Goal: Task Accomplishment & Management: Manage account settings

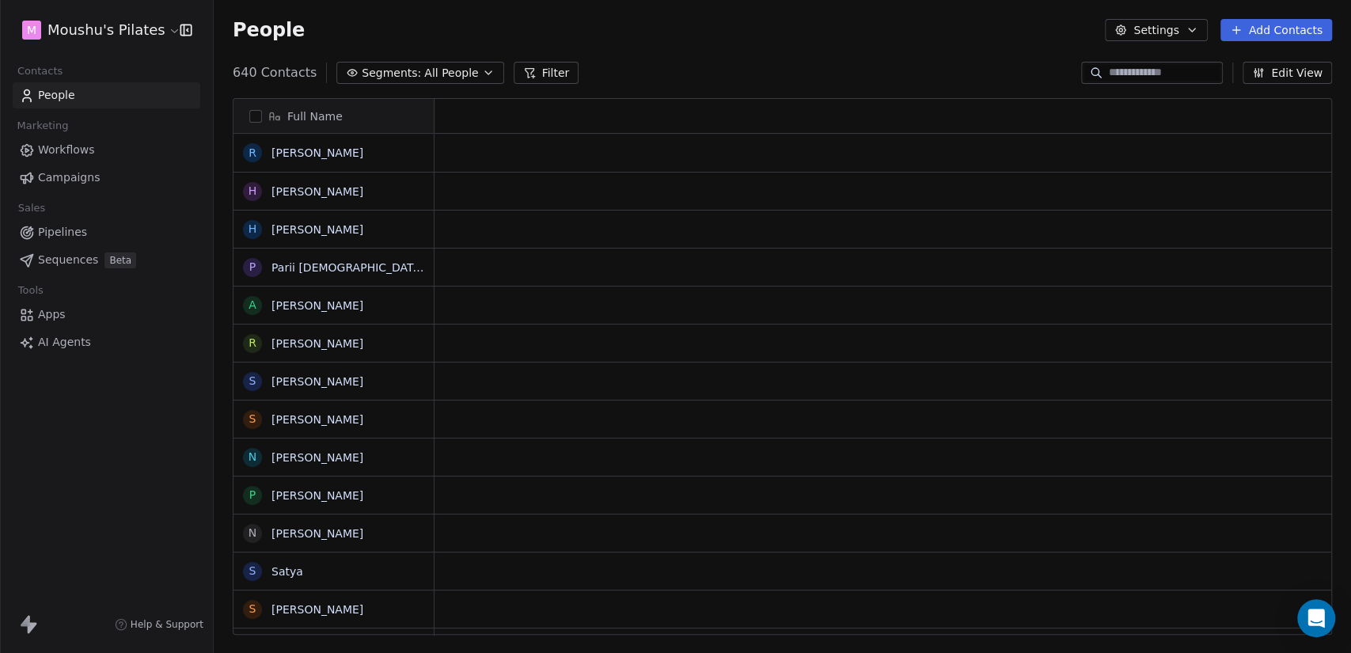
scroll to position [561, 1124]
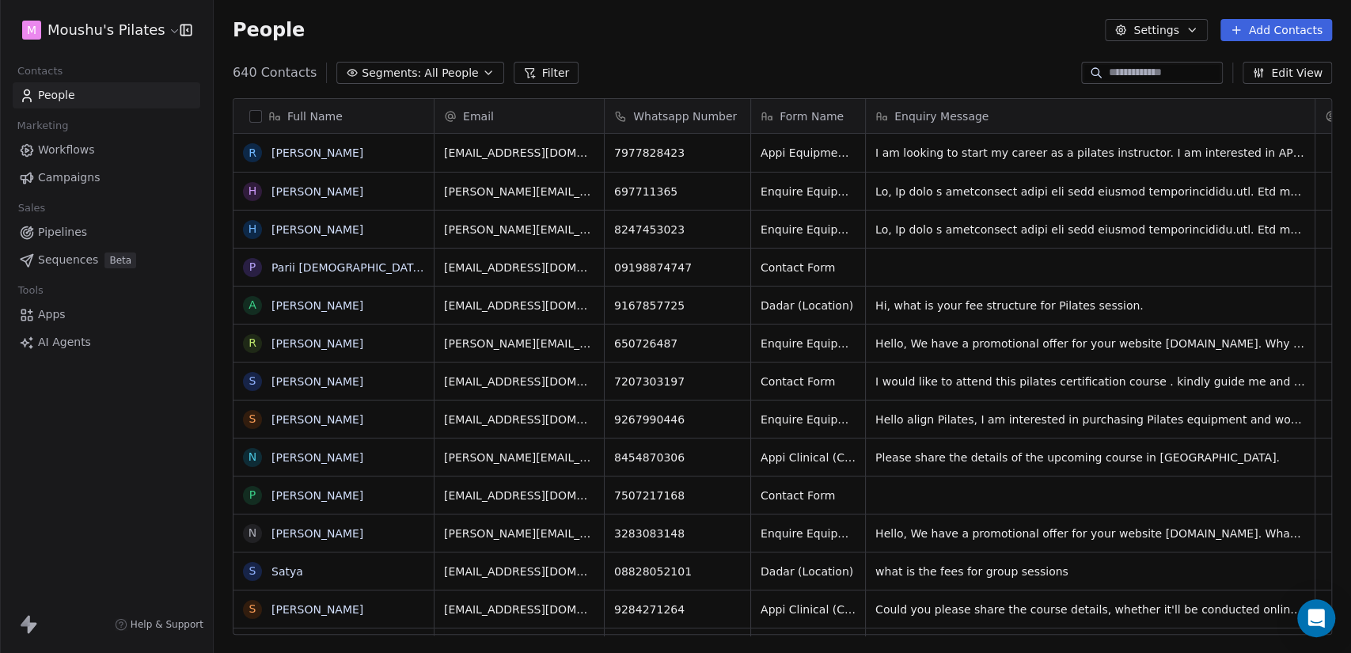
click at [256, 112] on button "button" at bounding box center [255, 116] width 13 height 13
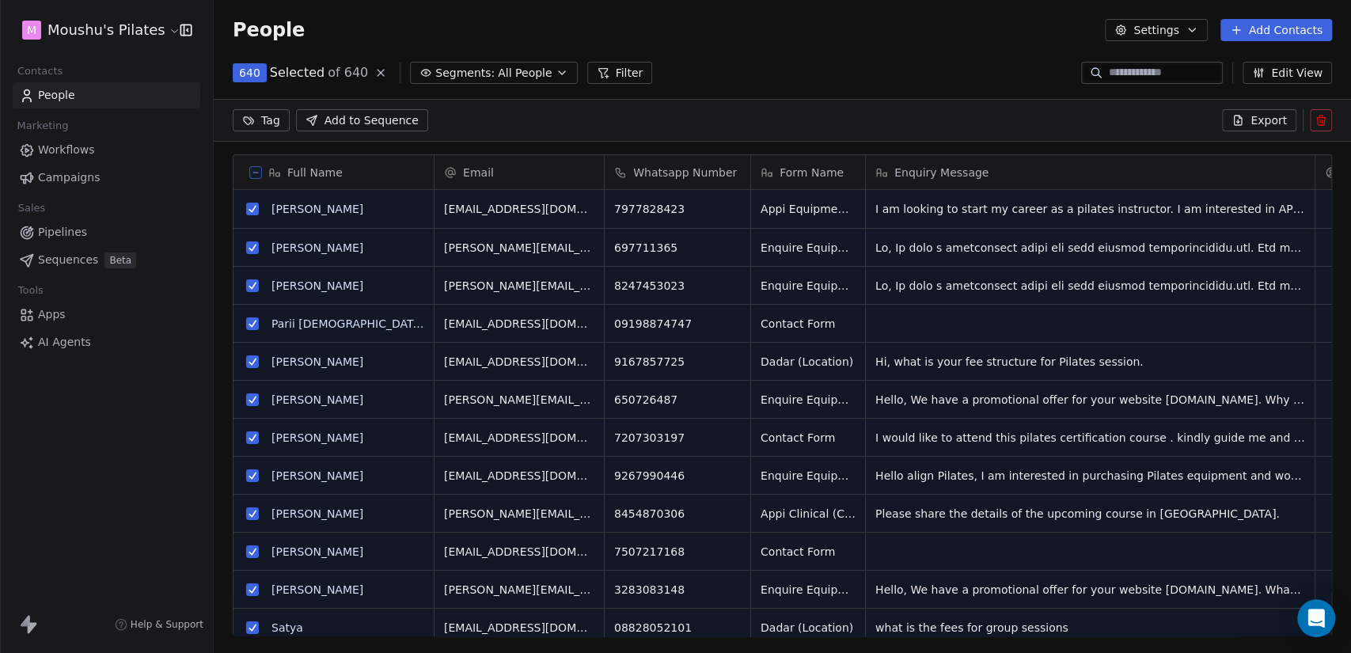
scroll to position [506, 1124]
click at [253, 169] on icon at bounding box center [256, 173] width 8 height 8
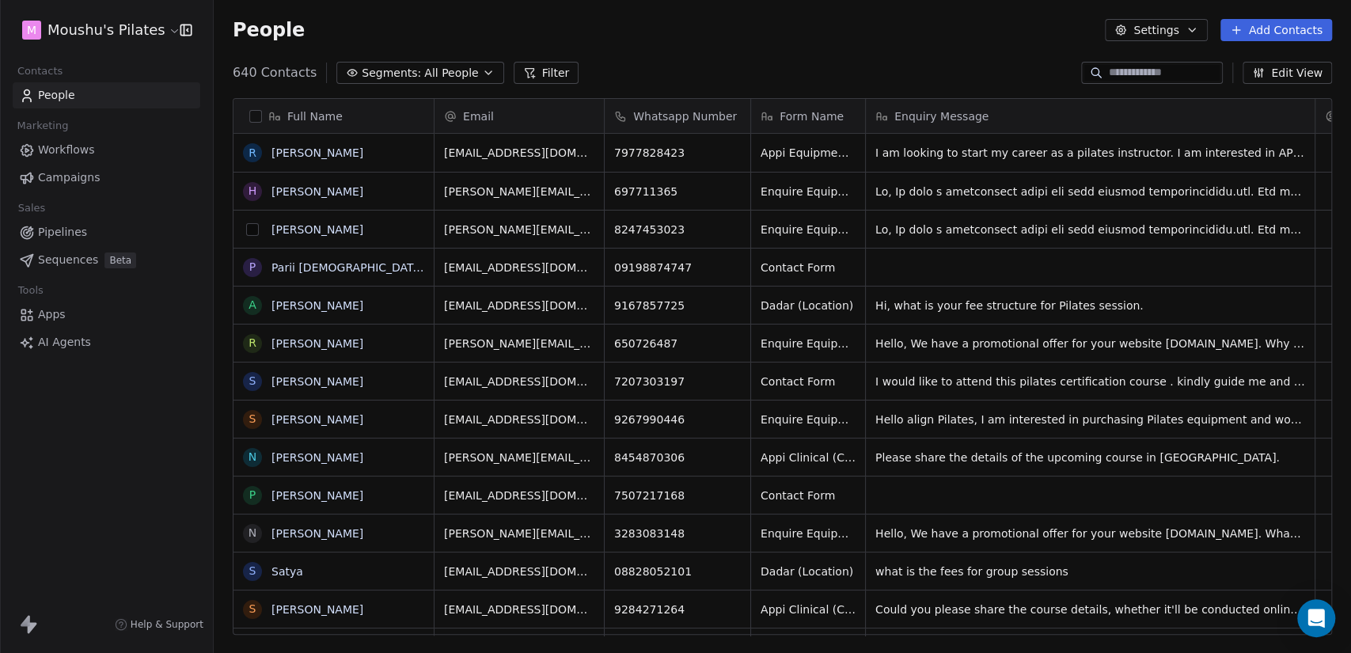
click at [253, 224] on button "grid" at bounding box center [252, 229] width 13 height 13
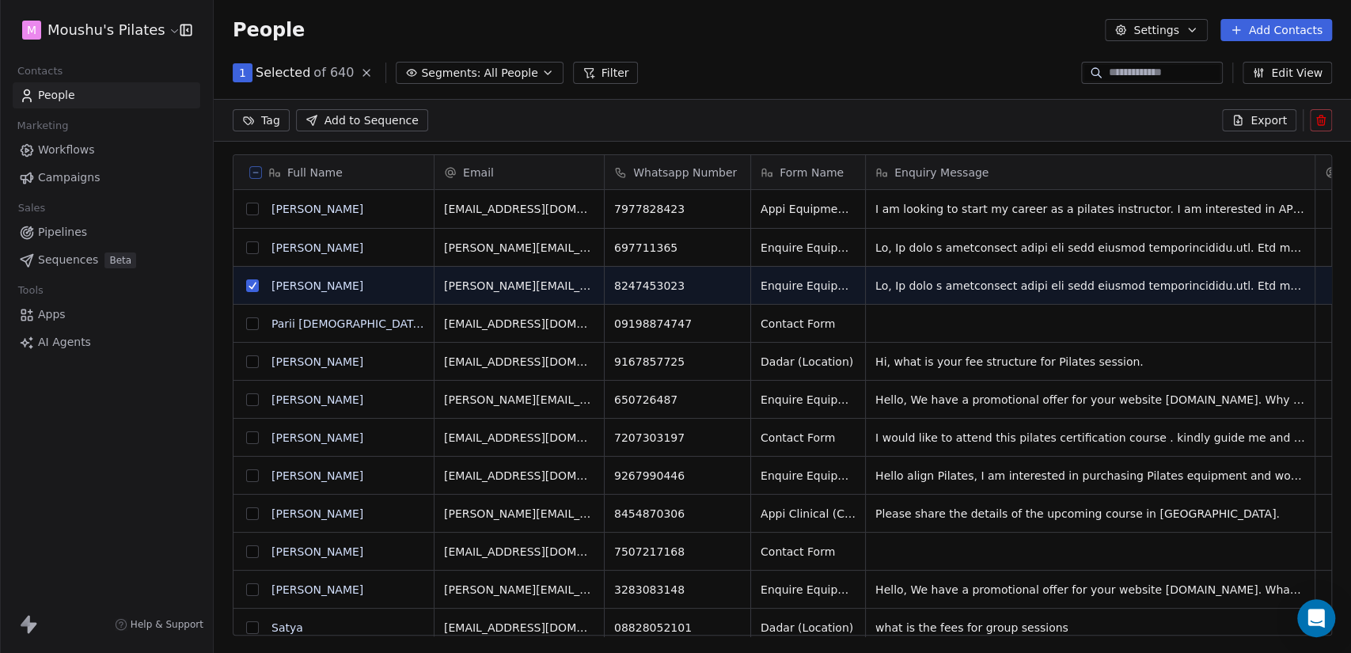
scroll to position [506, 1124]
click at [254, 243] on button "grid" at bounding box center [252, 247] width 13 height 13
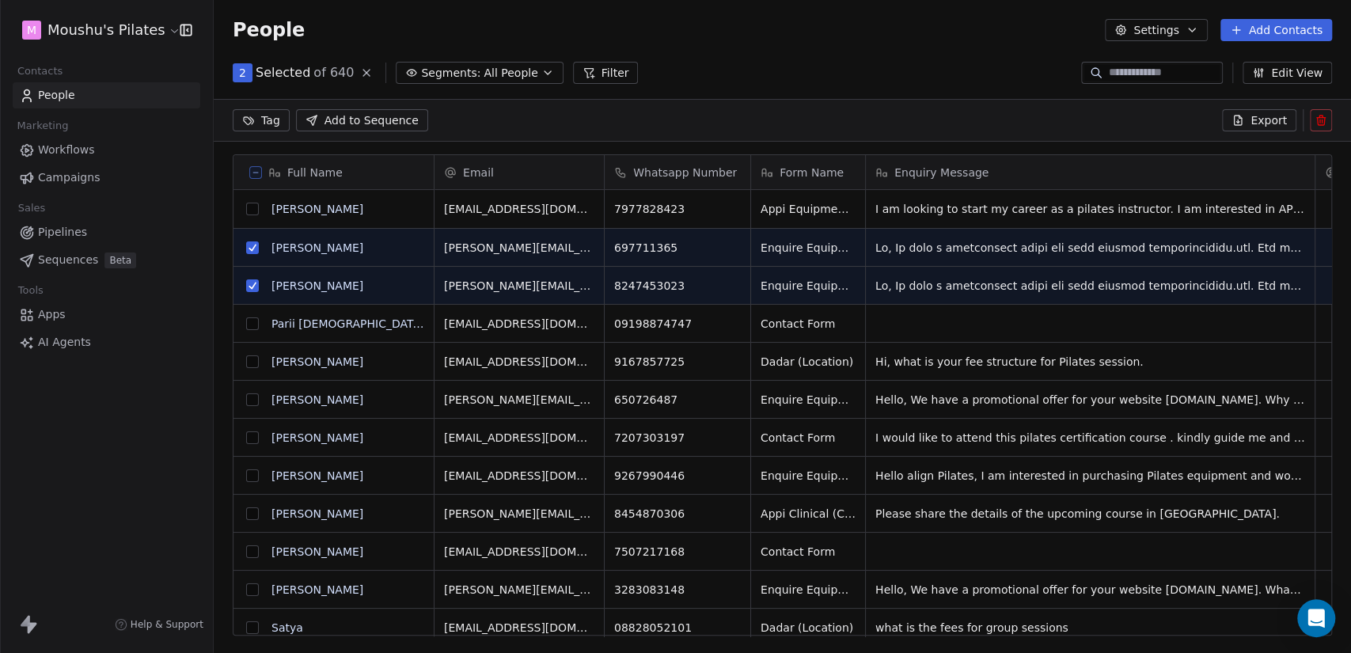
click at [1327, 125] on icon at bounding box center [1321, 120] width 13 height 13
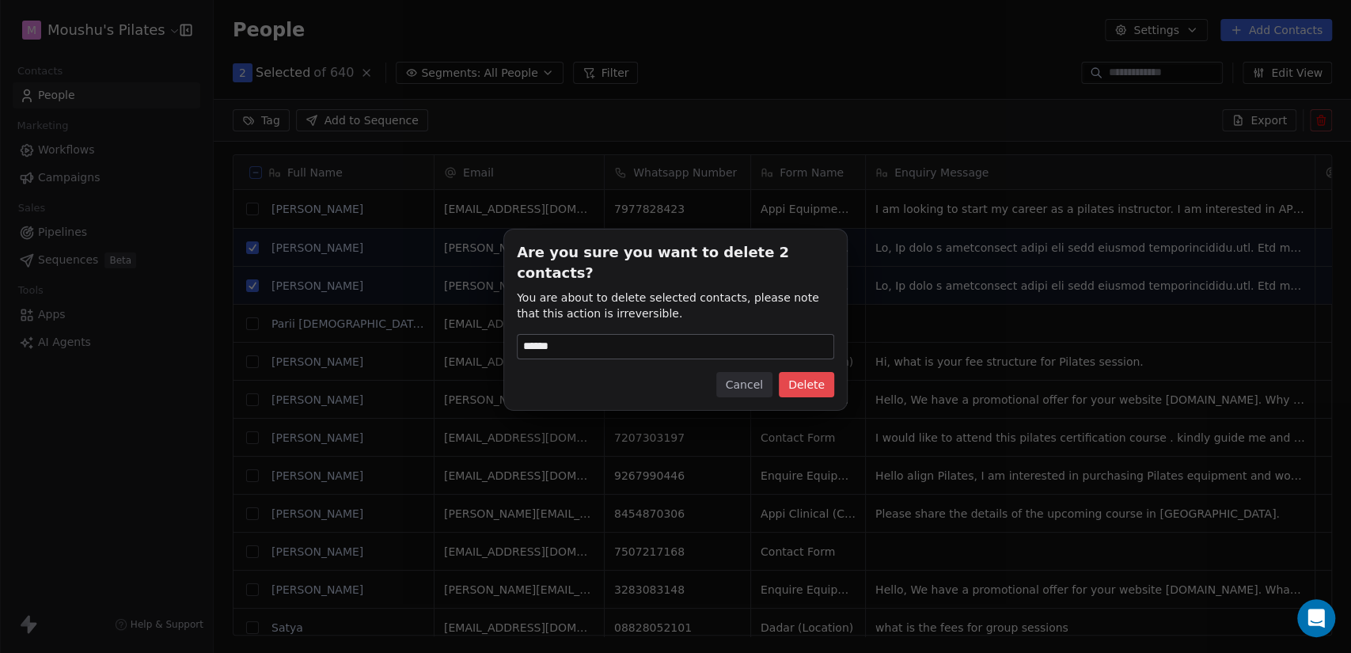
type input "******"
click at [832, 372] on button "Delete" at bounding box center [806, 384] width 55 height 25
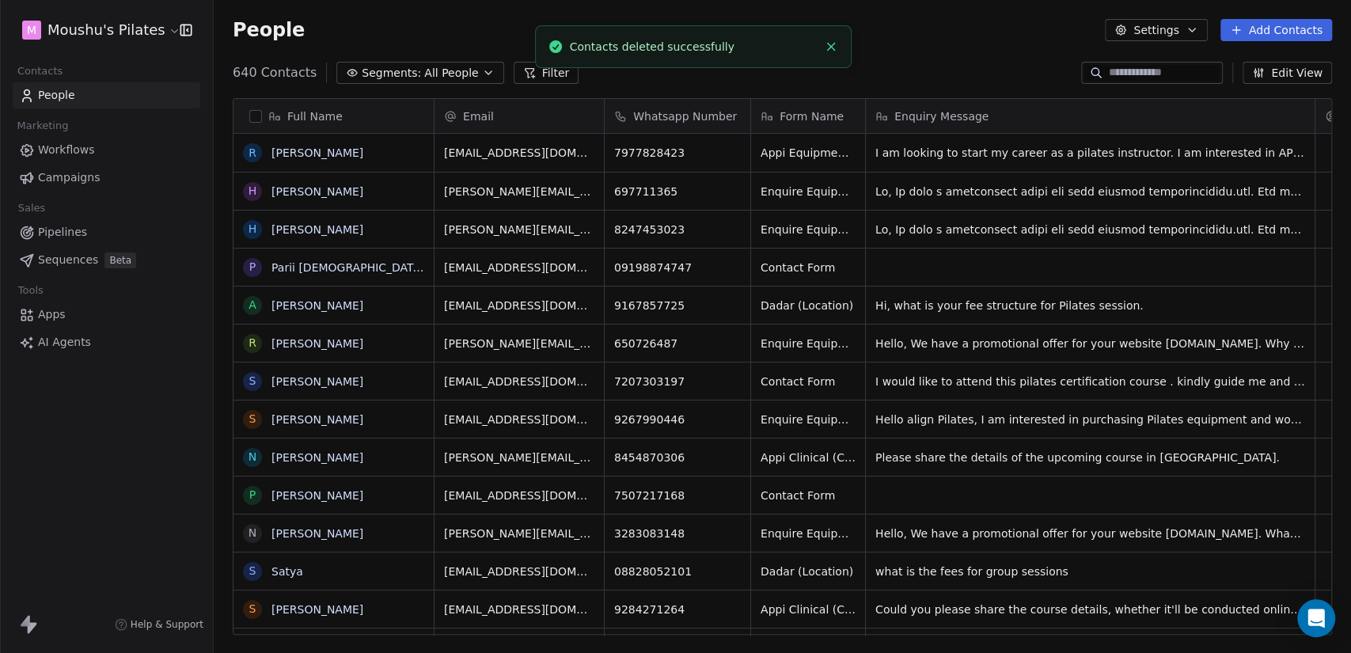
scroll to position [561, 1124]
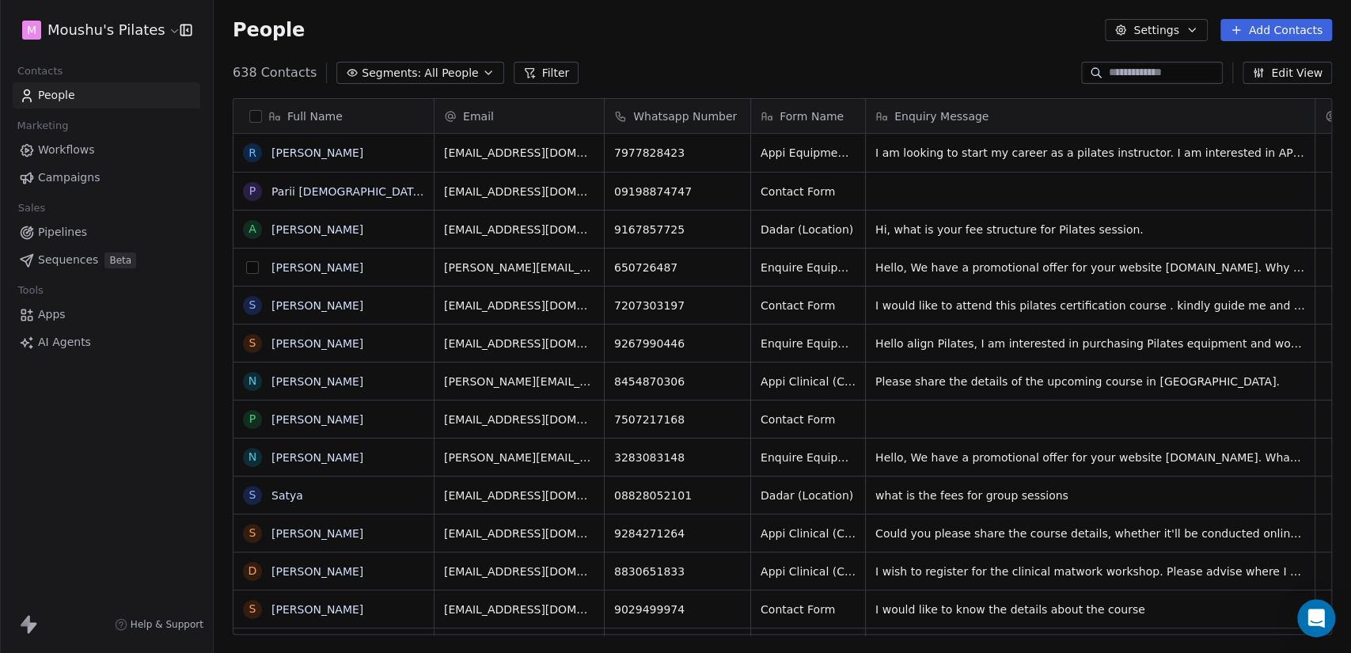
click at [251, 269] on button "grid" at bounding box center [252, 267] width 13 height 13
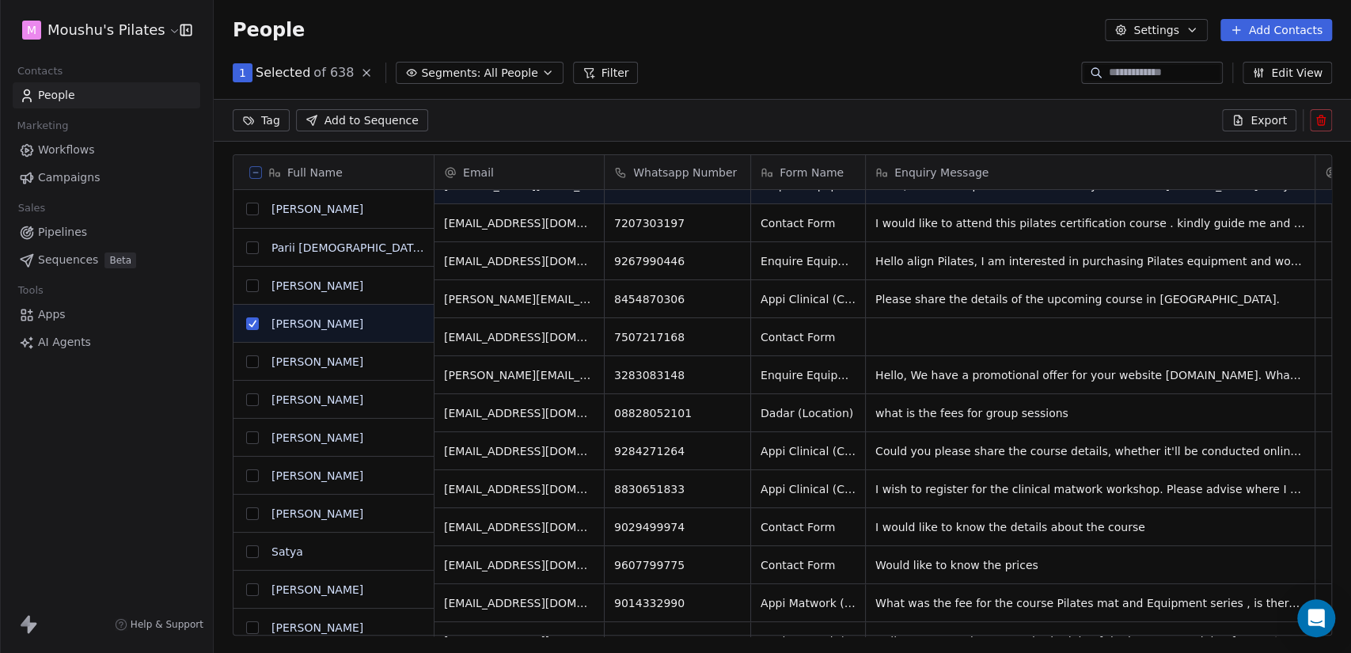
scroll to position [176, 0]
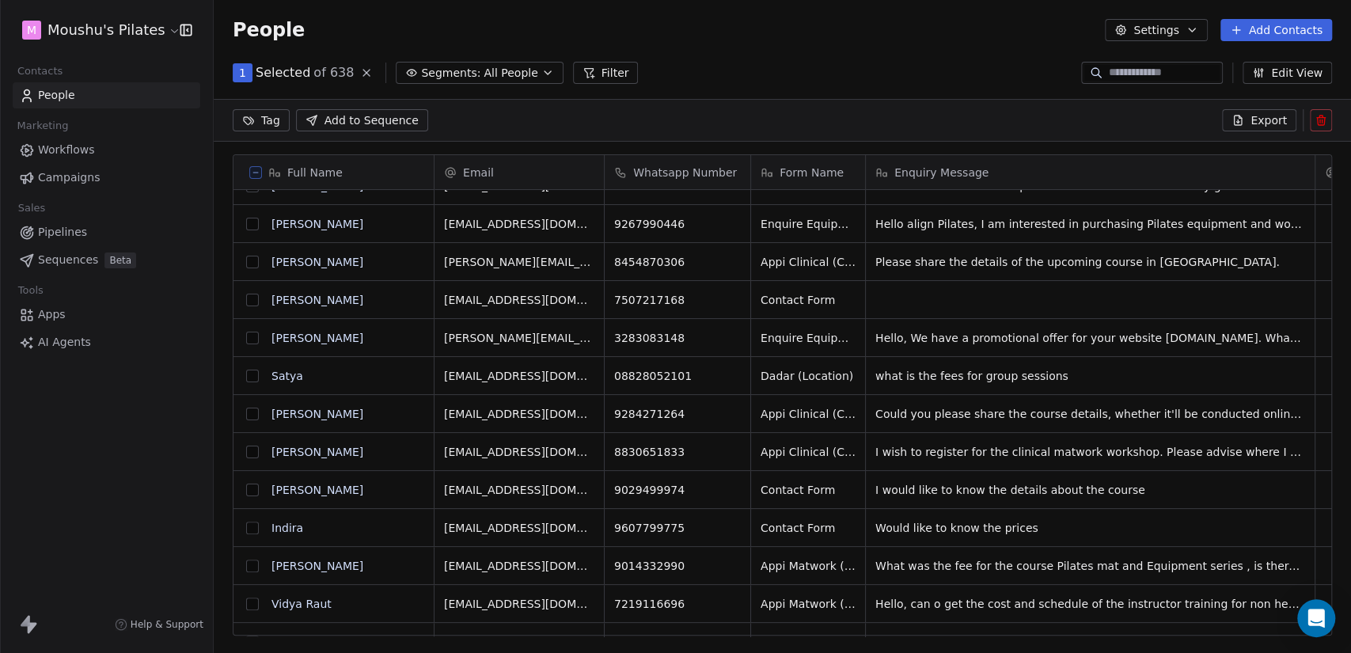
click at [248, 339] on button "grid" at bounding box center [252, 338] width 13 height 13
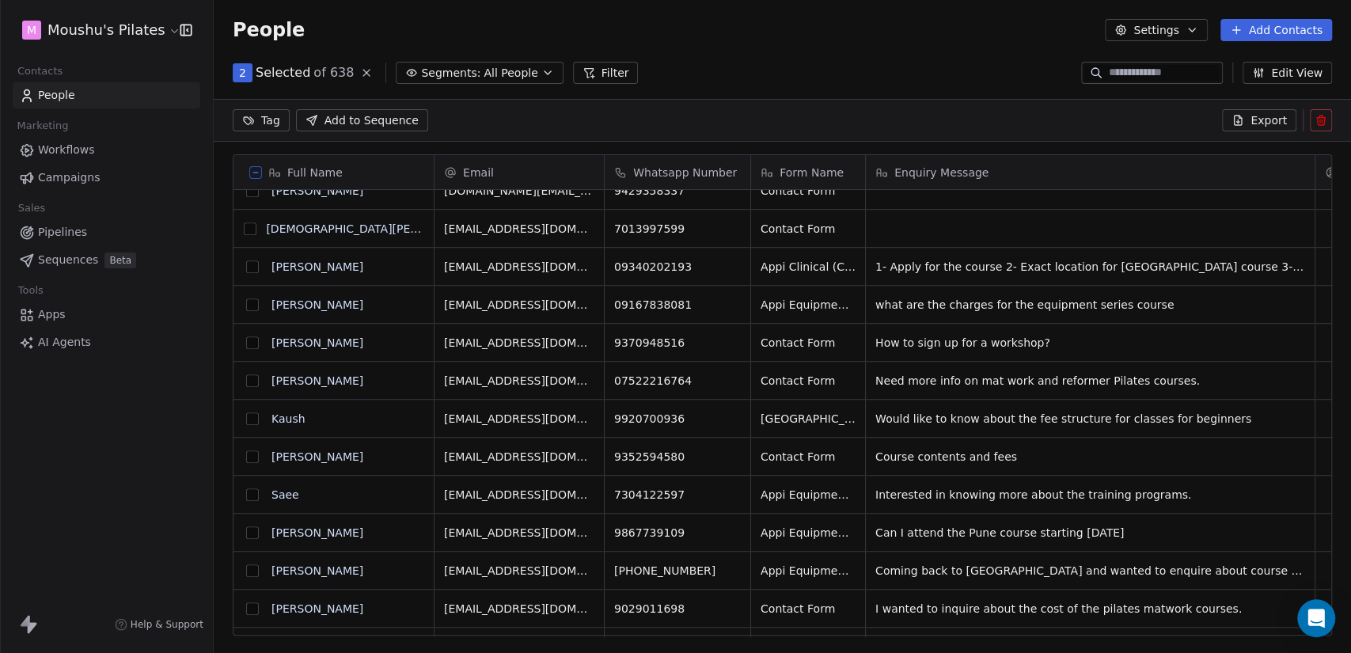
scroll to position [0, 0]
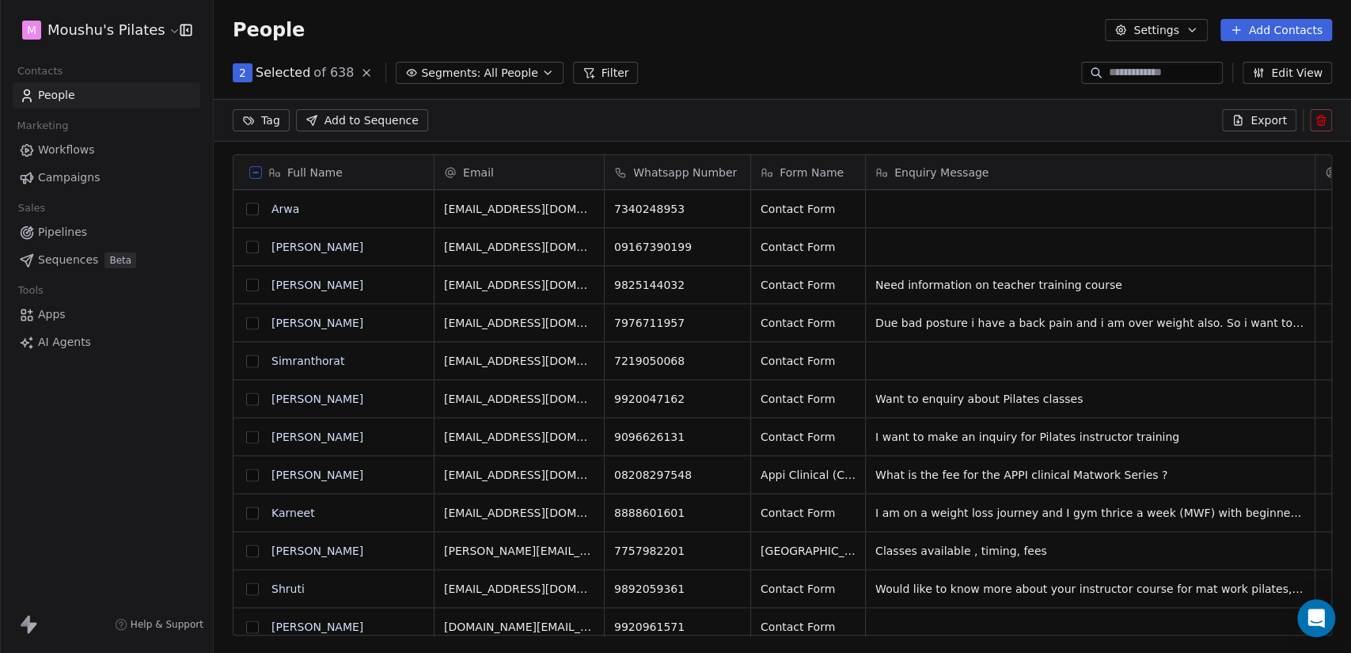
click at [1319, 127] on button at bounding box center [1321, 120] width 22 height 22
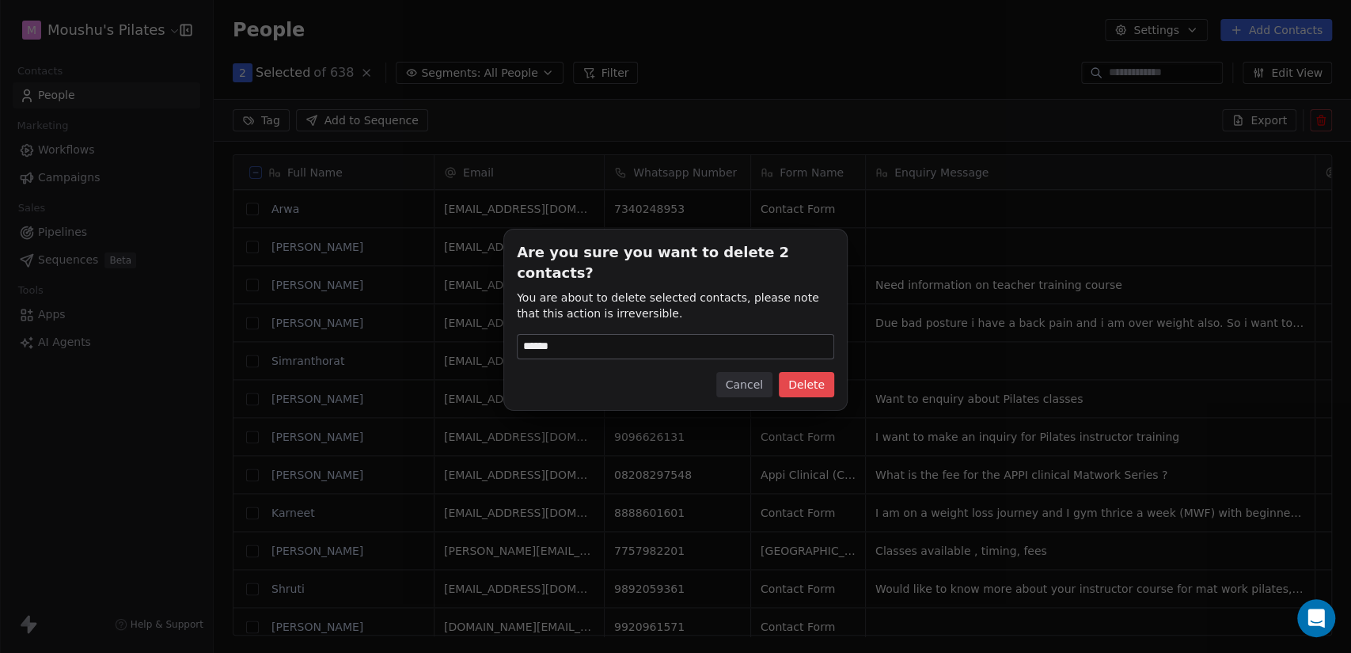
click at [802, 375] on button "Delete" at bounding box center [806, 384] width 55 height 25
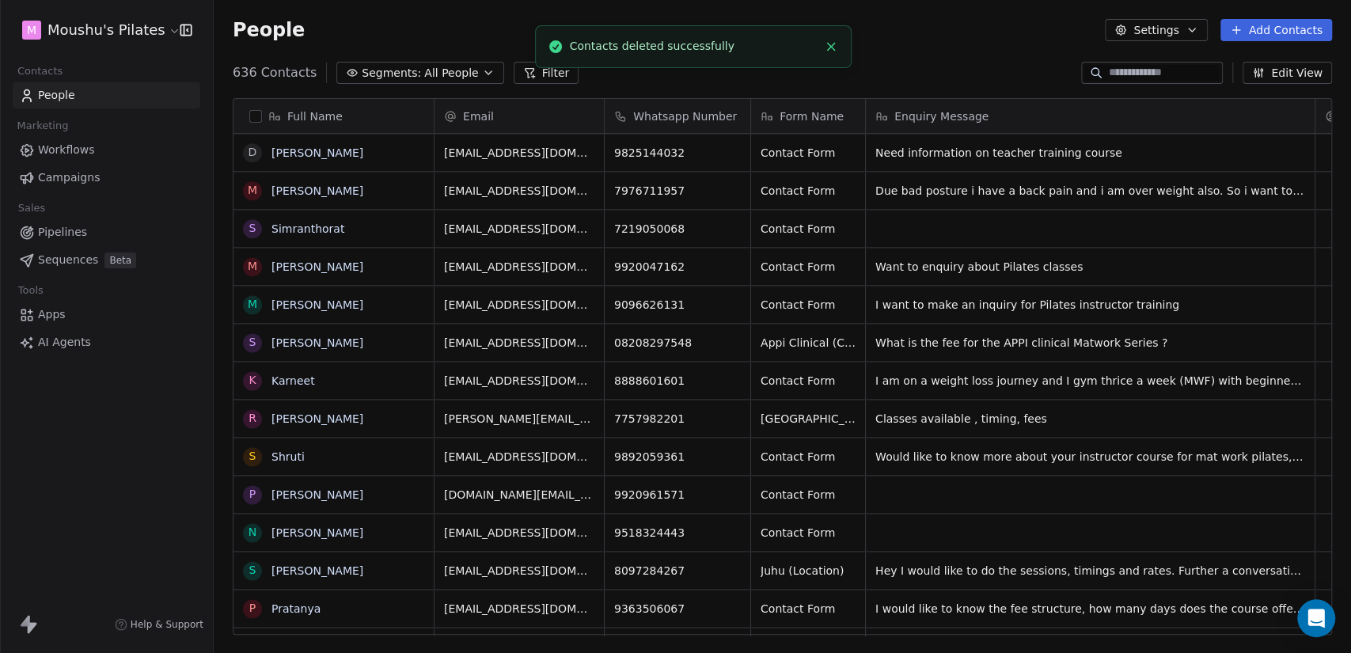
click at [827, 51] on icon "Close toast" at bounding box center [831, 47] width 14 height 14
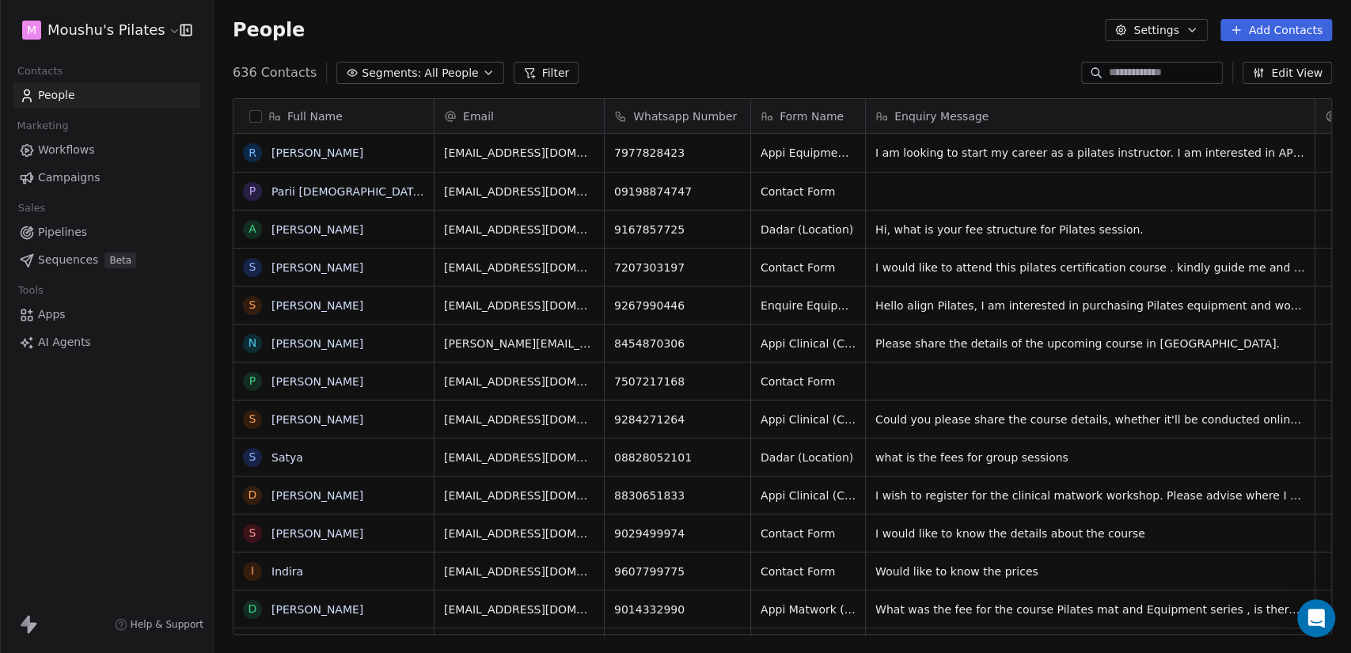
click at [868, 108] on div "Enquiry Message" at bounding box center [1090, 116] width 449 height 34
click at [877, 69] on html "M Moushu's Pilates Contacts People Marketing Workflows Campaigns Sales Pipeline…" at bounding box center [675, 326] width 1351 height 653
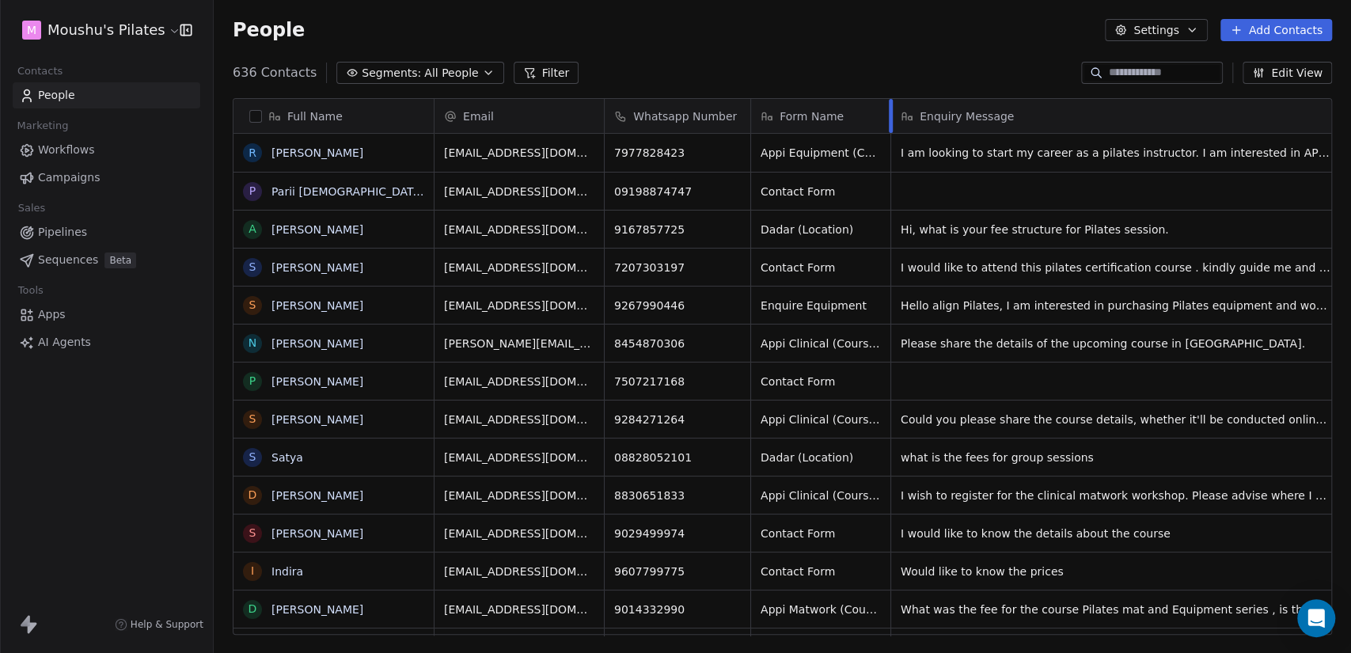
drag, startPoint x: 865, startPoint y: 108, endPoint x: 890, endPoint y: 108, distance: 25.3
click at [890, 108] on div at bounding box center [891, 116] width 4 height 34
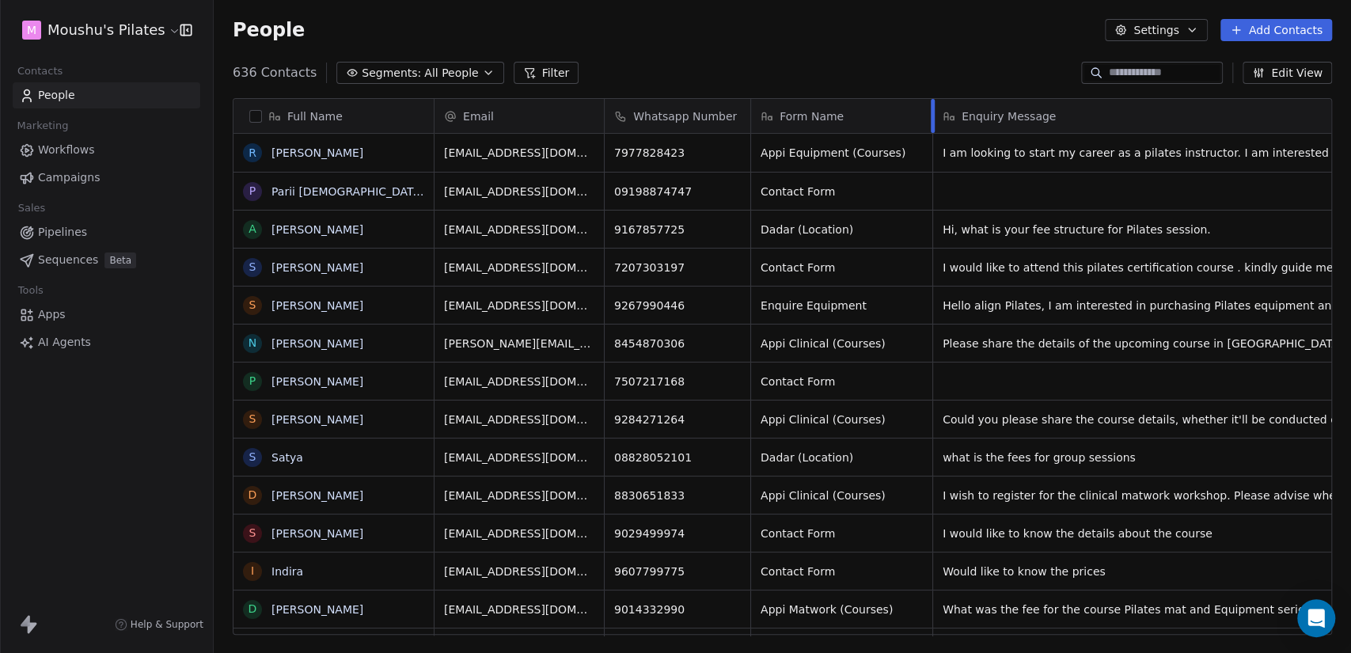
drag, startPoint x: 890, startPoint y: 108, endPoint x: 933, endPoint y: 104, distance: 43.7
click at [933, 105] on div "Email Whatsapp Number Form Name Enquiry Message Assignee" at bounding box center [1012, 116] width 1155 height 35
click at [901, 57] on div "People Settings Add Contacts" at bounding box center [783, 30] width 1138 height 60
click at [482, 70] on icon "button" at bounding box center [488, 73] width 13 height 13
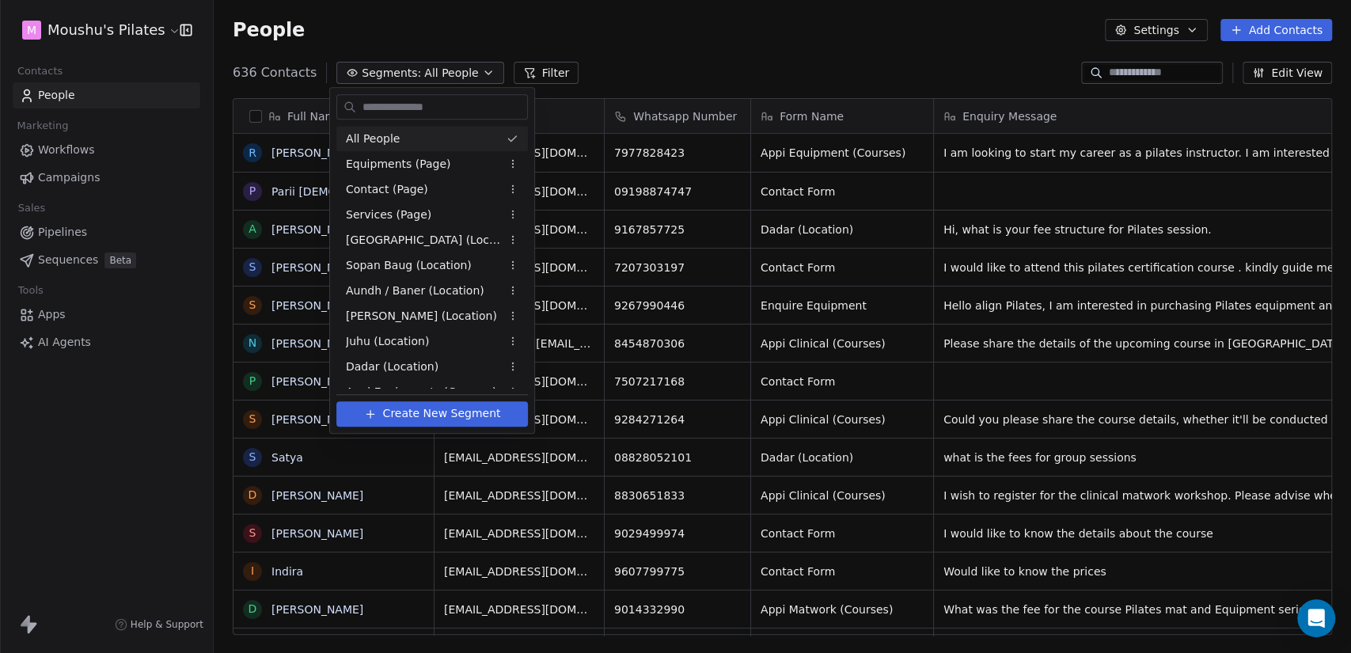
click at [906, 6] on html "M Moushu's Pilates Contacts People Marketing Workflows Campaigns Sales Pipeline…" at bounding box center [675, 326] width 1351 height 653
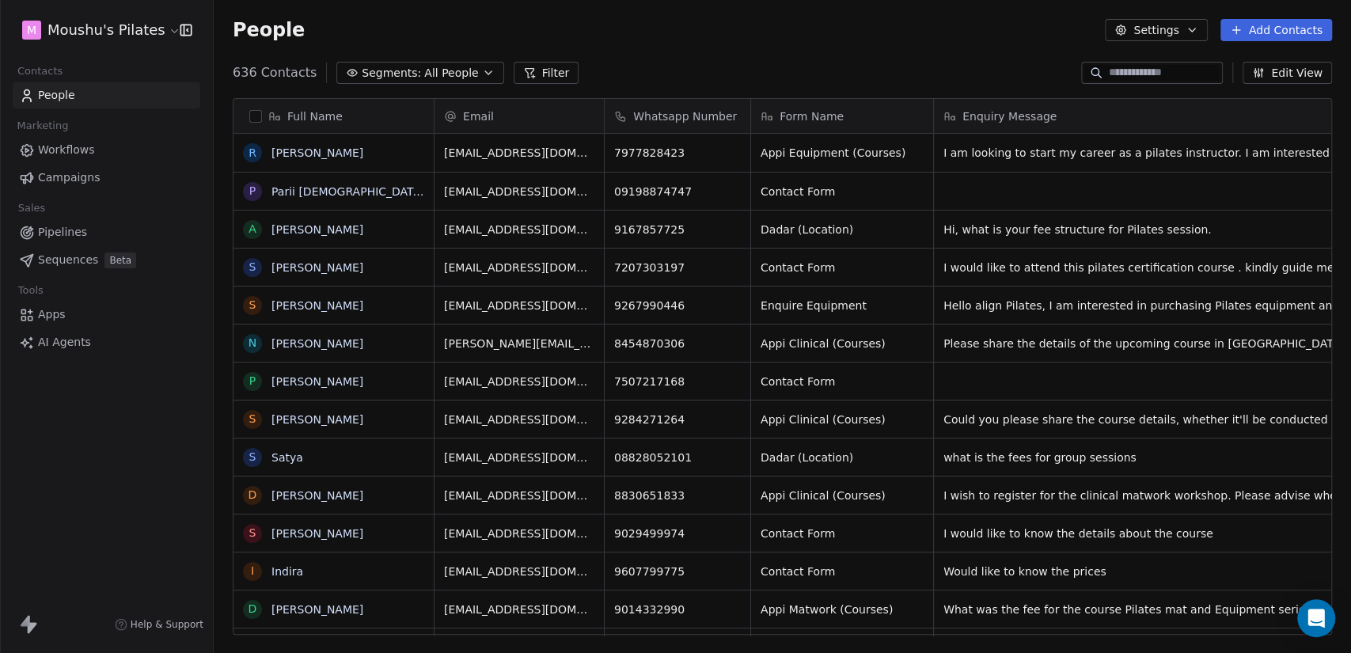
click at [461, 78] on span "All People" at bounding box center [451, 73] width 54 height 17
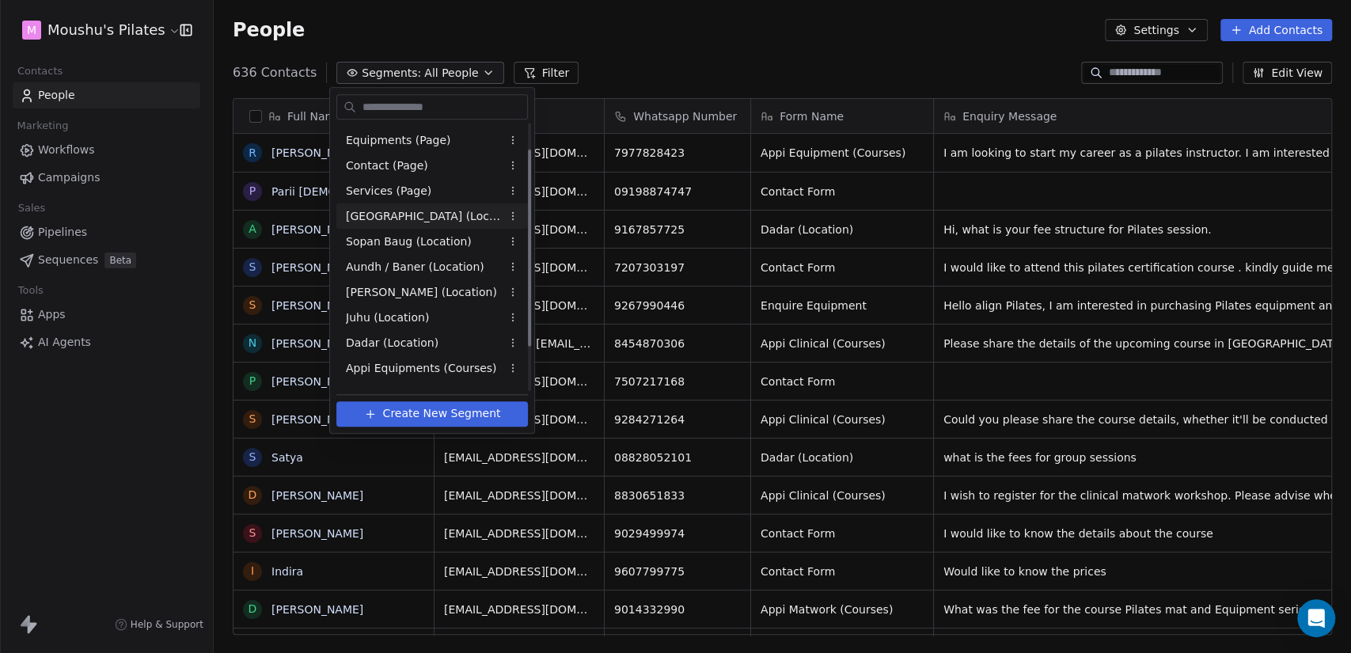
scroll to position [93, 0]
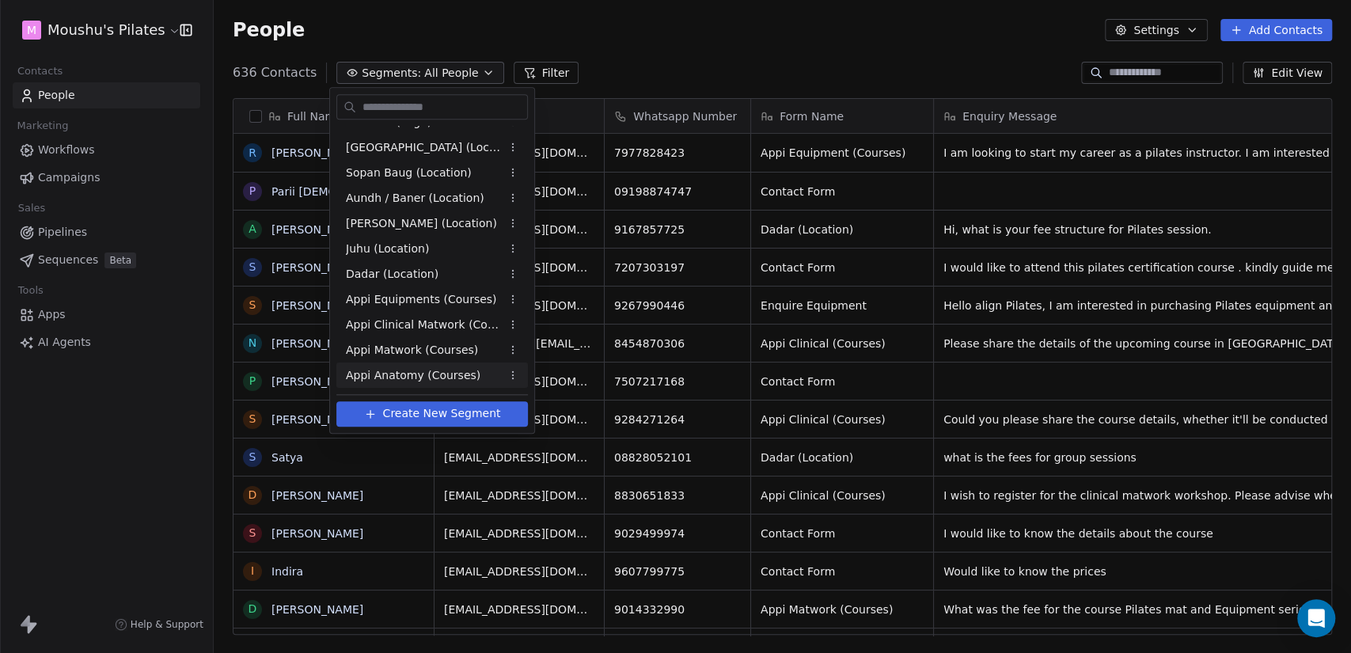
click at [716, 62] on html "M Moushu's Pilates Contacts People Marketing Workflows Campaigns Sales Pipeline…" at bounding box center [675, 326] width 1351 height 653
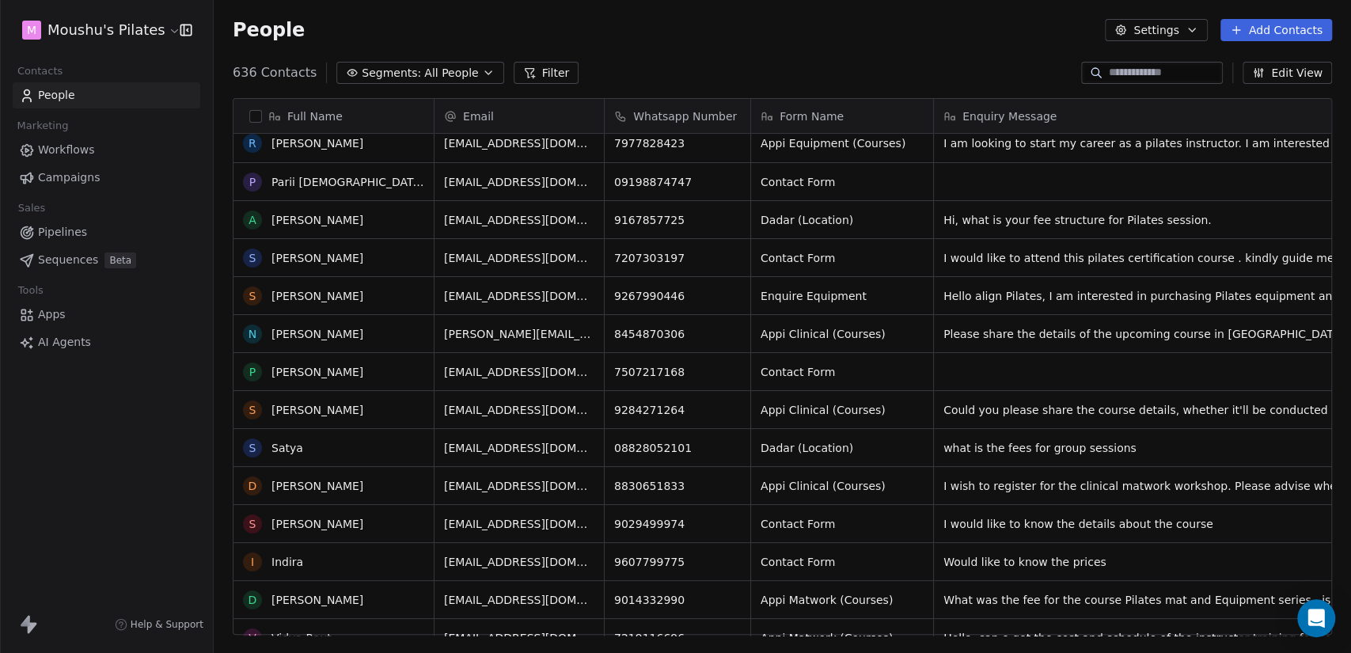
scroll to position [0, 0]
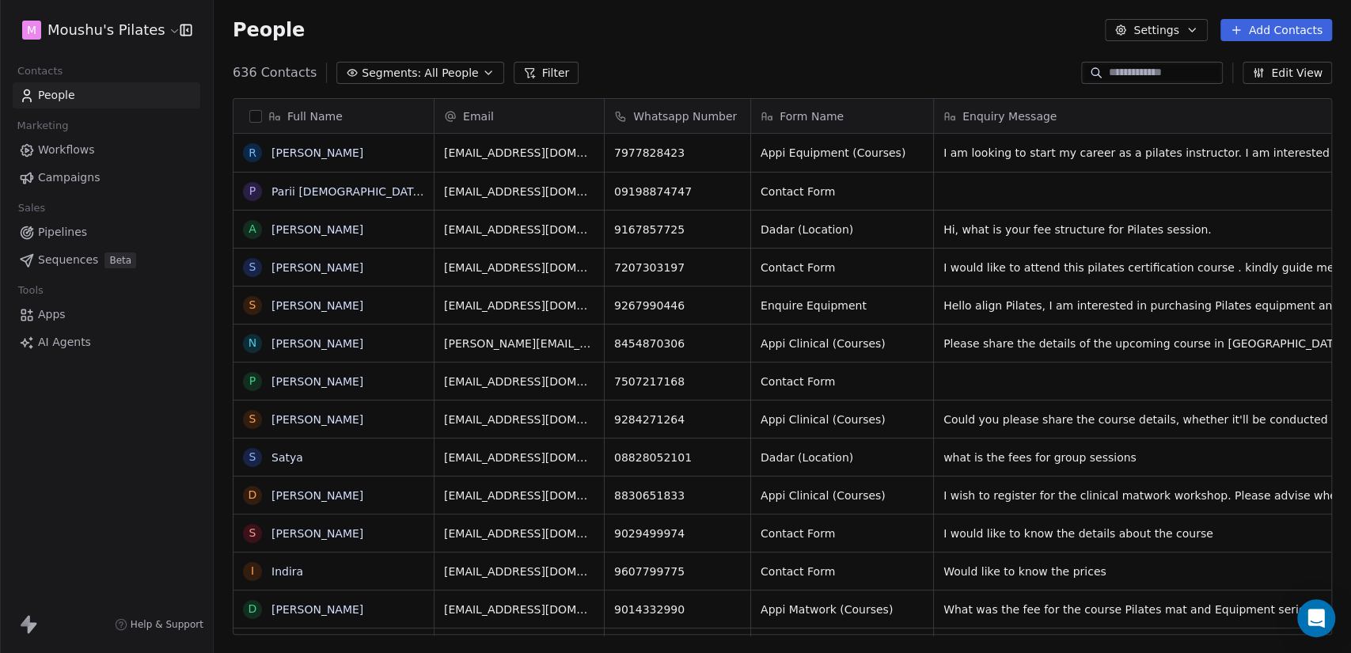
click at [377, 71] on span "Segments:" at bounding box center [391, 73] width 59 height 17
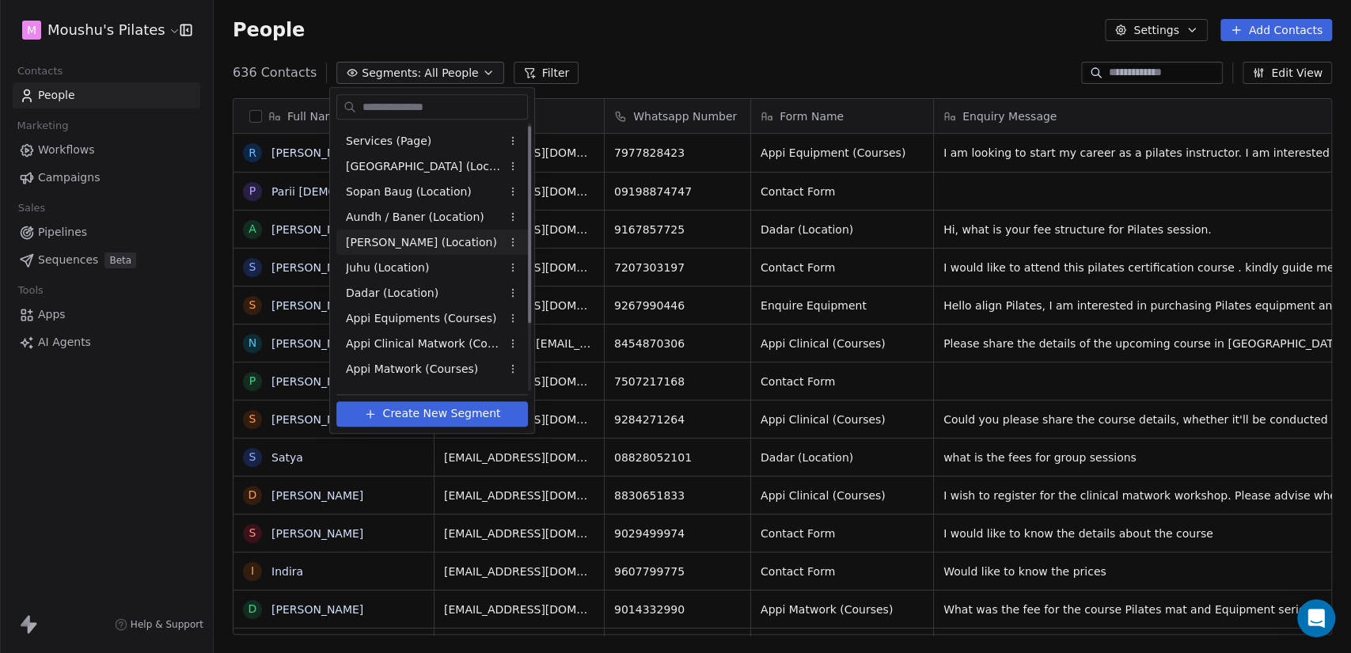
scroll to position [93, 0]
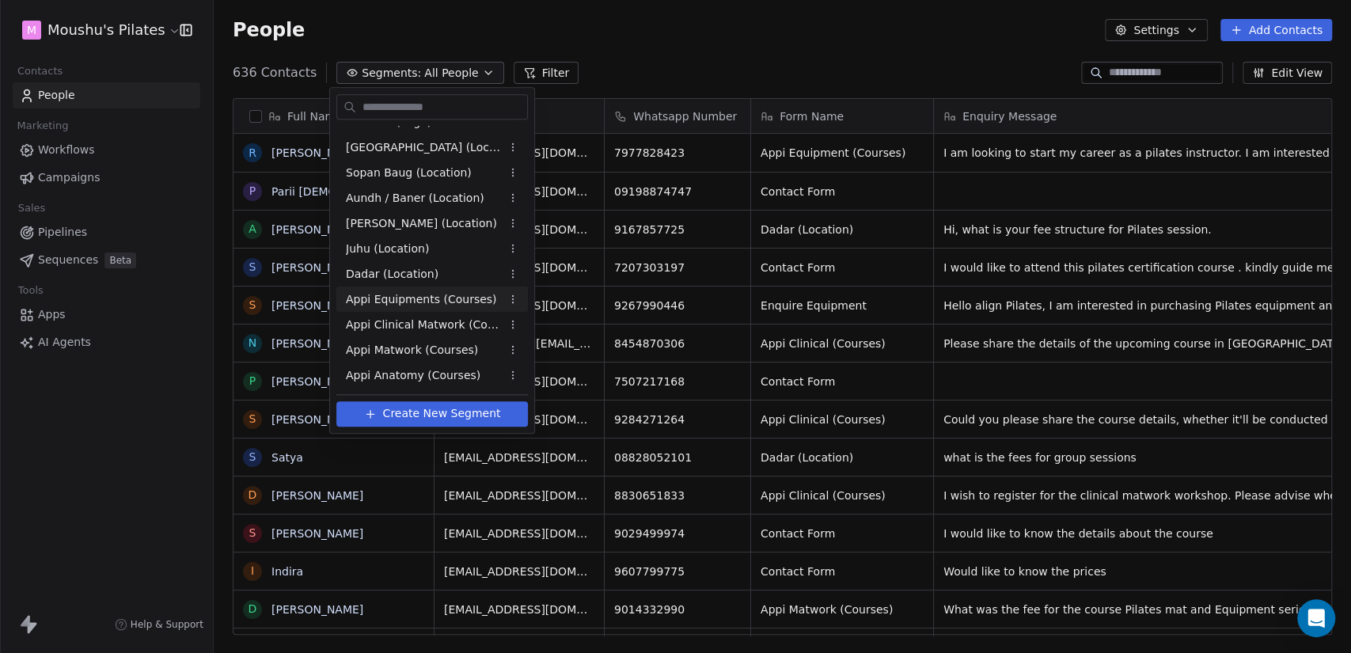
click at [450, 303] on span "Appi Equipments (Courses)" at bounding box center [421, 299] width 151 height 17
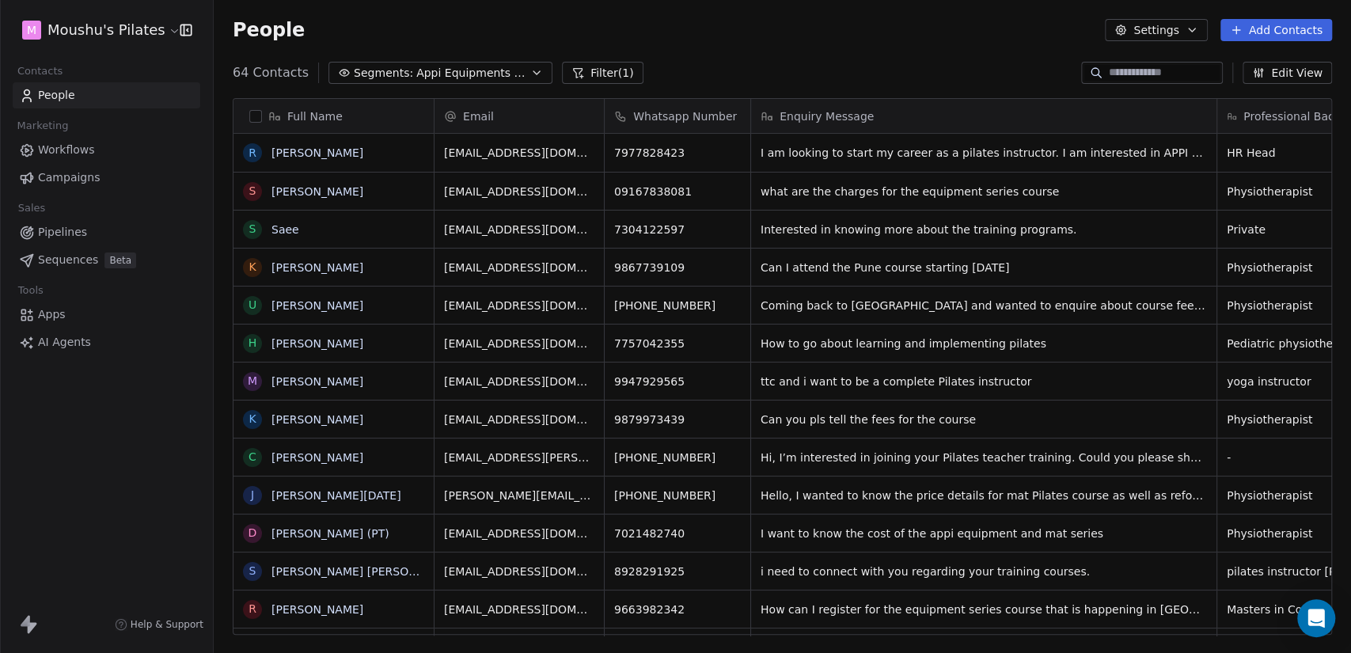
scroll to position [561, 1124]
click at [113, 31] on html "M Moushu's Pilates Contacts People Marketing Workflows Campaigns Sales Pipeline…" at bounding box center [675, 326] width 1351 height 653
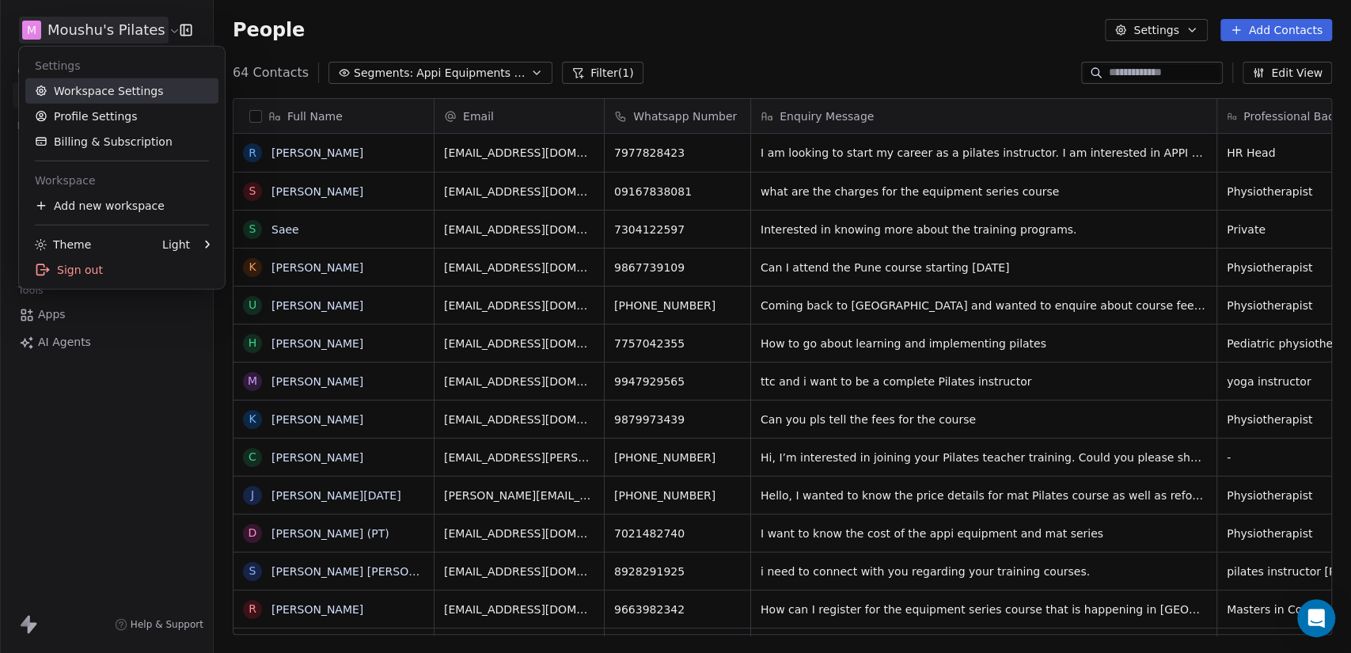
click at [131, 93] on link "Workspace Settings" at bounding box center [121, 90] width 193 height 25
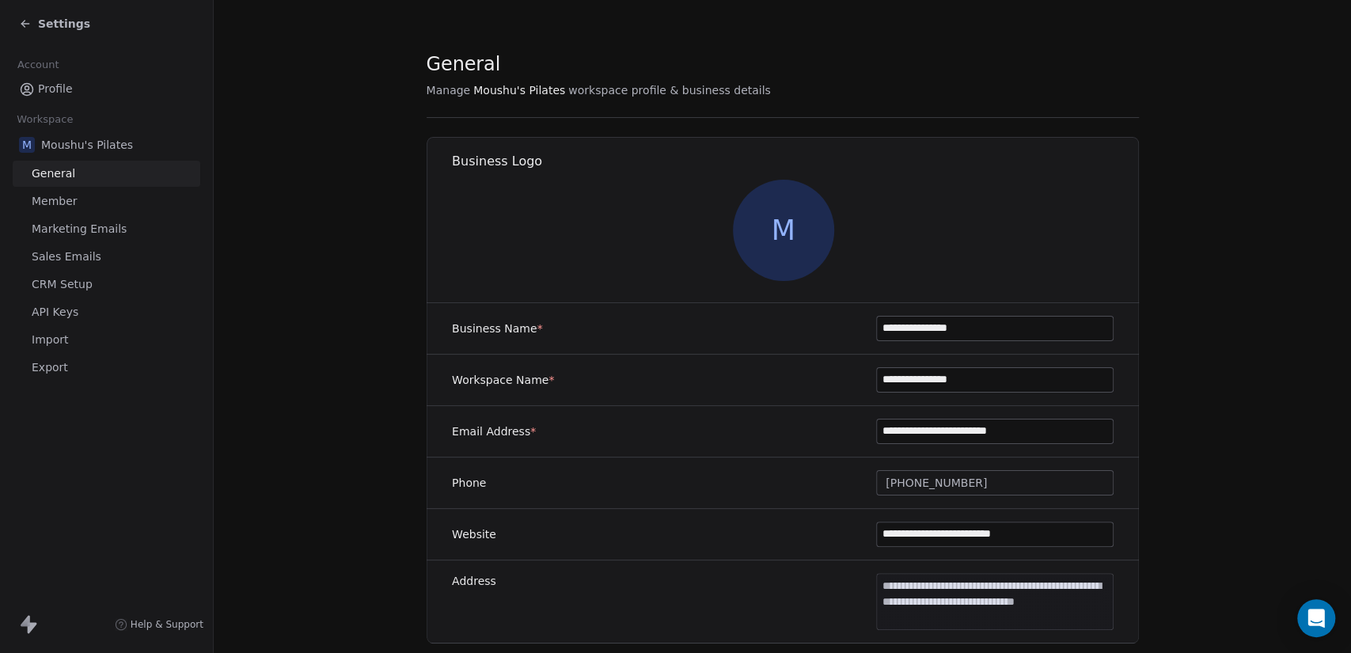
click at [103, 280] on link "CRM Setup" at bounding box center [107, 285] width 188 height 26
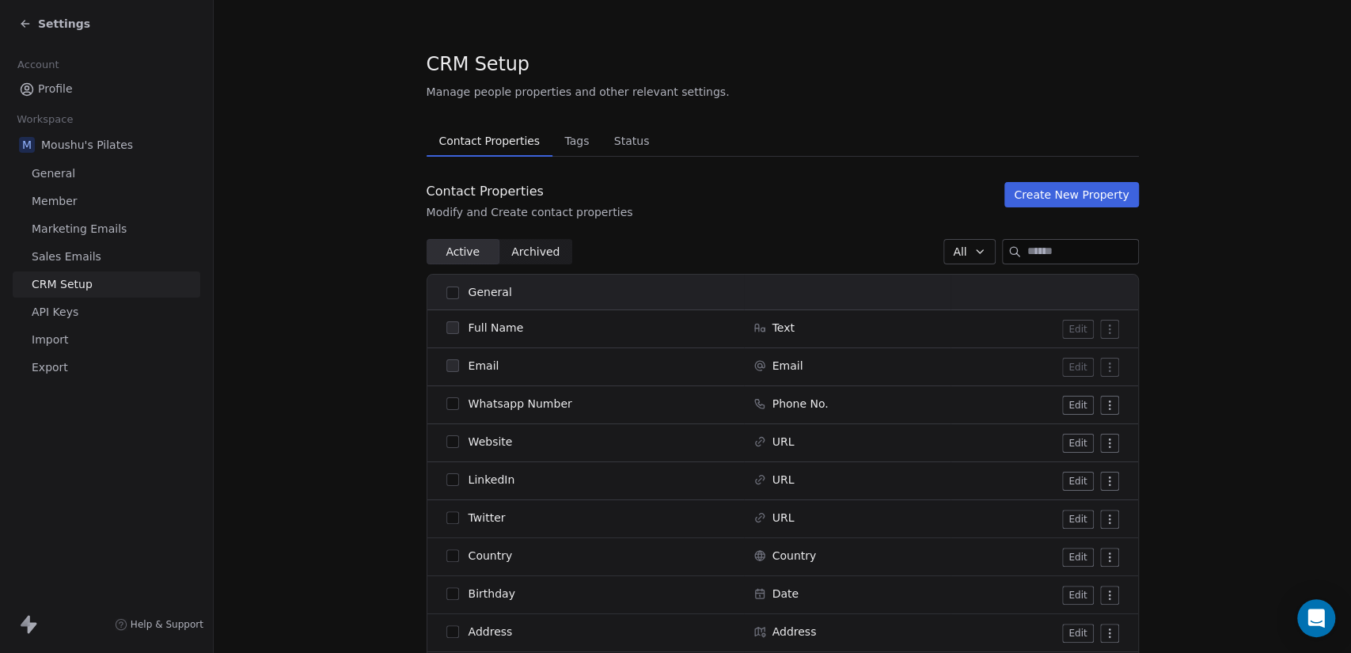
click at [1101, 201] on button "Create New Property" at bounding box center [1072, 194] width 134 height 25
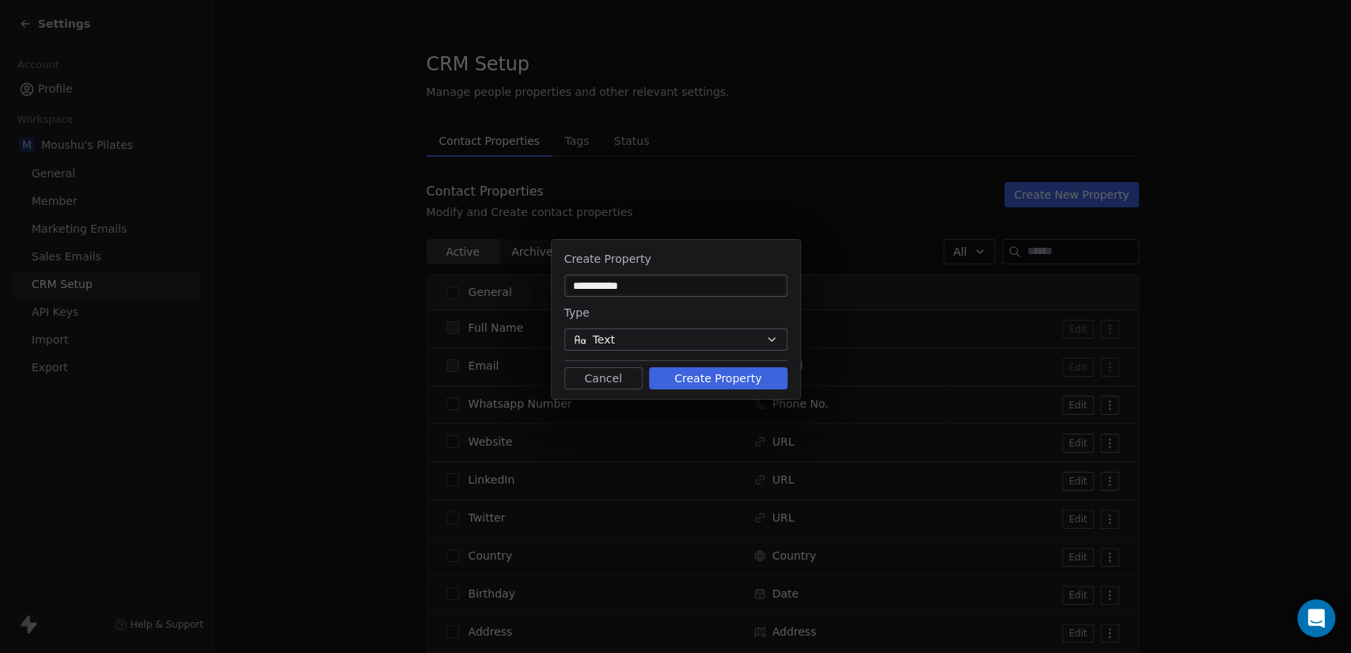
type input "**********"
click at [747, 380] on button "Create Property" at bounding box center [718, 378] width 139 height 22
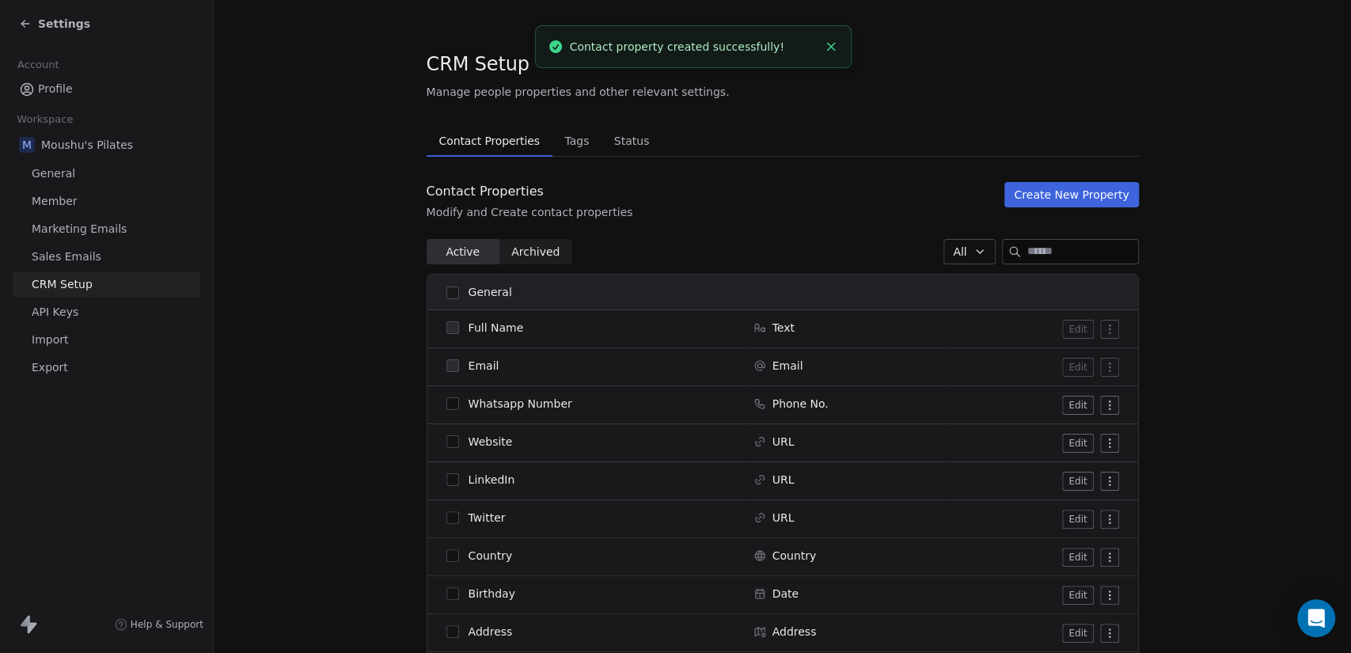
click at [832, 48] on line "Close toast" at bounding box center [830, 46] width 7 height 7
click at [32, 21] on div "Settings" at bounding box center [54, 24] width 71 height 16
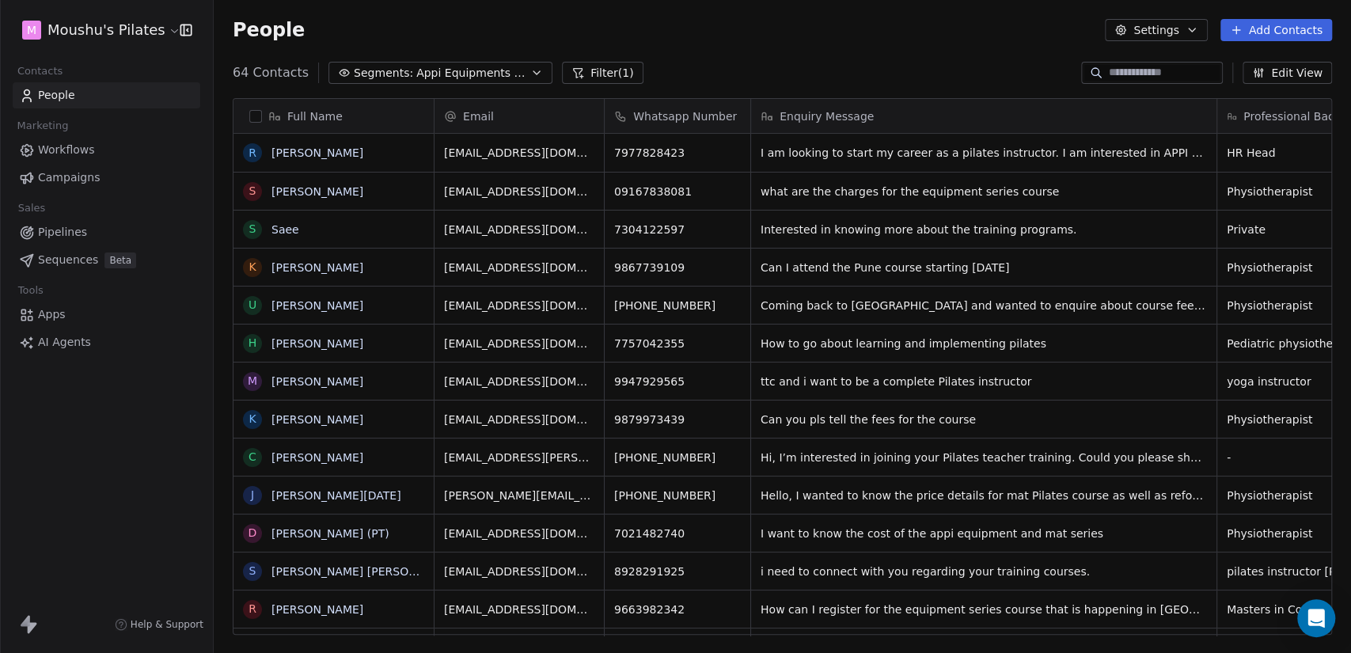
scroll to position [561, 1124]
click at [55, 32] on html "M Moushu's Pilates Contacts People Marketing Workflows Campaigns Sales Pipeline…" at bounding box center [675, 326] width 1351 height 653
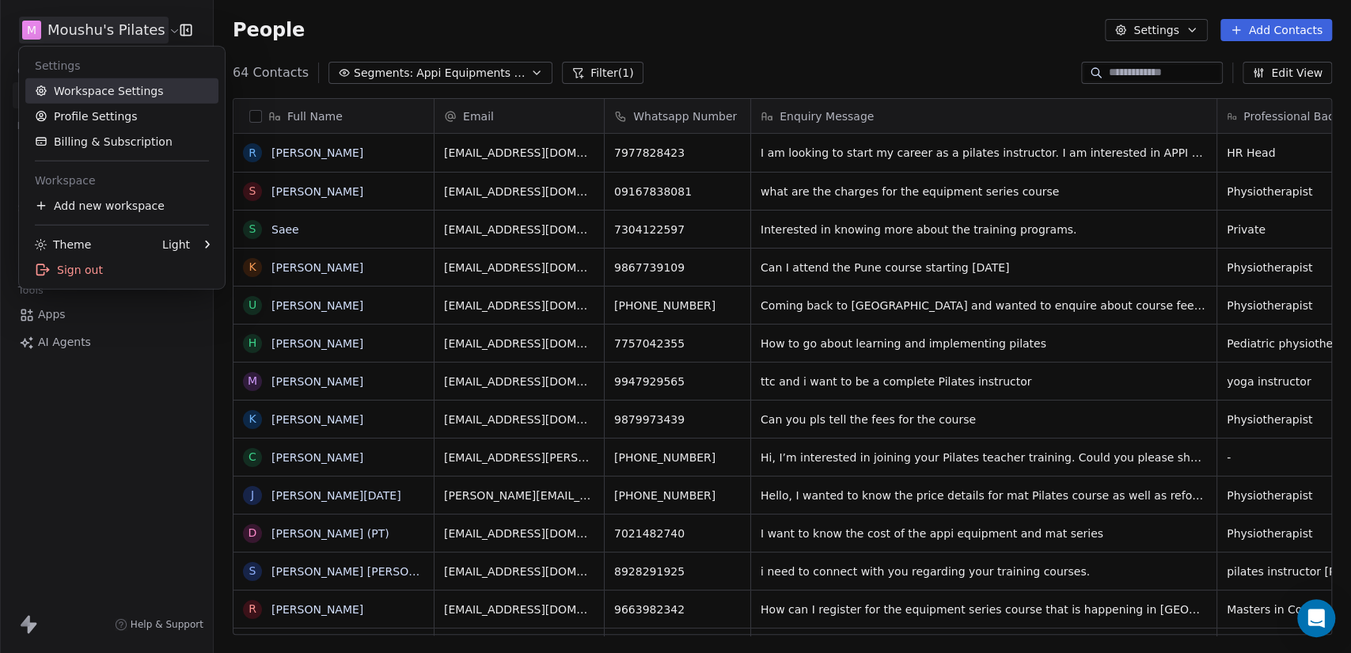
click at [93, 87] on link "Workspace Settings" at bounding box center [121, 90] width 193 height 25
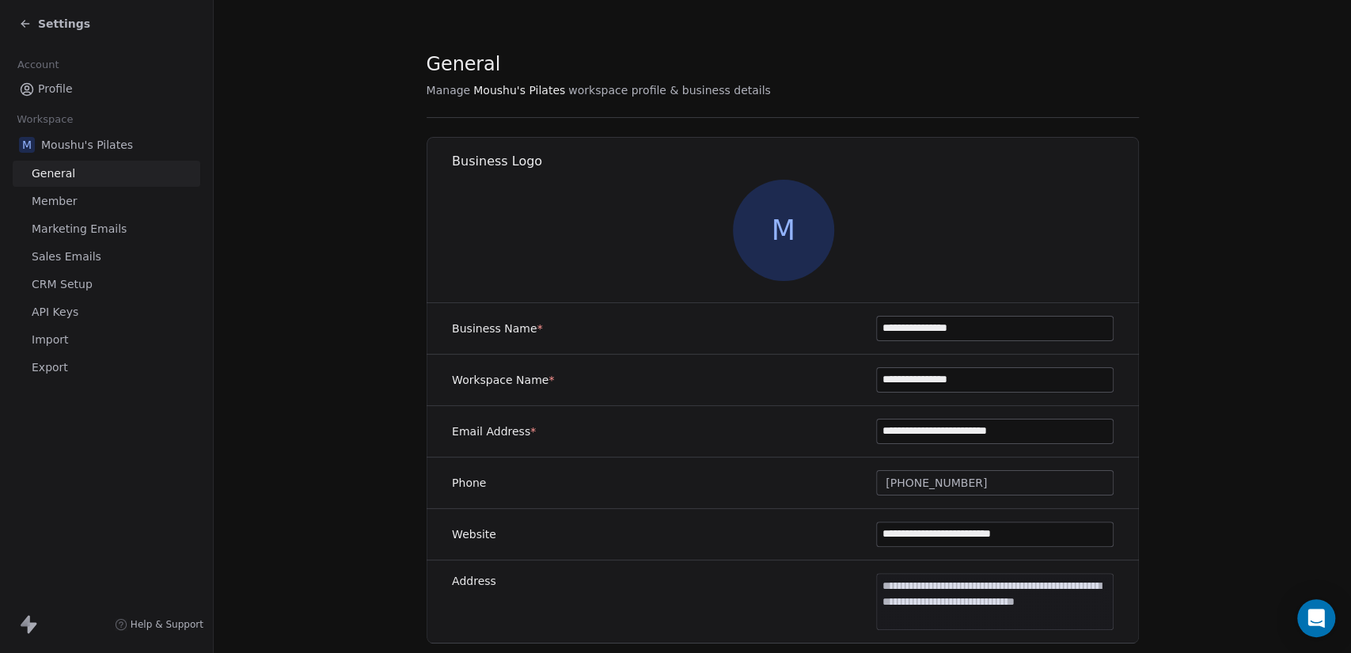
click at [29, 35] on div "Settings" at bounding box center [106, 24] width 213 height 48
click at [25, 21] on icon at bounding box center [25, 23] width 13 height 13
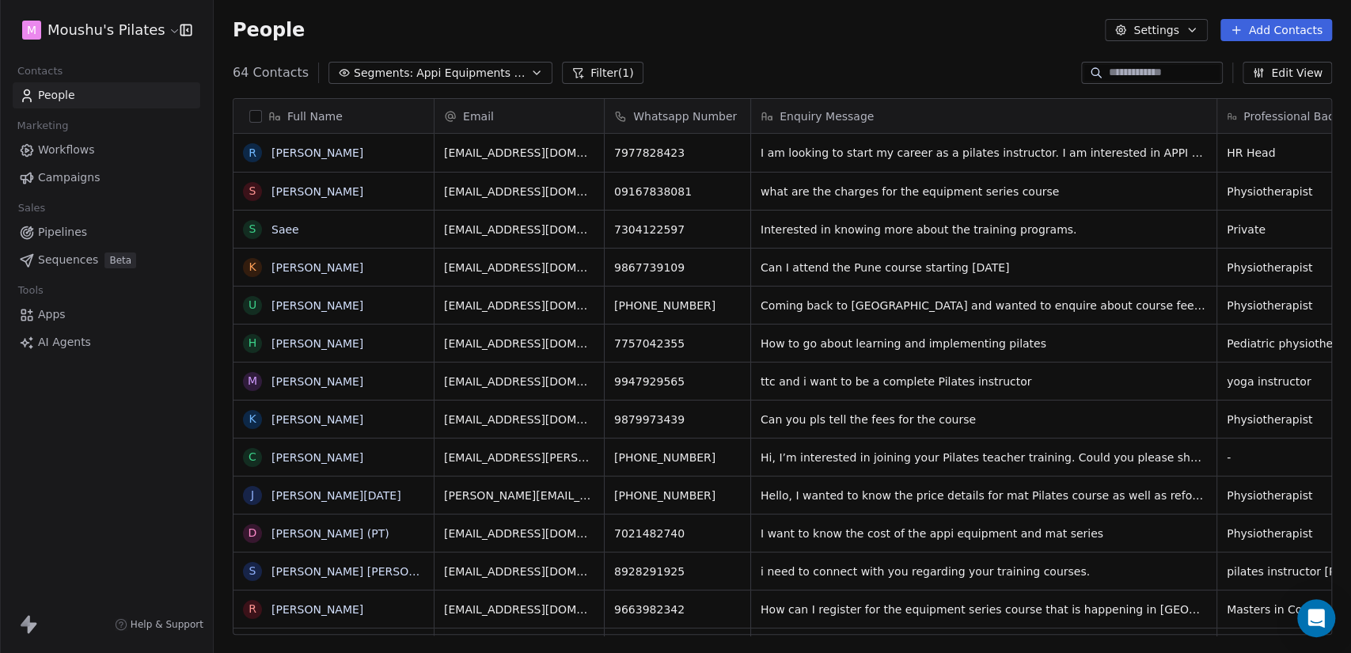
scroll to position [561, 1124]
click at [230, 81] on div "64 Contacts Segments: Appi Equipments (Courses) Filter (1) Edit View" at bounding box center [783, 72] width 1138 height 25
click at [329, 81] on button "Segments: Appi Equipments (Courses)" at bounding box center [441, 73] width 224 height 22
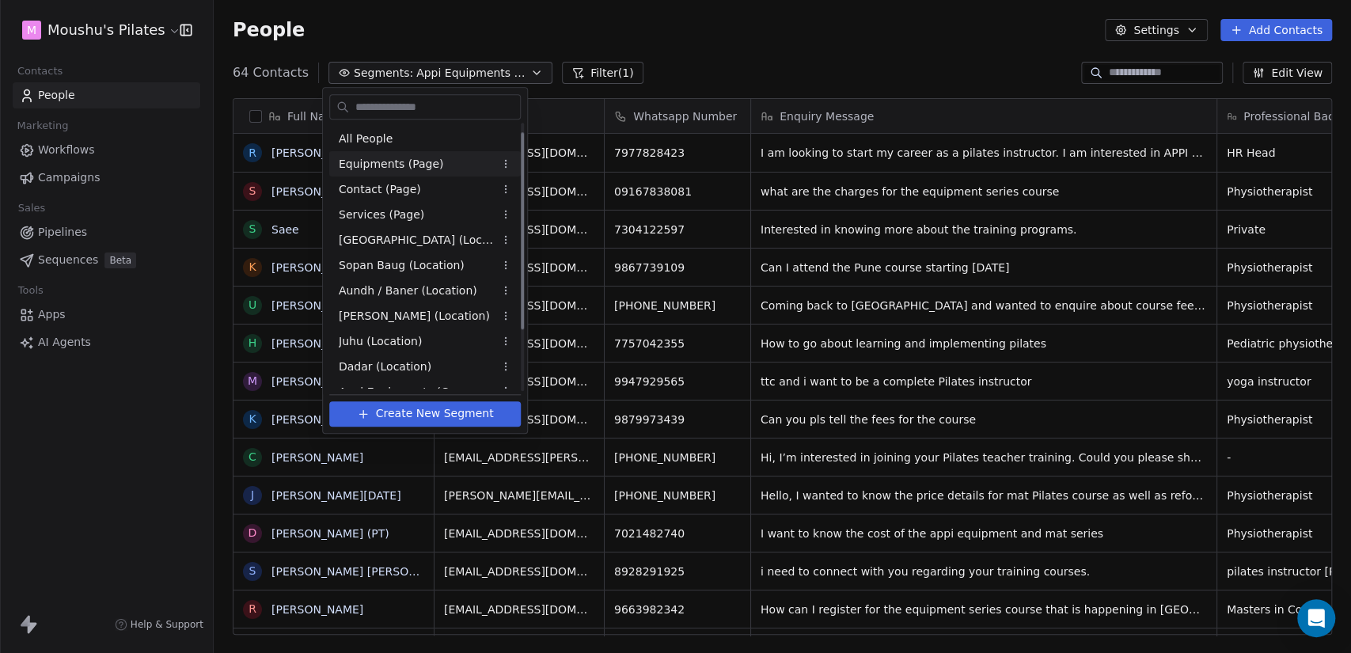
scroll to position [0, 0]
click at [405, 140] on div "All People" at bounding box center [425, 138] width 192 height 25
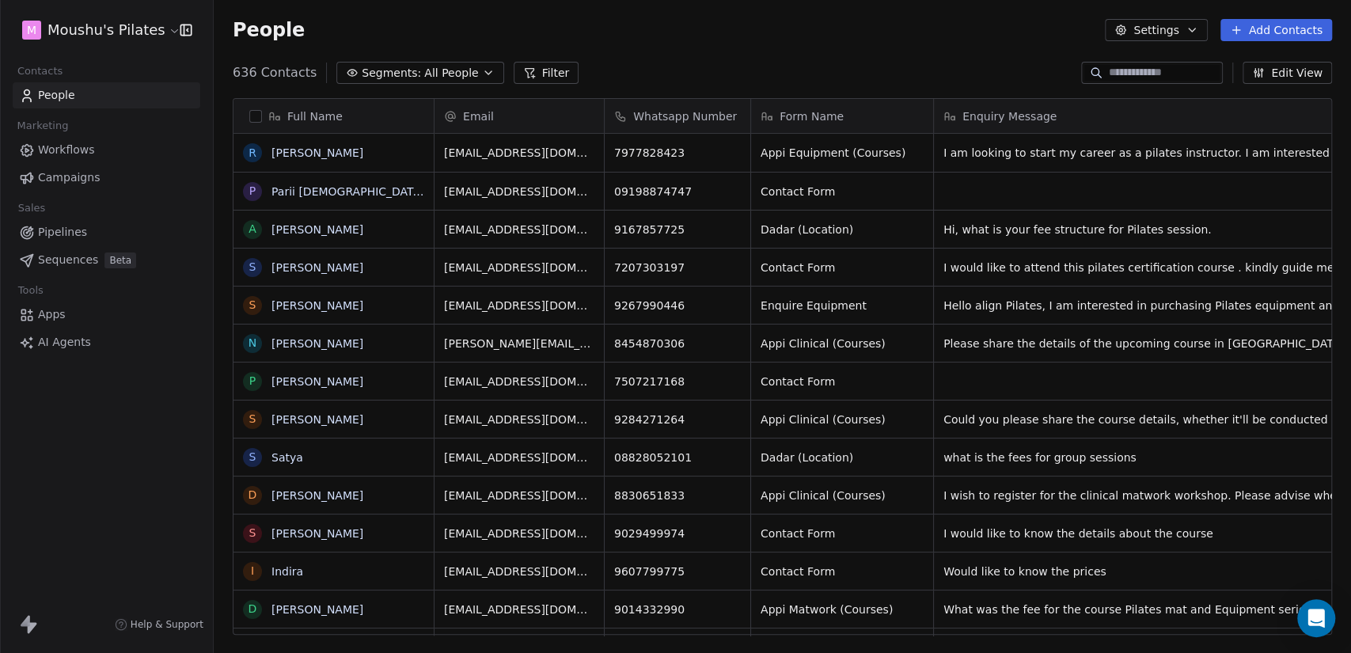
click at [699, 67] on div "636 Contacts Segments: All People Filter Edit View" at bounding box center [783, 72] width 1138 height 25
click at [97, 36] on html "M Moushu's Pilates Contacts People Marketing Workflows Campaigns Sales Pipeline…" at bounding box center [675, 326] width 1351 height 653
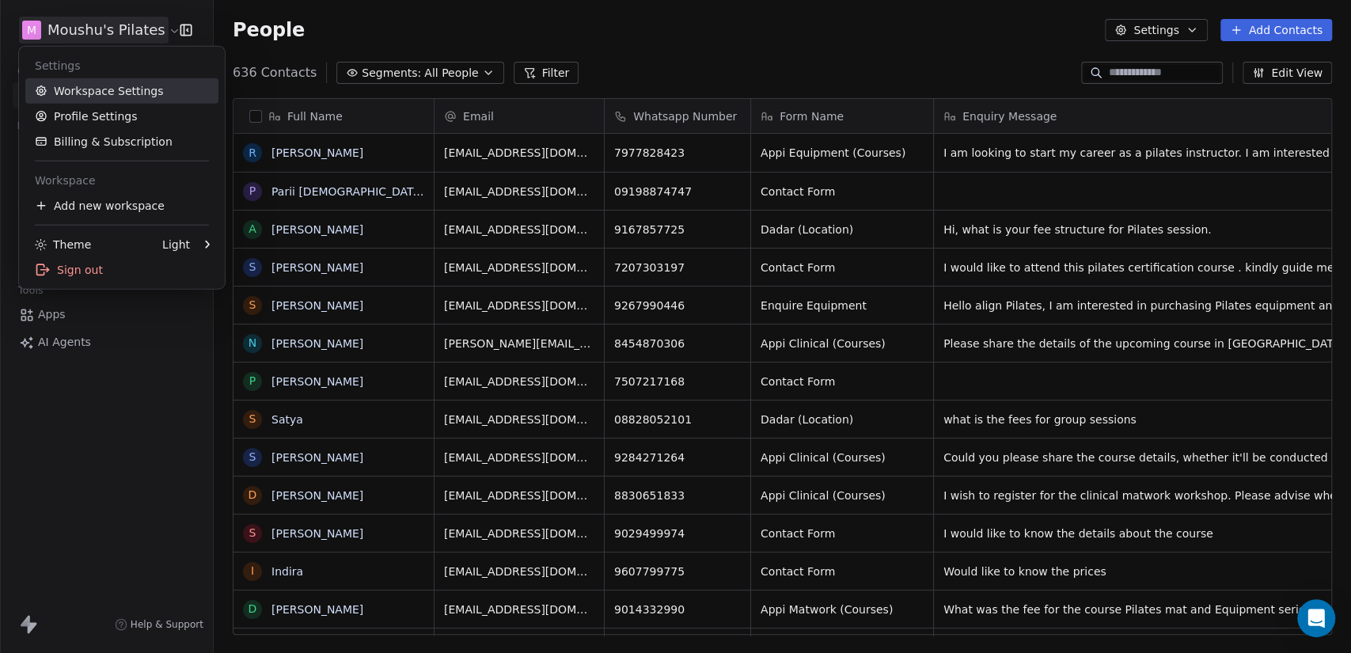
click at [131, 101] on link "Workspace Settings" at bounding box center [121, 90] width 193 height 25
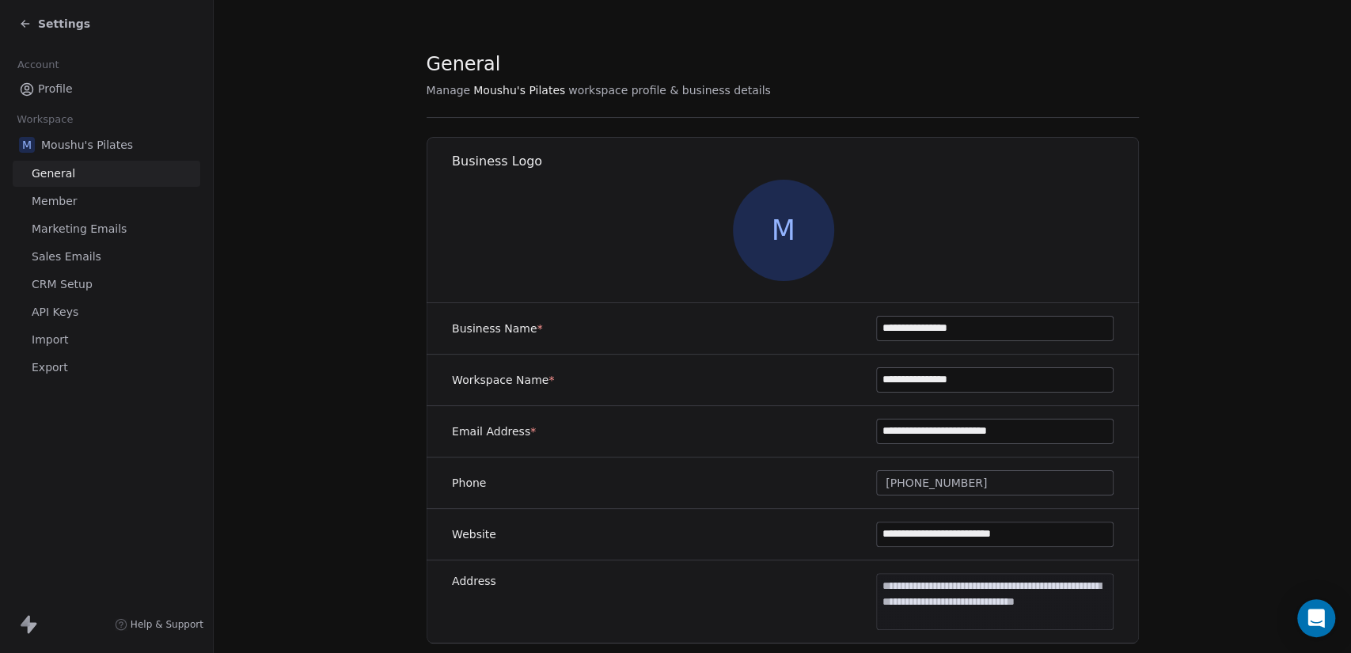
click at [97, 279] on link "CRM Setup" at bounding box center [107, 285] width 188 height 26
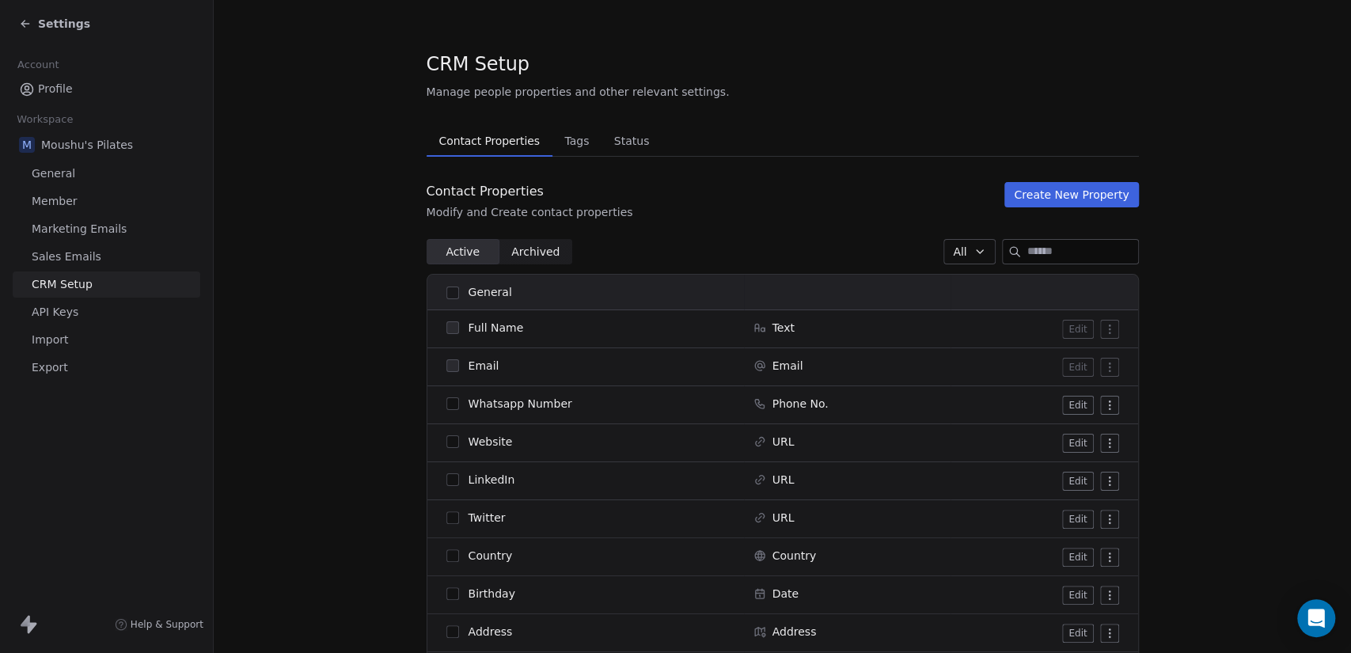
click at [1087, 199] on button "Create New Property" at bounding box center [1072, 194] width 134 height 25
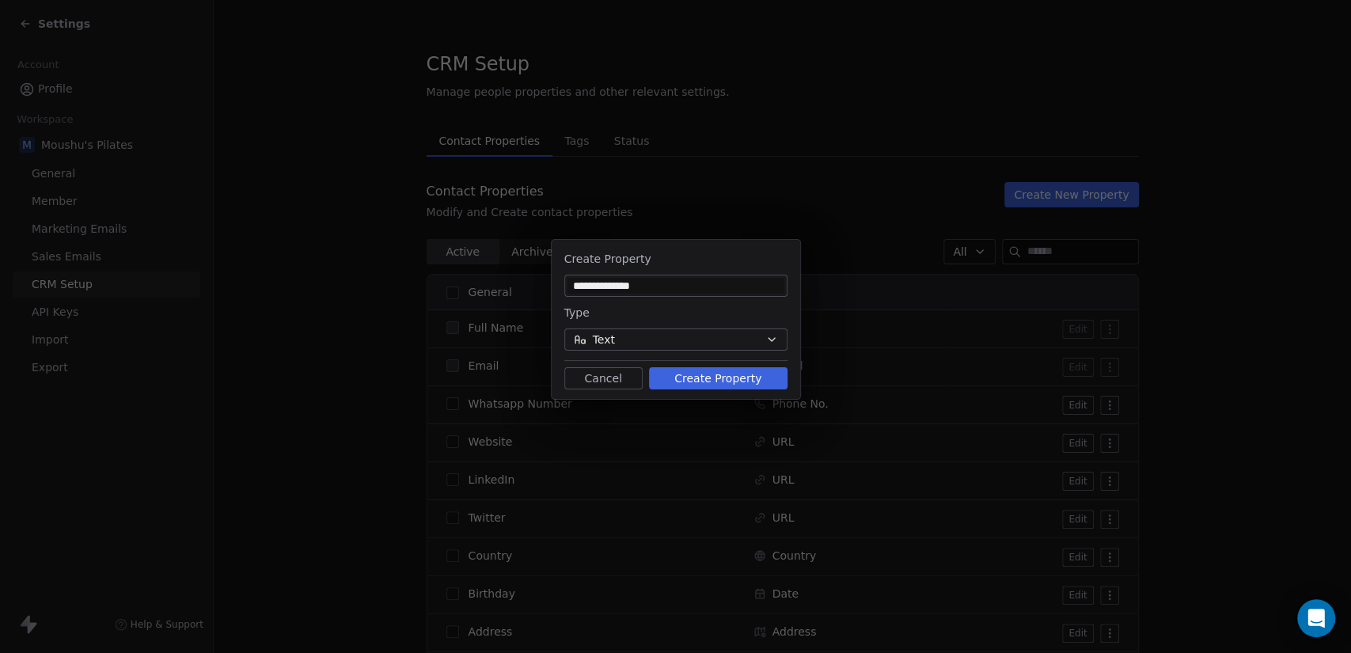
paste input "*"
type input "**********"
click at [722, 372] on button "Create Property" at bounding box center [718, 378] width 139 height 22
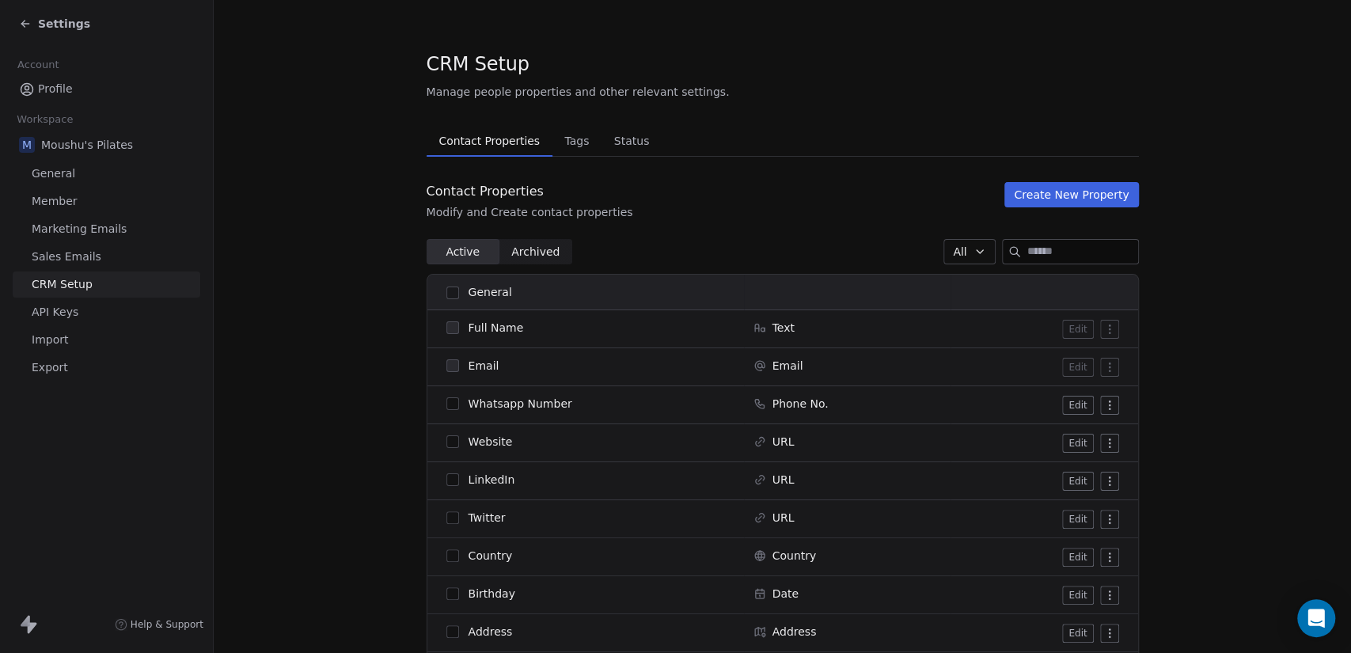
click at [1019, 195] on button "Create New Property" at bounding box center [1072, 194] width 134 height 25
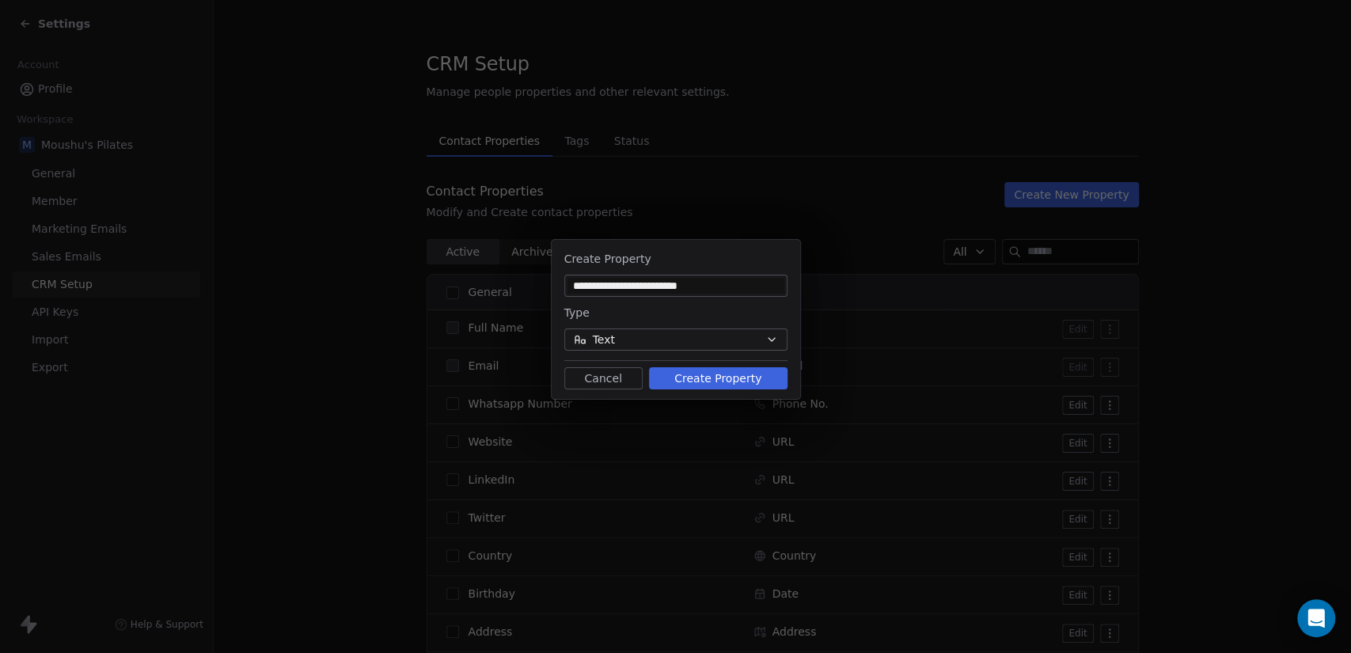
type input "**********"
click at [701, 348] on button "Text" at bounding box center [675, 340] width 223 height 22
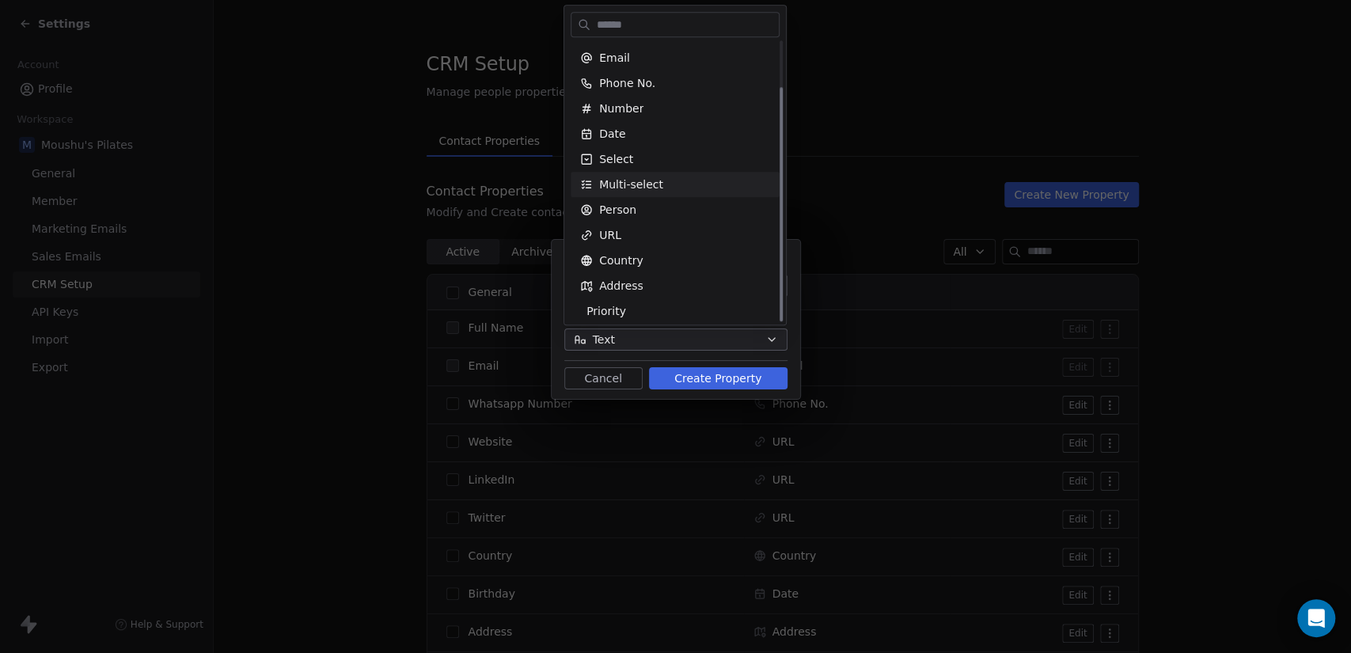
scroll to position [55, 0]
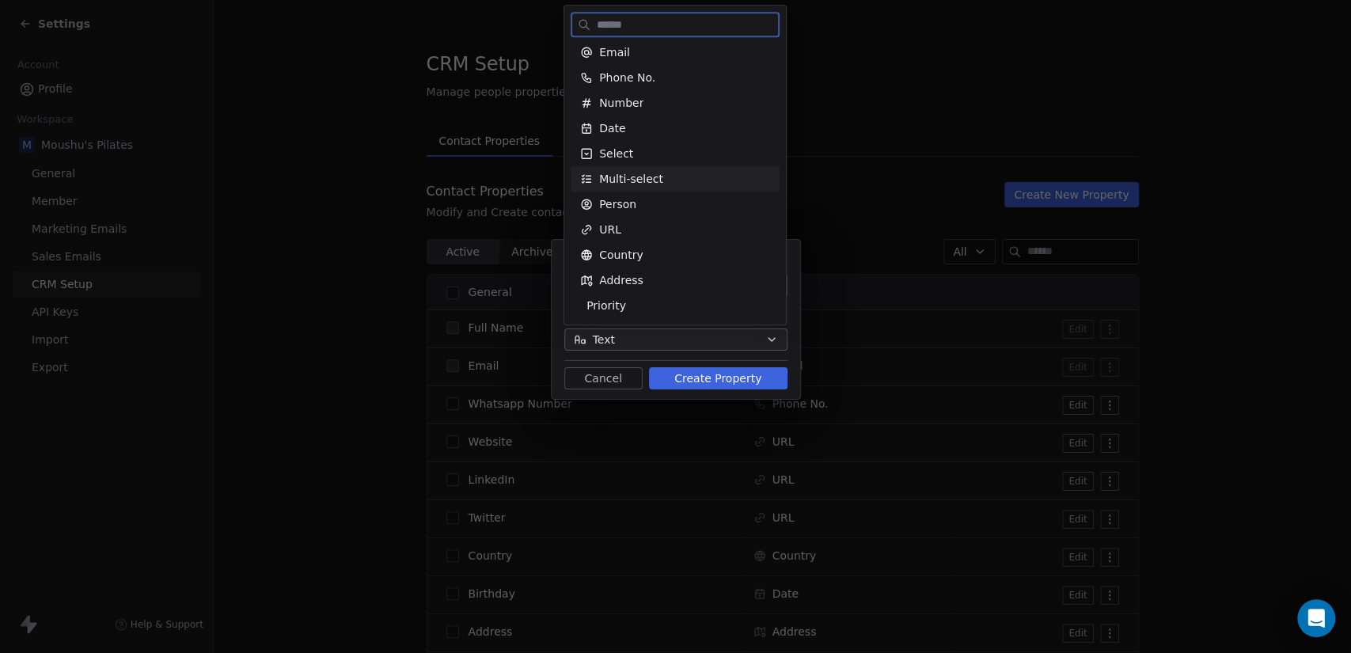
click at [689, 177] on div "Multi-select" at bounding box center [675, 179] width 190 height 16
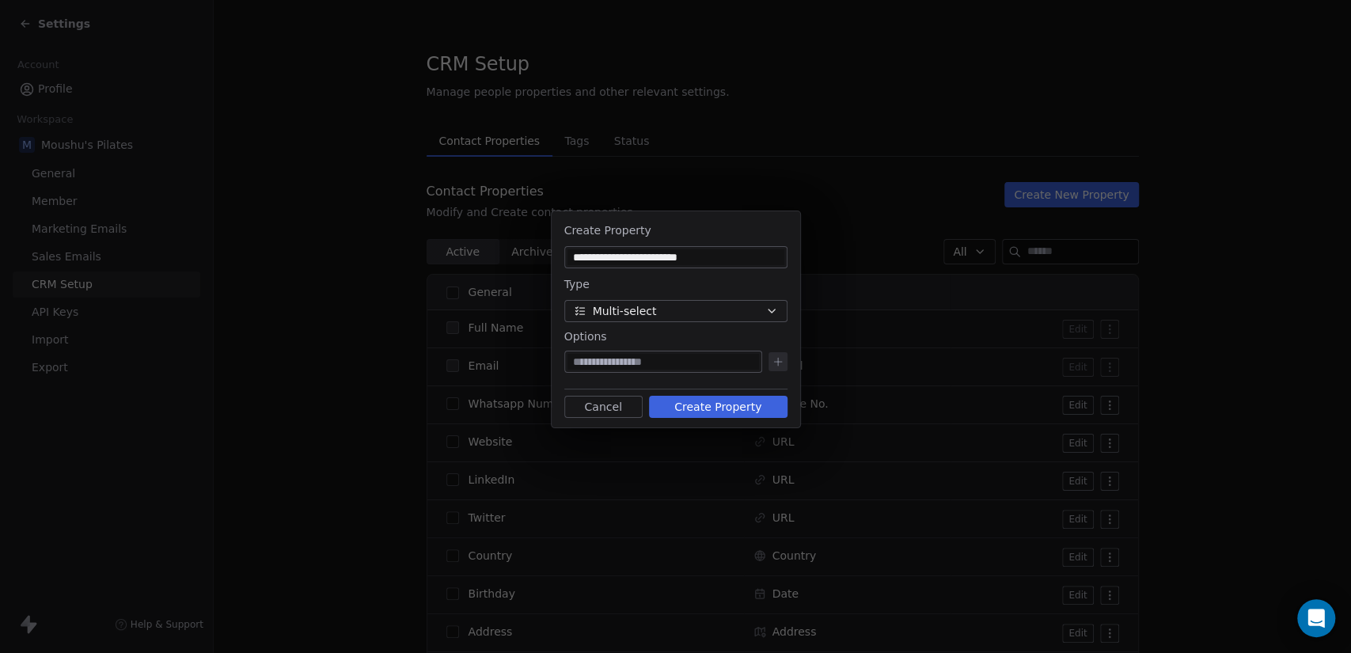
click at [689, 363] on input at bounding box center [664, 362] width 192 height 16
type input "***"
click at [786, 365] on button at bounding box center [778, 361] width 19 height 19
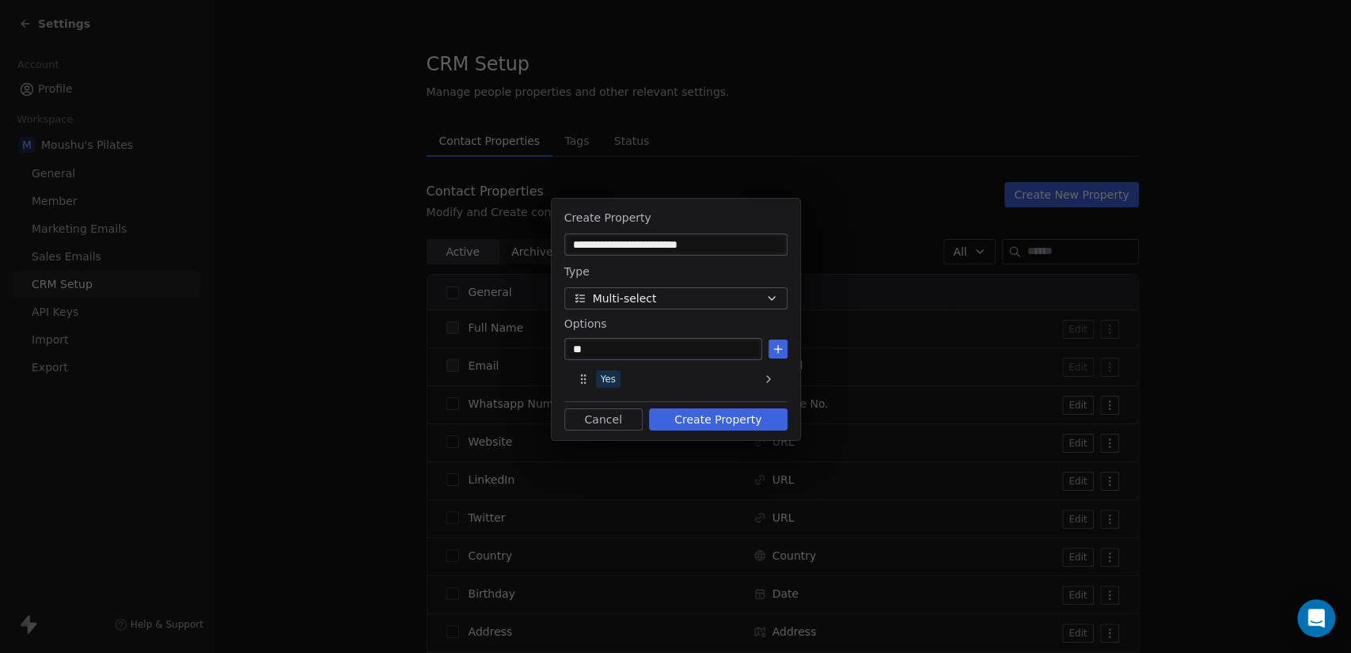
type input "**"
click at [782, 353] on icon at bounding box center [778, 349] width 13 height 13
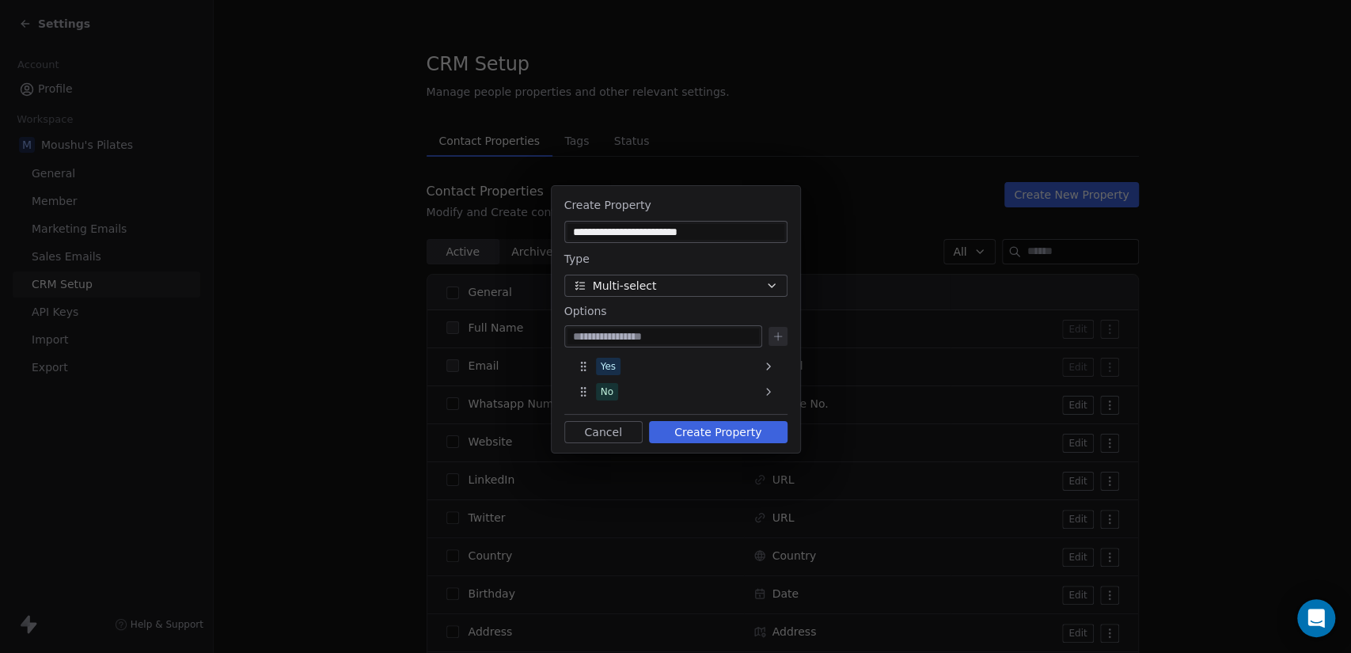
click at [759, 429] on button "Create Property" at bounding box center [718, 432] width 139 height 22
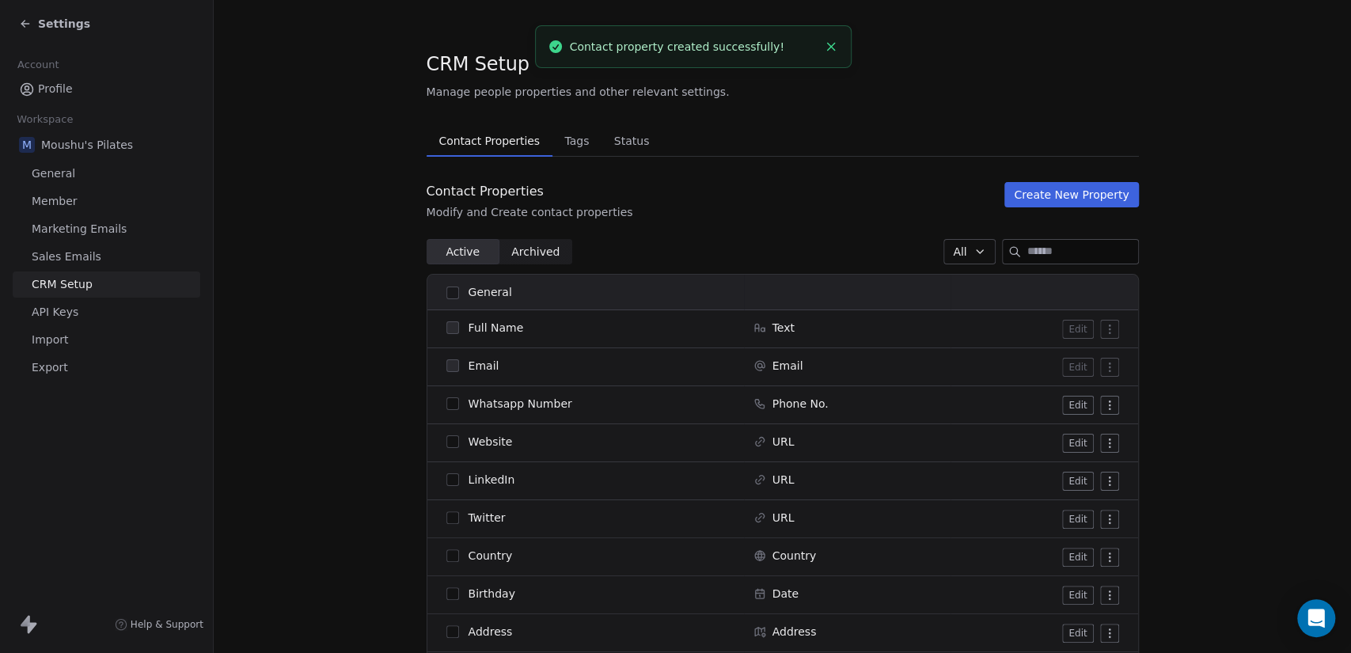
click at [86, 333] on link "Import" at bounding box center [107, 340] width 188 height 26
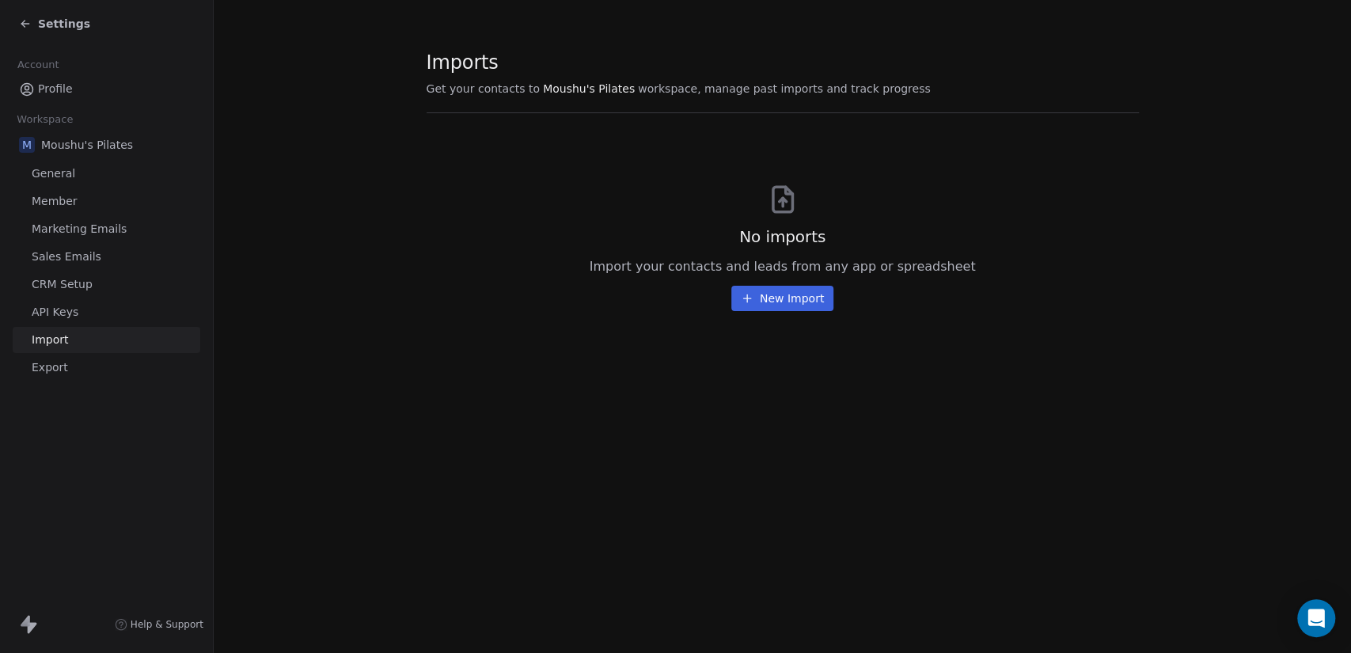
click at [783, 295] on button "New Import" at bounding box center [783, 298] width 102 height 25
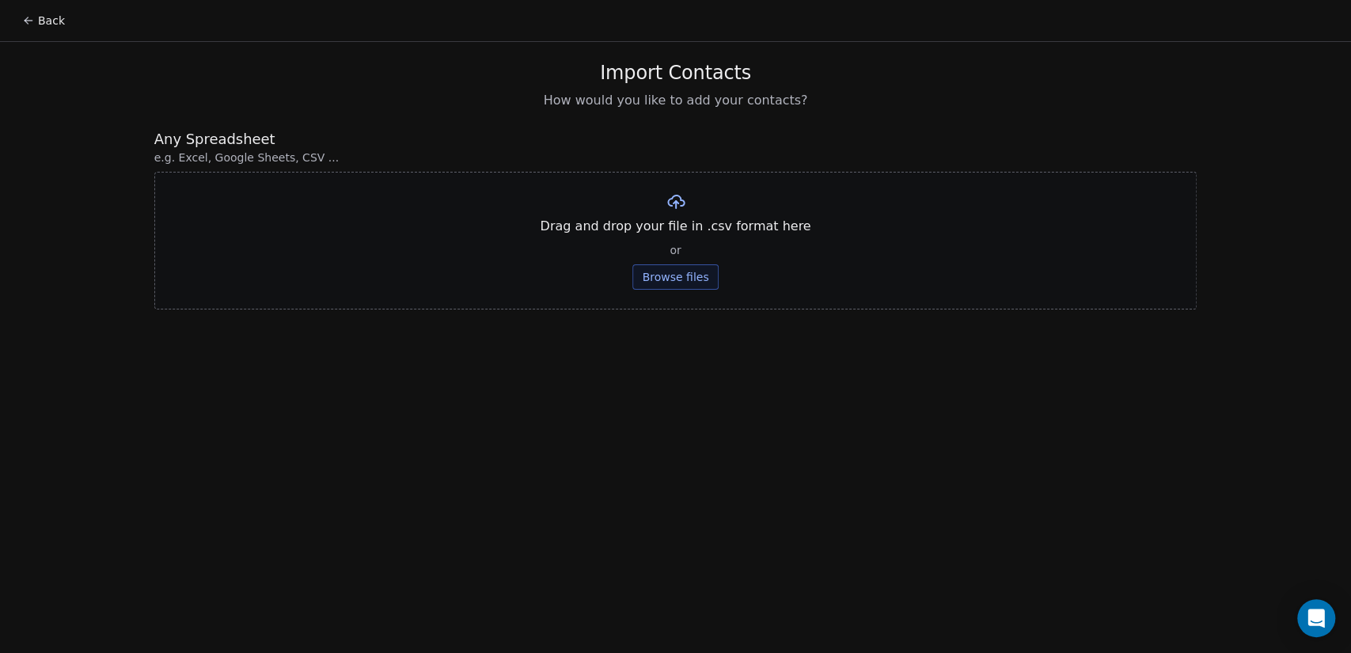
click at [677, 287] on button "Browse files" at bounding box center [676, 276] width 86 height 25
click at [1319, 123] on div "Back Import Contacts How would you like to add your contacts? Any Spreadsheet e…" at bounding box center [675, 326] width 1351 height 653
click at [707, 278] on button "Browse files" at bounding box center [676, 276] width 86 height 25
click at [868, 176] on div "Drag and drop your file in .csv format here or Browse files" at bounding box center [675, 241] width 1043 height 138
click at [694, 276] on button "Browse files" at bounding box center [676, 276] width 86 height 25
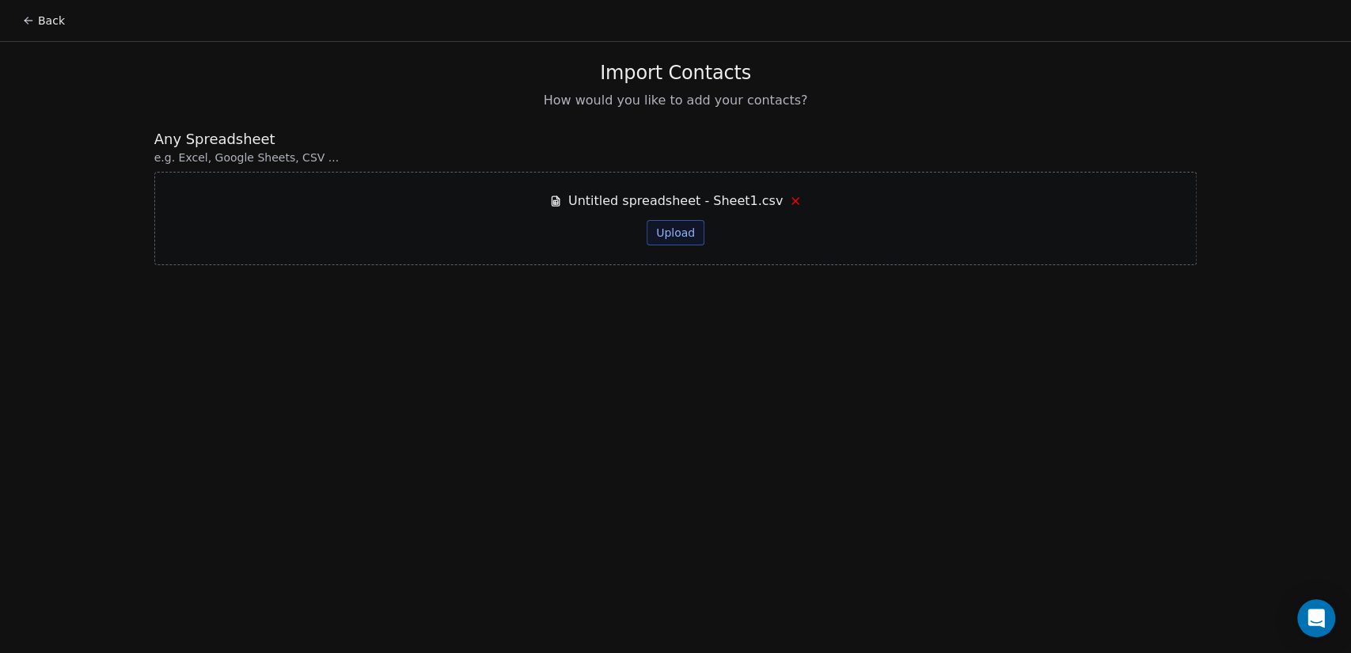
click at [671, 237] on button "Upload" at bounding box center [676, 232] width 58 height 25
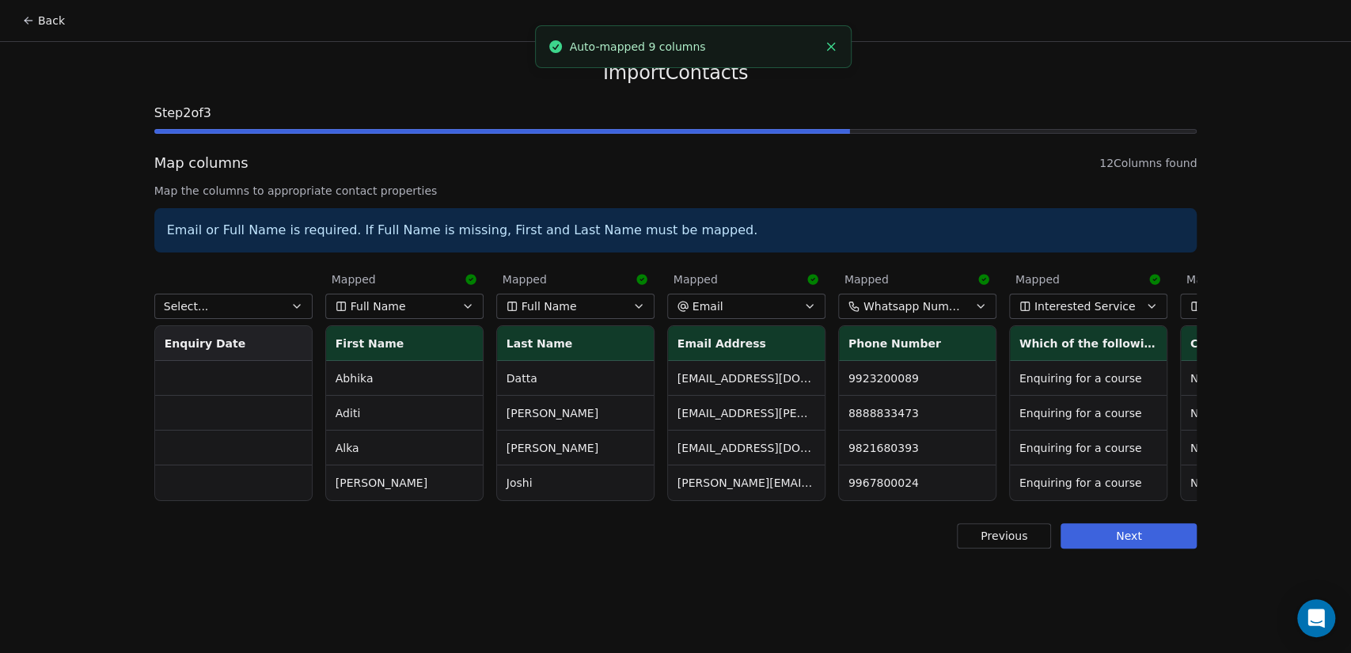
click at [275, 310] on button "Select..." at bounding box center [233, 306] width 158 height 25
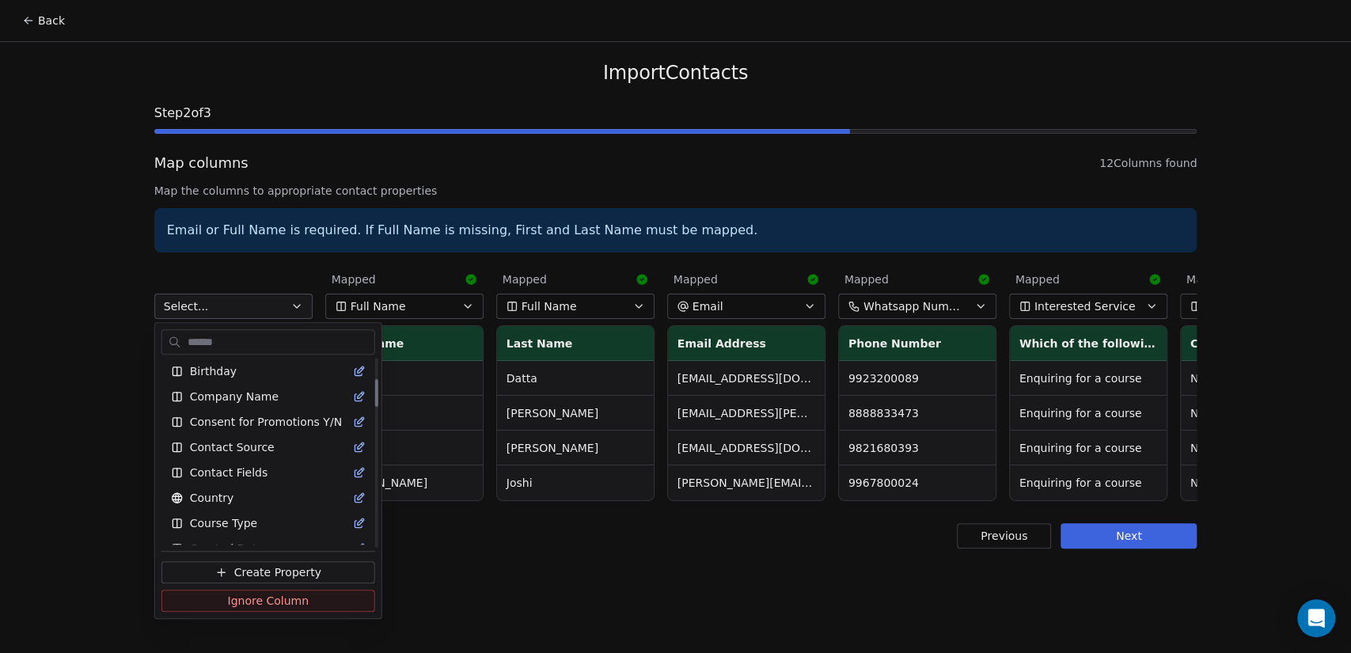
scroll to position [176, 0]
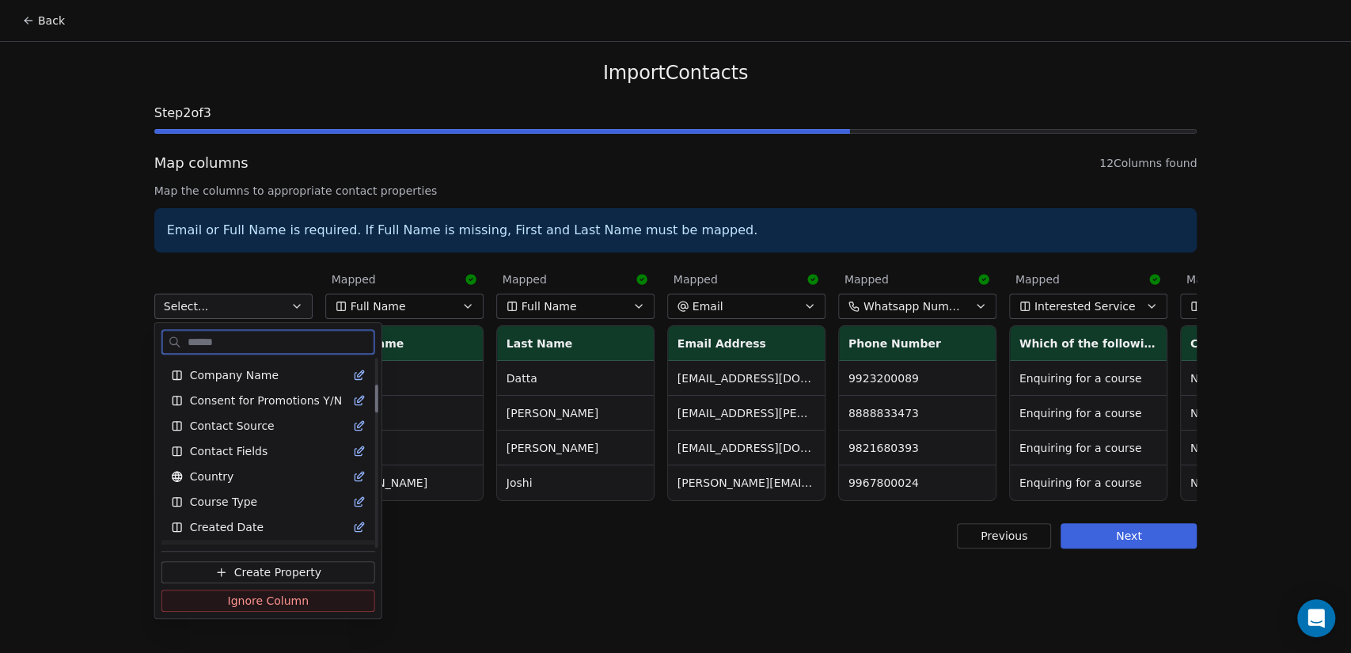
click at [291, 595] on span "Ignore Column" at bounding box center [268, 601] width 82 height 16
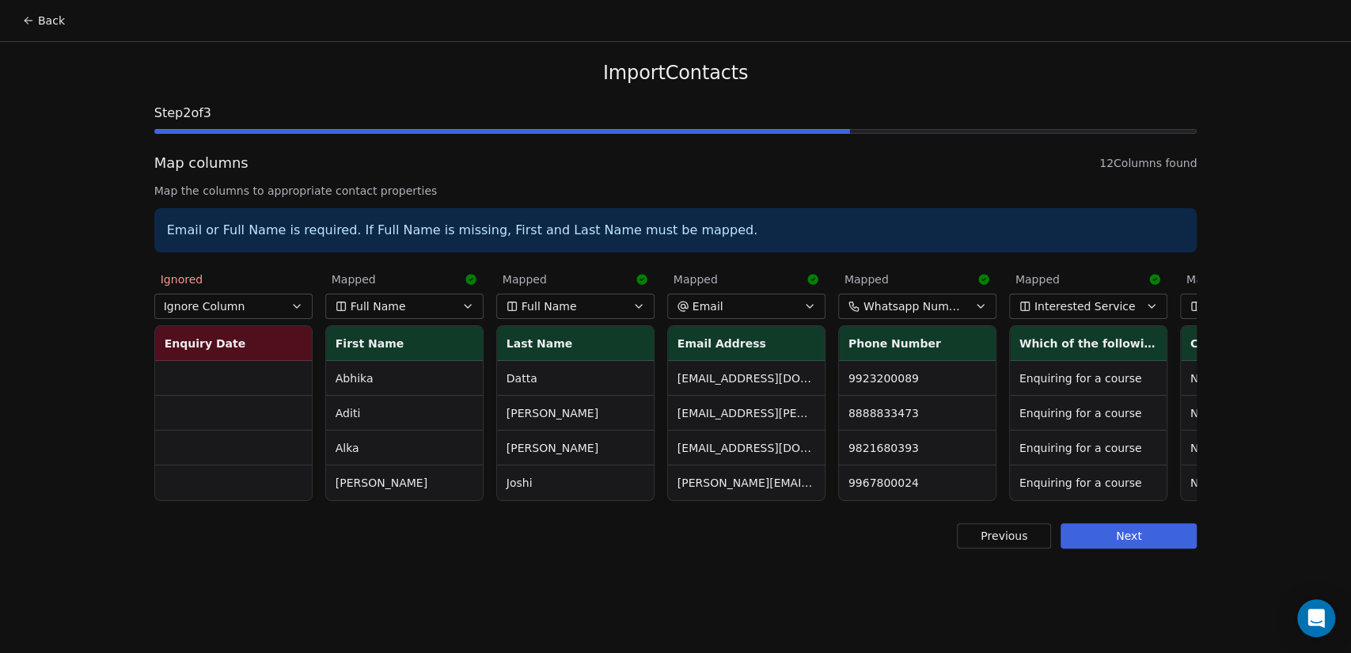
click at [431, 302] on button "Full Name" at bounding box center [404, 306] width 158 height 25
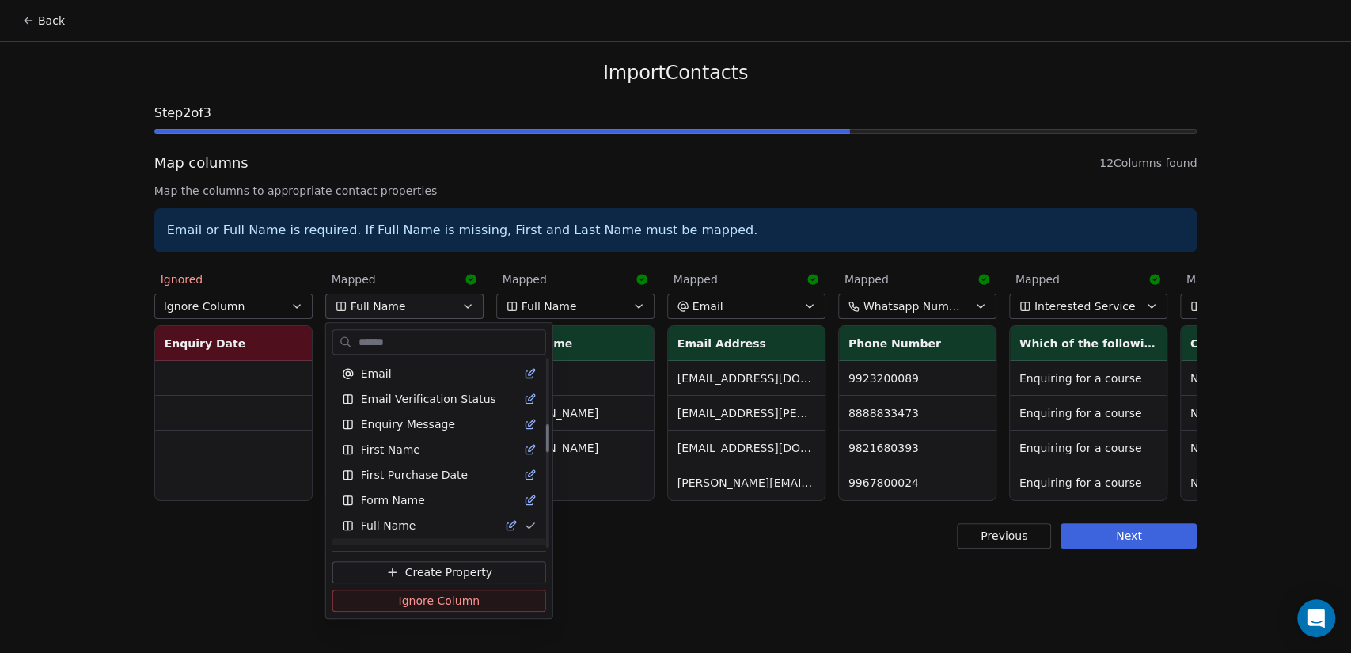
scroll to position [374, 0]
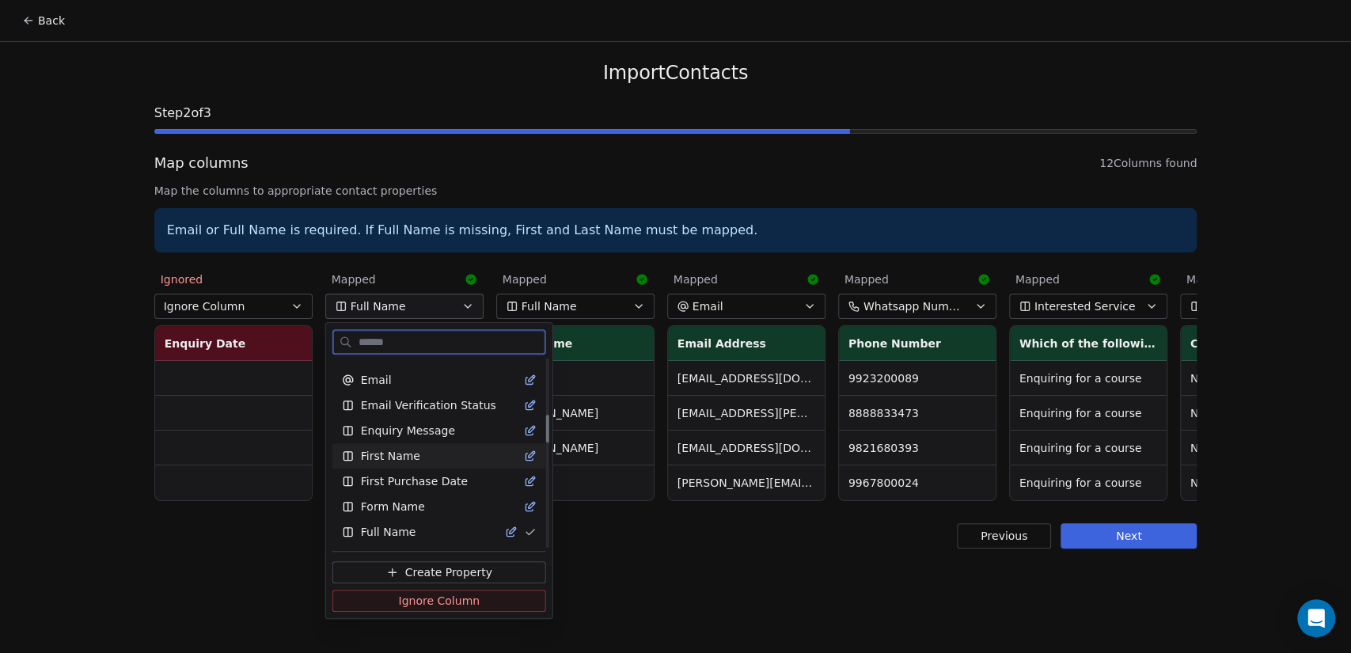
click at [425, 454] on div "First Name" at bounding box center [439, 456] width 195 height 16
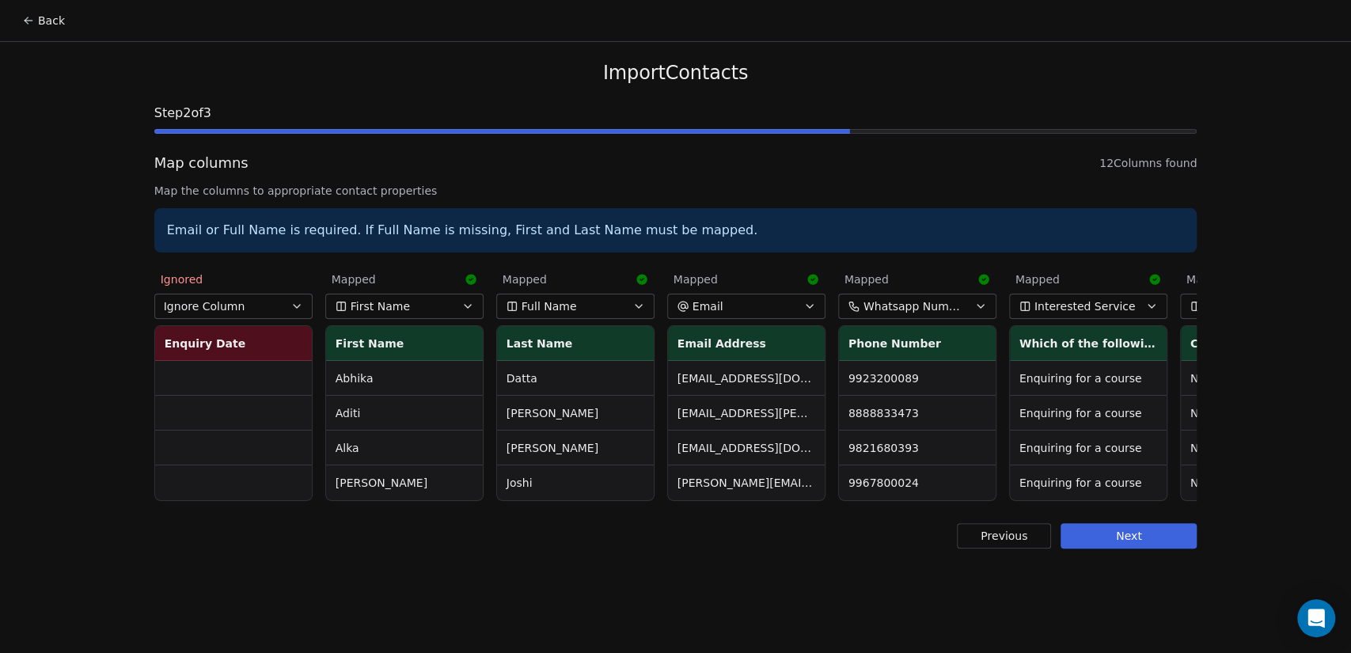
click at [550, 309] on span "Full Name" at bounding box center [549, 306] width 55 height 16
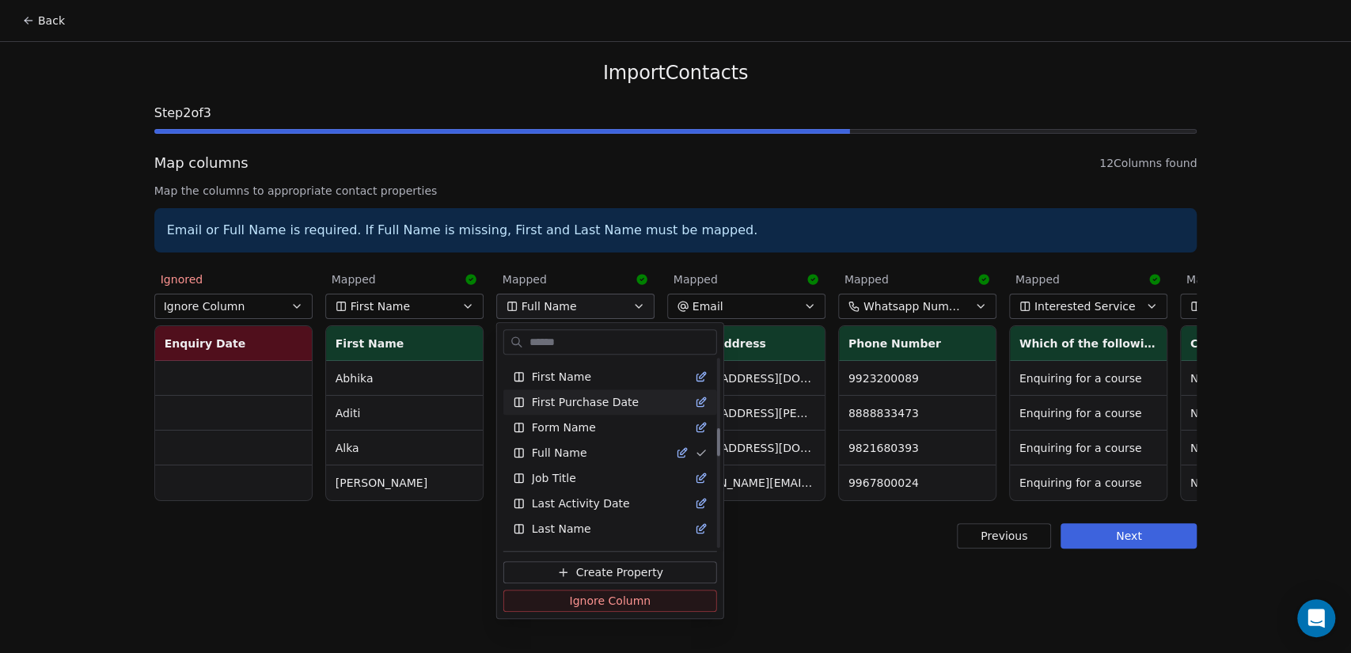
scroll to position [462, 0]
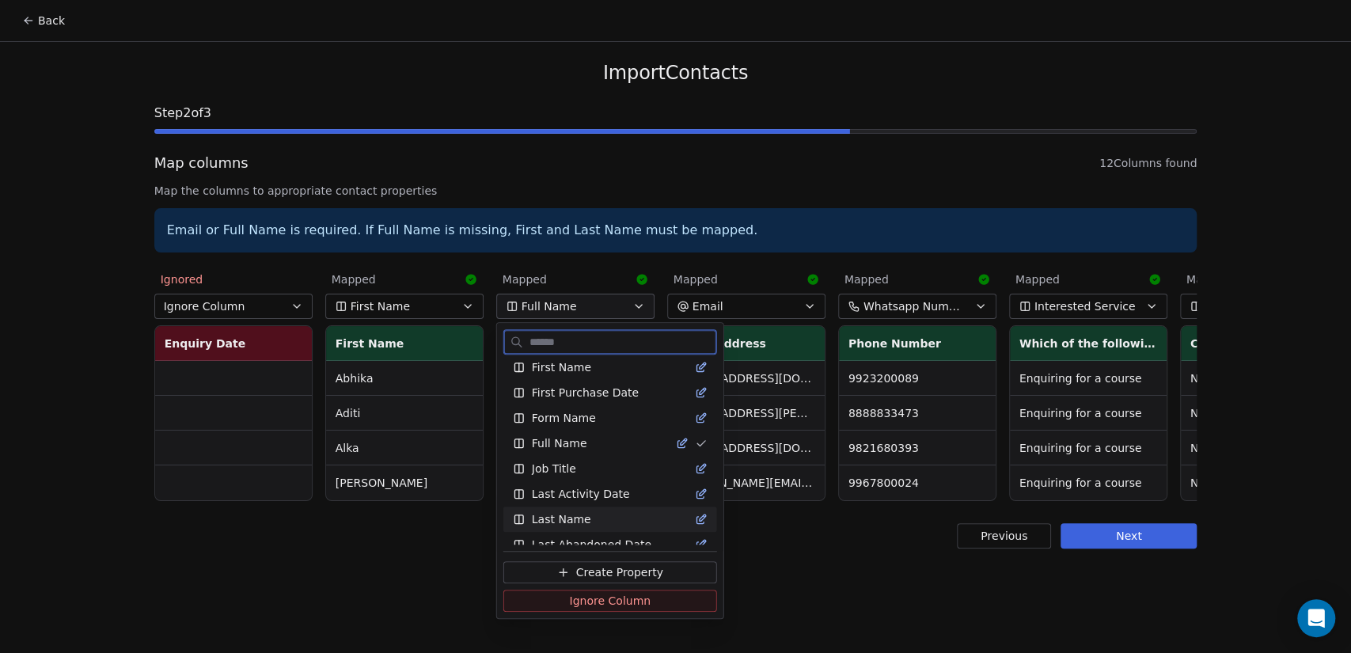
click at [583, 516] on span "Last Name" at bounding box center [561, 519] width 59 height 16
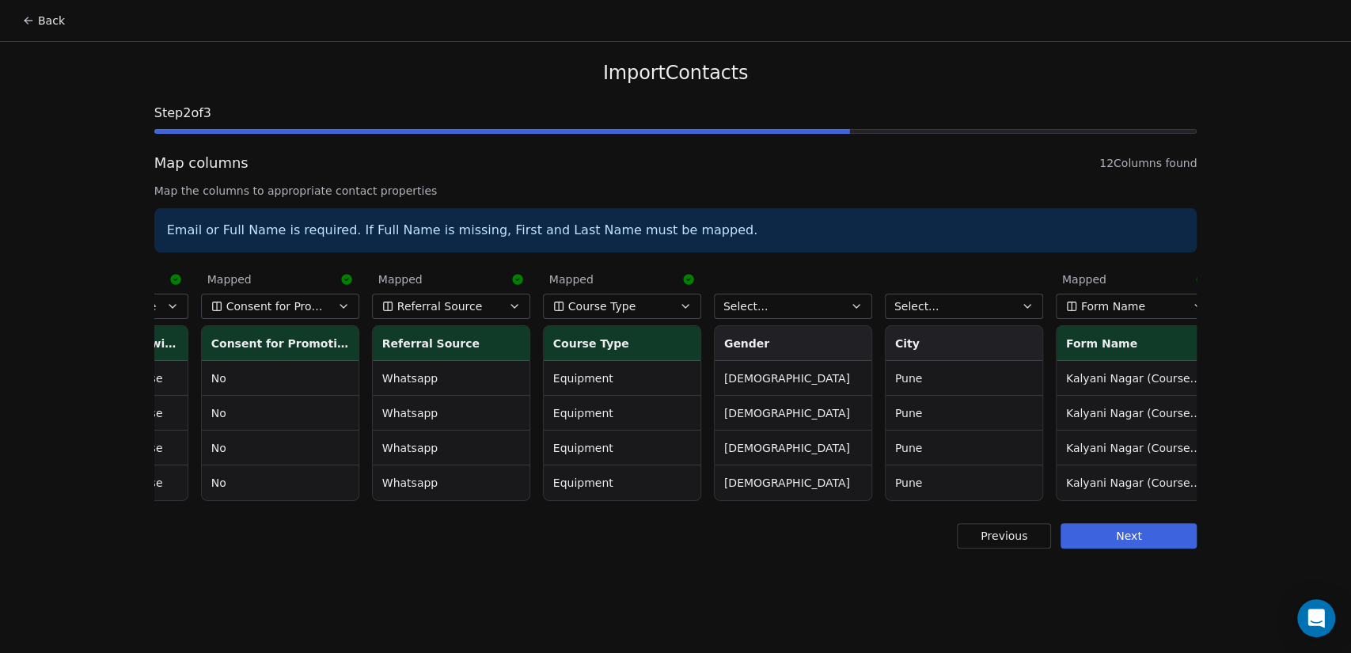
scroll to position [0, 996]
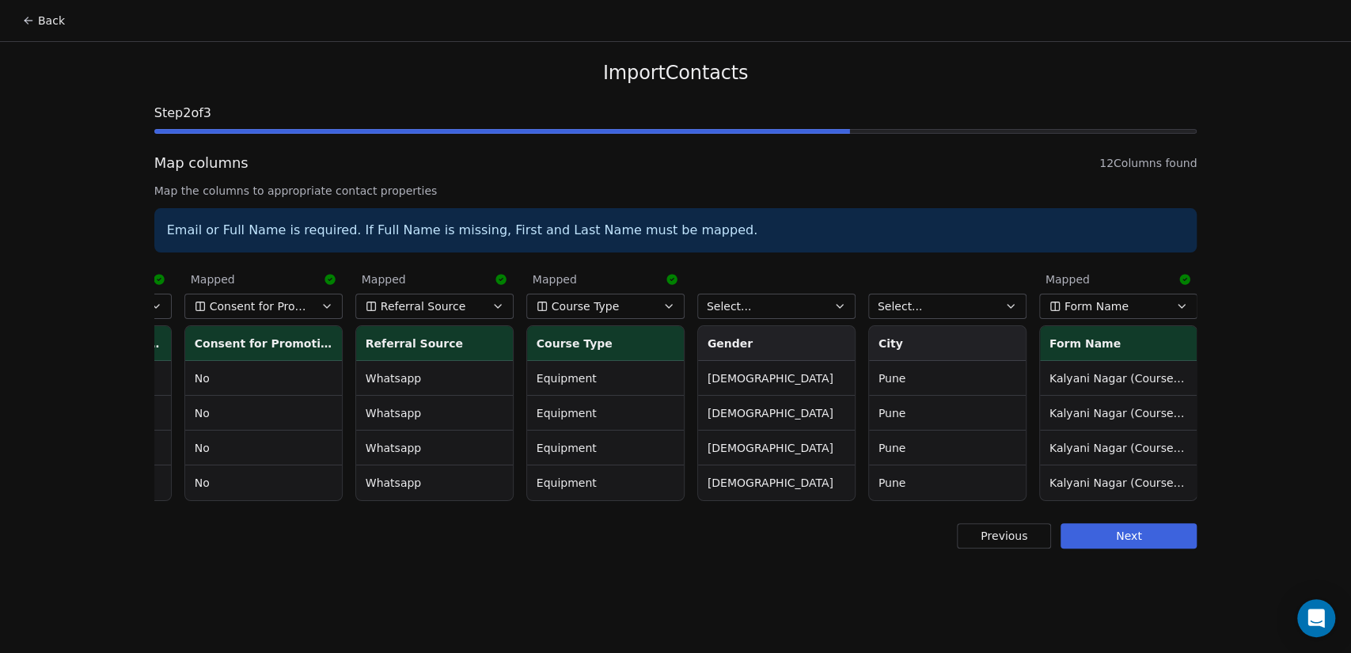
click at [777, 310] on button "Select..." at bounding box center [776, 306] width 158 height 25
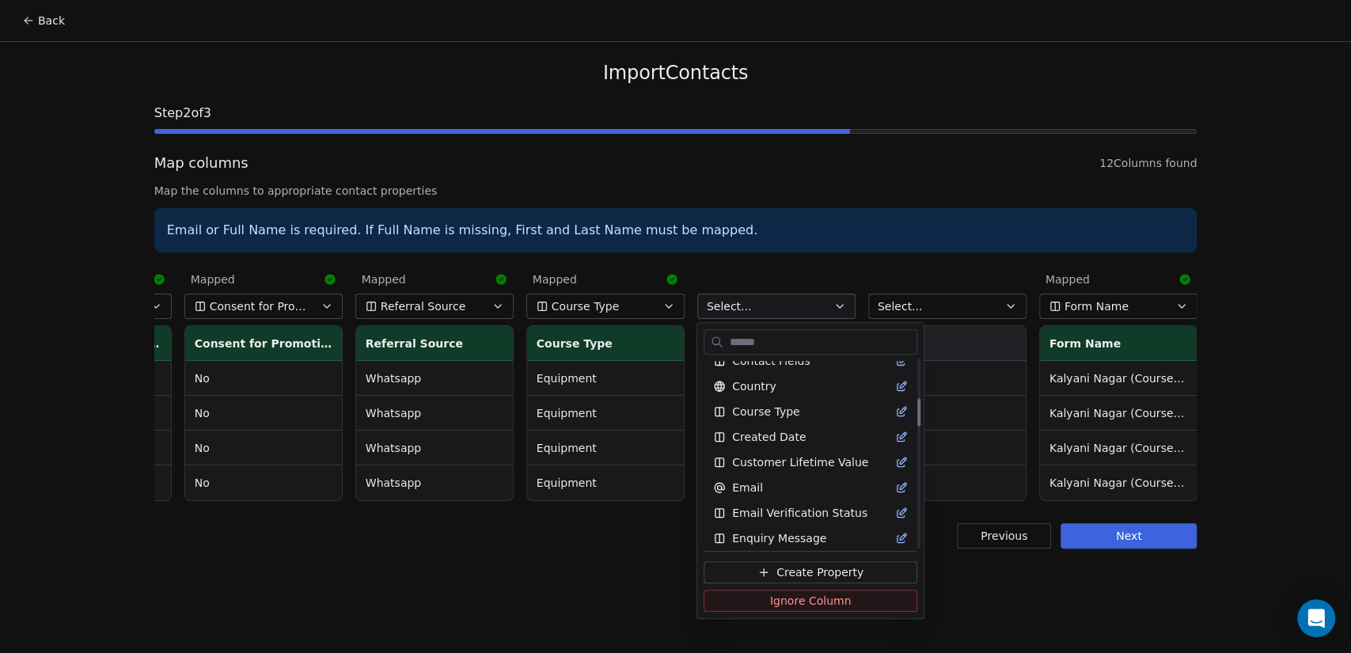
scroll to position [0, 0]
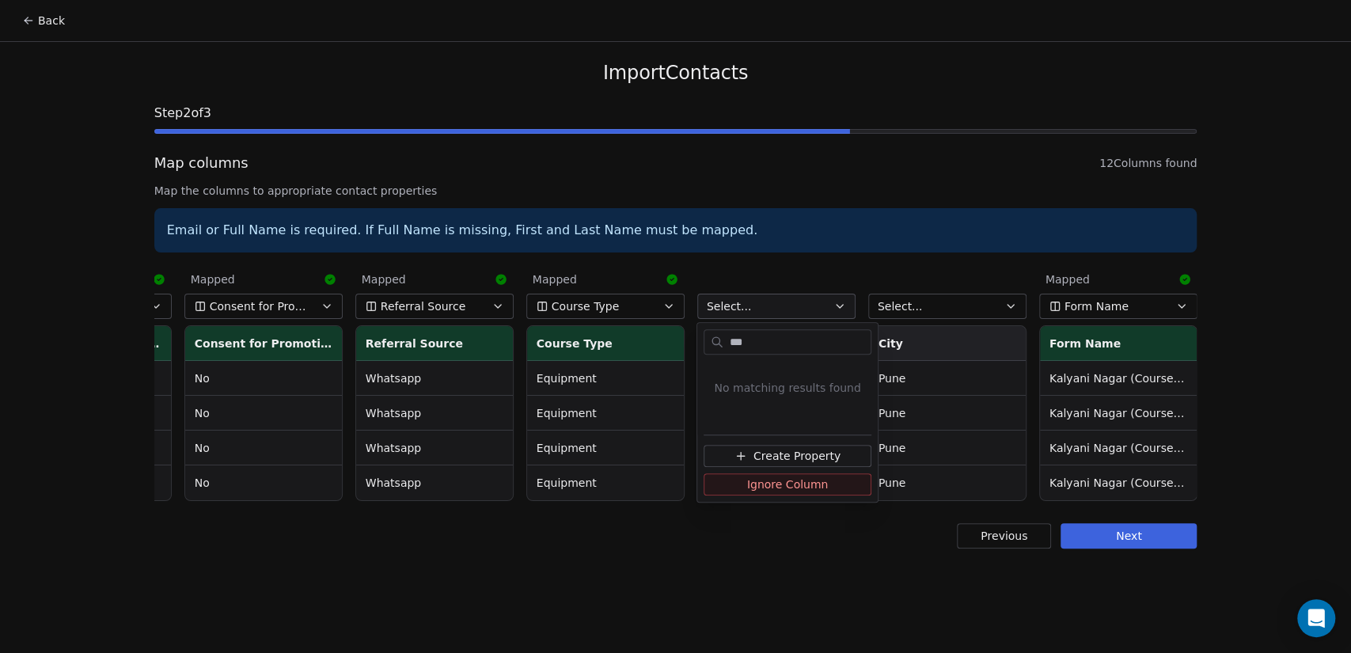
type input "***"
click at [808, 455] on span "Create Property" at bounding box center [797, 456] width 87 height 16
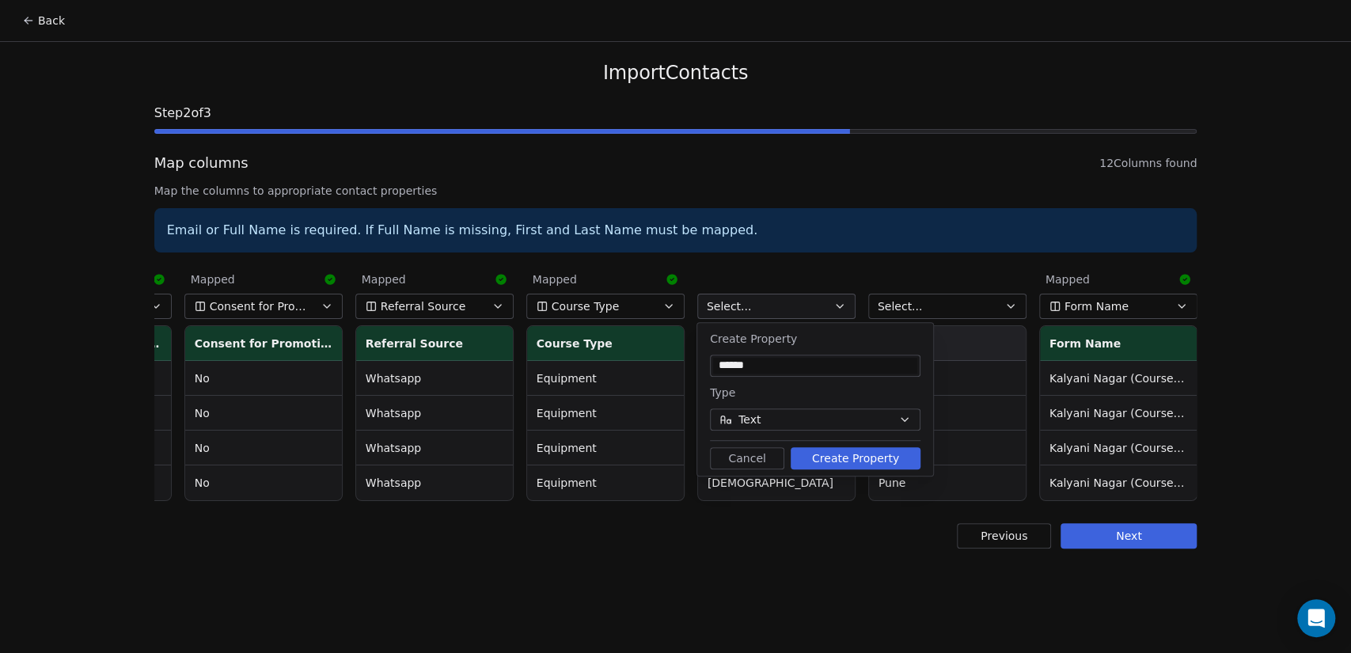
type input "******"
click at [815, 386] on div "Type" at bounding box center [815, 392] width 211 height 19
click at [853, 466] on button "Create Property" at bounding box center [856, 458] width 130 height 22
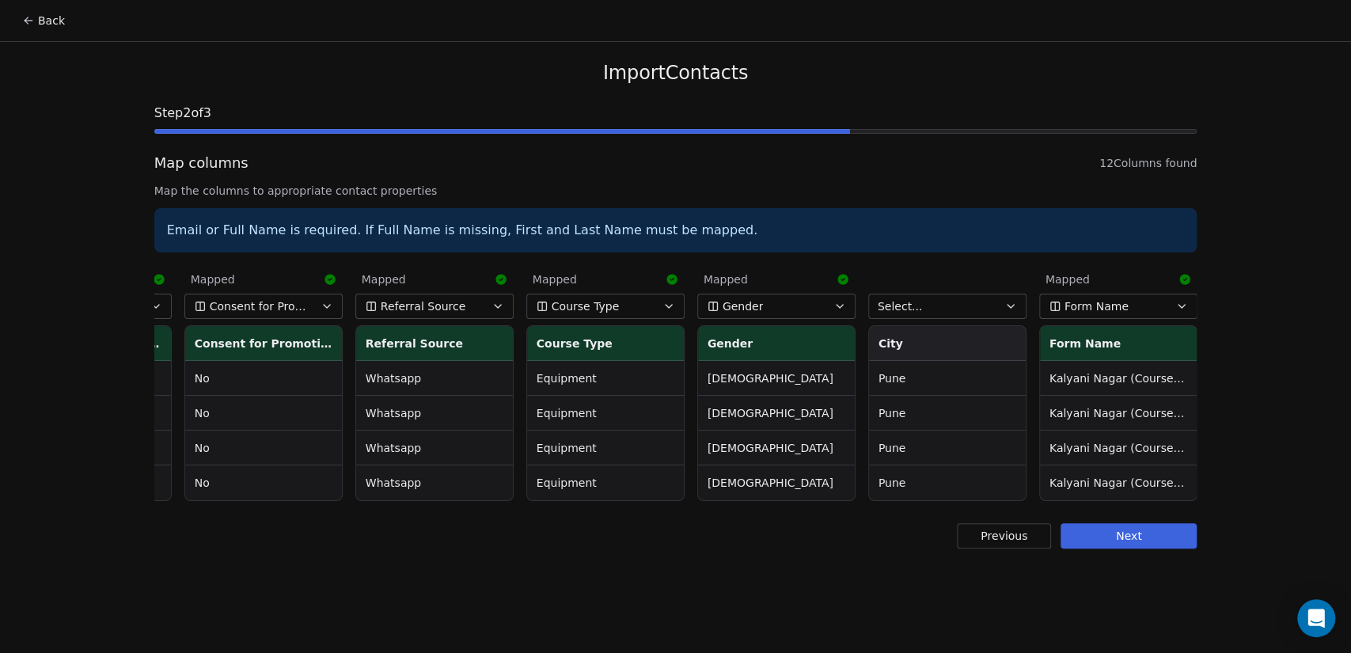
click at [975, 307] on button "Select..." at bounding box center [947, 306] width 158 height 25
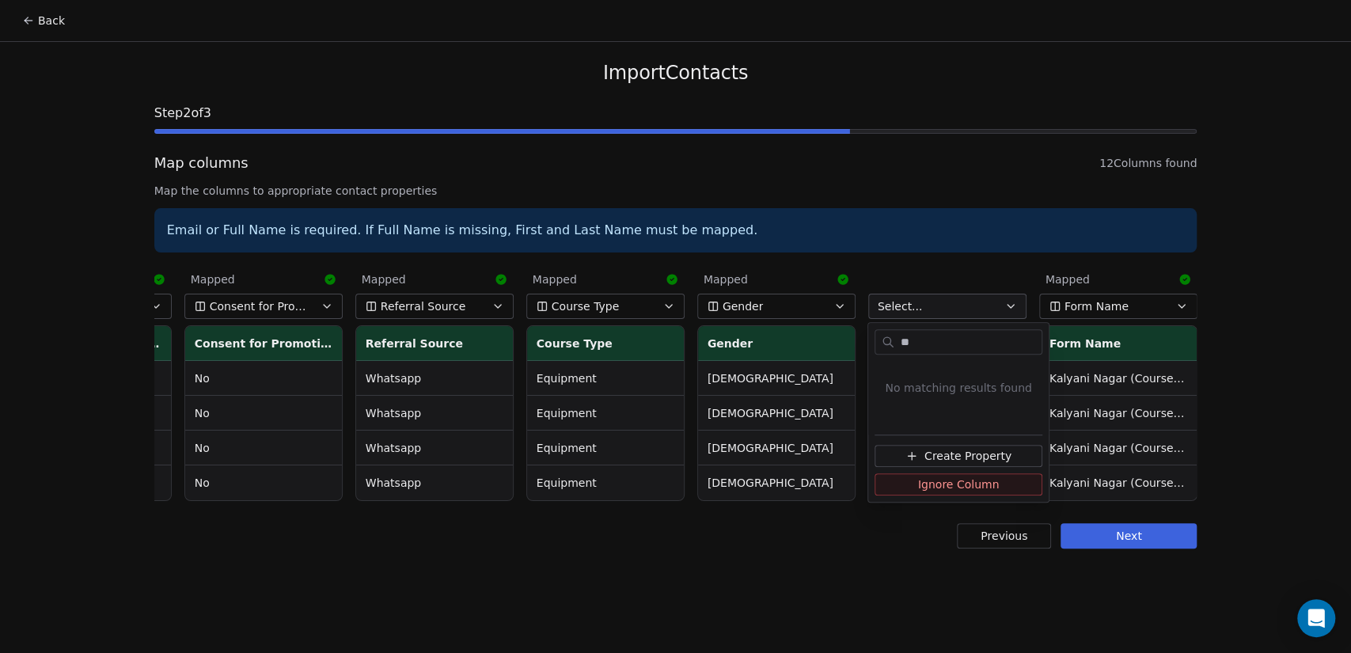
type input "*"
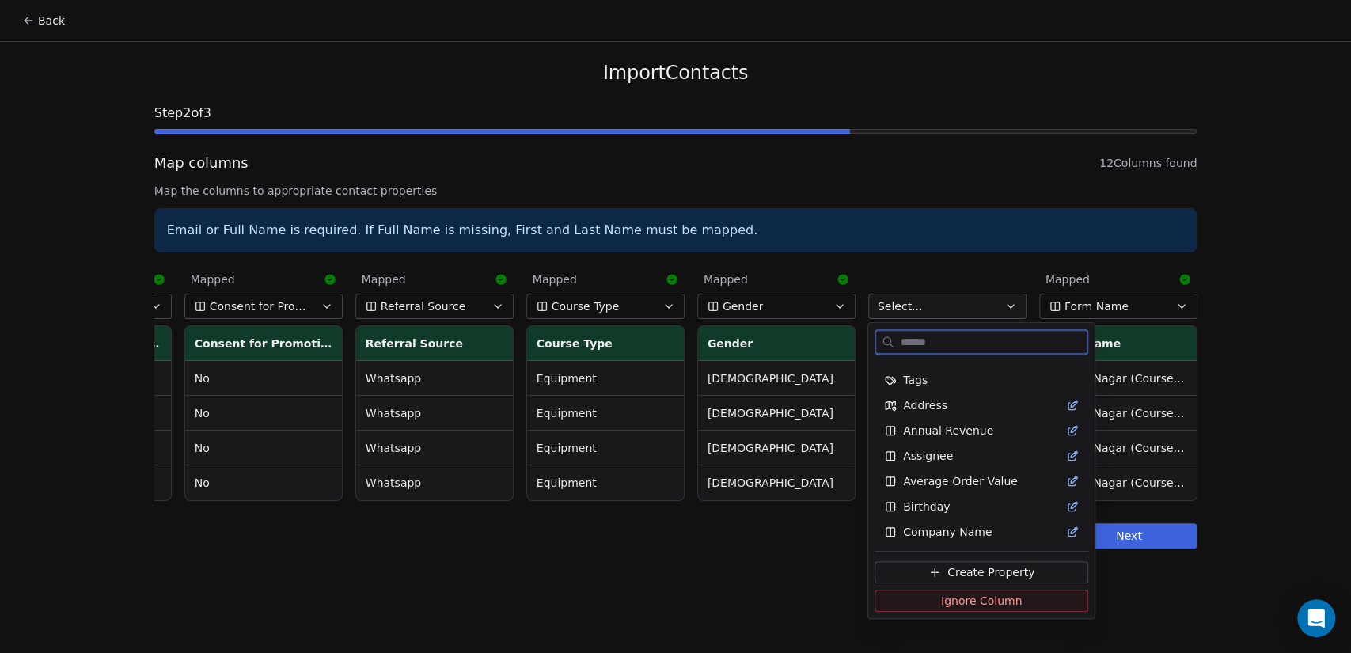
click at [1002, 568] on span "Create Property" at bounding box center [991, 572] width 87 height 16
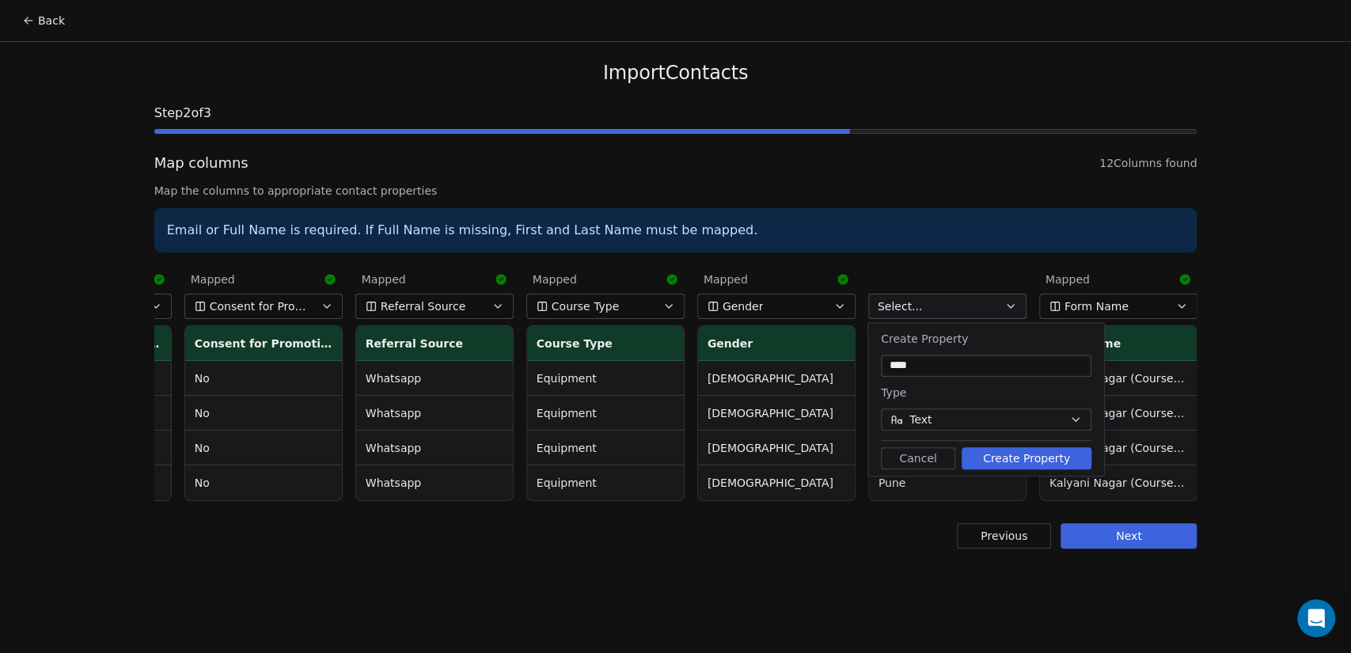
click at [968, 383] on div "Type" at bounding box center [986, 392] width 211 height 19
click at [1009, 458] on button "Create Property" at bounding box center [1027, 458] width 130 height 22
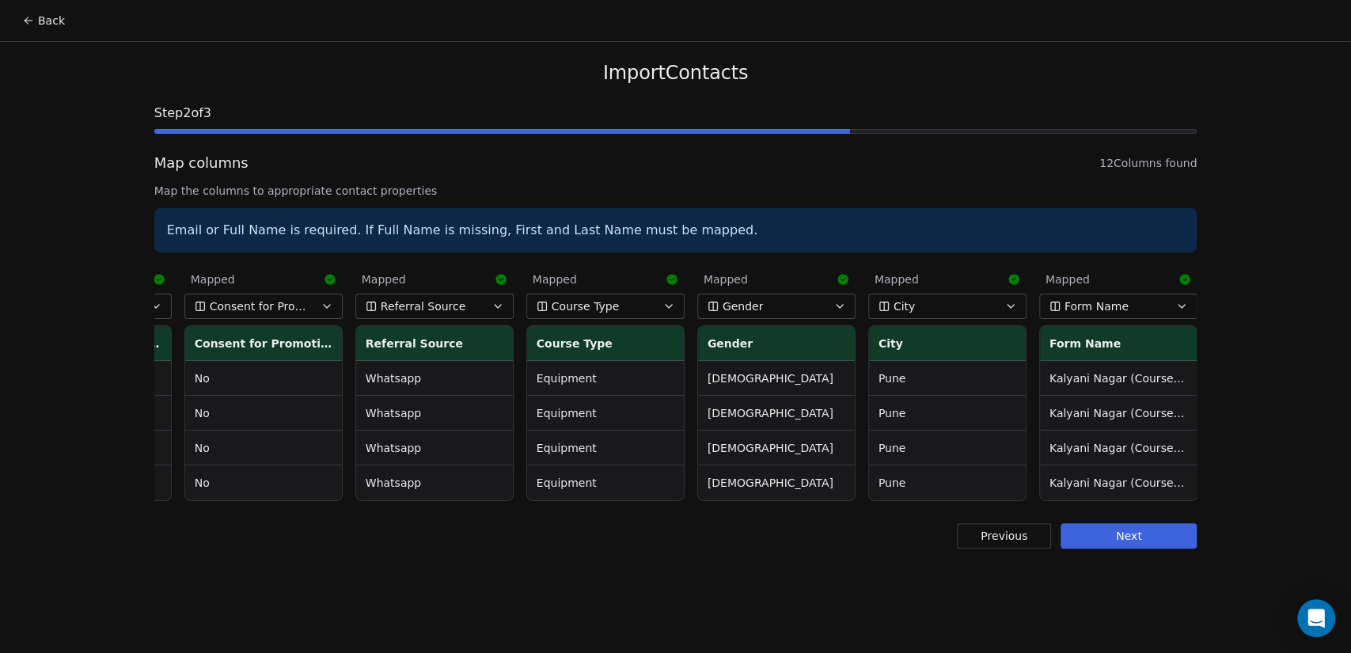
click at [1134, 549] on button "Next" at bounding box center [1129, 535] width 136 height 25
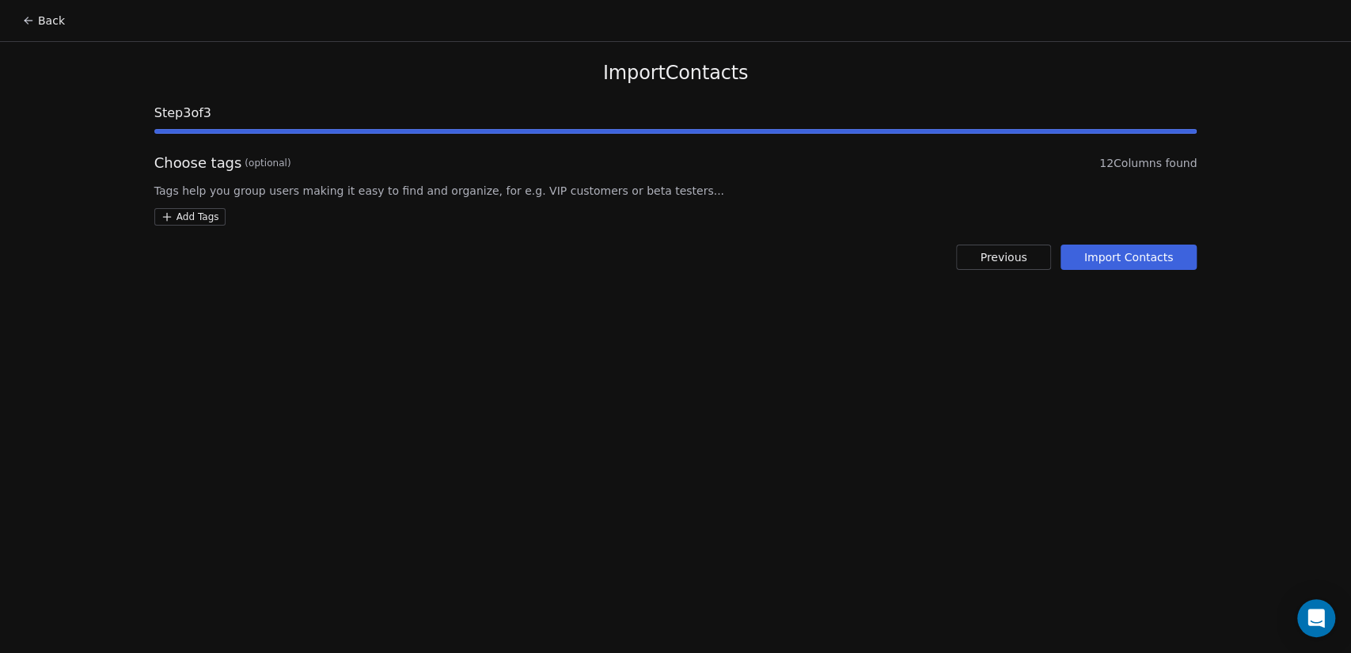
click at [1154, 254] on button "Import Contacts" at bounding box center [1129, 257] width 137 height 25
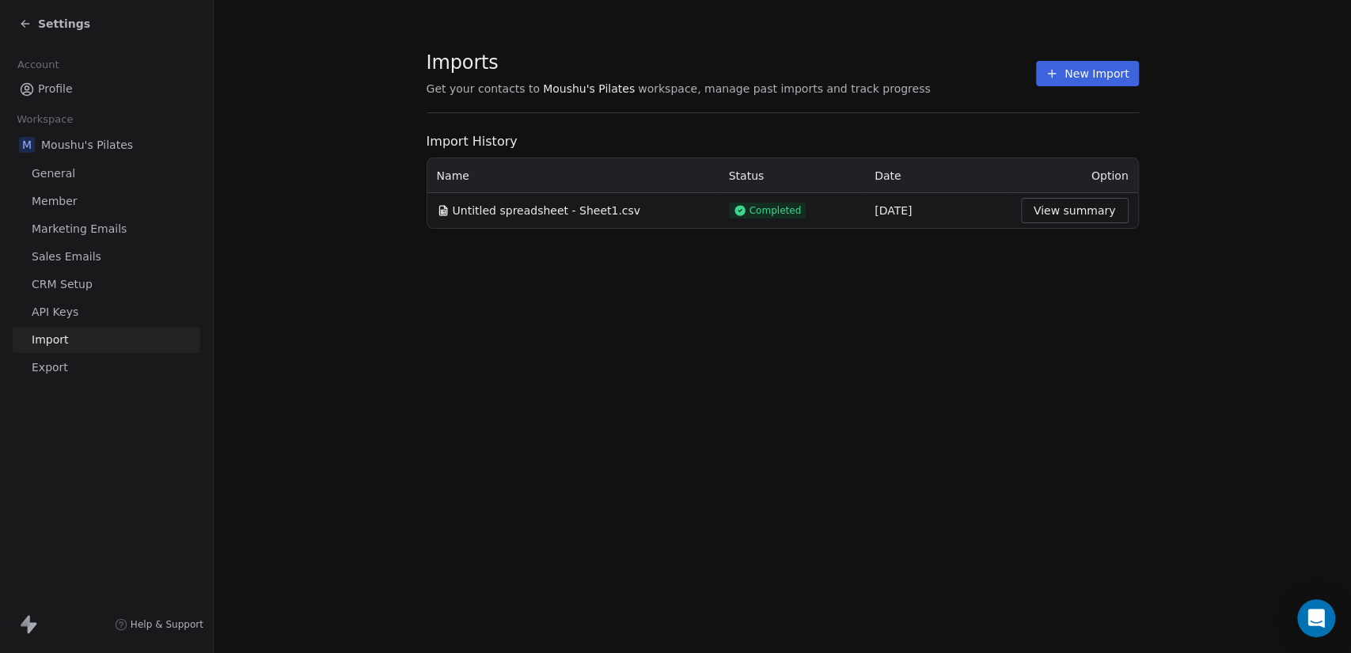
click at [895, 523] on div "Imports Get your contacts to Moushu's Pilates workspace, manage past imports an…" at bounding box center [783, 326] width 1138 height 653
click at [40, 26] on span "Settings" at bounding box center [64, 24] width 52 height 16
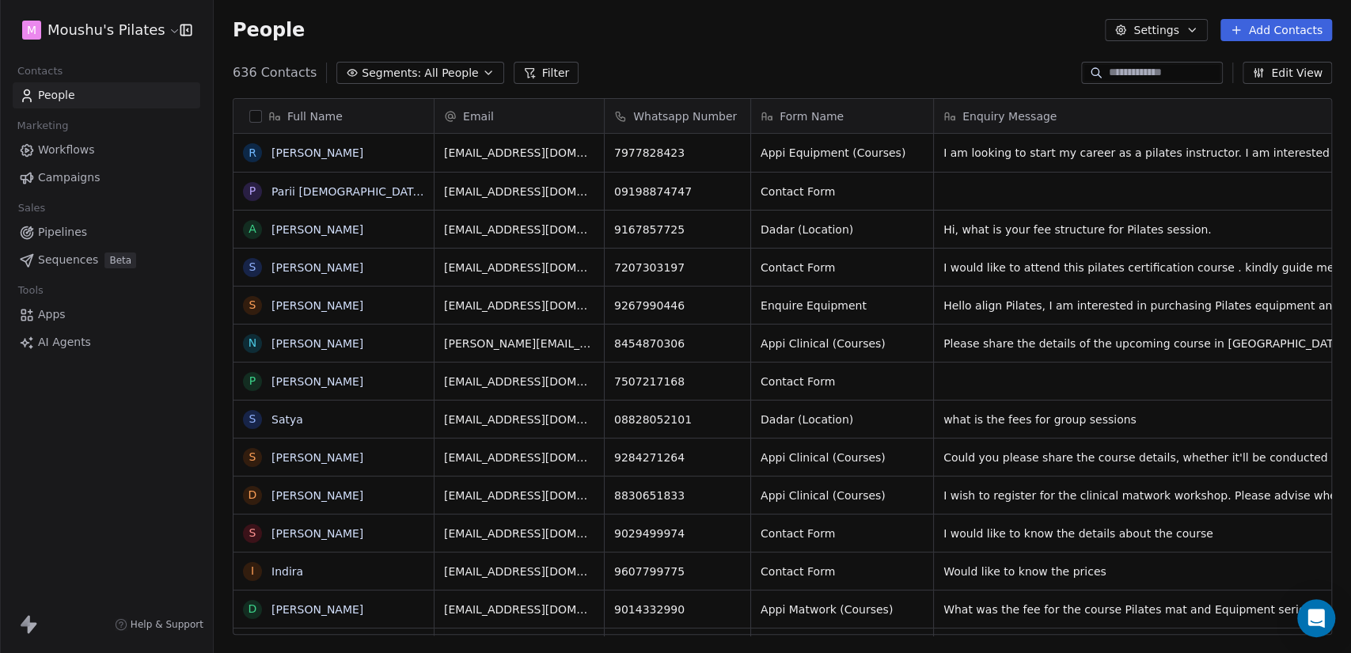
scroll to position [561, 1124]
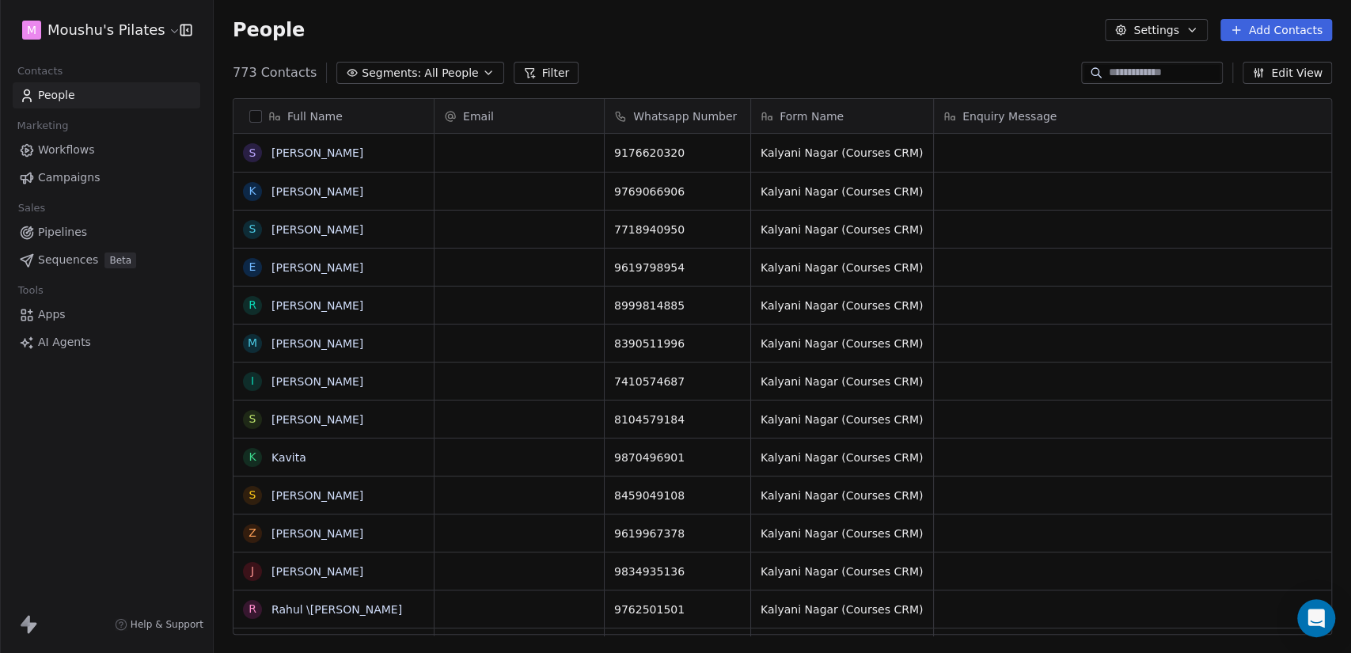
scroll to position [561, 1124]
click at [450, 79] on span "All People" at bounding box center [451, 73] width 54 height 17
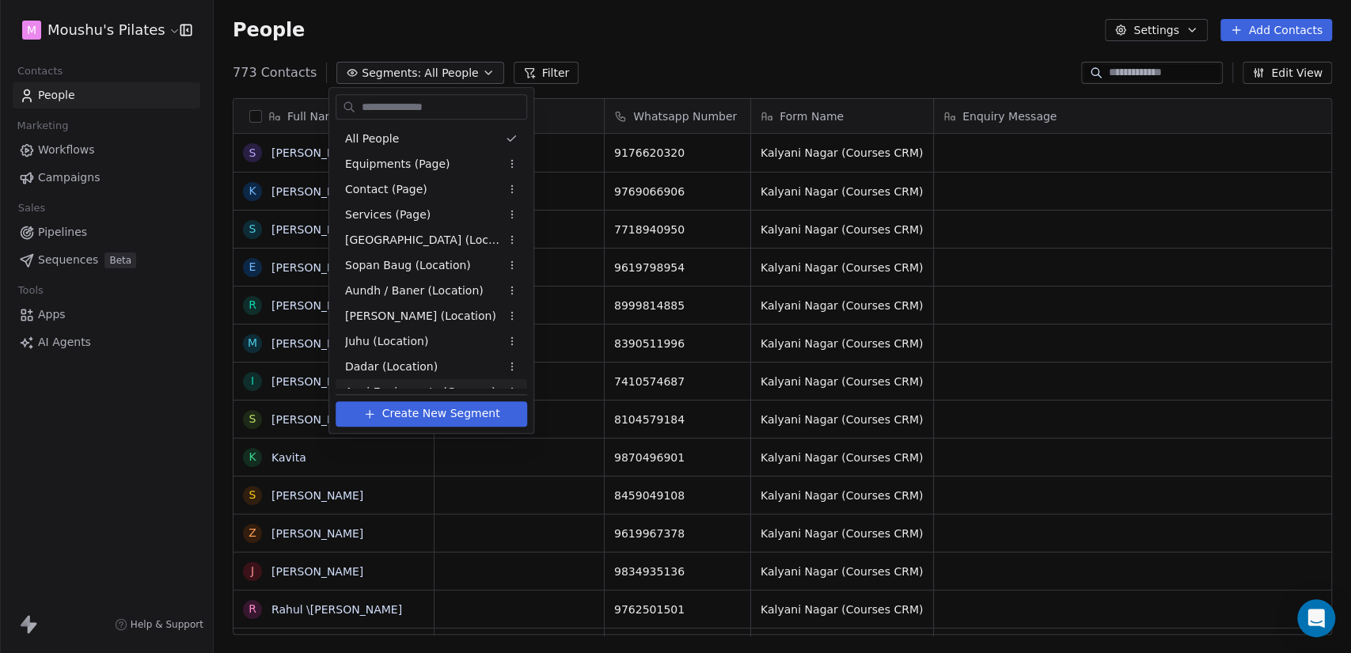
click at [465, 414] on span "Create New Segment" at bounding box center [441, 413] width 118 height 17
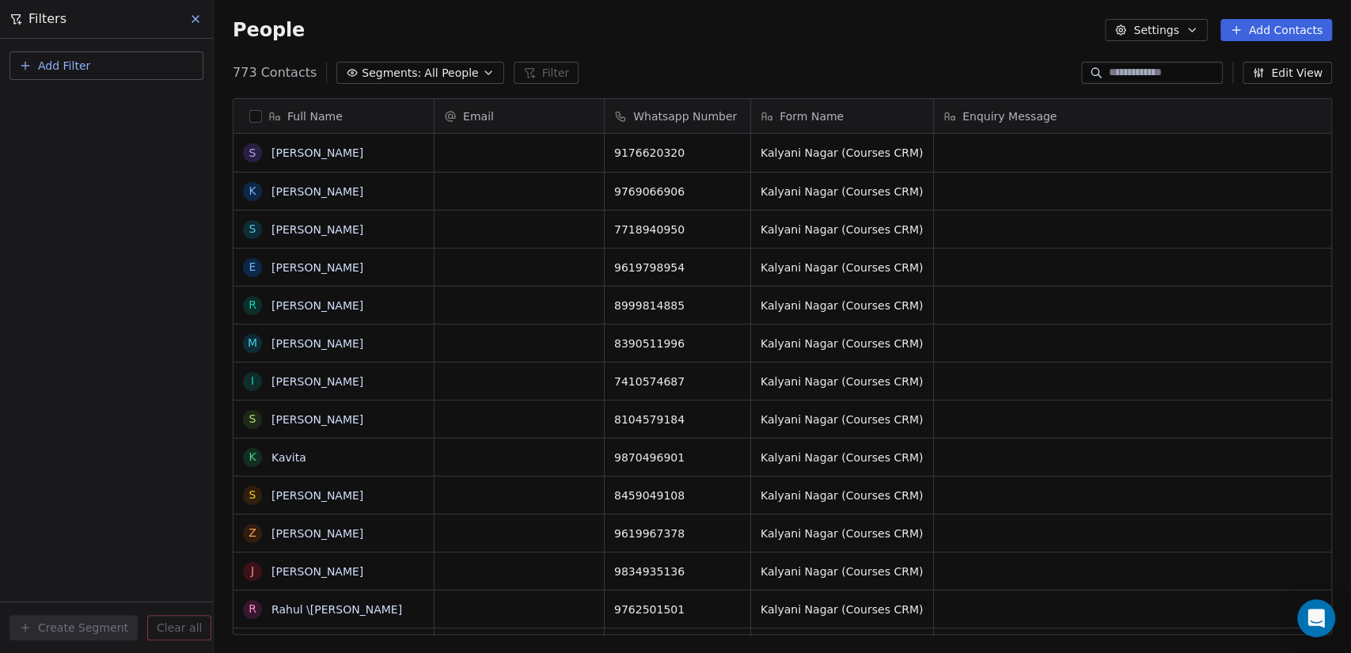
click at [58, 63] on span "Add Filter" at bounding box center [64, 66] width 52 height 17
click at [74, 103] on span "Contact properties" at bounding box center [77, 102] width 103 height 17
type input "***"
click at [131, 182] on div "Form Name" at bounding box center [106, 185] width 161 height 16
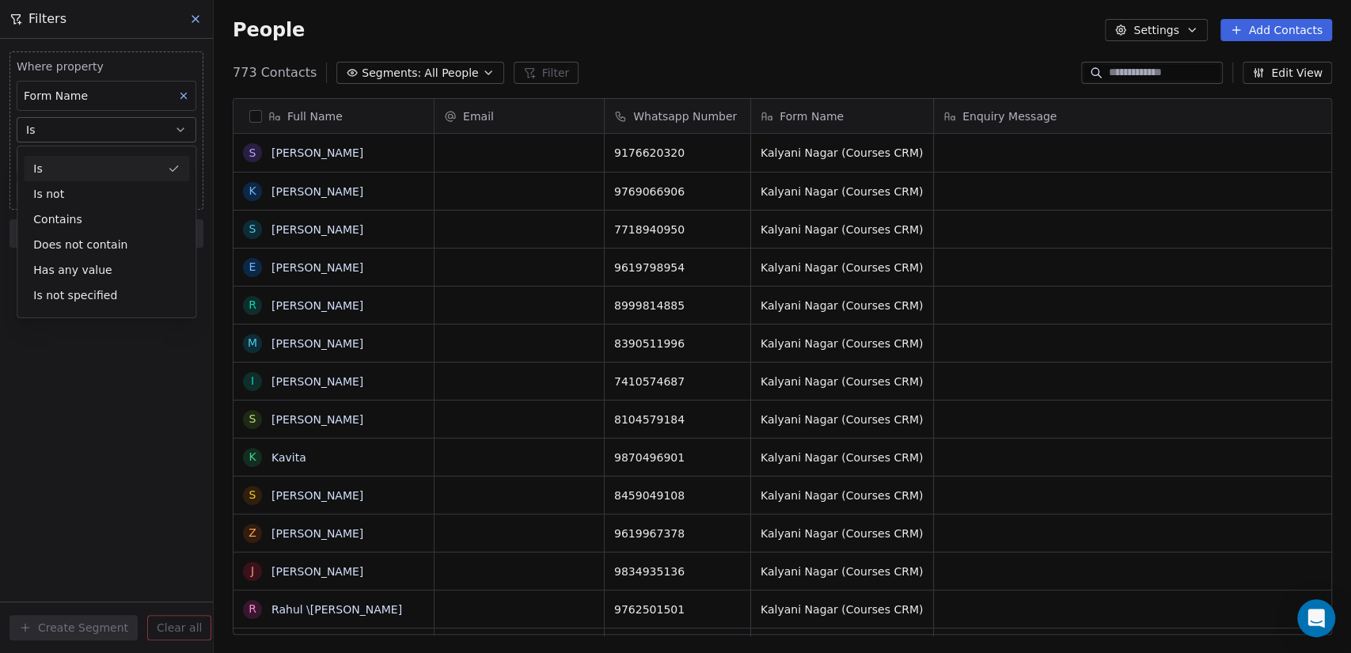
click at [82, 168] on div "Is" at bounding box center [106, 168] width 165 height 25
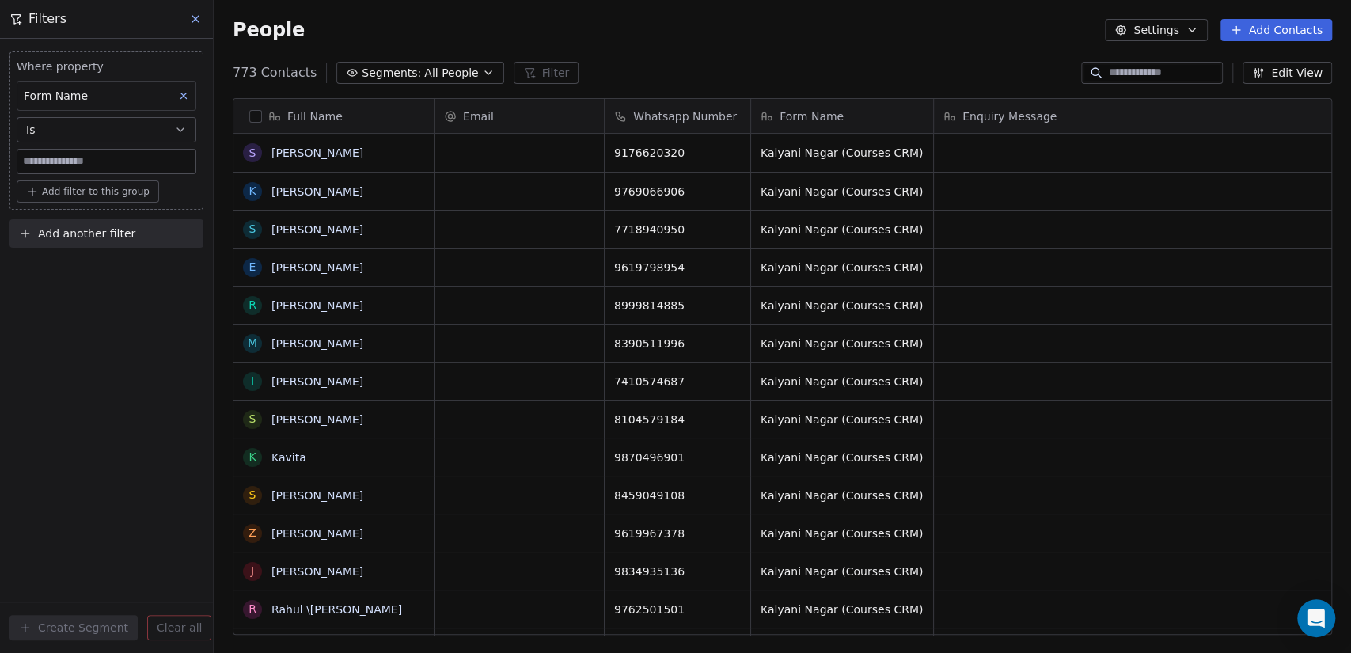
click at [84, 163] on input at bounding box center [106, 162] width 178 height 24
paste input "**********"
type input "**********"
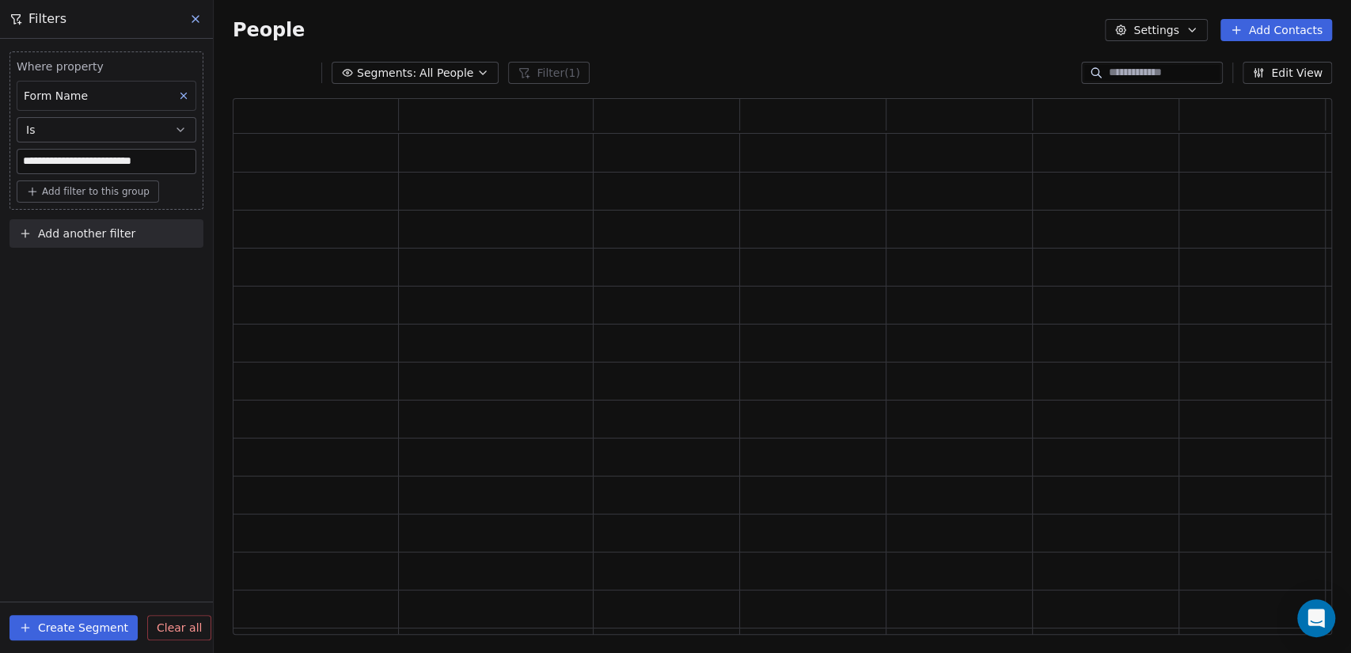
click at [89, 348] on div "**********" at bounding box center [106, 346] width 213 height 614
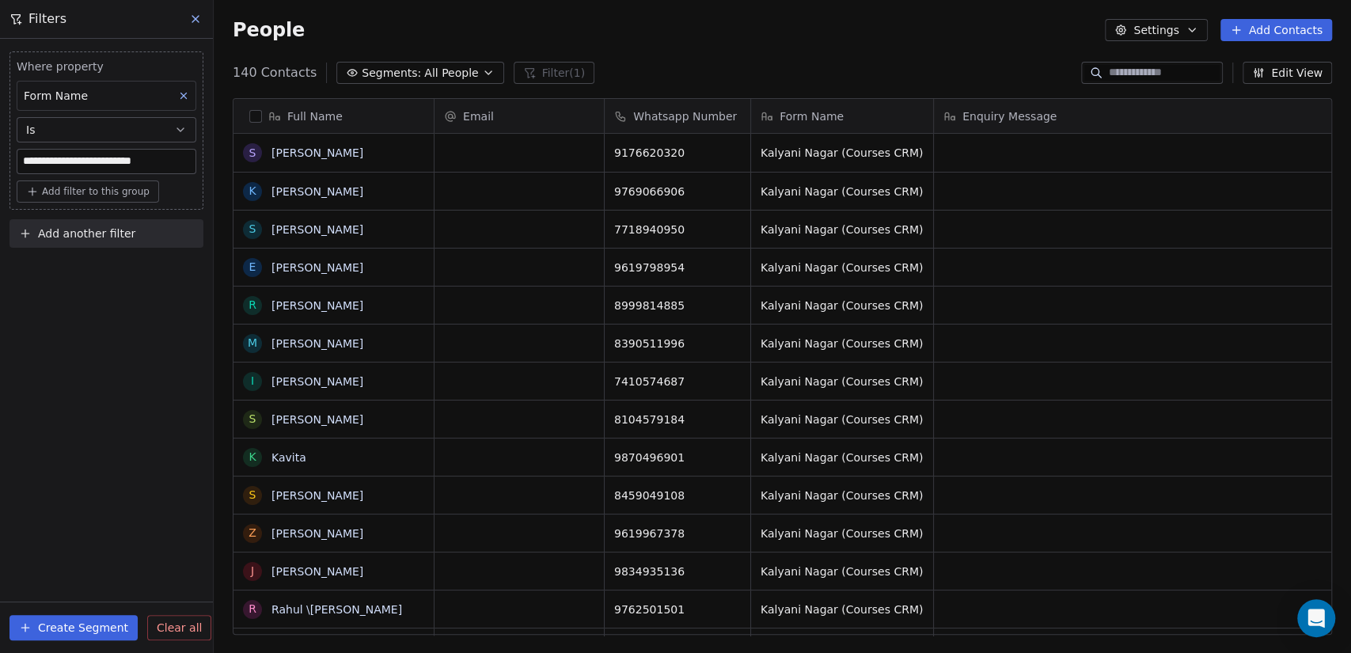
click at [97, 629] on button "Create Segment" at bounding box center [74, 627] width 128 height 25
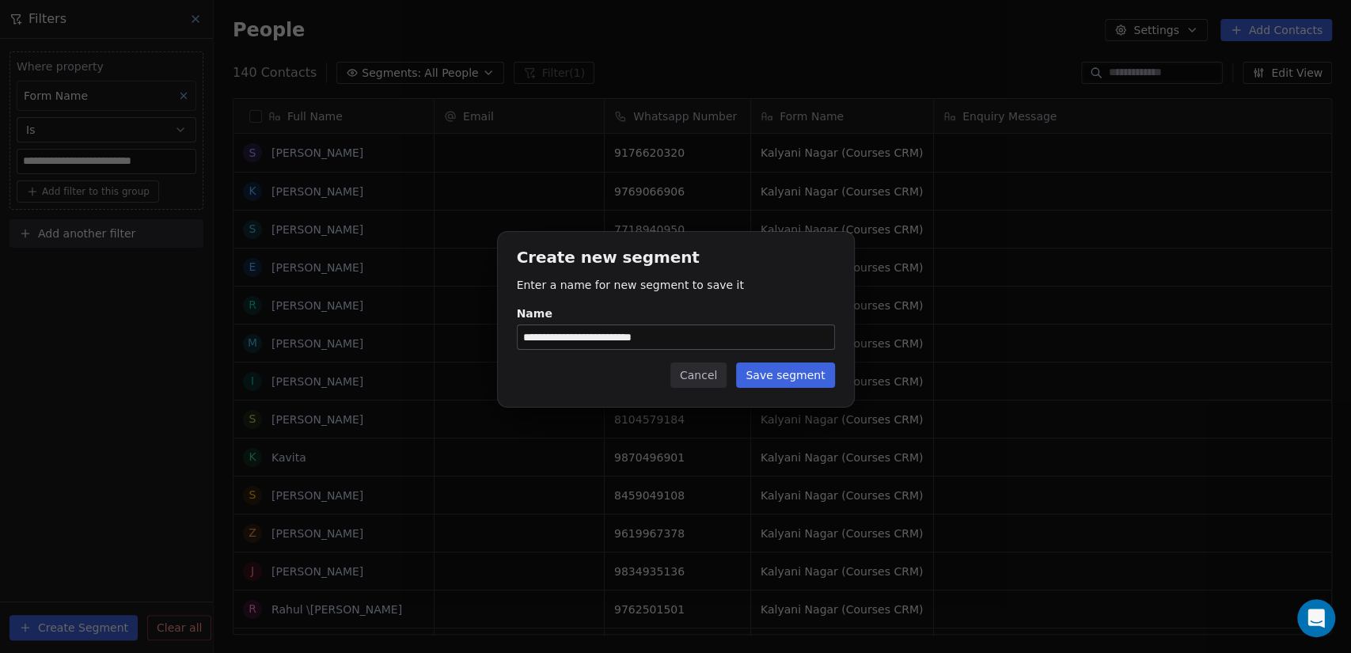
type input "**********"
click at [813, 379] on button "Save segment" at bounding box center [785, 375] width 98 height 25
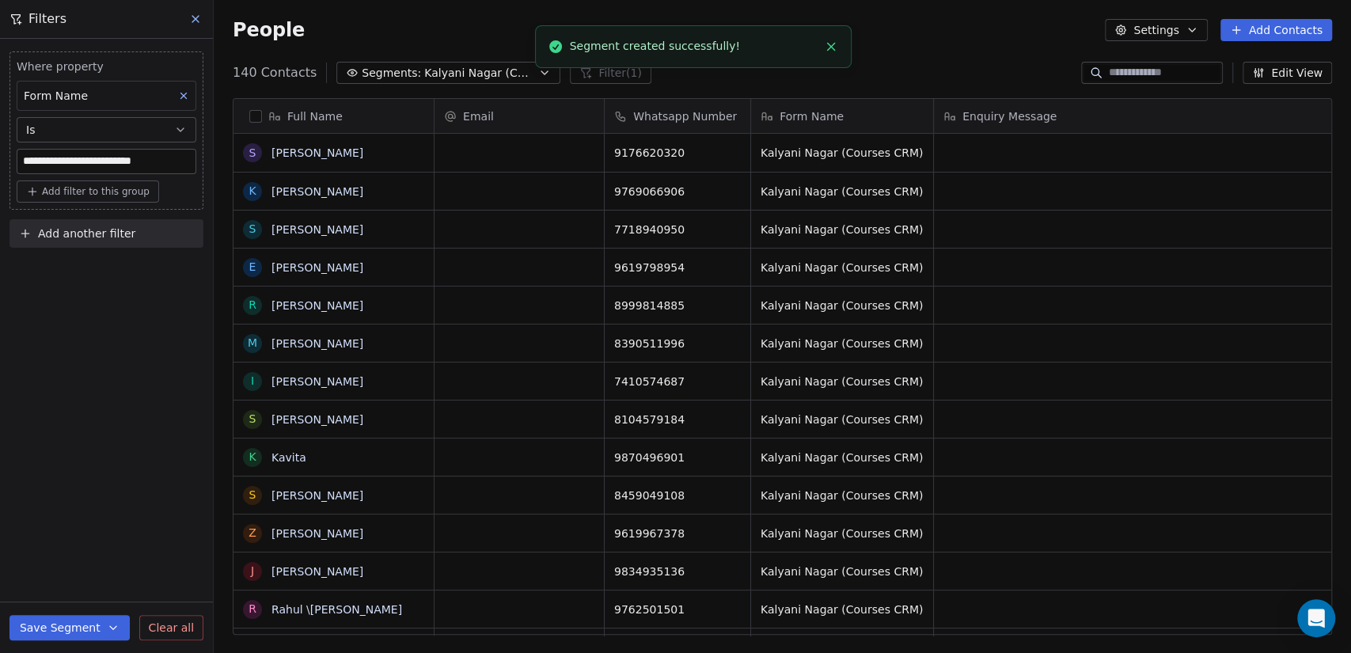
click at [830, 43] on icon "Close toast" at bounding box center [831, 47] width 14 height 14
click at [197, 21] on icon at bounding box center [195, 19] width 13 height 13
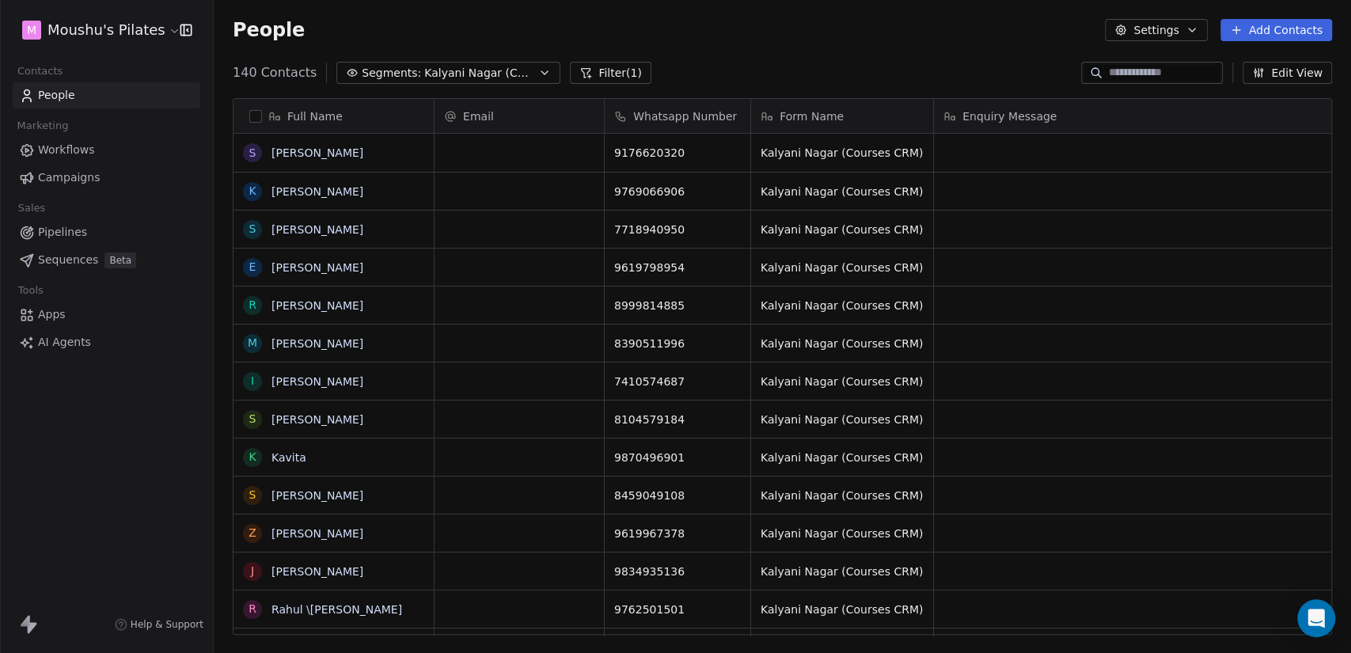
click at [482, 79] on span "Kalyani Nagar (Courses CRM)" at bounding box center [479, 73] width 111 height 17
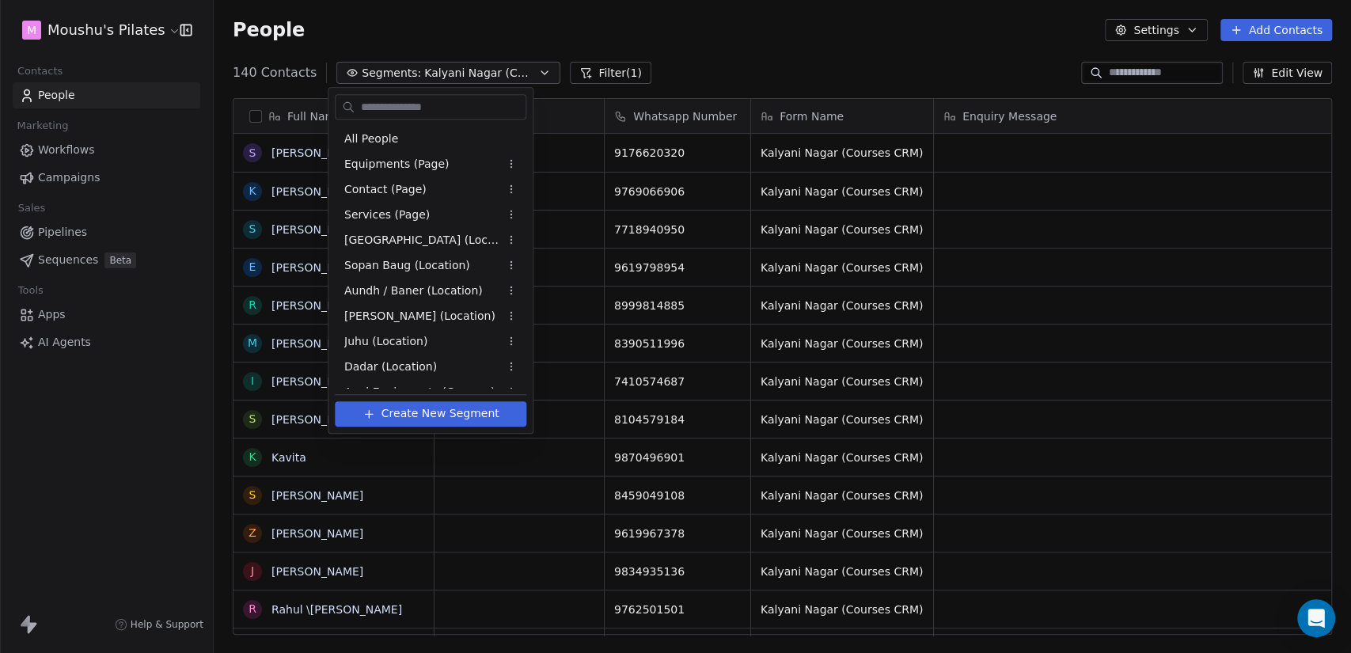
scroll to position [118, 0]
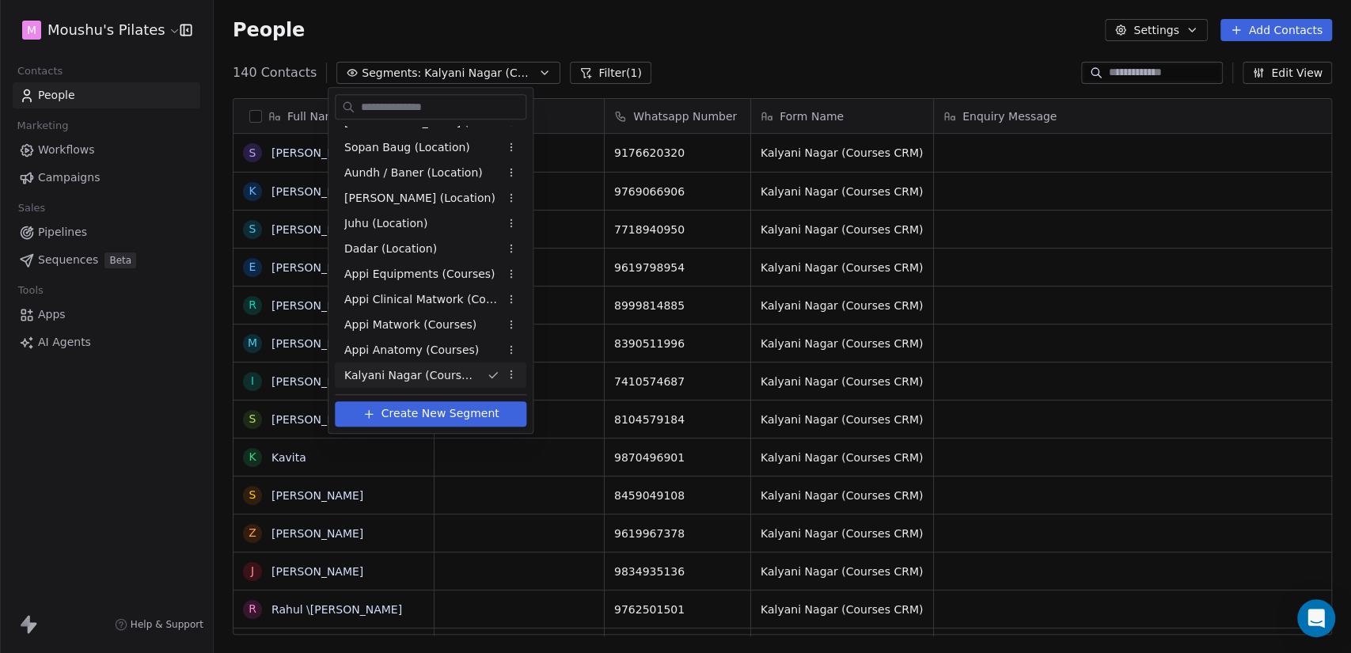
click at [800, 46] on html "M Moushu's Pilates Contacts People Marketing Workflows Campaigns Sales Pipeline…" at bounding box center [675, 326] width 1351 height 653
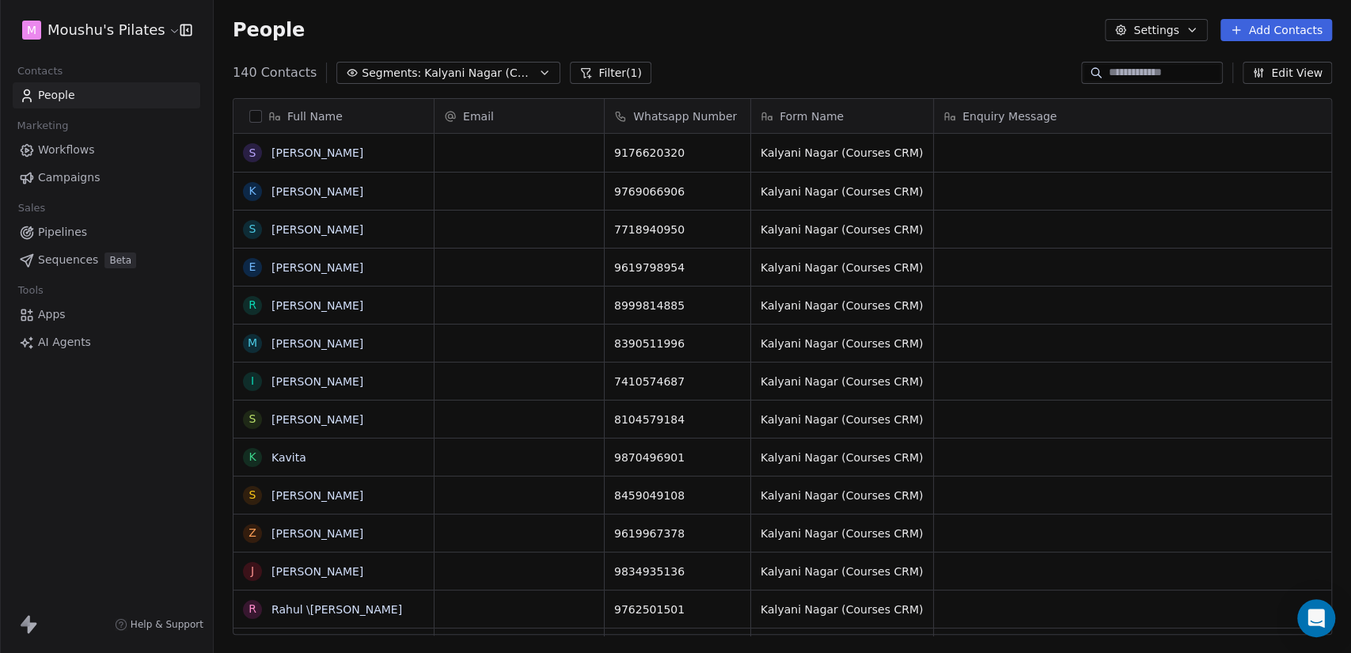
click at [1306, 65] on button "Edit View" at bounding box center [1287, 73] width 89 height 22
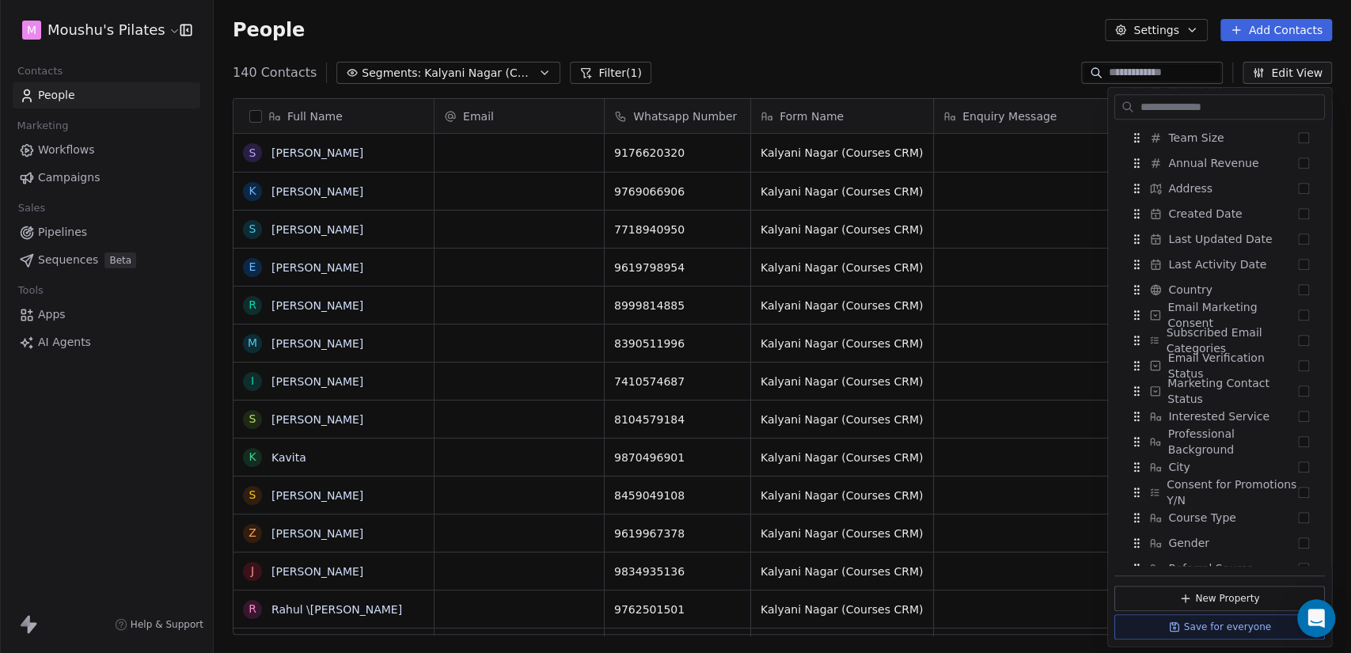
scroll to position [548, 0]
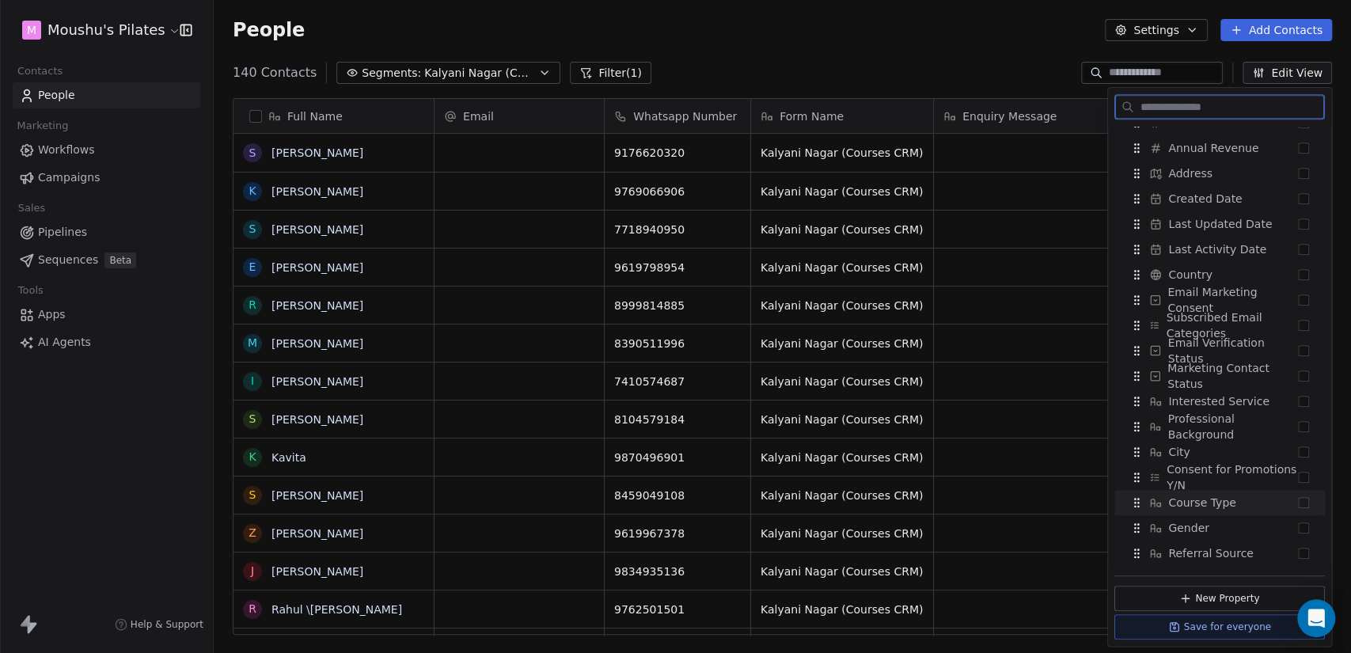
click at [1298, 507] on button "Suggestions" at bounding box center [1303, 502] width 11 height 11
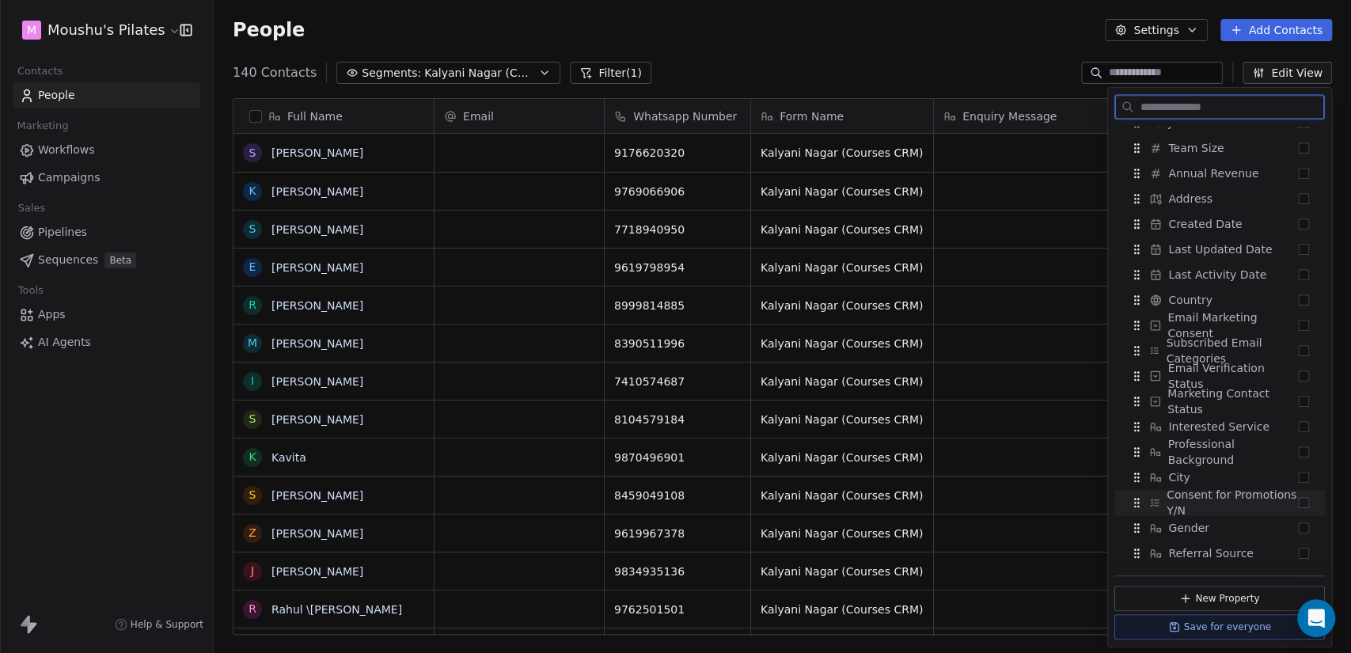
click at [1296, 507] on div "Consent for Promotions Y/N" at bounding box center [1220, 502] width 198 height 25
click at [1298, 503] on button "Suggestions" at bounding box center [1303, 502] width 11 height 11
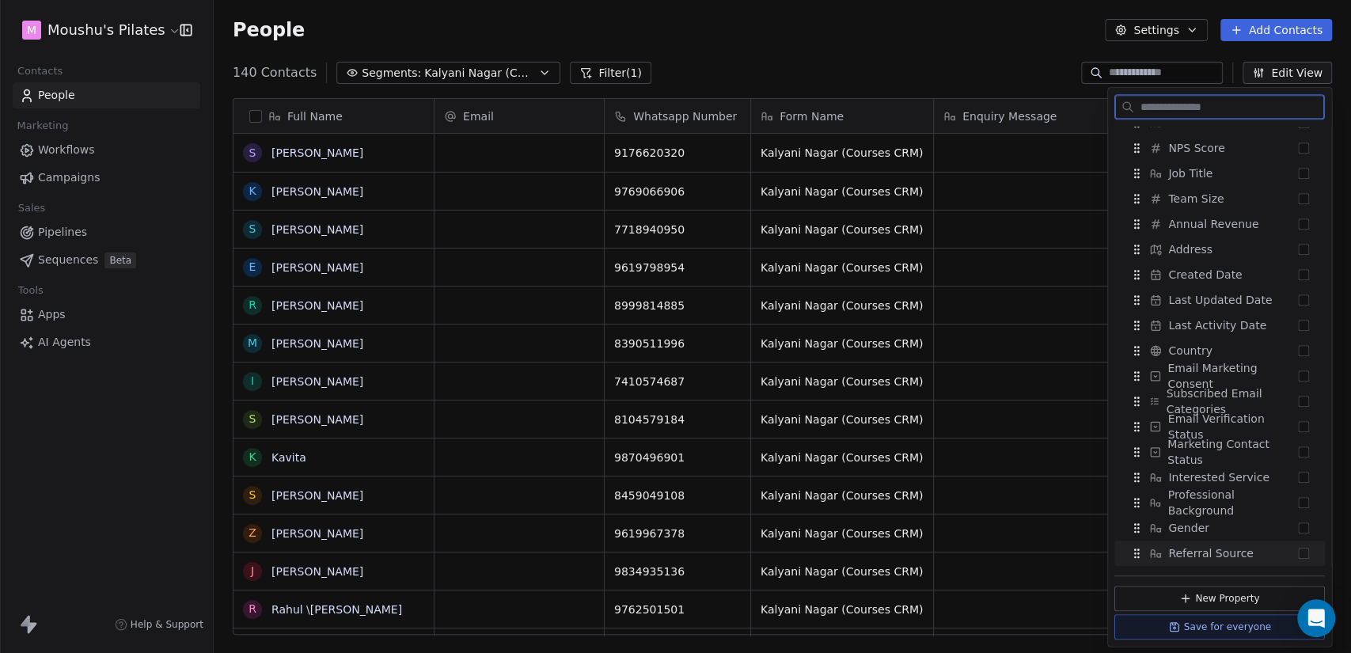
click at [1296, 557] on div "Referral Source" at bounding box center [1220, 553] width 198 height 25
click at [1298, 556] on button "Suggestions" at bounding box center [1303, 553] width 11 height 11
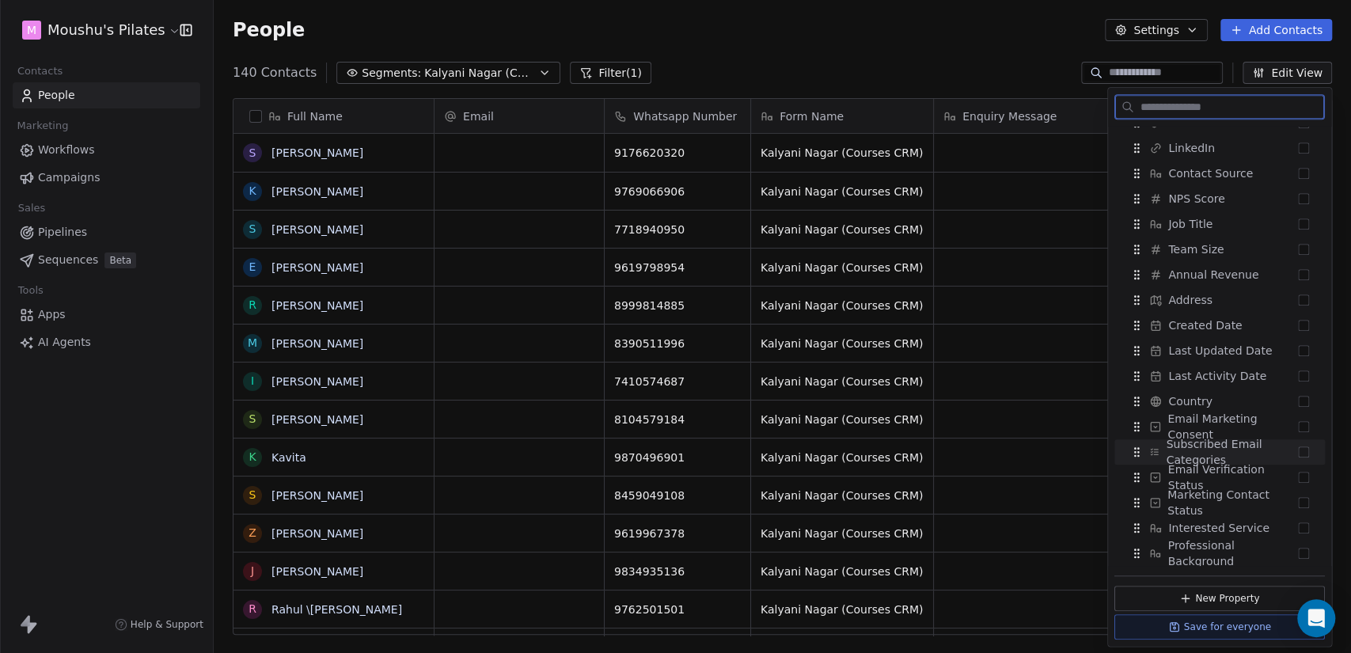
scroll to position [0, 0]
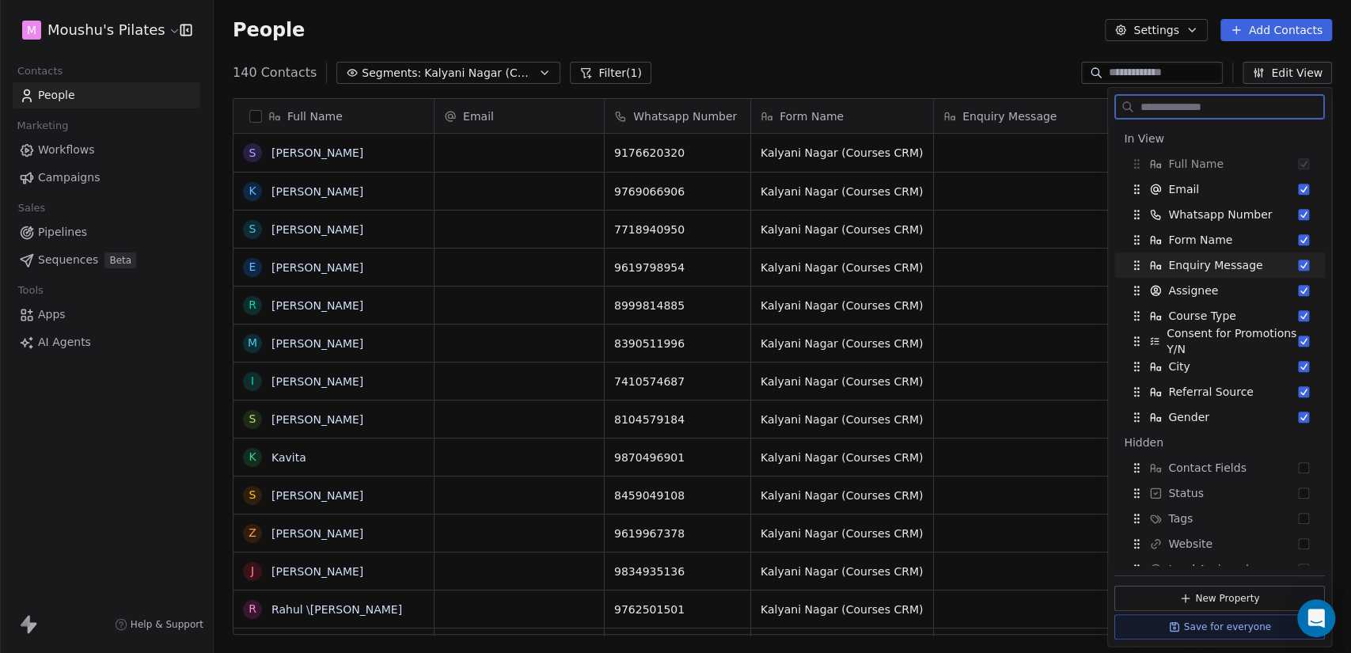
click at [1298, 266] on button "Suggestions" at bounding box center [1303, 265] width 11 height 11
click at [1298, 264] on button "Suggestions" at bounding box center [1303, 265] width 11 height 11
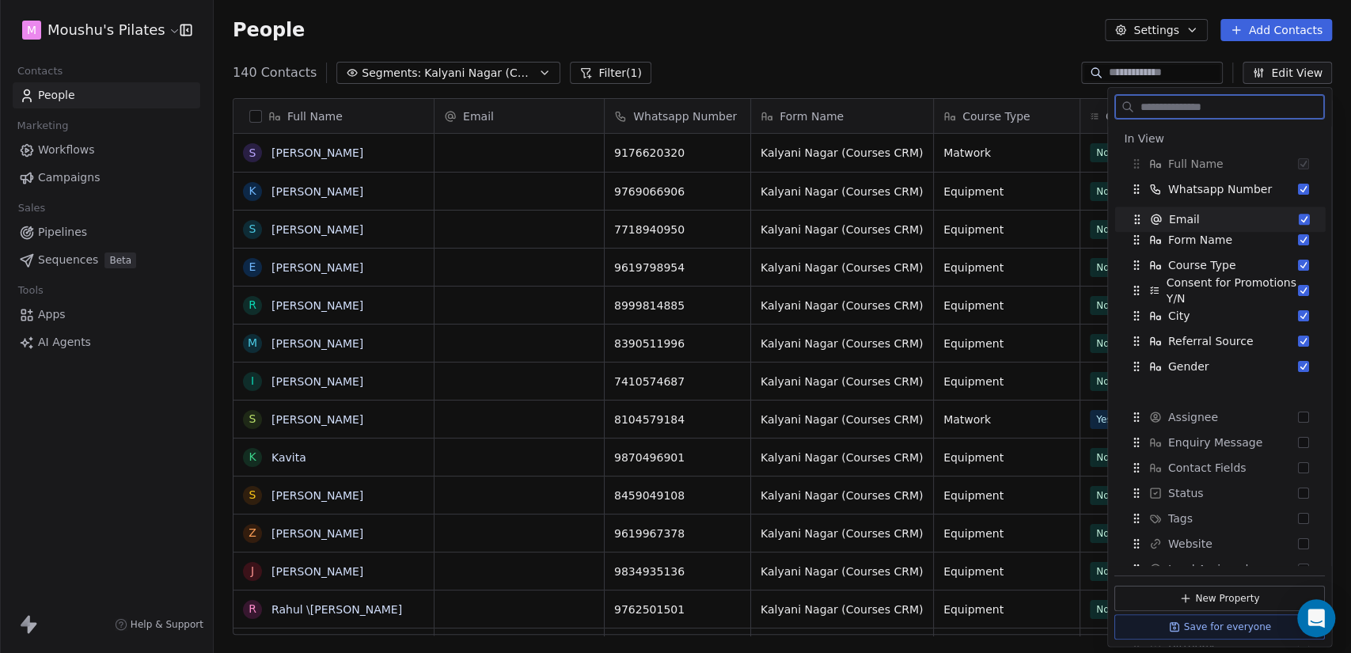
drag, startPoint x: 1138, startPoint y: 190, endPoint x: 1139, endPoint y: 220, distance: 30.1
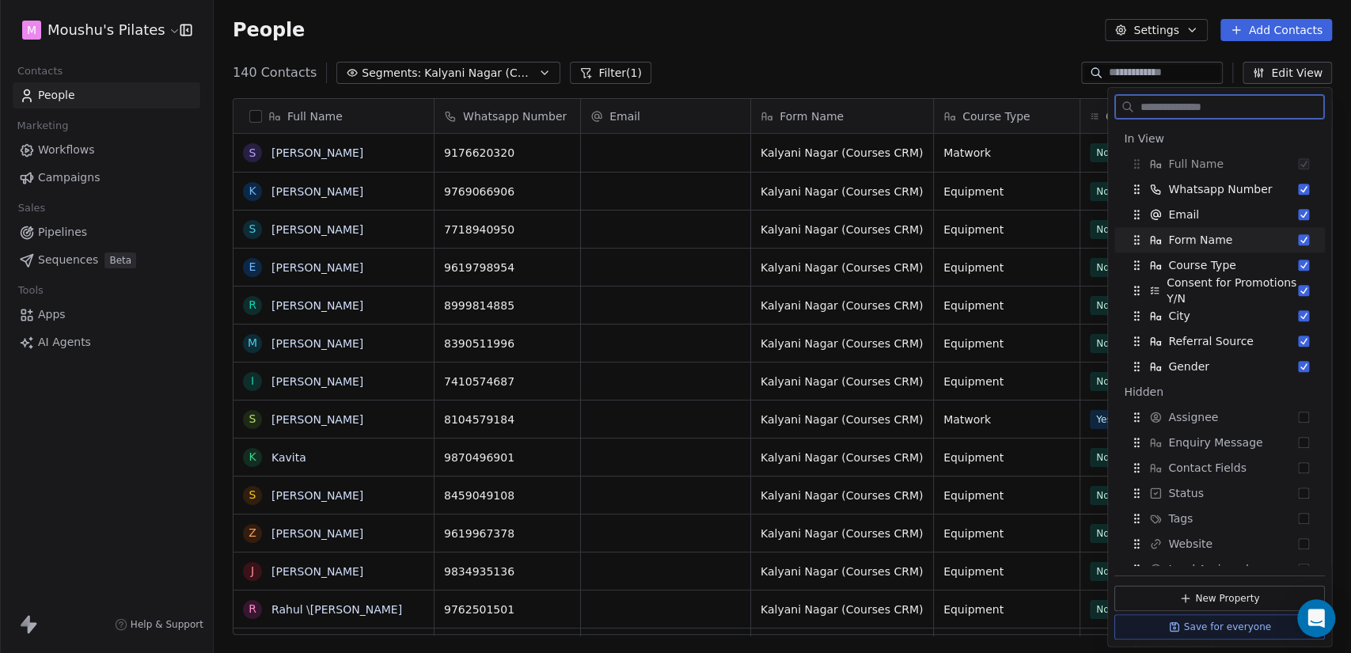
click at [1298, 243] on button "Suggestions" at bounding box center [1303, 239] width 11 height 11
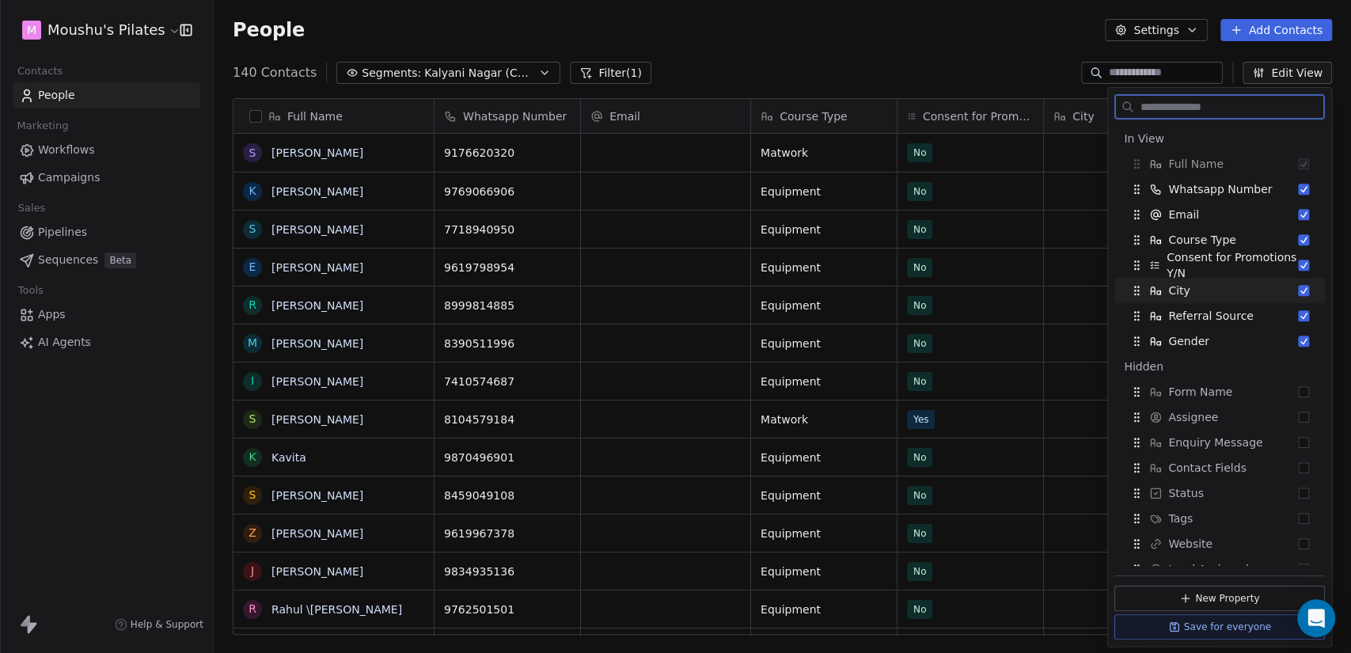
click at [1298, 291] on button "Suggestions" at bounding box center [1303, 290] width 11 height 11
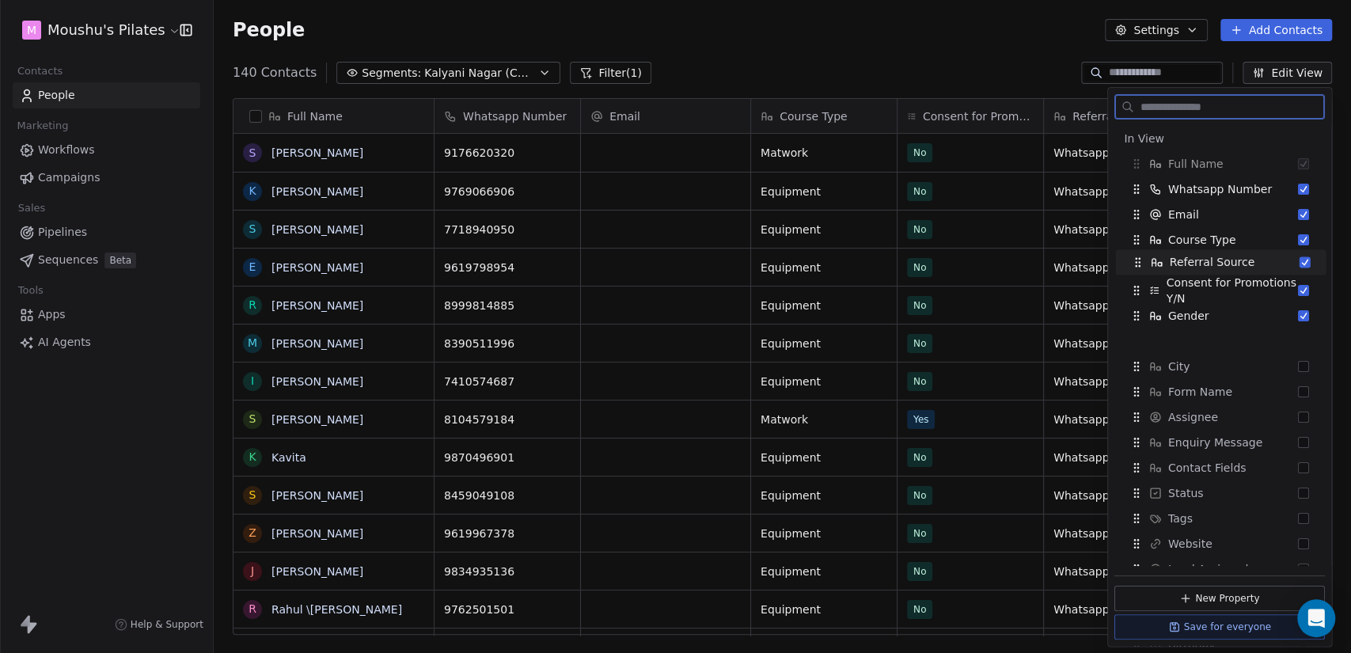
drag, startPoint x: 1139, startPoint y: 287, endPoint x: 1140, endPoint y: 258, distance: 28.5
click at [1140, 258] on icon "Suggestions" at bounding box center [1139, 258] width 1 height 1
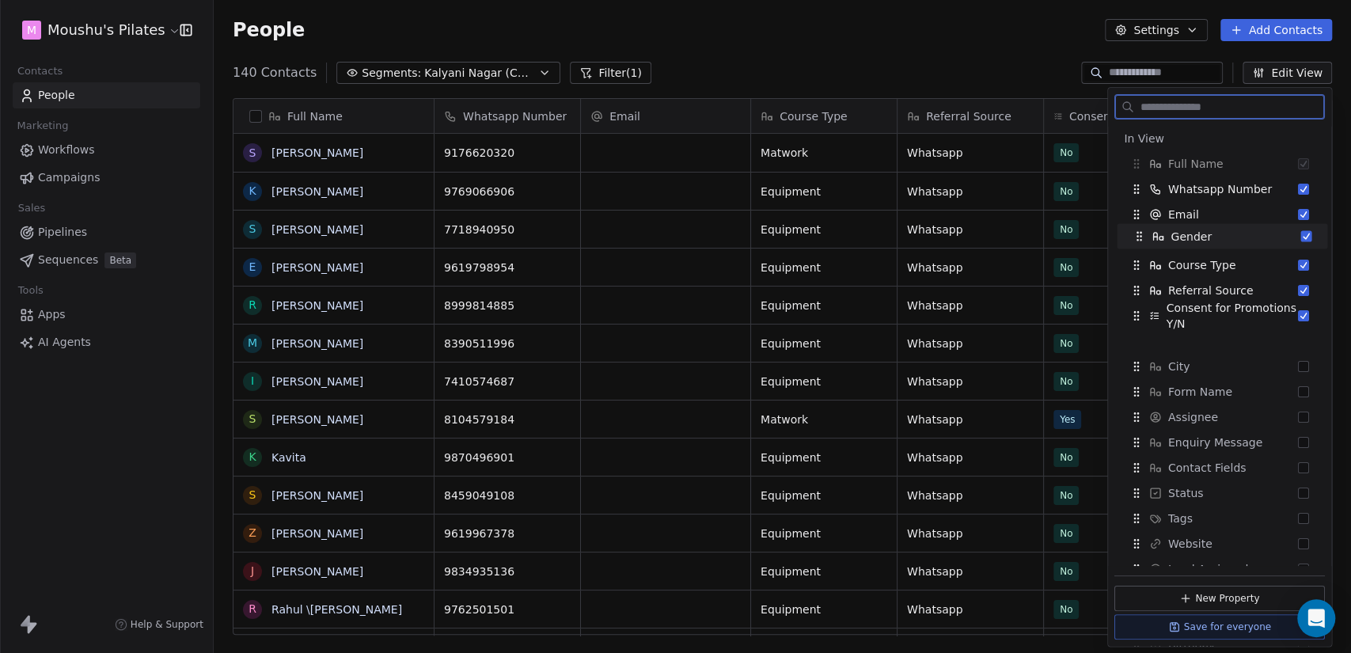
drag, startPoint x: 1136, startPoint y: 315, endPoint x: 1140, endPoint y: 237, distance: 78.5
click at [1140, 237] on icon "Suggestions" at bounding box center [1140, 236] width 13 height 13
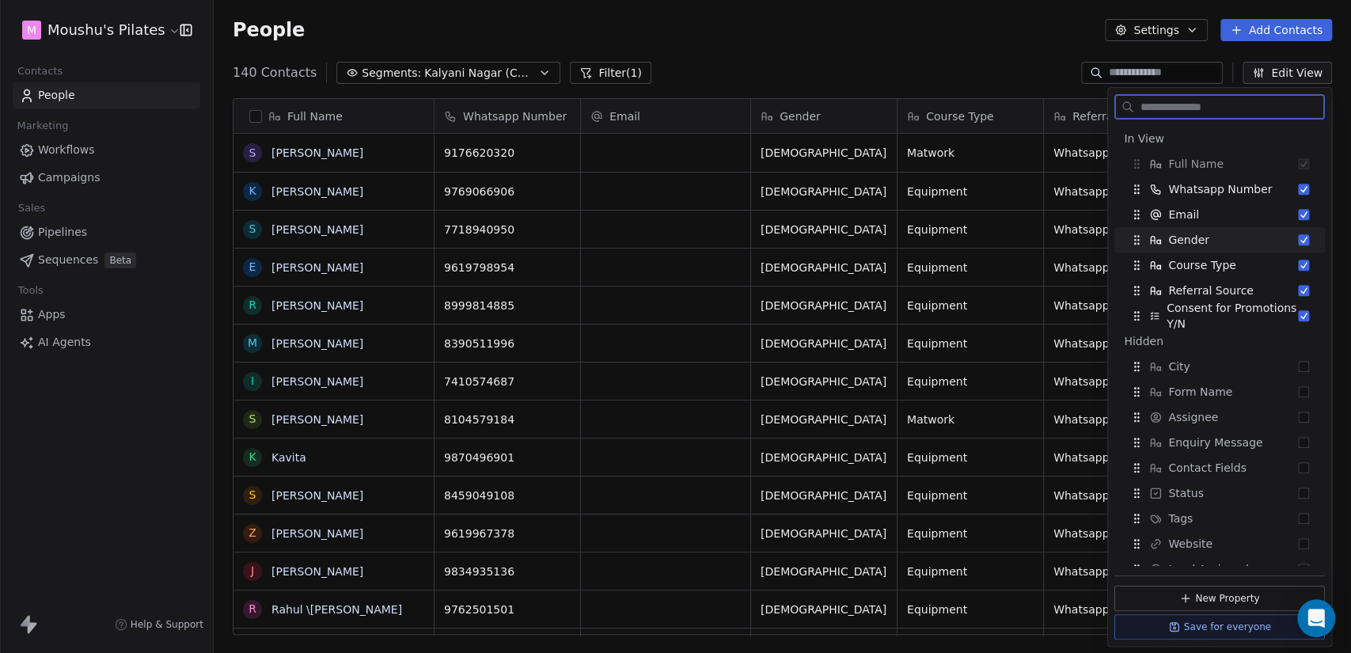
click at [1298, 238] on button "Suggestions" at bounding box center [1303, 239] width 11 height 11
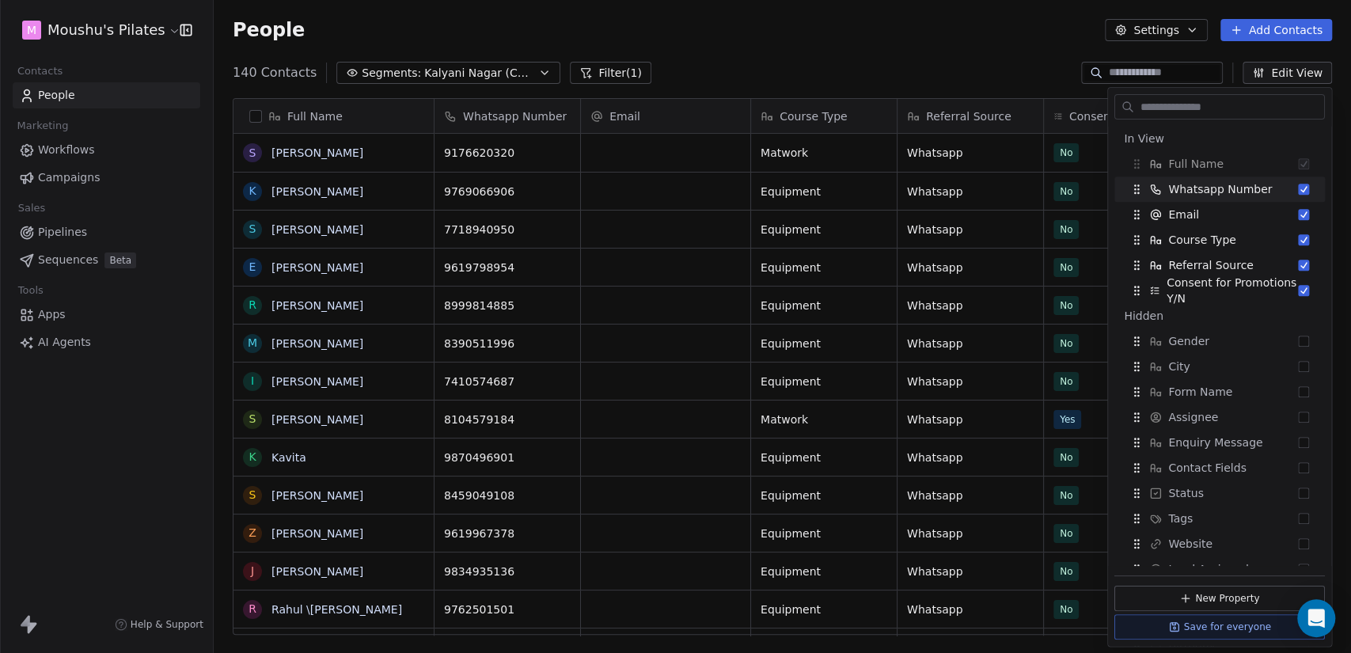
click at [807, 67] on div "140 Contacts Segments: Kalyani Nagar (Courses CRM) Filter (1) Edit View" at bounding box center [783, 72] width 1138 height 25
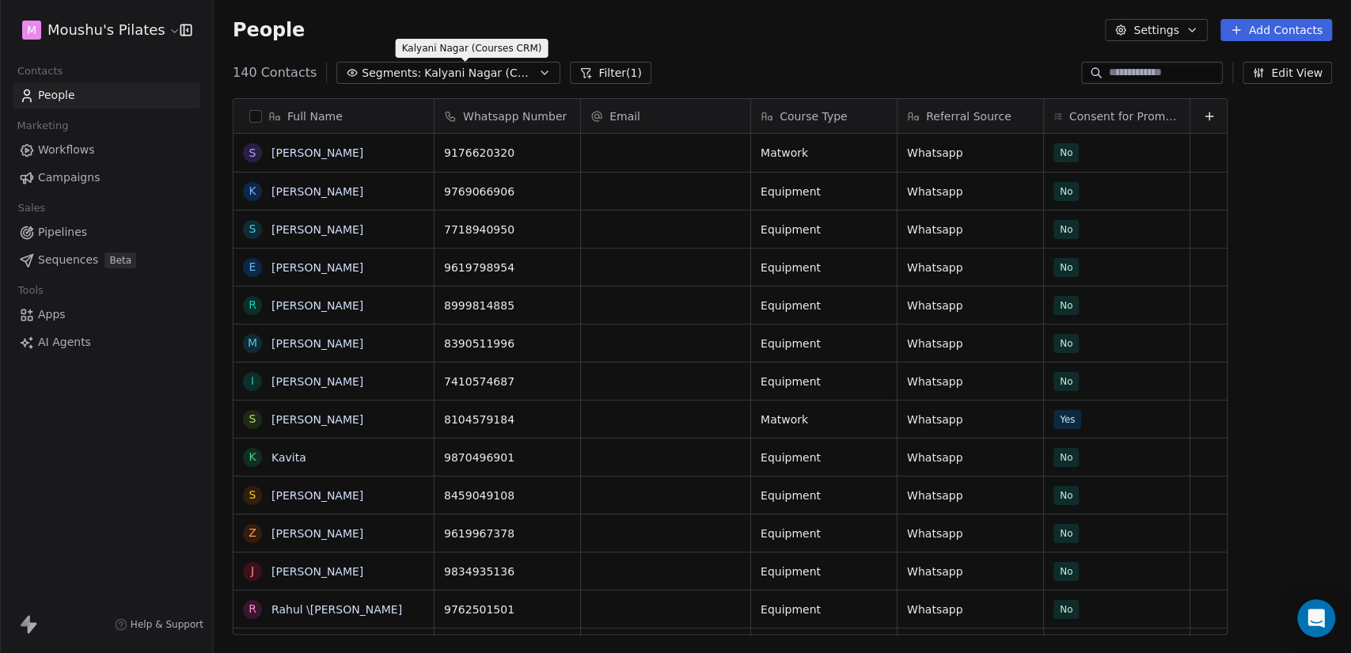
click at [424, 73] on span "Kalyani Nagar (Courses CRM)" at bounding box center [479, 73] width 111 height 17
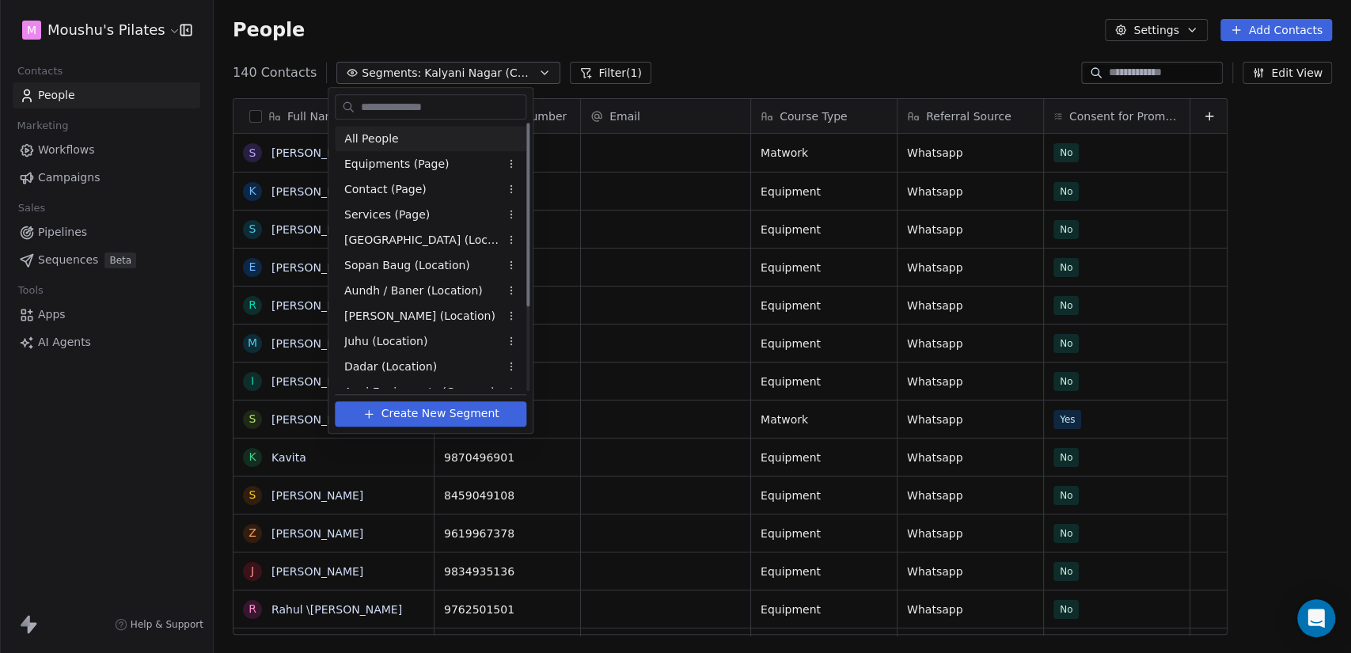
click at [431, 135] on div "All People" at bounding box center [431, 138] width 192 height 25
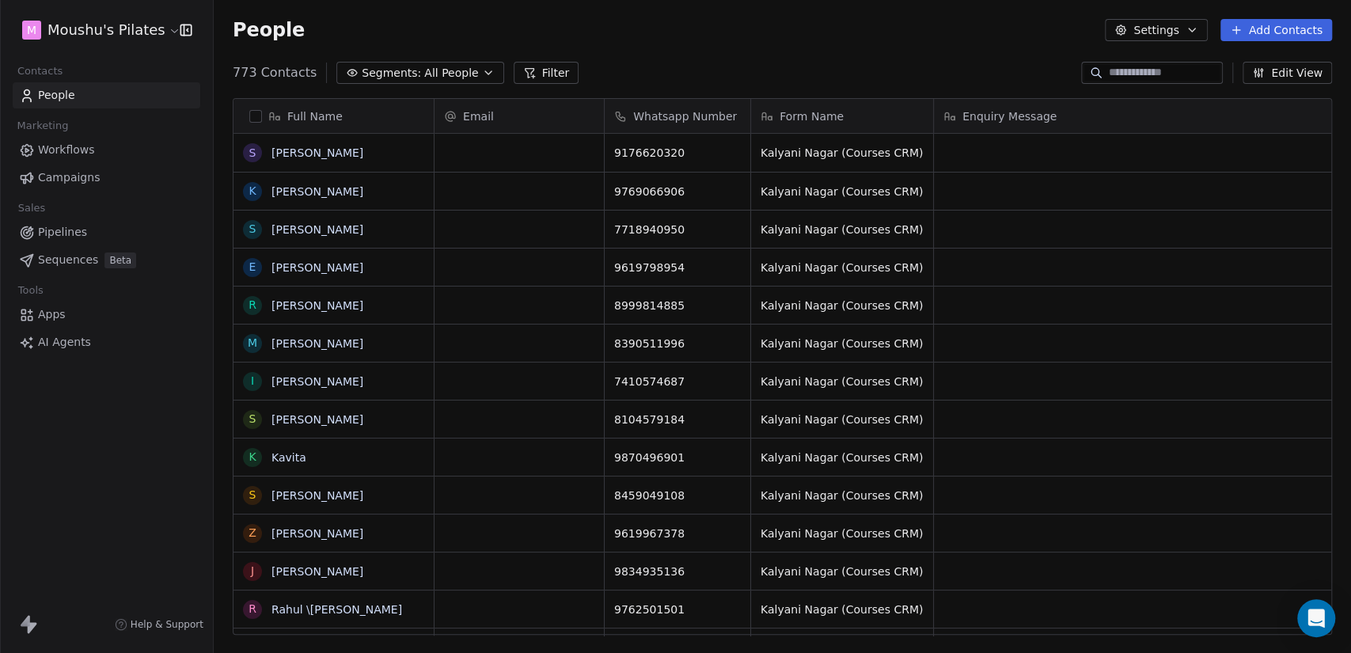
click at [682, 63] on div "773 Contacts Segments: All People Filter Edit View" at bounding box center [783, 72] width 1138 height 25
drag, startPoint x: 915, startPoint y: 154, endPoint x: 804, endPoint y: 157, distance: 110.9
click at [937, 152] on icon "grid" at bounding box center [943, 150] width 13 height 13
click at [108, 35] on html "M Moushu's Pilates Contacts People Marketing Workflows Campaigns Sales Pipeline…" at bounding box center [675, 326] width 1351 height 653
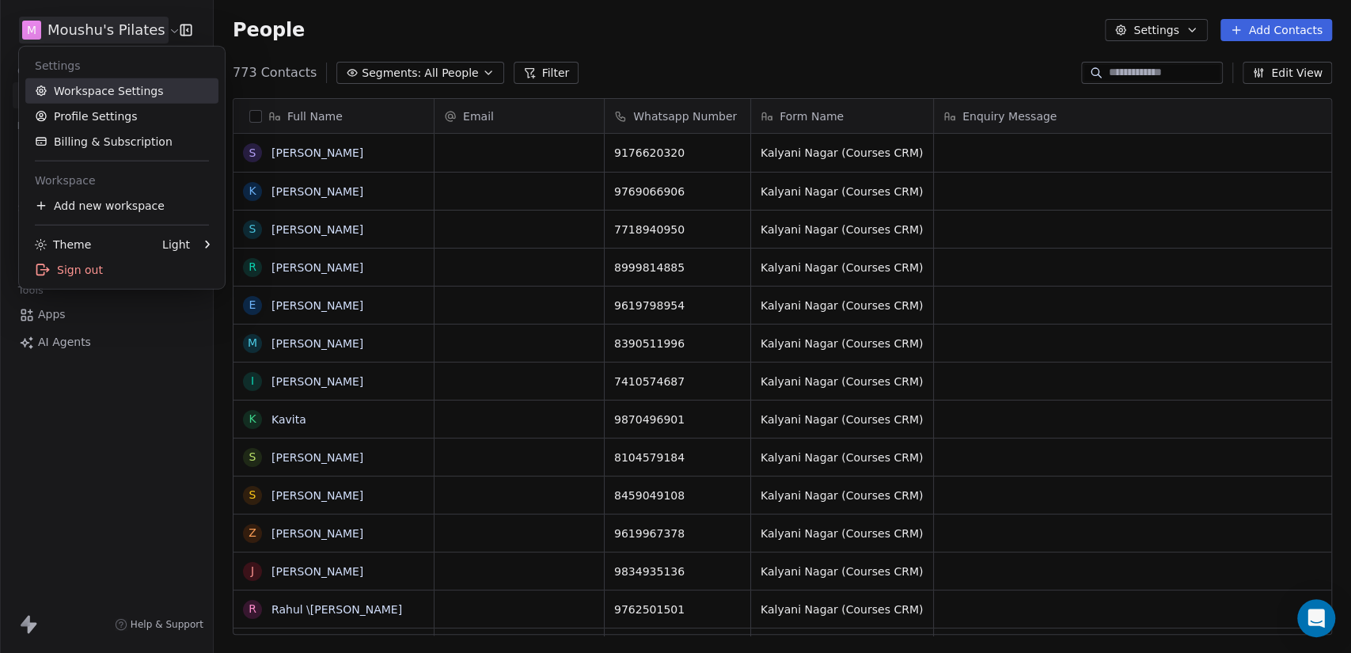
click at [127, 93] on link "Workspace Settings" at bounding box center [121, 90] width 193 height 25
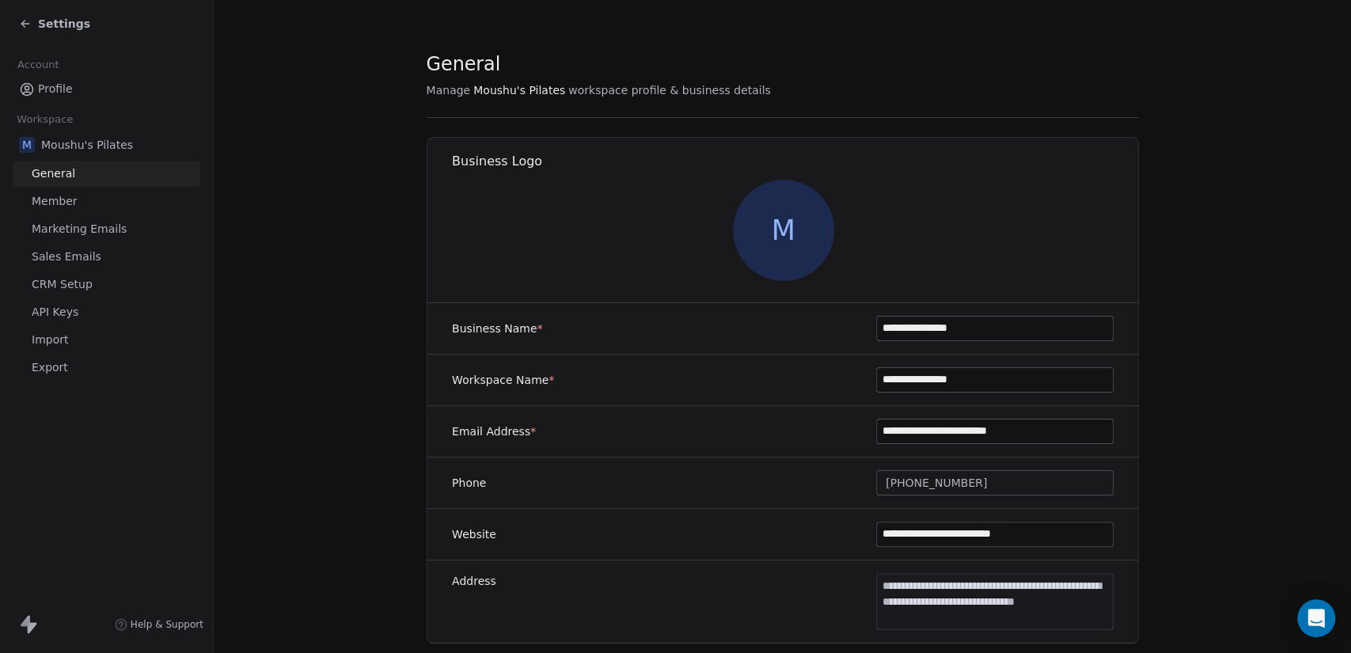
click at [65, 336] on span "Import" at bounding box center [50, 340] width 36 height 17
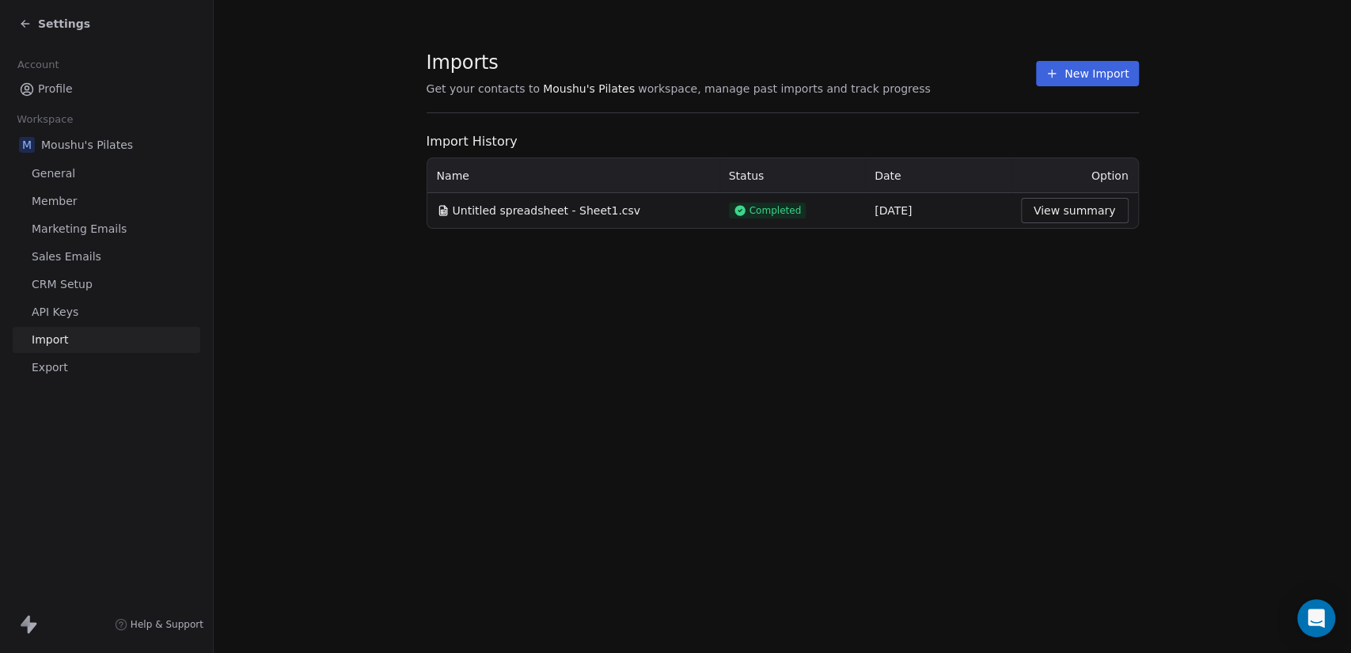
click at [1108, 79] on button "New Import" at bounding box center [1087, 73] width 102 height 25
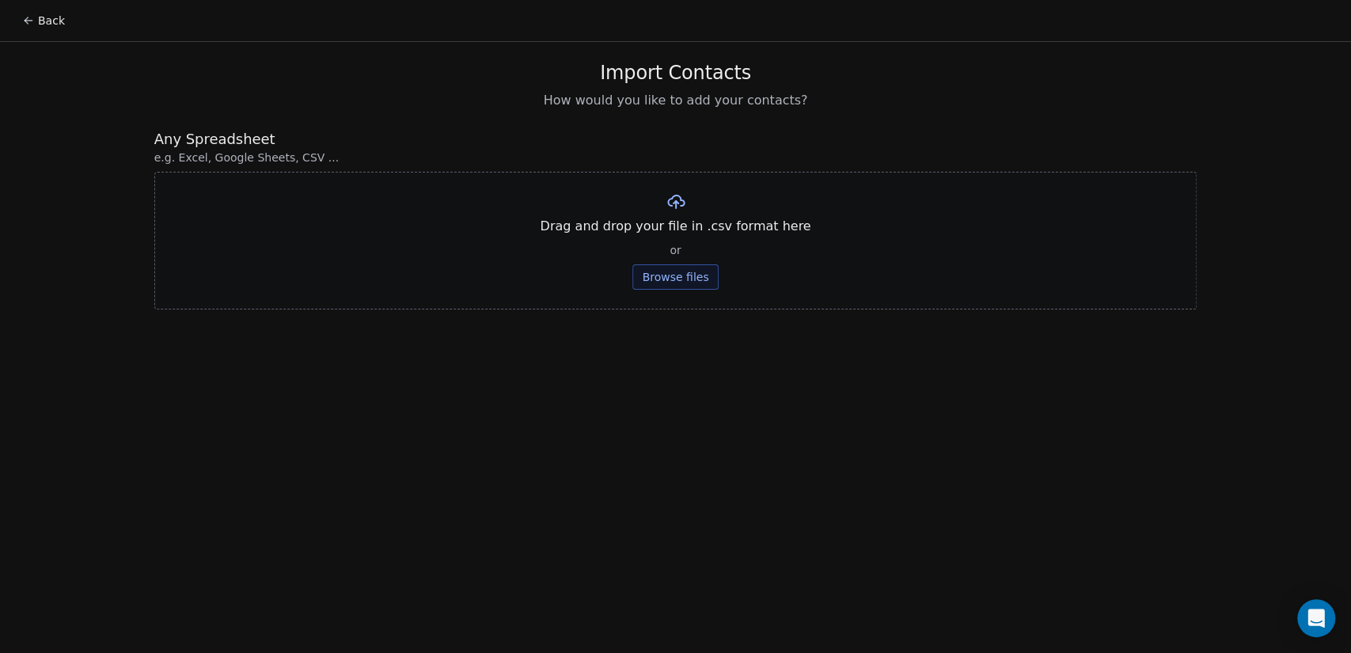
click at [684, 279] on button "Browse files" at bounding box center [676, 276] width 86 height 25
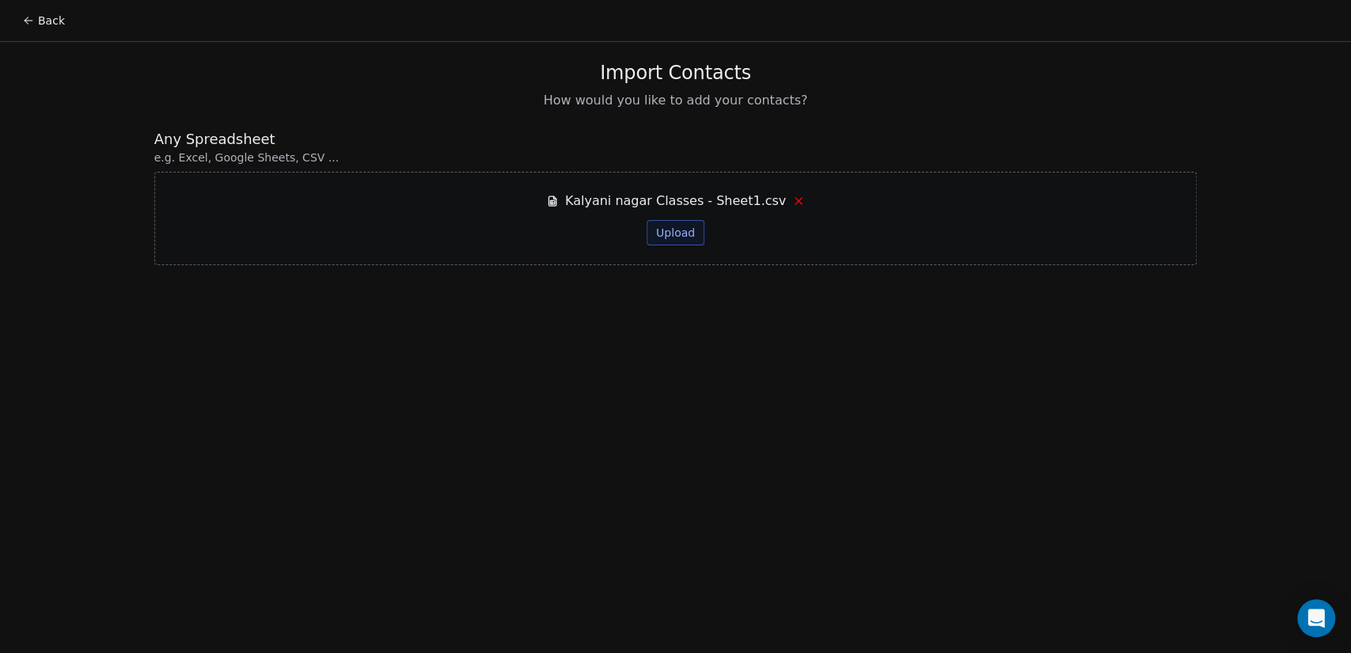
click at [678, 223] on button "Upload" at bounding box center [676, 232] width 58 height 25
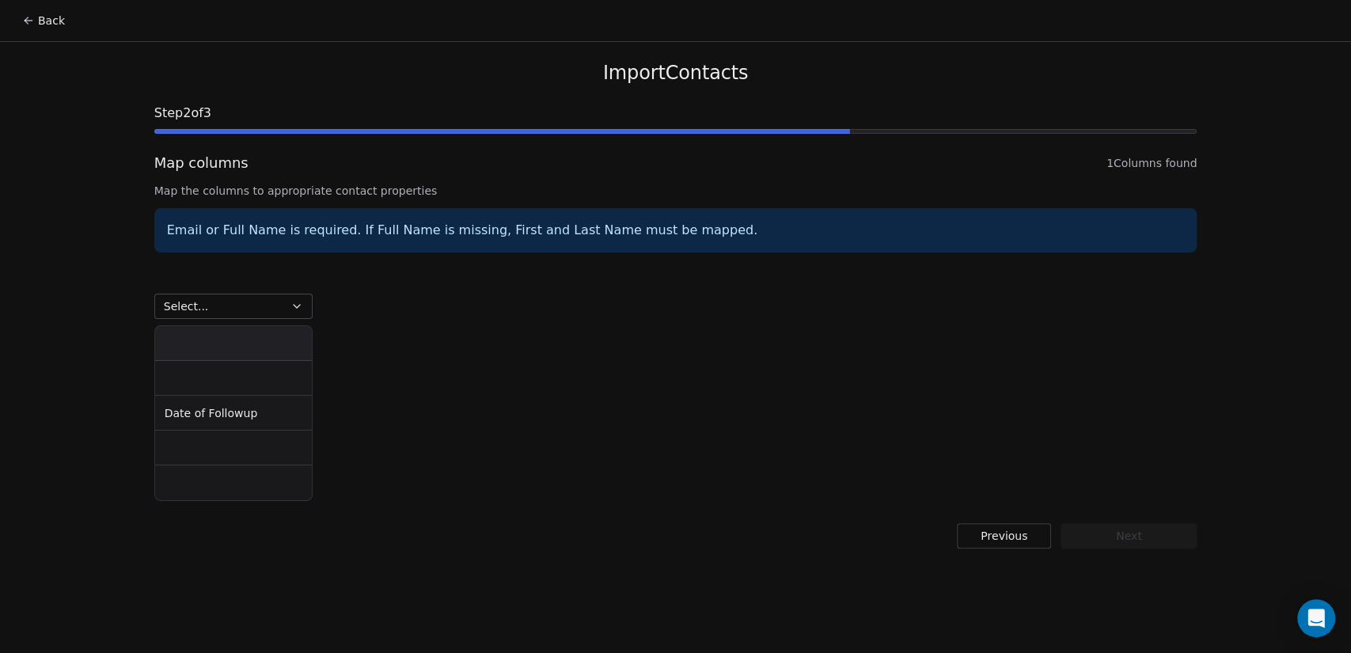
click at [629, 287] on div "Select... Date of Followup" at bounding box center [675, 383] width 1043 height 242
click at [271, 296] on button "Select..." at bounding box center [233, 306] width 158 height 25
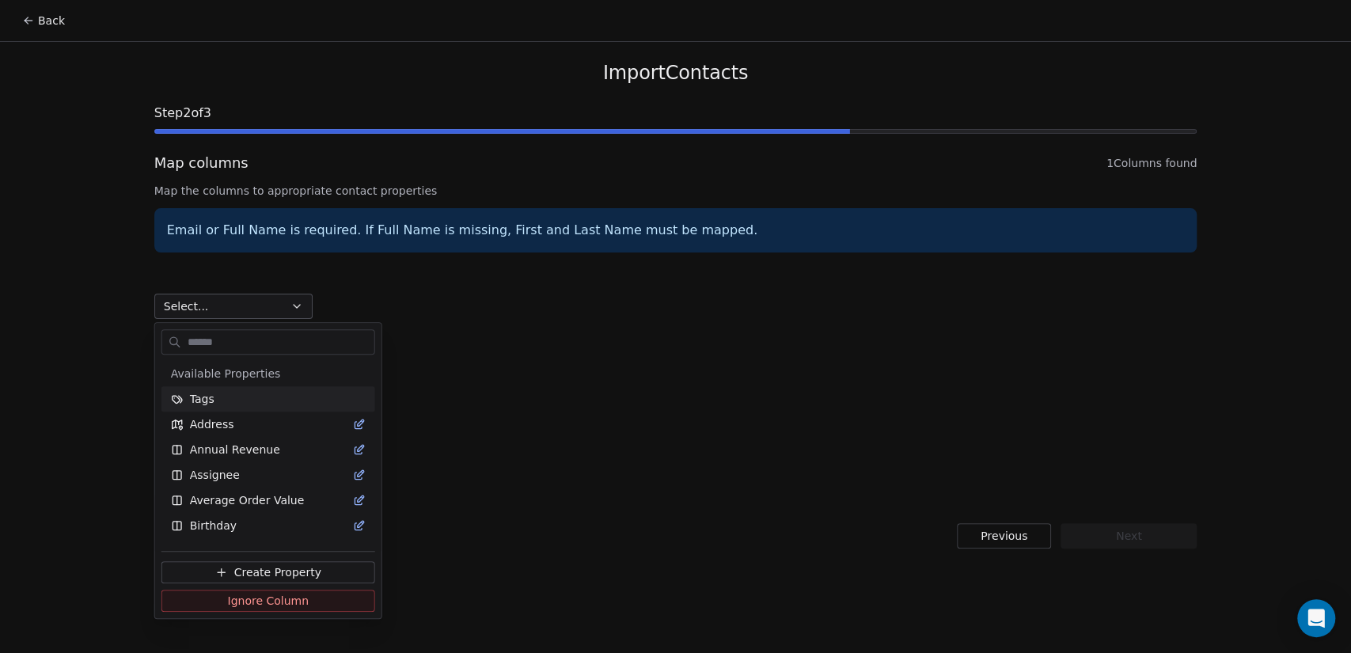
click at [644, 429] on html "Back Import Contacts Step 2 of 3 Map columns 1 Columns found Map the columns to…" at bounding box center [675, 326] width 1351 height 653
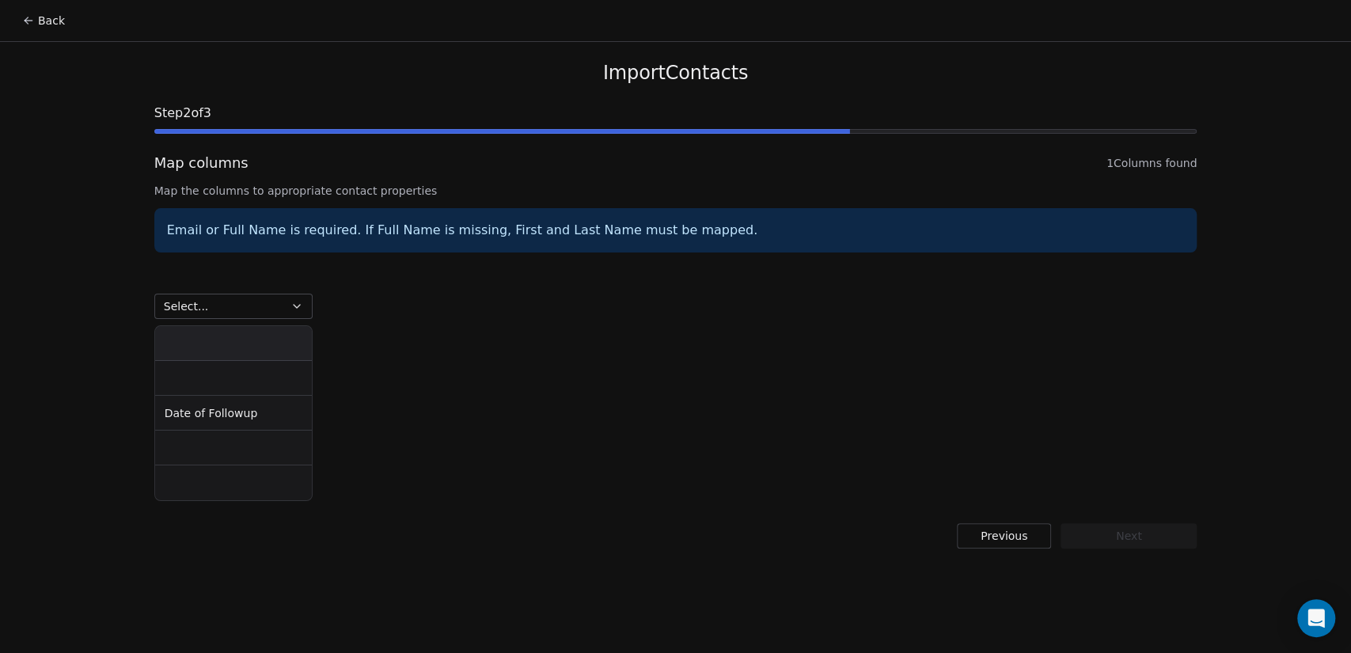
click at [36, 14] on button "Back" at bounding box center [44, 20] width 62 height 29
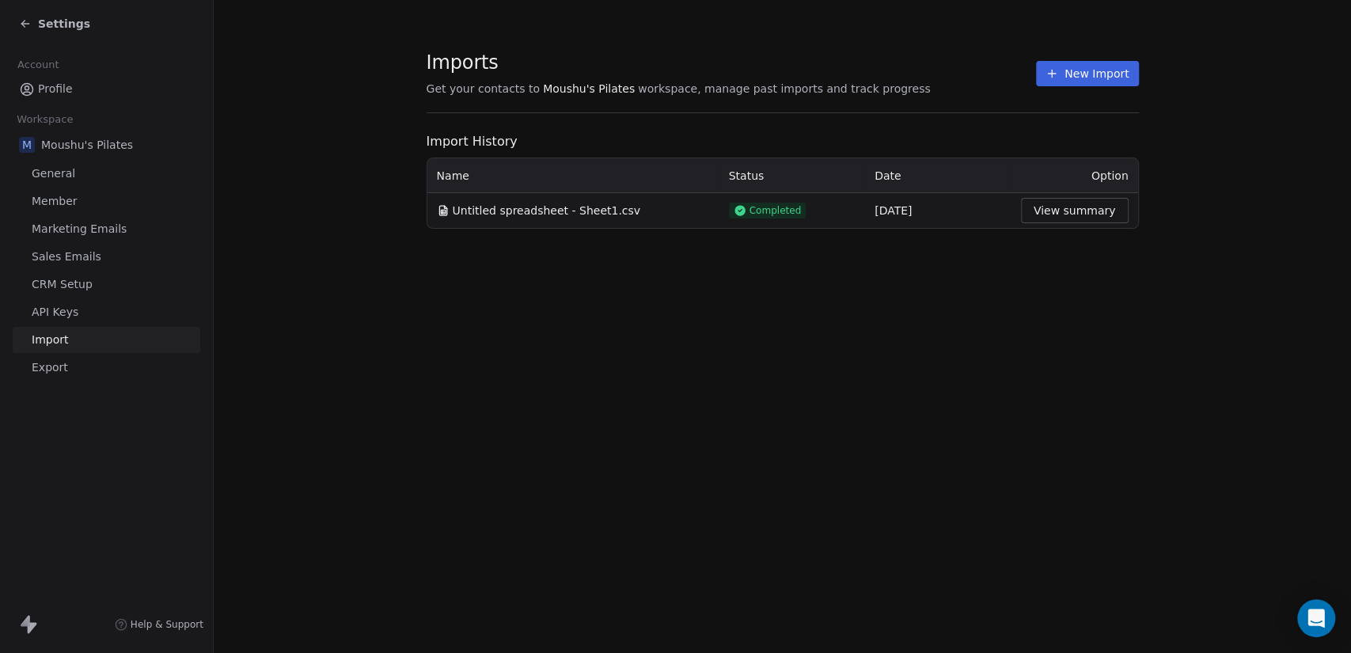
click at [823, 391] on div "Imports Get your contacts to Moushu's Pilates workspace, manage past imports an…" at bounding box center [783, 326] width 1138 height 653
click at [1094, 69] on button "New Import" at bounding box center [1087, 73] width 102 height 25
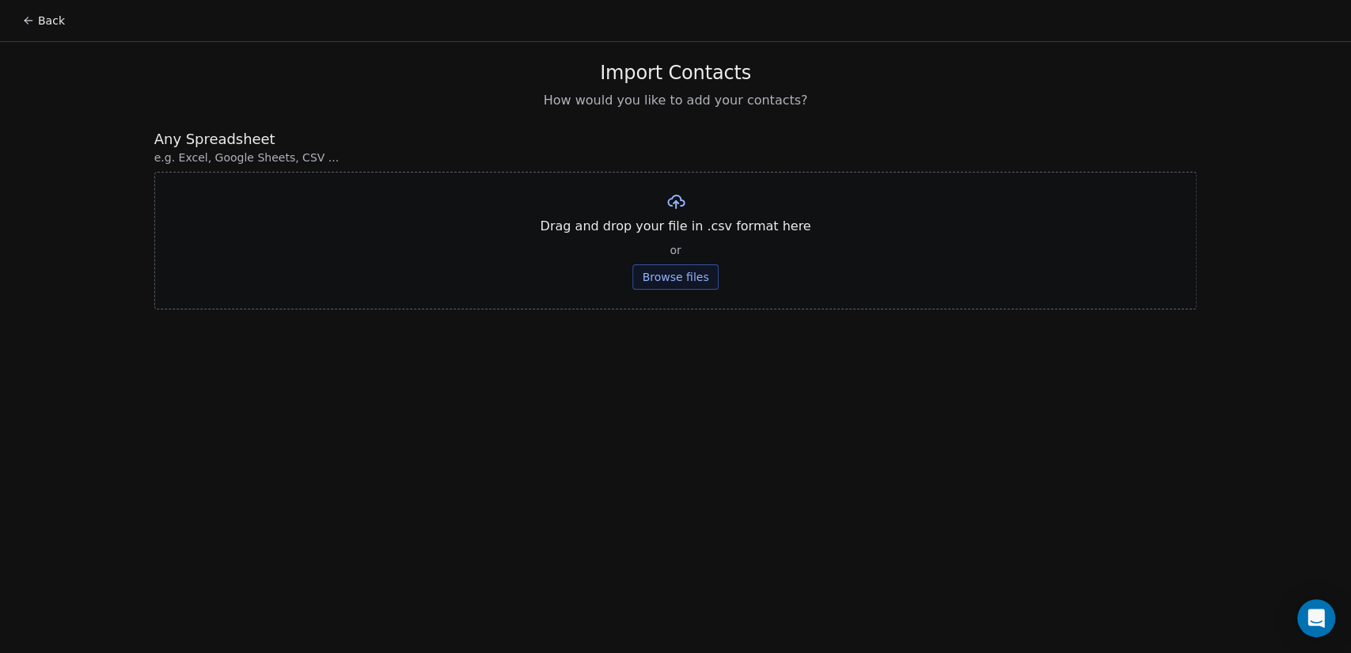
click at [678, 294] on div "Drag and drop your file in .csv format here or Browse files" at bounding box center [675, 241] width 1043 height 138
click at [684, 276] on button "Browse files" at bounding box center [676, 276] width 86 height 25
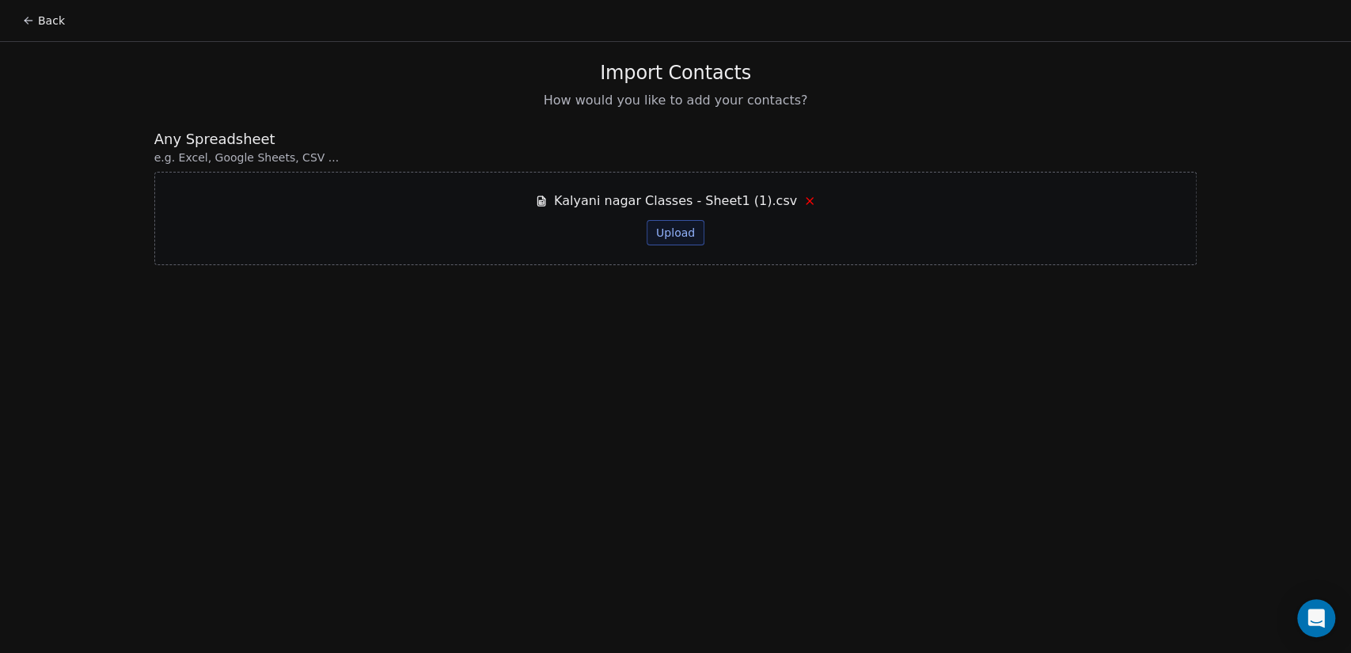
click at [694, 235] on button "Upload" at bounding box center [676, 232] width 58 height 25
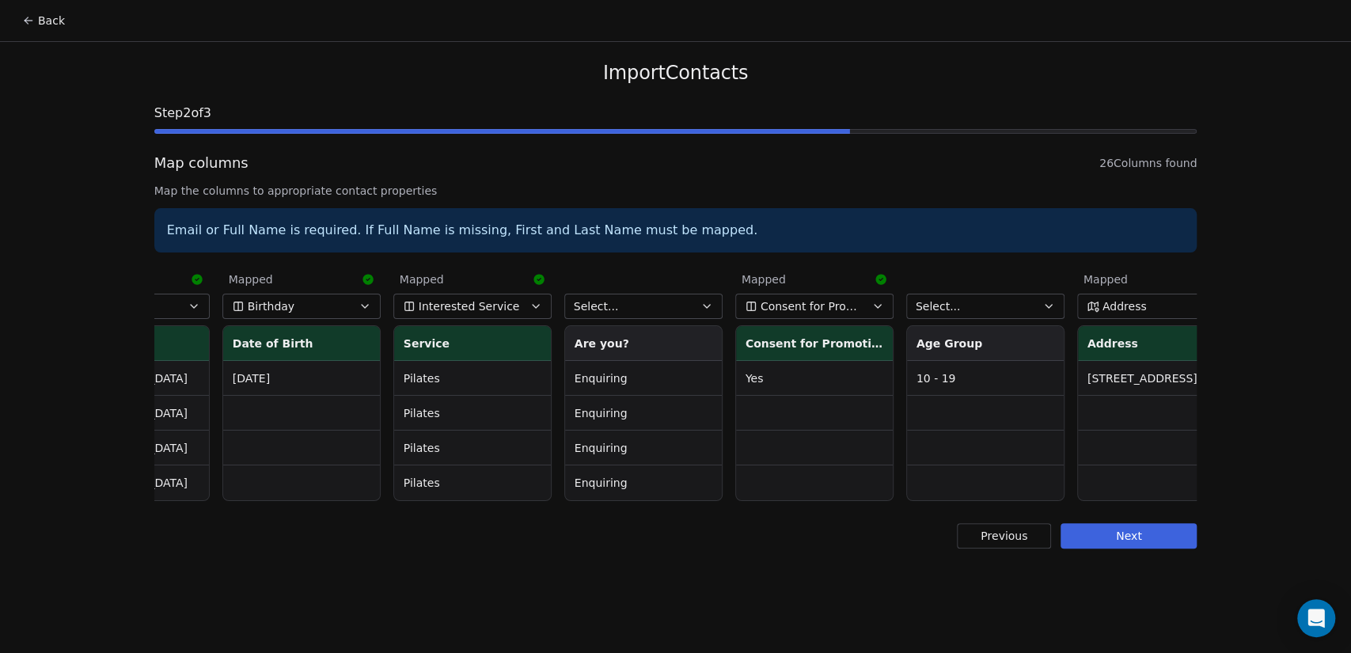
scroll to position [0, 803]
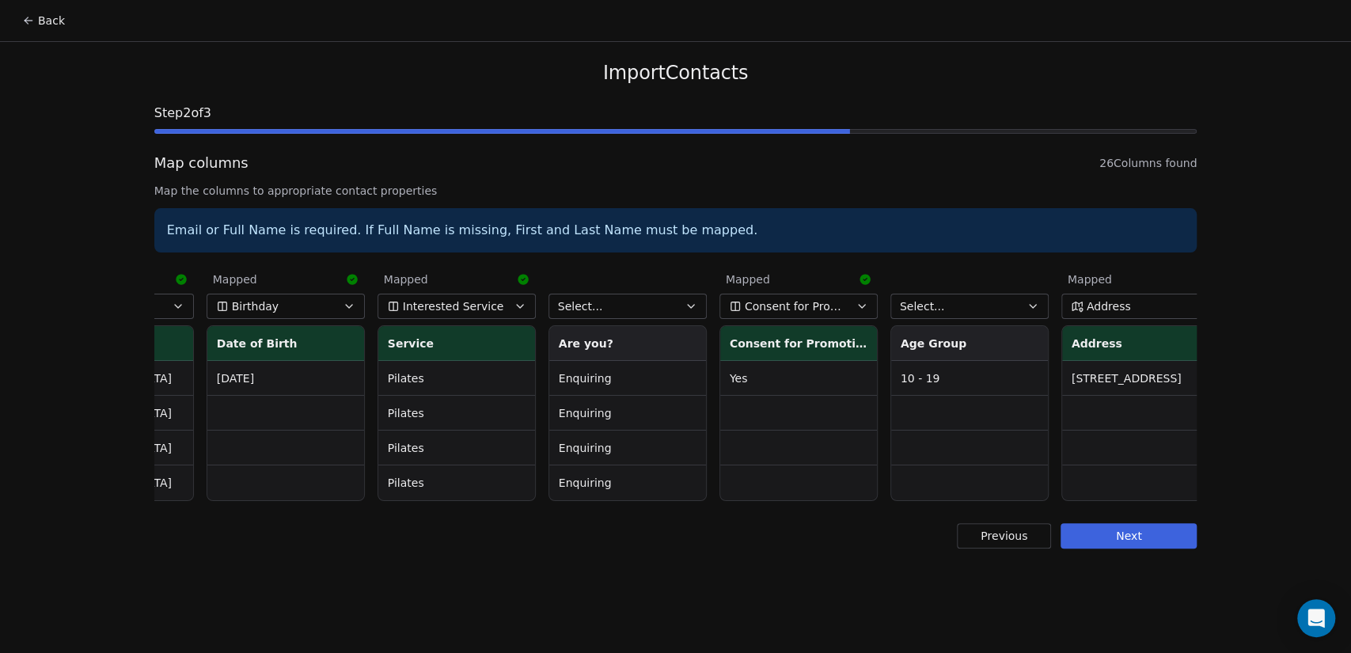
click at [620, 302] on button "Select..." at bounding box center [628, 306] width 158 height 25
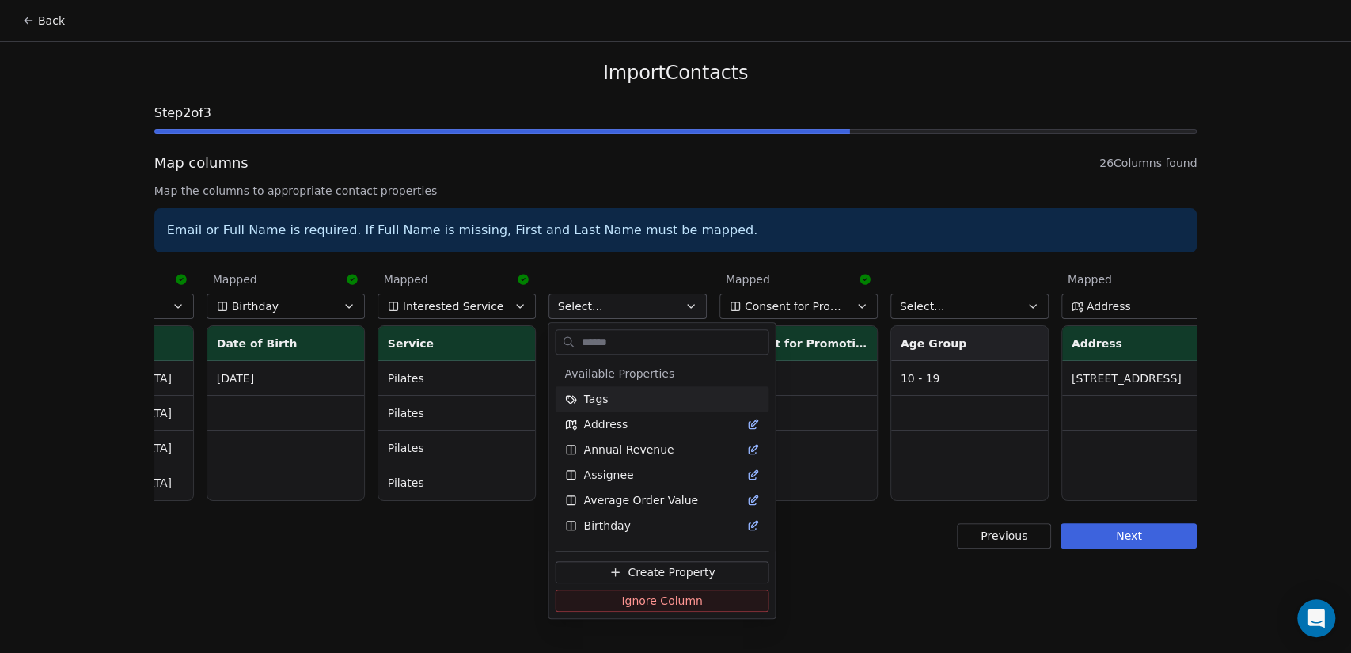
click at [620, 302] on html "Back Import Contacts Step 2 of 3 Map columns 26 Columns found Map the columns t…" at bounding box center [675, 326] width 1351 height 653
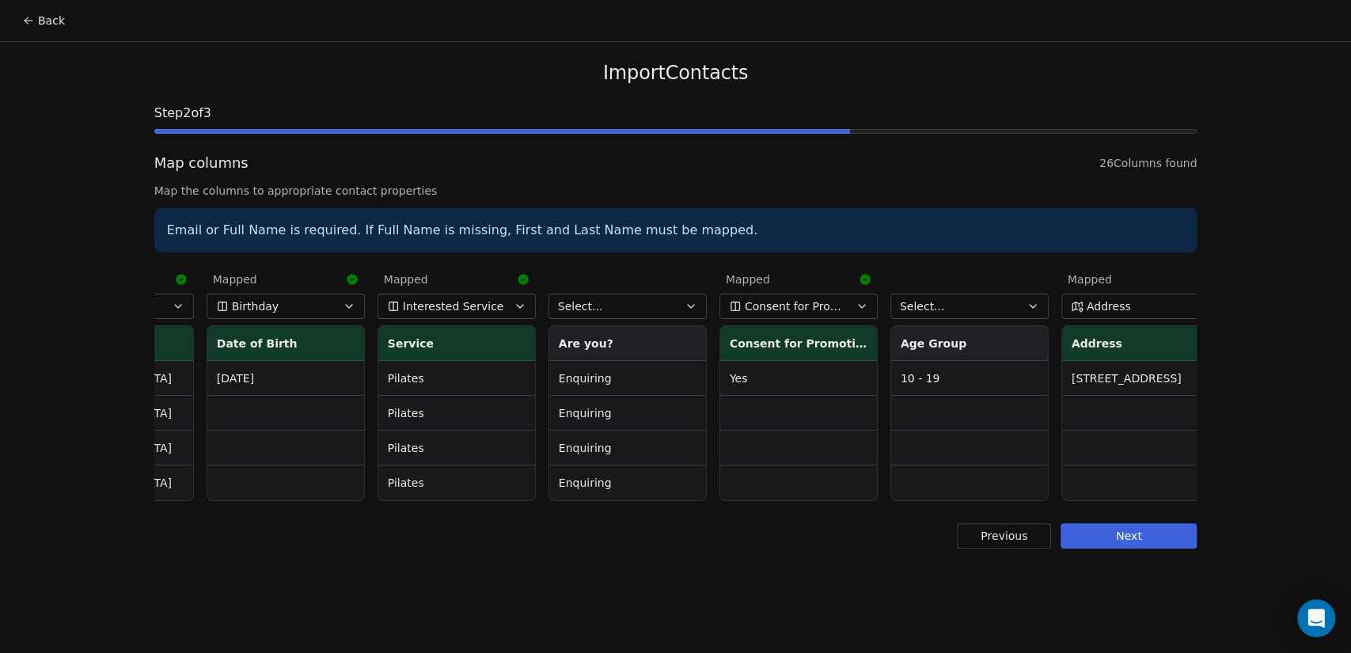
click at [620, 302] on button "Select..." at bounding box center [628, 306] width 158 height 25
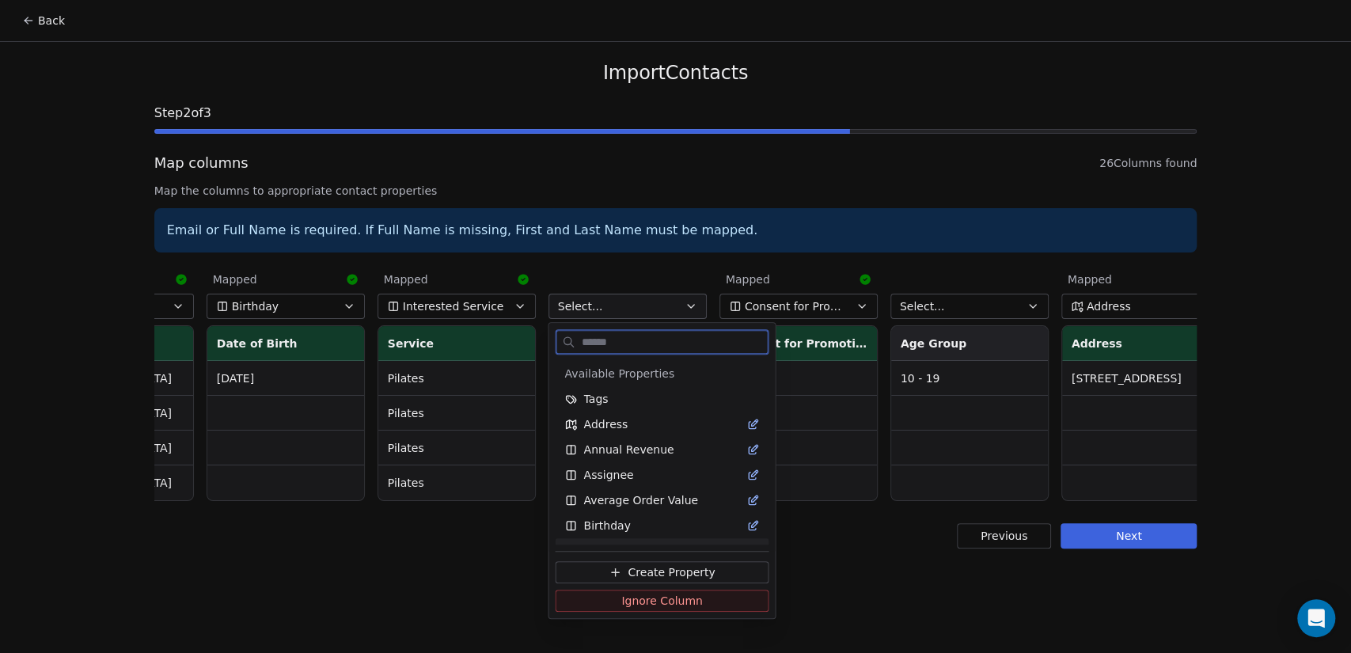
click at [671, 575] on span "Create Property" at bounding box center [671, 572] width 87 height 16
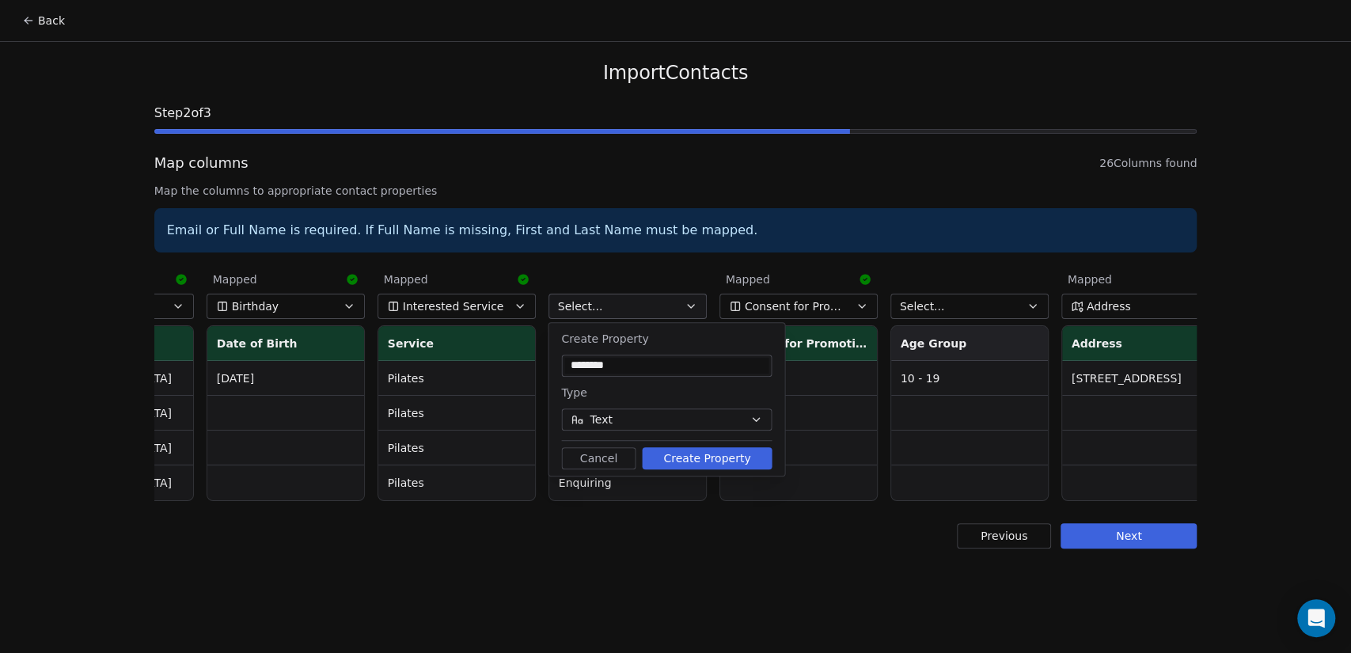
click at [655, 364] on input "********" at bounding box center [666, 366] width 204 height 16
type input "**********"
click at [657, 415] on button "Text" at bounding box center [666, 420] width 211 height 22
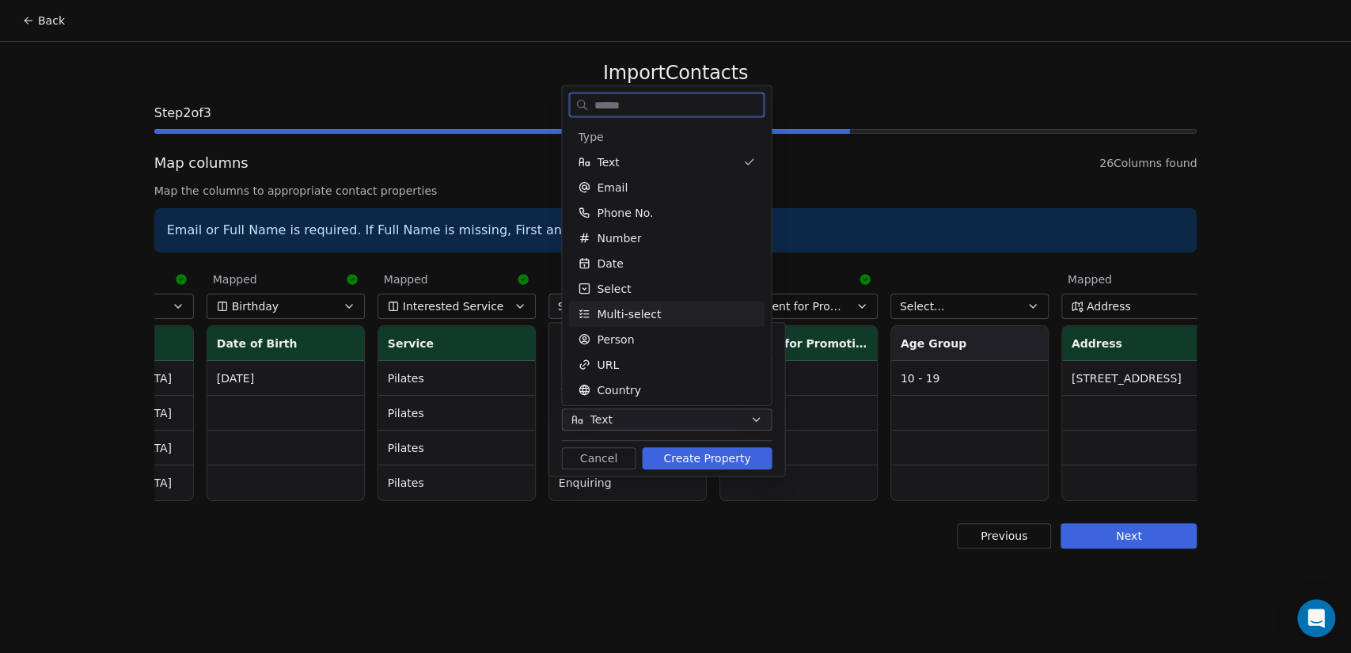
click at [674, 315] on div "Multi-select" at bounding box center [666, 314] width 177 height 16
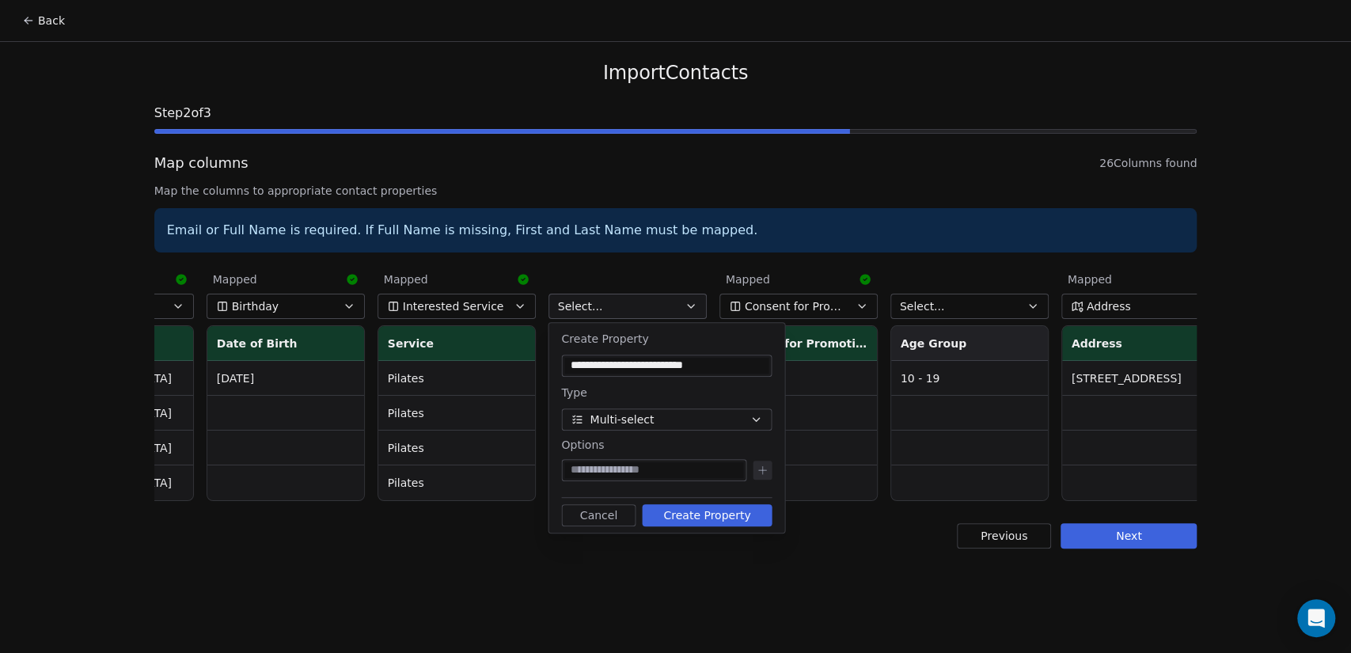
paste input "*********"
type input "*********"
click at [768, 476] on icon at bounding box center [762, 470] width 13 height 13
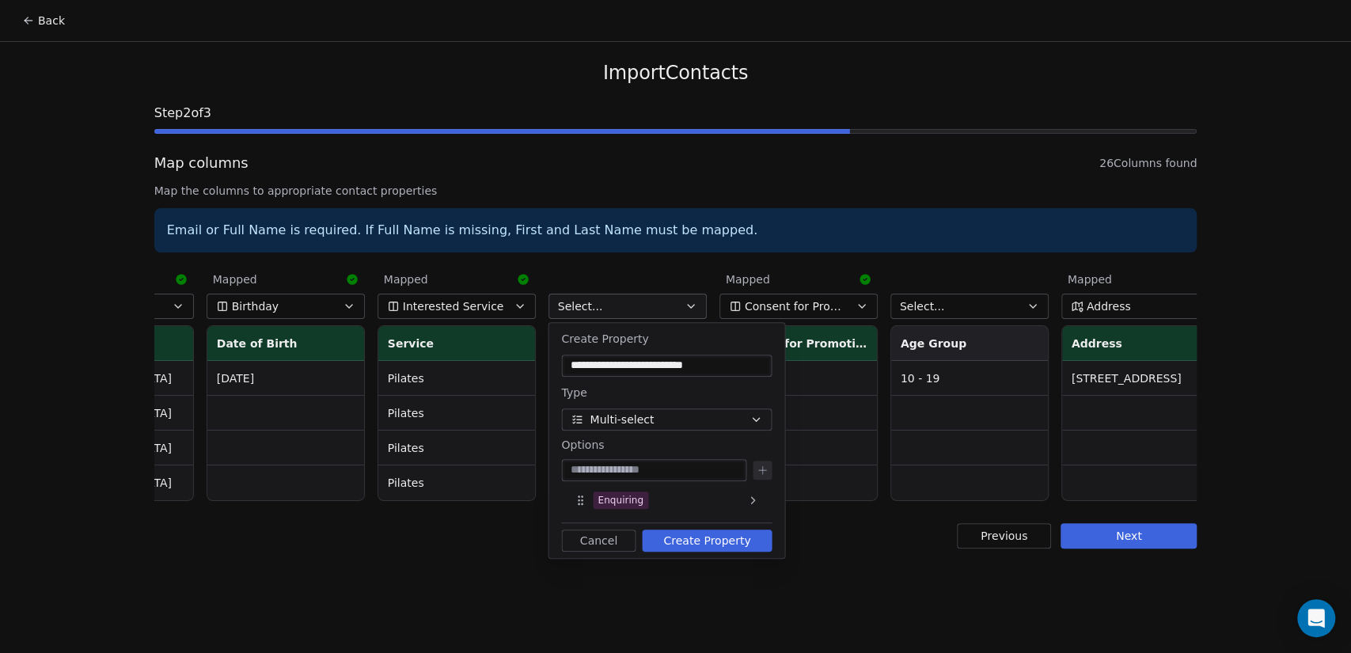
paste input "*******"
type input "*******"
click at [760, 470] on icon at bounding box center [762, 470] width 7 height 0
click at [733, 524] on div "Joining" at bounding box center [667, 525] width 198 height 25
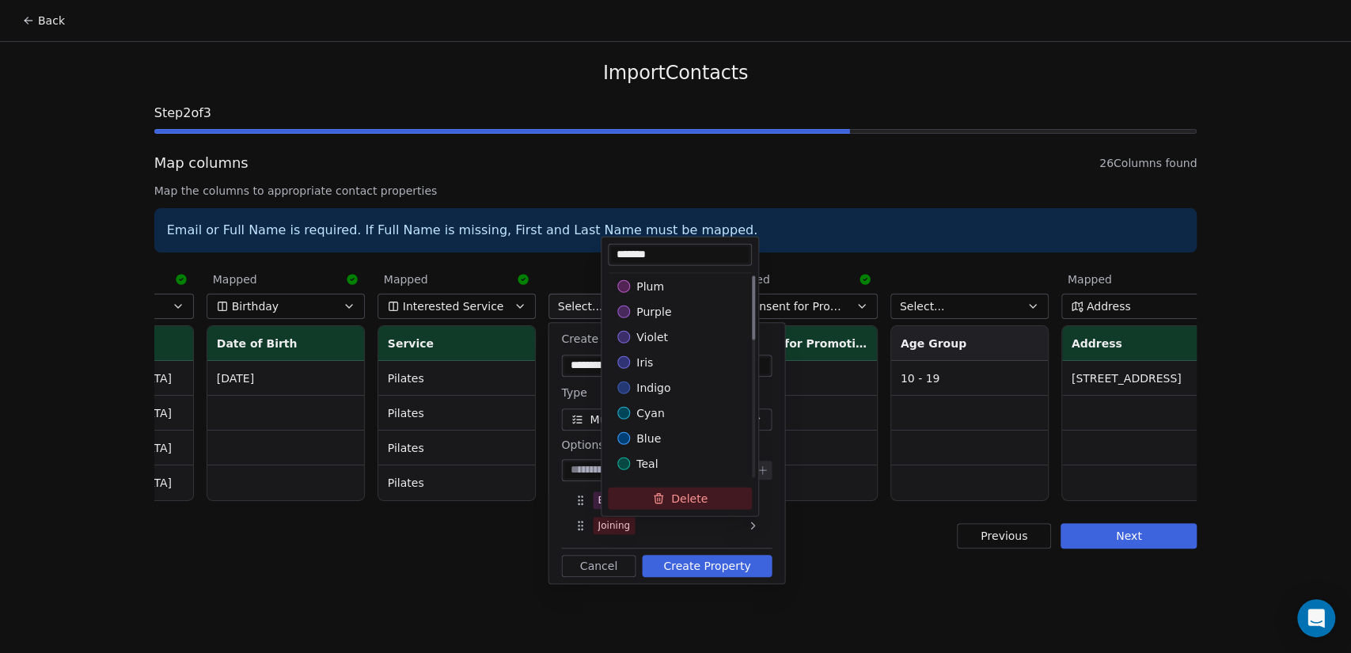
scroll to position [450, 0]
click at [690, 442] on div "mint" at bounding box center [680, 443] width 125 height 16
click at [559, 515] on html "Back Import Contacts Step 2 of 3 Map columns 26 Columns found Map the columns t…" at bounding box center [675, 326] width 1351 height 653
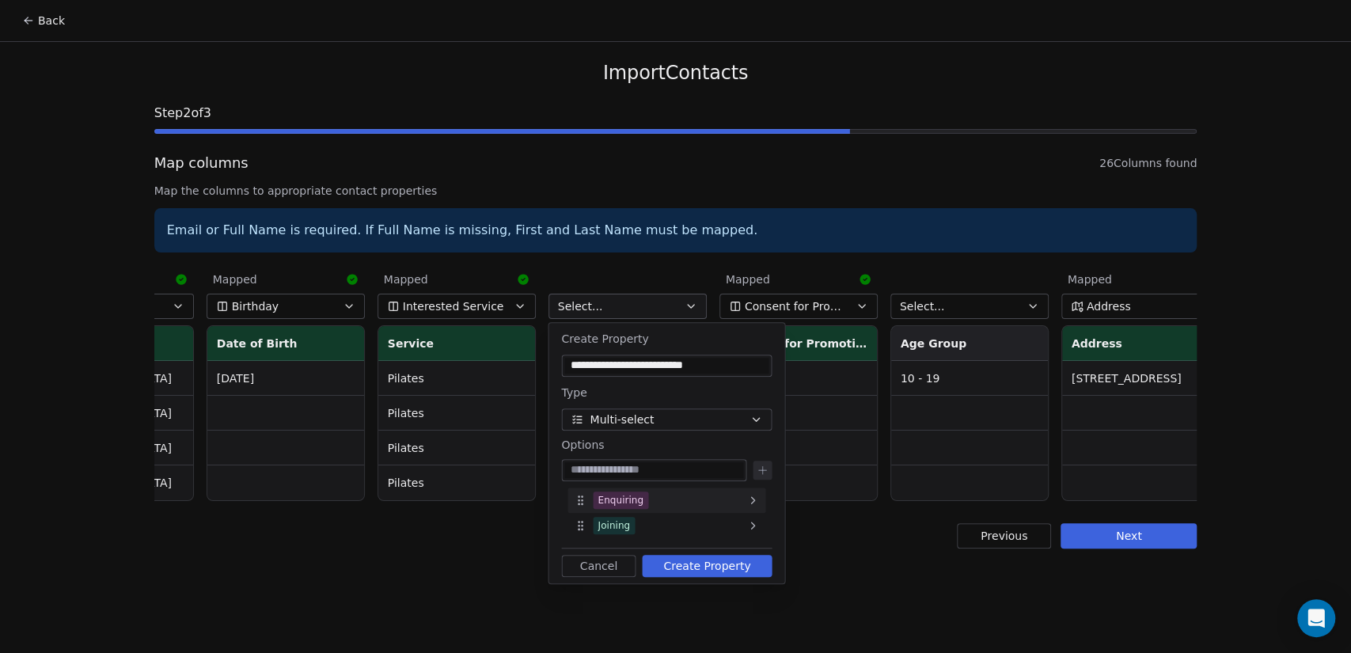
click at [665, 493] on div "Enquiring" at bounding box center [667, 500] width 198 height 25
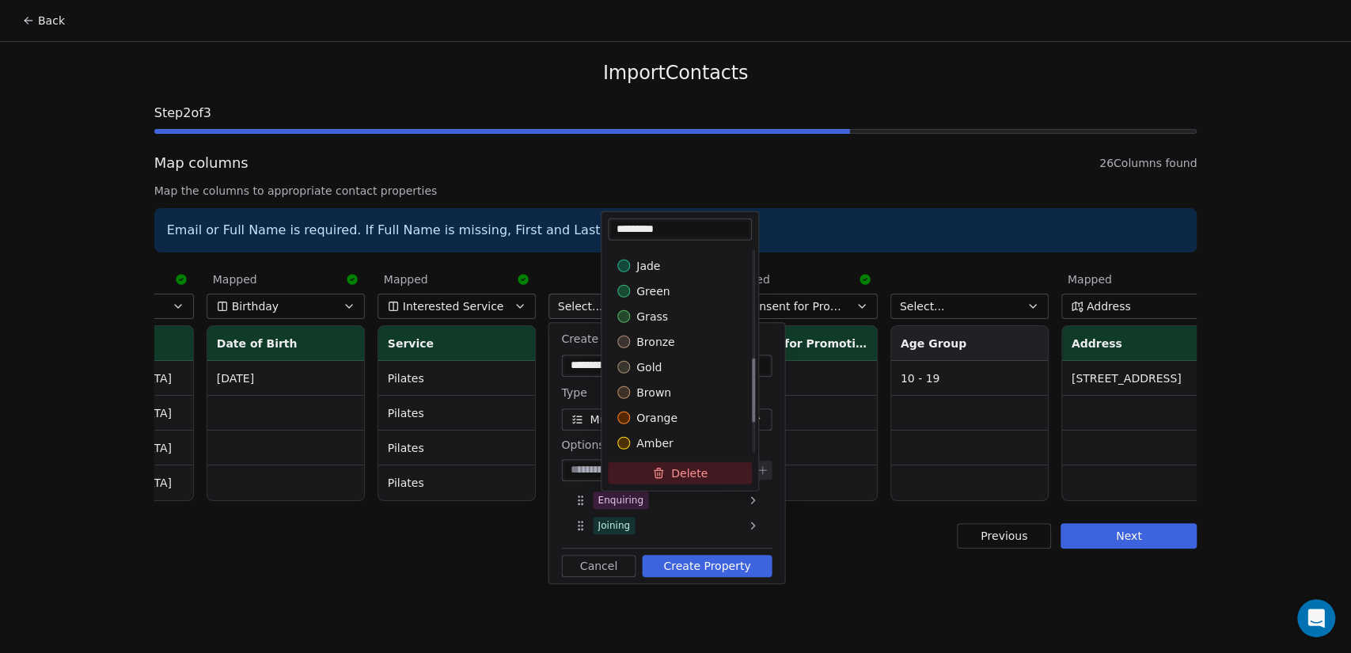
scroll to position [352, 0]
click at [690, 428] on div "amber" at bounding box center [680, 440] width 144 height 25
click at [564, 504] on html "Back Import Contacts Step 2 of 3 Map columns 26 Columns found Map the columns t…" at bounding box center [675, 326] width 1351 height 653
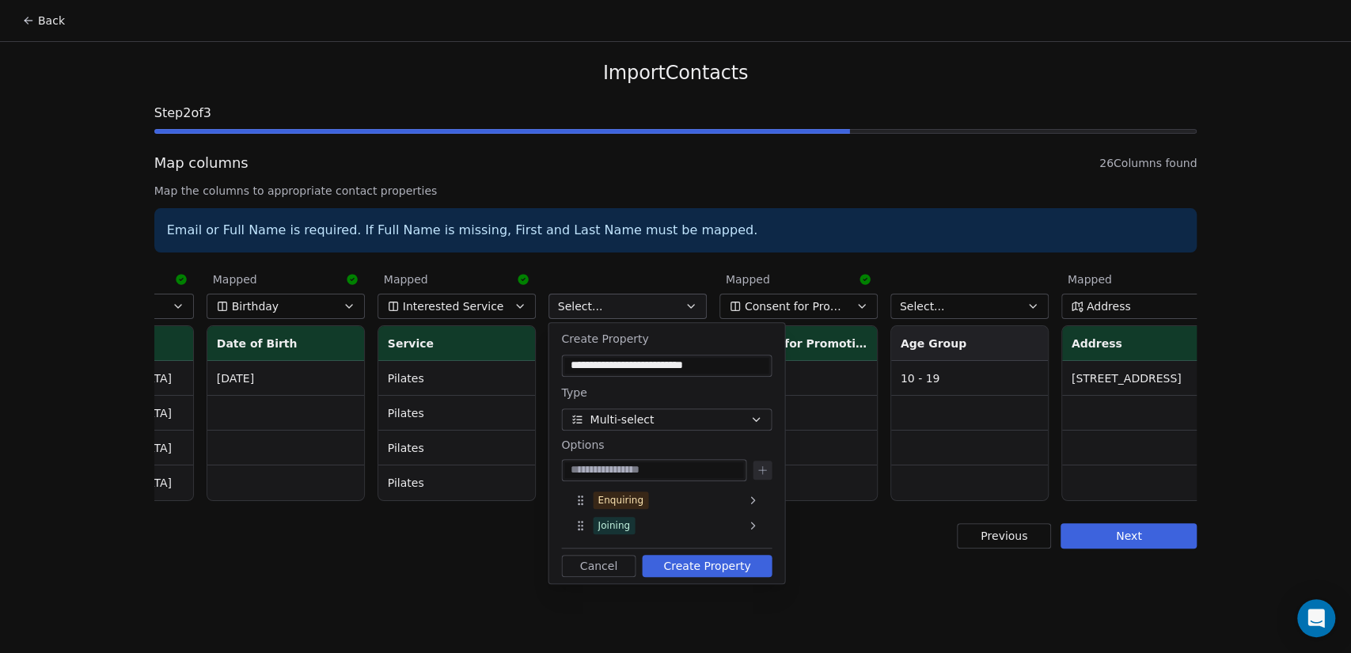
click at [709, 562] on button "Create Property" at bounding box center [707, 566] width 130 height 22
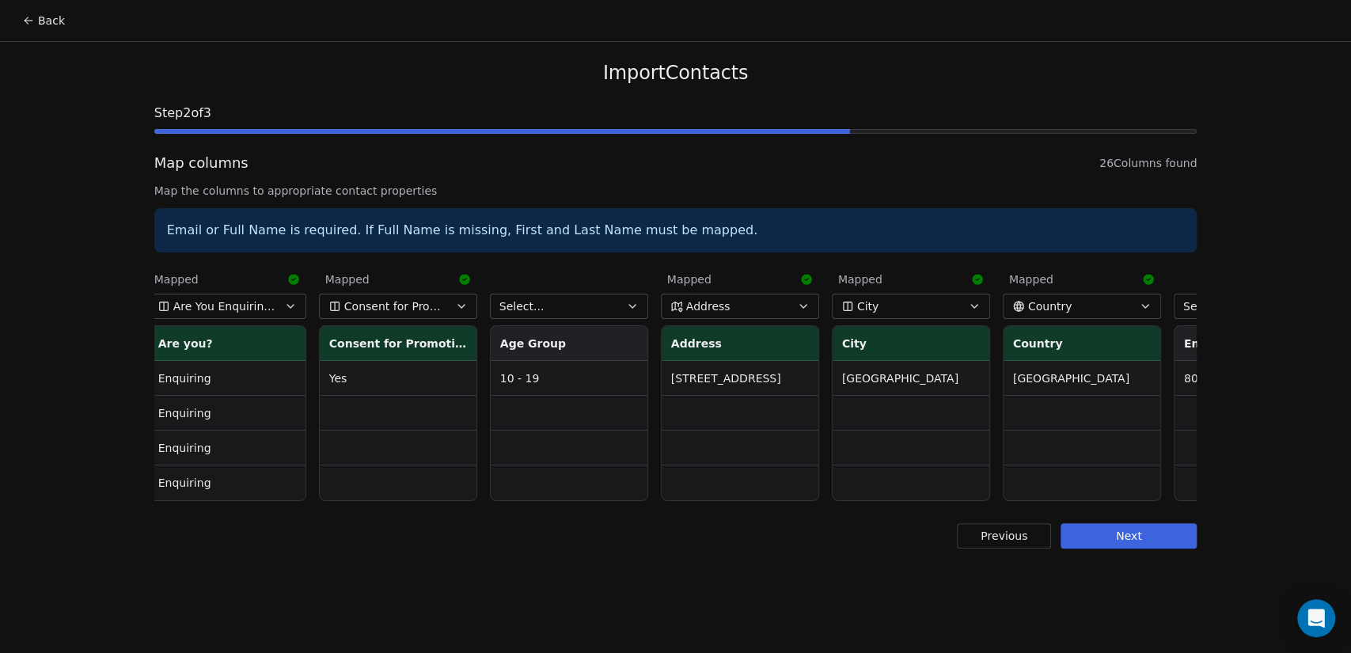
scroll to position [0, 1207]
click at [567, 306] on button "Select..." at bounding box center [565, 306] width 158 height 25
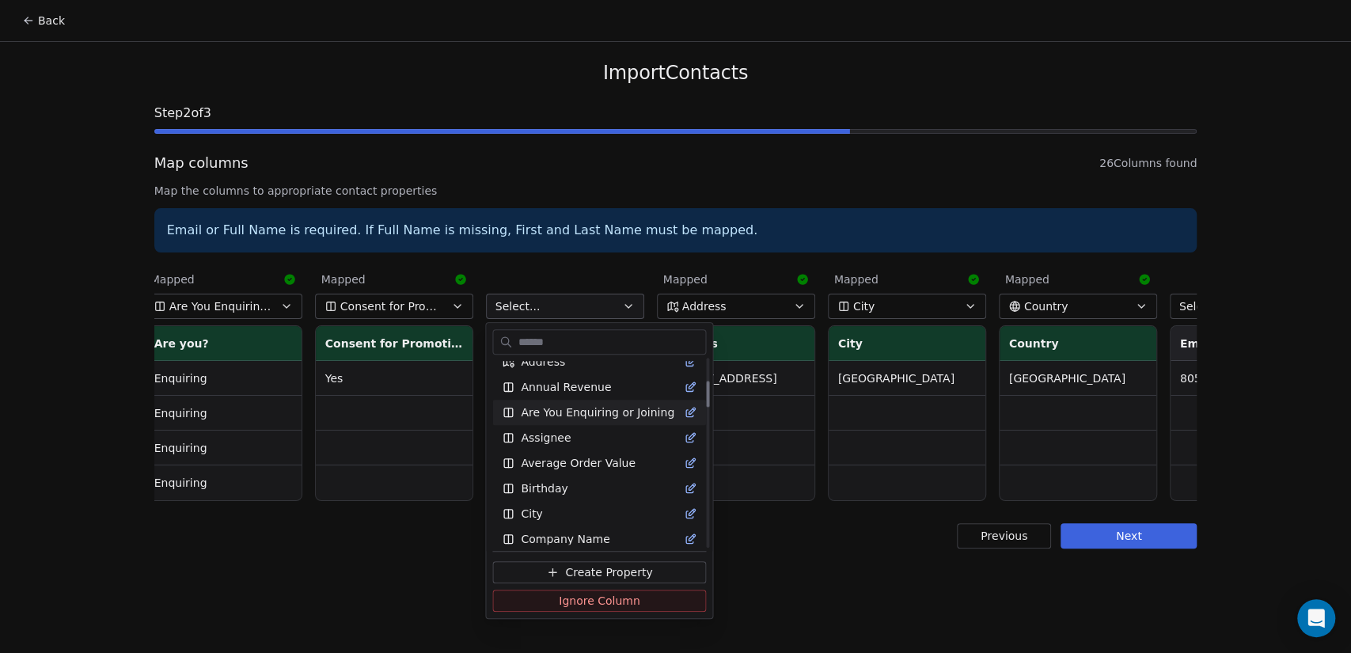
scroll to position [0, 0]
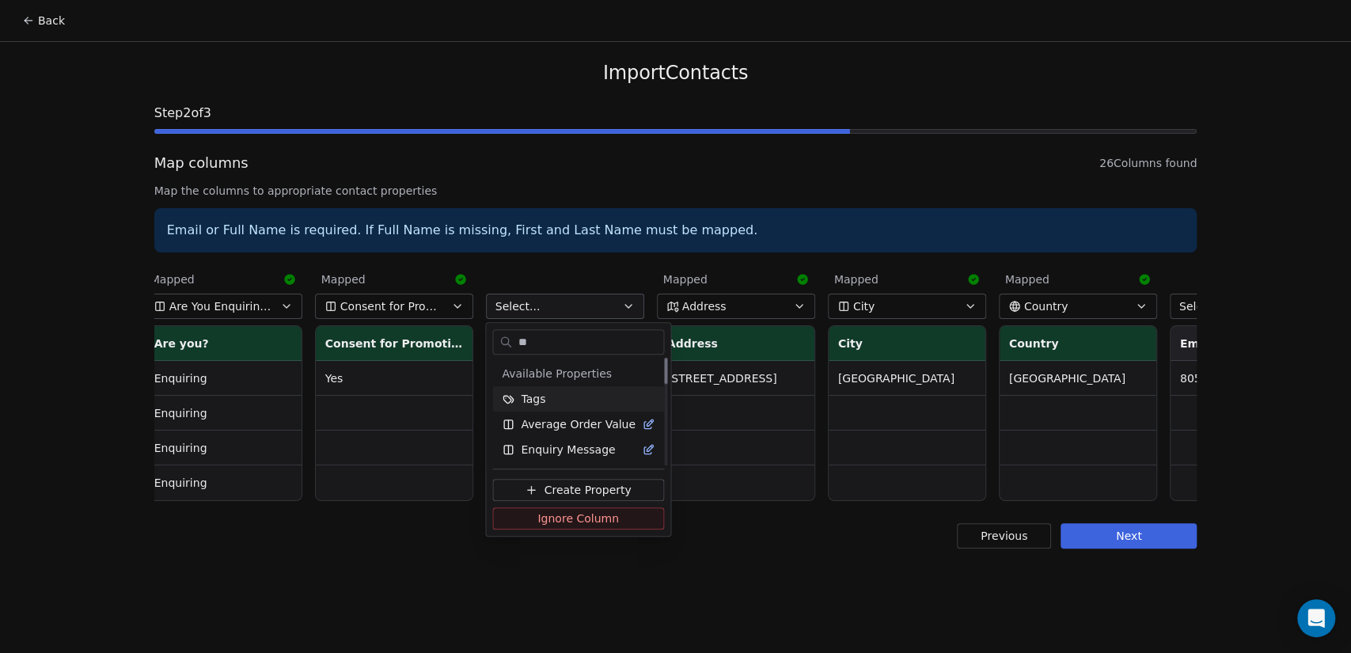
type input "***"
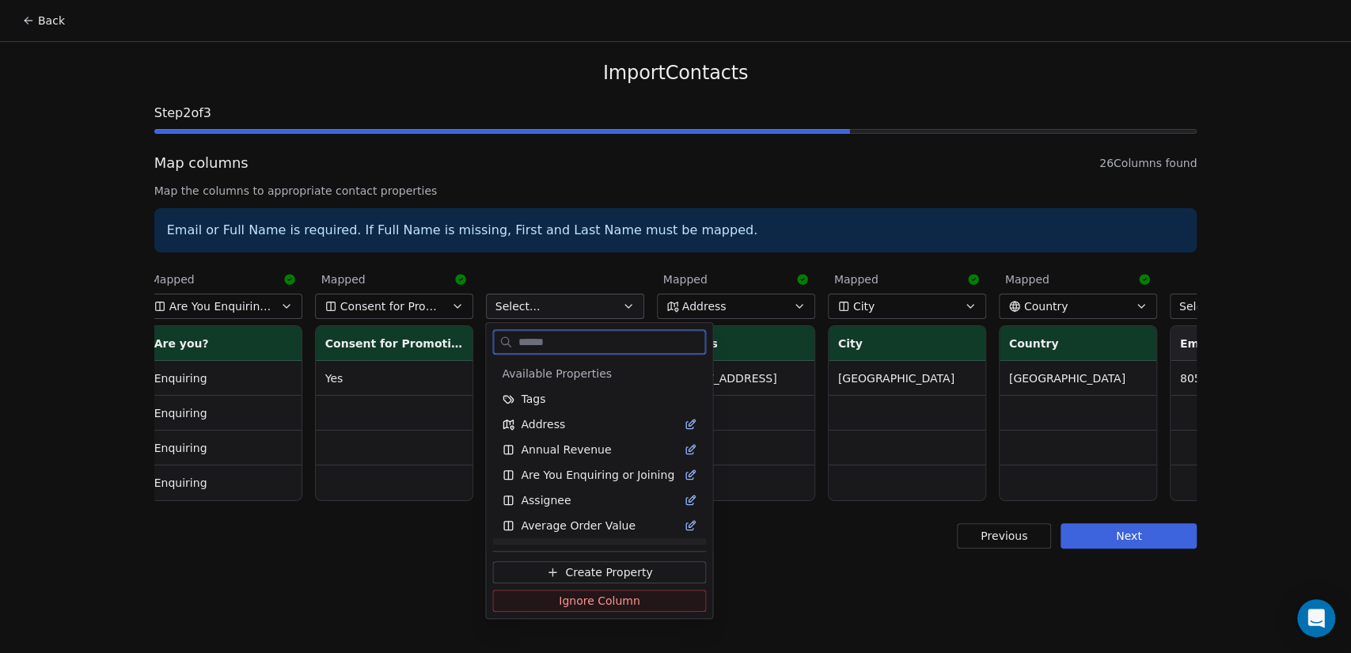
click at [633, 571] on span "Create Property" at bounding box center [608, 572] width 87 height 16
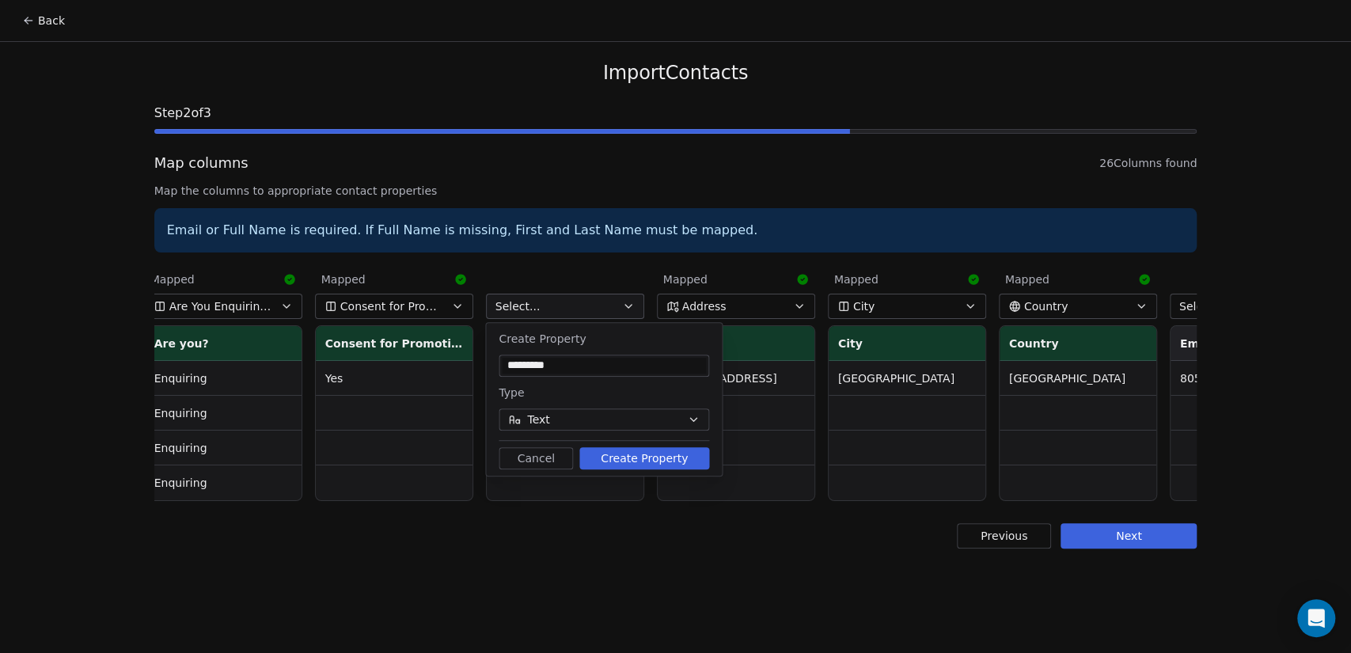
click at [592, 391] on div "Type" at bounding box center [604, 392] width 211 height 19
click at [621, 456] on button "Create Property" at bounding box center [645, 458] width 130 height 22
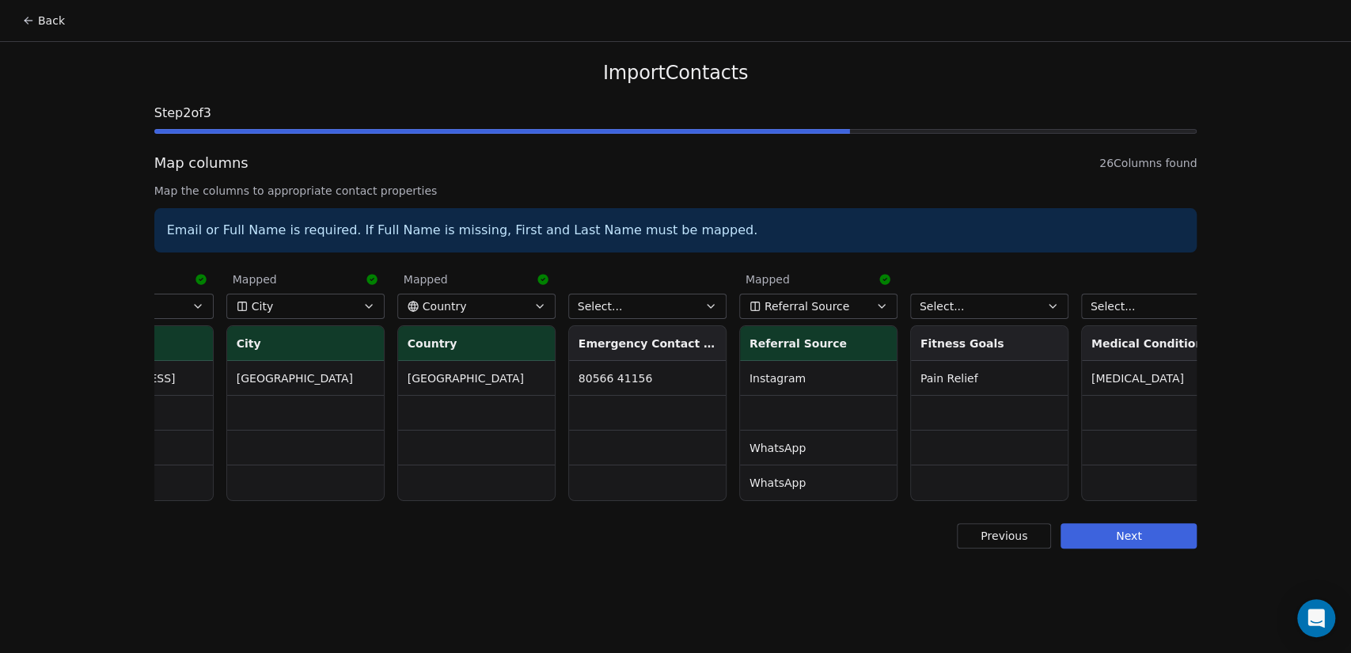
scroll to position [0, 1830]
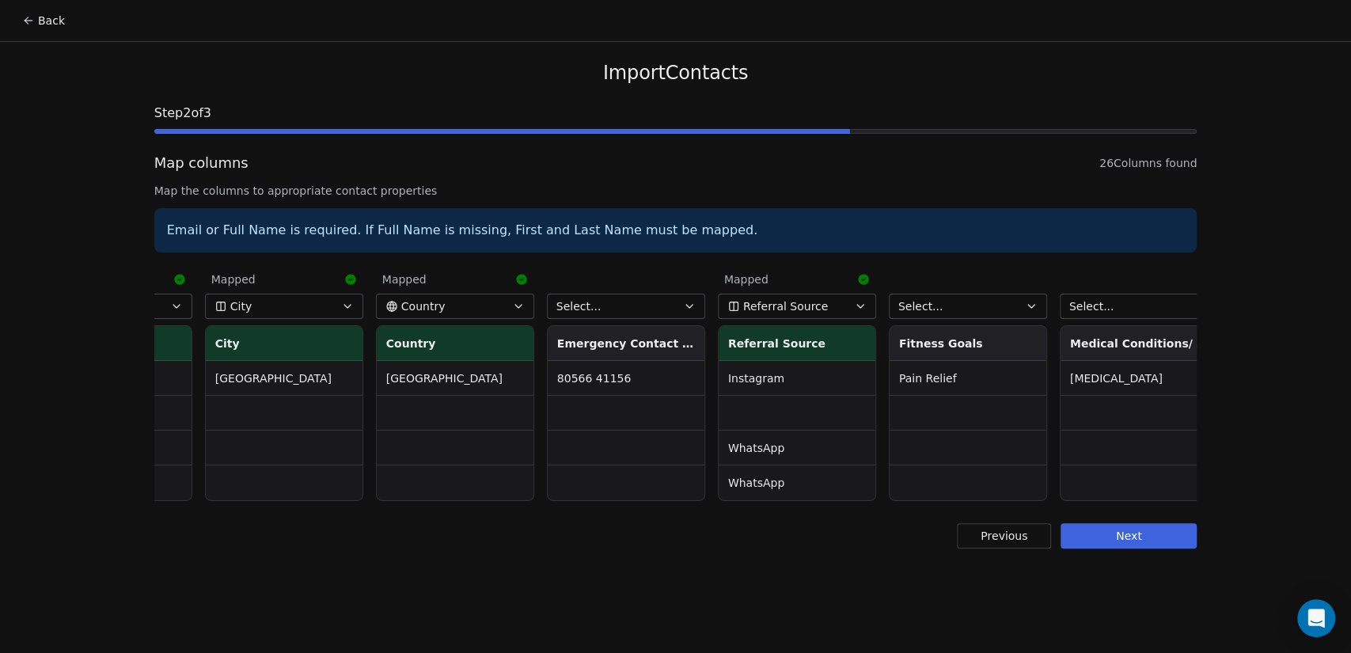
click at [628, 311] on button "Select..." at bounding box center [626, 306] width 158 height 25
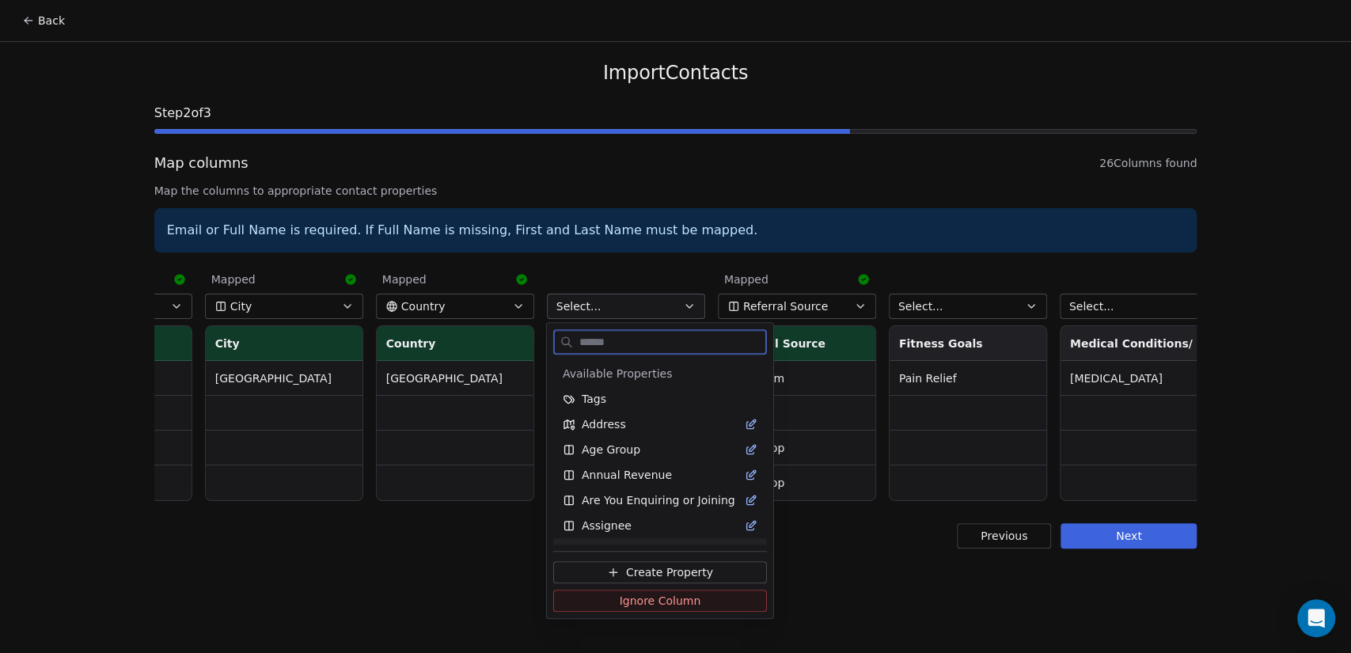
click at [674, 562] on button "Create Property" at bounding box center [660, 572] width 214 height 22
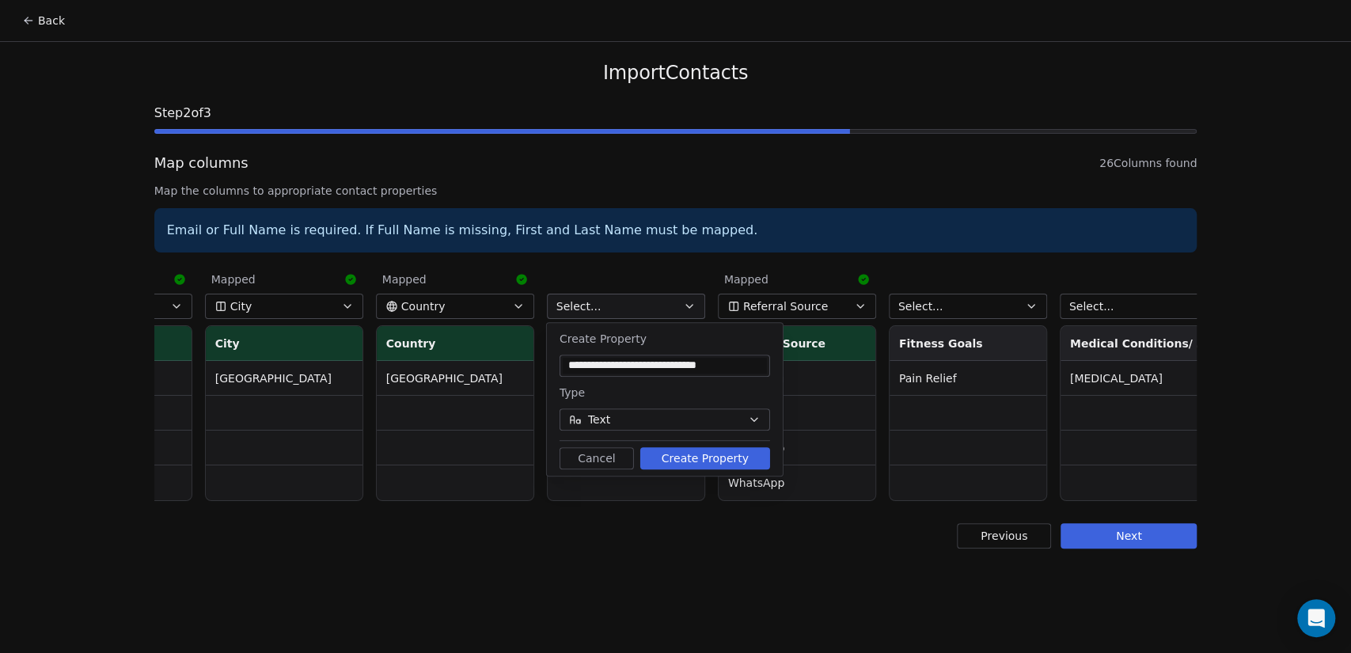
click at [684, 382] on div "**********" at bounding box center [665, 399] width 236 height 153
click at [672, 454] on button "Create Property" at bounding box center [705, 458] width 130 height 22
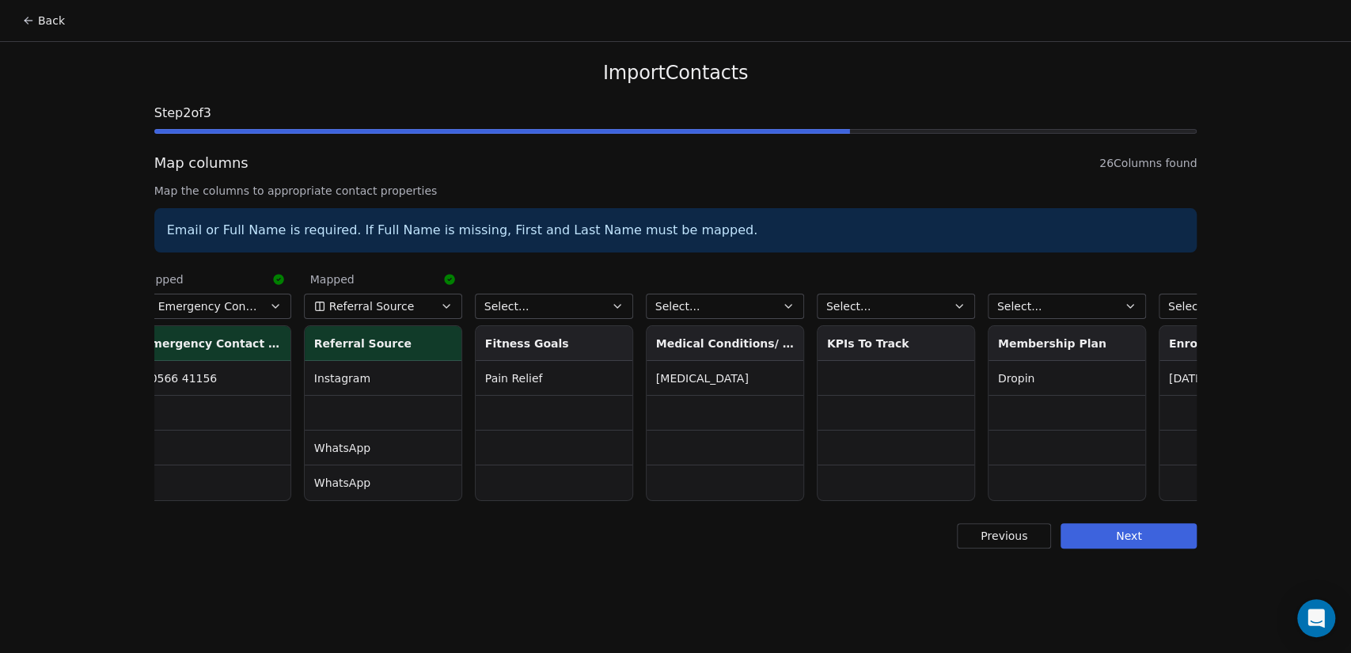
scroll to position [0, 2254]
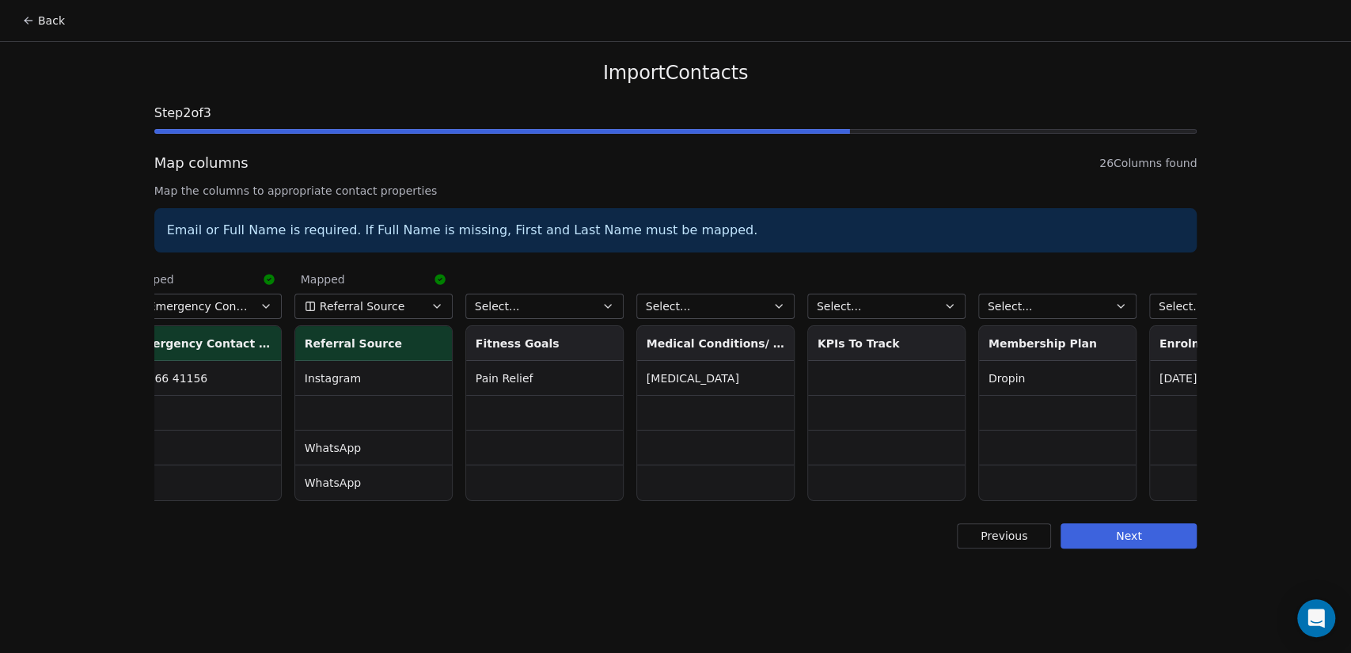
click at [543, 305] on button "Select..." at bounding box center [545, 306] width 158 height 25
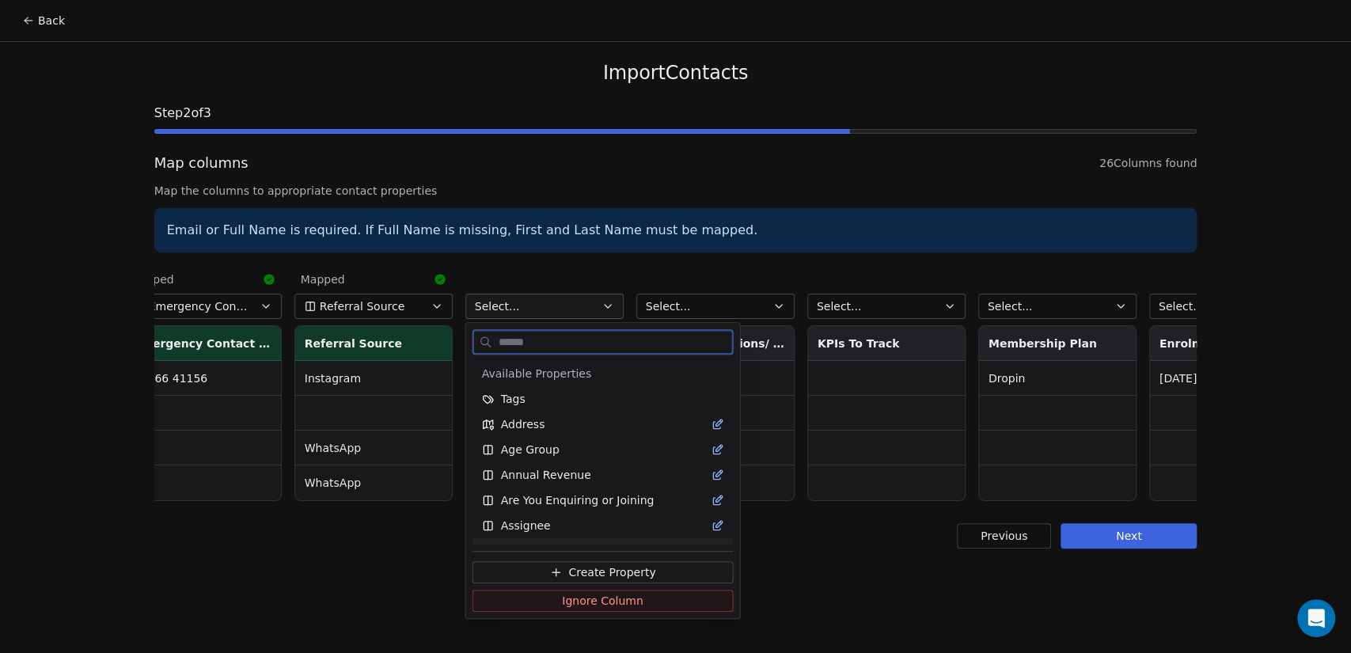
click at [626, 570] on span "Create Property" at bounding box center [611, 572] width 87 height 16
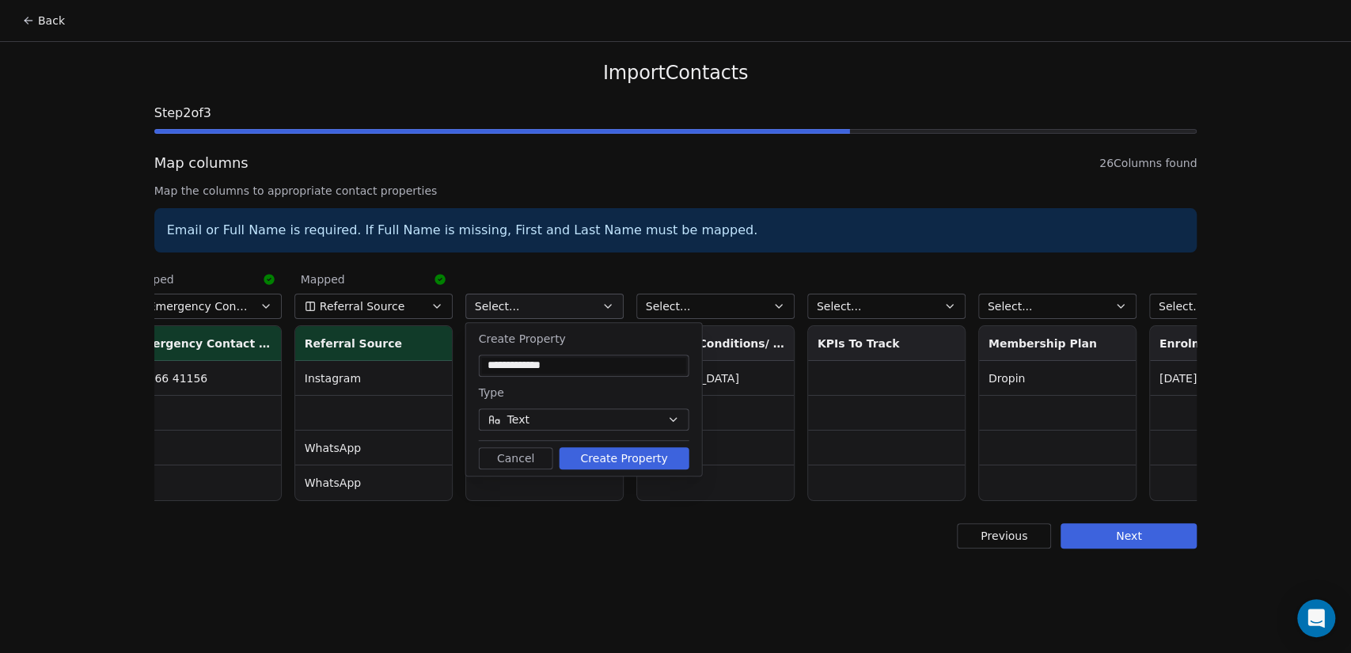
drag, startPoint x: 633, startPoint y: 466, endPoint x: 639, endPoint y: 471, distance: 8.4
click at [633, 465] on button "Create Property" at bounding box center [625, 458] width 130 height 22
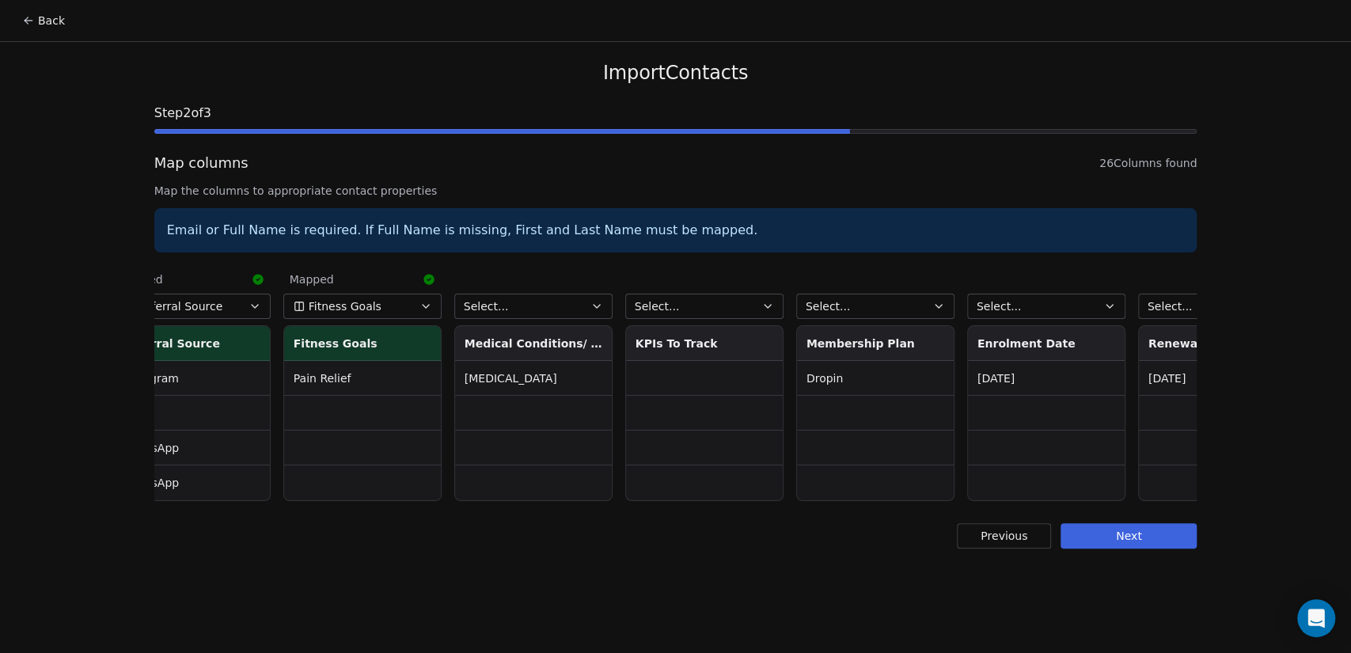
scroll to position [0, 2457]
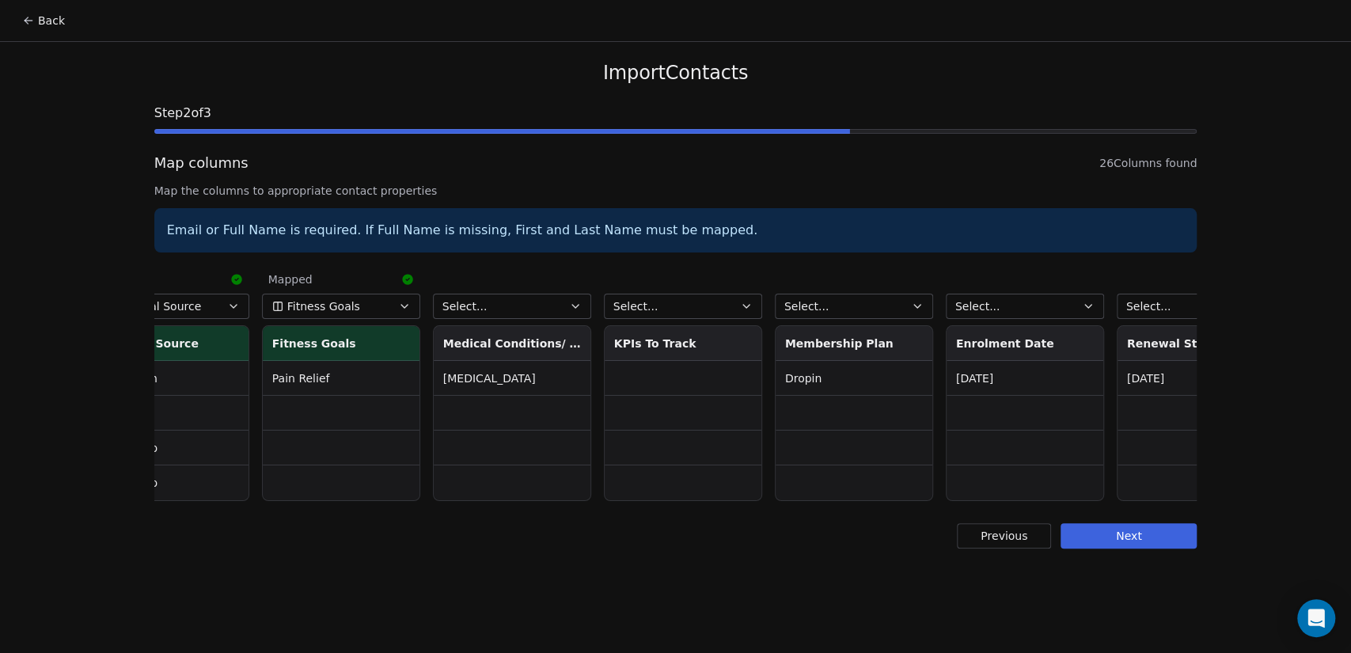
click at [546, 311] on button "Select..." at bounding box center [512, 306] width 158 height 25
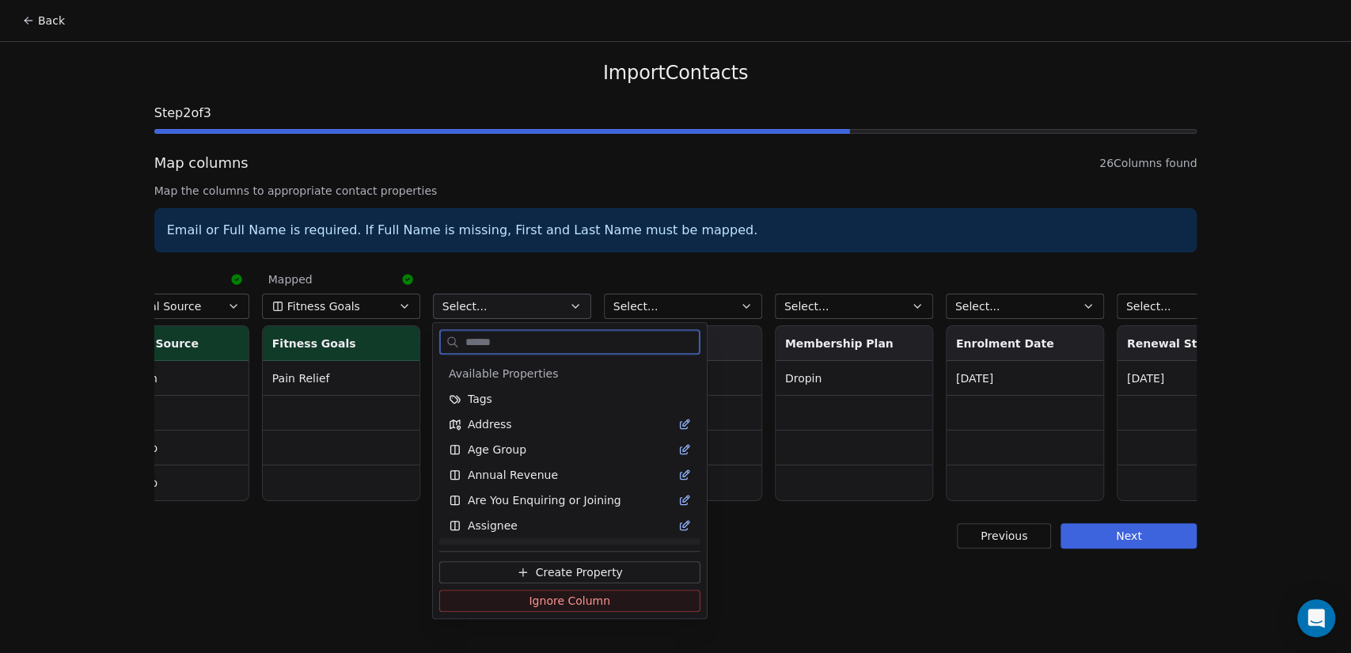
click at [572, 564] on span "Create Property" at bounding box center [579, 572] width 87 height 16
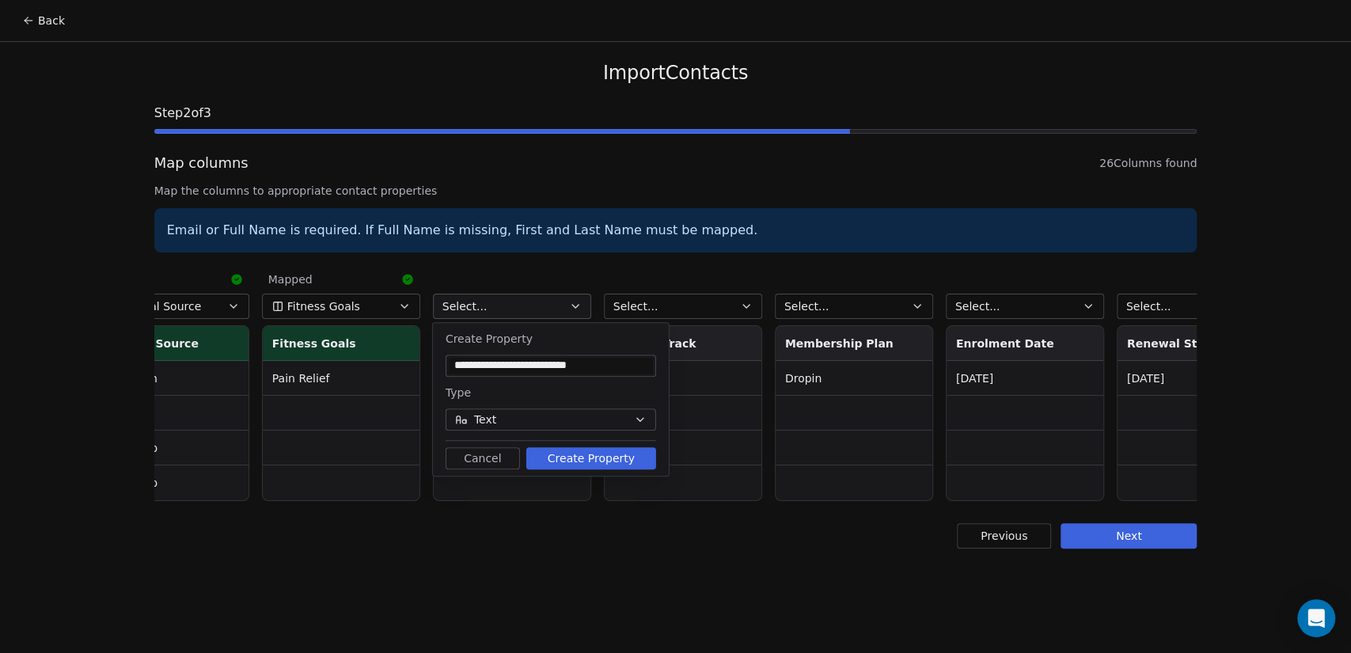
click at [608, 454] on button "Create Property" at bounding box center [591, 458] width 130 height 22
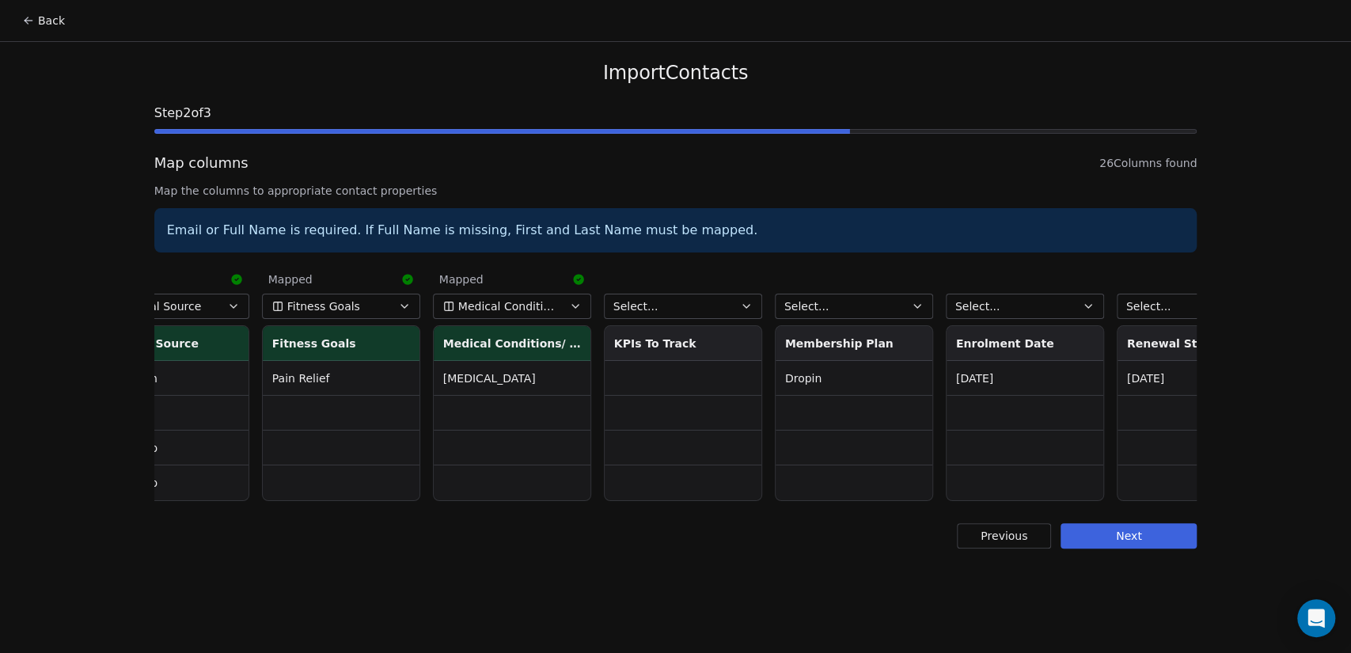
click at [700, 309] on button "Select..." at bounding box center [683, 306] width 158 height 25
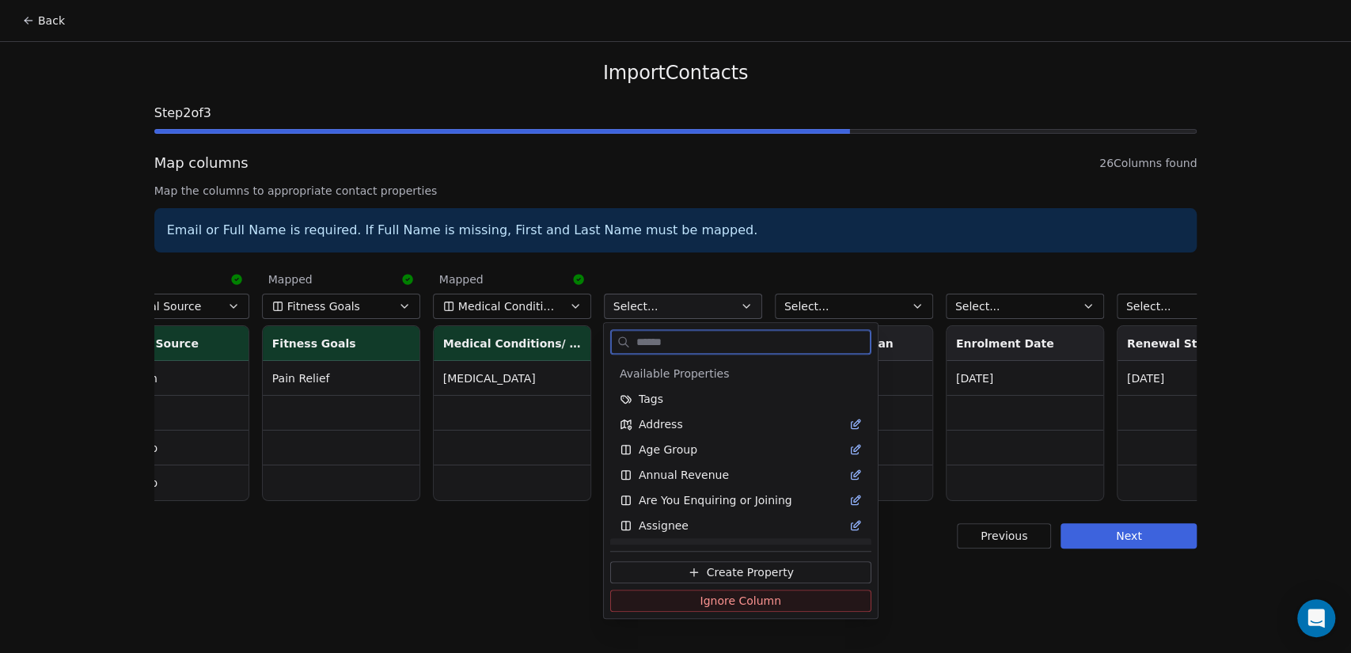
click at [766, 572] on span "Create Property" at bounding box center [750, 572] width 87 height 16
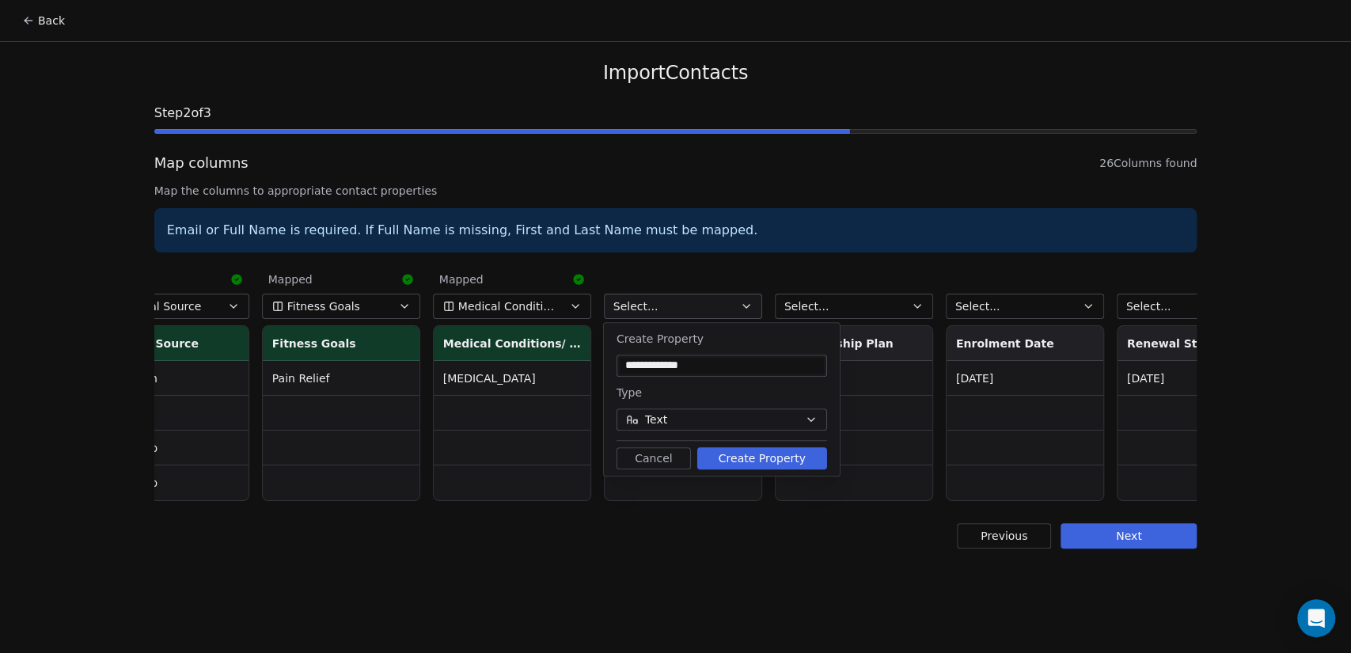
click at [773, 458] on button "Create Property" at bounding box center [762, 458] width 130 height 22
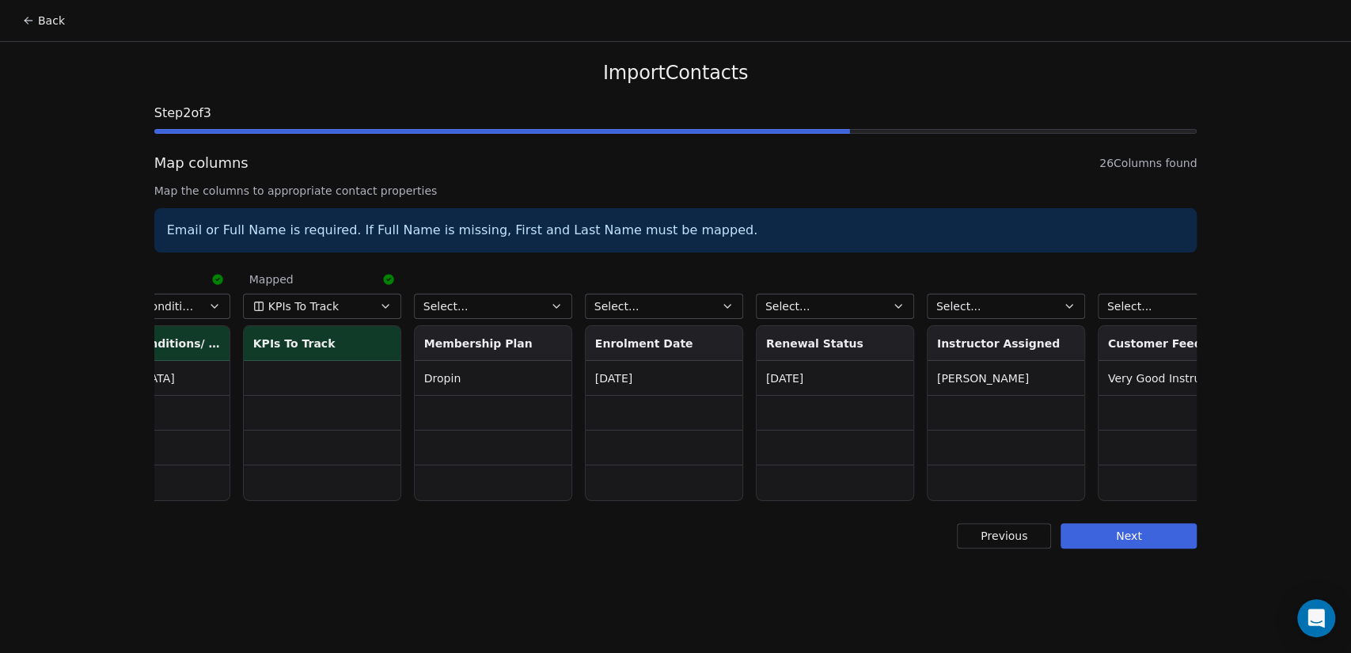
scroll to position [0, 2850]
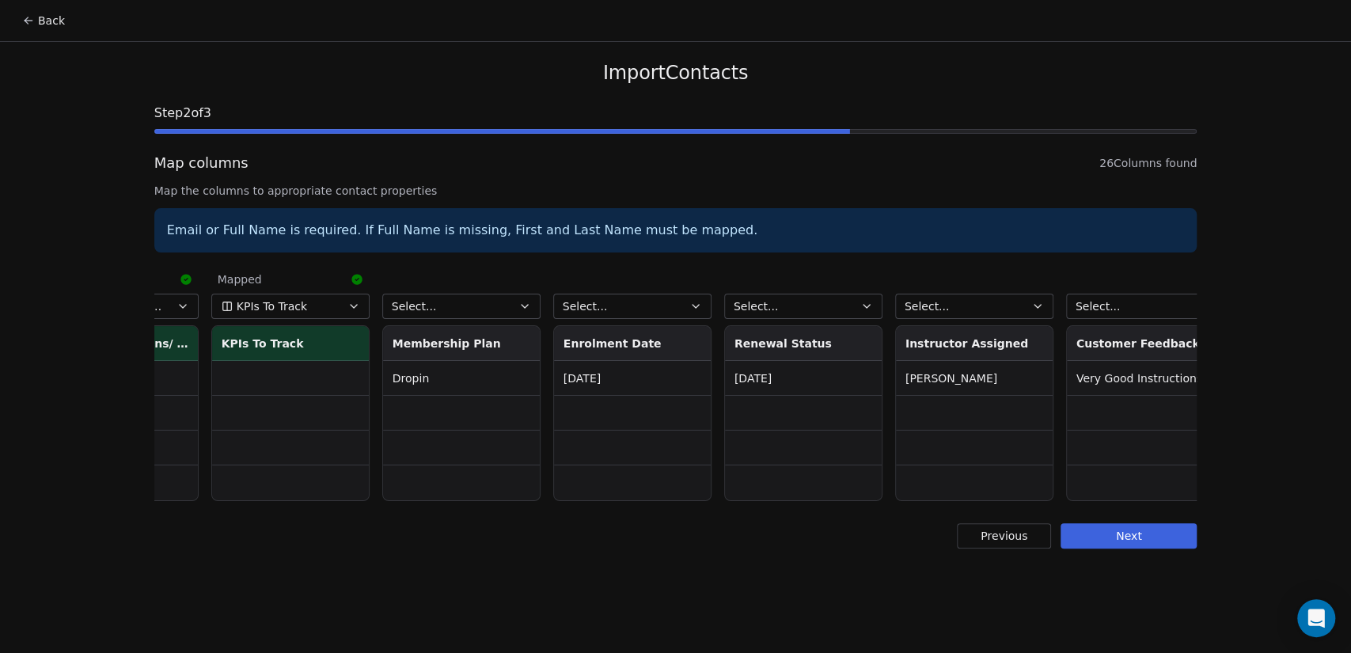
click at [481, 306] on button "Select..." at bounding box center [461, 306] width 158 height 25
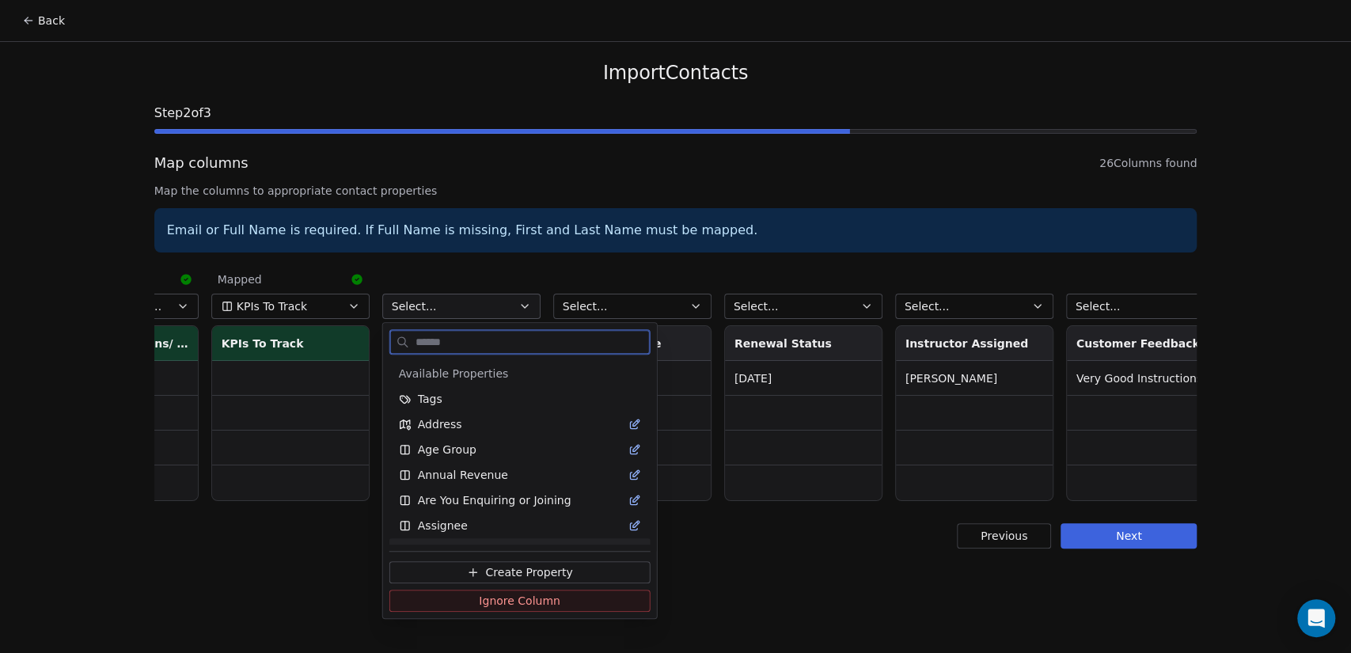
click at [545, 561] on button "Create Property" at bounding box center [520, 572] width 261 height 22
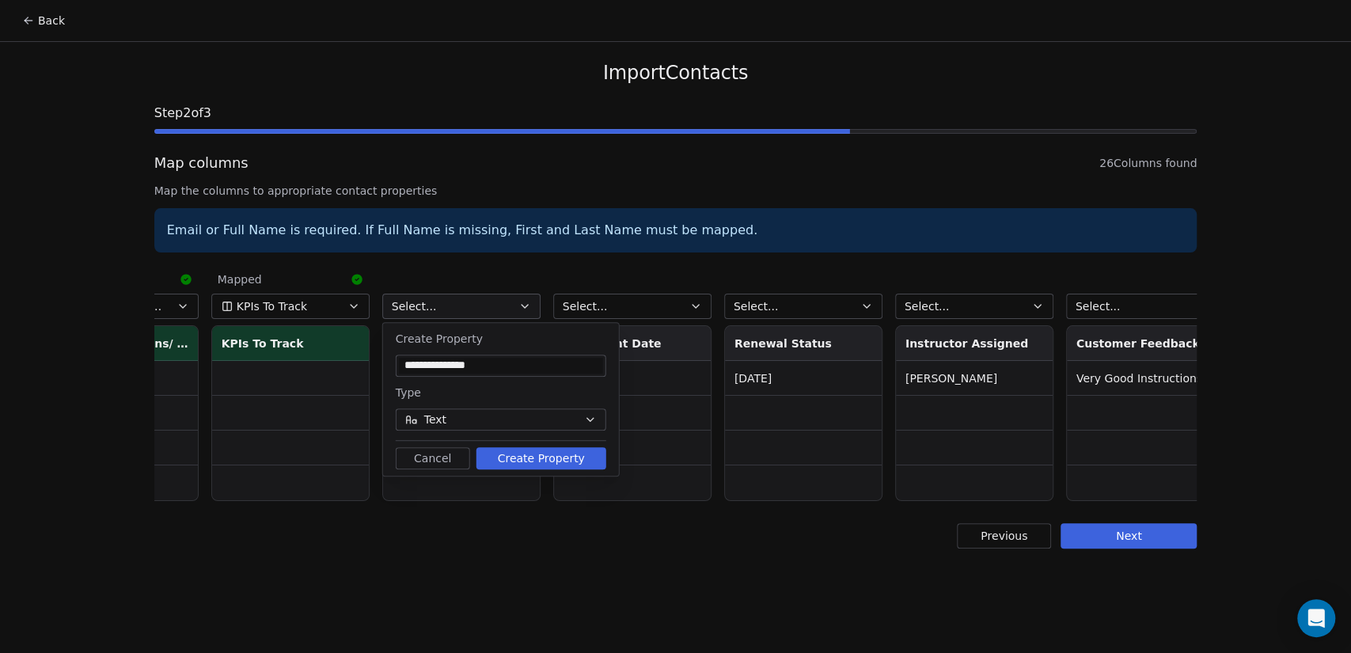
click at [557, 463] on button "Create Property" at bounding box center [542, 458] width 130 height 22
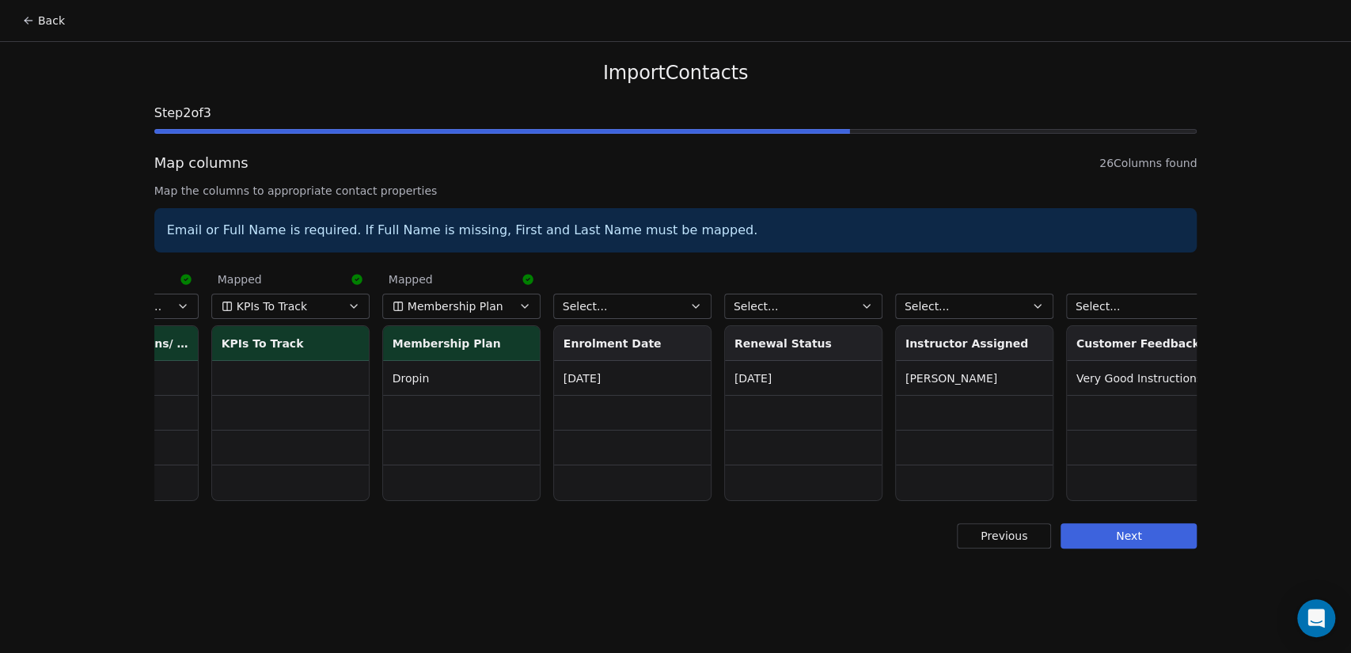
click at [625, 307] on button "Select..." at bounding box center [632, 306] width 158 height 25
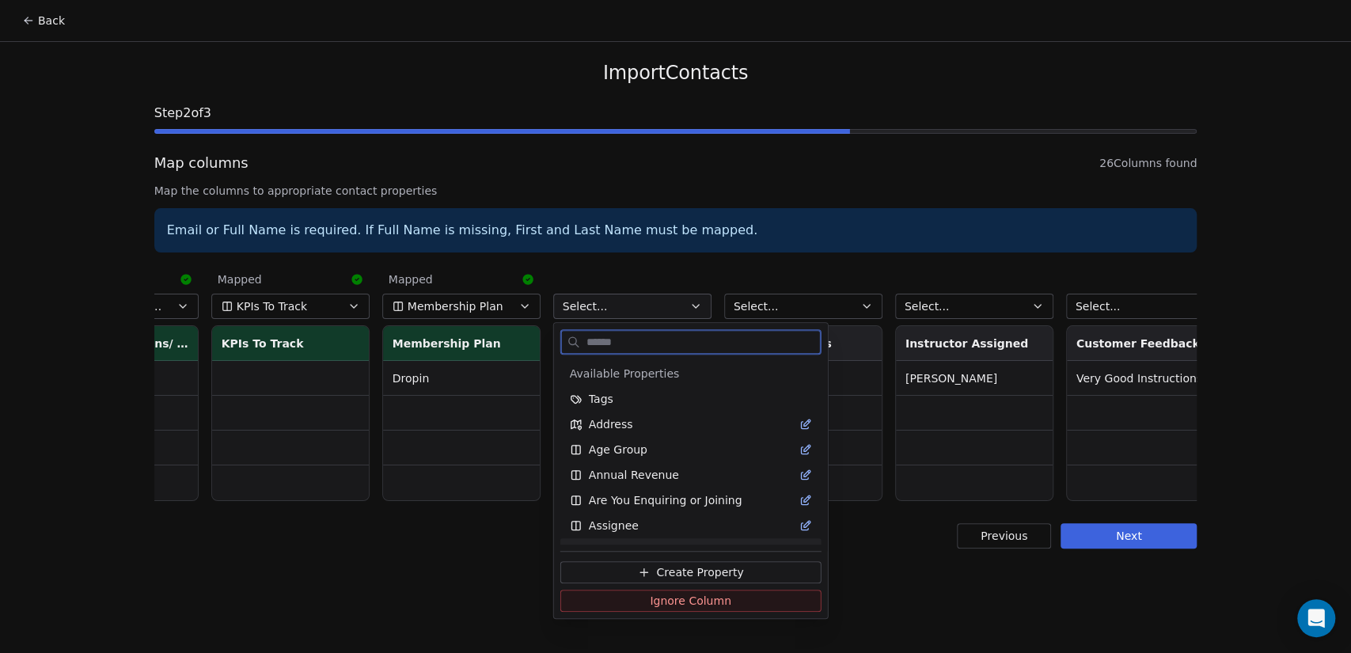
click at [690, 571] on span "Create Property" at bounding box center [699, 572] width 87 height 16
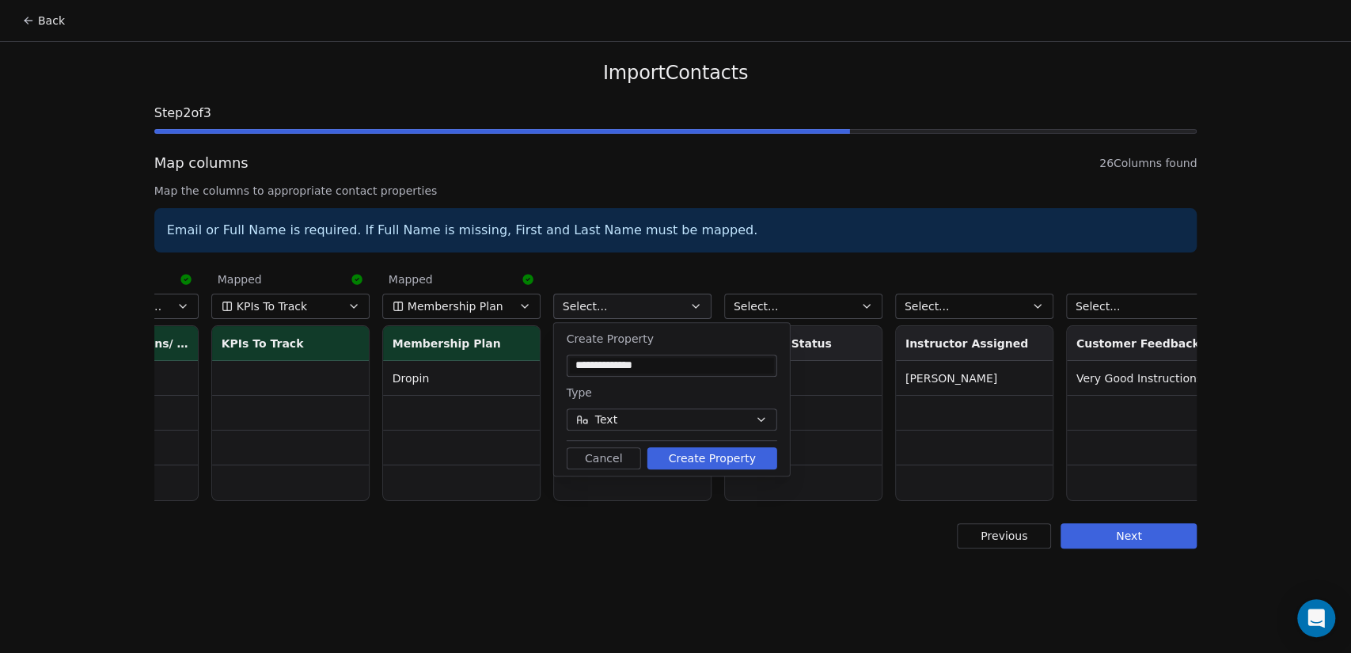
click at [700, 464] on button "Create Property" at bounding box center [713, 458] width 130 height 22
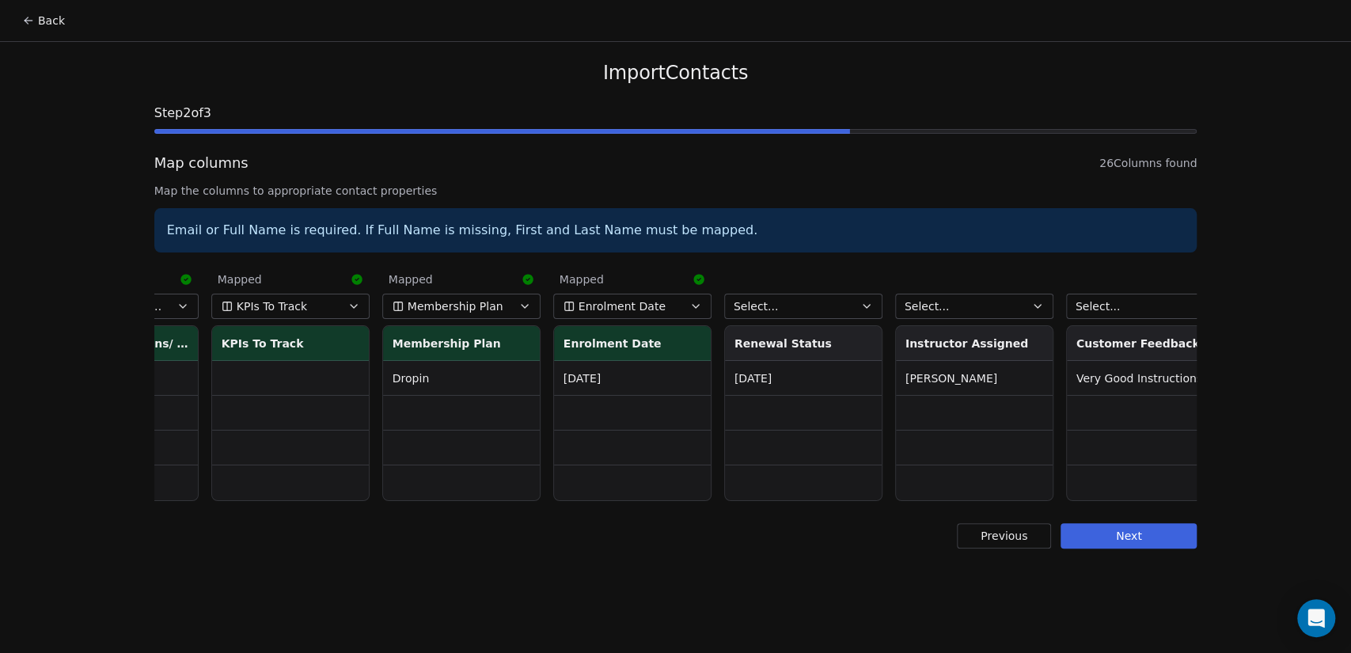
click at [808, 306] on button "Select..." at bounding box center [803, 306] width 158 height 25
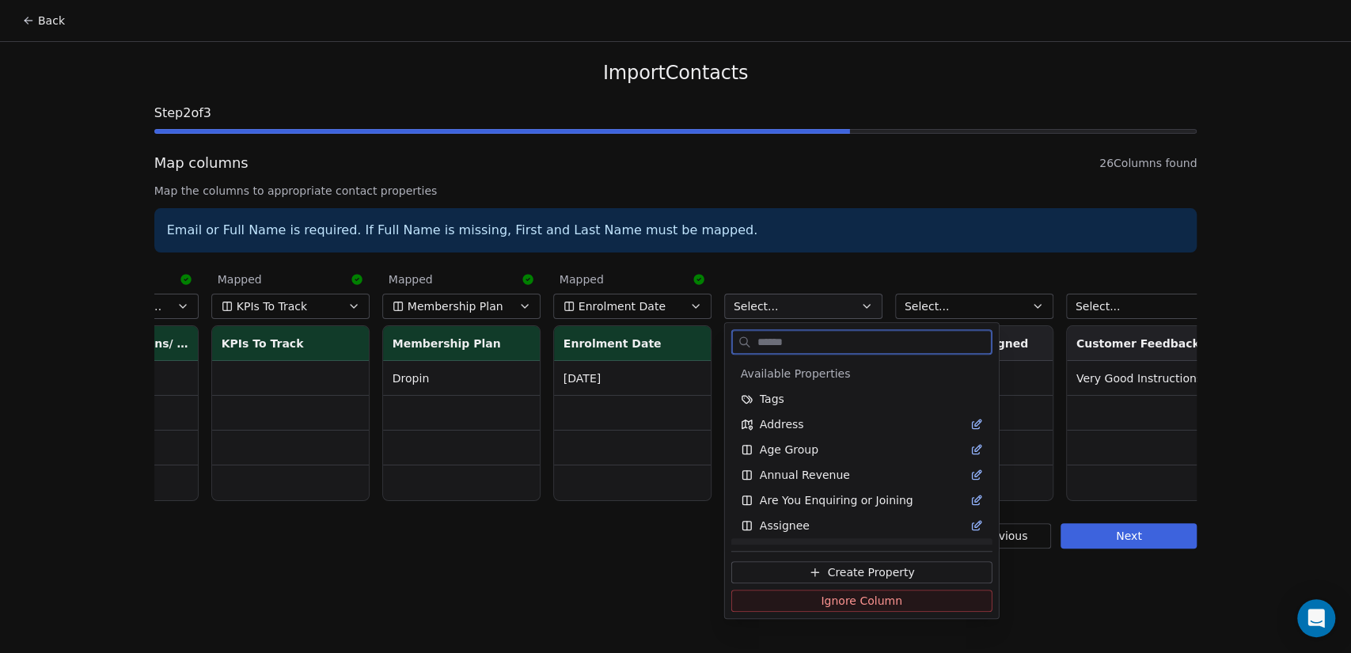
click at [857, 572] on span "Create Property" at bounding box center [870, 572] width 87 height 16
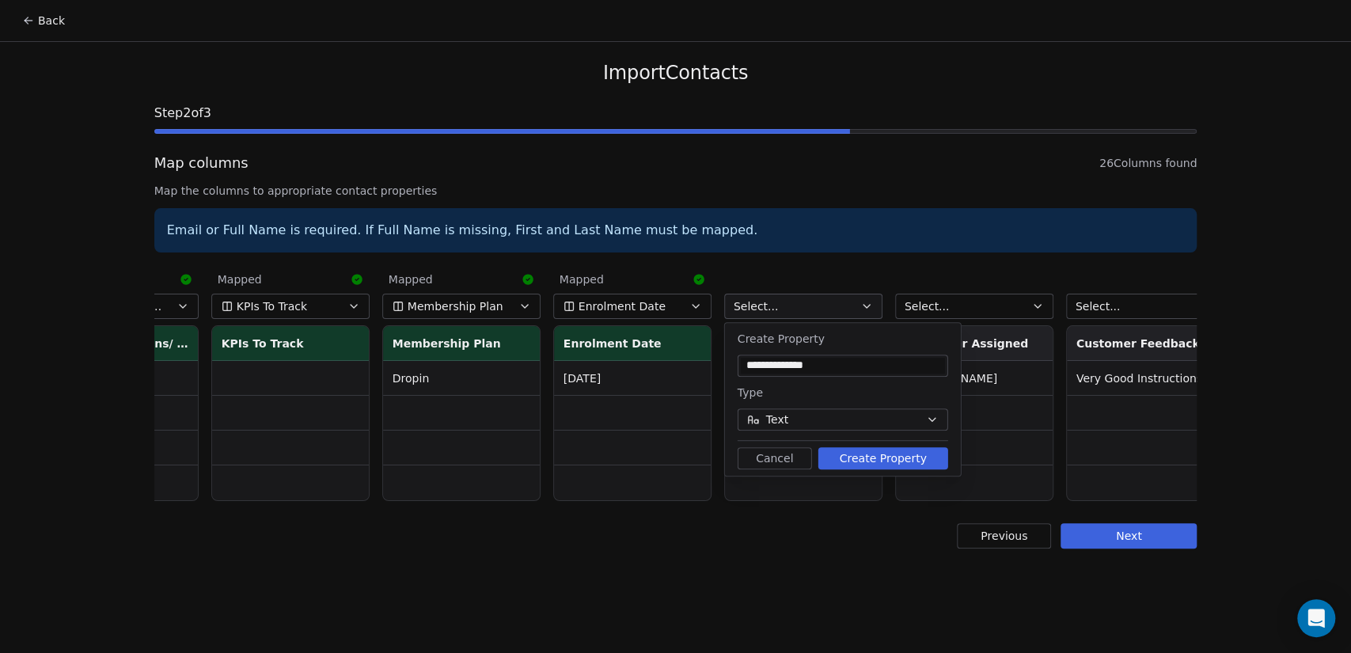
click at [875, 454] on button "Create Property" at bounding box center [884, 458] width 130 height 22
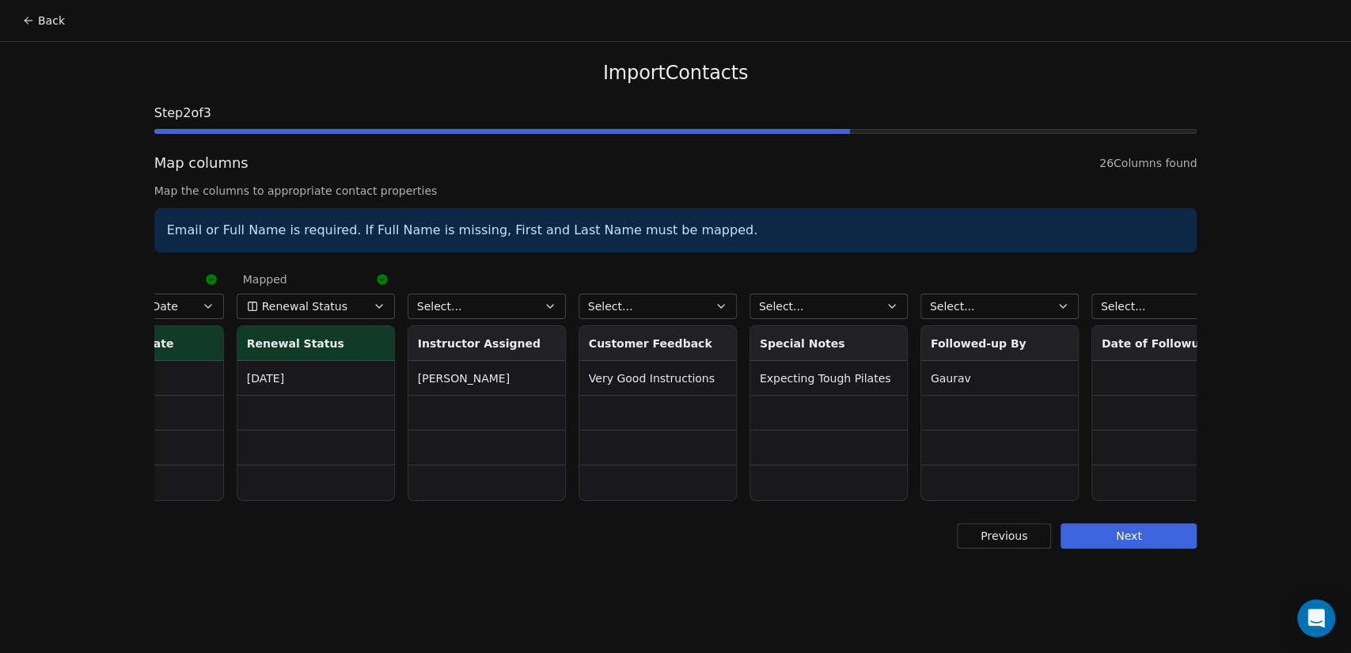
scroll to position [0, 3390]
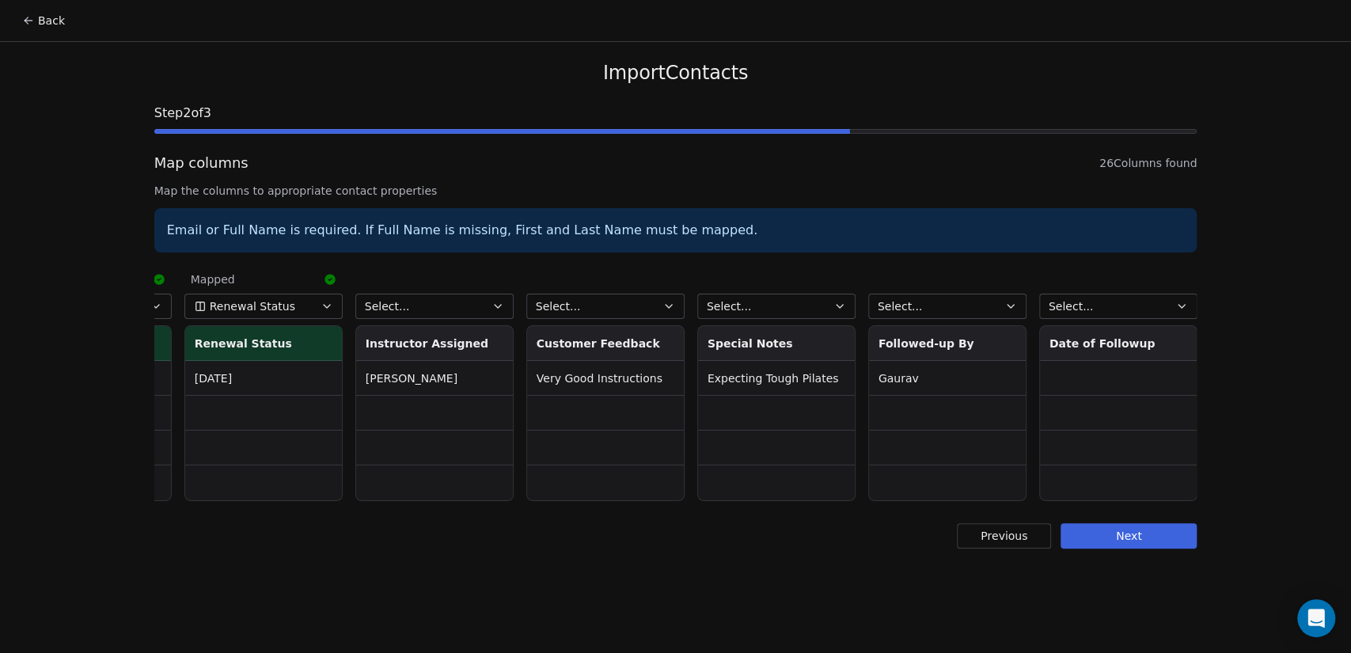
click at [450, 300] on button "Select..." at bounding box center [434, 306] width 158 height 25
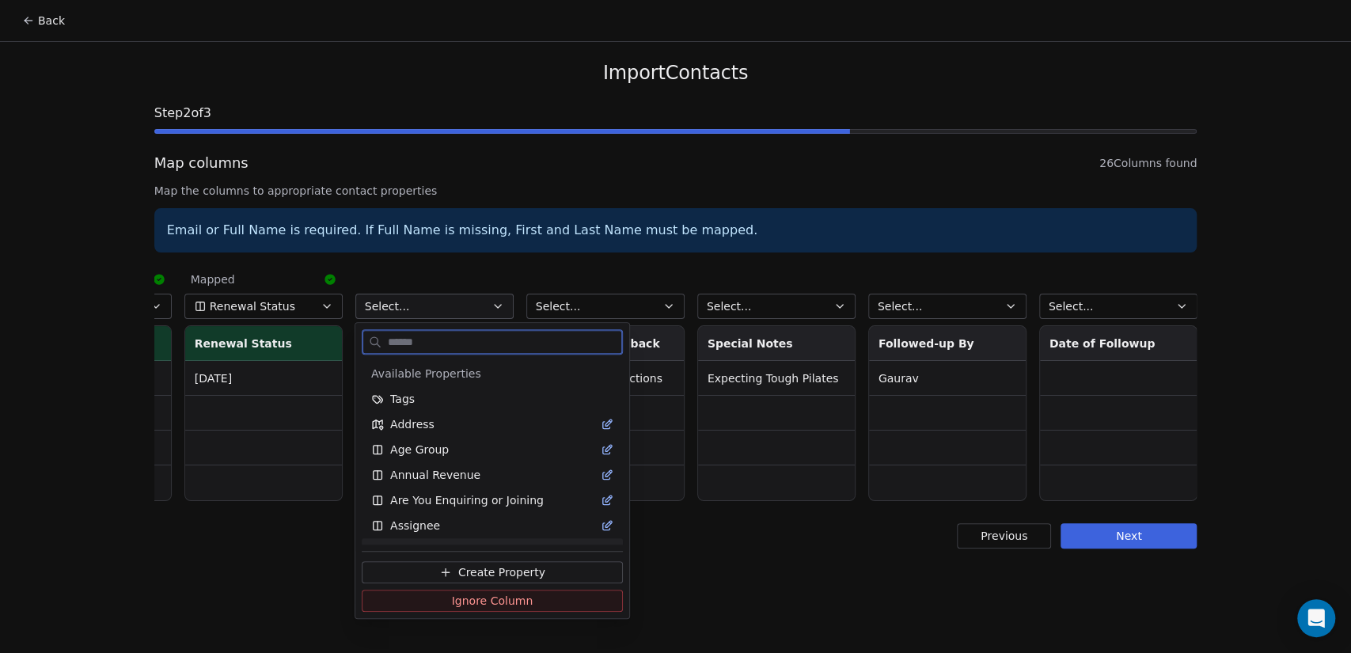
click at [525, 570] on span "Create Property" at bounding box center [501, 572] width 87 height 16
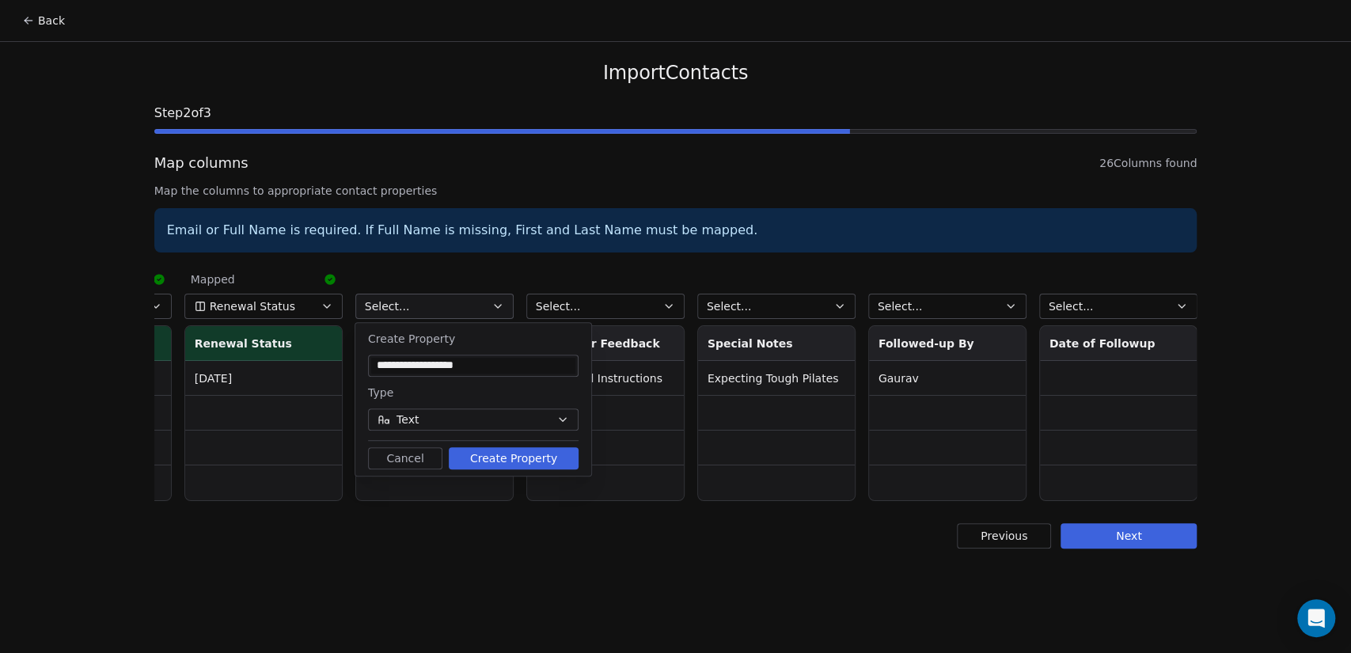
click at [530, 461] on button "Create Property" at bounding box center [514, 458] width 130 height 22
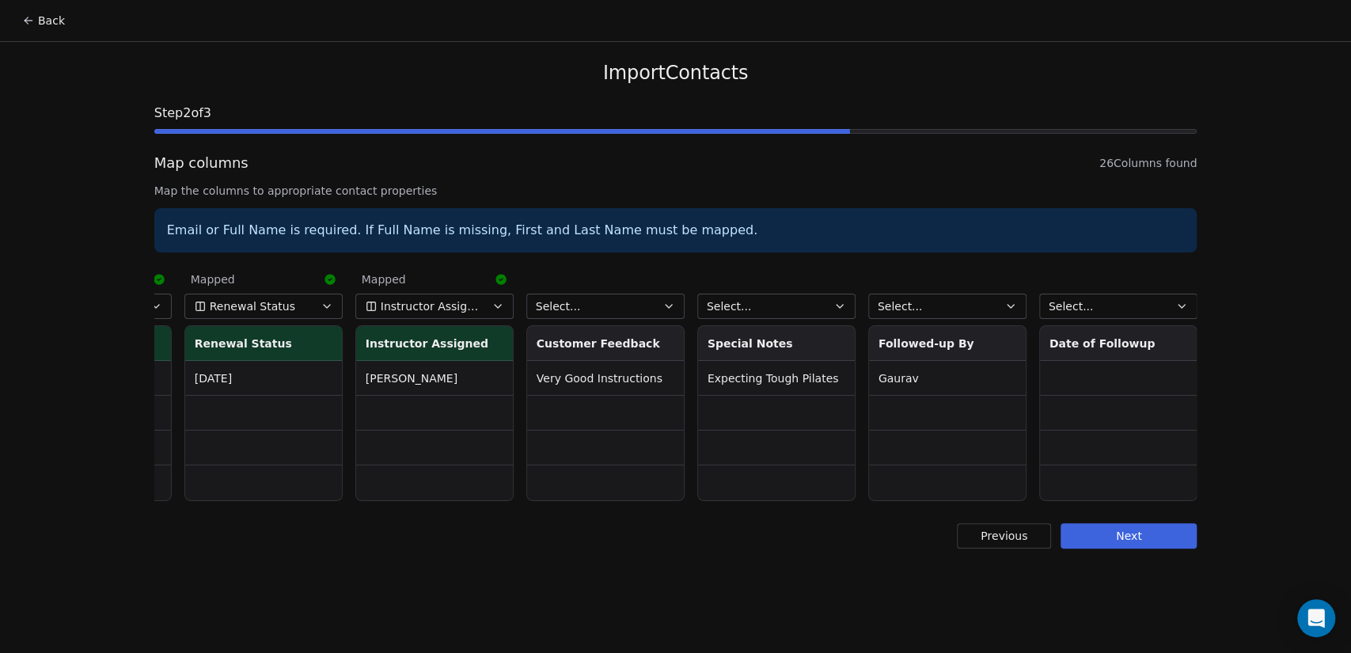
drag, startPoint x: 602, startPoint y: 305, endPoint x: 604, endPoint y: 313, distance: 8.1
click at [602, 304] on button "Select..." at bounding box center [605, 306] width 158 height 25
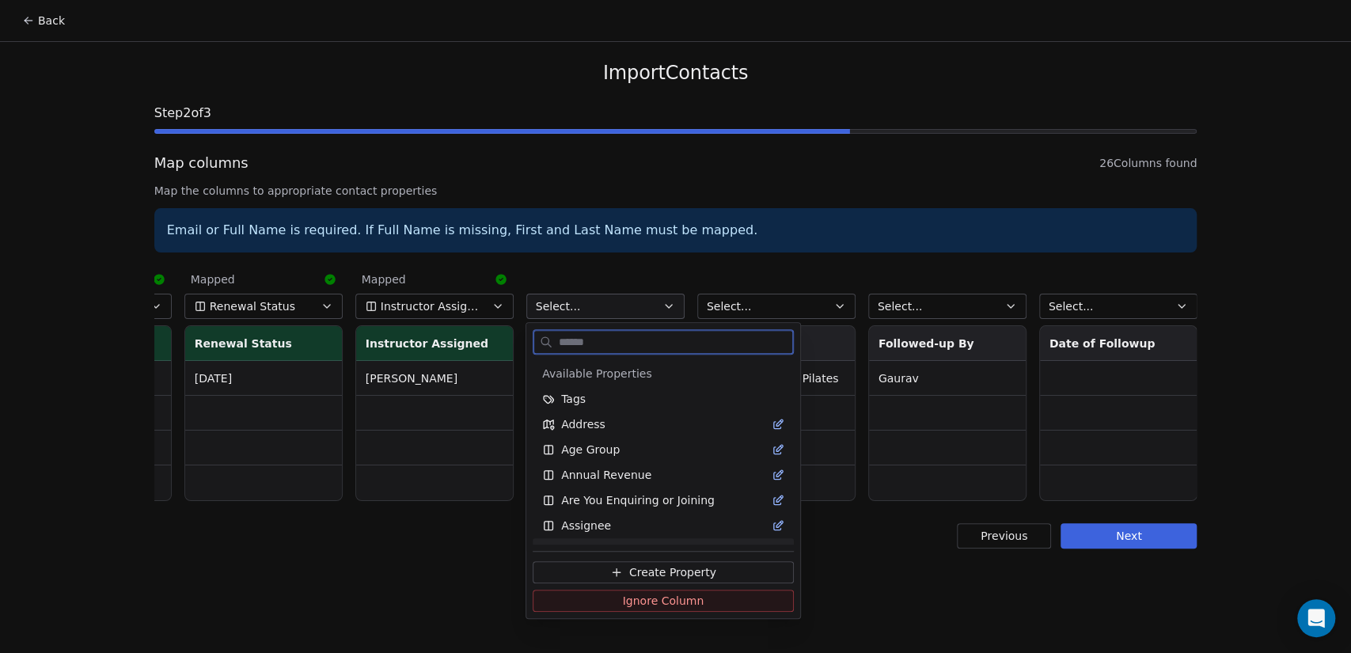
click at [665, 564] on span "Create Property" at bounding box center [672, 572] width 87 height 16
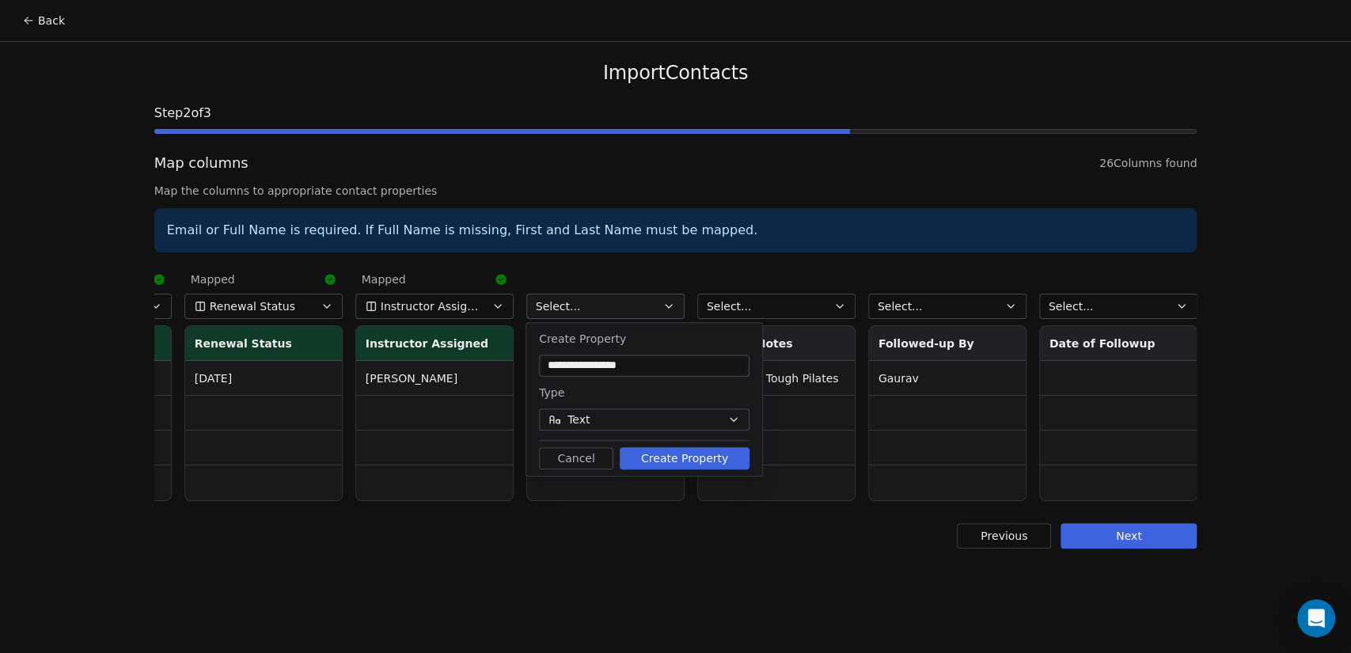
click at [676, 462] on button "Create Property" at bounding box center [685, 458] width 130 height 22
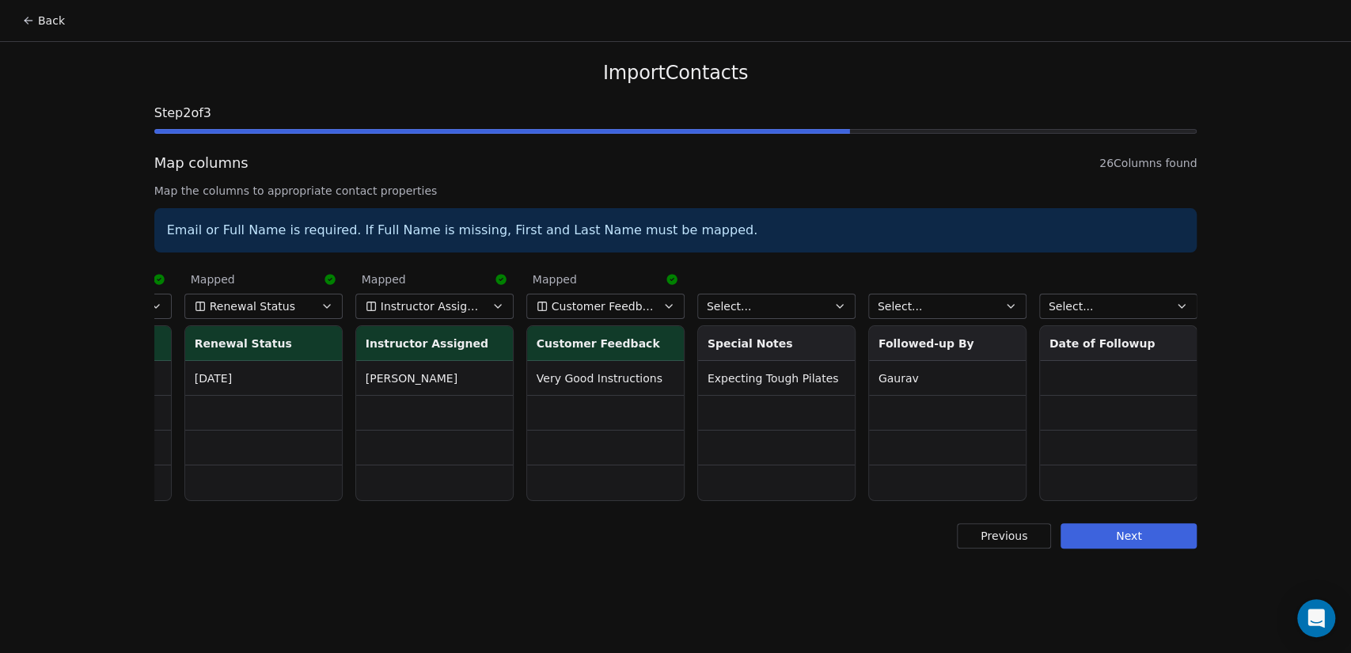
click at [775, 303] on button "Select..." at bounding box center [776, 306] width 158 height 25
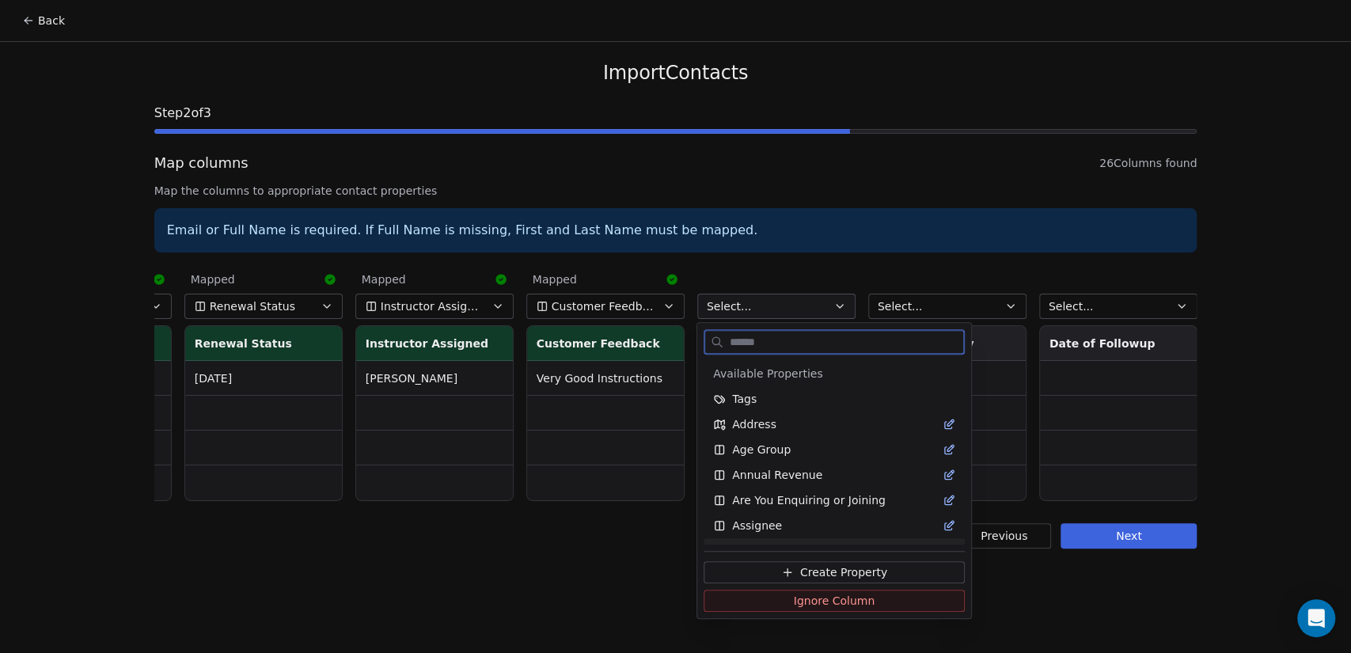
click at [843, 569] on span "Create Property" at bounding box center [843, 572] width 87 height 16
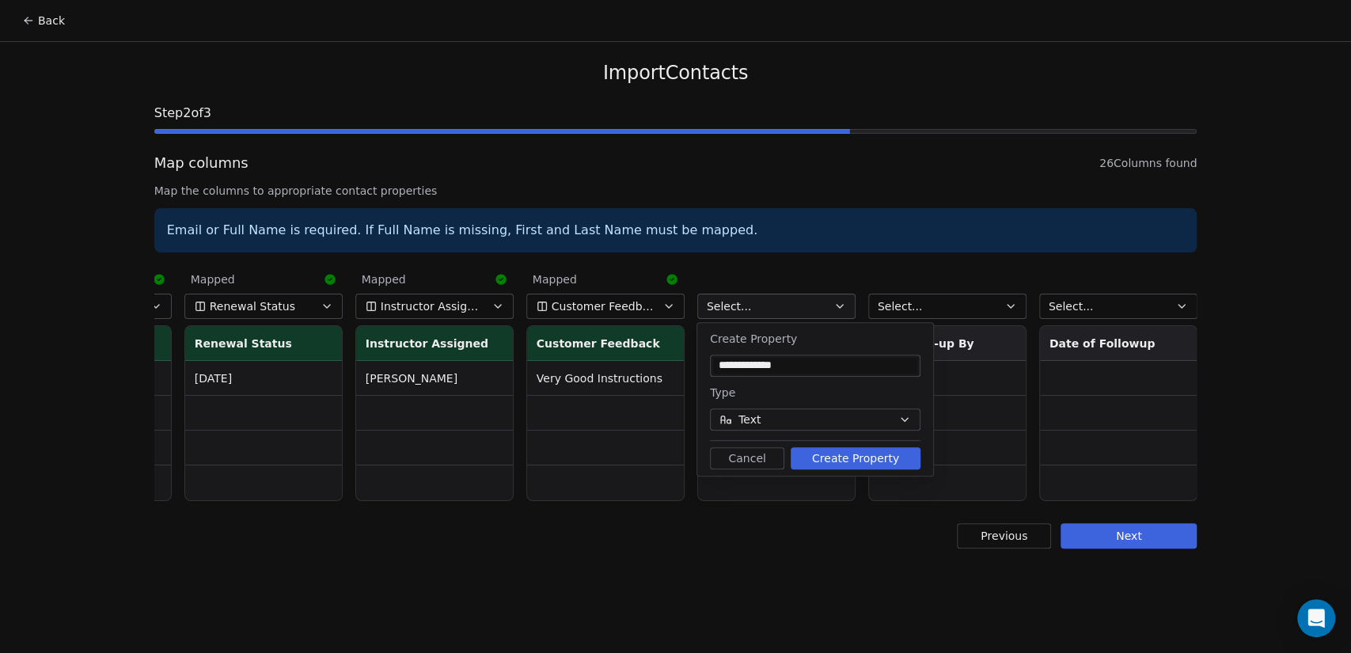
click at [850, 452] on button "Create Property" at bounding box center [856, 458] width 130 height 22
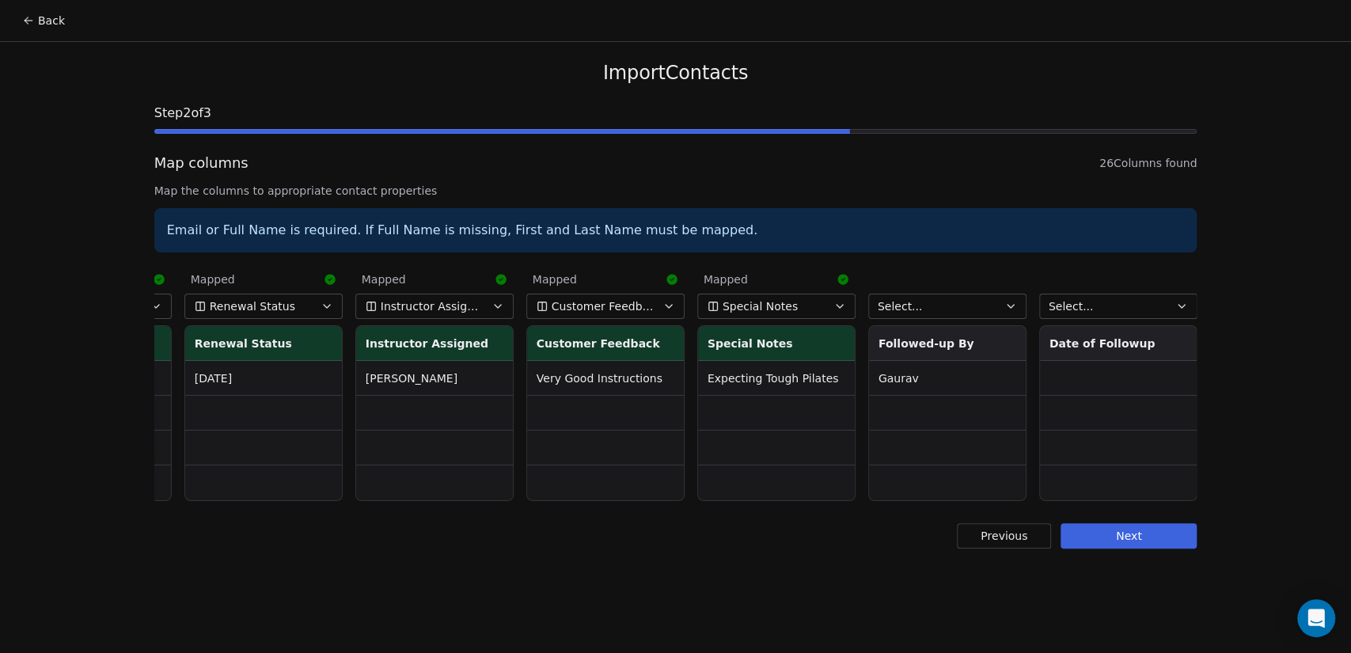
click at [933, 309] on button "Select..." at bounding box center [947, 306] width 158 height 25
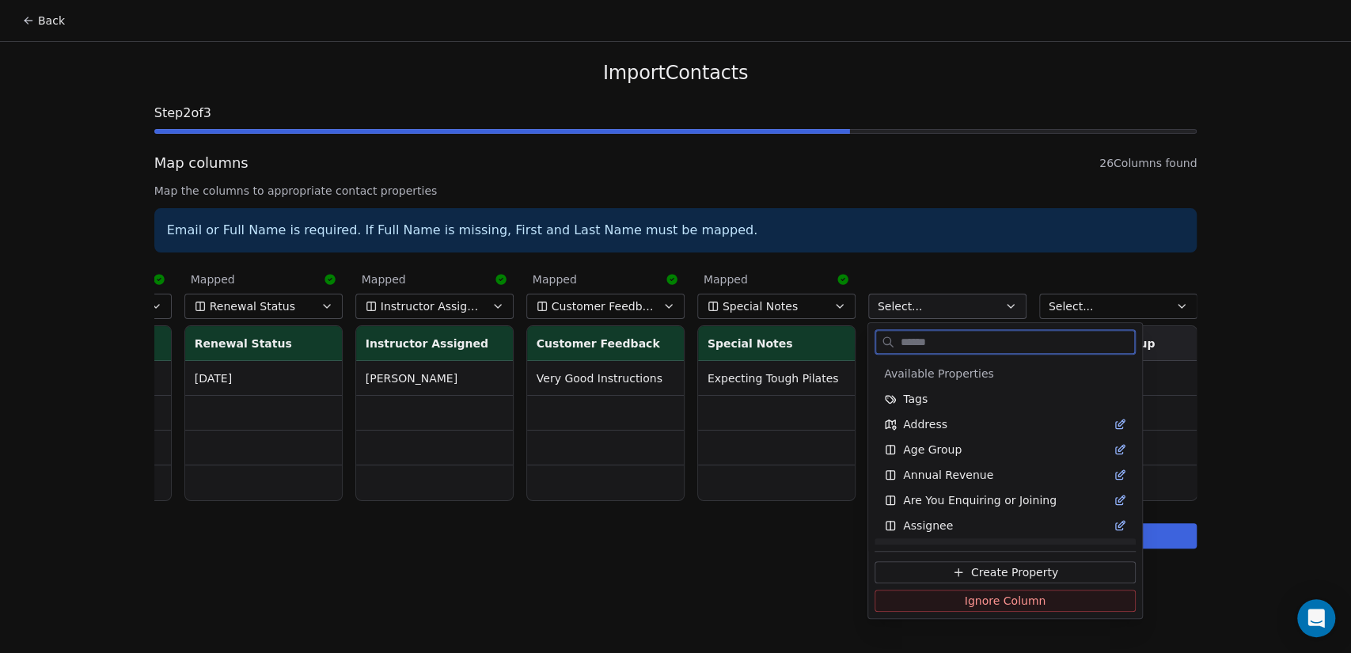
click at [983, 564] on span "Create Property" at bounding box center [1014, 572] width 87 height 16
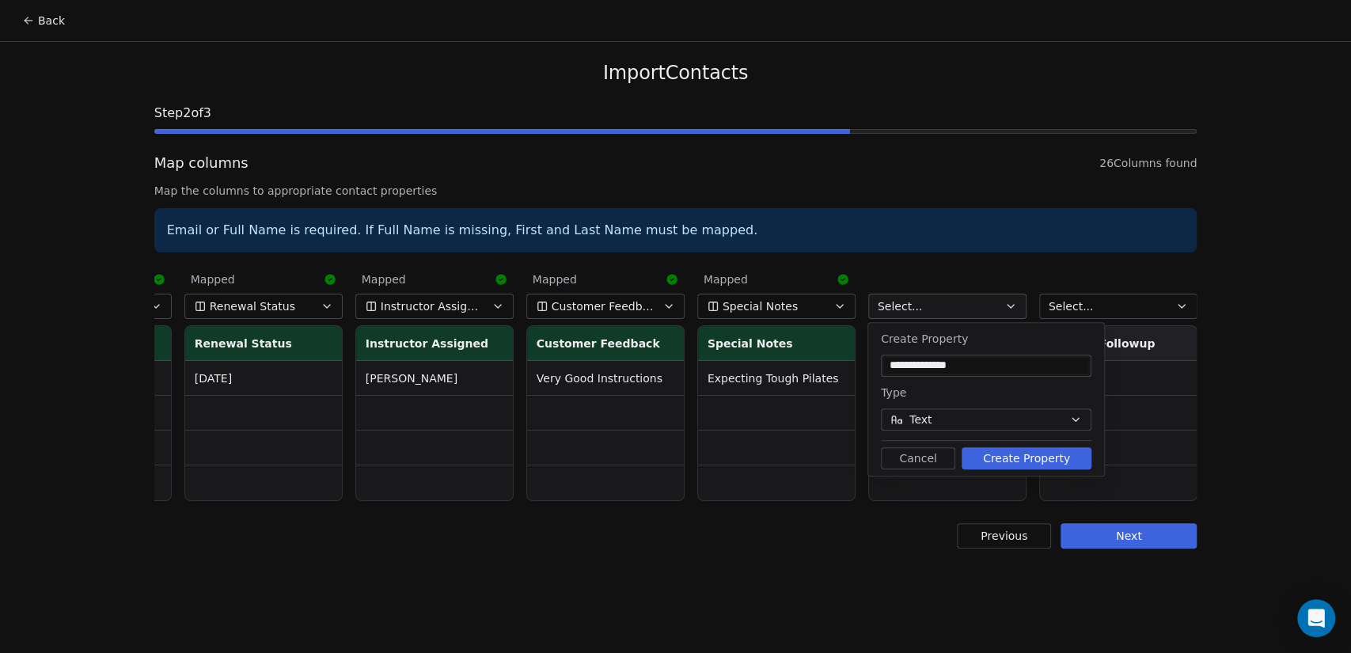
click at [1009, 454] on button "Create Property" at bounding box center [1027, 458] width 130 height 22
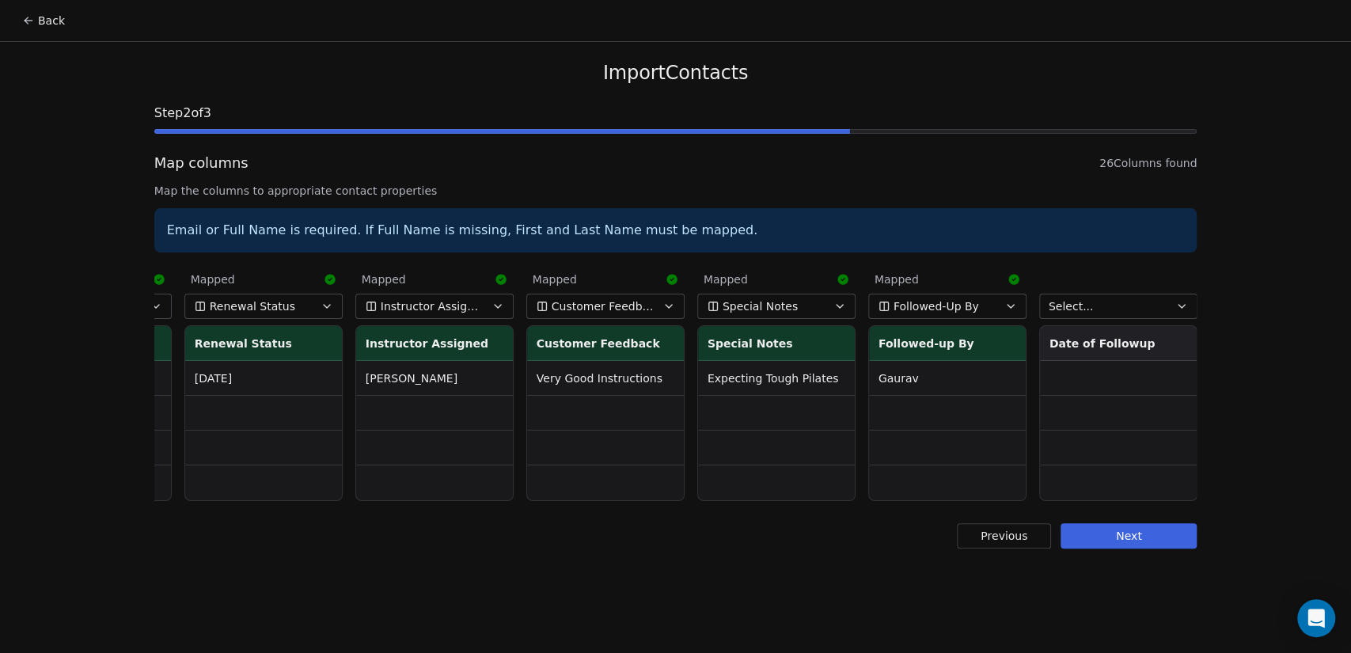
click at [1097, 314] on button "Select..." at bounding box center [1119, 306] width 158 height 25
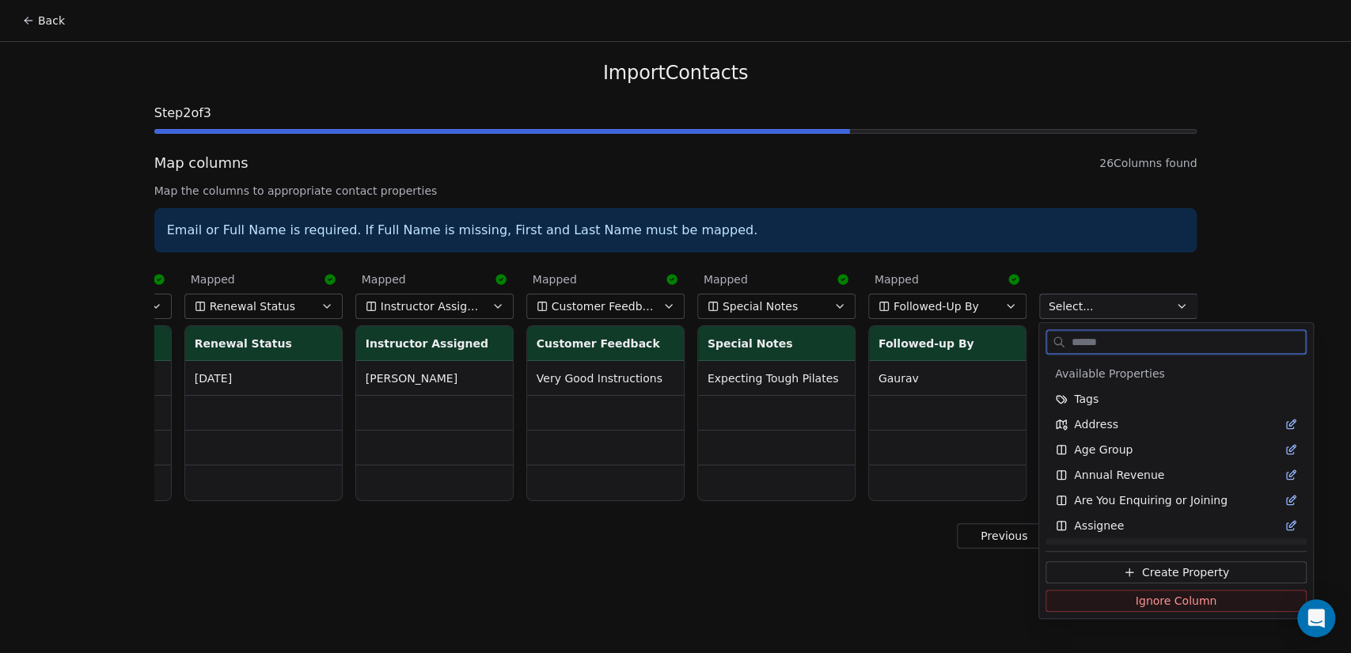
click at [1142, 579] on span "Create Property" at bounding box center [1185, 572] width 87 height 16
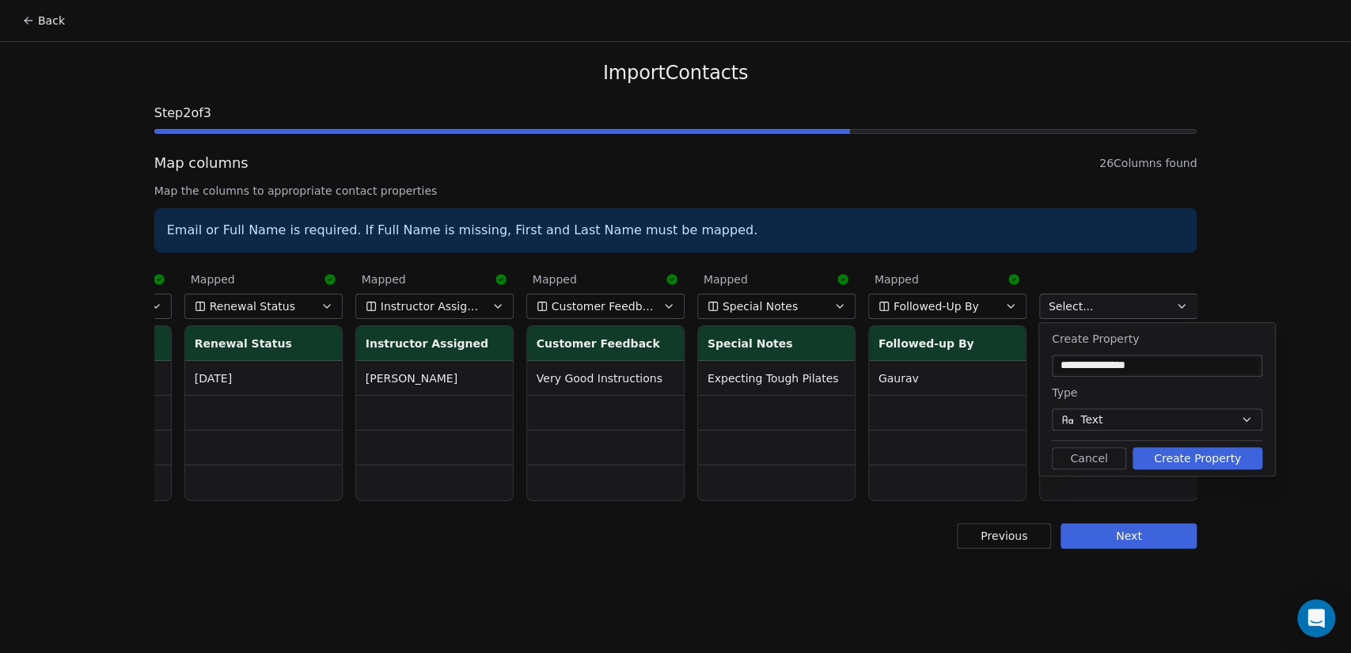
click at [1184, 455] on button "Create Property" at bounding box center [1198, 458] width 130 height 22
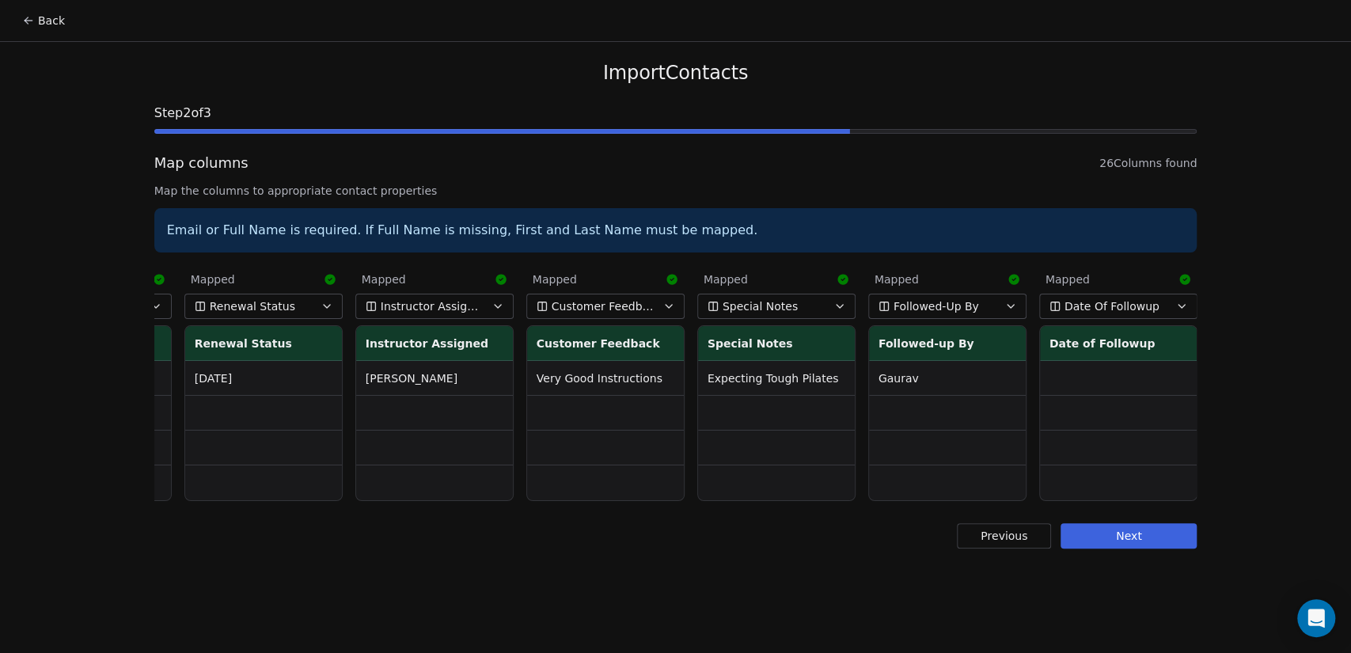
click at [1148, 549] on button "Next" at bounding box center [1129, 535] width 136 height 25
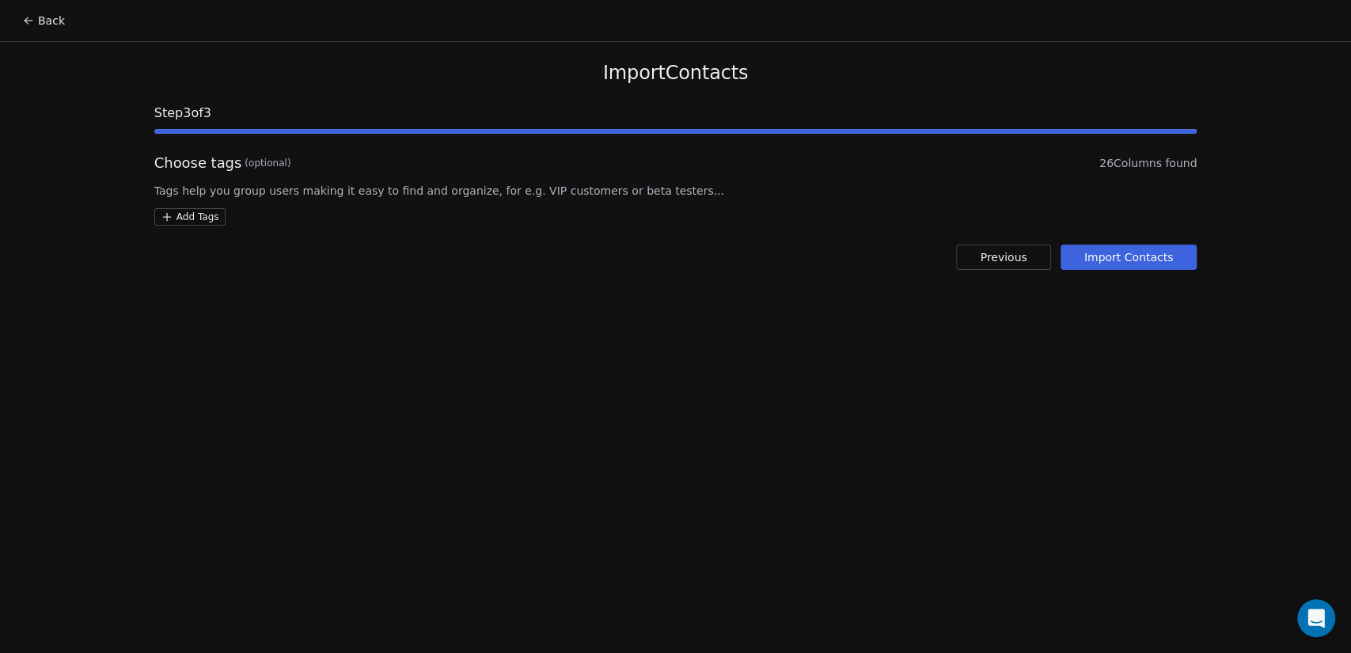
click at [1115, 268] on button "Import Contacts" at bounding box center [1129, 257] width 137 height 25
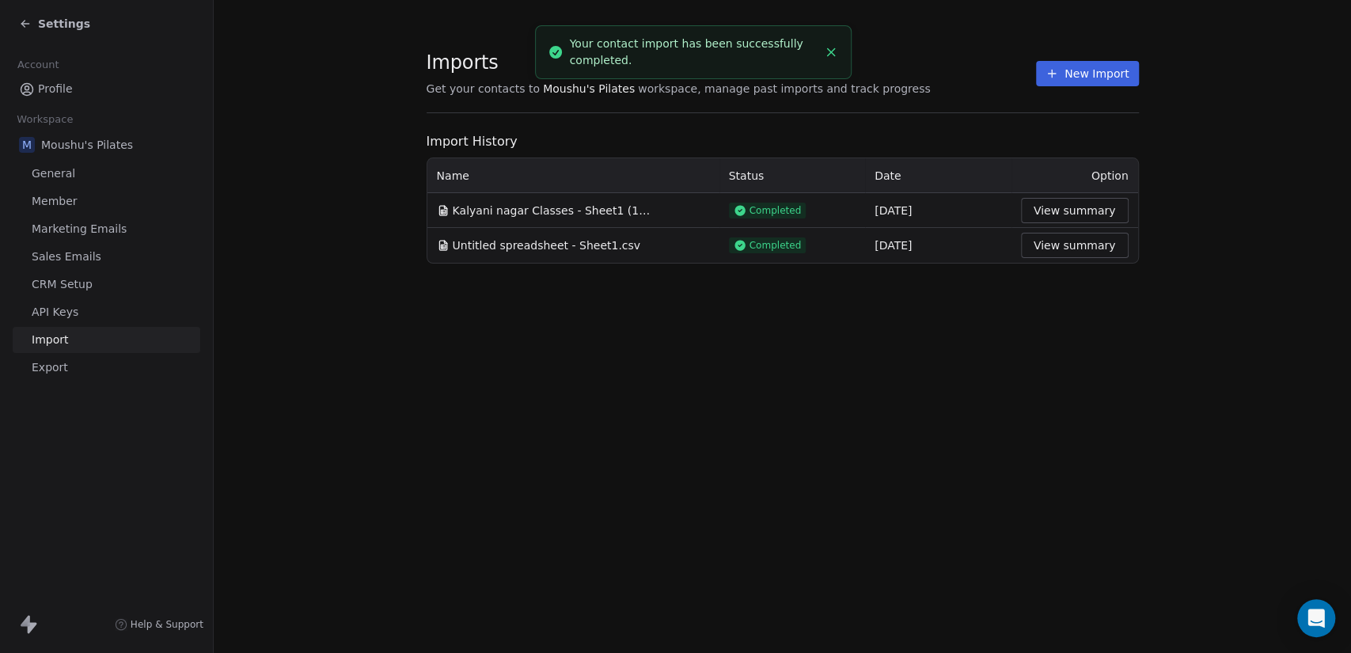
click at [829, 57] on icon "Close toast" at bounding box center [831, 52] width 14 height 14
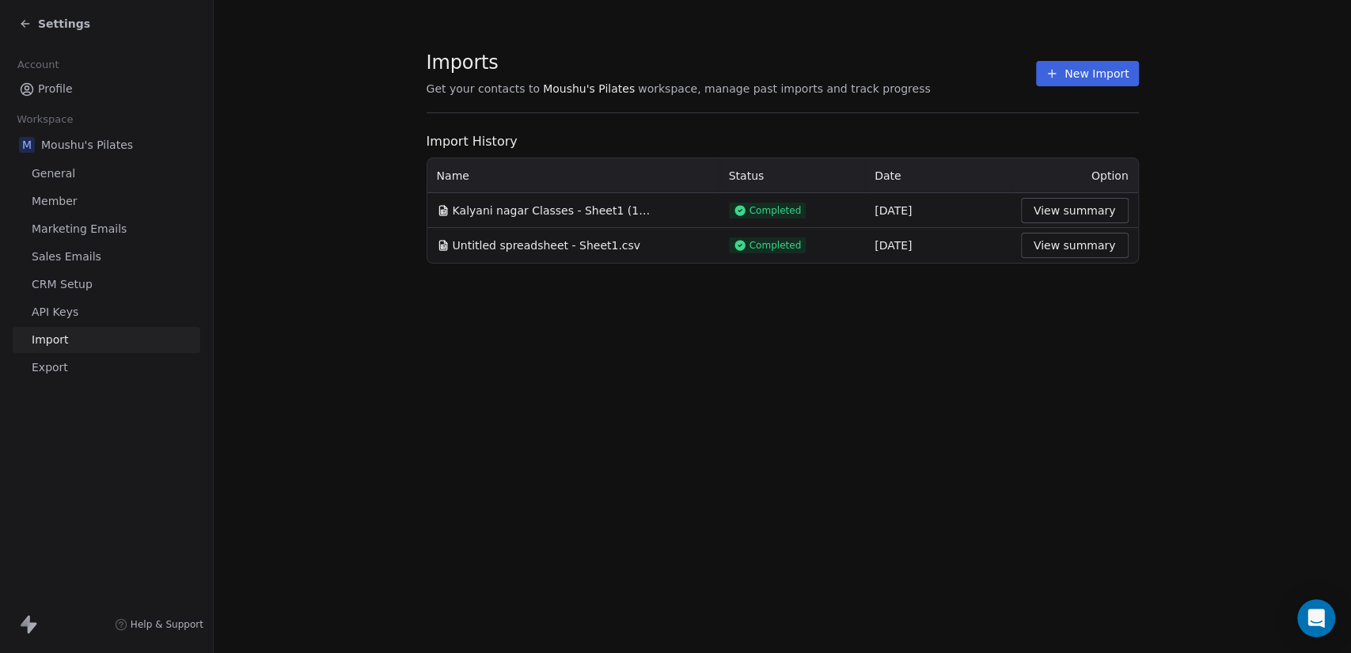
click at [47, 30] on span "Settings" at bounding box center [64, 24] width 52 height 16
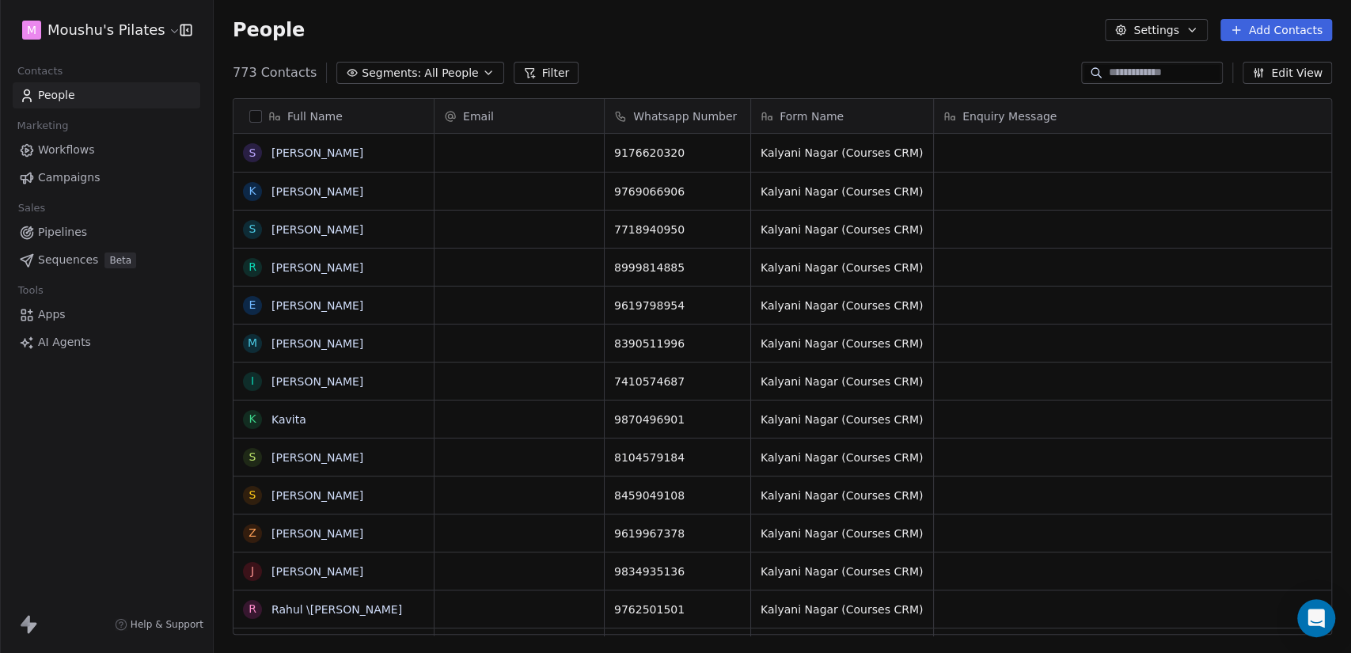
scroll to position [561, 1124]
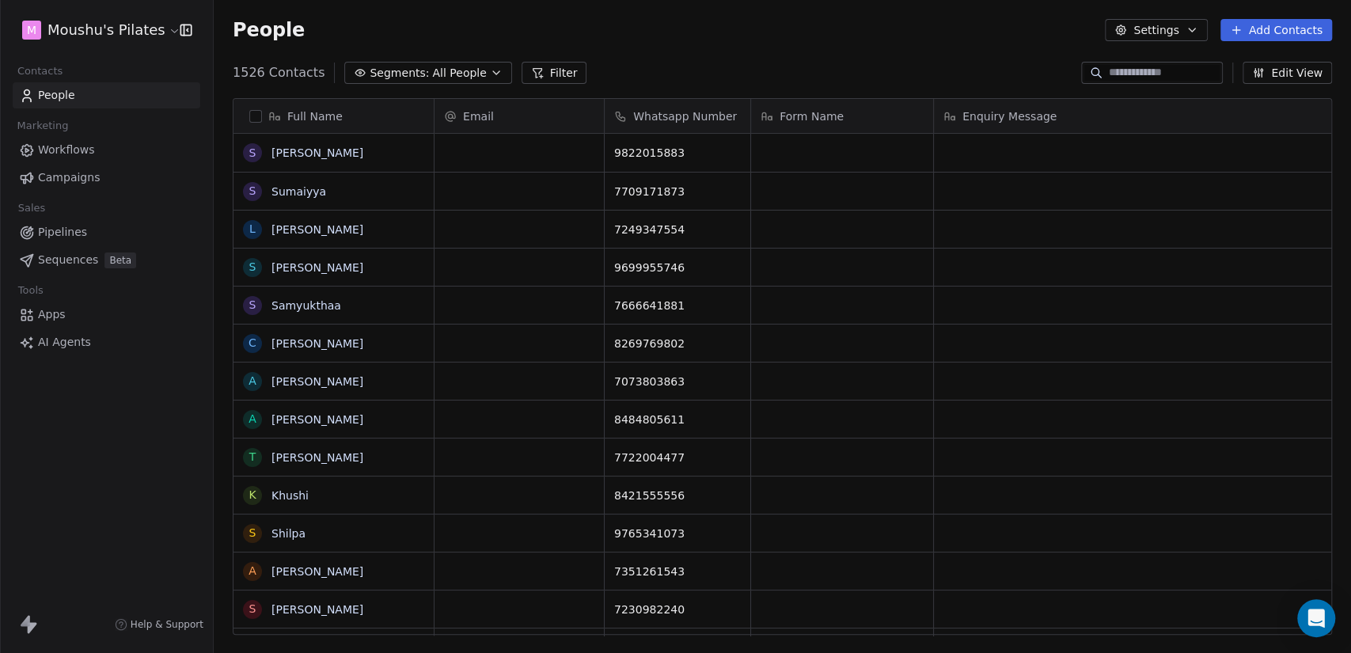
click at [427, 82] on button "Segments: All People" at bounding box center [427, 73] width 167 height 22
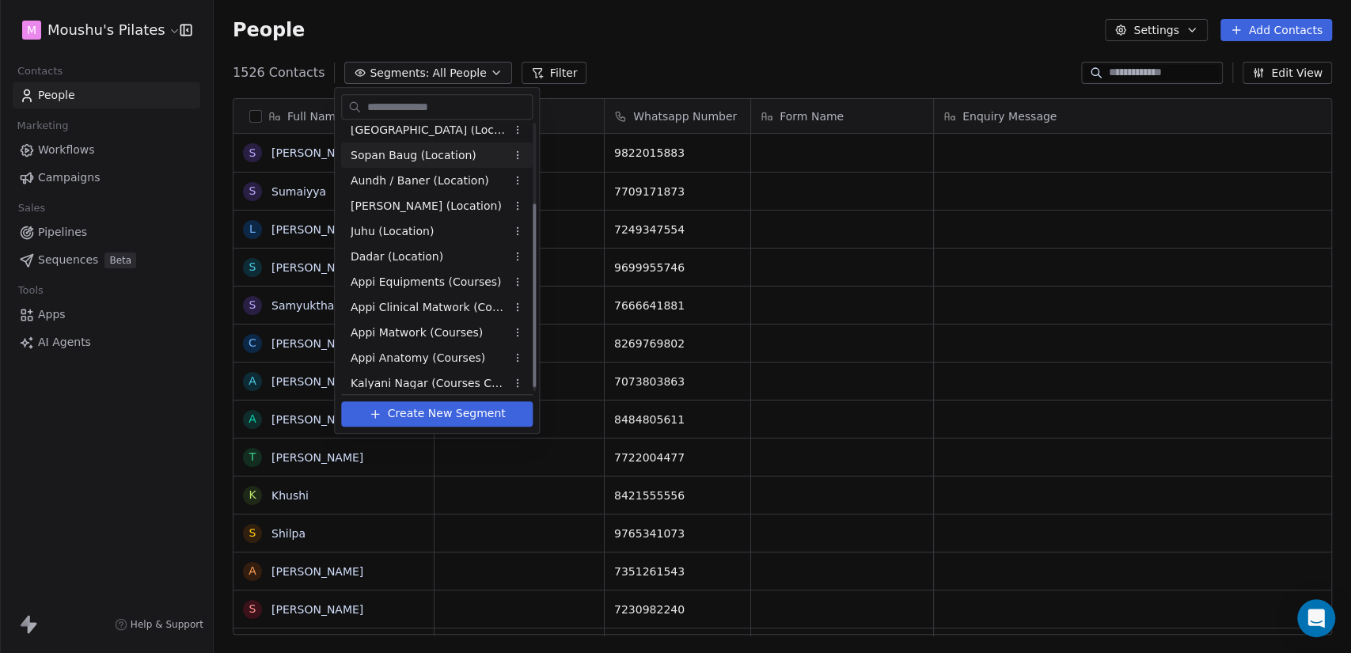
scroll to position [118, 0]
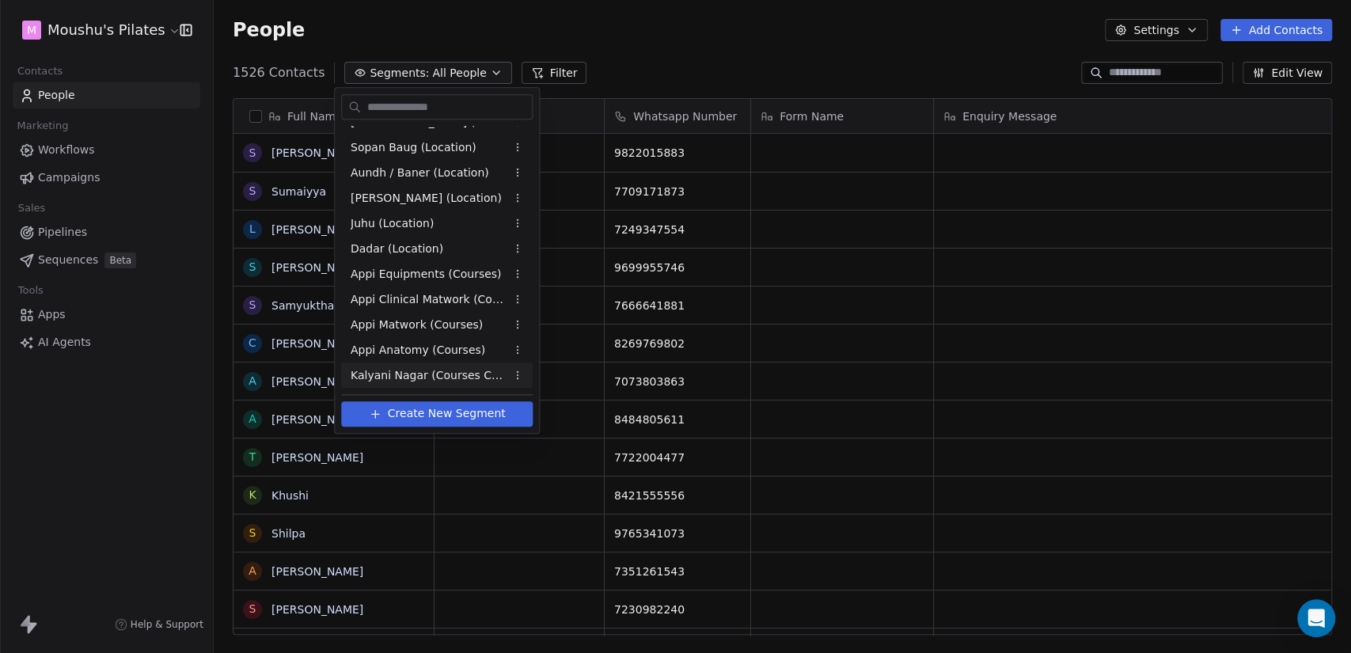
click at [487, 414] on span "Create New Segment" at bounding box center [447, 413] width 118 height 17
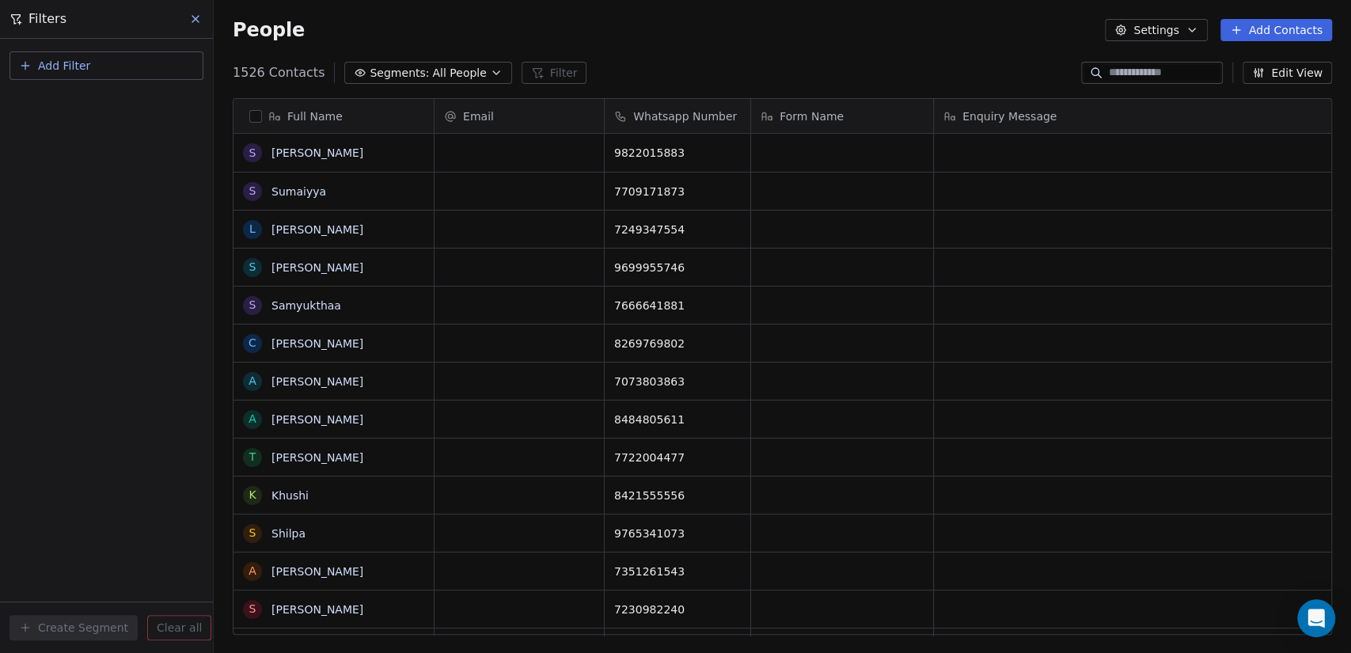
click at [71, 66] on span "Add Filter" at bounding box center [64, 66] width 52 height 17
click at [85, 106] on span "Contact properties" at bounding box center [77, 102] width 103 height 17
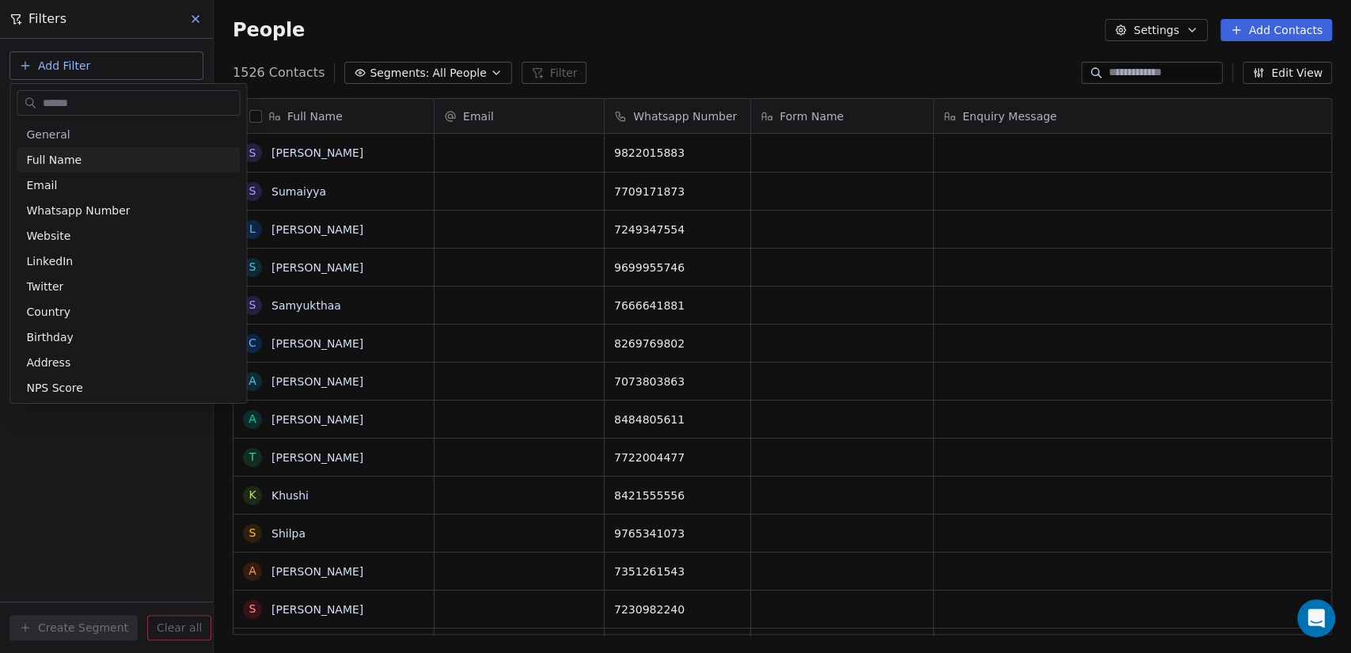
click at [847, 50] on html "M Moushu's Pilates Contacts People Marketing Workflows Campaigns Sales Pipeline…" at bounding box center [675, 326] width 1351 height 653
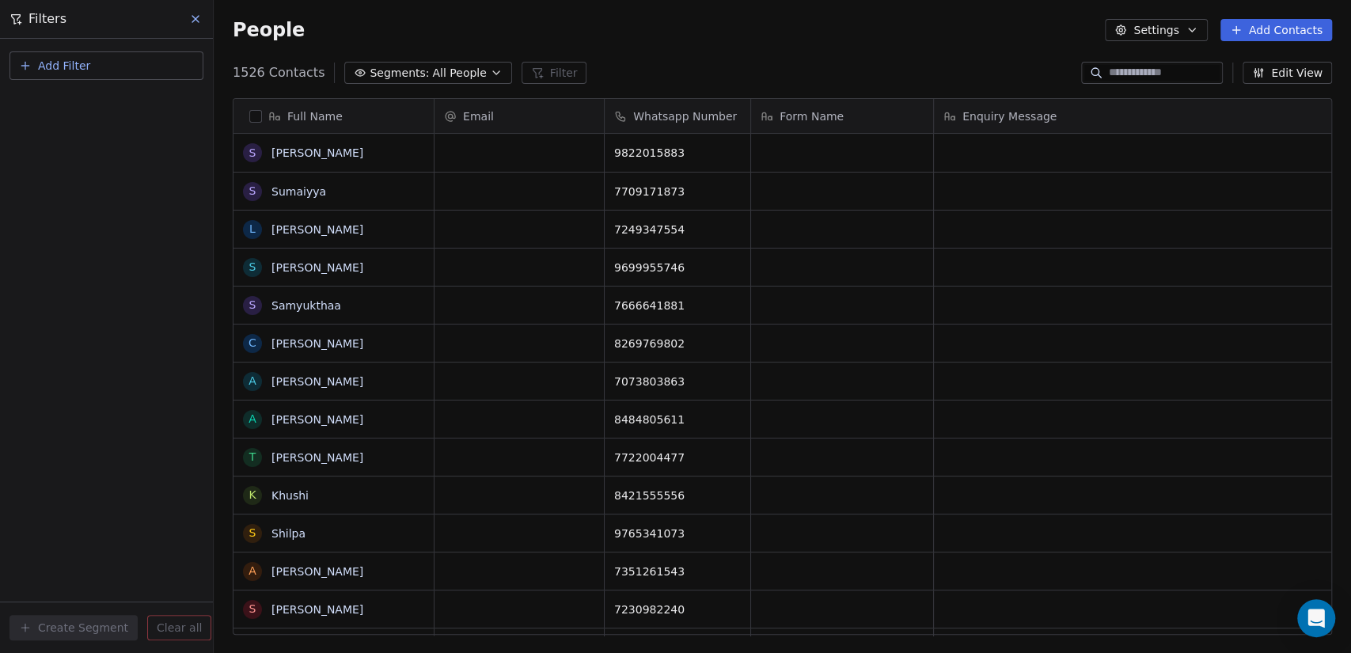
drag, startPoint x: 195, startPoint y: 21, endPoint x: 210, endPoint y: 21, distance: 15.0
click at [195, 21] on icon at bounding box center [195, 19] width 13 height 13
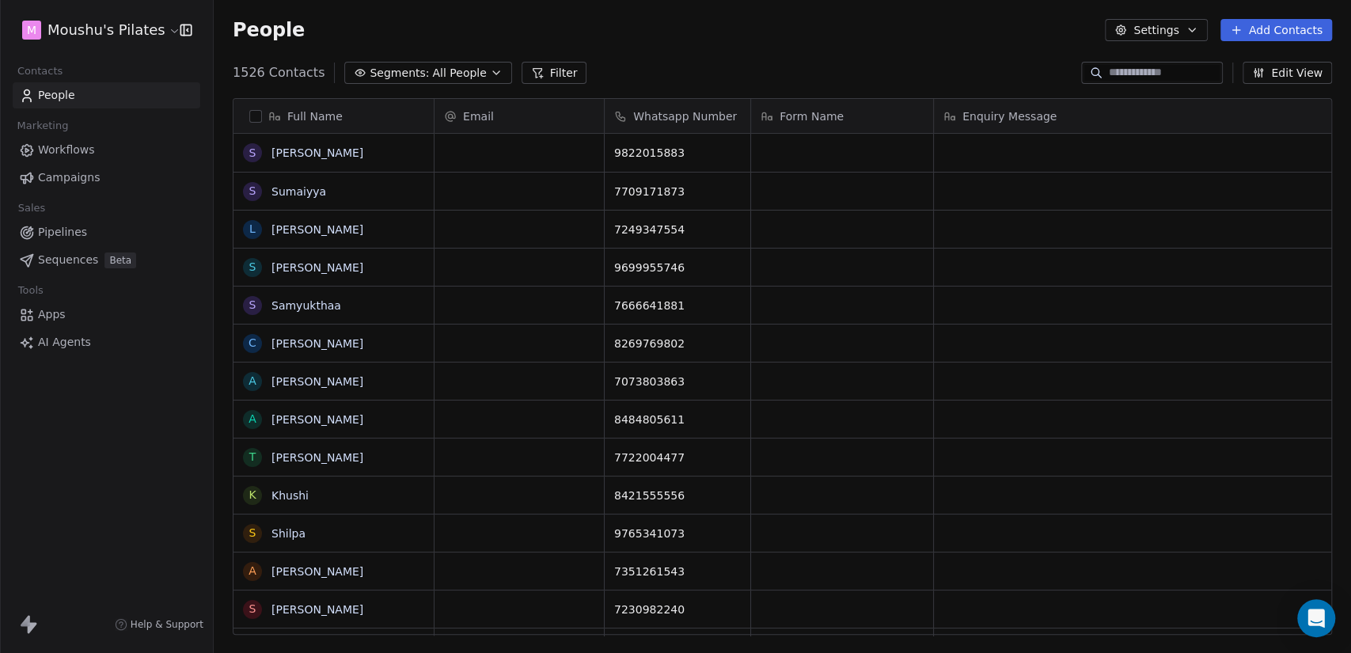
click at [100, 25] on html "M Moushu's Pilates Contacts People Marketing Workflows Campaigns Sales Pipeline…" at bounding box center [675, 326] width 1351 height 653
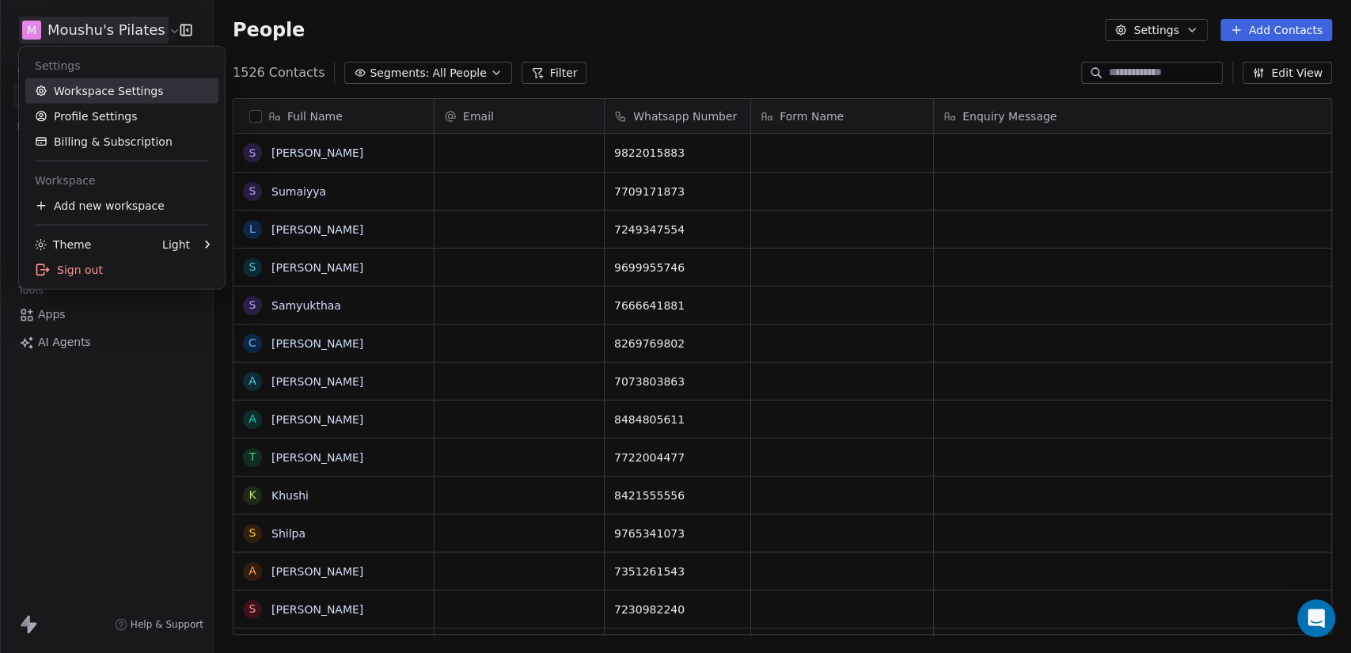
click at [116, 96] on link "Workspace Settings" at bounding box center [121, 90] width 193 height 25
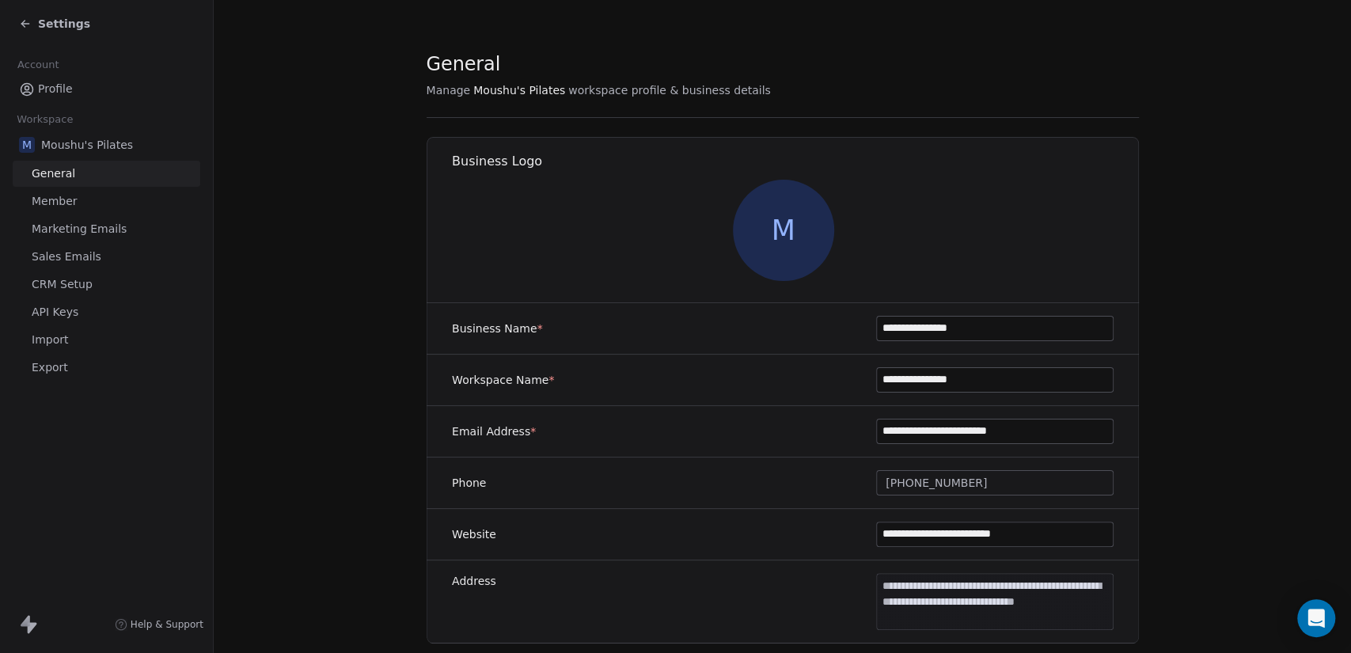
click at [114, 343] on link "Import" at bounding box center [107, 340] width 188 height 26
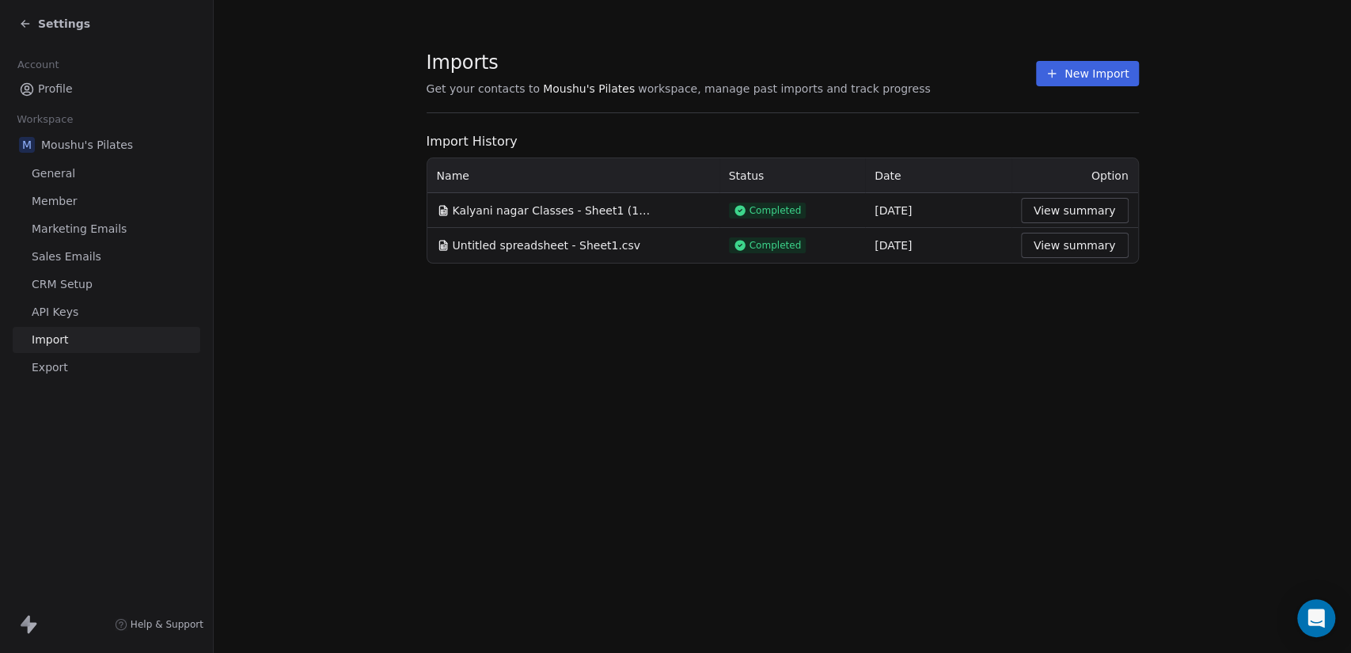
click at [1051, 215] on button "View summary" at bounding box center [1075, 210] width 108 height 25
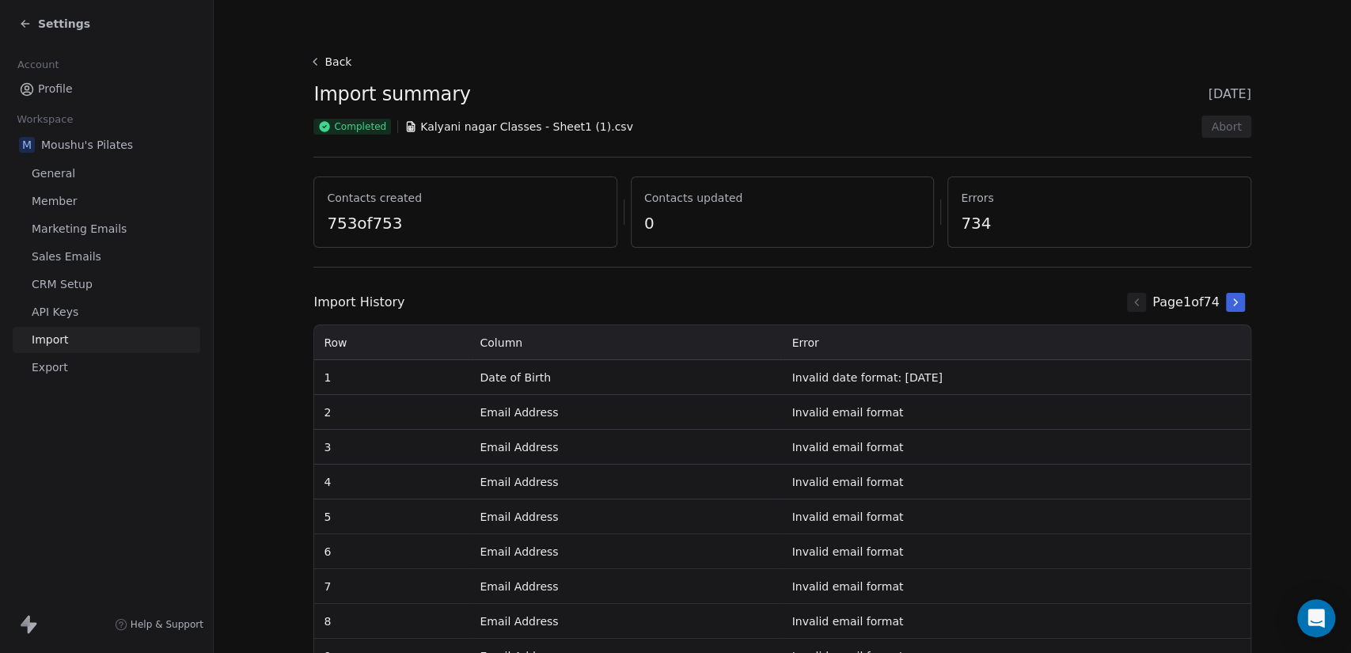
click at [379, 203] on span "Contacts created" at bounding box center [465, 198] width 276 height 16
drag, startPoint x: 1207, startPoint y: 125, endPoint x: 644, endPoint y: 144, distance: 563.2
click at [644, 144] on div "Back Import summary 30 Aug 2025 Completed Kalyani nagar Classes - Sheet1 (1).cs…" at bounding box center [782, 164] width 937 height 226
click at [488, 120] on span "Kalyani nagar Classes - Sheet1 (1).csv" at bounding box center [526, 127] width 213 height 16
drag, startPoint x: 520, startPoint y: 220, endPoint x: 1020, endPoint y: 226, distance: 499.6
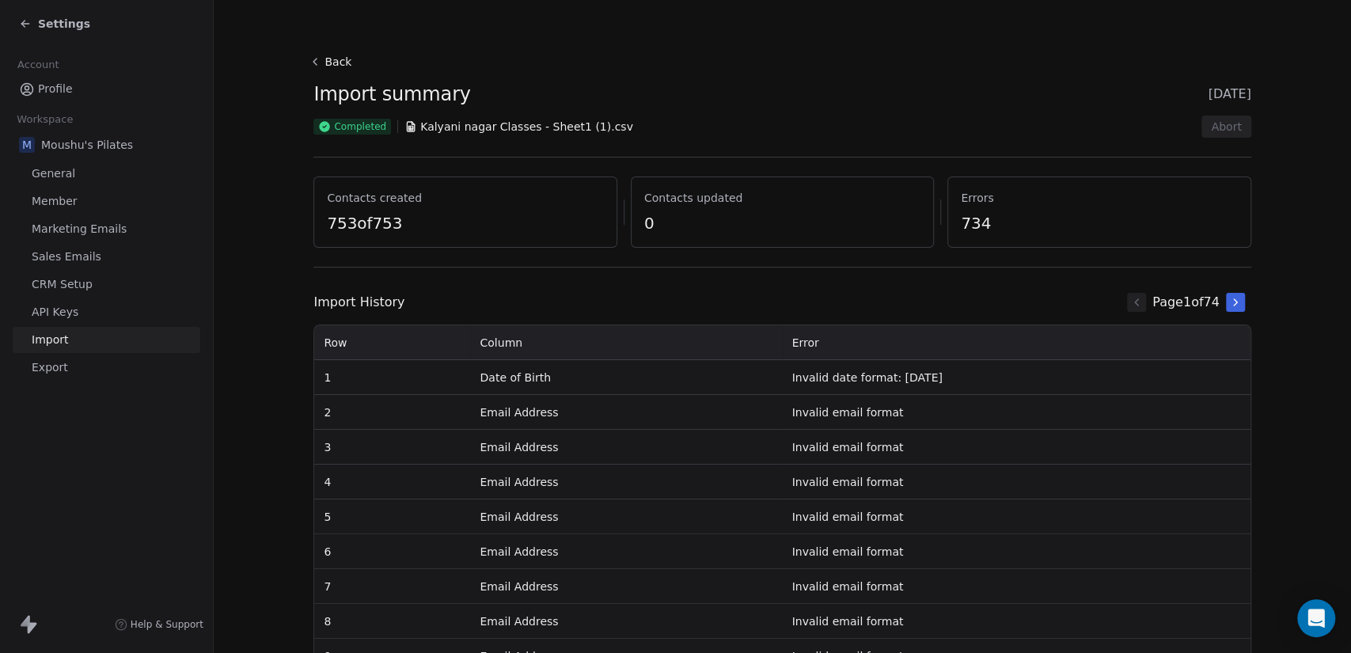
click at [1020, 226] on span "734" at bounding box center [1099, 223] width 276 height 22
drag, startPoint x: 1027, startPoint y: 221, endPoint x: 928, endPoint y: 185, distance: 105.2
click at [928, 185] on div "Contacts created 753 of 753 Contacts updated 0 Errors 734" at bounding box center [782, 212] width 937 height 71
click at [1101, 196] on span "Errors" at bounding box center [1099, 198] width 276 height 16
click at [744, 212] on span "0" at bounding box center [782, 223] width 276 height 22
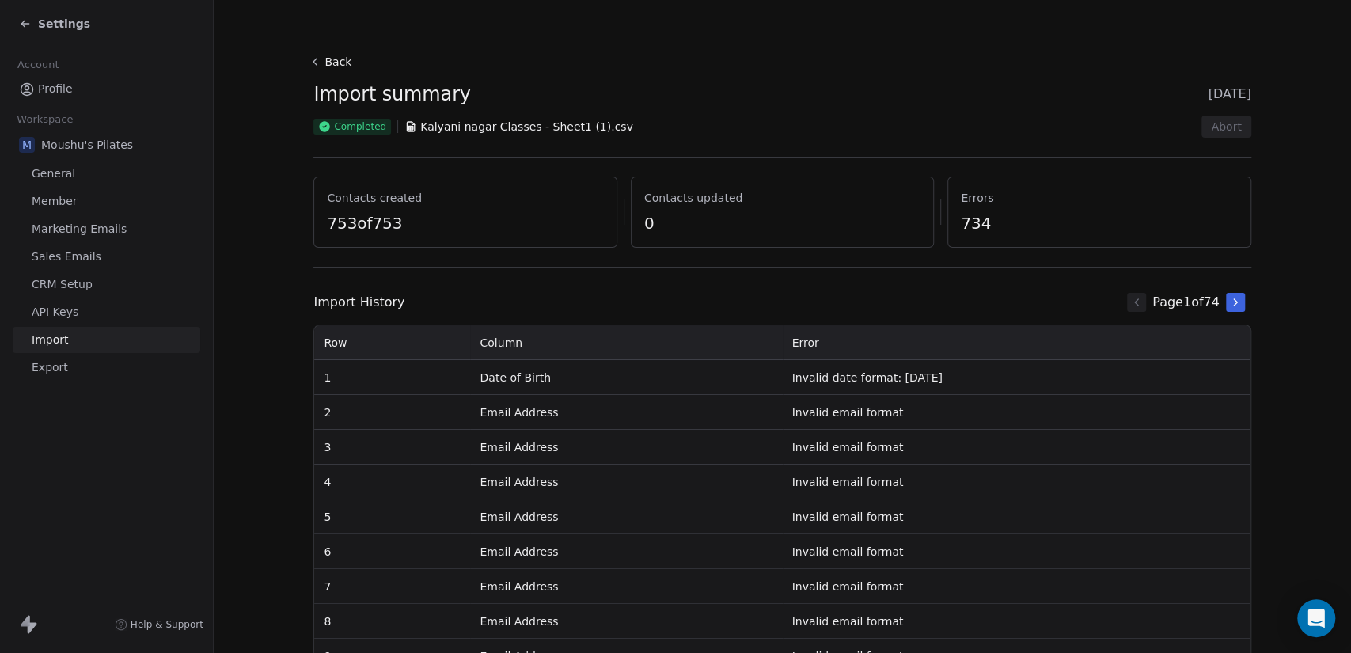
click at [744, 212] on span "0" at bounding box center [782, 223] width 276 height 22
click at [333, 56] on button "Back" at bounding box center [332, 62] width 51 height 29
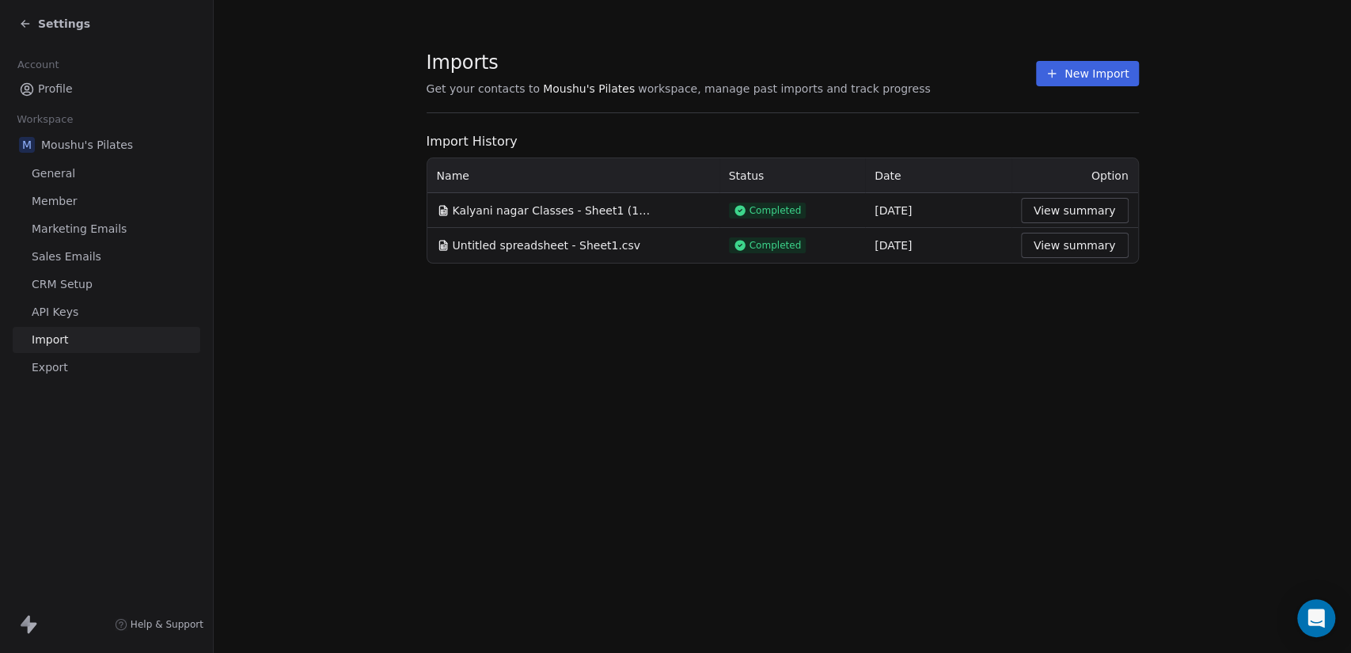
drag, startPoint x: 528, startPoint y: 209, endPoint x: 1071, endPoint y: 329, distance: 556.1
click at [1071, 329] on div "Imports Get your contacts to Moushu's Pilates workspace, manage past imports an…" at bounding box center [783, 326] width 1138 height 653
click at [36, 18] on div "Settings" at bounding box center [54, 24] width 71 height 16
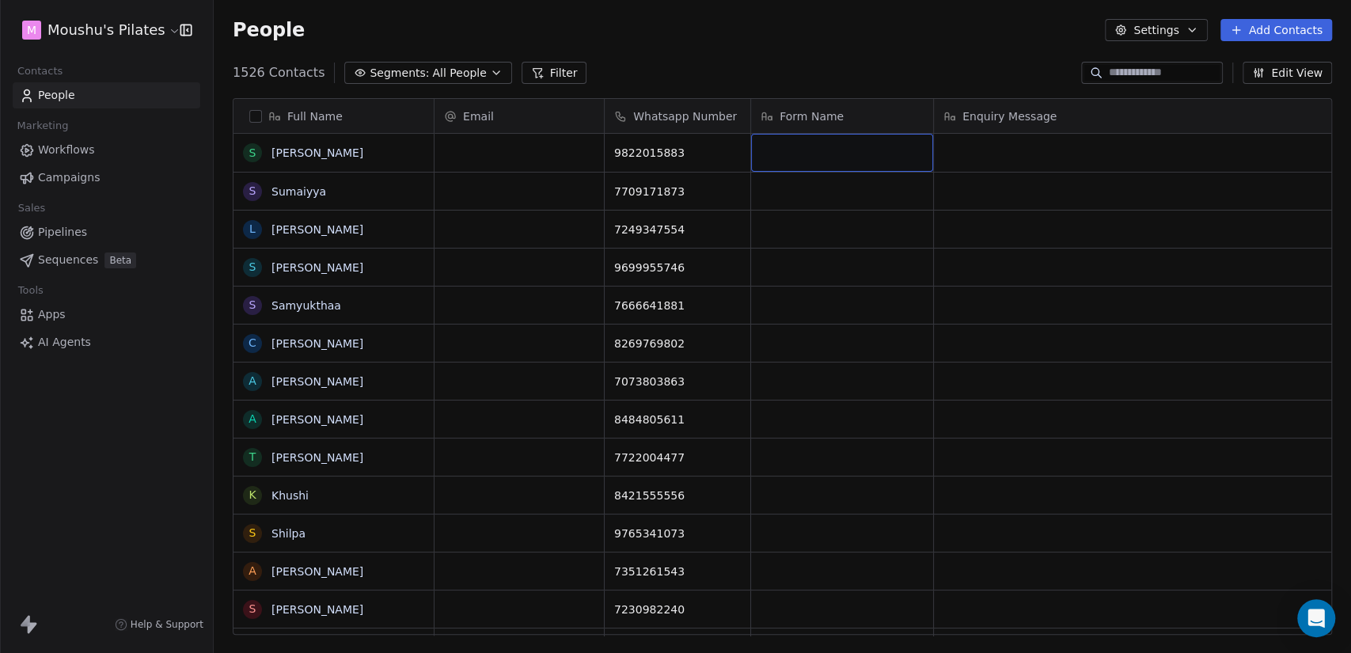
click at [870, 155] on div "grid" at bounding box center [842, 153] width 182 height 38
click at [870, 154] on div "grid" at bounding box center [842, 153] width 182 height 38
click at [876, 329] on html "M Moushu's Pilates Contacts People Marketing Workflows Campaigns Sales Pipeline…" at bounding box center [675, 326] width 1351 height 653
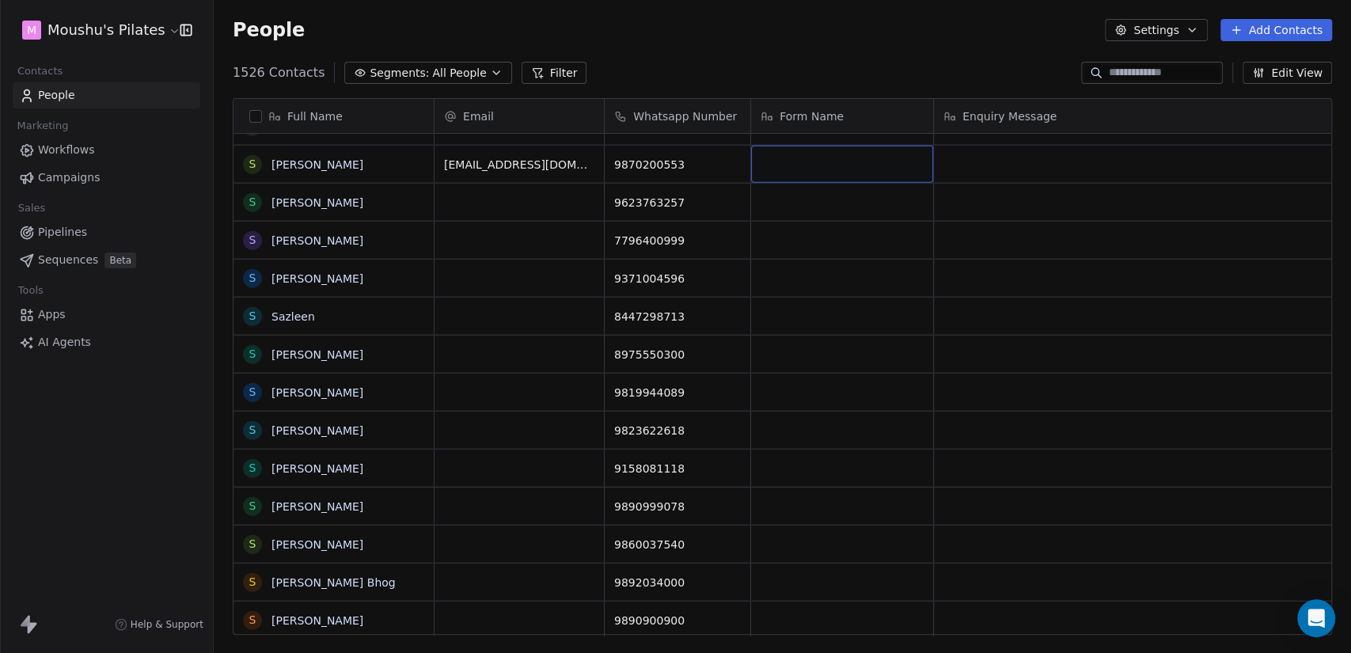
click at [441, 69] on span "All People" at bounding box center [459, 73] width 54 height 17
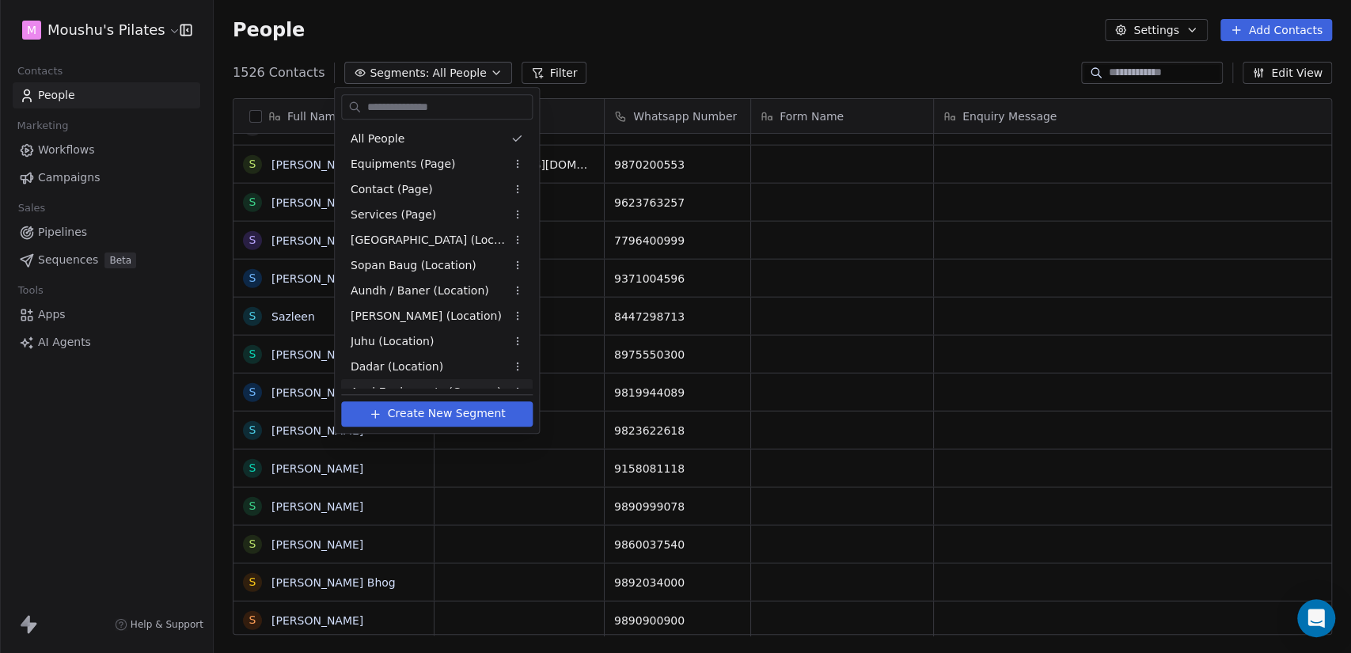
click at [468, 419] on span "Create New Segment" at bounding box center [447, 413] width 118 height 17
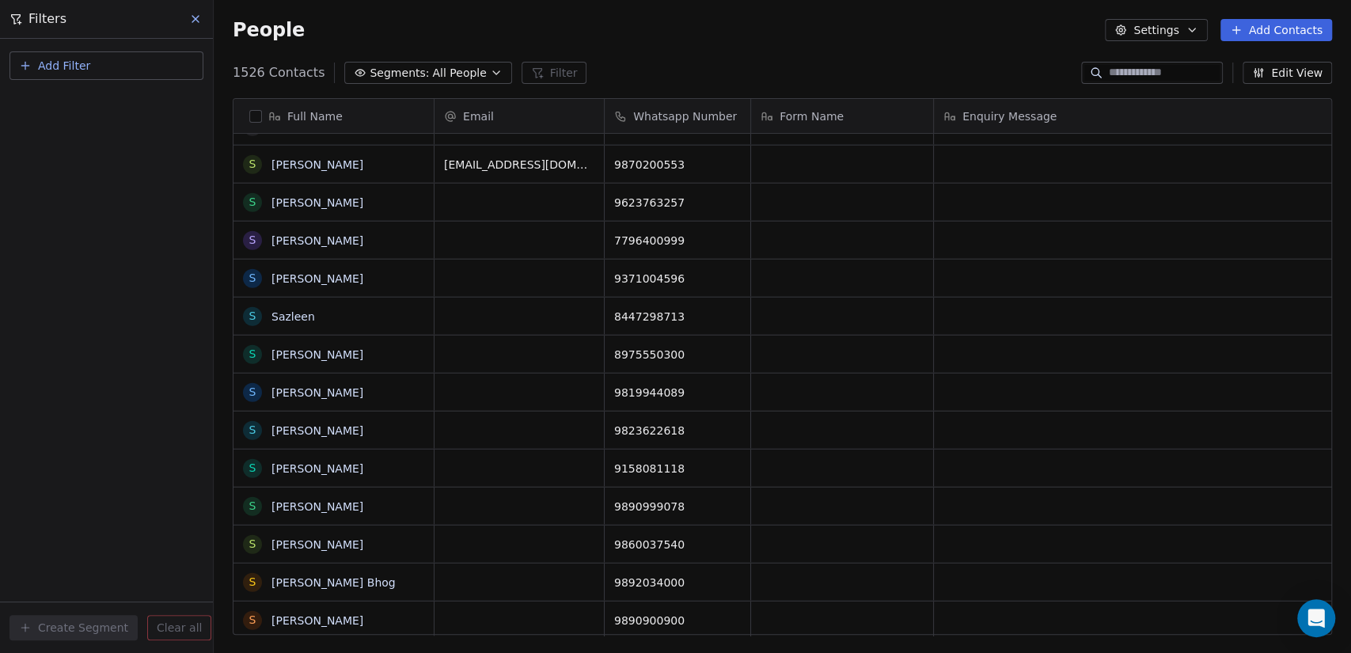
click at [67, 77] on button "Add Filter" at bounding box center [107, 65] width 194 height 29
click at [95, 108] on span "Contact properties" at bounding box center [77, 102] width 103 height 17
type input "****"
click at [127, 165] on div "Form Name" at bounding box center [106, 160] width 161 height 16
click at [113, 250] on div "Does not contain" at bounding box center [106, 244] width 165 height 25
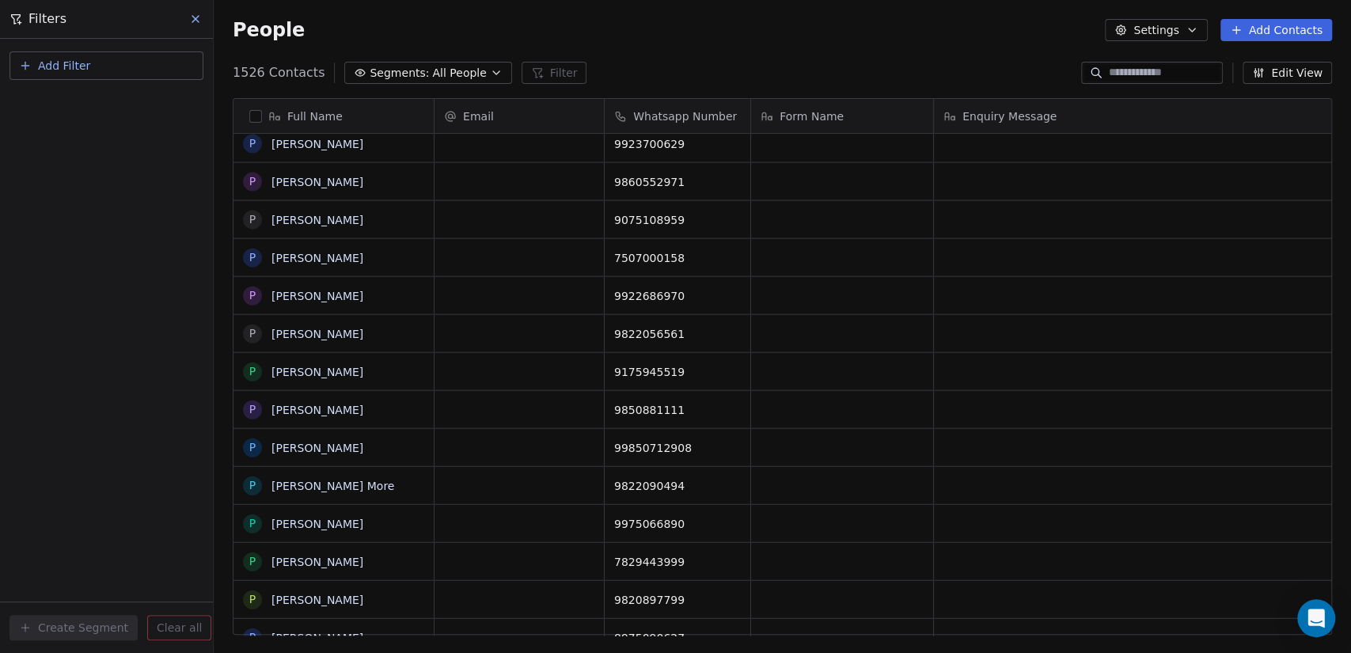
click at [85, 74] on button "Add Filter" at bounding box center [107, 65] width 194 height 29
click at [101, 105] on span "Contact properties" at bounding box center [77, 102] width 103 height 17
type input "****"
click at [86, 161] on div "Form Name" at bounding box center [106, 160] width 161 height 16
click at [80, 238] on div "Does not contain" at bounding box center [106, 244] width 165 height 25
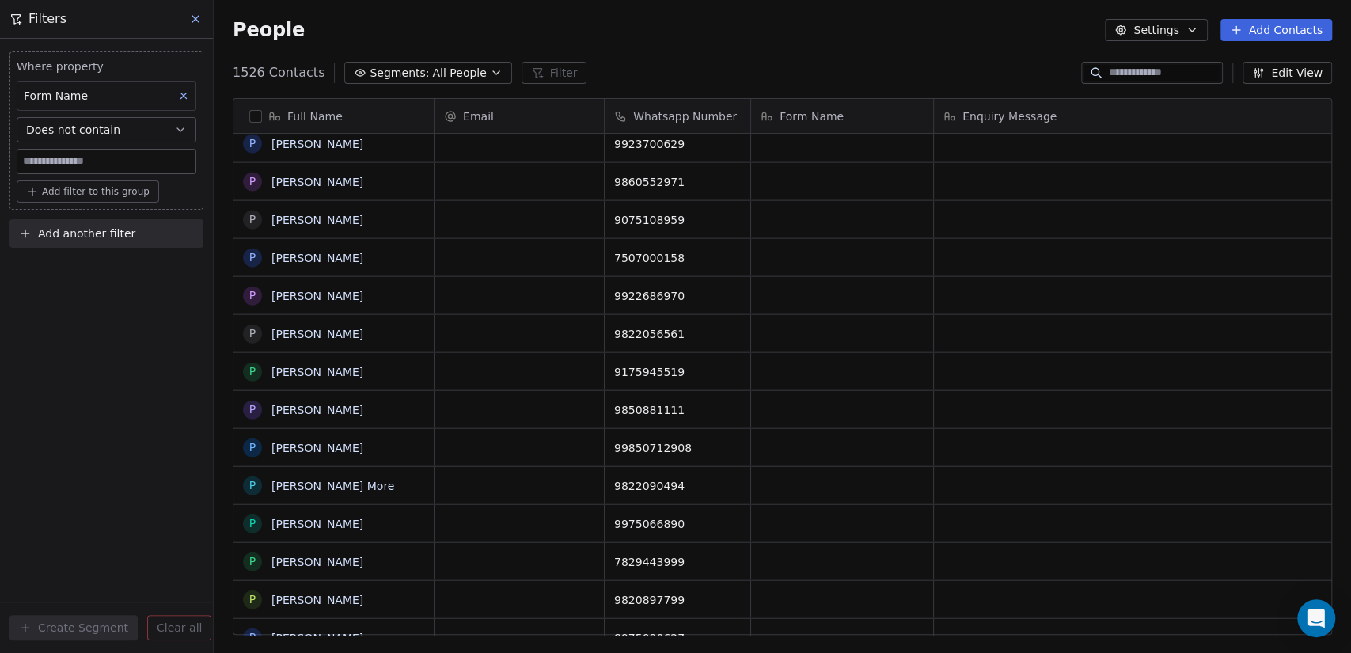
click at [83, 163] on input at bounding box center [106, 162] width 178 height 24
click at [101, 131] on span "Does not contain" at bounding box center [73, 130] width 94 height 16
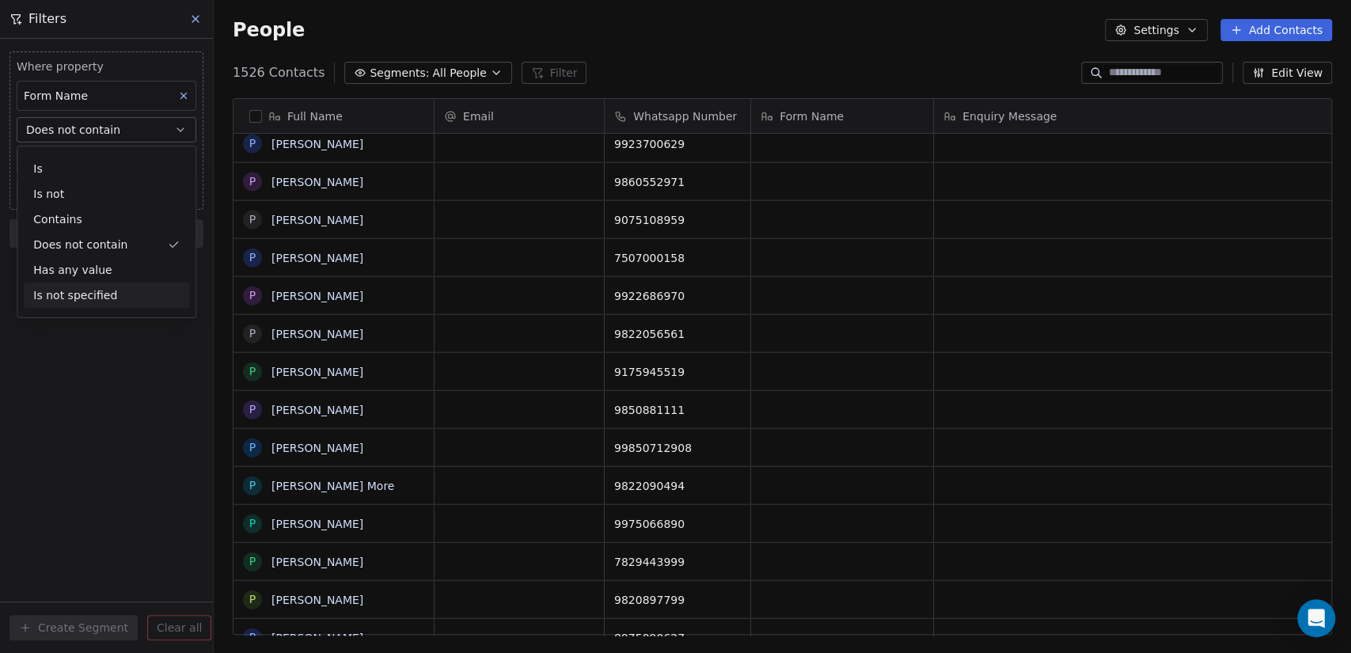
click at [118, 296] on div "Is not specified" at bounding box center [106, 295] width 165 height 25
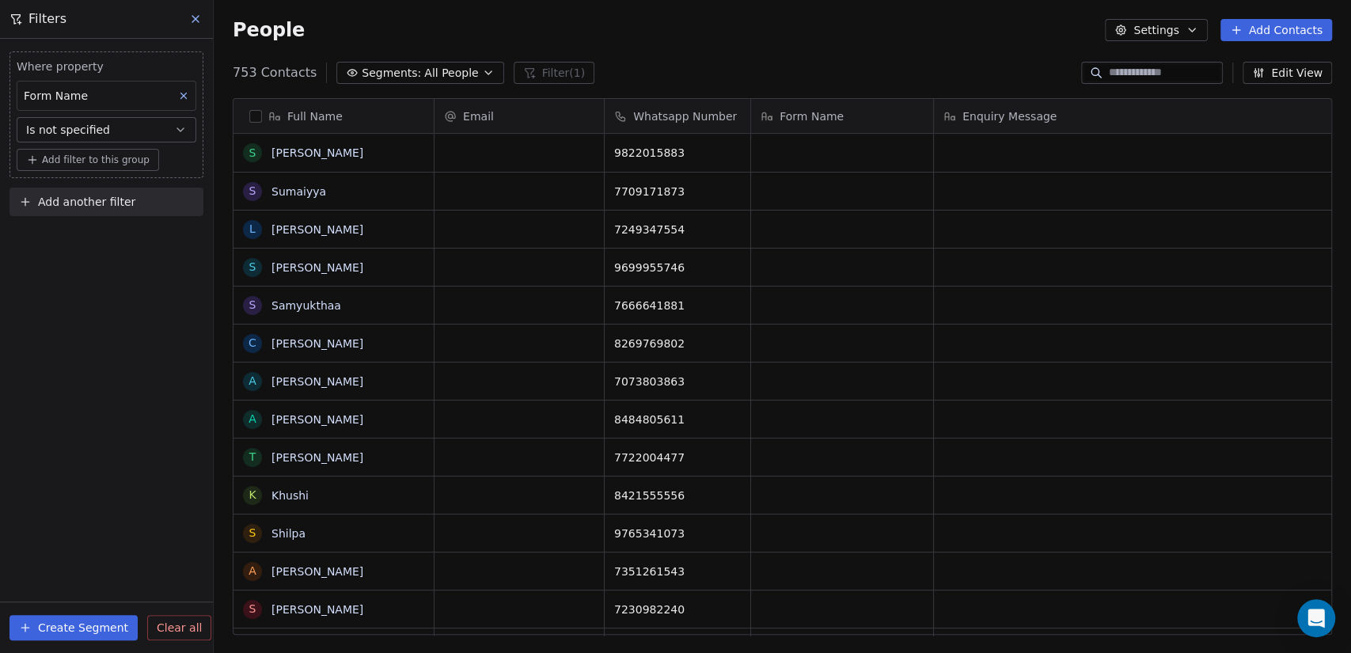
click at [92, 625] on button "Create Segment" at bounding box center [74, 627] width 128 height 25
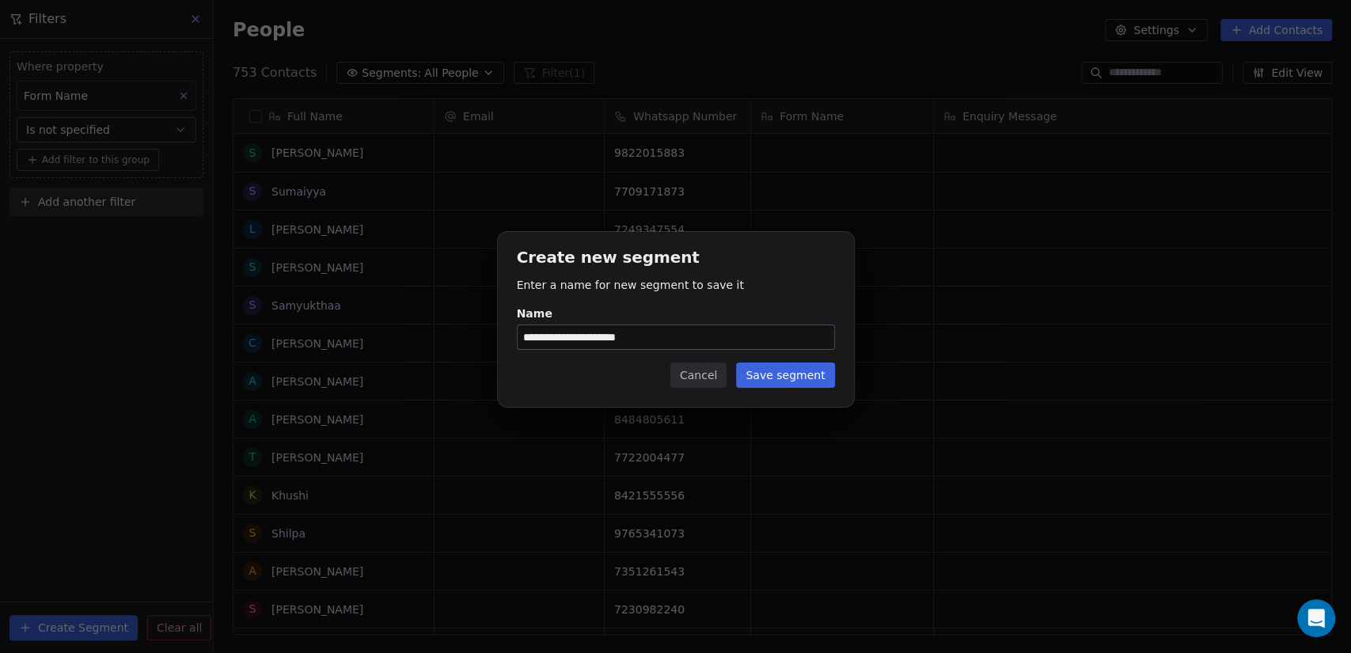
type input "**********"
click at [645, 398] on div "**********" at bounding box center [676, 319] width 356 height 175
click at [784, 385] on button "Save segment" at bounding box center [785, 375] width 98 height 25
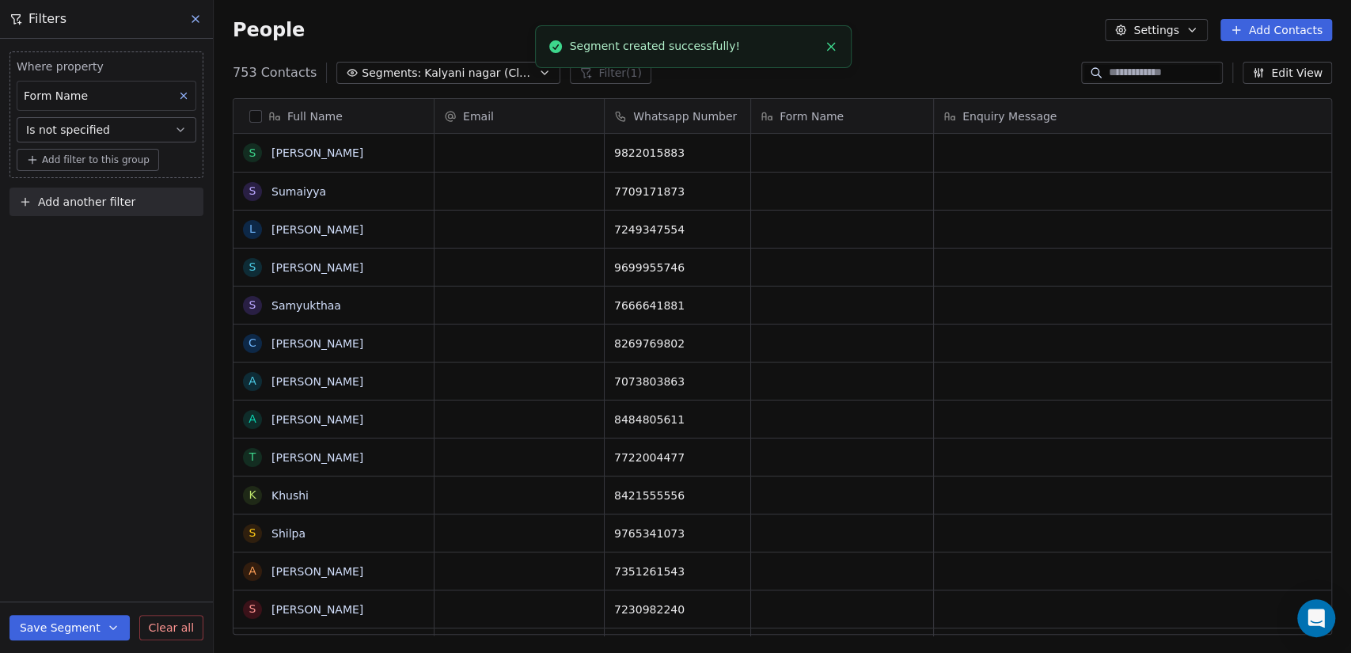
click at [832, 43] on icon "Close toast" at bounding box center [831, 47] width 14 height 14
click at [488, 70] on span "Kalyani nagar (Classes)" at bounding box center [479, 73] width 111 height 17
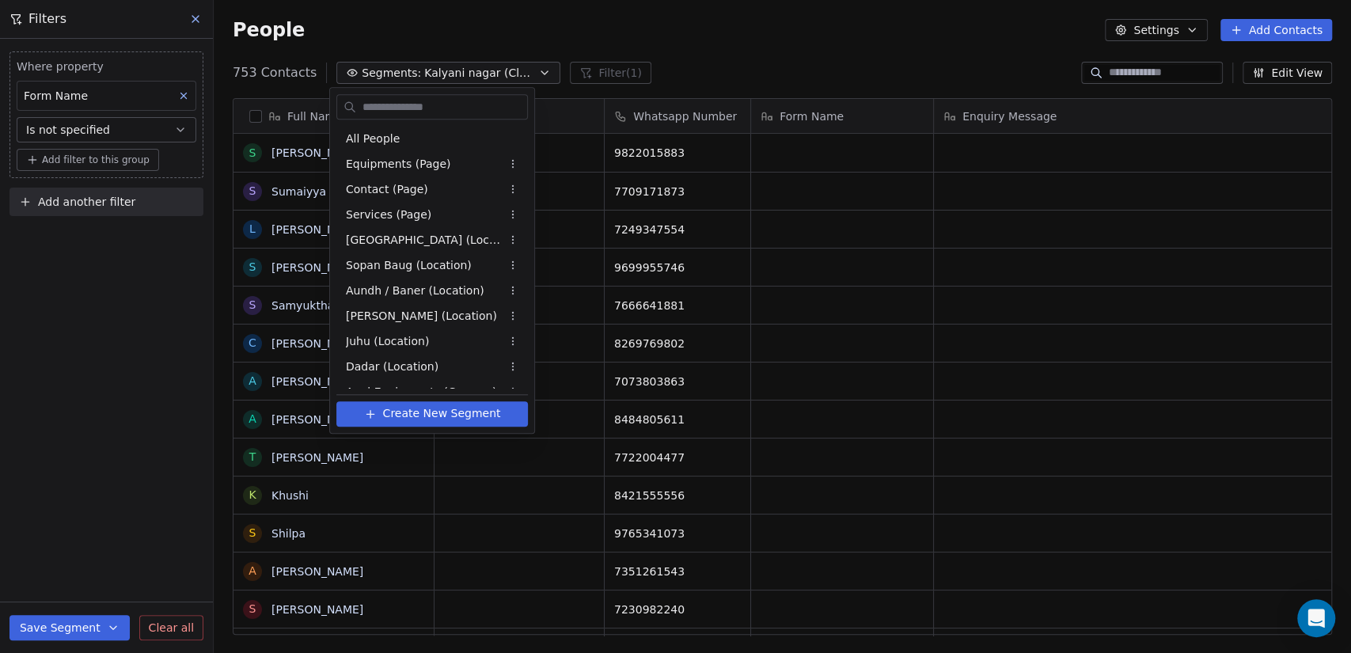
scroll to position [143, 0]
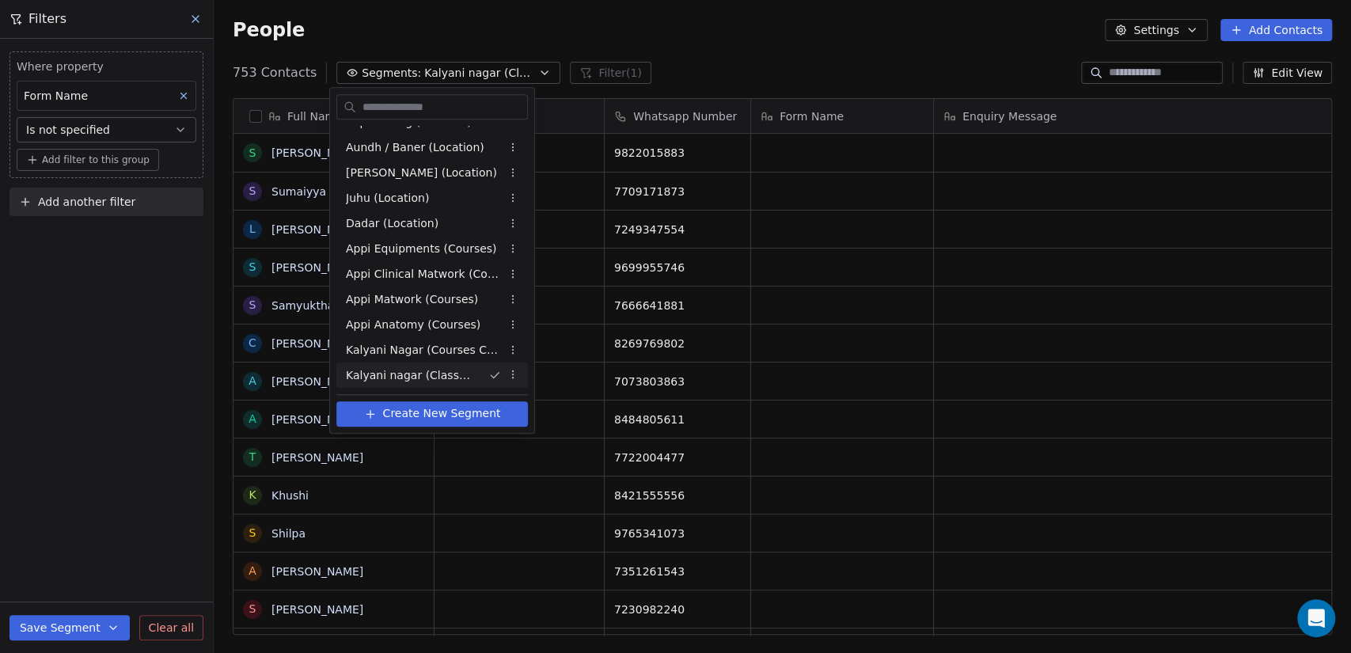
click at [830, 142] on html "M Moushu's Pilates Contacts People Marketing Workflows Campaigns Sales Pipeline…" at bounding box center [675, 326] width 1351 height 653
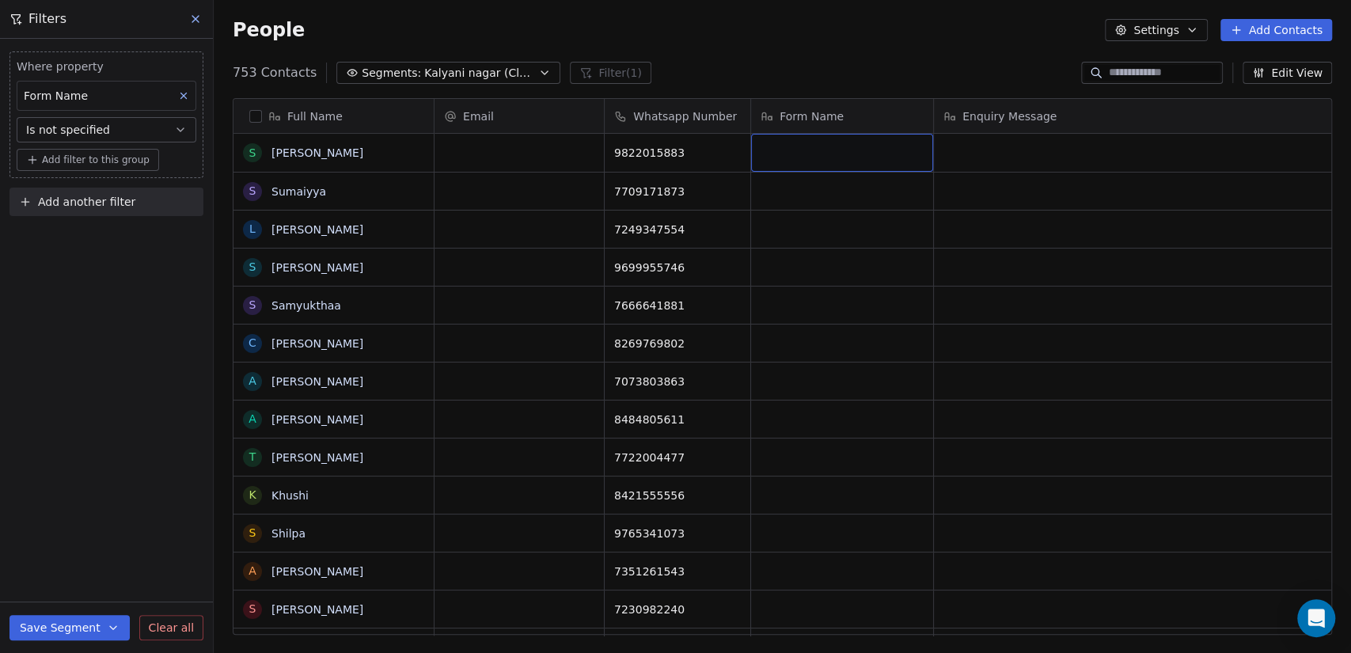
click at [830, 156] on div "grid" at bounding box center [842, 153] width 182 height 38
click at [196, 17] on html "M Moushu's Pilates Contacts People Marketing Workflows Campaigns Sales Pipeline…" at bounding box center [675, 326] width 1351 height 653
click at [194, 17] on icon at bounding box center [195, 19] width 6 height 6
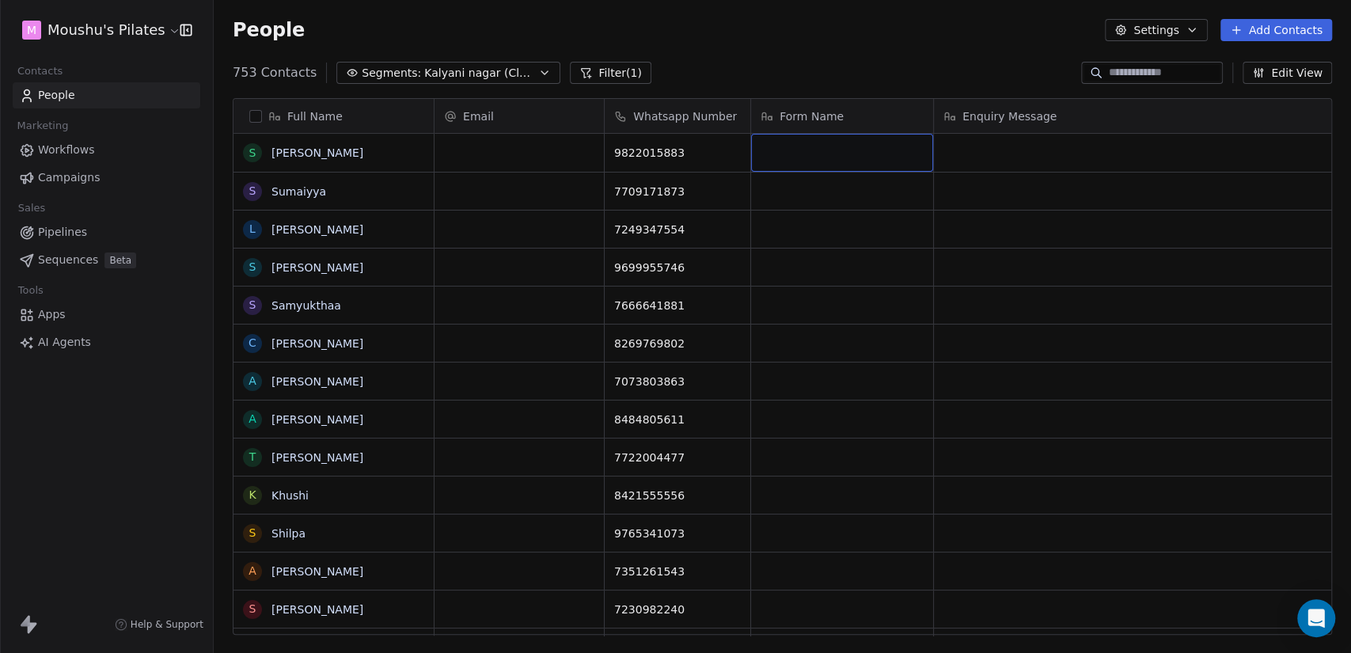
click at [826, 165] on div "grid" at bounding box center [842, 153] width 182 height 38
type textarea "**"
click at [776, 68] on html "M Moushu's Pilates Contacts People Marketing Workflows Campaigns Sales Pipeline…" at bounding box center [675, 326] width 1351 height 653
click at [259, 112] on button "button" at bounding box center [255, 116] width 13 height 13
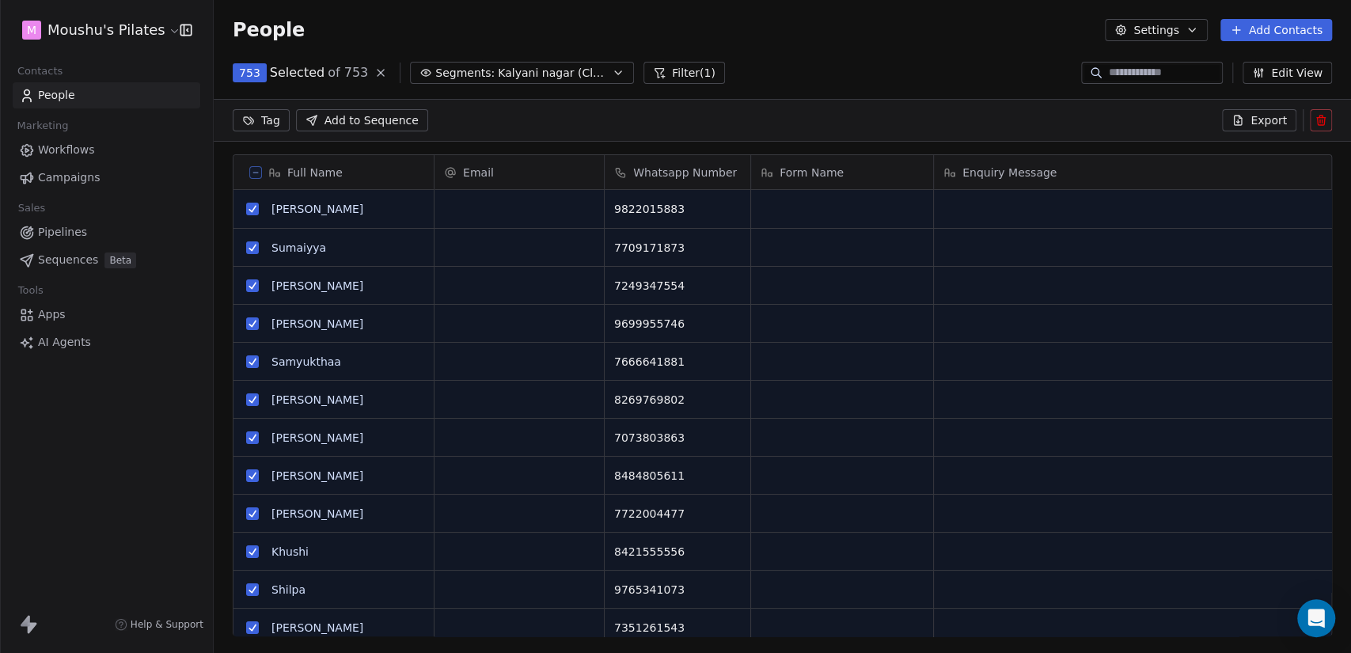
scroll to position [506, 1124]
click at [1324, 119] on icon at bounding box center [1321, 120] width 13 height 13
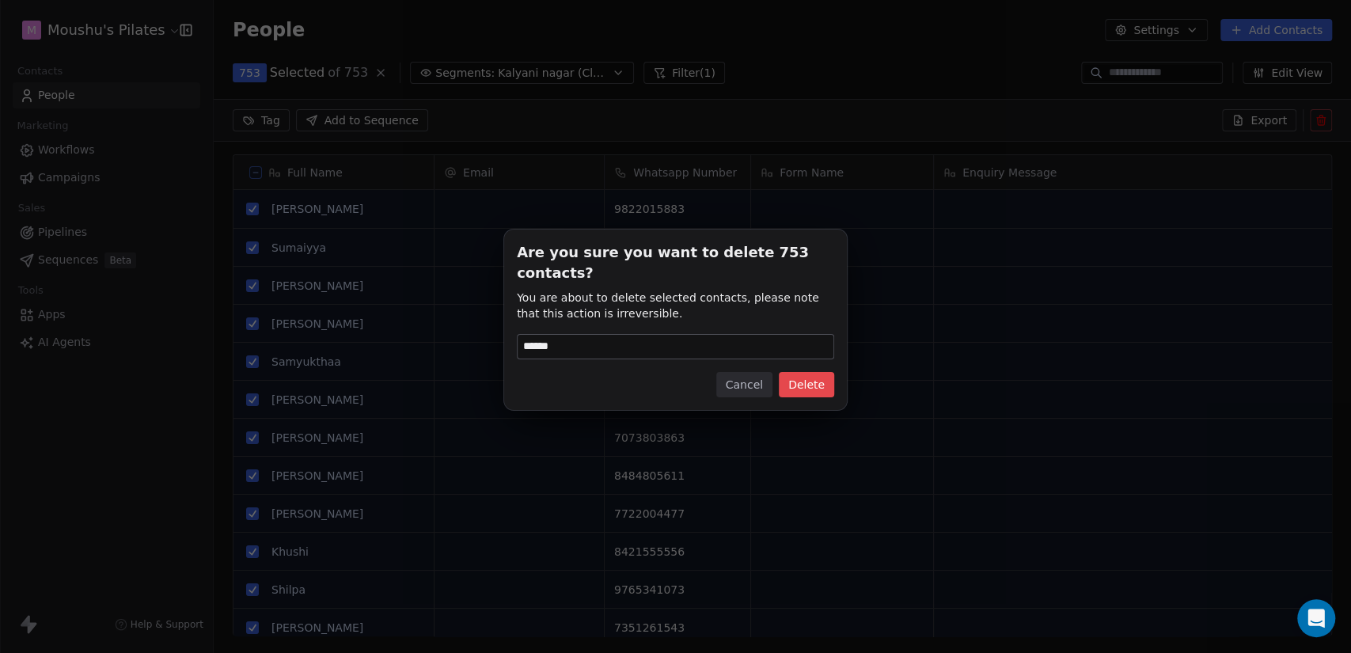
type input "******"
click at [808, 373] on button "Delete" at bounding box center [806, 384] width 55 height 25
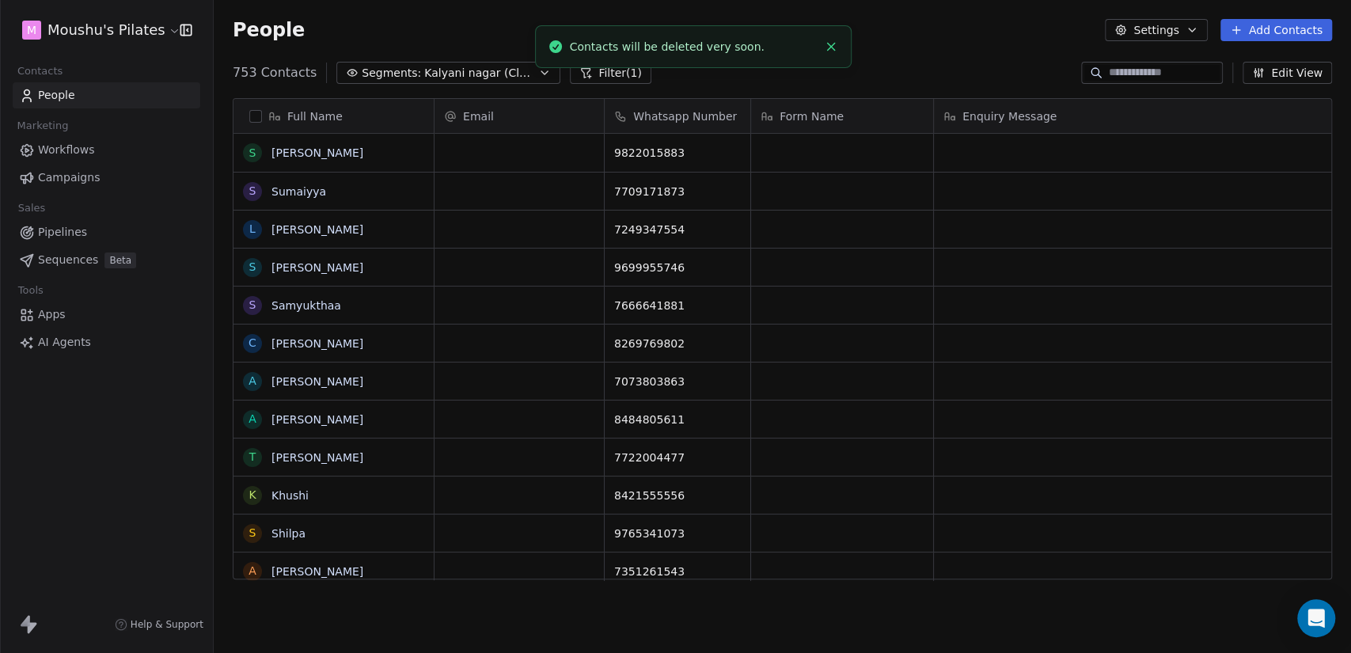
scroll to position [561, 1124]
click at [834, 50] on line "Close toast" at bounding box center [830, 46] width 7 height 7
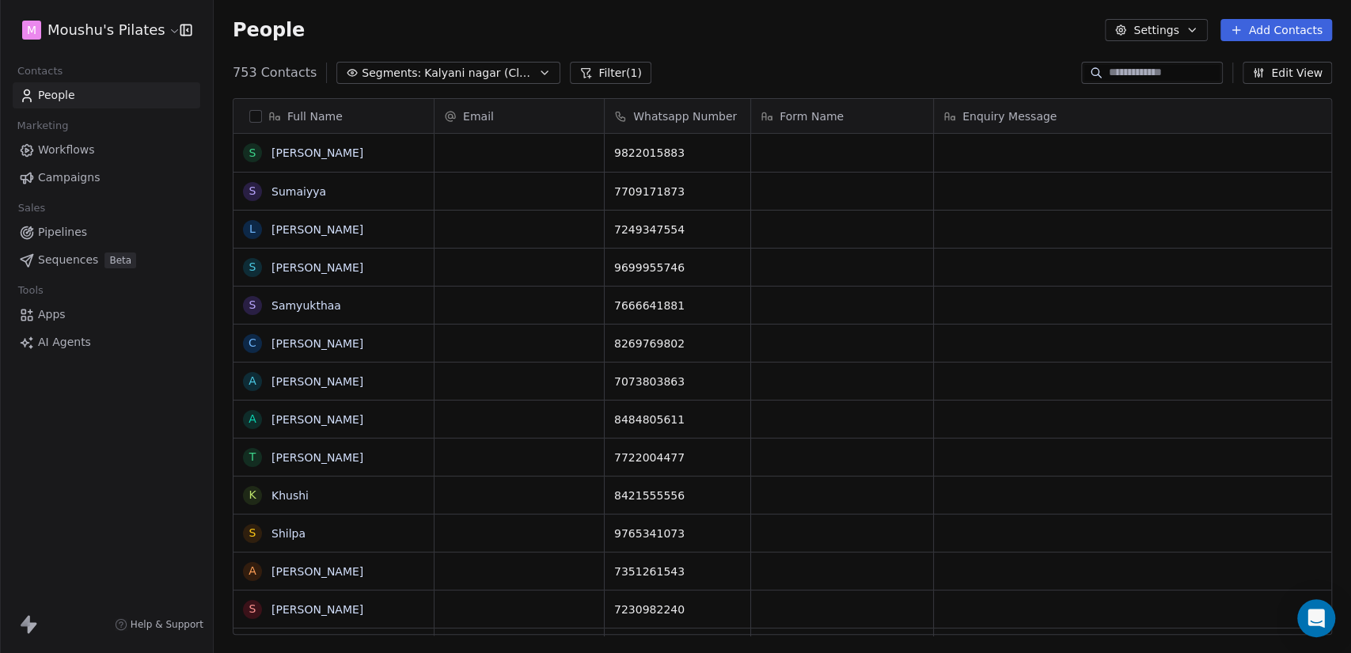
click at [895, 59] on div "People Settings Add Contacts" at bounding box center [783, 30] width 1138 height 60
click at [439, 68] on span "Kalyani nagar (Classes)" at bounding box center [479, 73] width 111 height 17
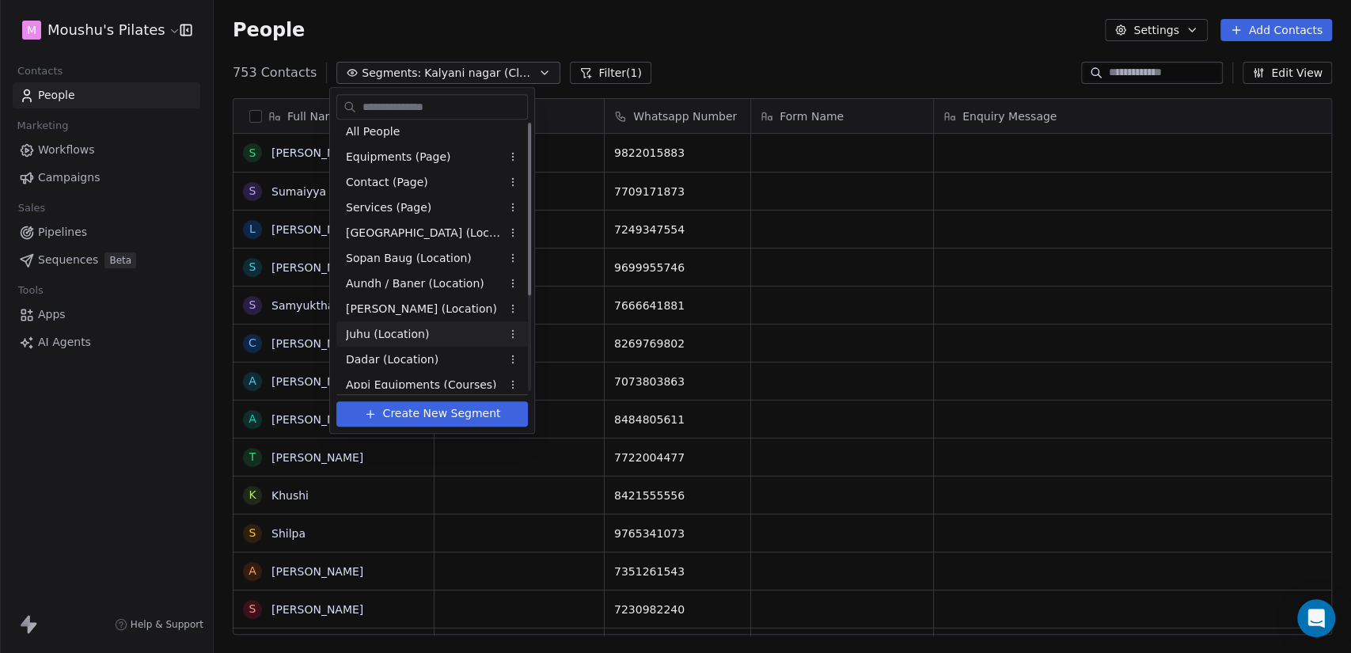
scroll to position [0, 0]
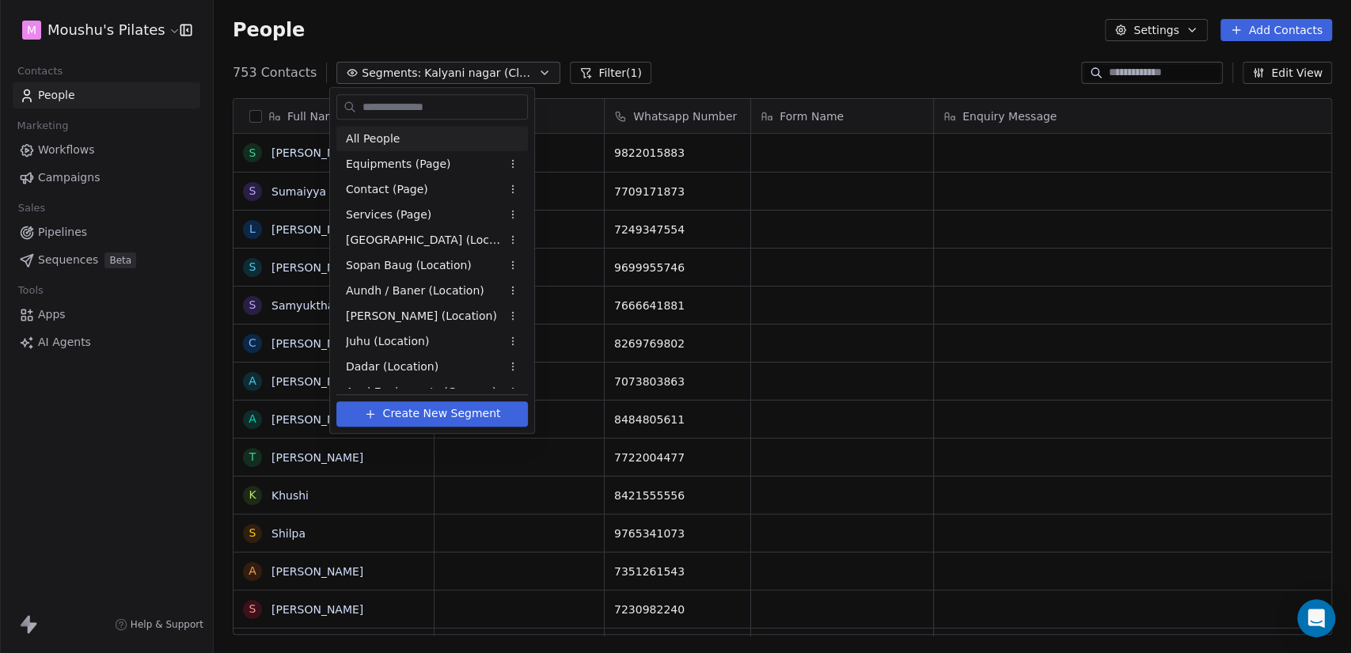
click at [447, 140] on div "All People" at bounding box center [432, 138] width 192 height 25
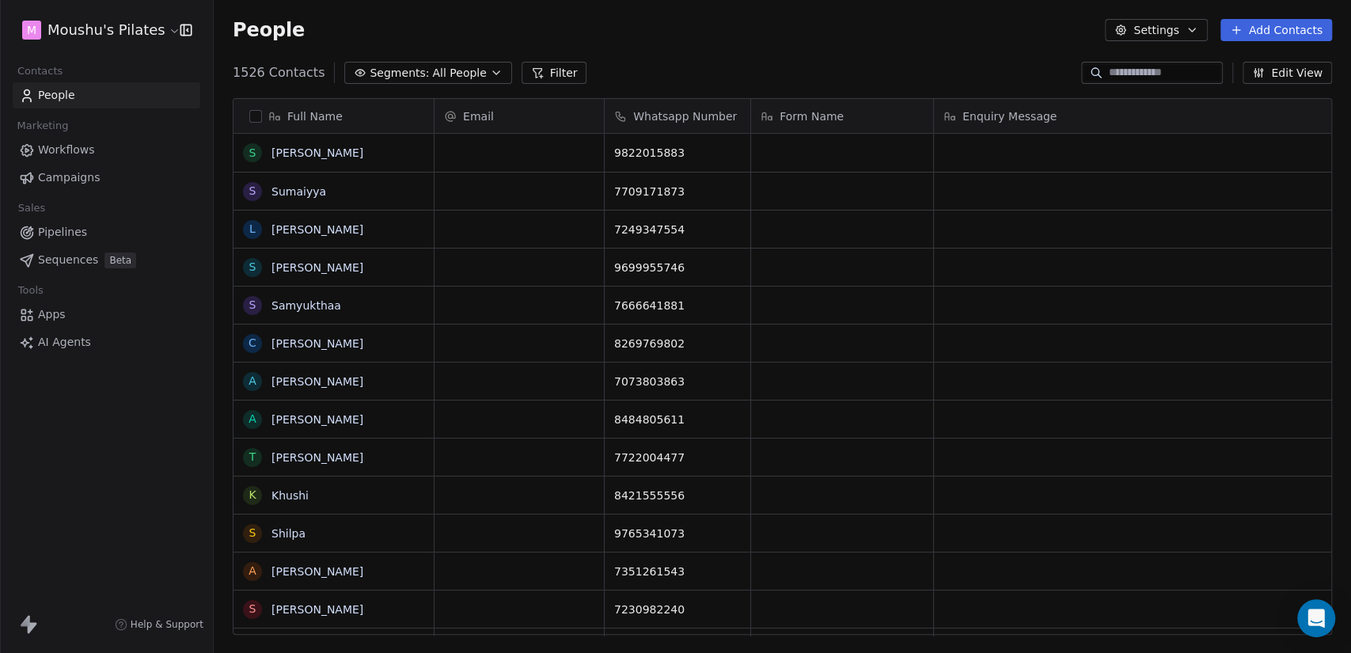
click at [781, 86] on div "Full Name S Sohil Daswani S Sumaiyya L Lesha Agarwal S Shubhada S Samyukthaa C …" at bounding box center [783, 373] width 1138 height 575
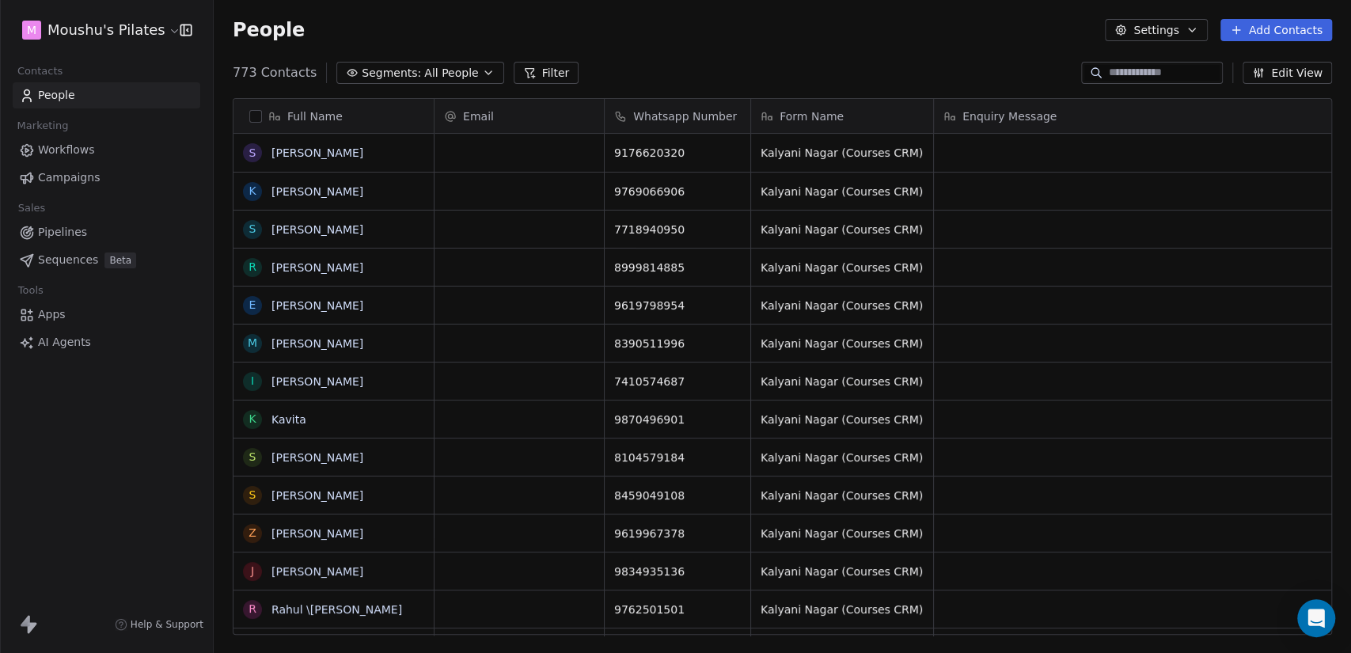
scroll to position [13, 14]
click at [106, 31] on html "M Moushu's Pilates Contacts People Marketing Workflows Campaigns Sales Pipeline…" at bounding box center [675, 326] width 1351 height 653
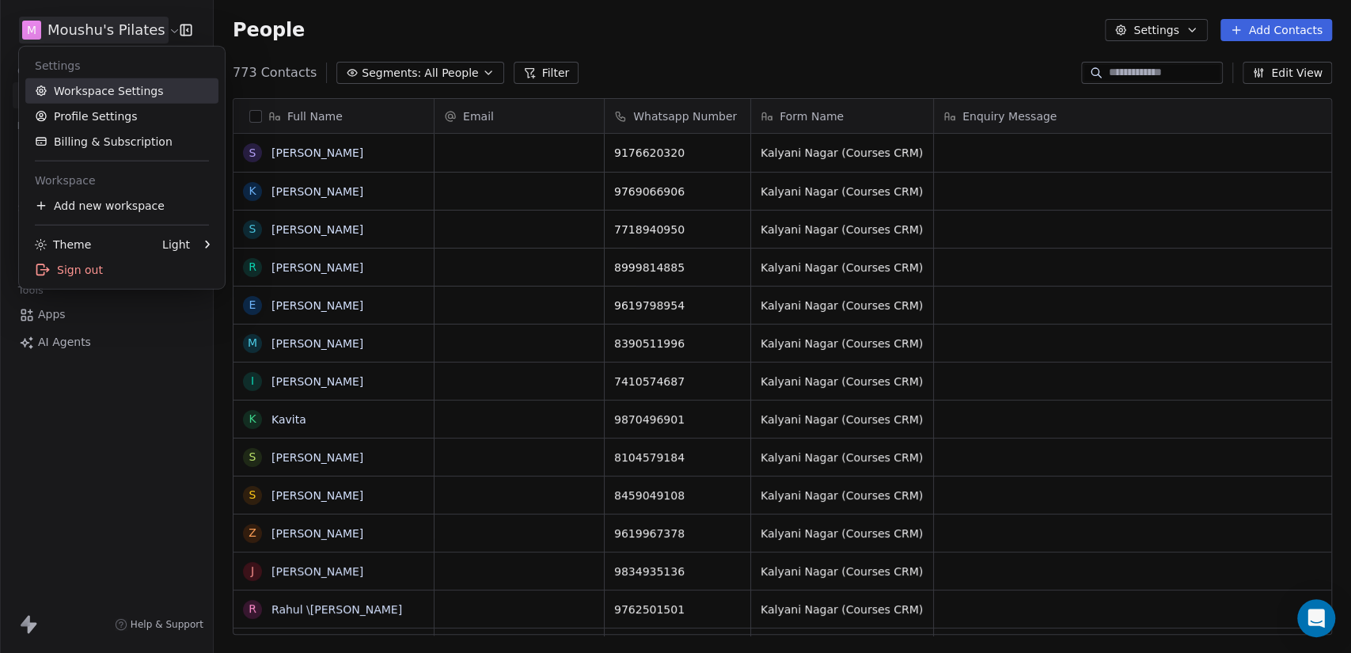
click at [120, 97] on link "Workspace Settings" at bounding box center [121, 90] width 193 height 25
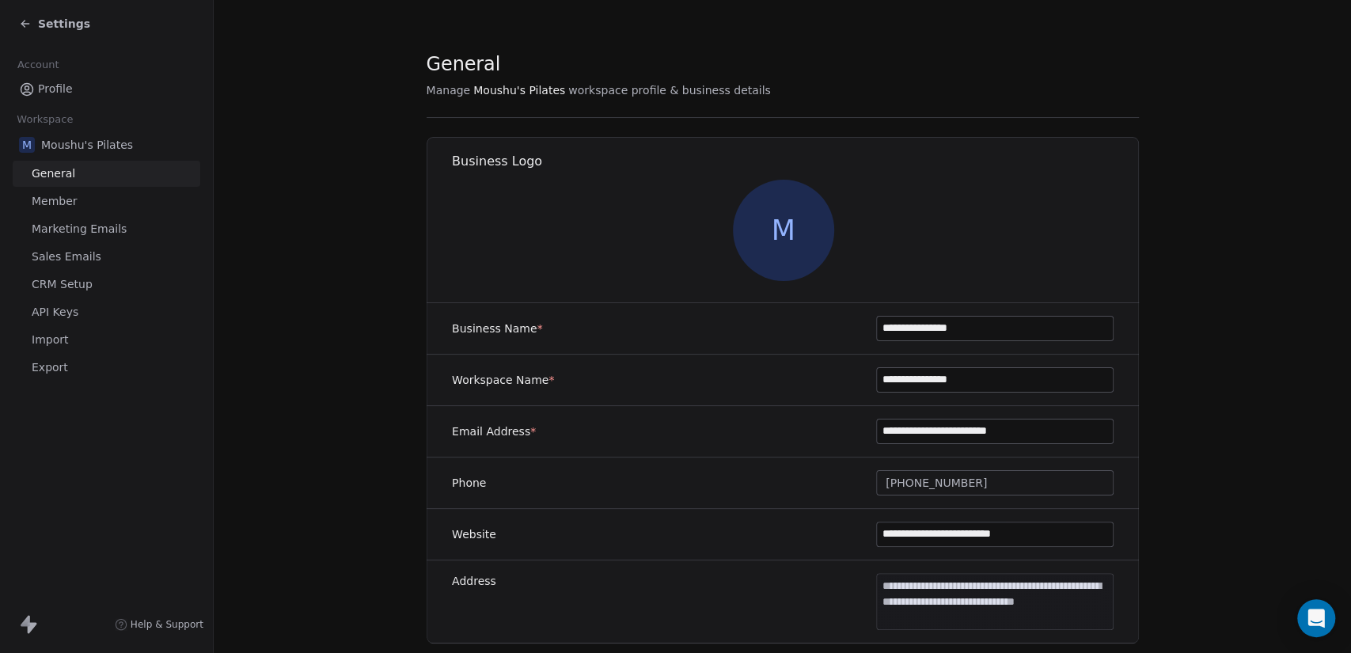
click at [89, 342] on link "Import" at bounding box center [107, 340] width 188 height 26
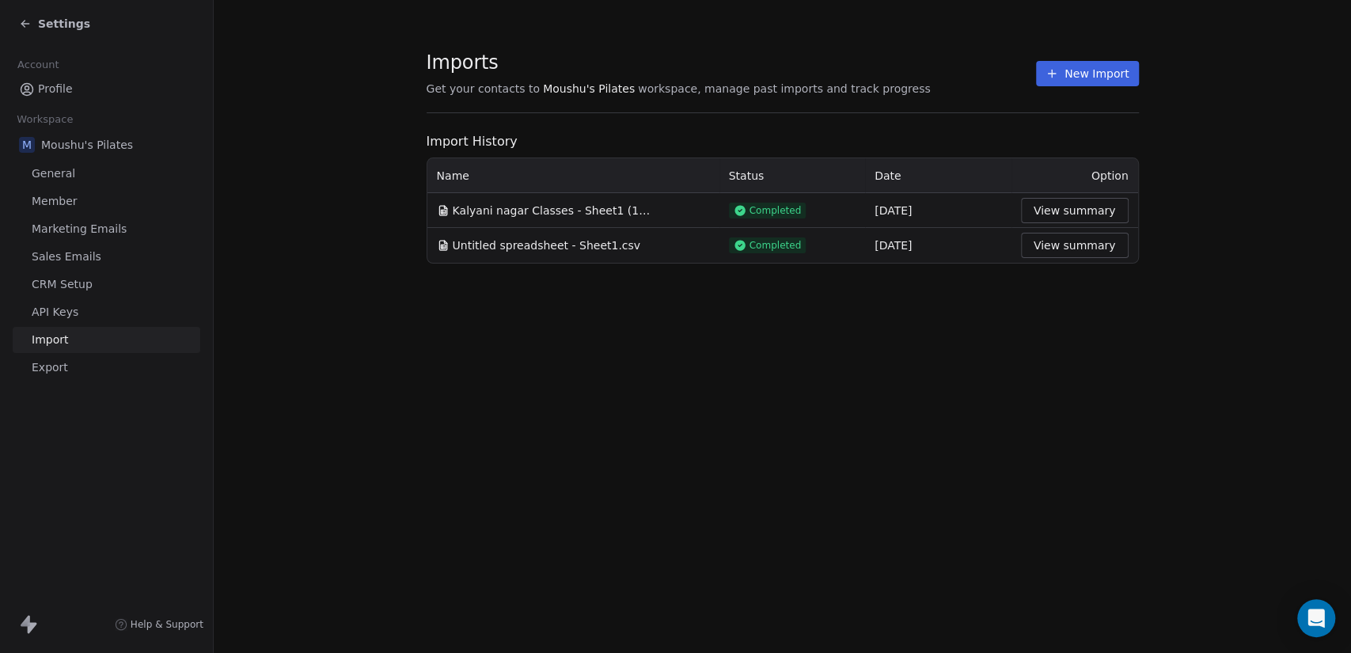
click at [1089, 70] on button "New Import" at bounding box center [1087, 73] width 102 height 25
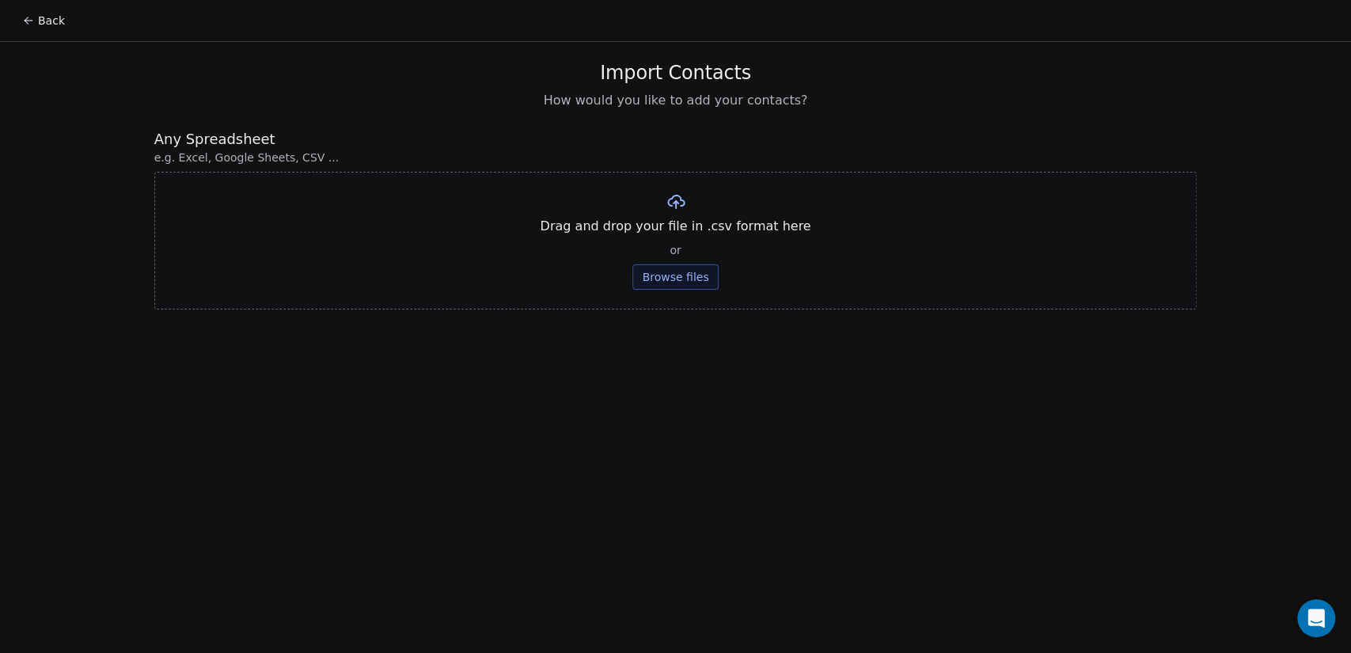
click at [668, 287] on button "Browse files" at bounding box center [676, 276] width 86 height 25
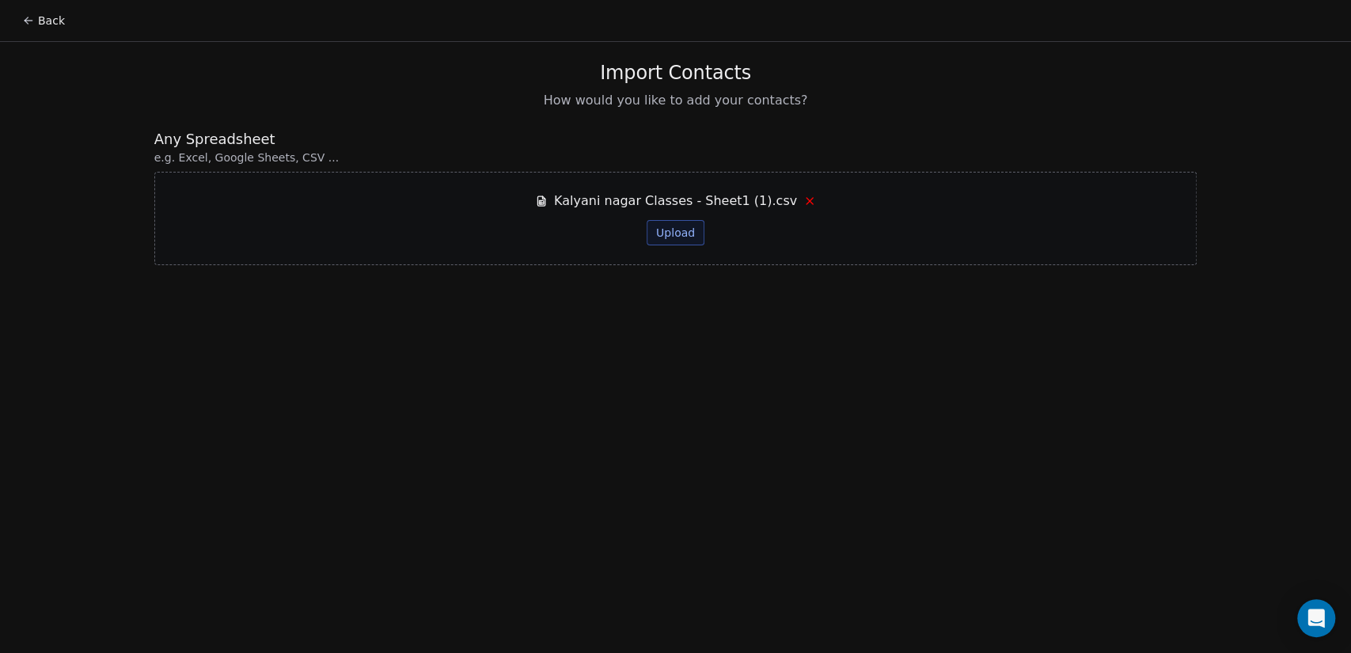
click at [694, 233] on button "Upload" at bounding box center [676, 232] width 58 height 25
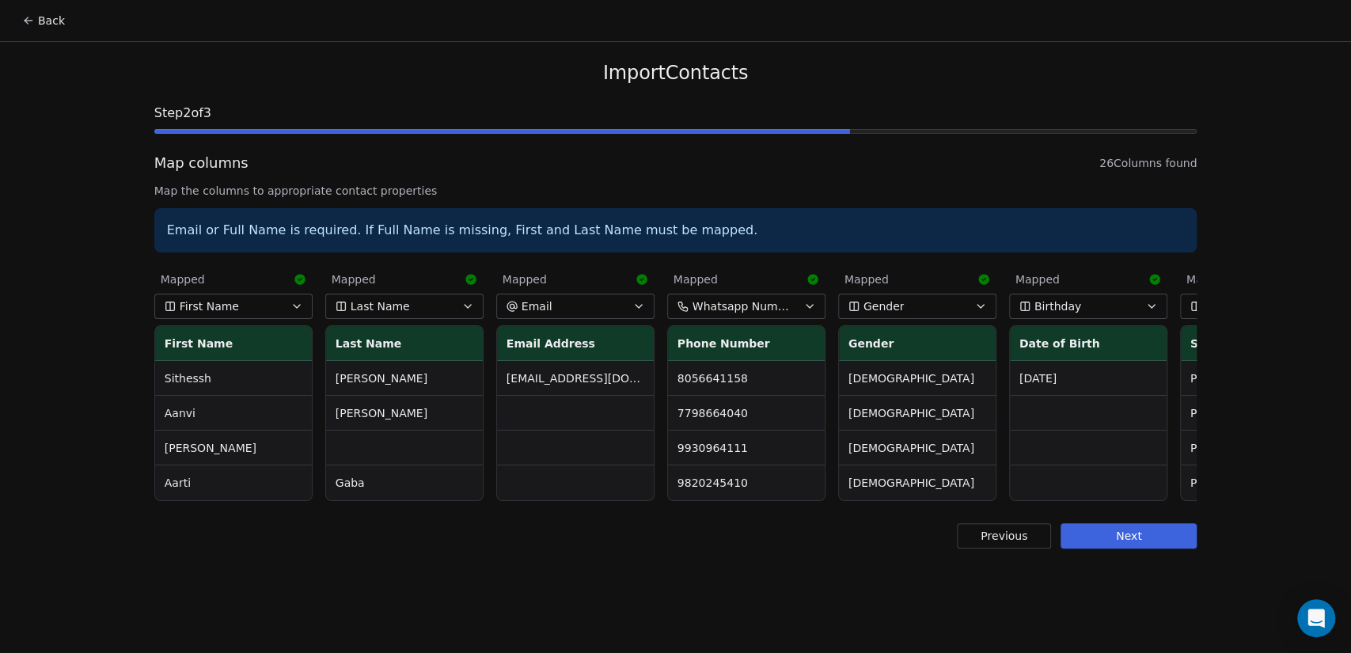
click at [1141, 549] on button "Next" at bounding box center [1129, 535] width 136 height 25
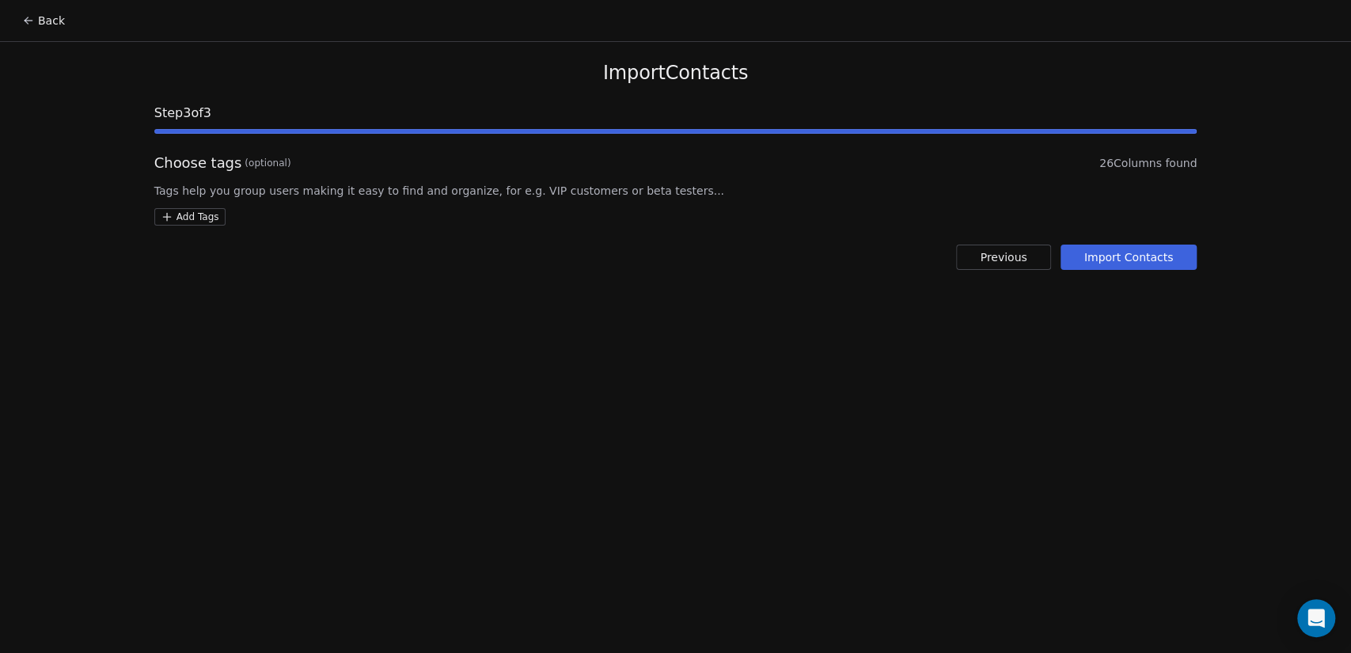
click at [1141, 251] on button "Import Contacts" at bounding box center [1129, 257] width 137 height 25
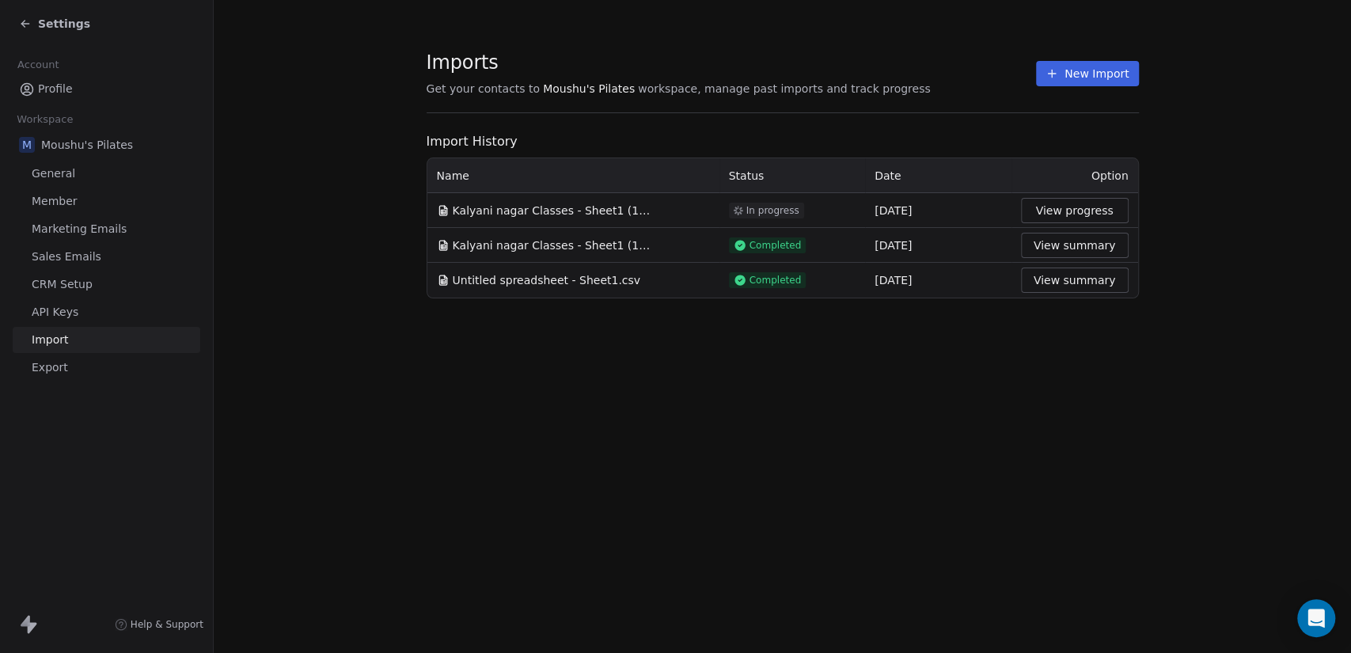
click at [55, 24] on span "Settings" at bounding box center [64, 24] width 52 height 16
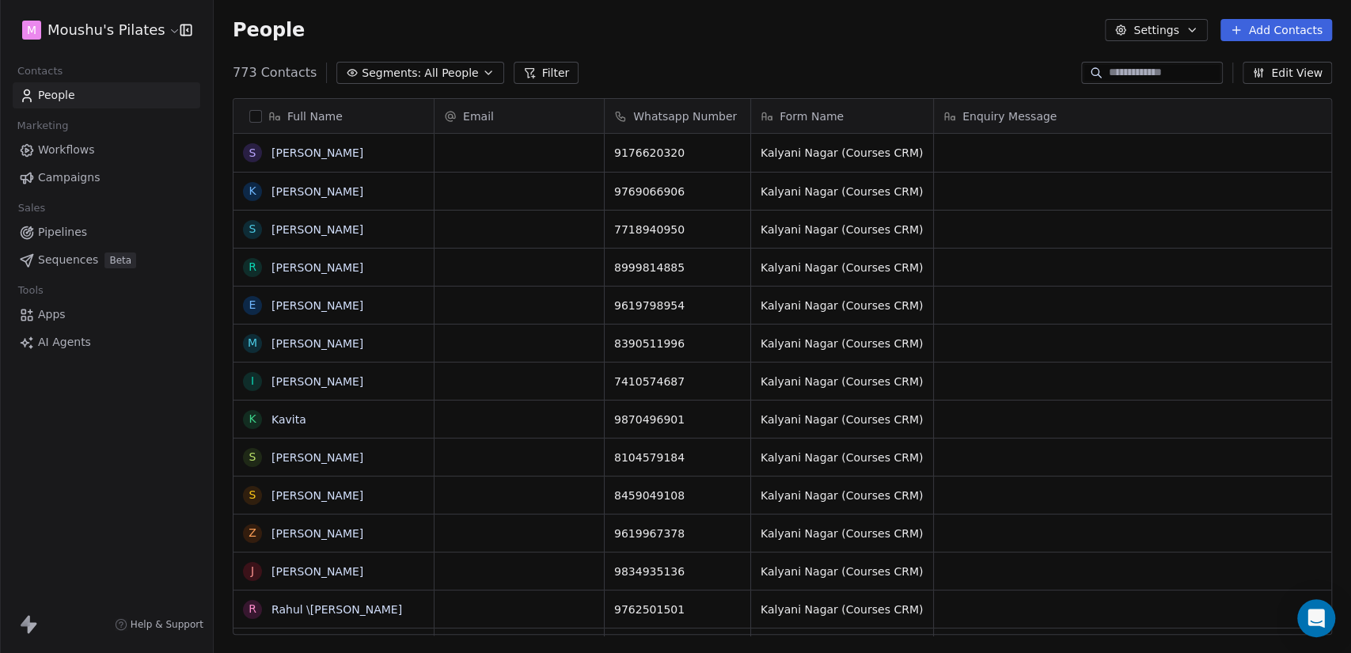
scroll to position [561, 1124]
click at [424, 73] on span "All People" at bounding box center [451, 73] width 54 height 17
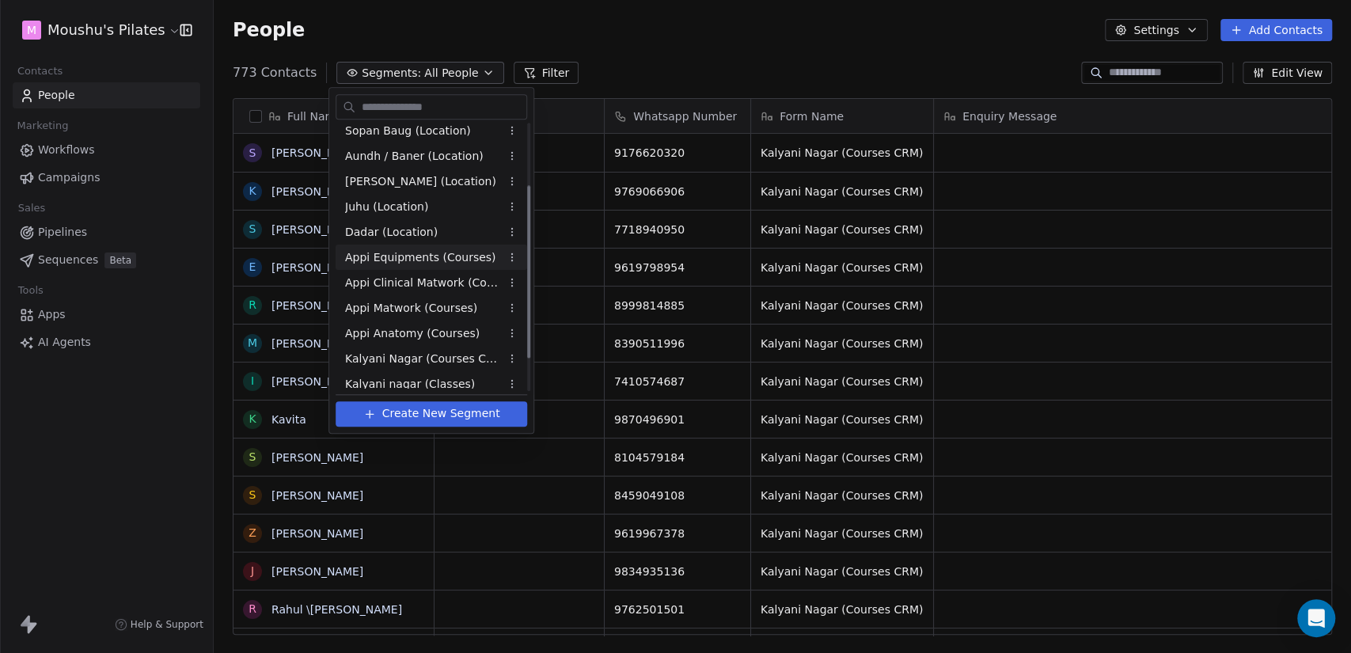
scroll to position [143, 0]
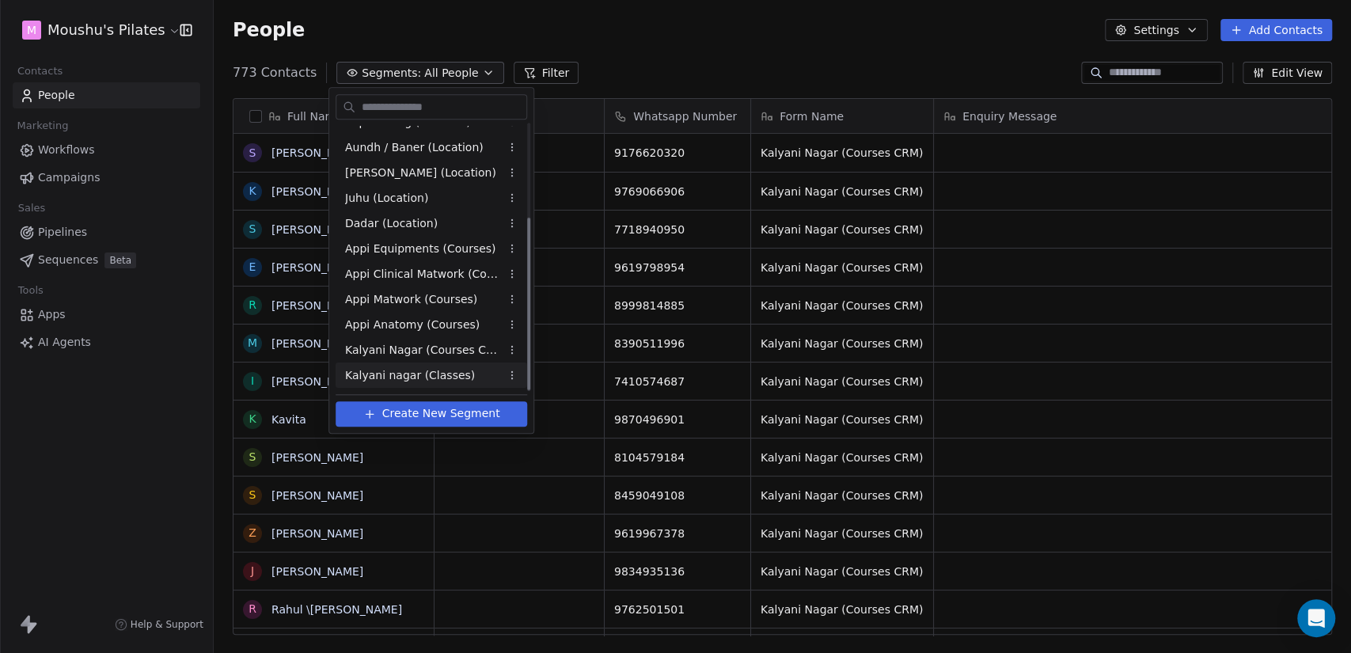
click at [450, 374] on span "Kalyani nagar (Classes)" at bounding box center [410, 375] width 130 height 17
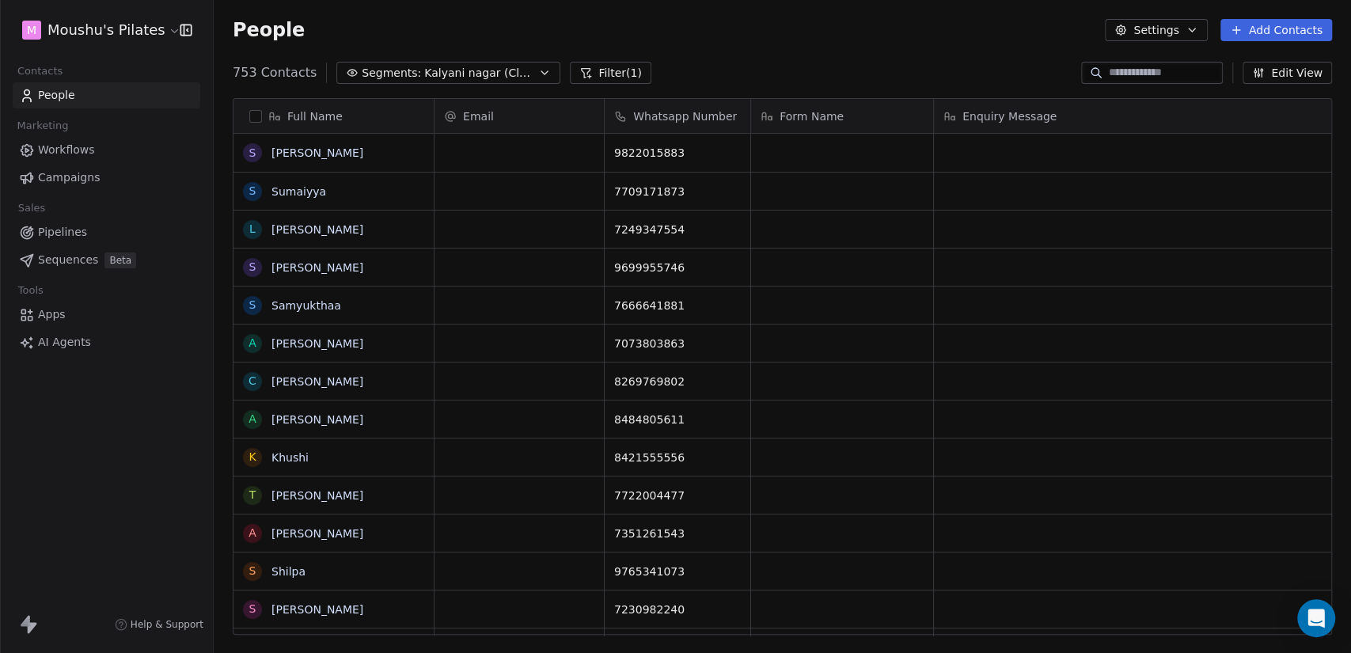
scroll to position [561, 1124]
click at [580, 66] on button "Filter (1)" at bounding box center [611, 73] width 82 height 22
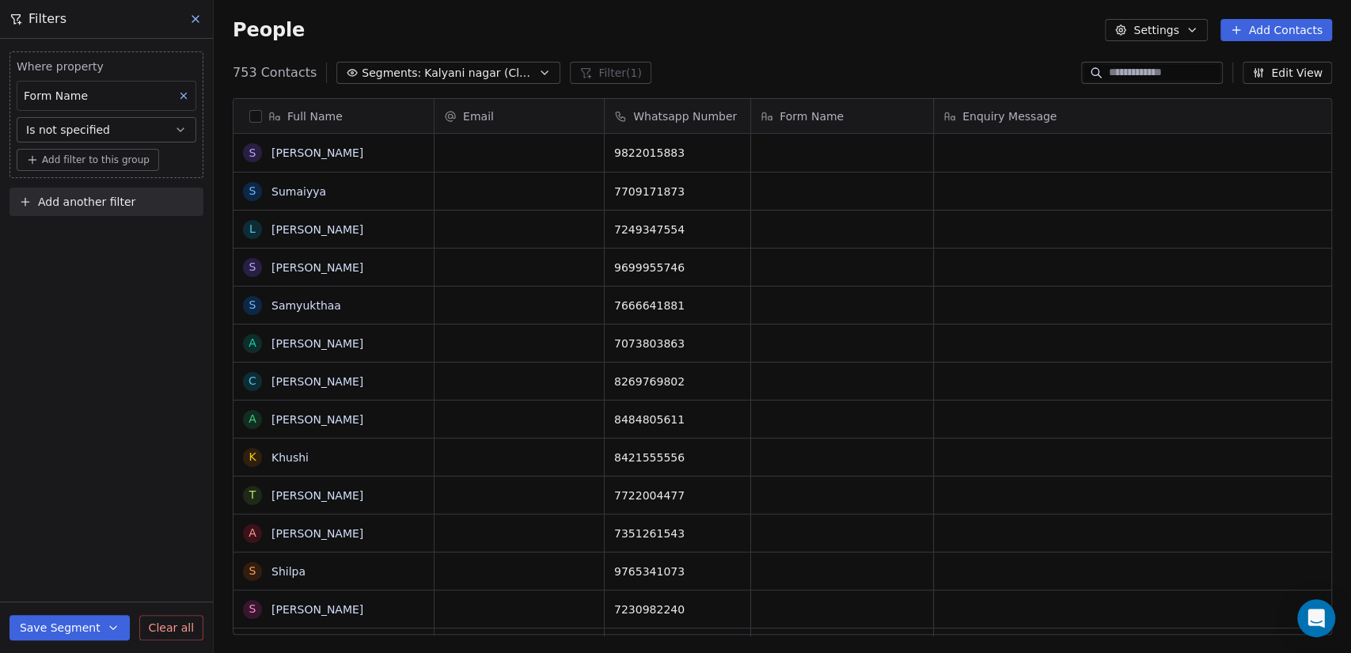
click at [92, 131] on span "Is not specified" at bounding box center [68, 130] width 84 height 16
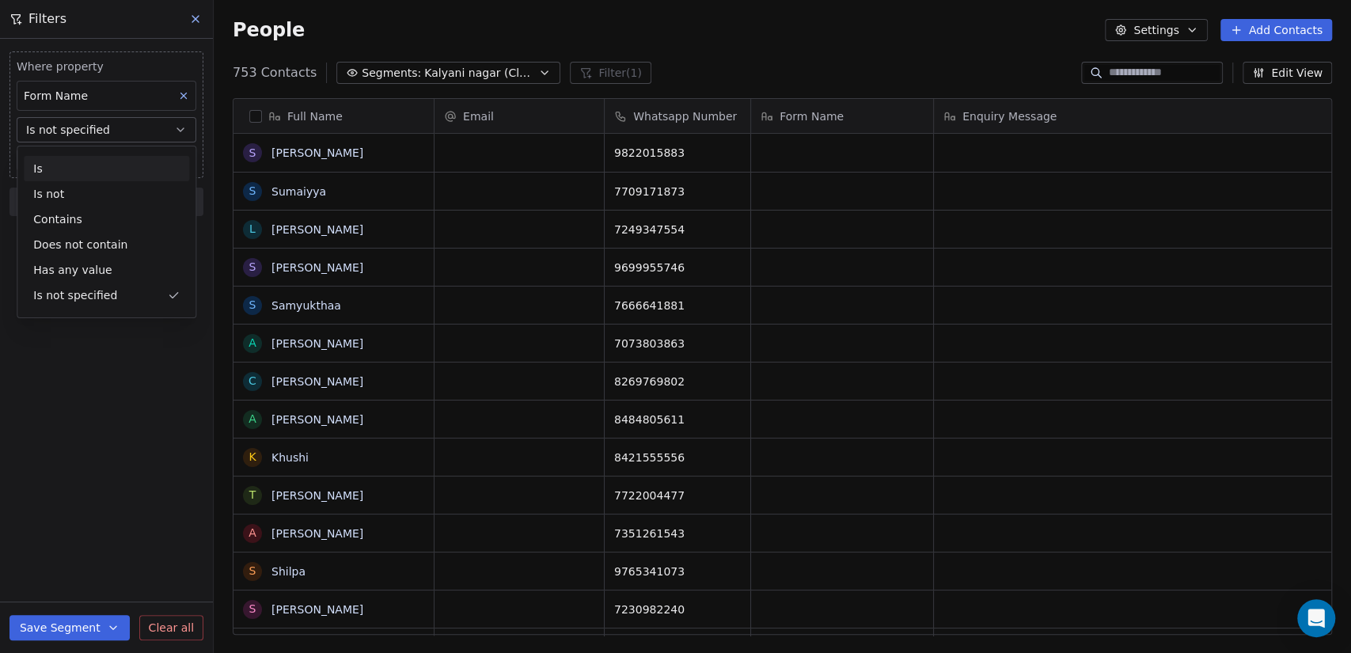
click at [95, 162] on div "Is" at bounding box center [106, 168] width 165 height 25
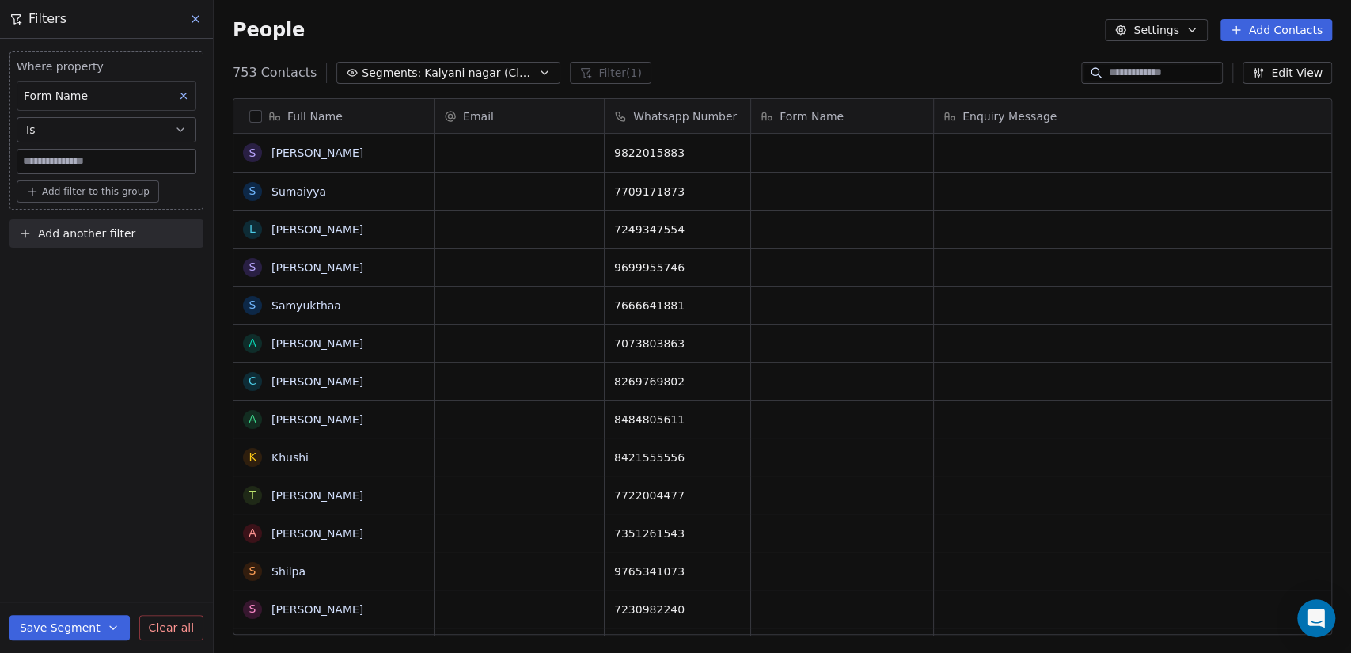
click at [89, 160] on input at bounding box center [106, 162] width 178 height 24
paste input "**********"
type input "**********"
click at [100, 314] on div "**********" at bounding box center [106, 346] width 213 height 614
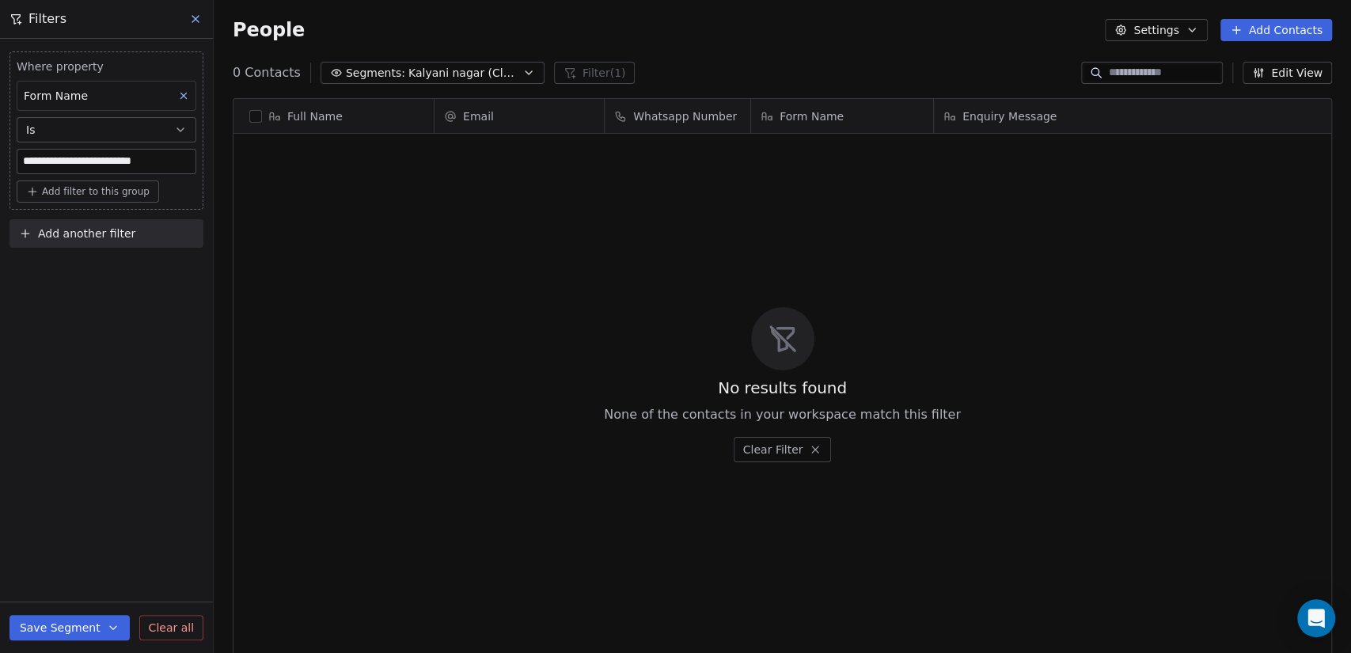
click at [83, 623] on button "Save Segment" at bounding box center [70, 627] width 120 height 25
click at [89, 560] on span "Create new segment" at bounding box center [103, 556] width 116 height 16
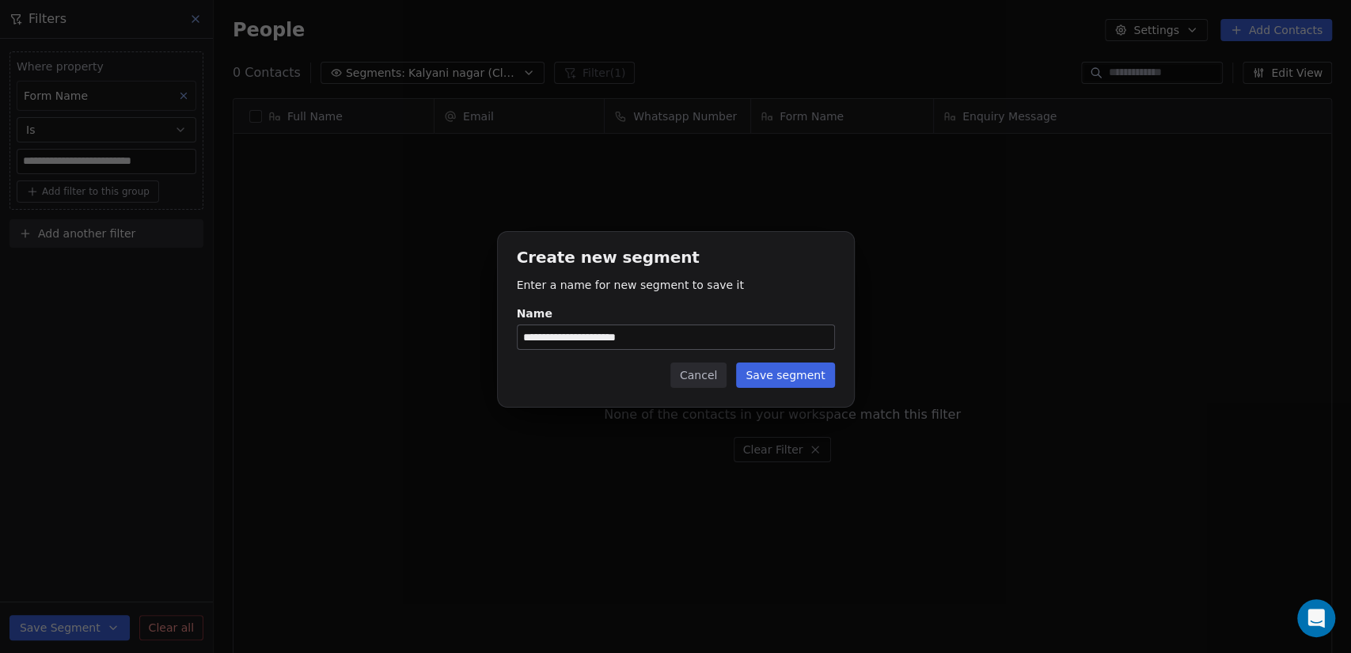
click at [2, 397] on div "**********" at bounding box center [675, 327] width 1351 height 240
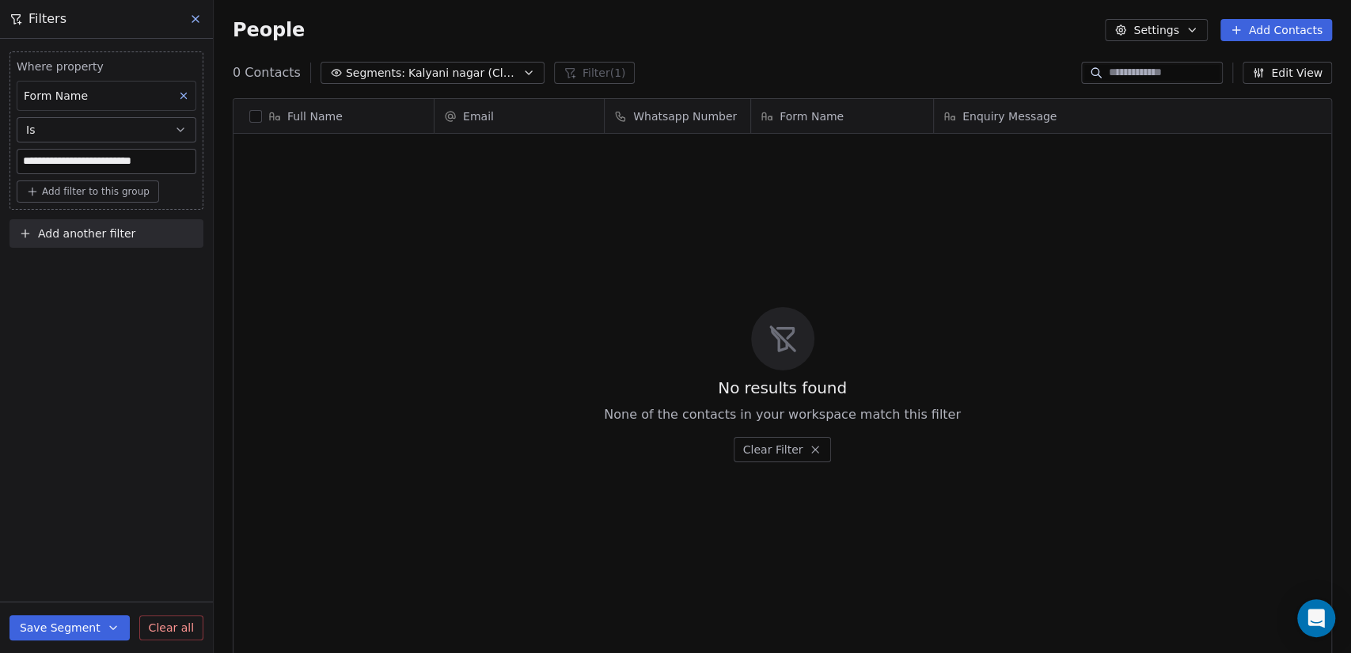
click at [51, 626] on button "Save Segment" at bounding box center [70, 627] width 120 height 25
click at [83, 591] on span "Update existing segment" at bounding box center [114, 588] width 139 height 16
click at [583, 325] on div "No results found None of the contacts in your workspace match this filter Clear…" at bounding box center [783, 384] width 1098 height 495
click at [826, 51] on icon "Close toast" at bounding box center [831, 47] width 14 height 14
click at [186, 16] on button at bounding box center [196, 19] width 24 height 22
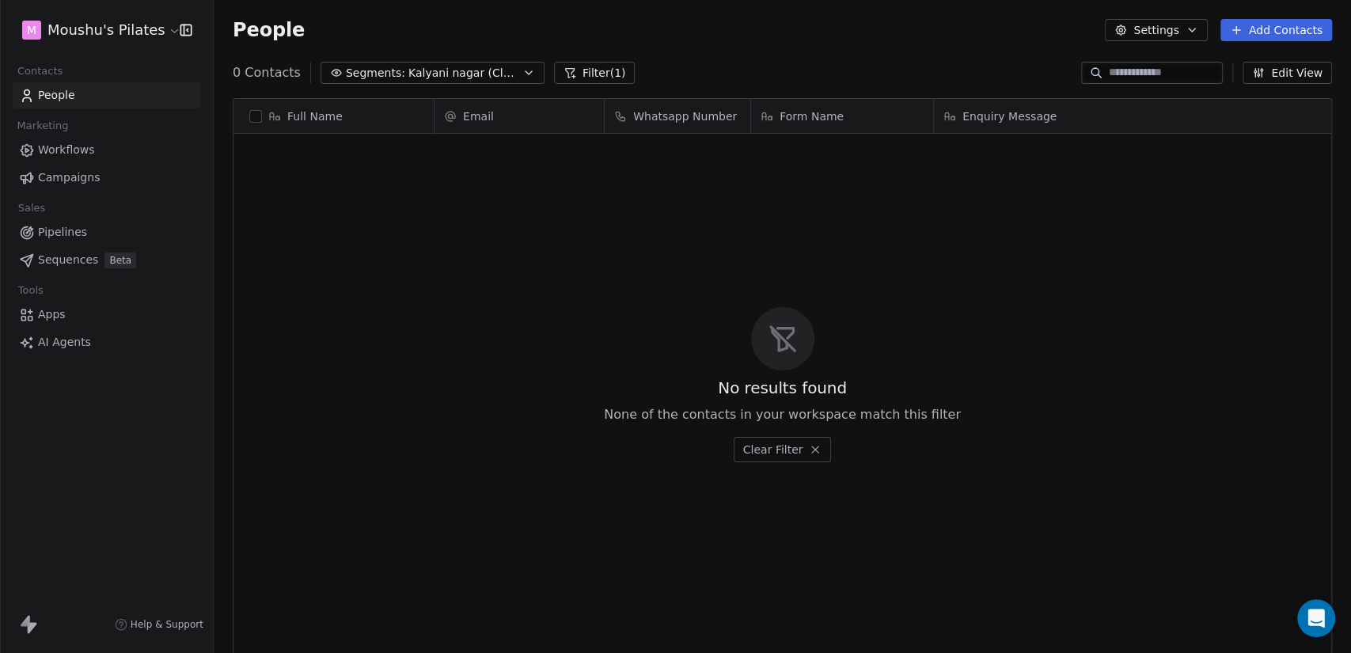
click at [352, 74] on span "Segments:" at bounding box center [375, 73] width 59 height 17
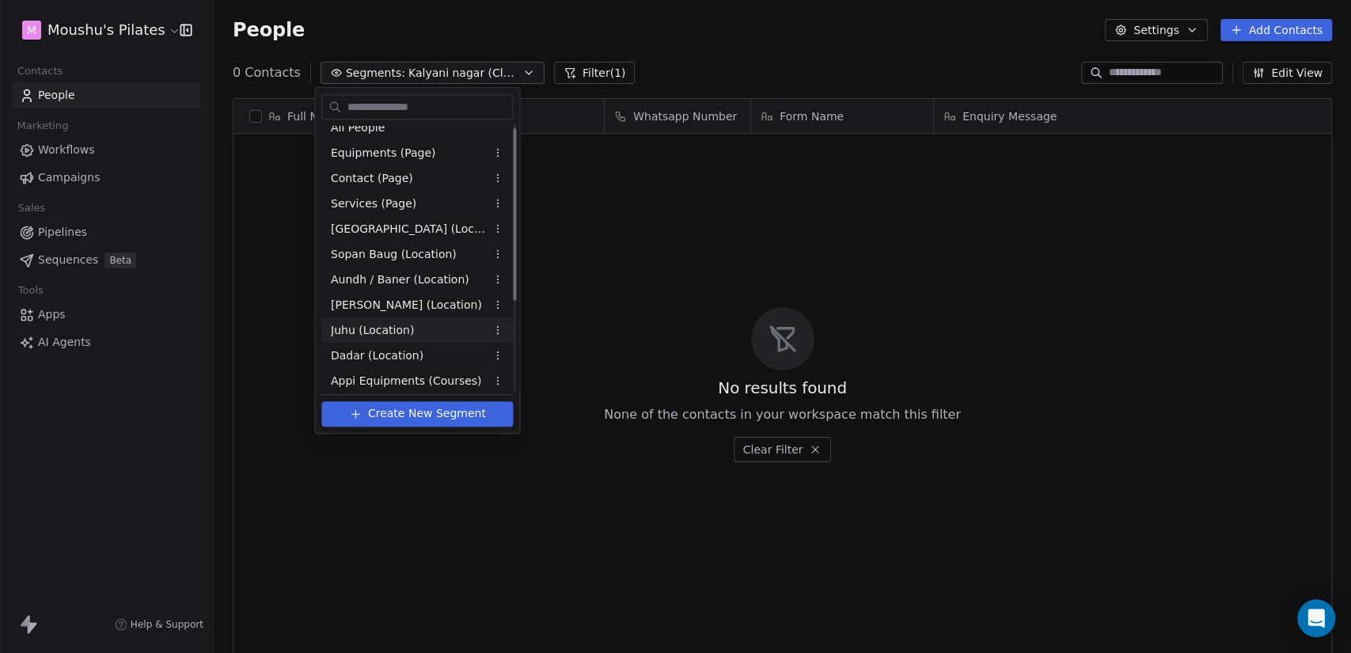
scroll to position [0, 0]
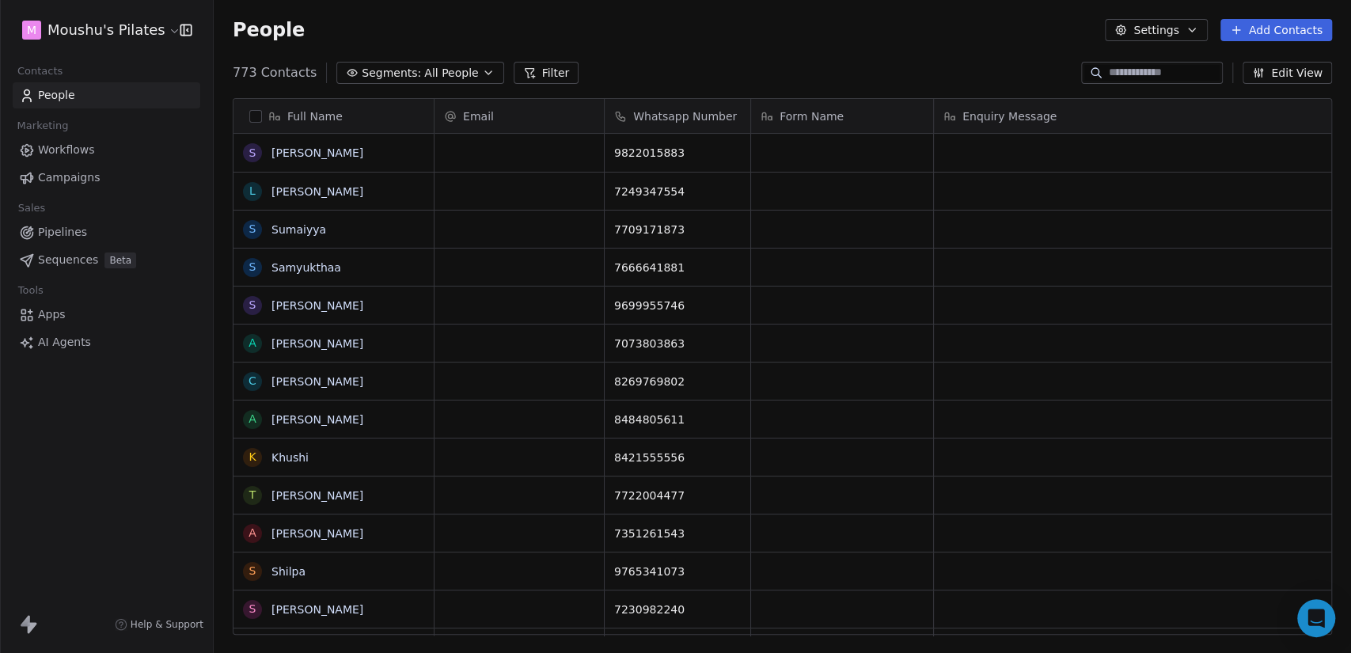
scroll to position [561, 1124]
click at [412, 82] on button "Segments: All People" at bounding box center [419, 73] width 167 height 22
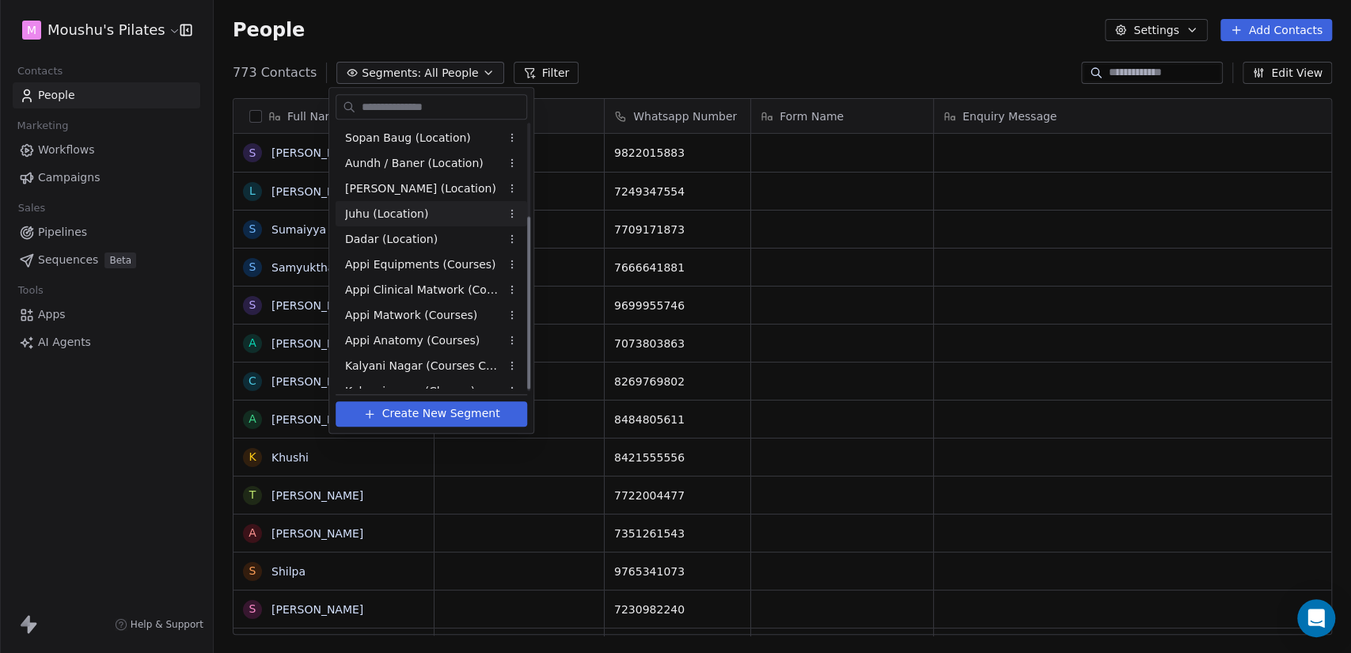
scroll to position [143, 0]
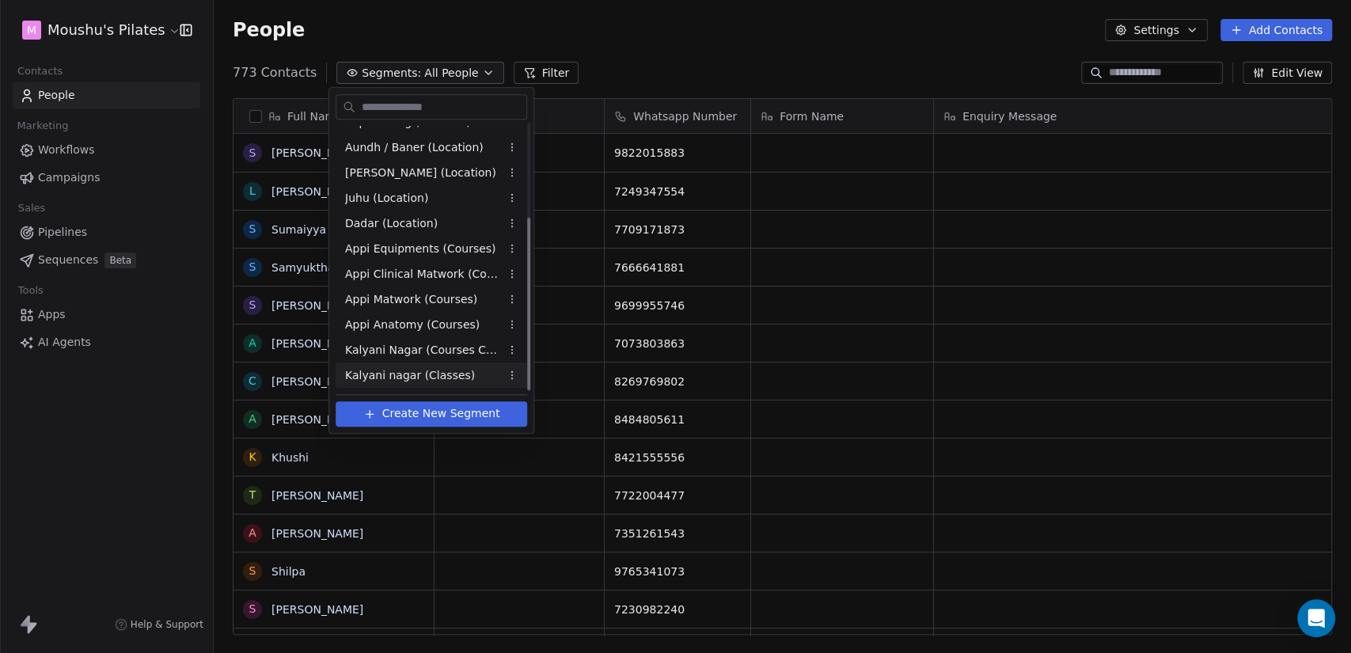
click at [434, 374] on span "Kalyani nagar (Classes)" at bounding box center [410, 375] width 130 height 17
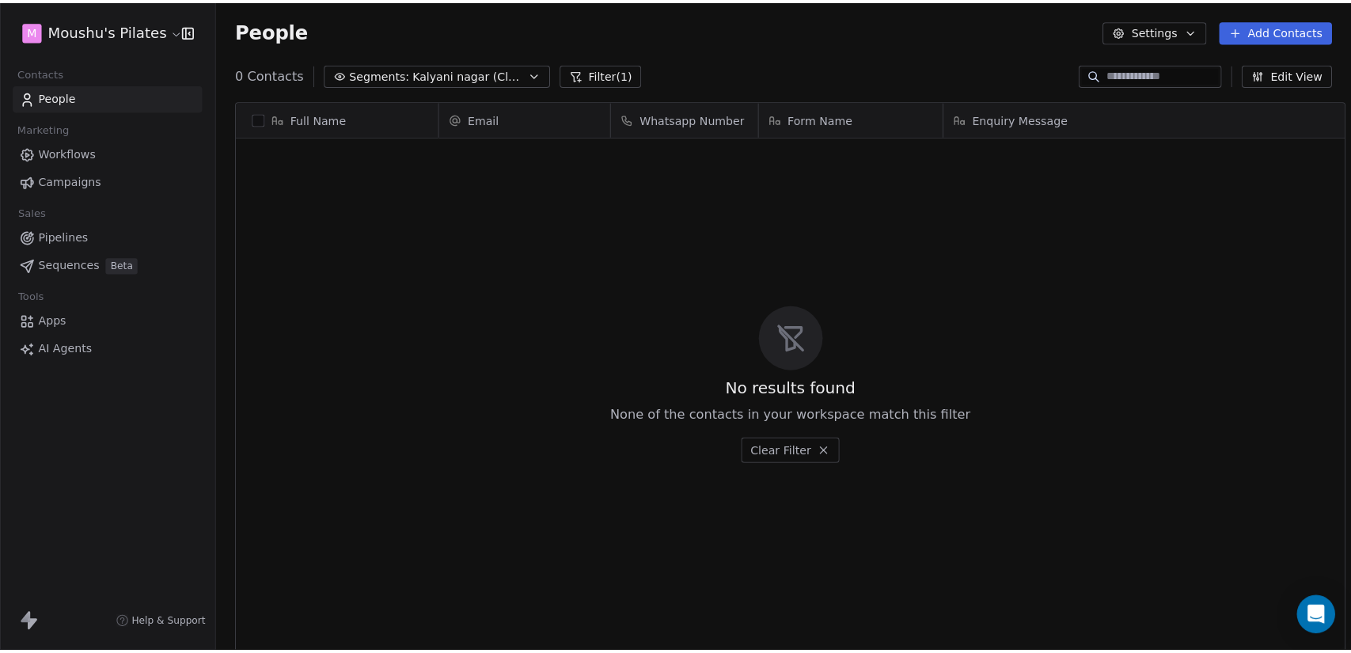
scroll to position [561, 1124]
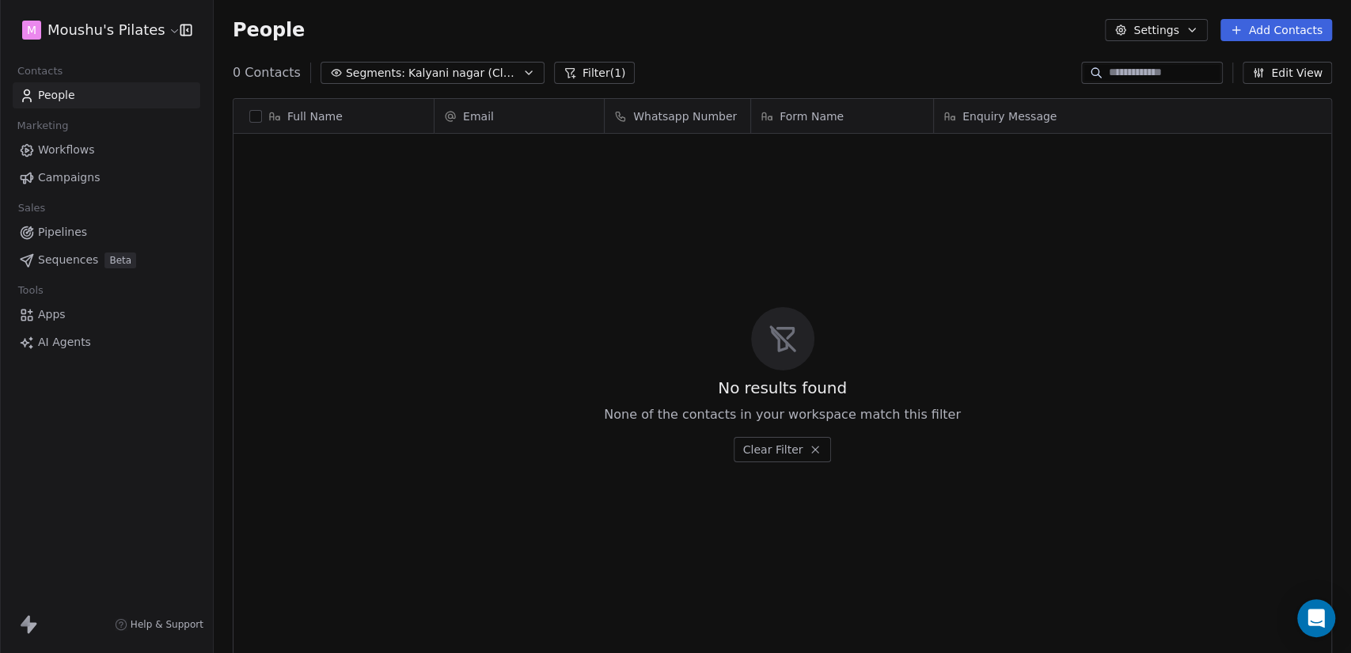
click at [129, 36] on html "M Moushu's Pilates Contacts People Marketing Workflows Campaigns Sales Pipeline…" at bounding box center [675, 326] width 1351 height 653
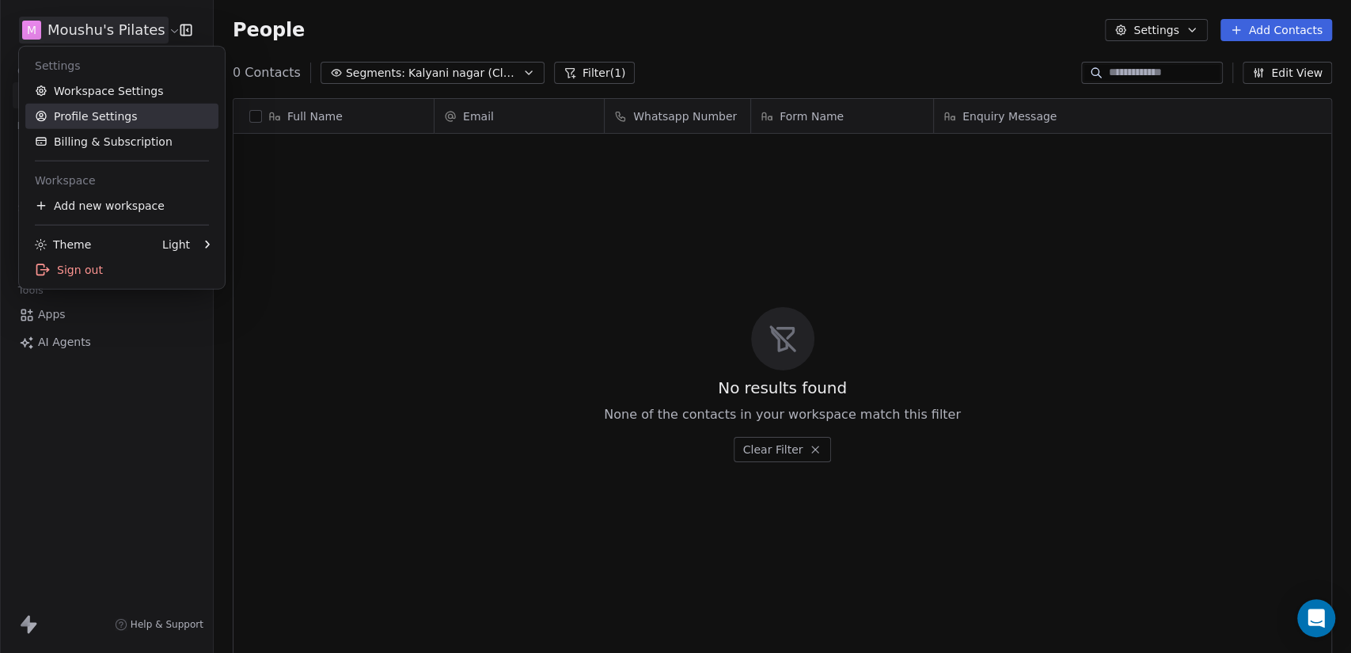
click at [120, 100] on link "Workspace Settings" at bounding box center [121, 90] width 193 height 25
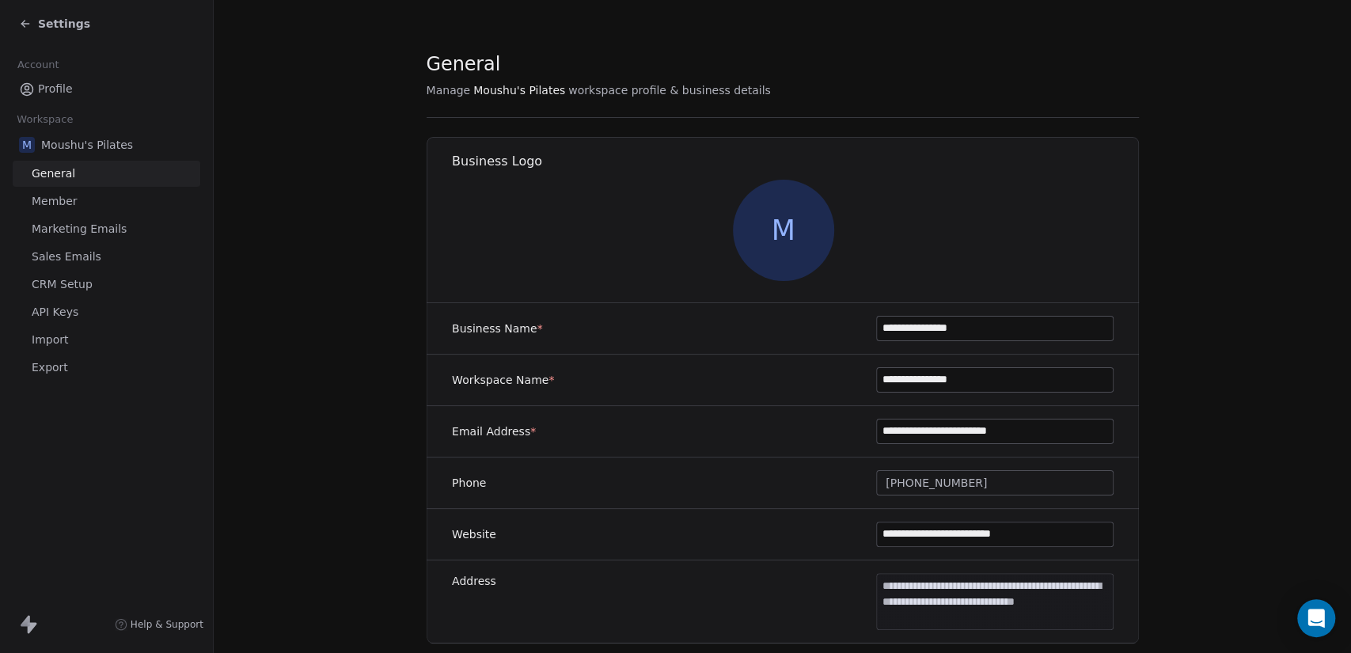
click at [102, 332] on link "Import" at bounding box center [107, 340] width 188 height 26
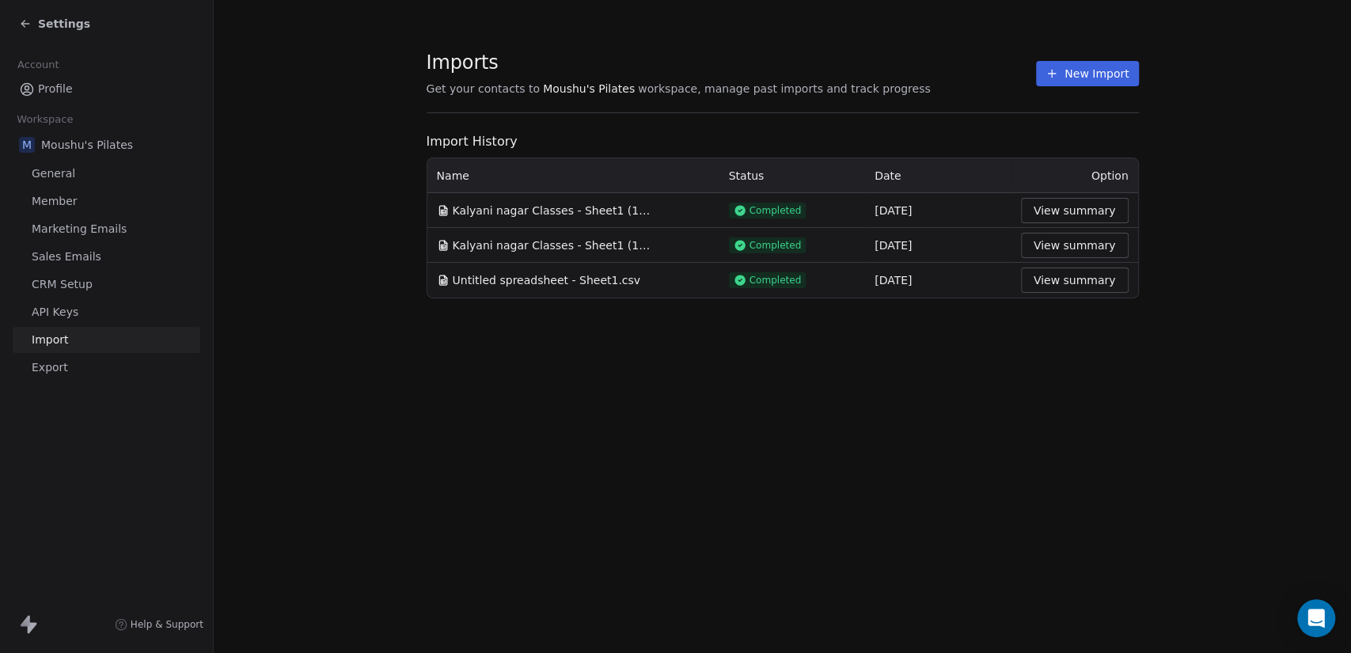
click at [752, 333] on section "Imports Get your contacts to Moushu's Pilates workspace, manage past imports an…" at bounding box center [783, 174] width 1138 height 349
click at [54, 30] on span "Settings" at bounding box center [64, 24] width 52 height 16
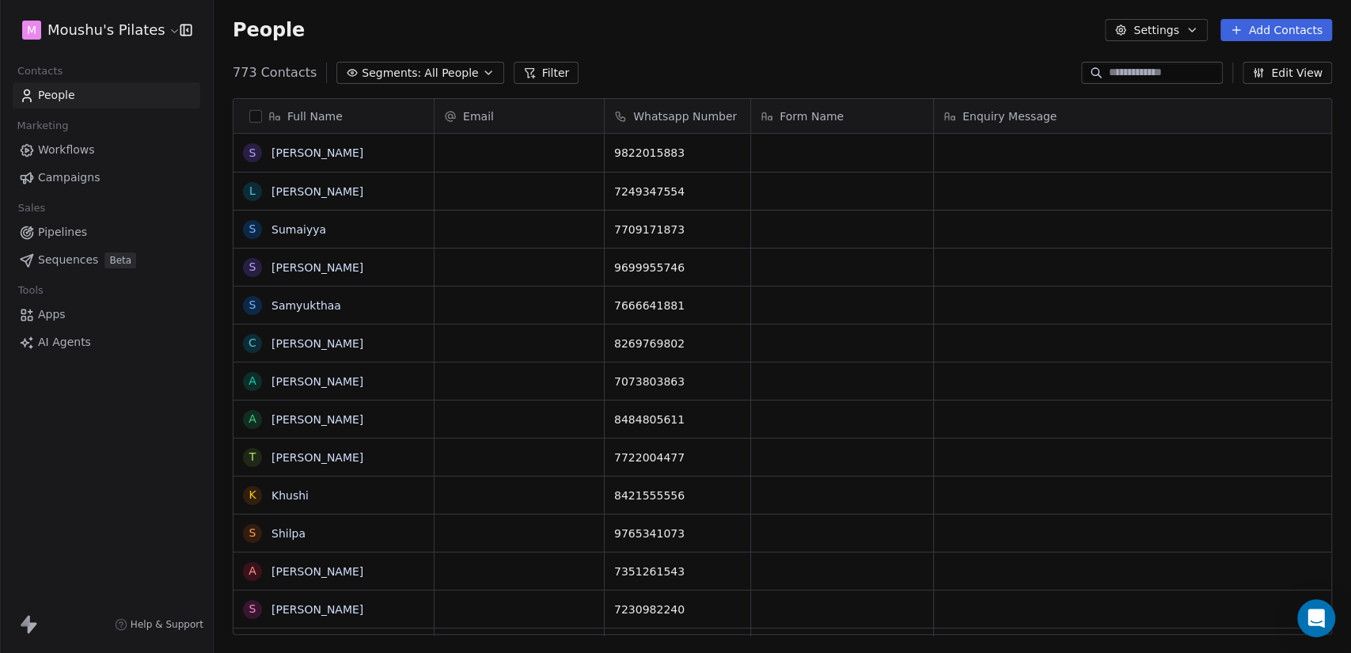
scroll to position [561, 1124]
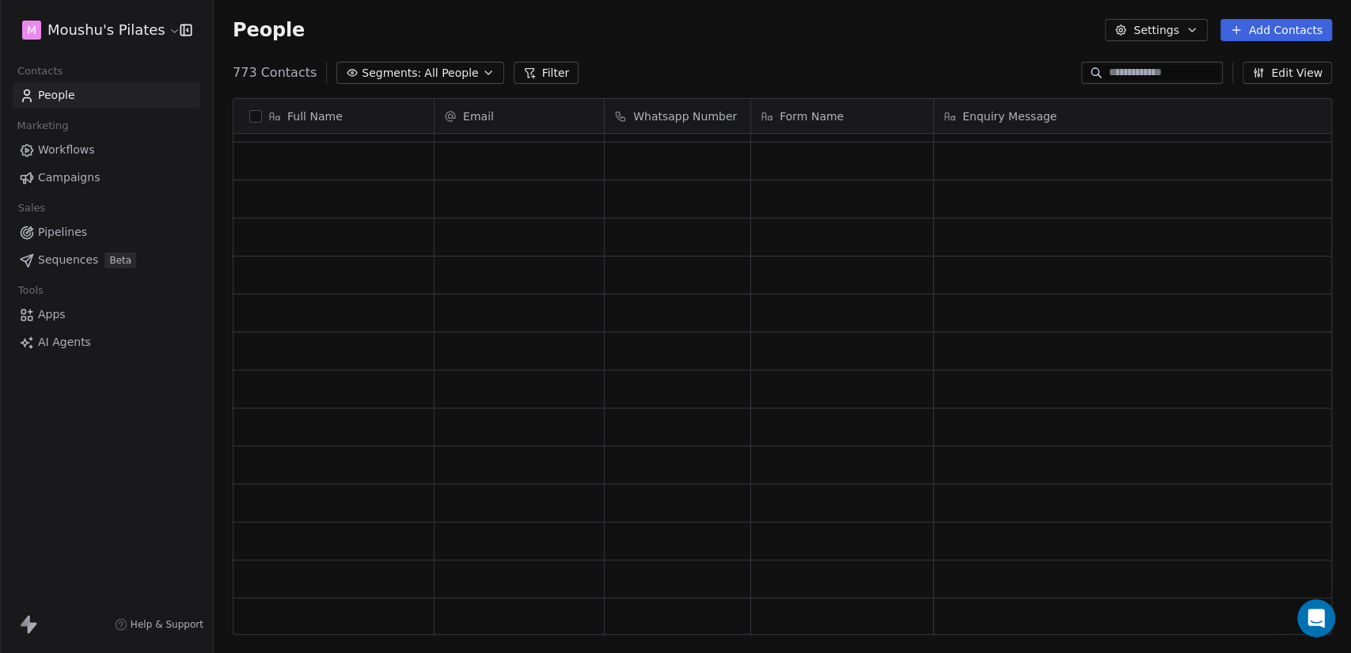
click at [407, 75] on span "Segments:" at bounding box center [391, 73] width 59 height 17
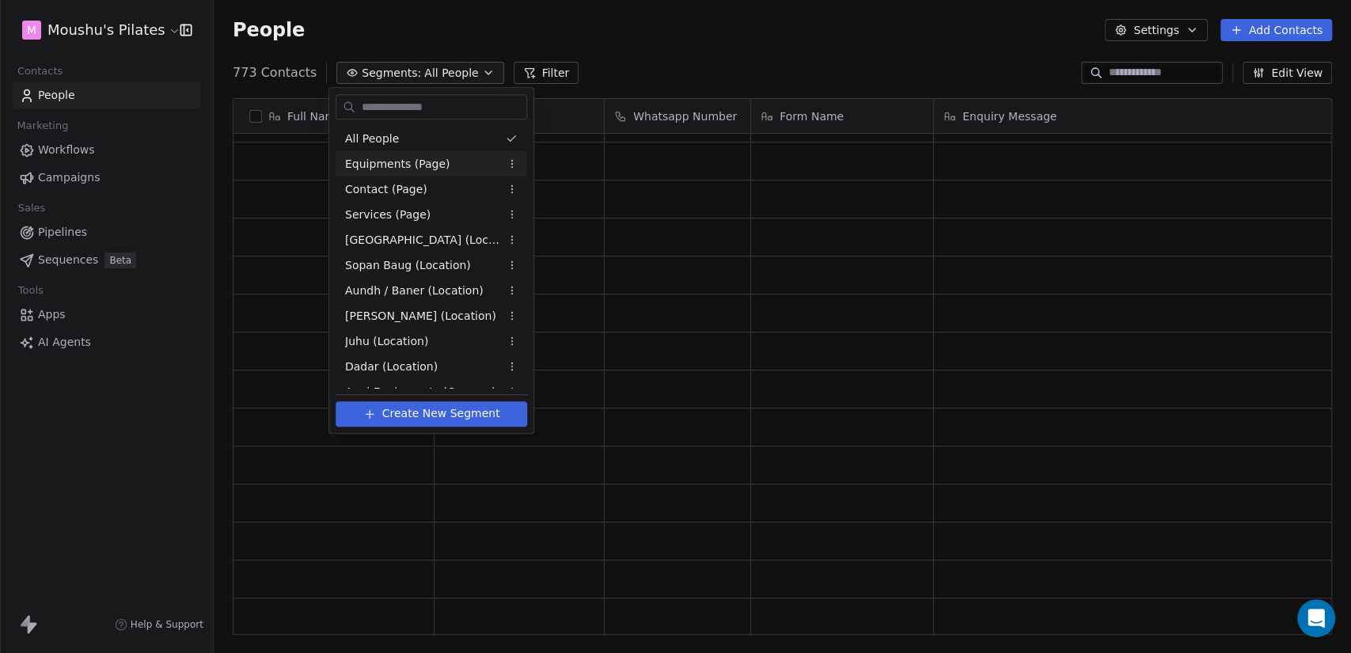
click at [426, 161] on span "Equipments (Page)" at bounding box center [397, 164] width 105 height 17
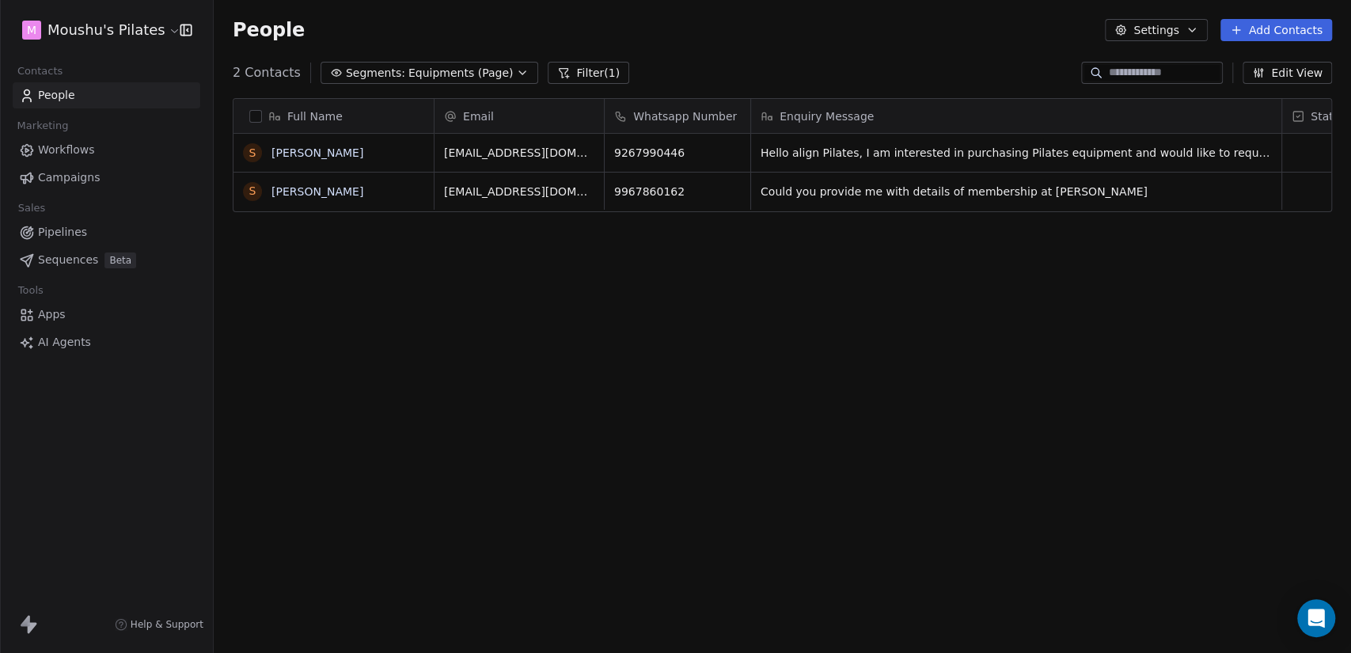
click at [431, 80] on span "Equipments (Page)" at bounding box center [461, 73] width 105 height 17
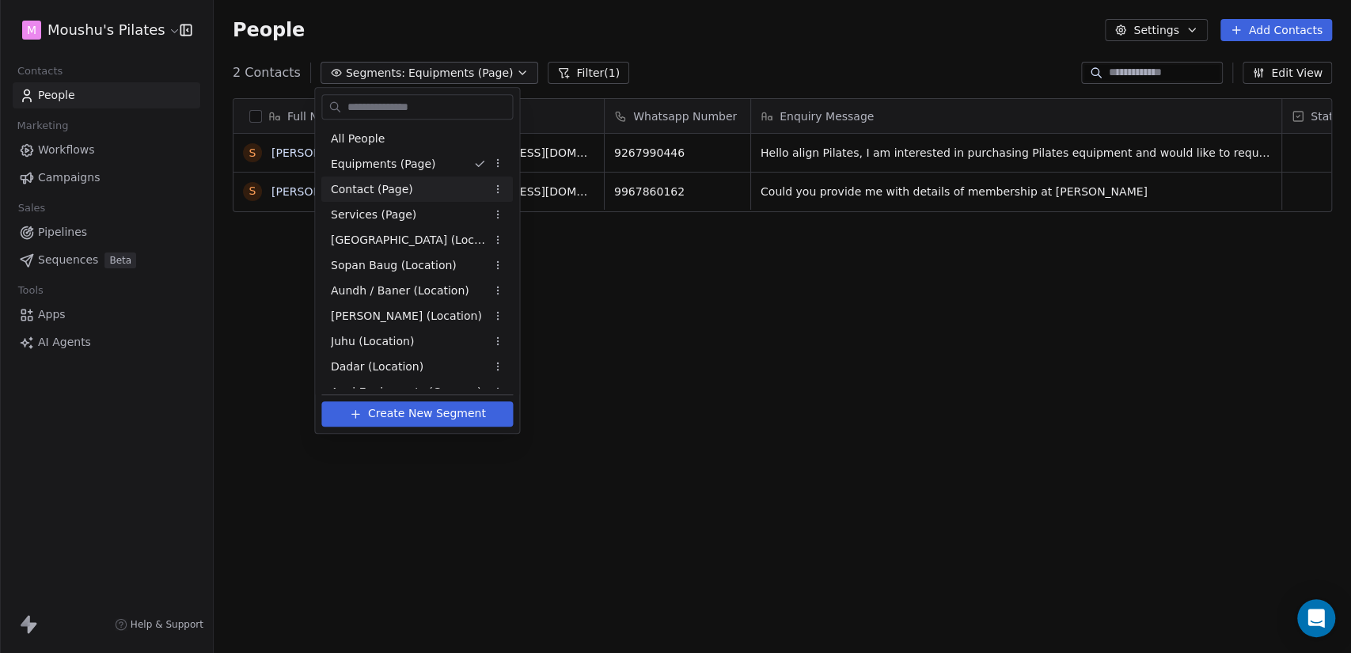
click at [435, 193] on div "Contact (Page)" at bounding box center [417, 189] width 192 height 25
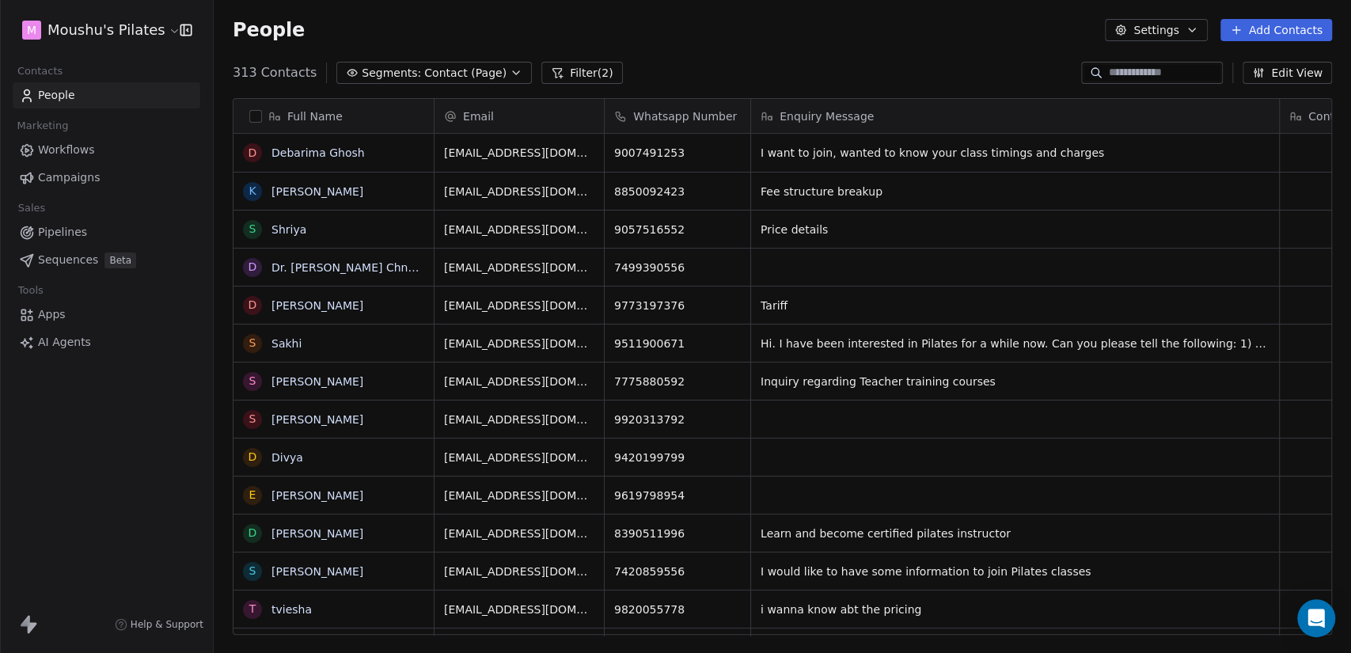
click at [424, 74] on span "Contact (Page)" at bounding box center [465, 73] width 82 height 17
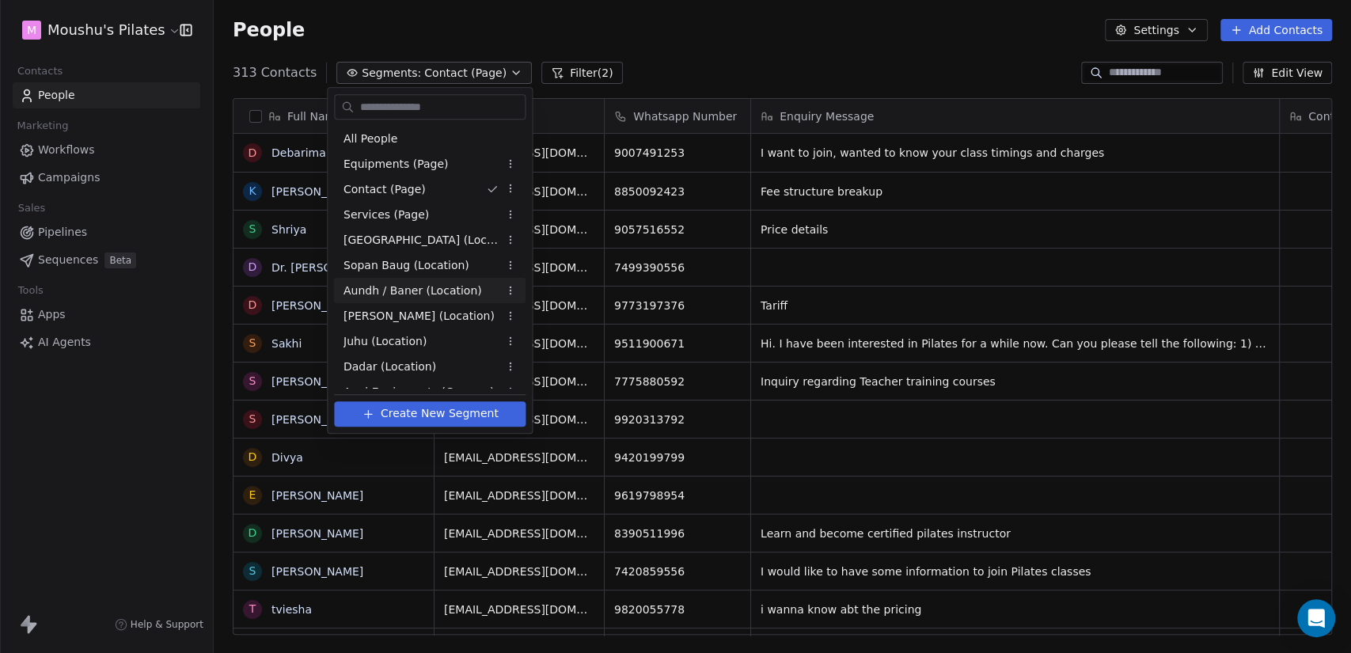
click at [424, 295] on span "Aundh / Baner (Location)" at bounding box center [413, 291] width 139 height 17
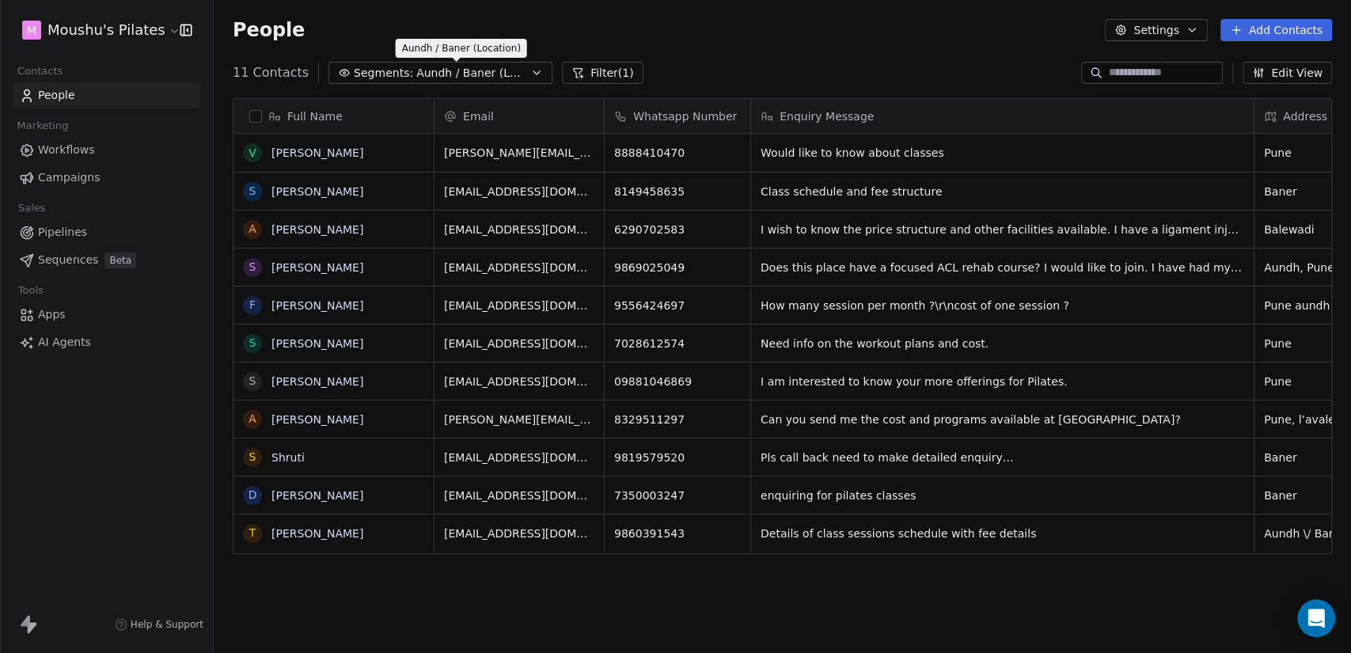
click at [424, 78] on span "Aundh / Baner (Location)" at bounding box center [471, 73] width 111 height 17
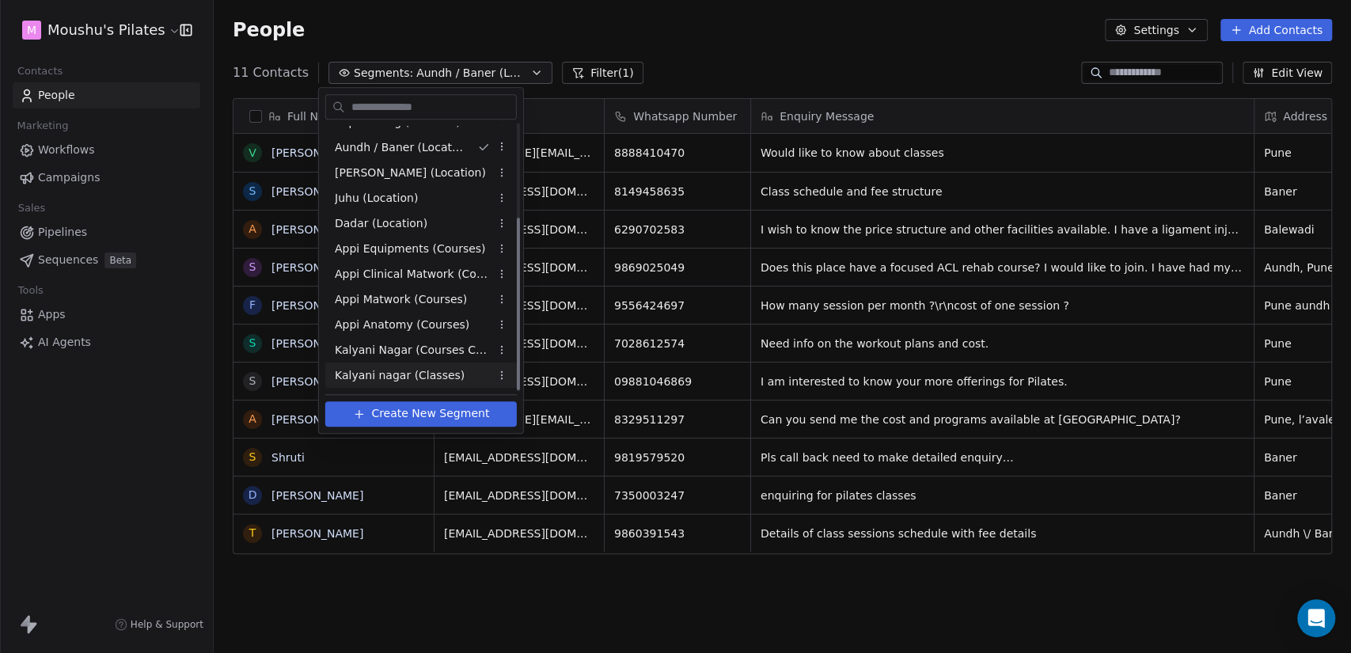
click at [426, 367] on span "Kalyani nagar (Classes)" at bounding box center [400, 375] width 130 height 17
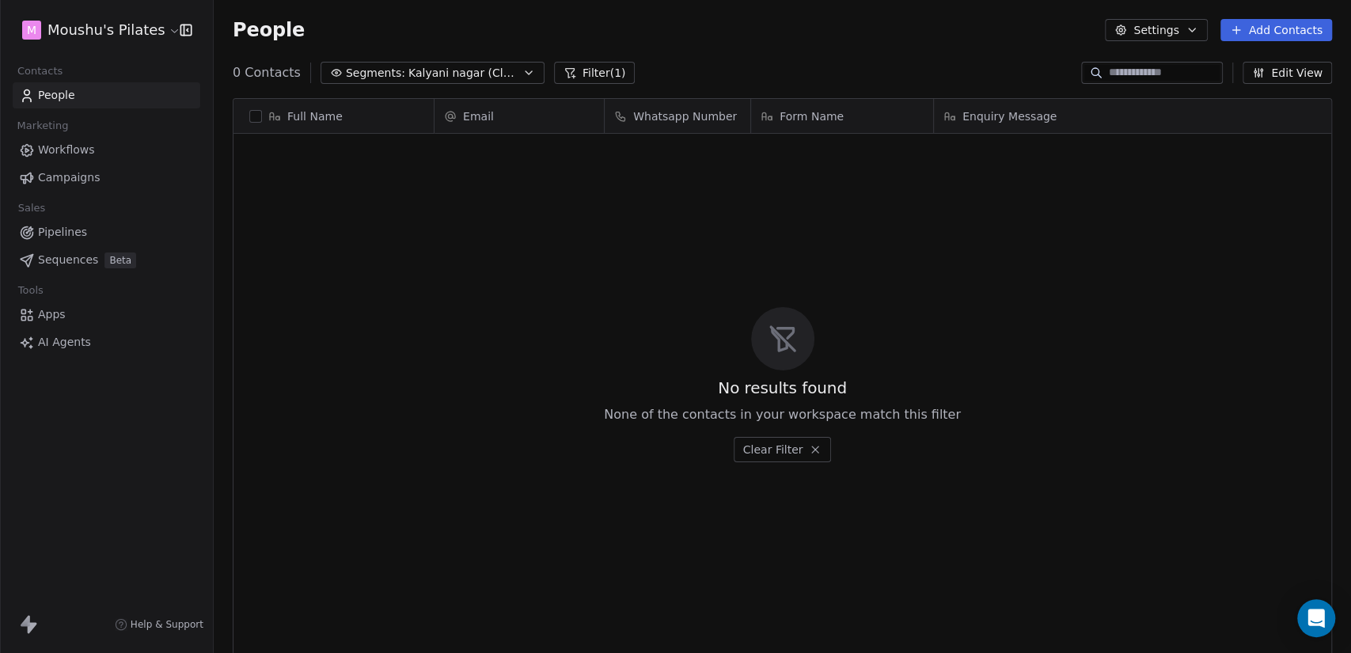
click at [576, 72] on button "Filter (1)" at bounding box center [595, 73] width 82 height 22
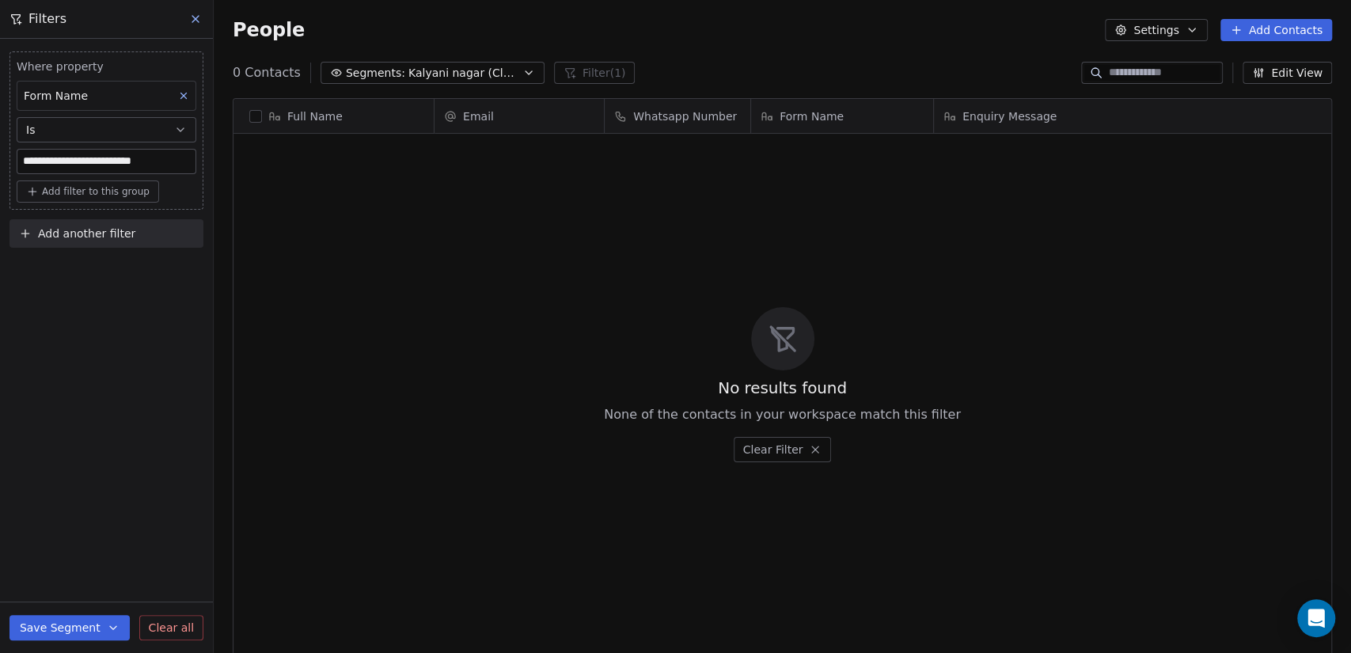
click at [110, 135] on button "Is" at bounding box center [107, 129] width 180 height 25
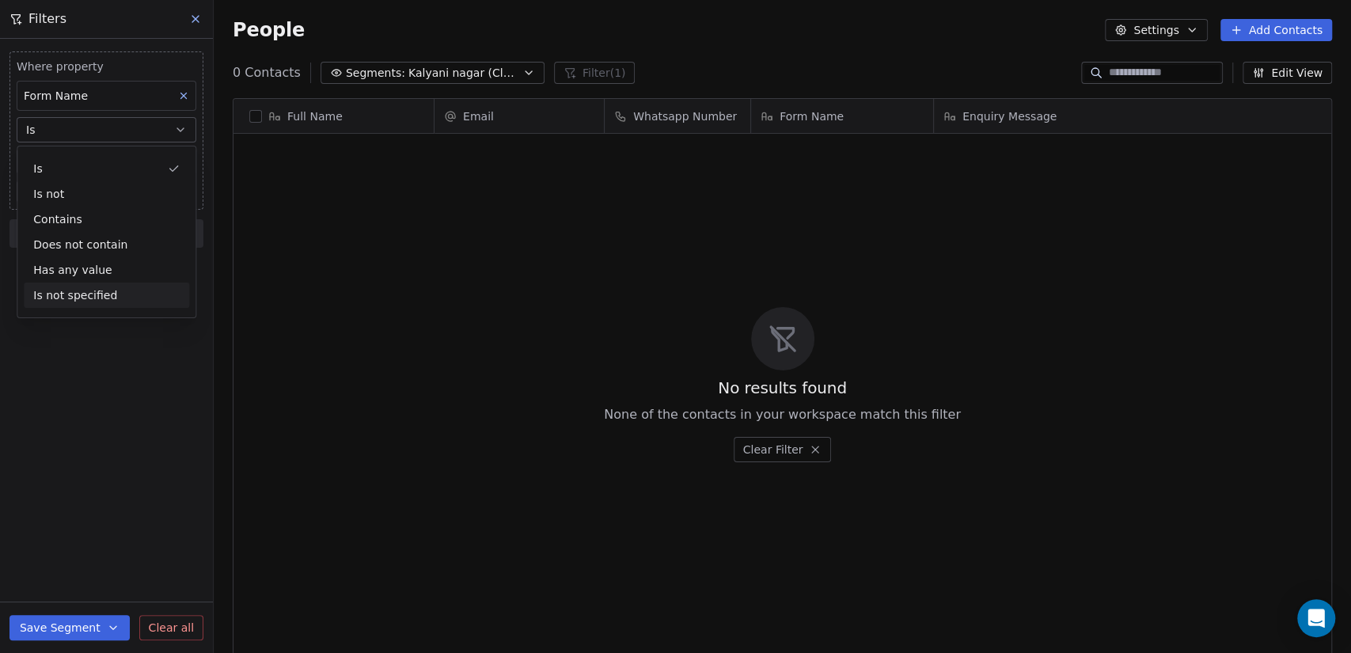
click at [109, 296] on div "Is not specified" at bounding box center [106, 295] width 165 height 25
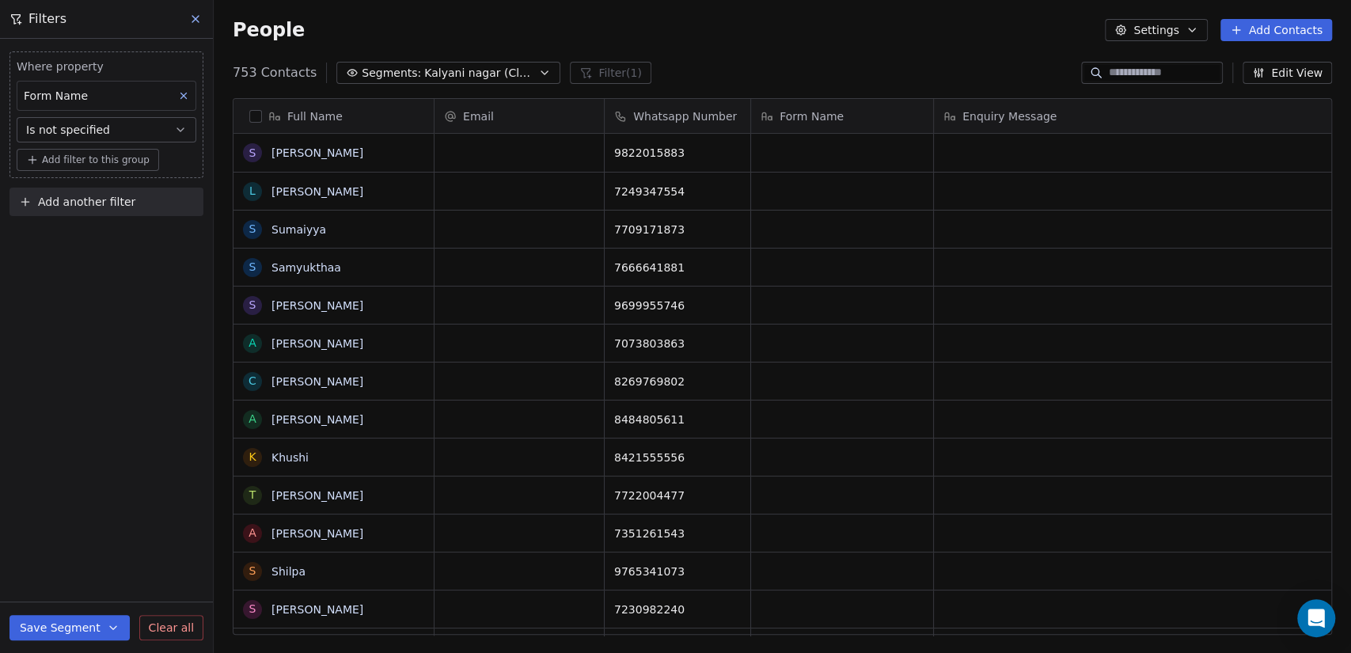
click at [256, 120] on button "button" at bounding box center [255, 116] width 13 height 13
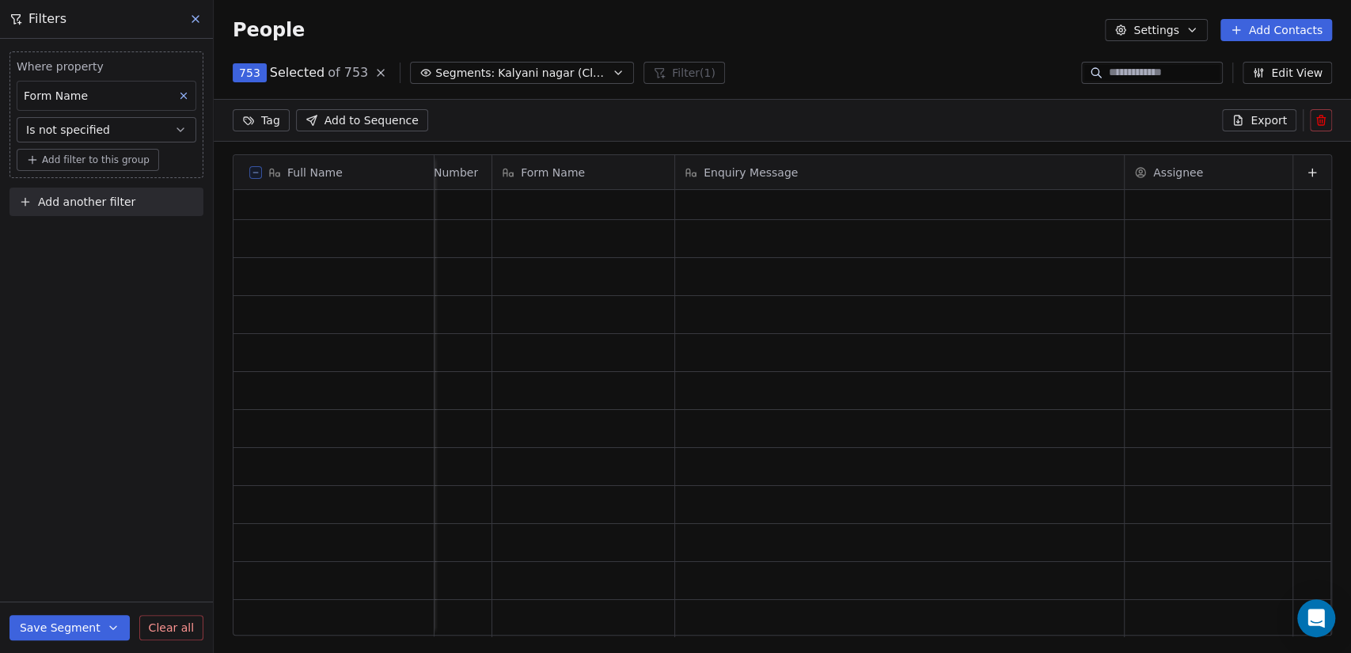
click at [1322, 124] on icon at bounding box center [1321, 120] width 13 height 13
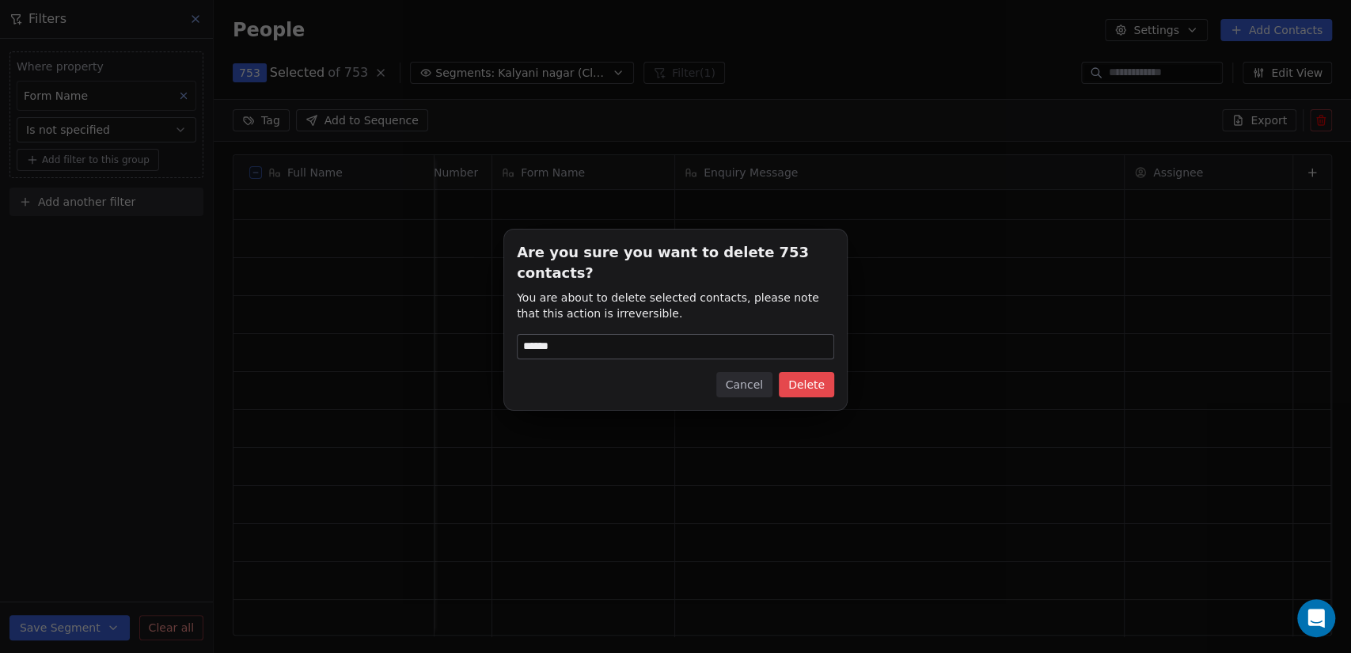
type input "******"
click at [834, 383] on button "Delete" at bounding box center [806, 384] width 55 height 25
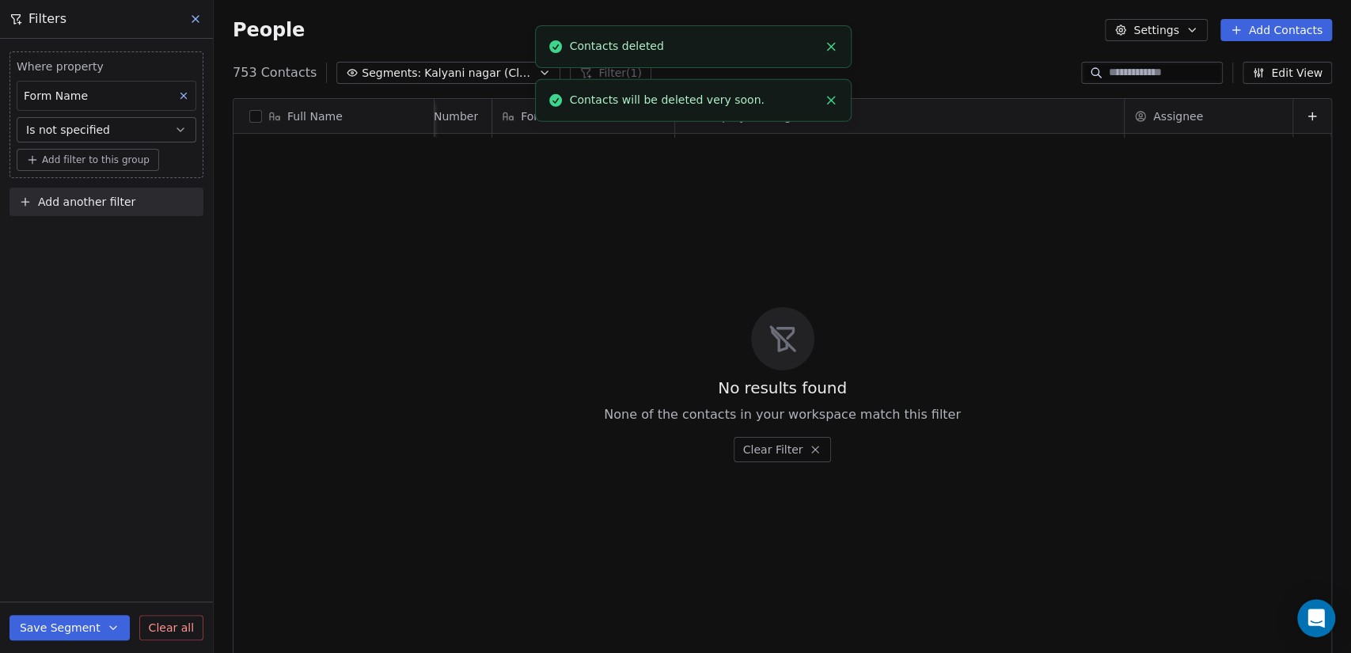
click at [833, 49] on line "Close toast" at bounding box center [830, 46] width 7 height 7
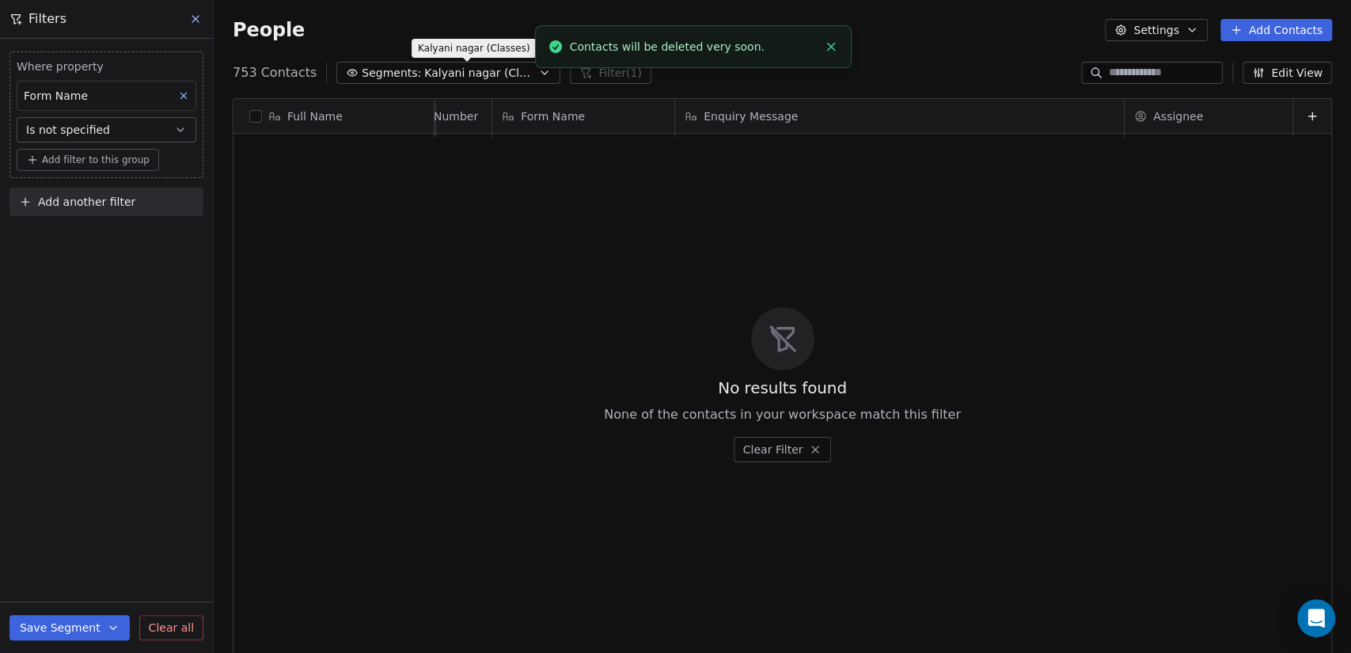
click at [469, 74] on span "Kalyani nagar (Classes)" at bounding box center [479, 73] width 111 height 17
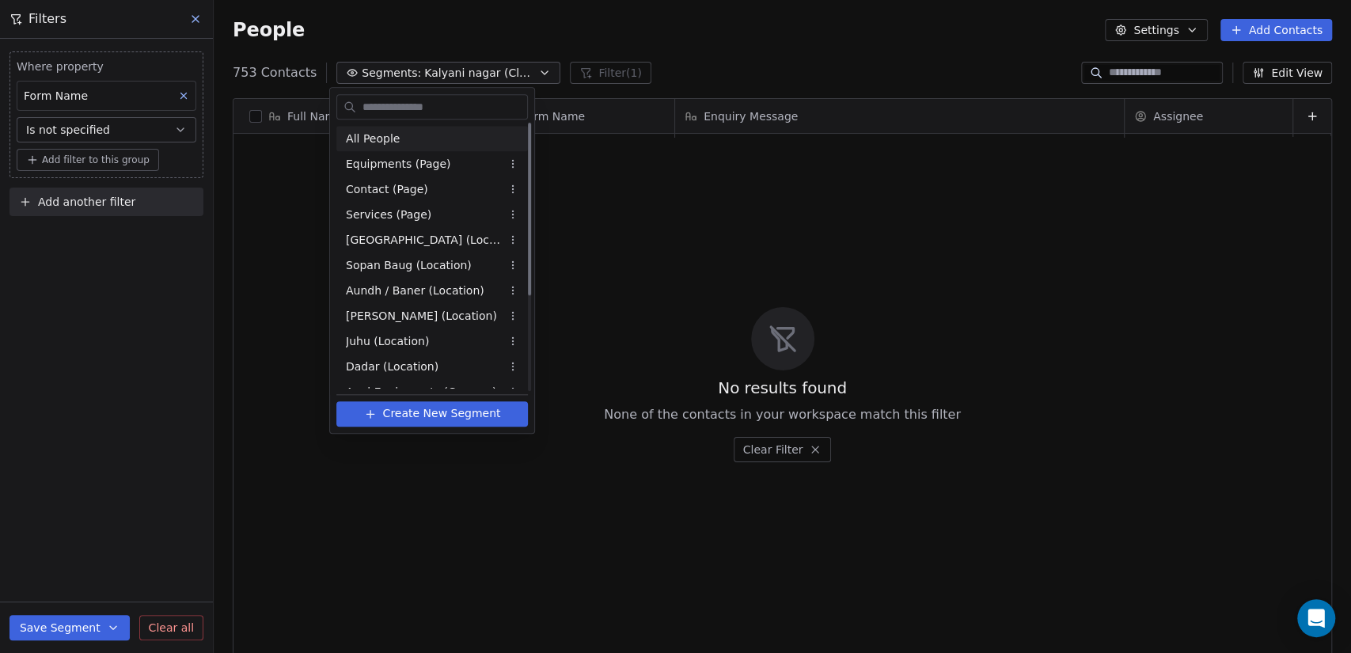
click at [444, 139] on div "All People" at bounding box center [432, 138] width 192 height 25
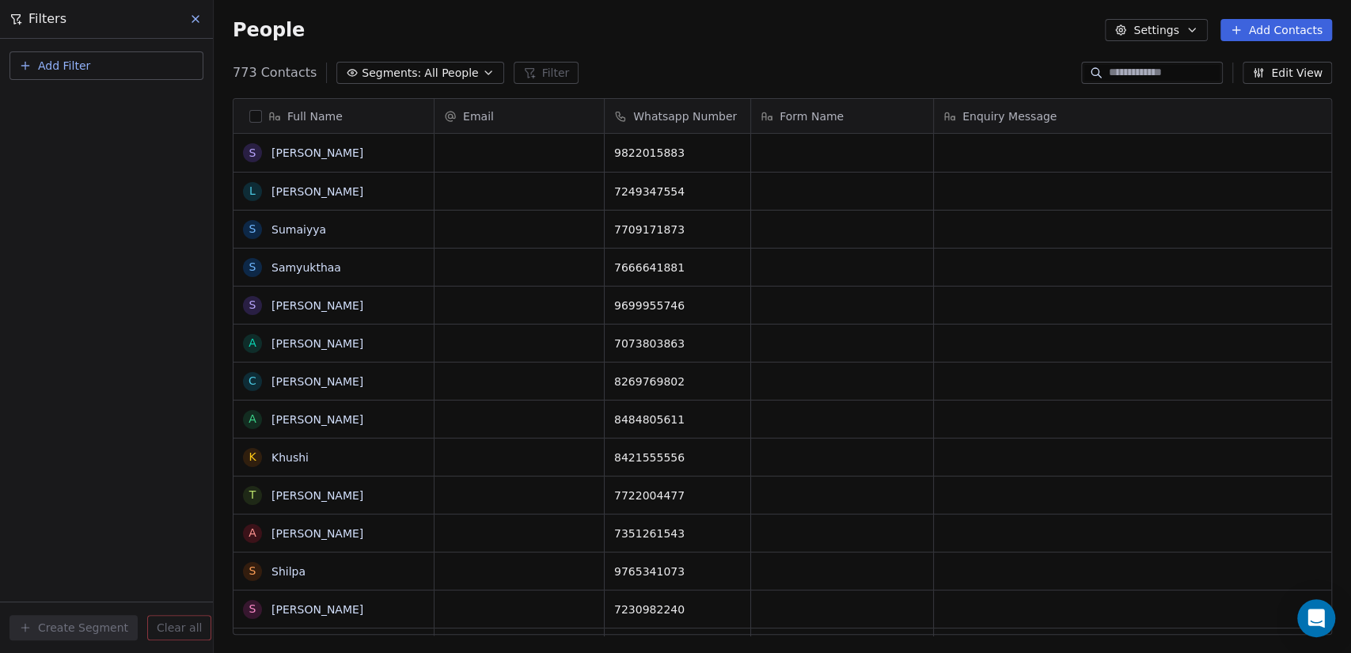
click at [196, 22] on icon at bounding box center [195, 19] width 13 height 13
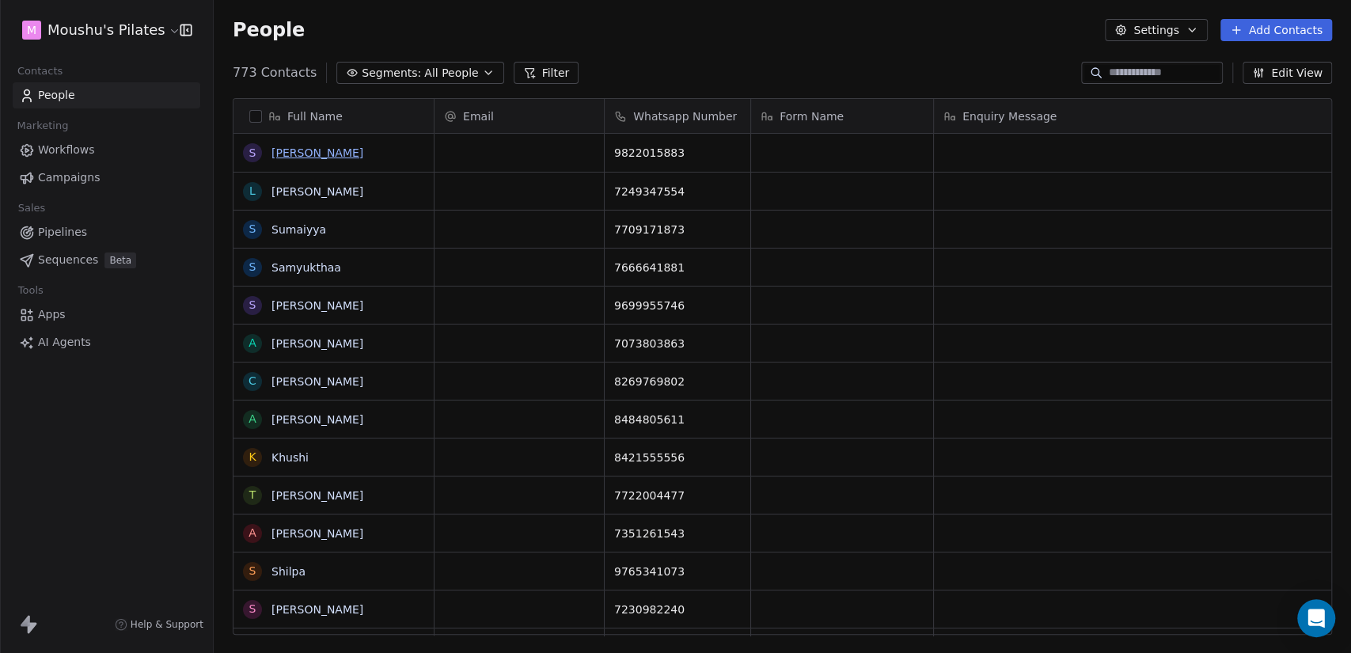
click at [317, 158] on link "[PERSON_NAME]" at bounding box center [318, 152] width 92 height 13
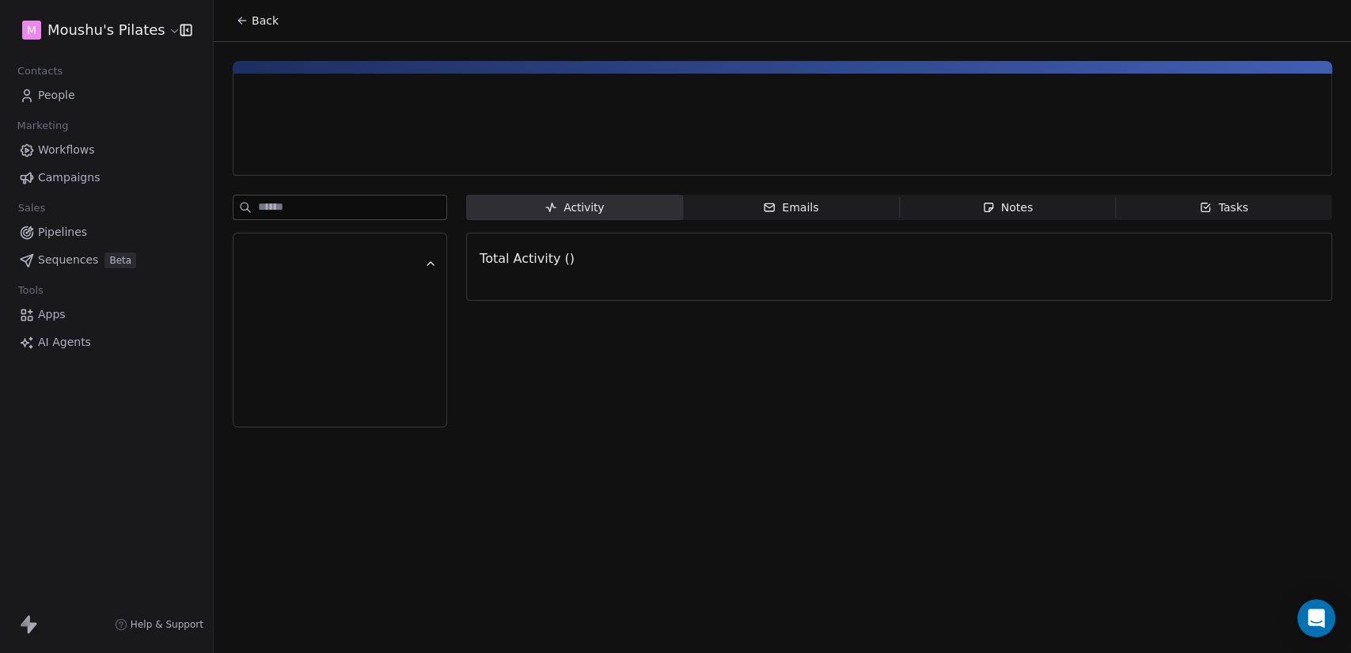
click at [263, 28] on button "Back" at bounding box center [257, 20] width 62 height 29
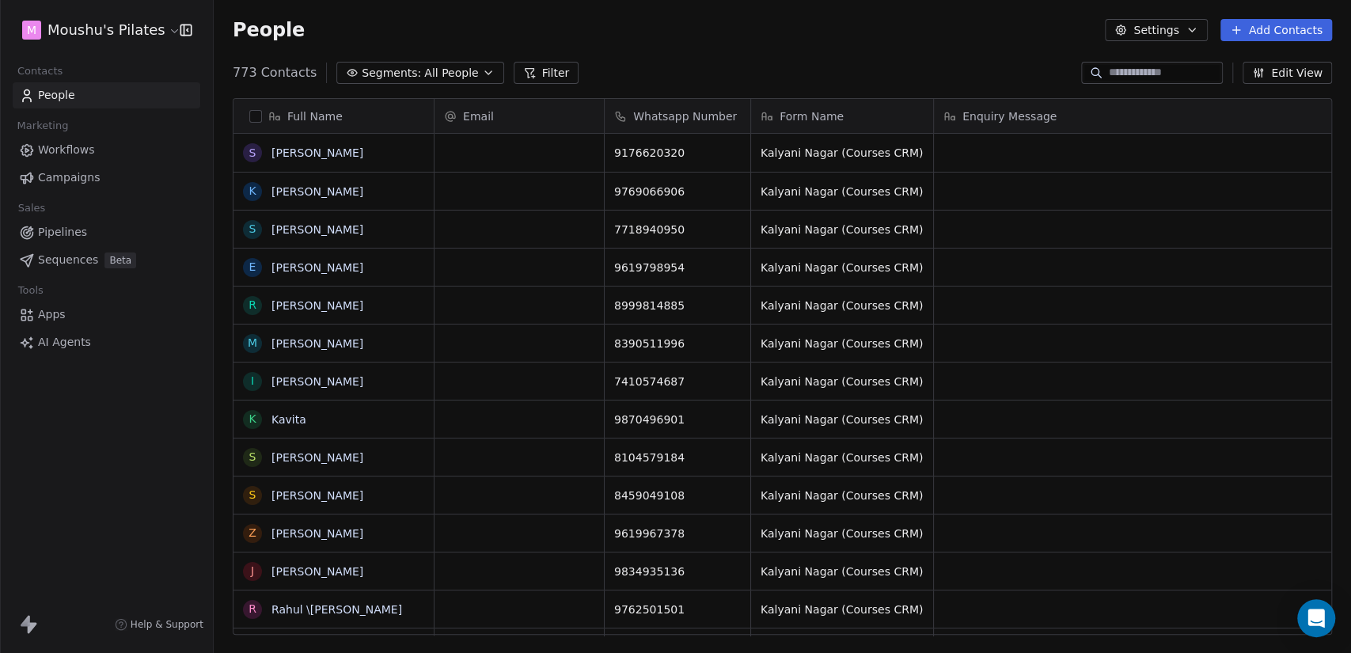
click at [93, 24] on html "M Moushu's Pilates Contacts People Marketing Workflows Campaigns Sales Pipeline…" at bounding box center [675, 326] width 1351 height 653
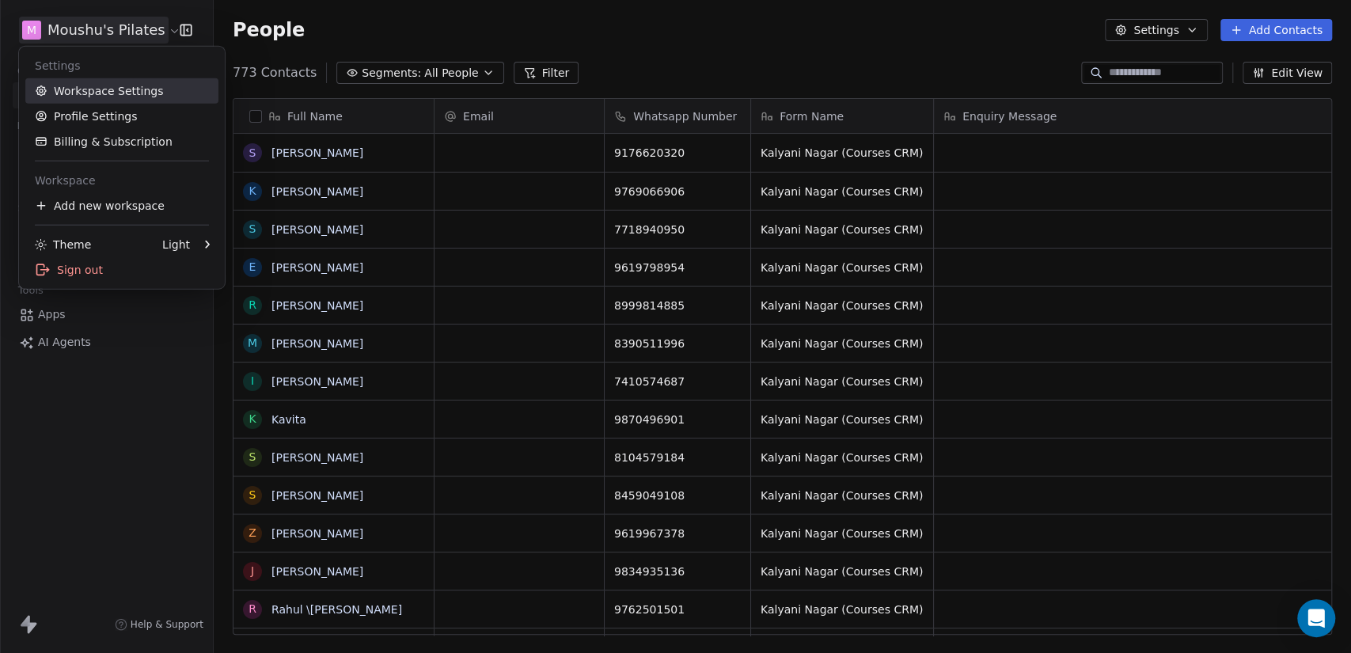
click at [117, 89] on link "Workspace Settings" at bounding box center [121, 90] width 193 height 25
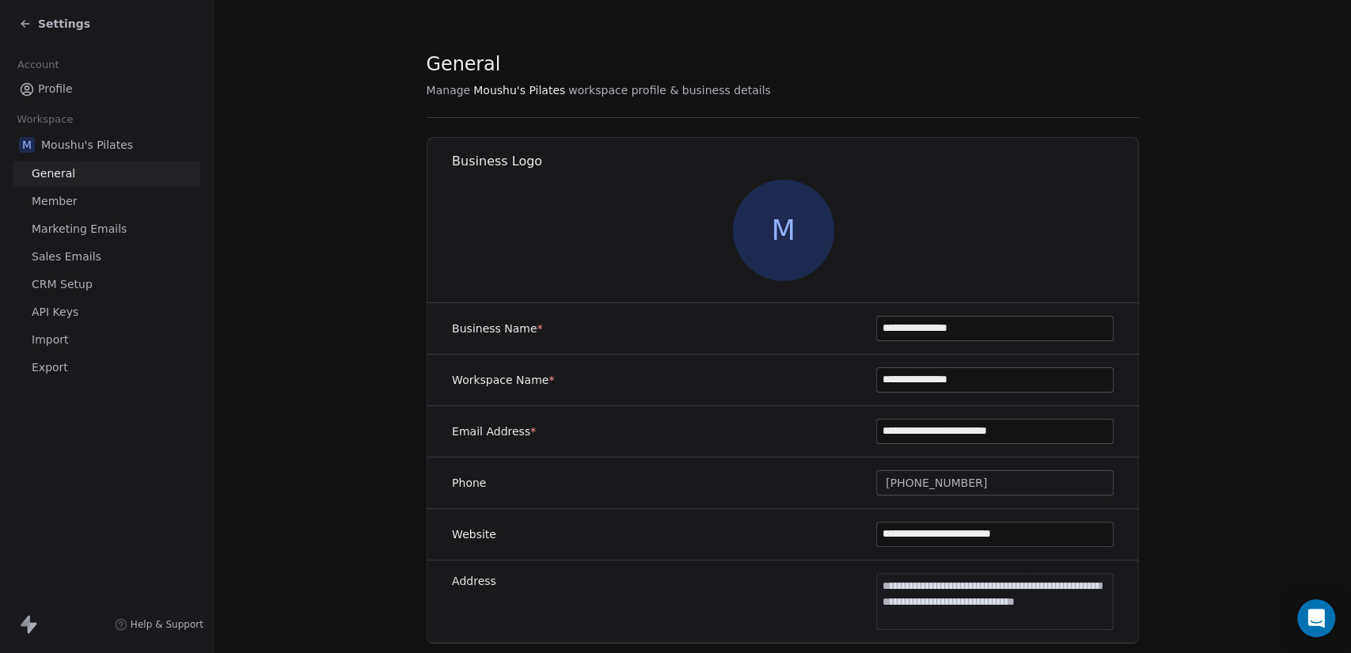
click at [93, 340] on link "Import" at bounding box center [107, 340] width 188 height 26
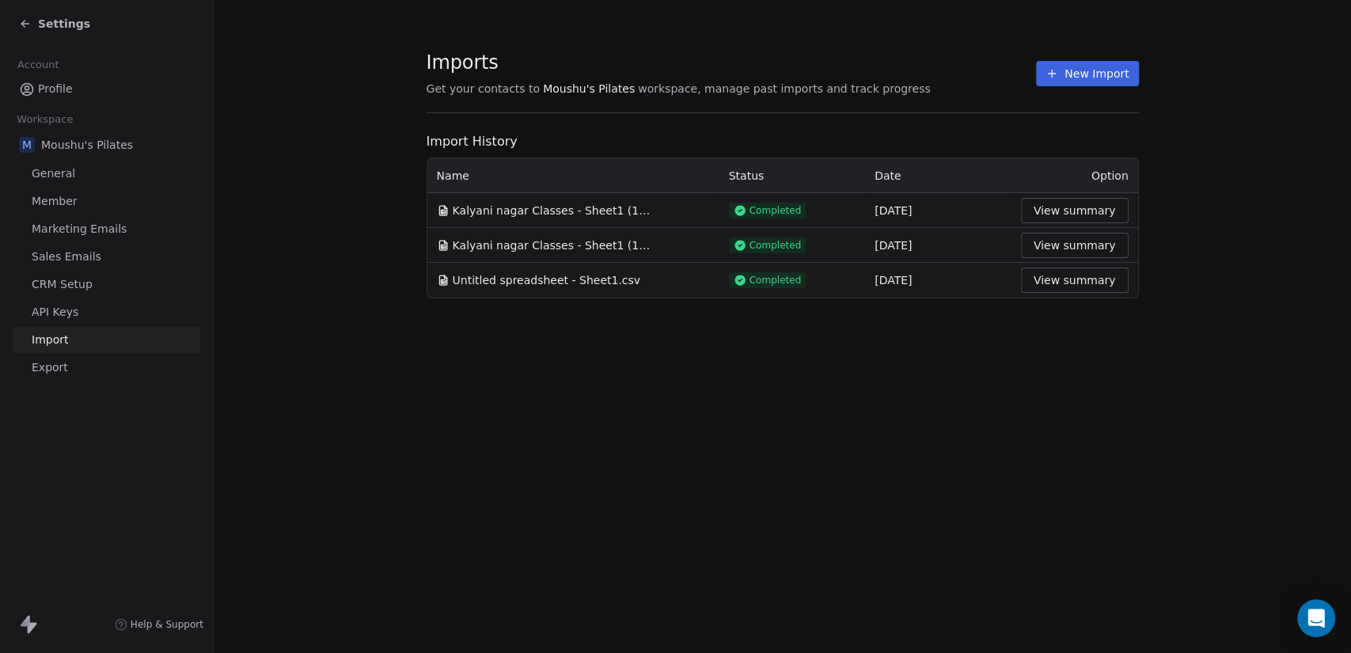
click at [1079, 78] on button "New Import" at bounding box center [1087, 73] width 102 height 25
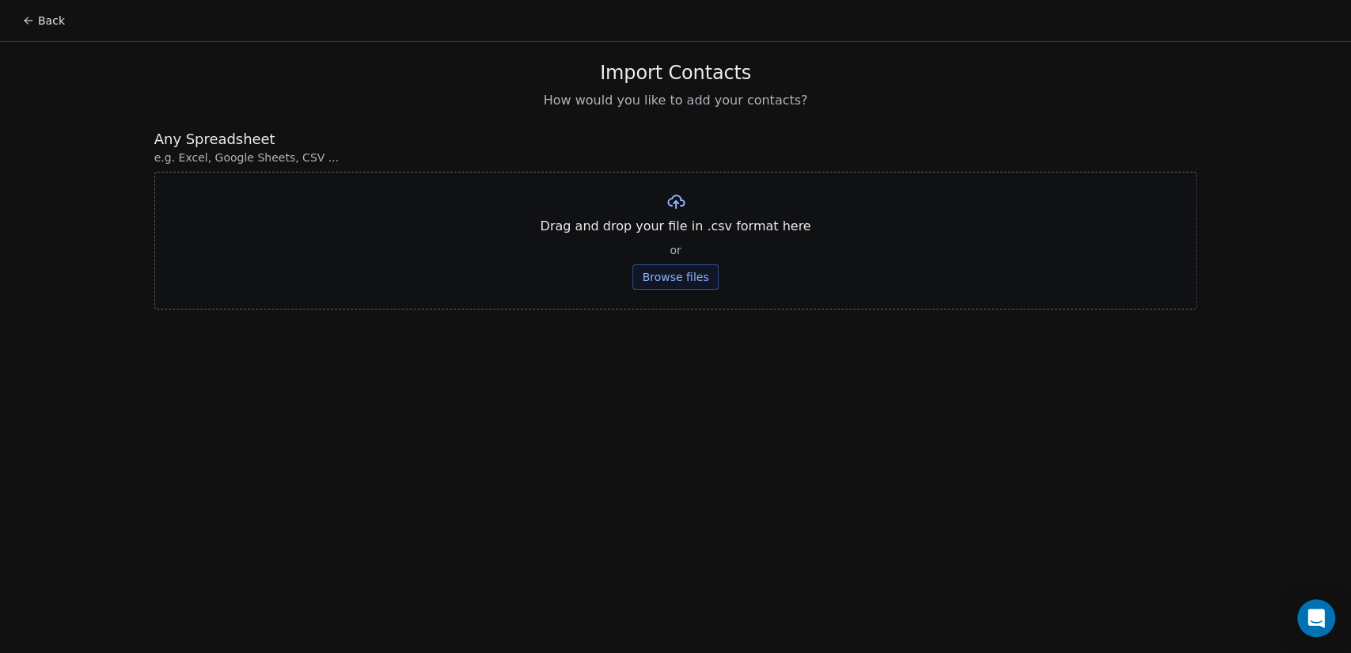
click at [675, 291] on div "Drag and drop your file in .csv format here or Browse files" at bounding box center [675, 241] width 1043 height 138
click at [684, 282] on button "Browse files" at bounding box center [676, 276] width 86 height 25
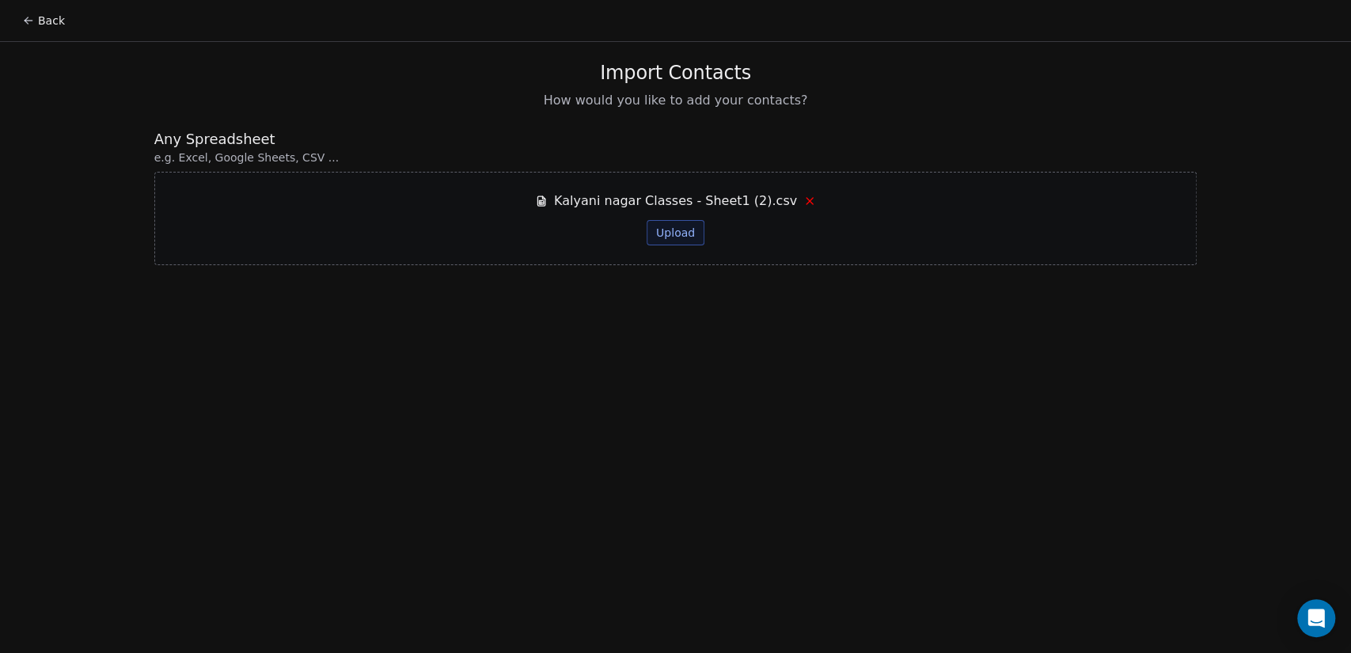
click at [683, 232] on button "Upload" at bounding box center [676, 232] width 58 height 25
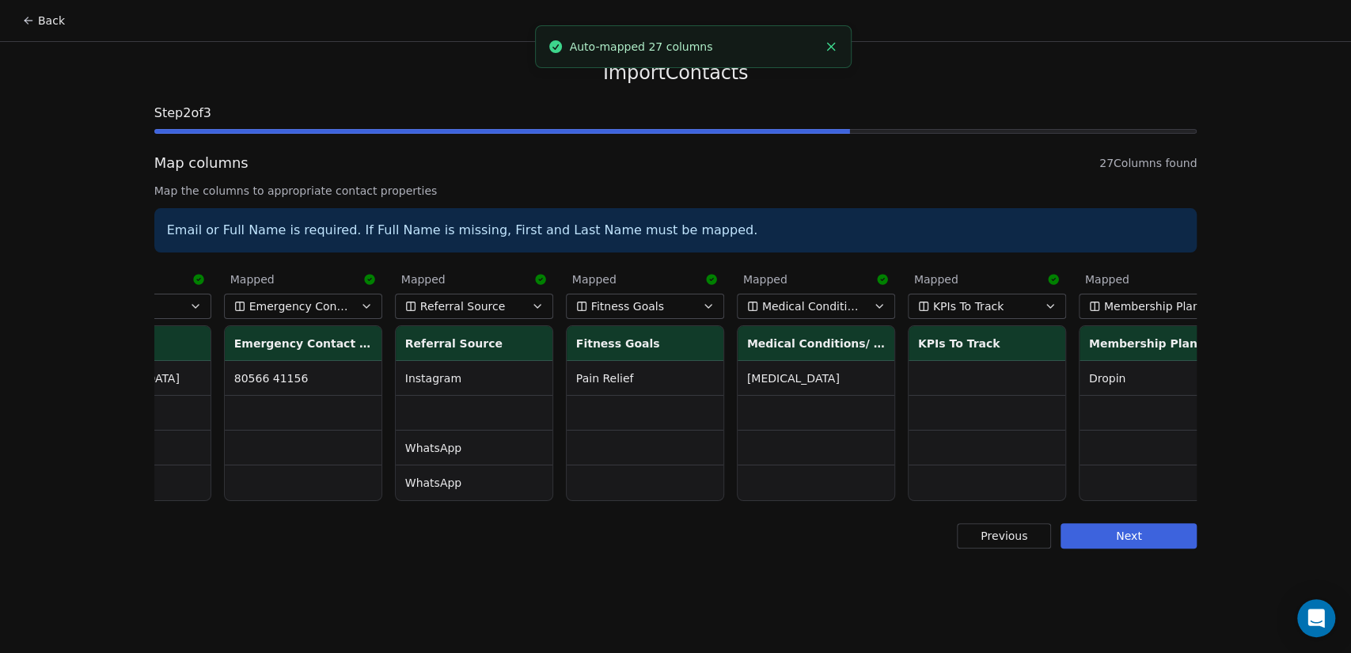
scroll to position [0, 3561]
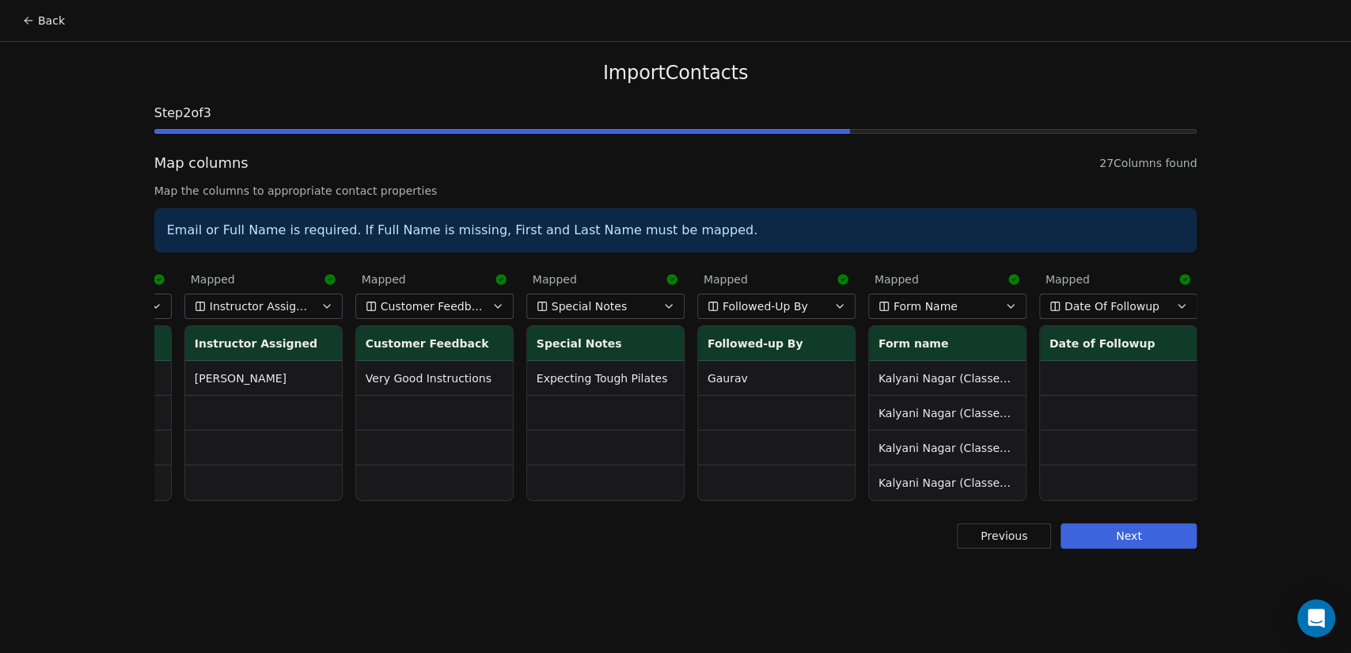
click at [1157, 549] on button "Next" at bounding box center [1129, 535] width 136 height 25
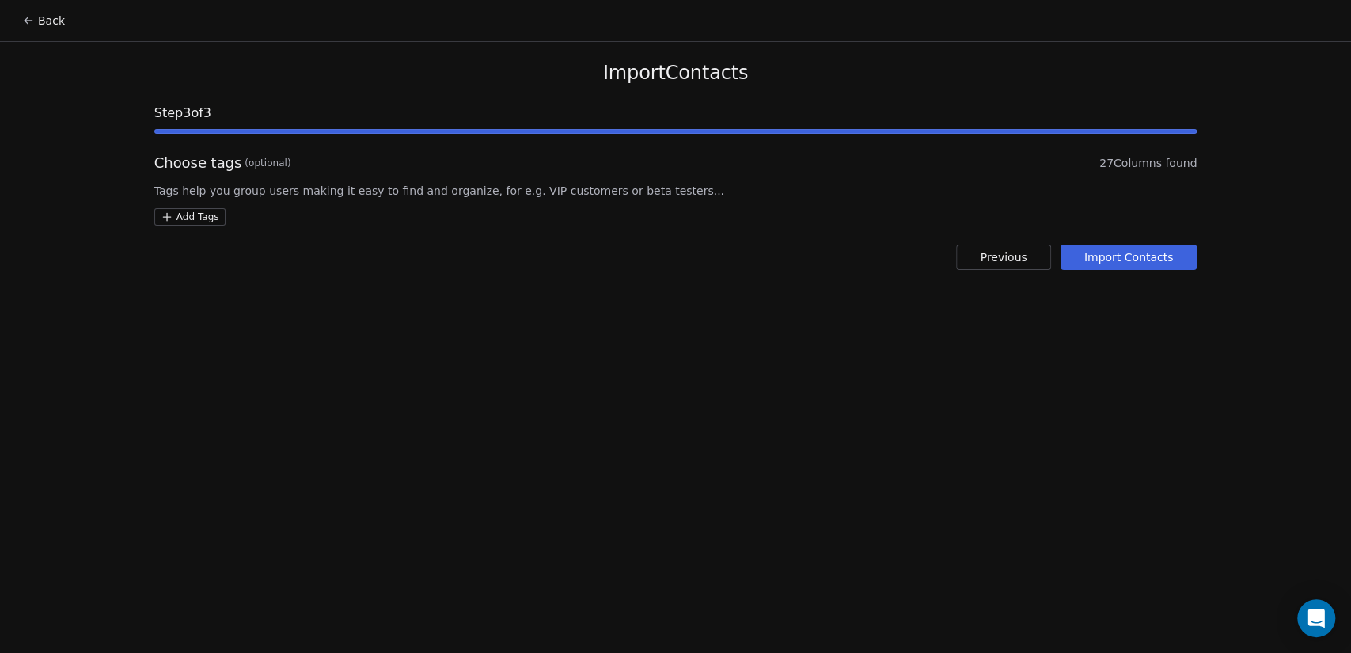
click at [1161, 269] on button "Import Contacts" at bounding box center [1129, 257] width 137 height 25
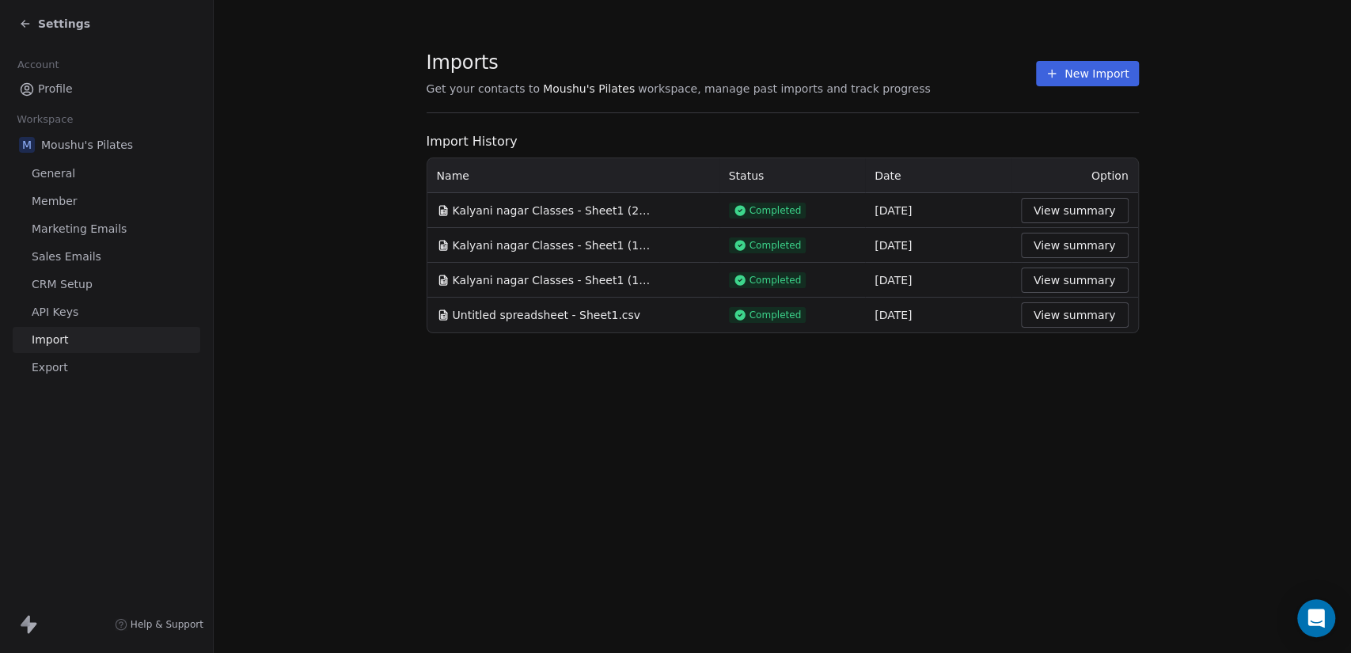
click at [70, 22] on span "Settings" at bounding box center [64, 24] width 52 height 16
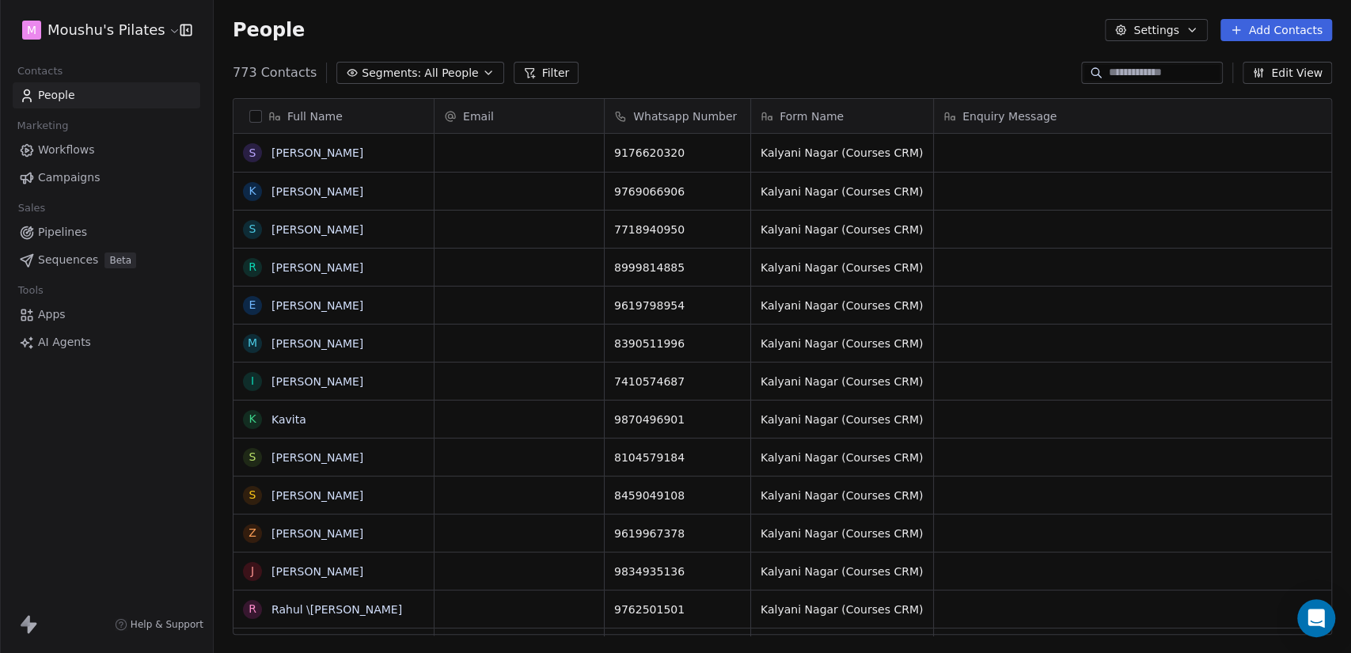
scroll to position [561, 1124]
click at [424, 71] on span "All People" at bounding box center [451, 73] width 54 height 17
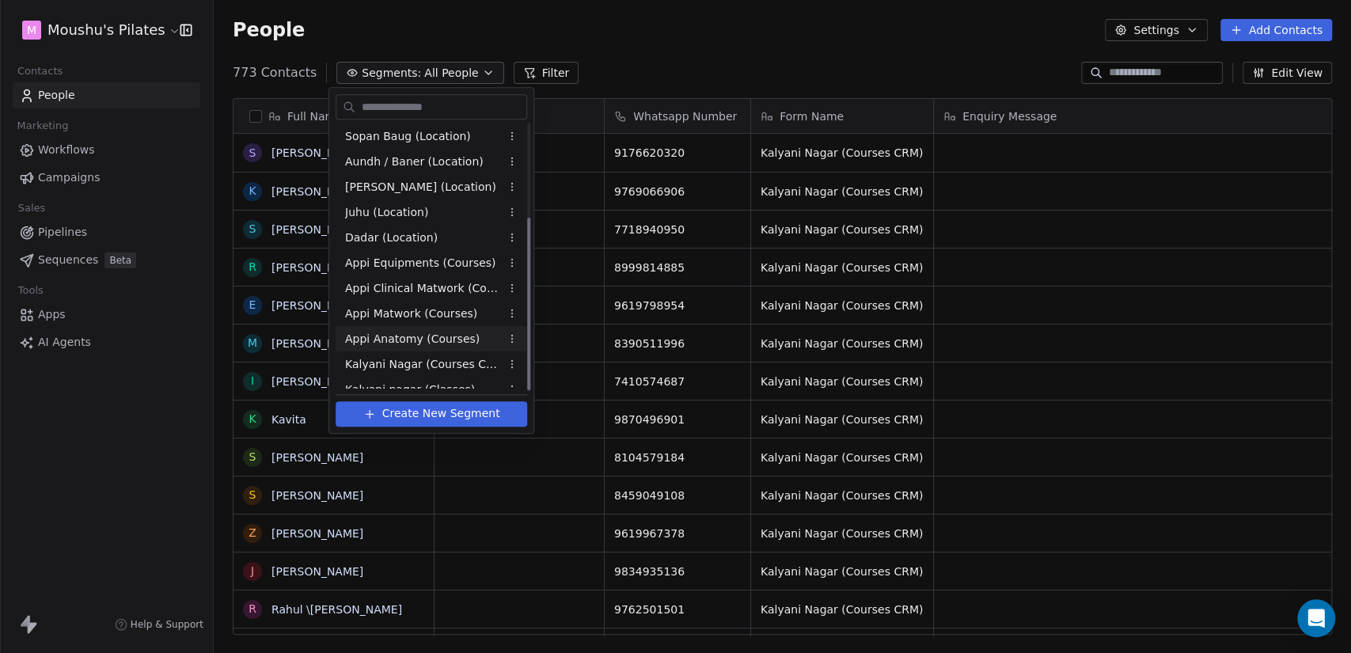
scroll to position [143, 0]
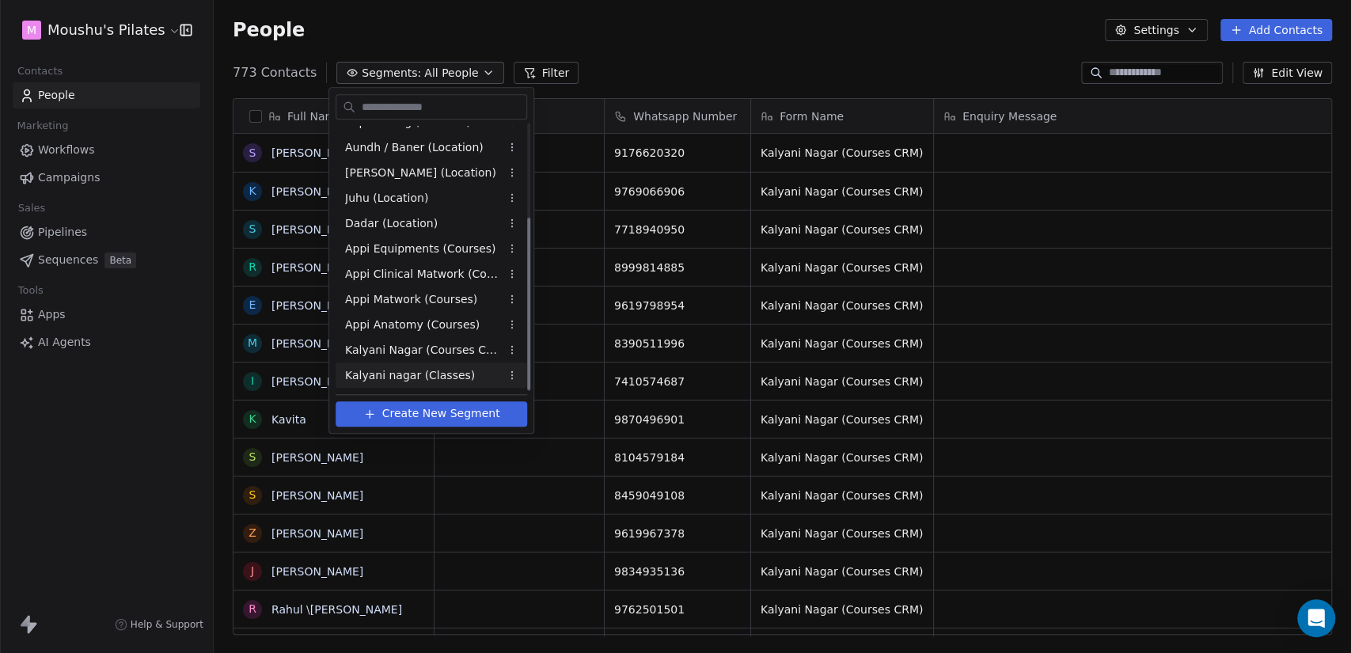
click at [424, 378] on span "Kalyani nagar (Classes)" at bounding box center [410, 375] width 130 height 17
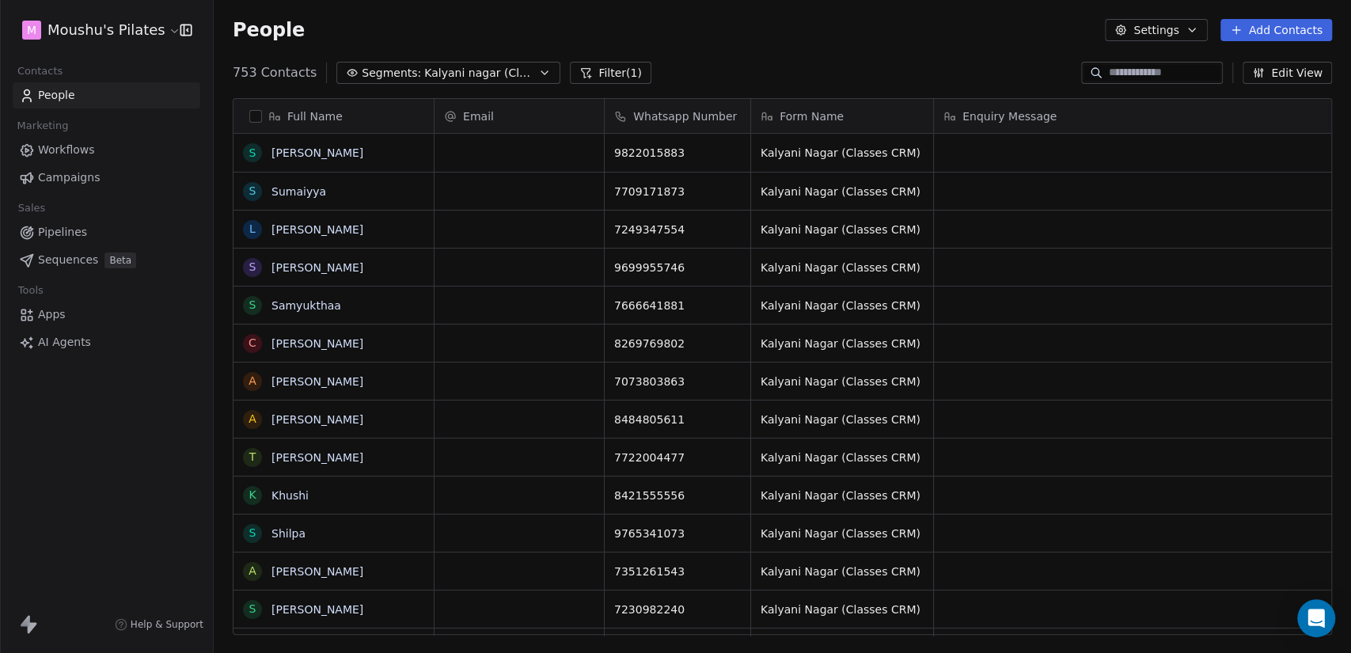
click at [595, 69] on button "Filter (1)" at bounding box center [611, 73] width 82 height 22
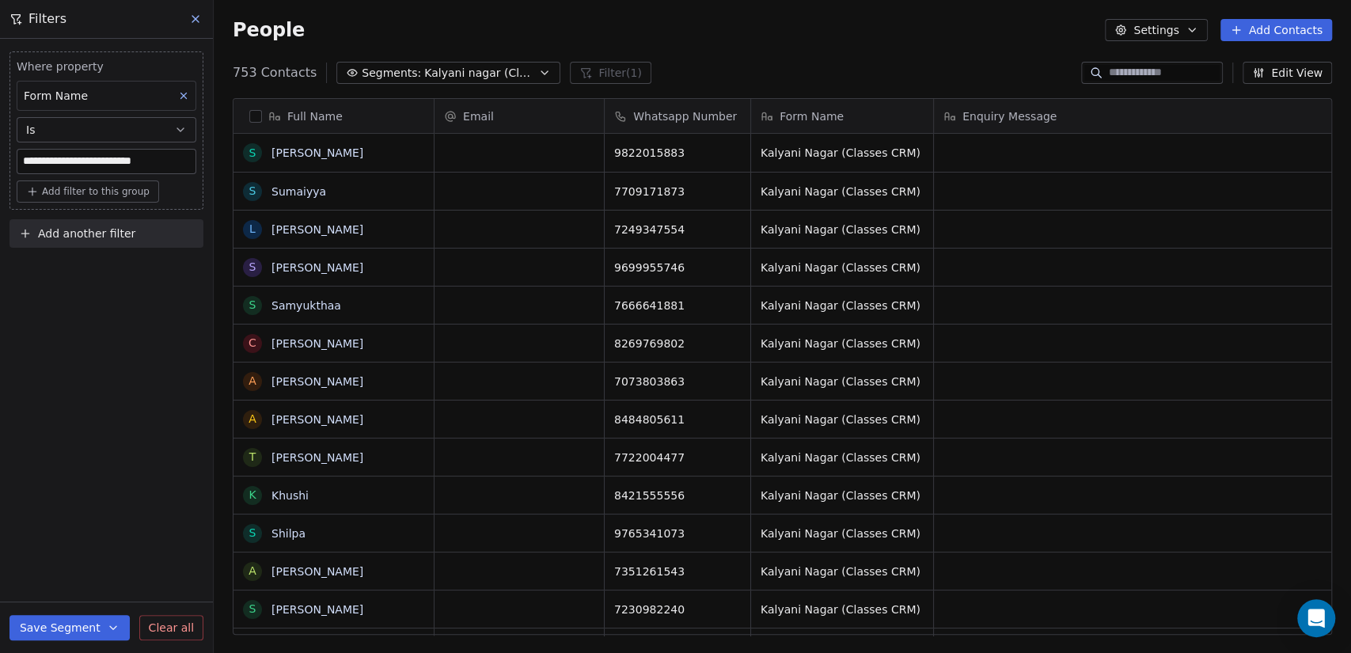
click at [826, 60] on div "753 Contacts Segments: Kalyani nagar (Classes) Filter (1) Edit View" at bounding box center [783, 72] width 1138 height 25
click at [192, 17] on icon at bounding box center [195, 19] width 6 height 6
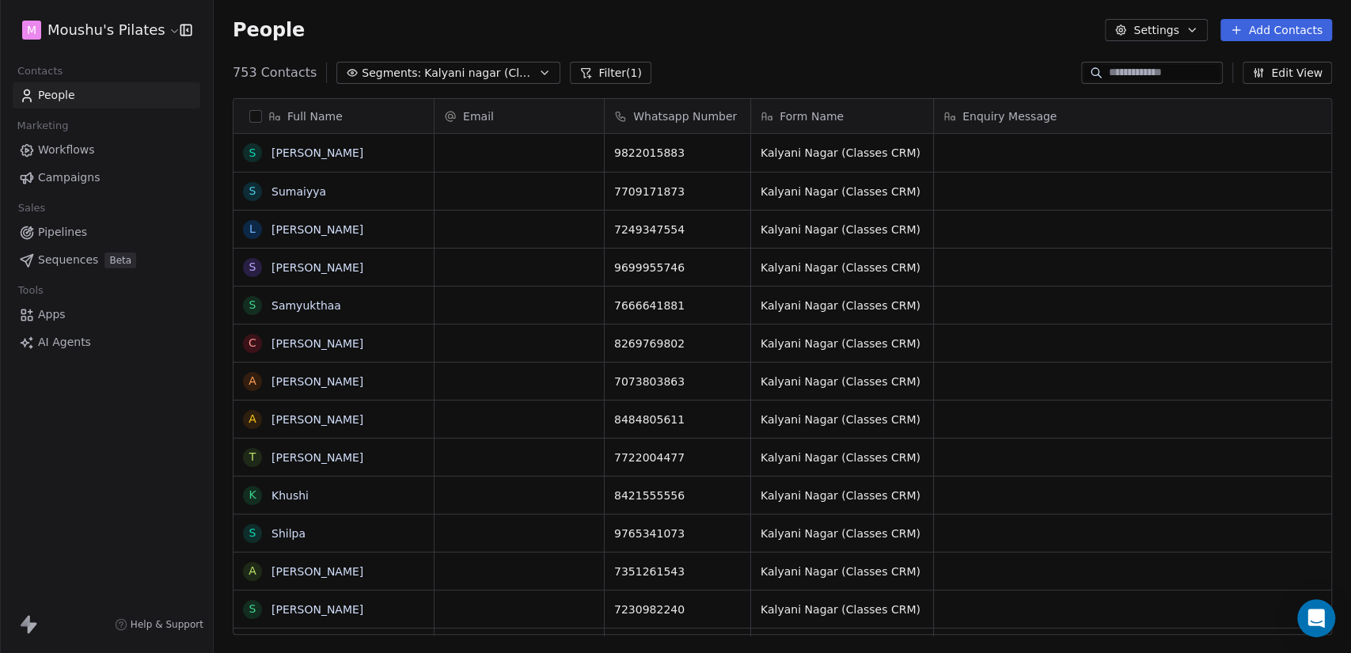
click at [1263, 69] on icon "button" at bounding box center [1258, 73] width 13 height 13
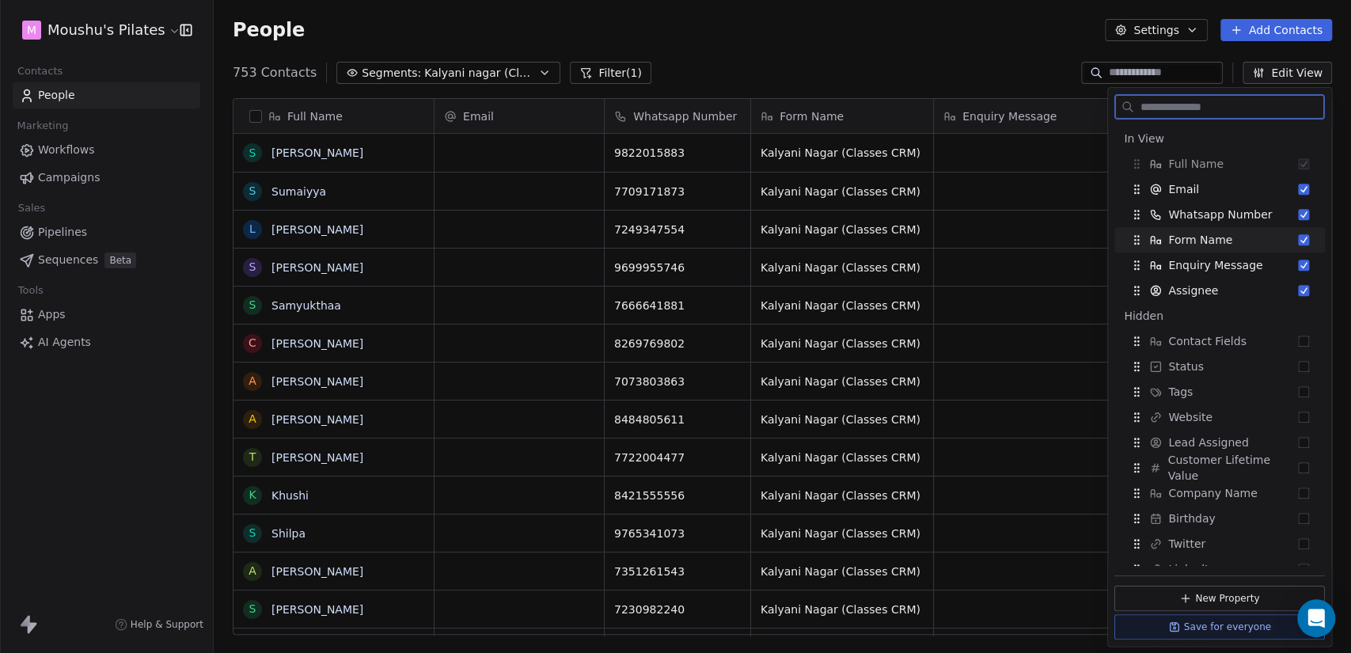
click at [1298, 241] on button "Suggestions" at bounding box center [1303, 239] width 11 height 11
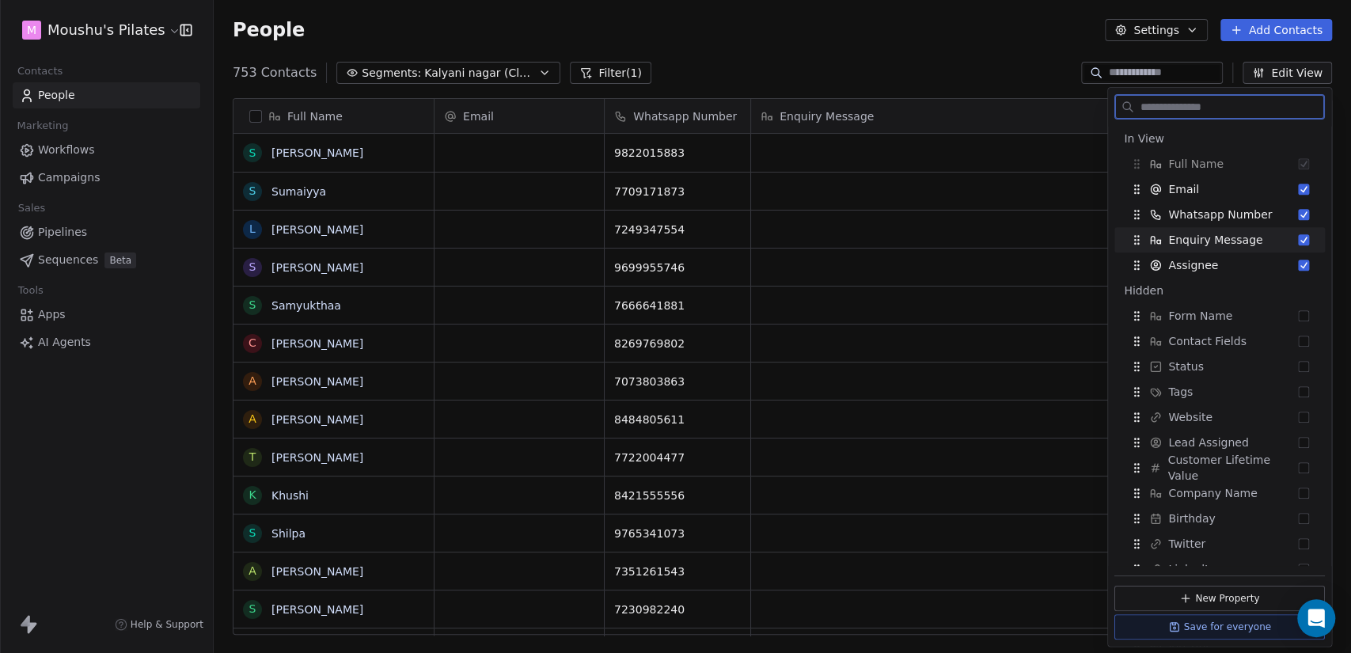
click at [1298, 239] on button "Suggestions" at bounding box center [1303, 239] width 11 height 11
click at [1298, 242] on button "Suggestions" at bounding box center [1303, 239] width 11 height 11
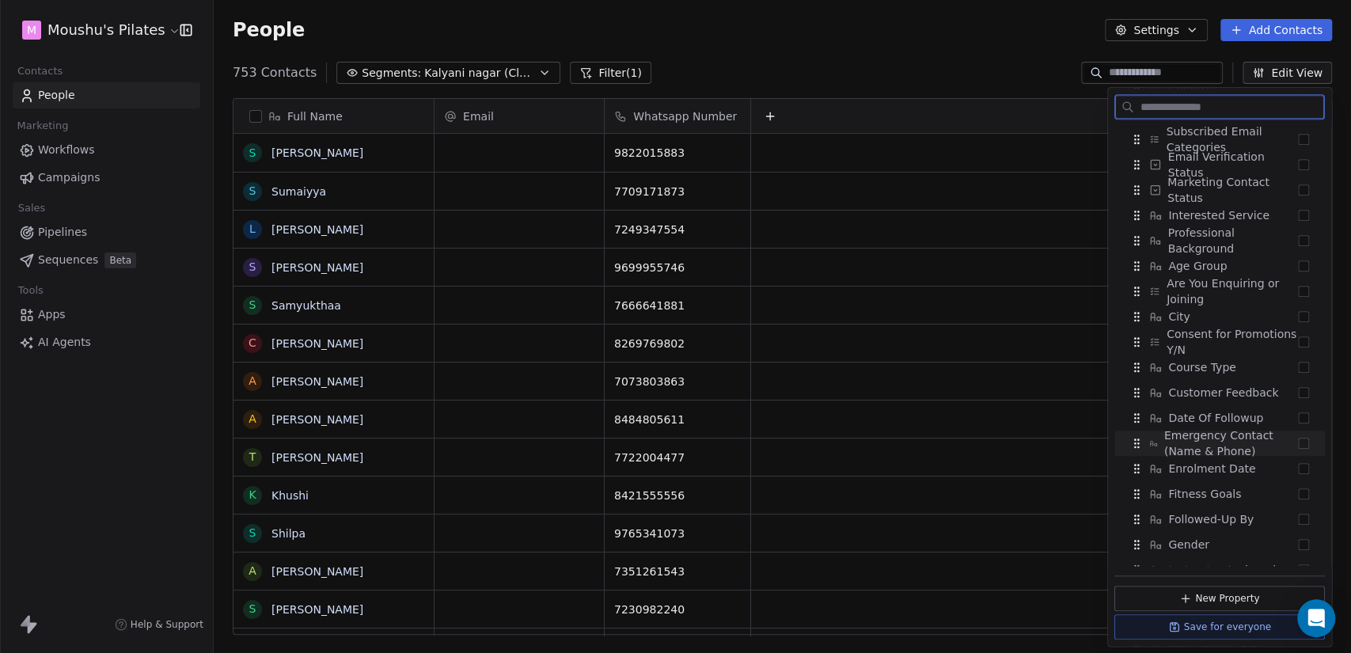
scroll to position [727, 0]
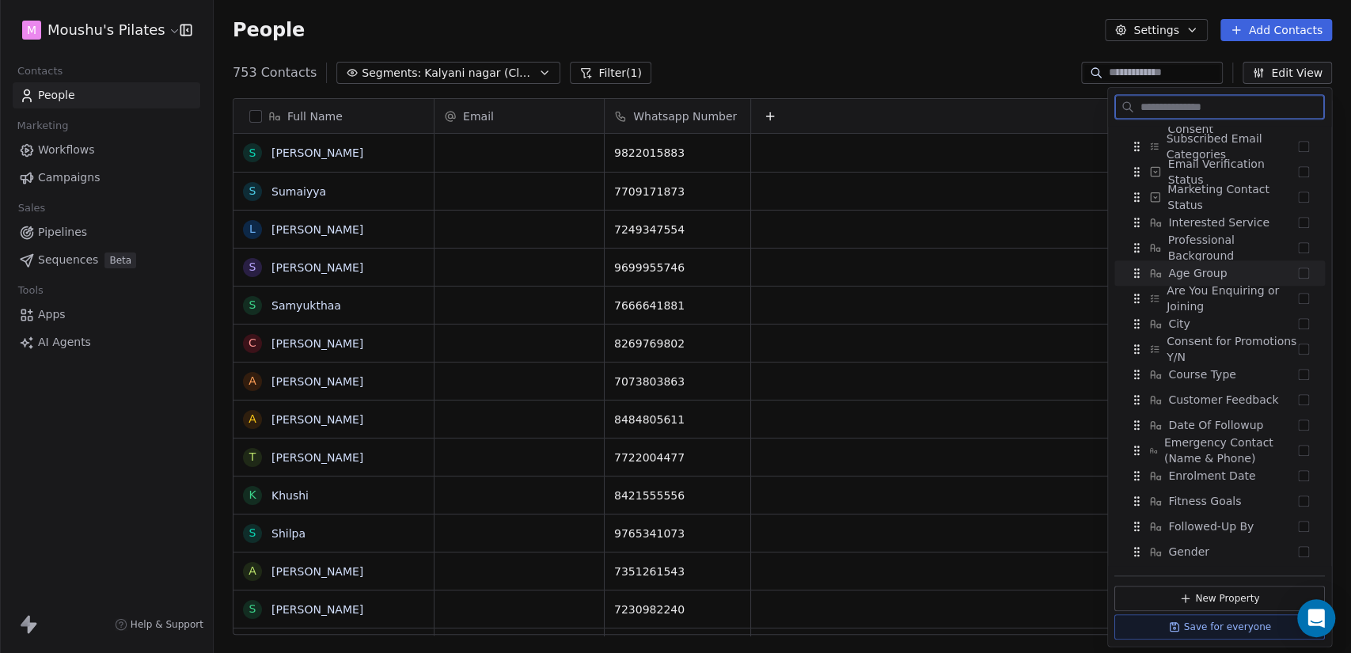
click at [1298, 272] on button "Suggestions" at bounding box center [1303, 273] width 11 height 11
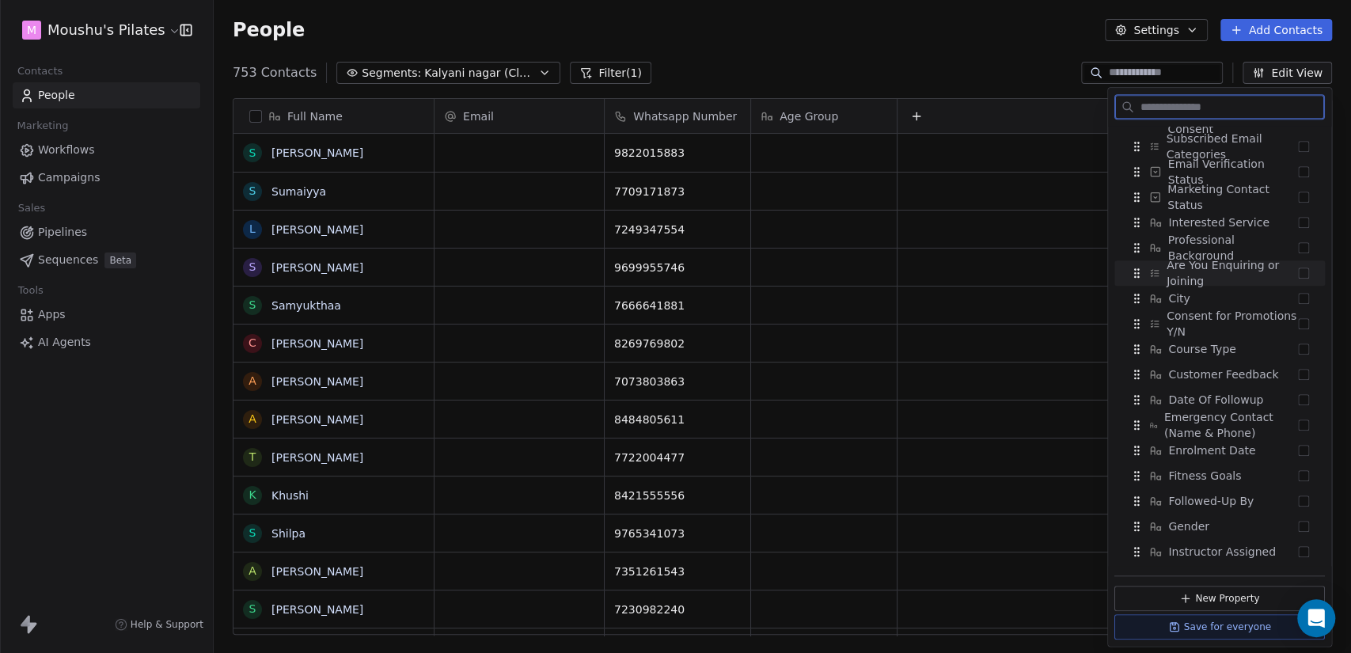
click at [1298, 271] on button "Suggestions" at bounding box center [1303, 273] width 11 height 11
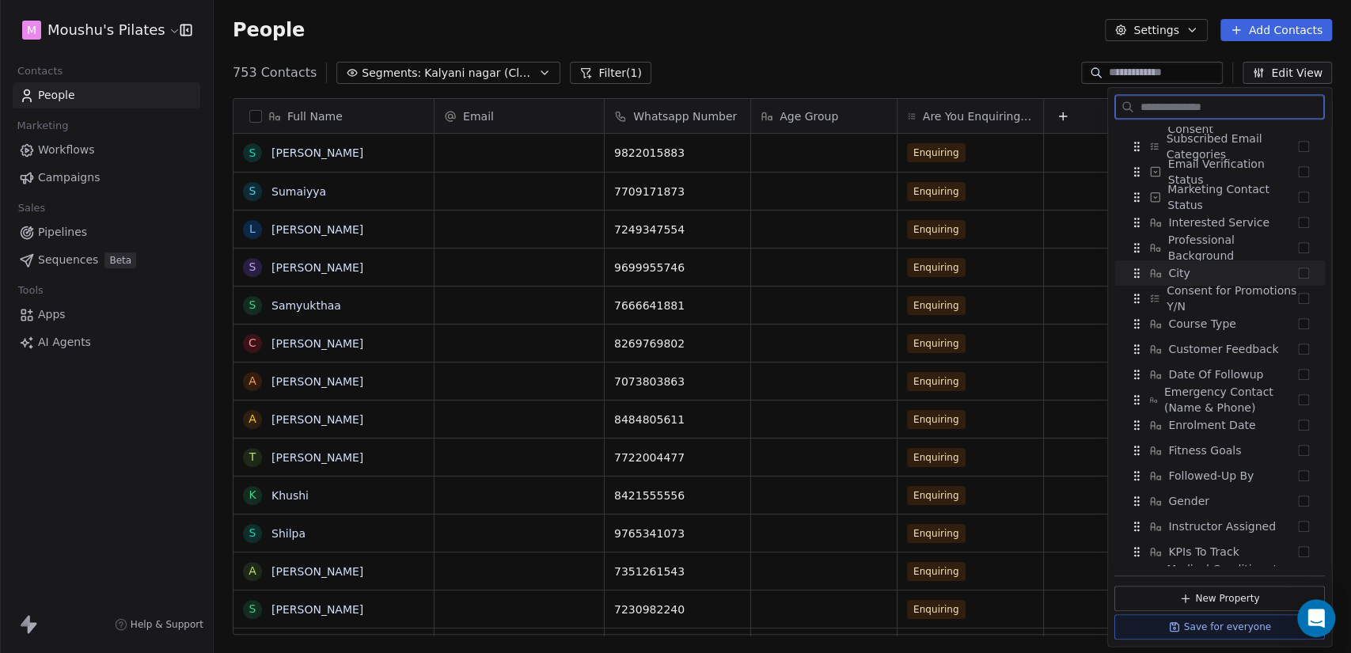
click at [1298, 277] on button "Suggestions" at bounding box center [1303, 273] width 11 height 11
click at [1298, 272] on button "Suggestions" at bounding box center [1303, 273] width 11 height 11
click at [1288, 280] on div "Course Type" at bounding box center [1220, 272] width 198 height 25
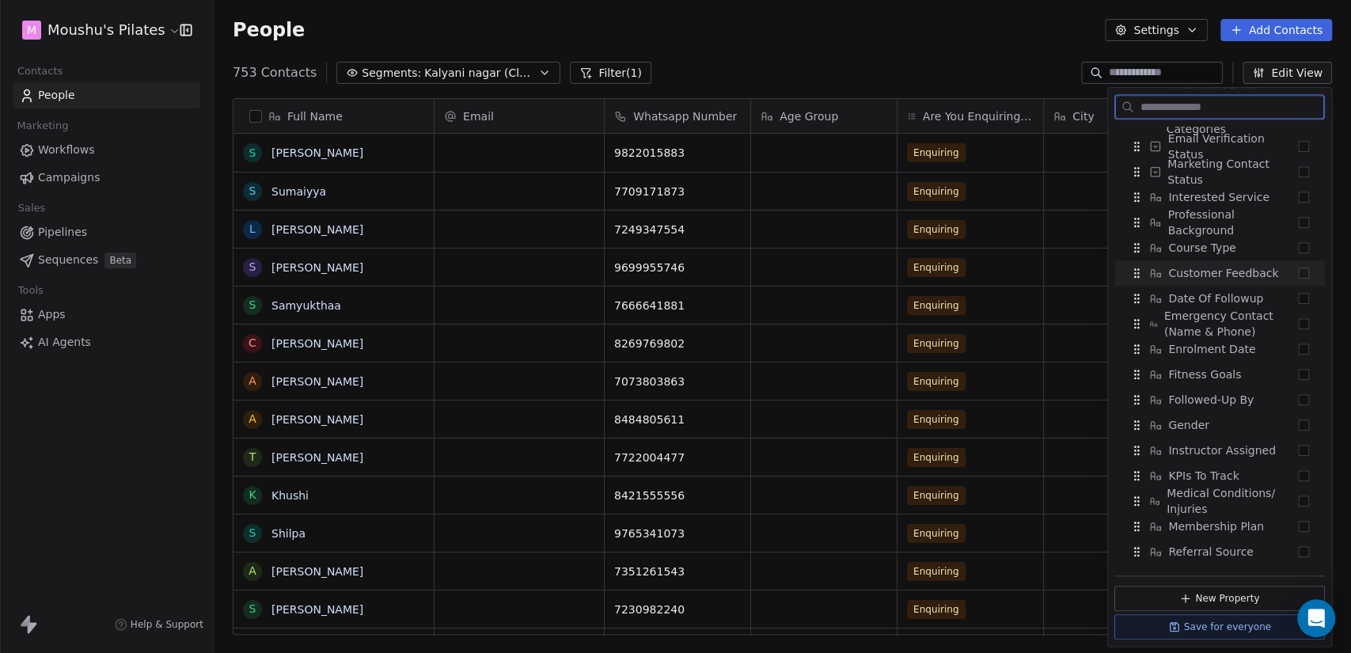
scroll to position [828, 0]
click at [1298, 301] on button "Suggestions" at bounding box center [1303, 298] width 11 height 11
click at [1298, 276] on button "Suggestions" at bounding box center [1303, 273] width 11 height 11
click at [1298, 300] on button "Suggestions" at bounding box center [1303, 298] width 11 height 11
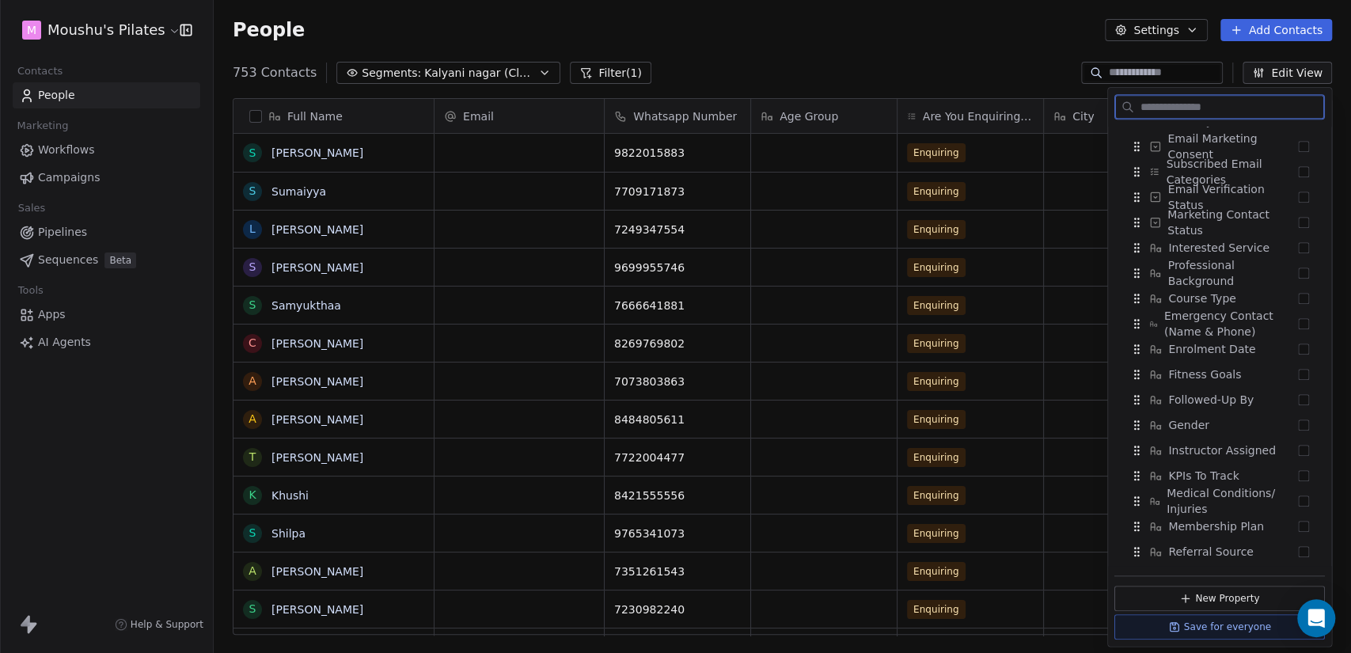
scroll to position [879, 0]
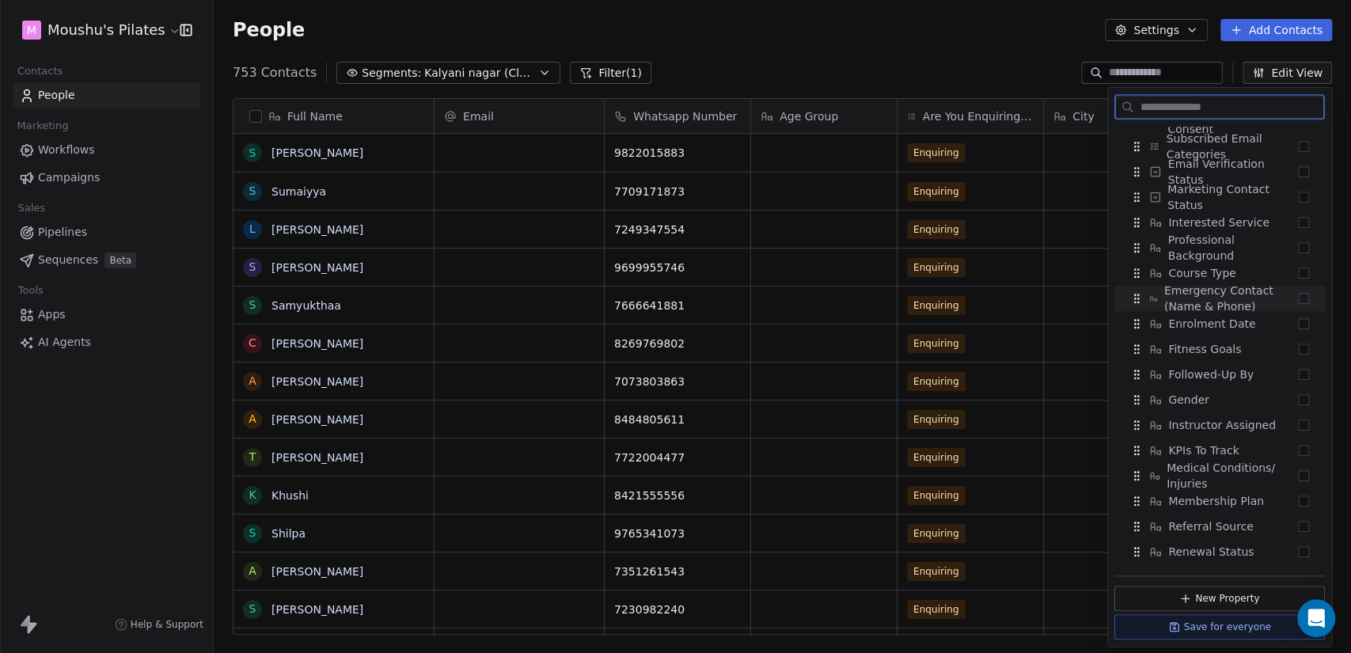
click at [1298, 298] on button "Suggestions" at bounding box center [1303, 298] width 11 height 11
click at [1298, 301] on button "Suggestions" at bounding box center [1303, 300] width 11 height 11
click at [1298, 302] on button "Suggestions" at bounding box center [1303, 300] width 11 height 11
click at [1298, 305] on button "Suggestions" at bounding box center [1303, 300] width 11 height 11
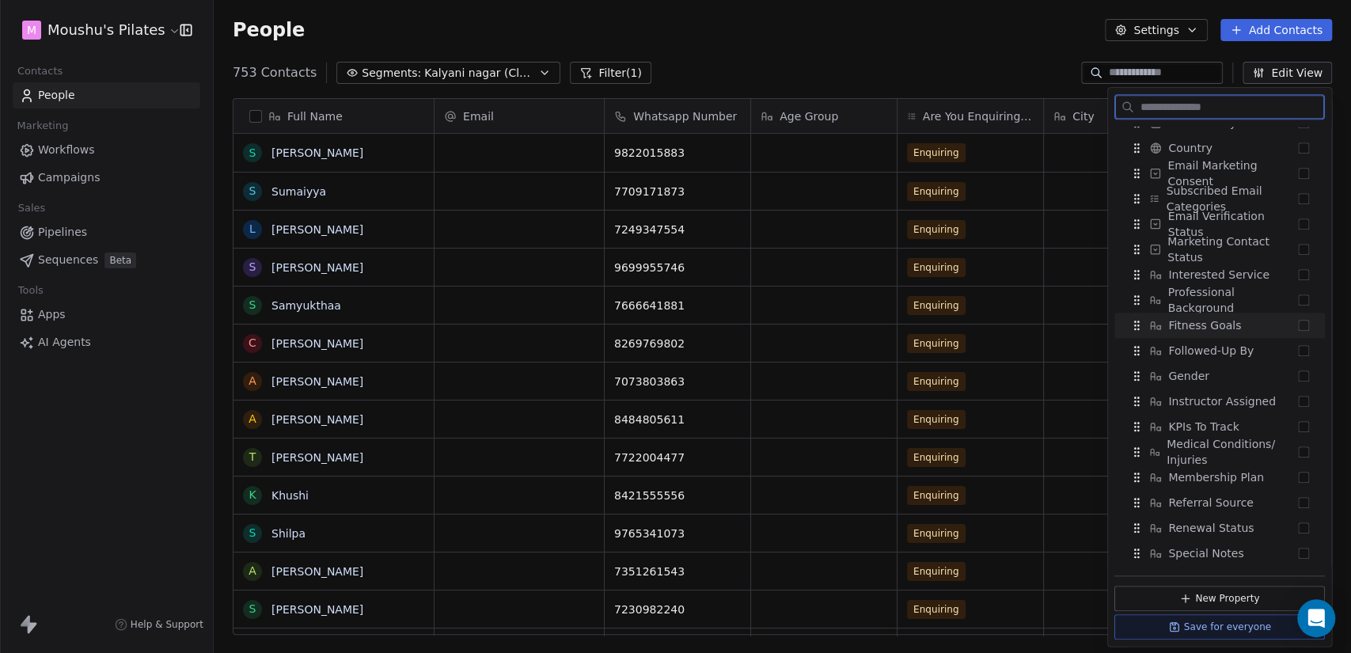
click at [1298, 327] on button "Suggestions" at bounding box center [1303, 325] width 11 height 11
click at [1298, 352] on button "Suggestions" at bounding box center [1303, 350] width 11 height 11
click at [1298, 353] on button "Suggestions" at bounding box center [1303, 350] width 11 height 11
click at [1298, 403] on button "Suggestions" at bounding box center [1303, 401] width 11 height 11
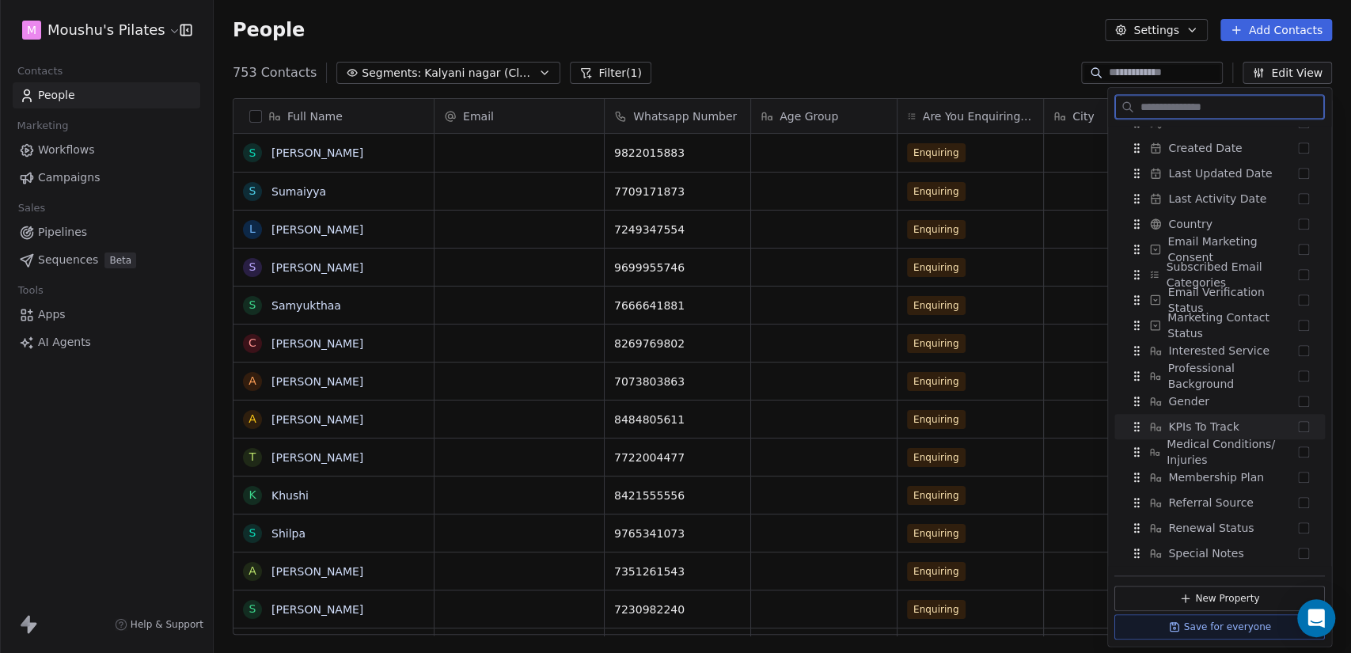
click at [1298, 423] on button "Suggestions" at bounding box center [1303, 426] width 11 height 11
click at [1298, 450] on button "Suggestions" at bounding box center [1303, 452] width 11 height 11
click at [1298, 481] on button "Suggestions" at bounding box center [1303, 477] width 11 height 11
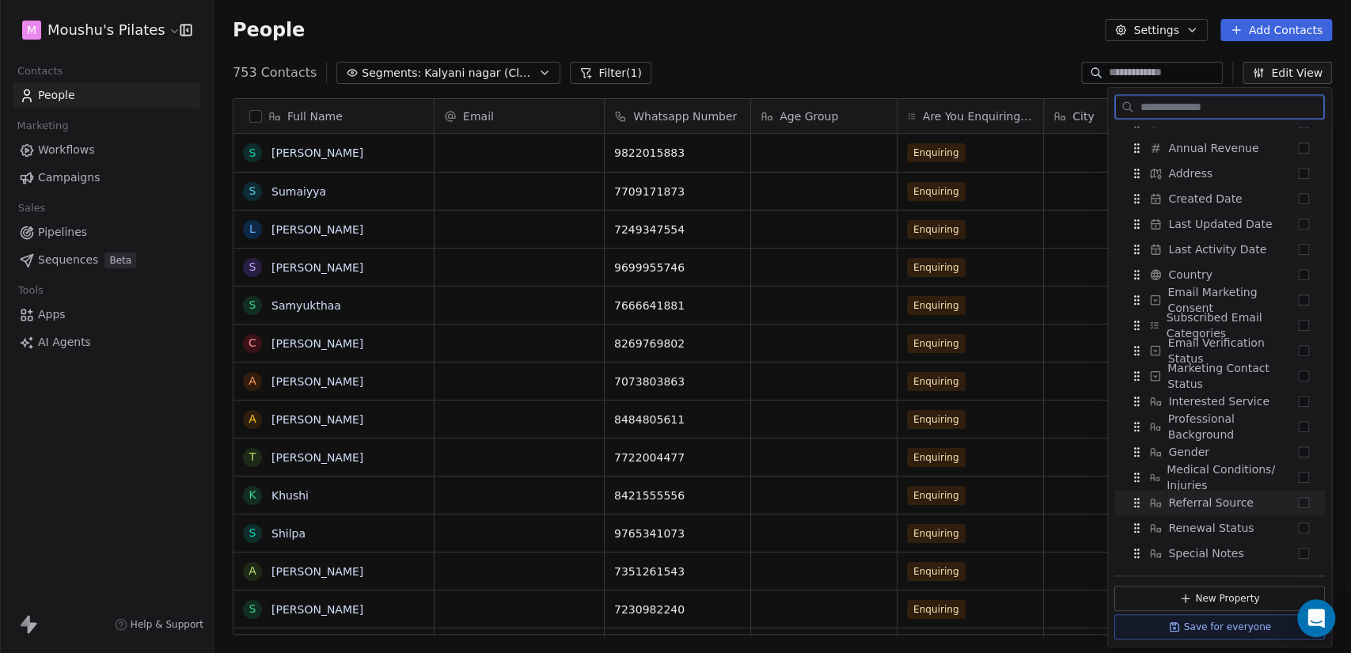
click at [1298, 502] on button "Suggestions" at bounding box center [1303, 502] width 11 height 11
click at [1298, 527] on button "Suggestions" at bounding box center [1303, 528] width 11 height 11
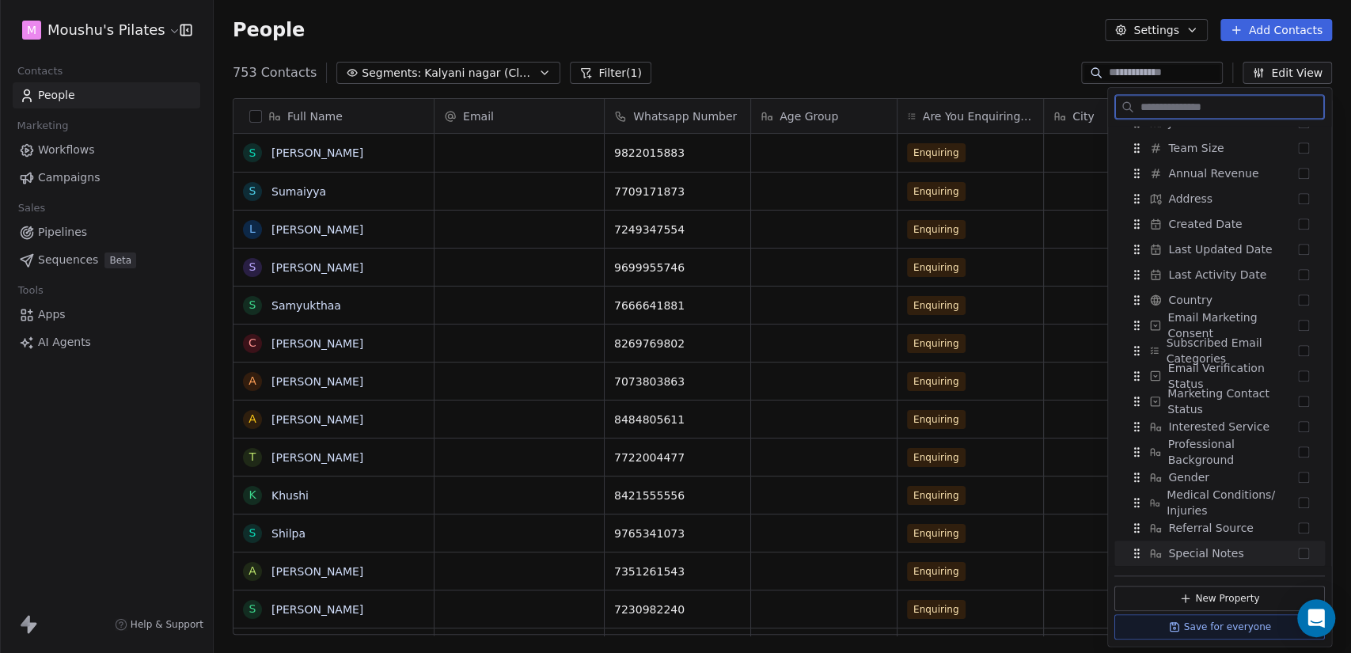
click at [1298, 553] on button "Suggestions" at bounding box center [1303, 553] width 11 height 11
click at [1298, 555] on button "Suggestions" at bounding box center [1303, 553] width 11 height 11
click at [1298, 551] on button "Suggestions" at bounding box center [1303, 553] width 11 height 11
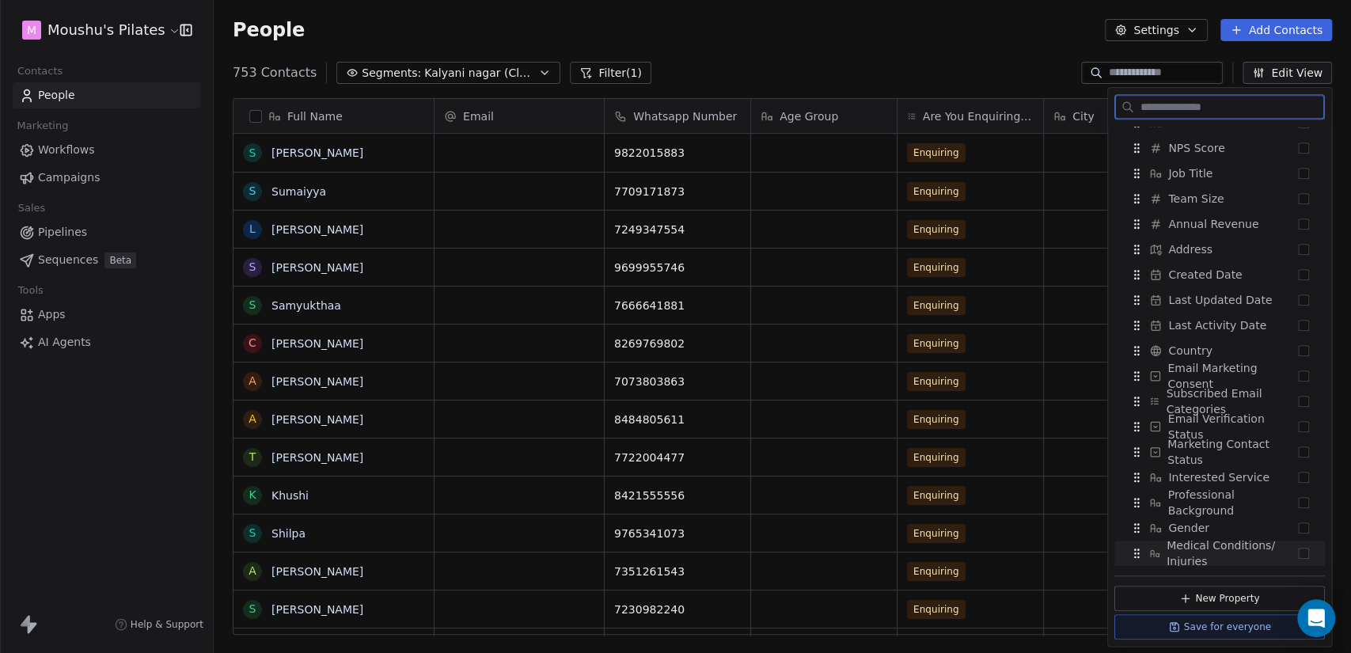
click at [1298, 550] on button "Suggestions" at bounding box center [1303, 553] width 11 height 11
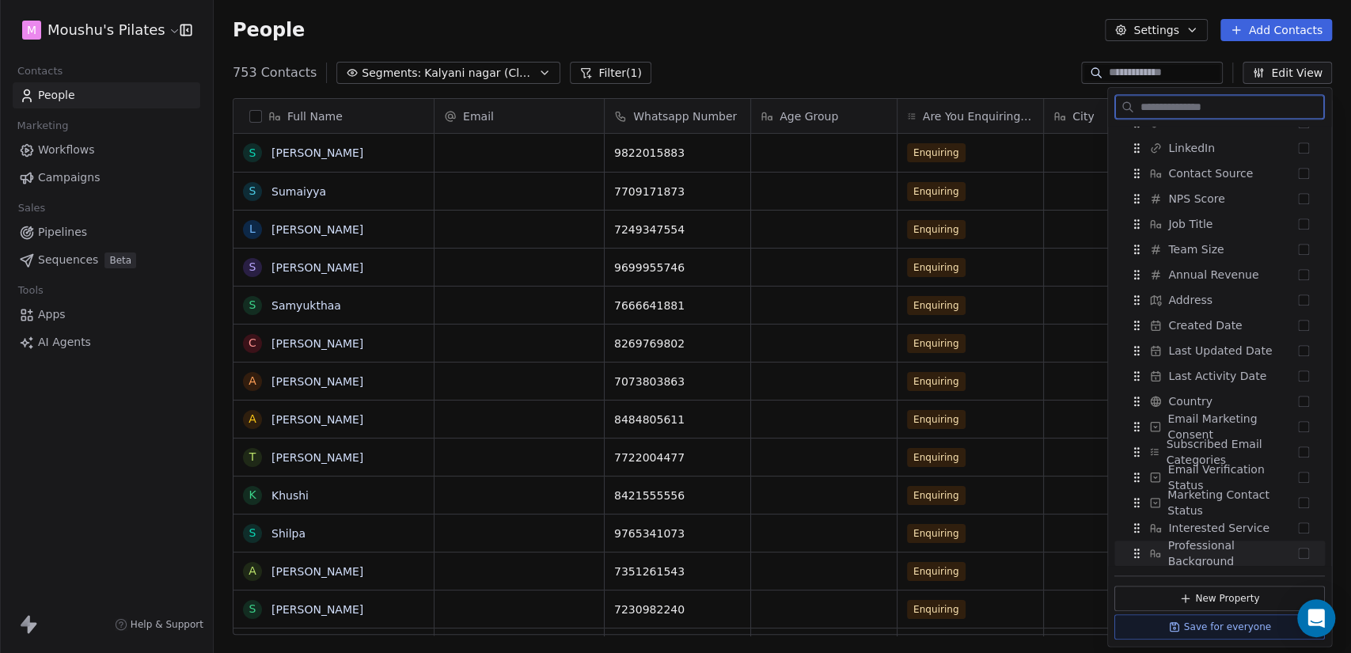
click at [1229, 630] on button "Save for everyone" at bounding box center [1220, 626] width 211 height 25
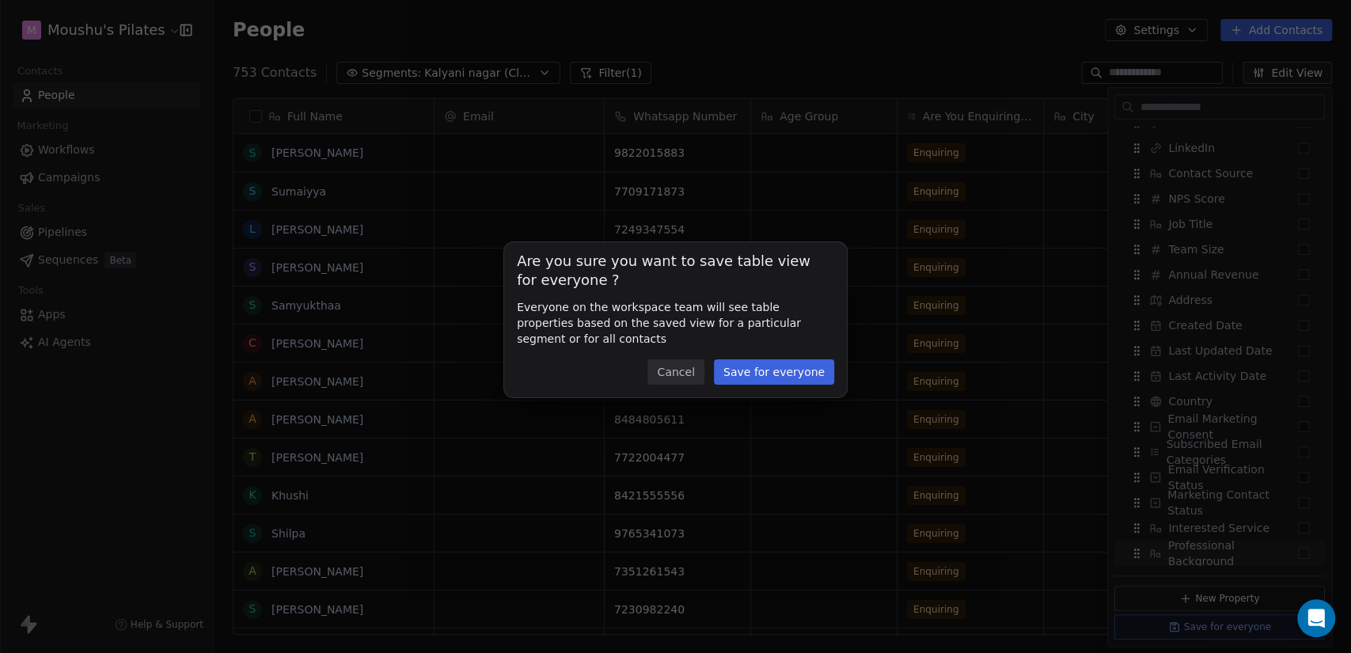
click at [766, 358] on div "Are you sure you want to save table view for everyone ? Everyone on the workspa…" at bounding box center [675, 319] width 343 height 155
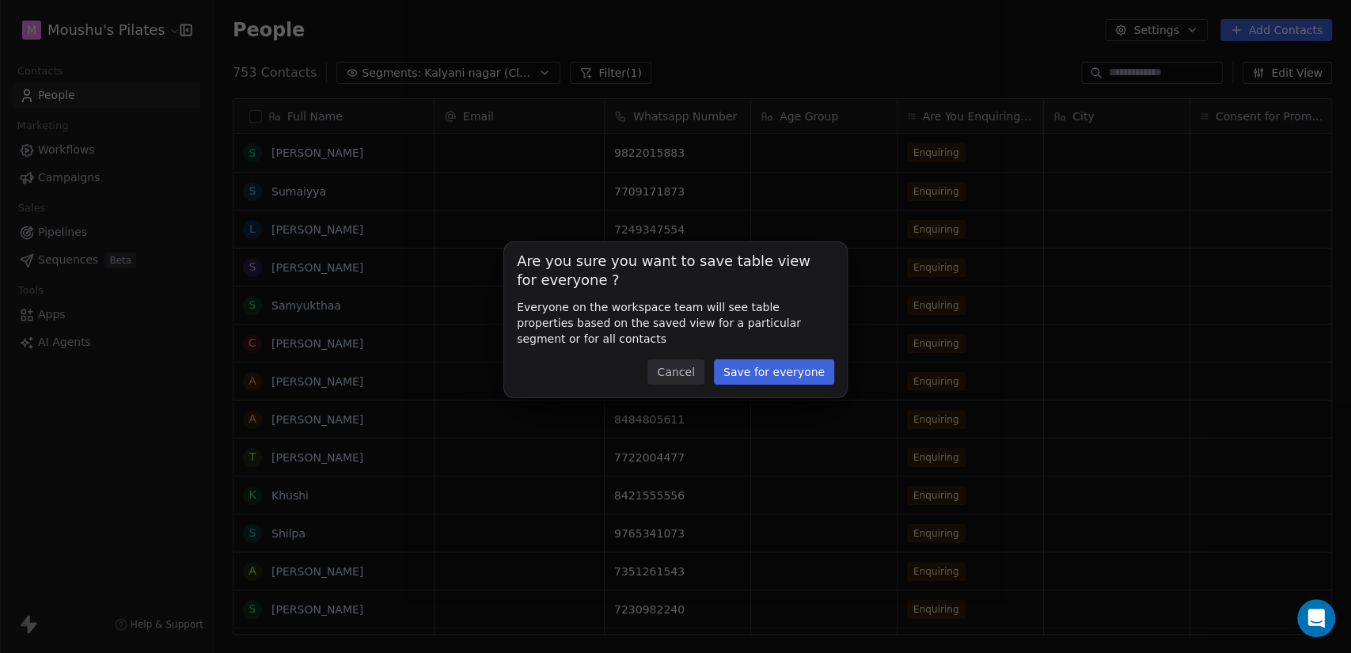
click at [778, 371] on button "Save for everyone" at bounding box center [774, 371] width 120 height 25
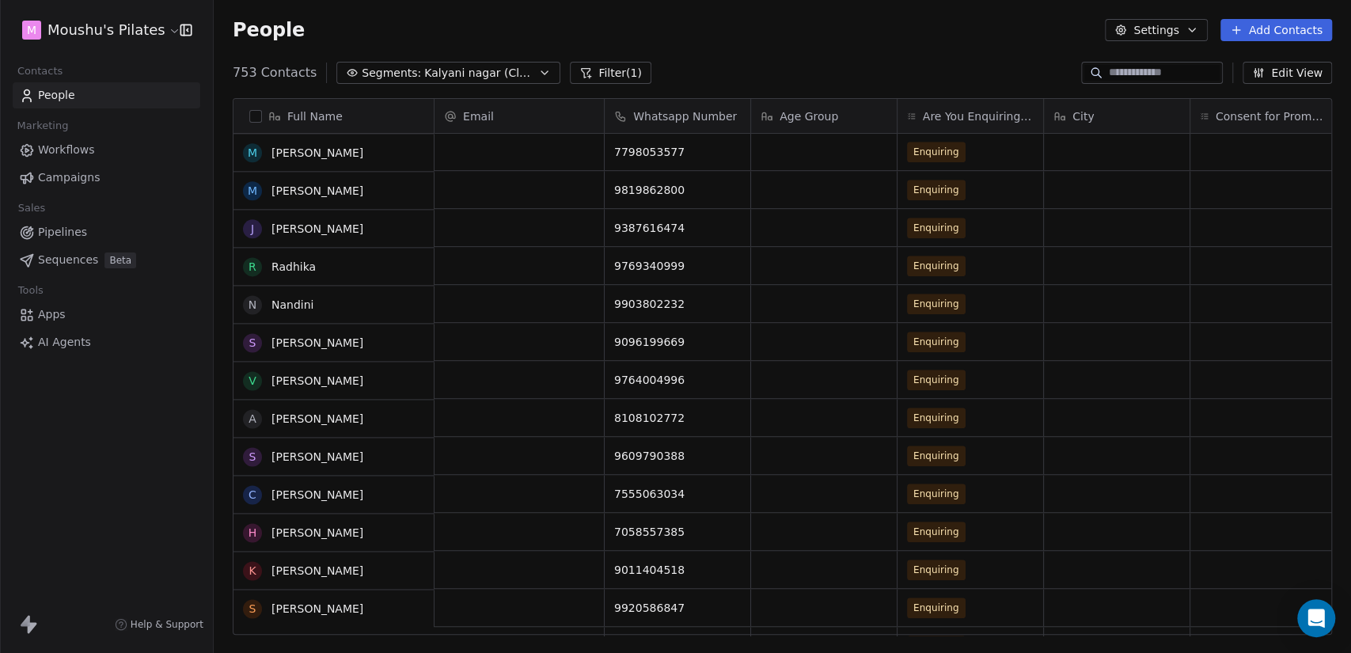
scroll to position [0, 0]
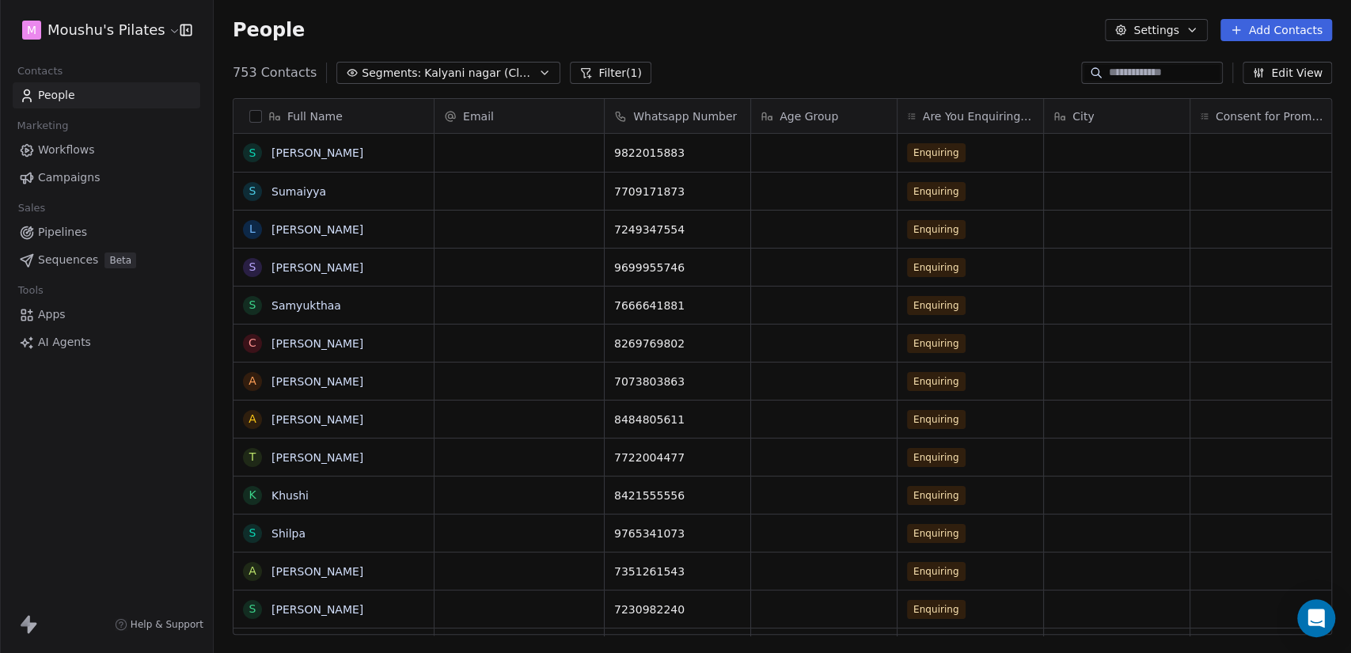
click at [476, 71] on span "Kalyani nagar (Classes)" at bounding box center [479, 73] width 111 height 17
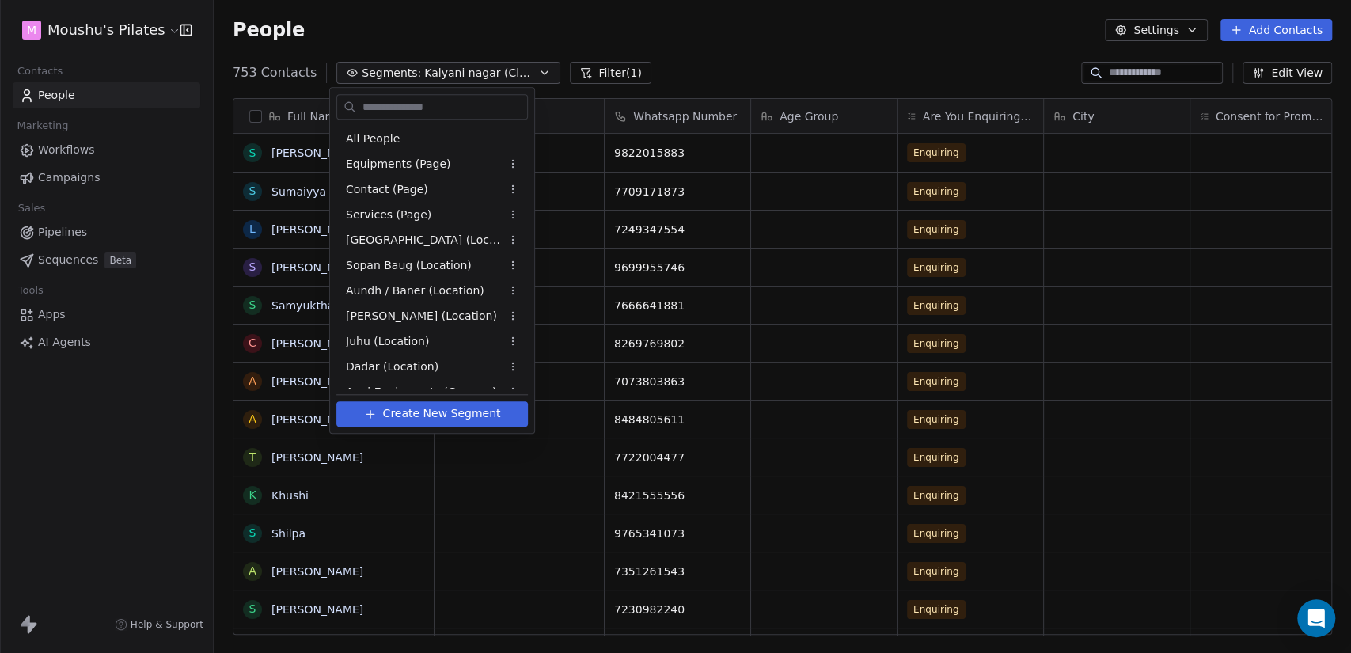
scroll to position [143, 0]
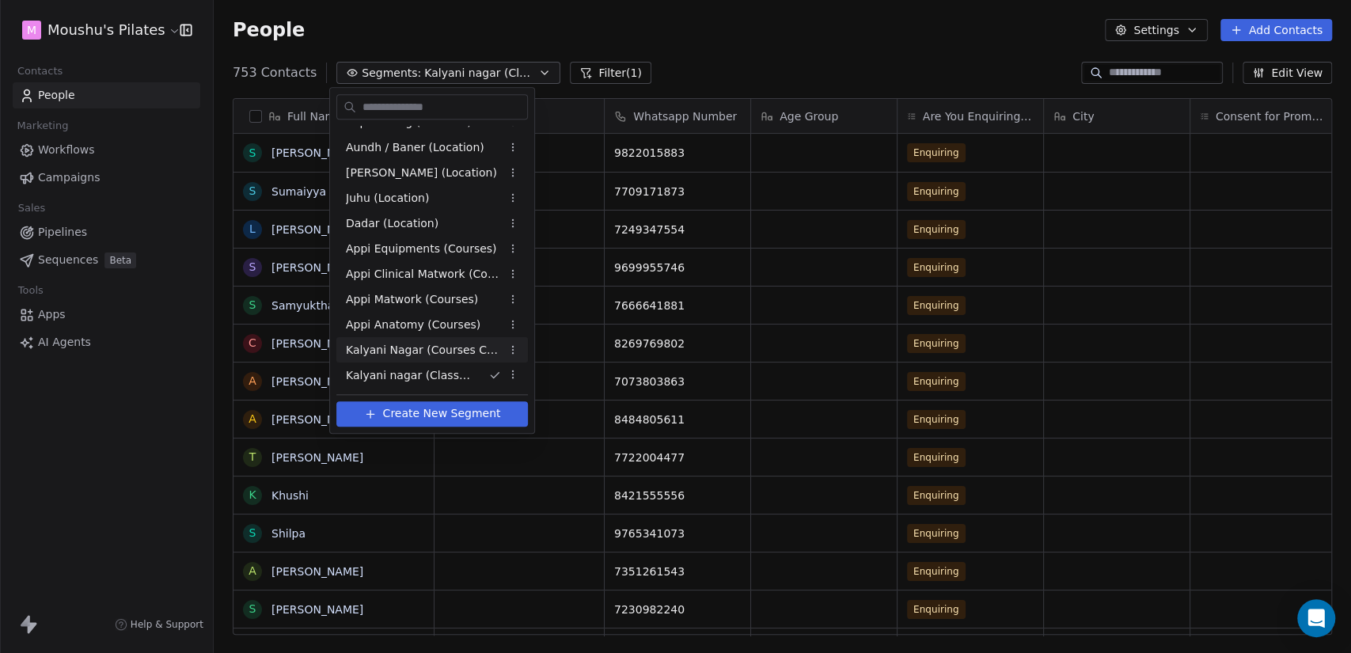
click at [477, 353] on span "Kalyani Nagar (Courses CRM)" at bounding box center [423, 350] width 155 height 17
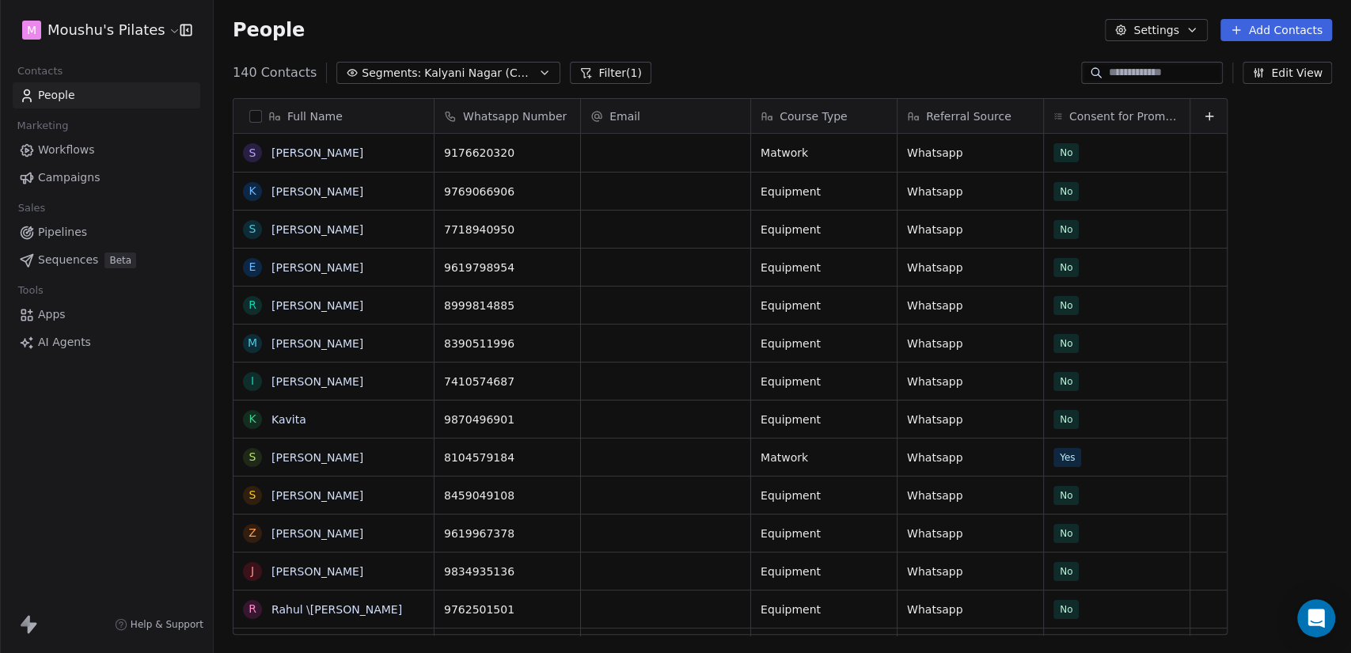
scroll to position [561, 1124]
click at [1265, 74] on icon "button" at bounding box center [1258, 73] width 13 height 13
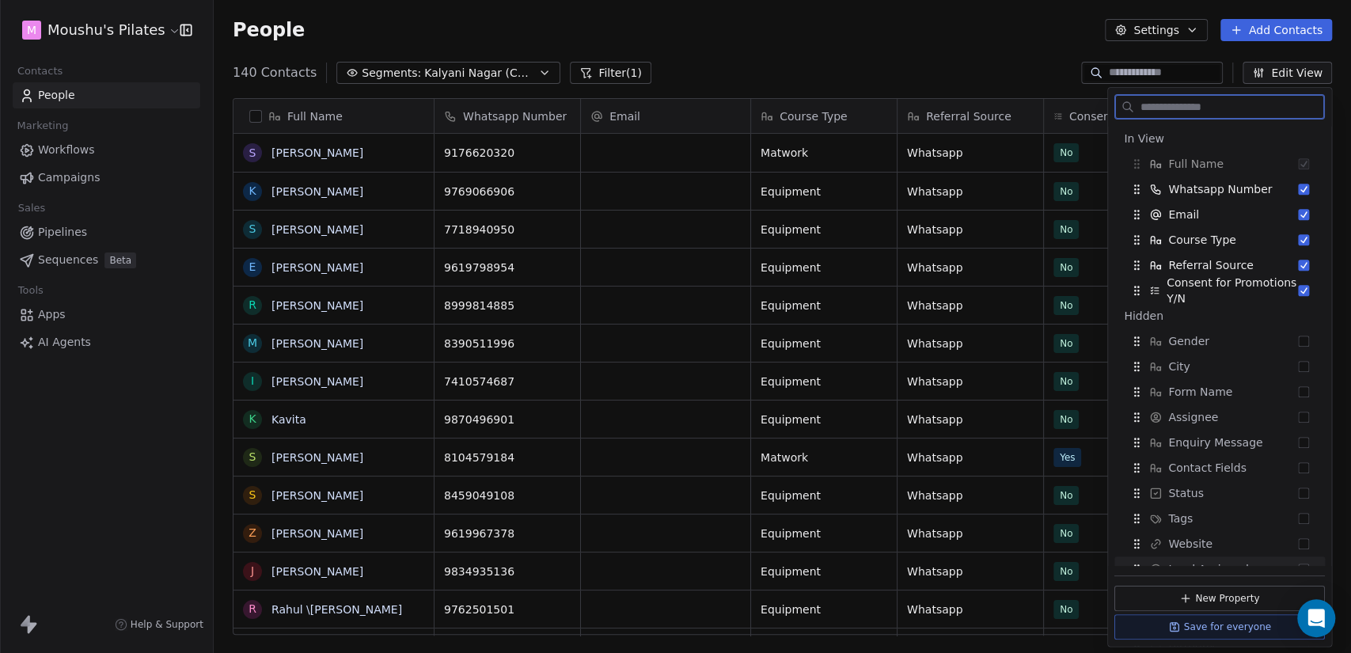
click at [1224, 625] on button "Save for everyone" at bounding box center [1220, 626] width 211 height 25
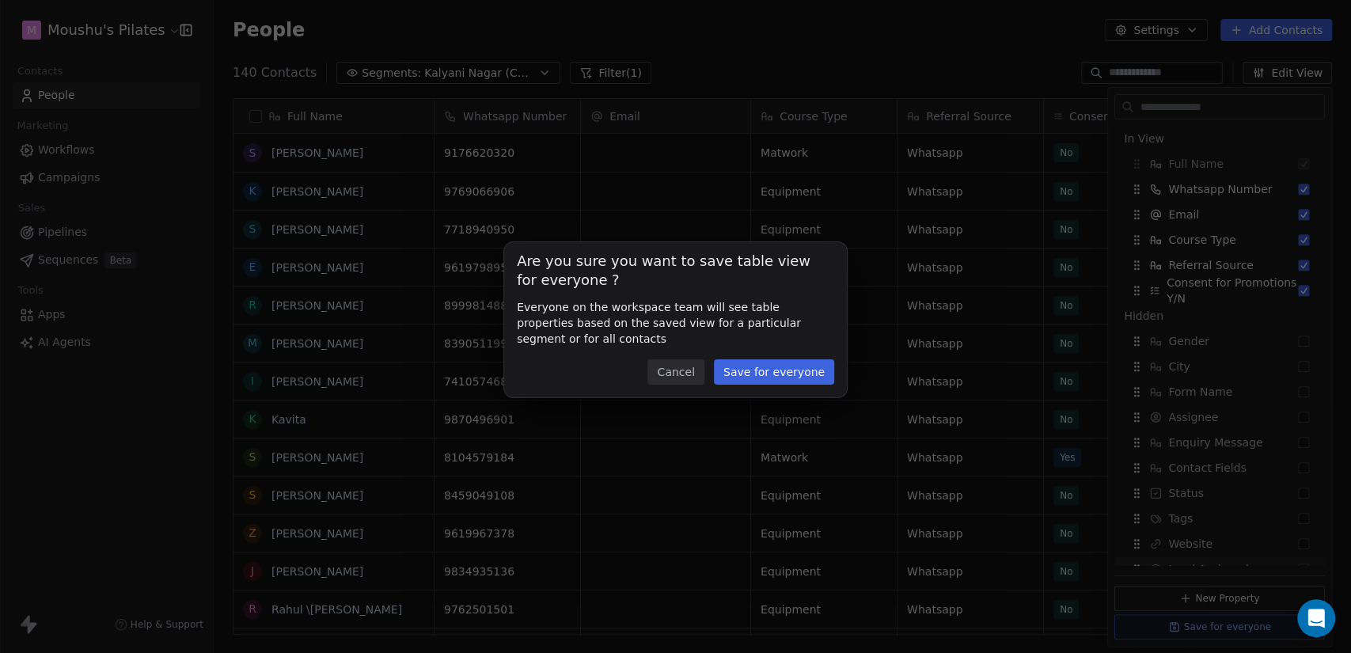
click at [789, 362] on button "Save for everyone" at bounding box center [774, 371] width 120 height 25
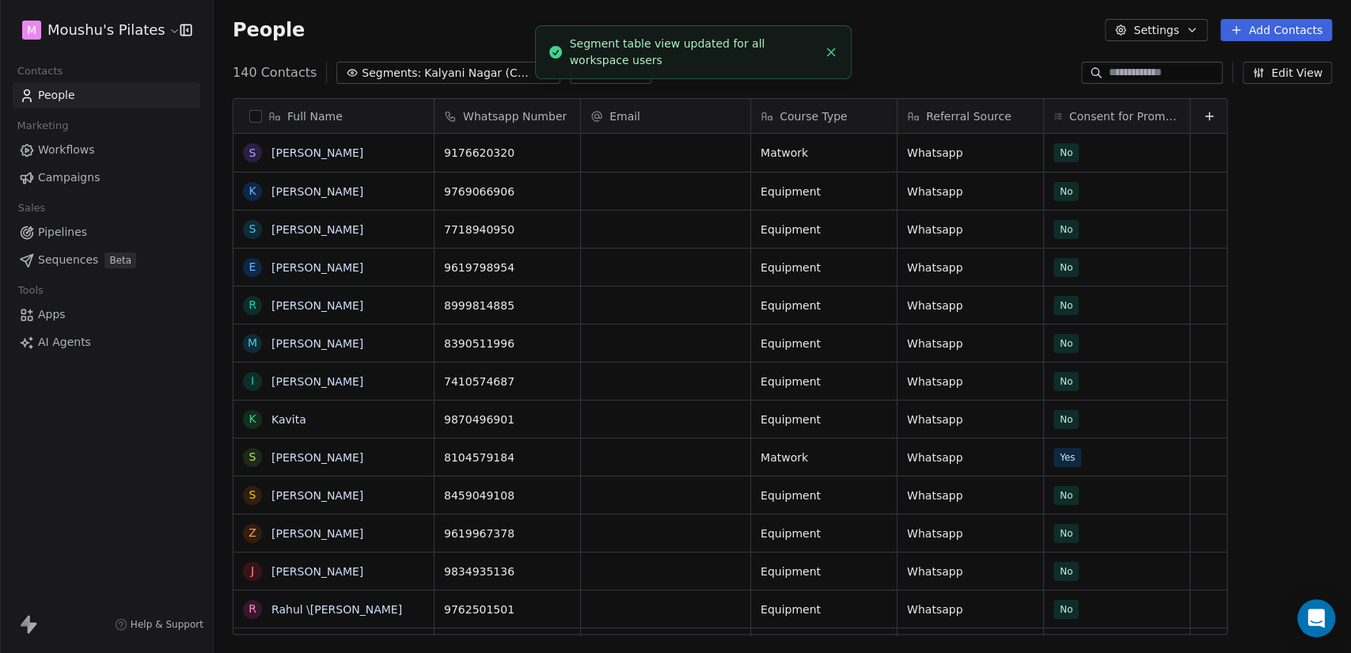
click at [447, 73] on span "Kalyani Nagar (Courses CRM)" at bounding box center [479, 73] width 111 height 17
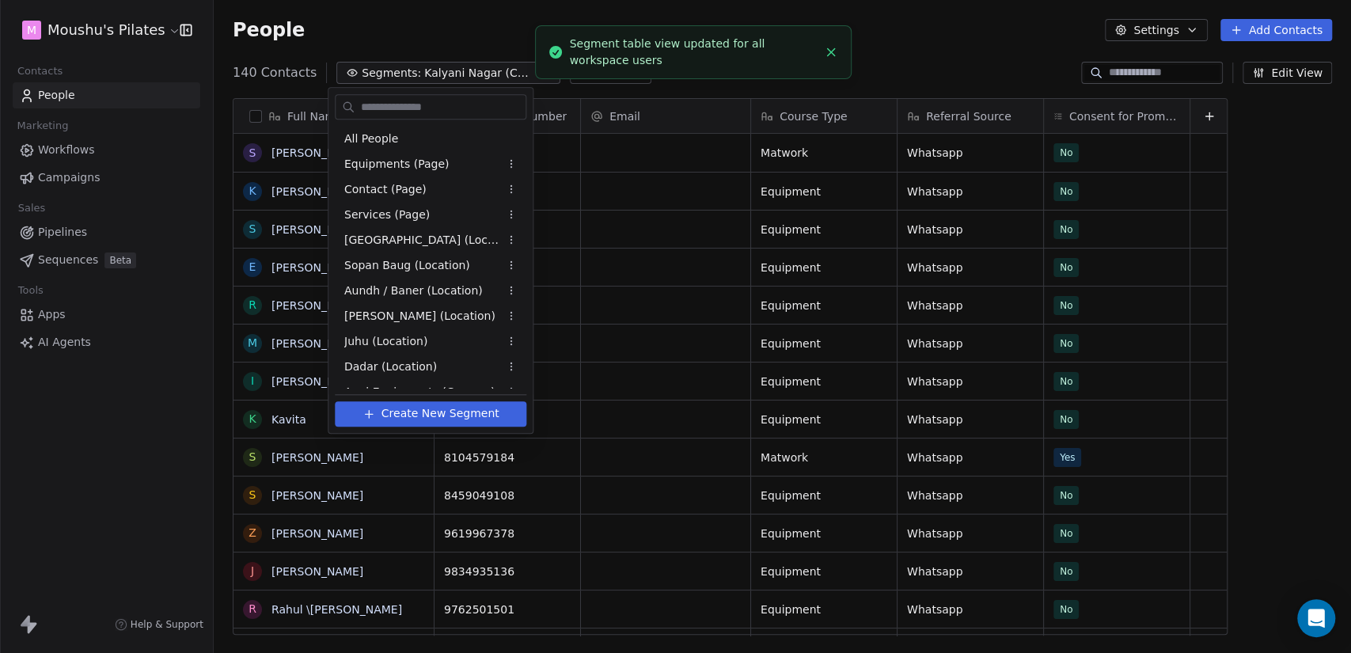
scroll to position [118, 0]
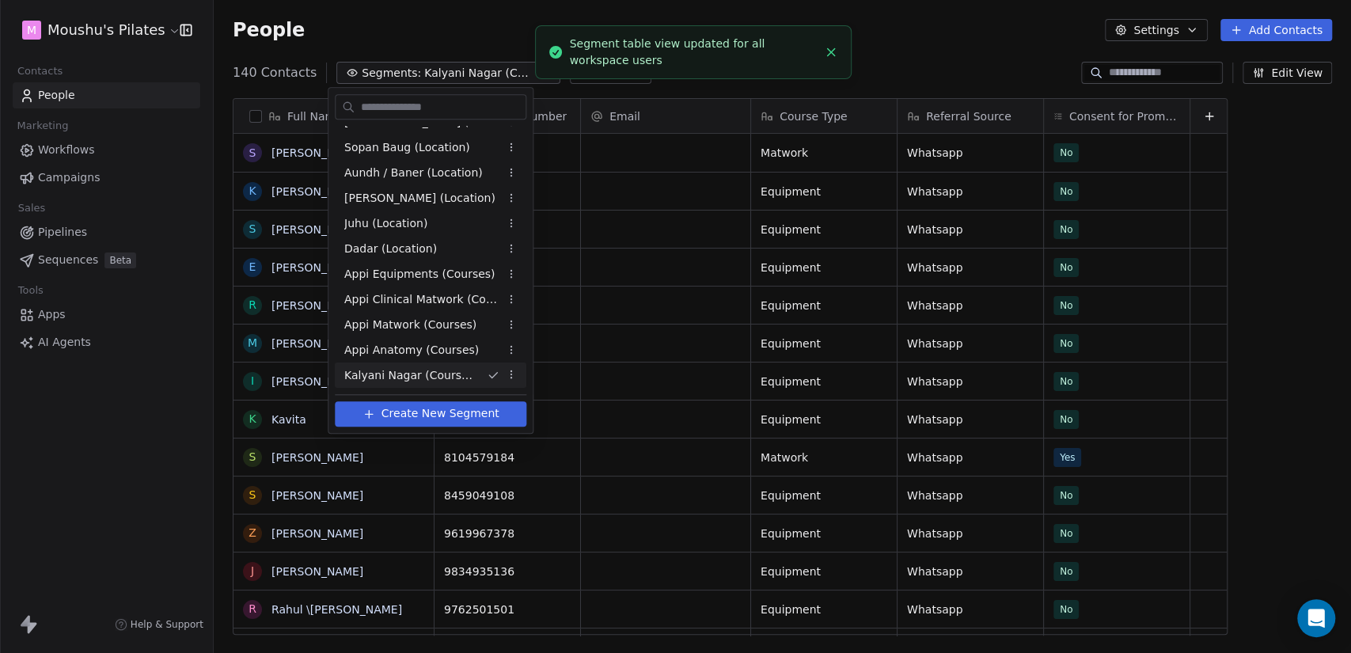
click at [447, 73] on html "M Moushu's Pilates Contacts People Marketing Workflows Campaigns Sales Pipeline…" at bounding box center [675, 326] width 1351 height 653
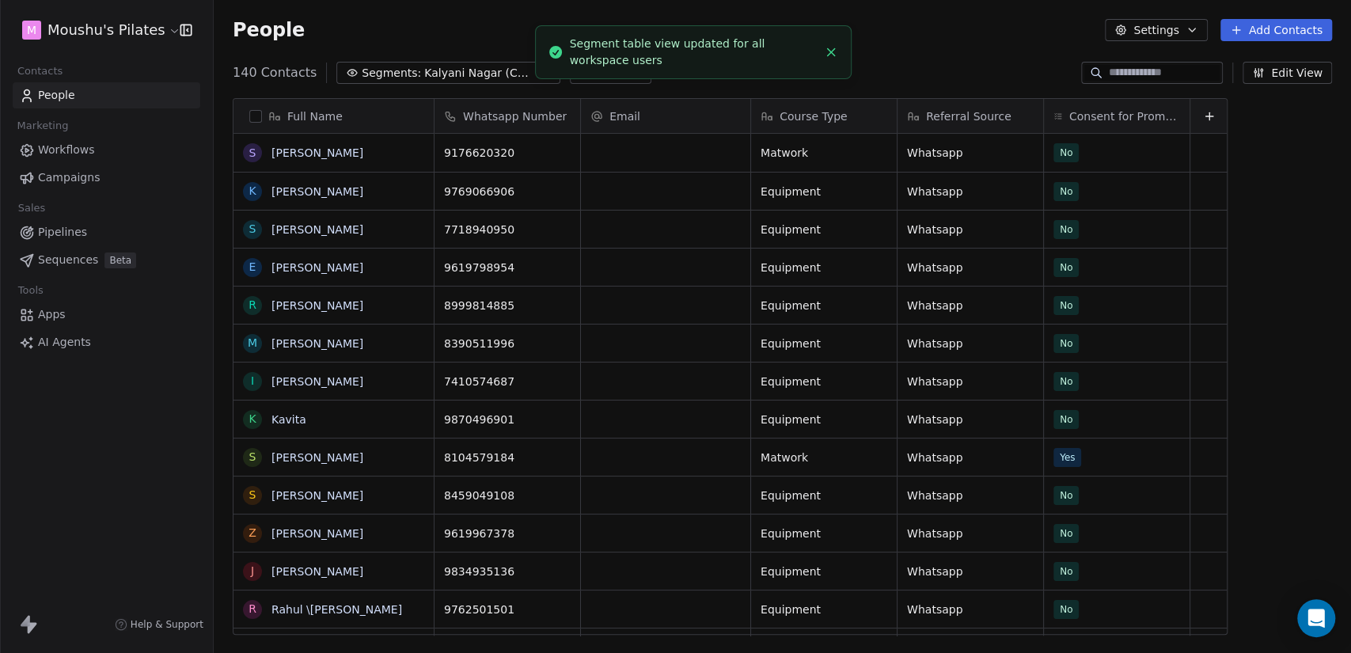
click at [447, 73] on span "Kalyani Nagar (Courses CRM)" at bounding box center [479, 73] width 111 height 17
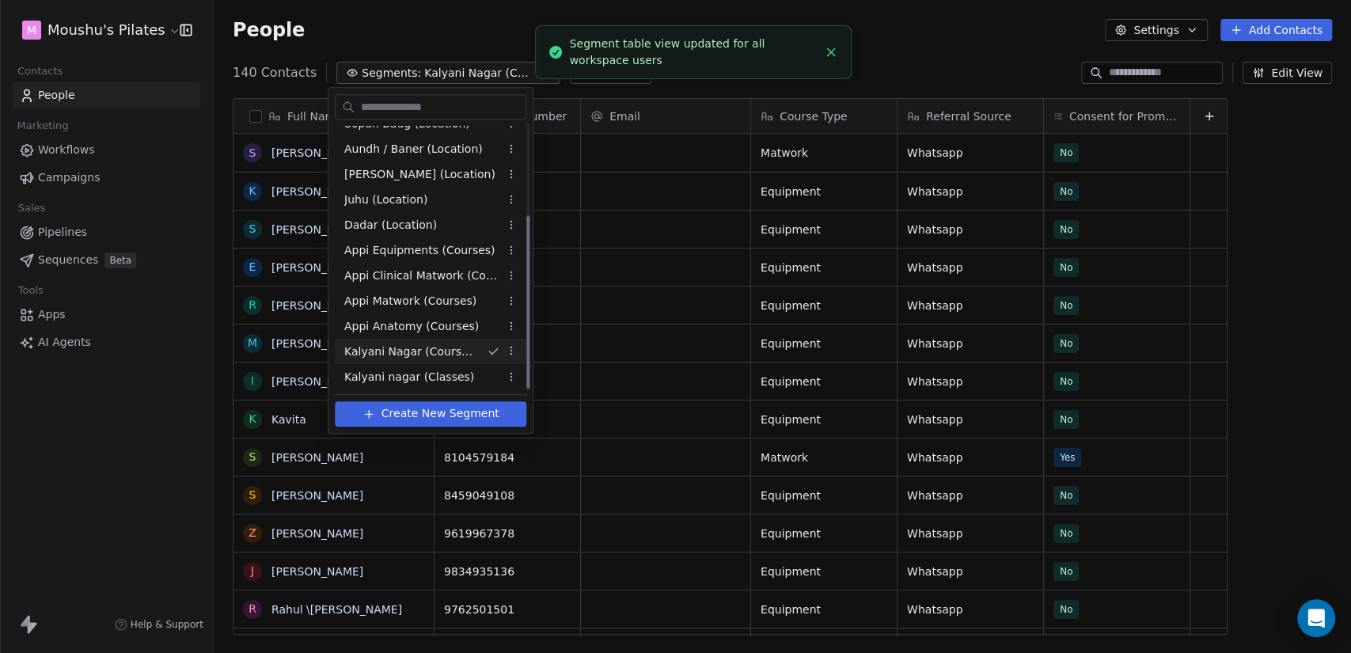
scroll to position [143, 0]
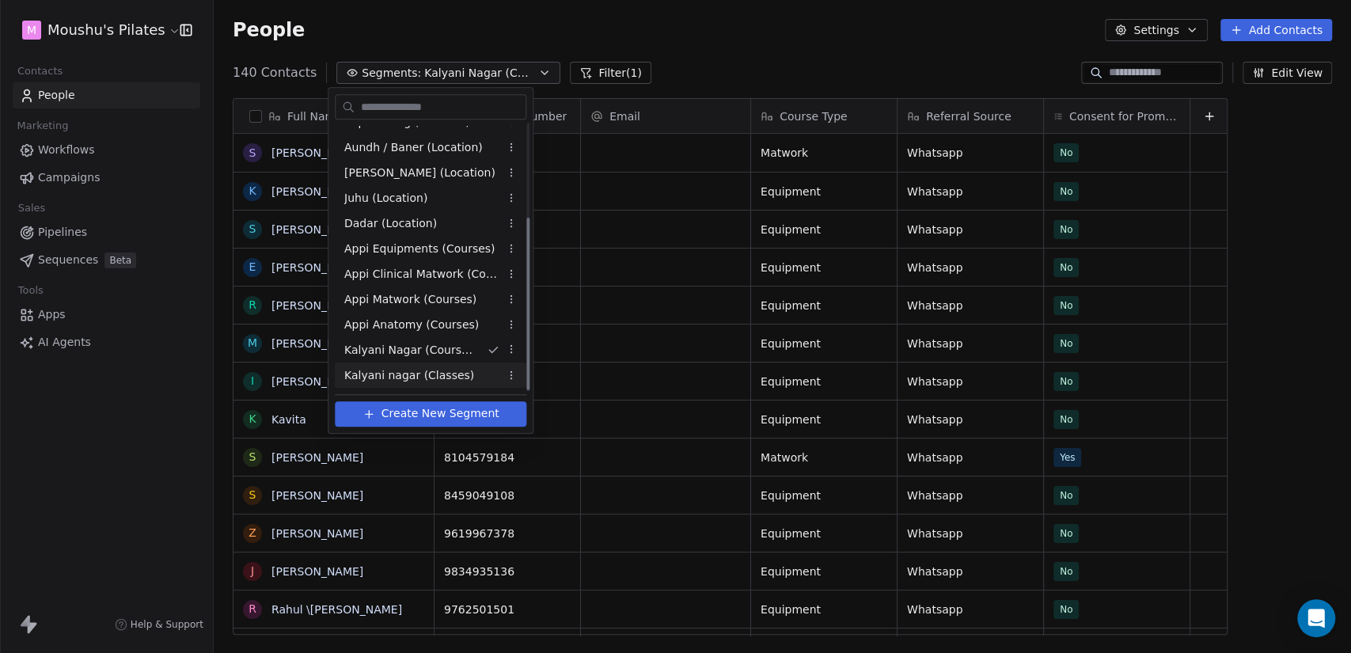
click at [455, 375] on span "Kalyani nagar (Classes)" at bounding box center [409, 375] width 130 height 17
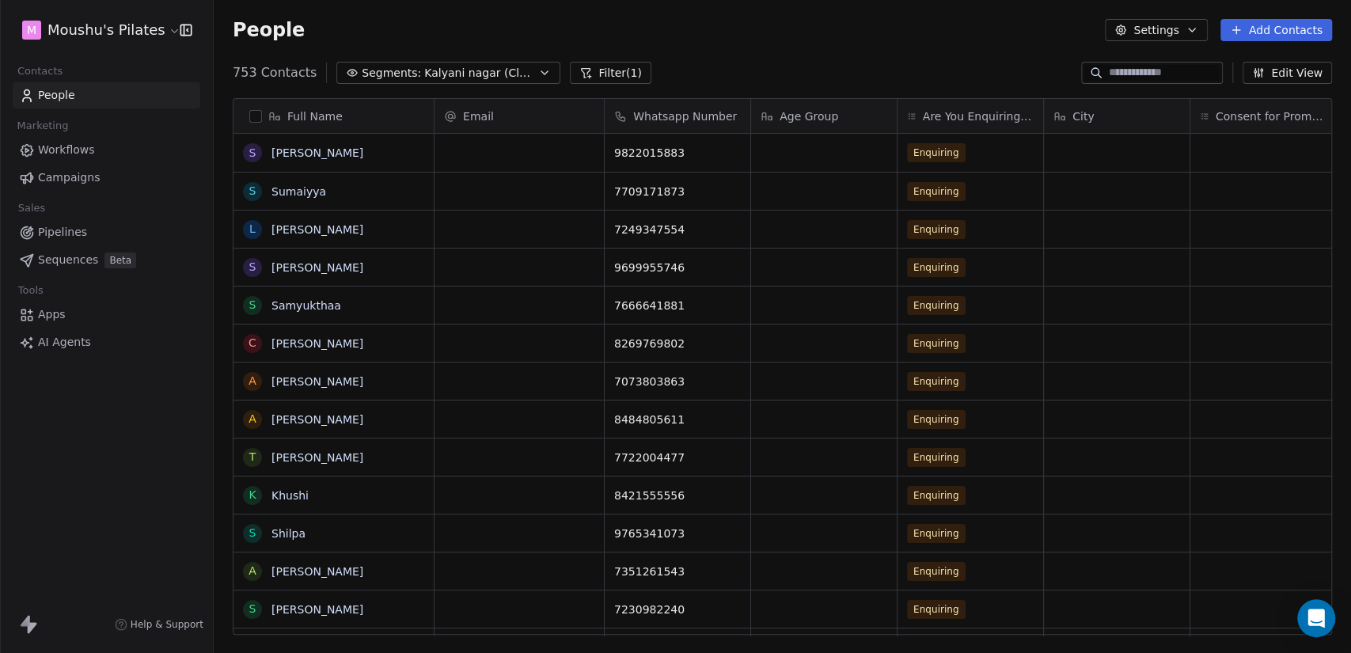
click at [499, 78] on span "Kalyani nagar (Classes)" at bounding box center [479, 73] width 111 height 17
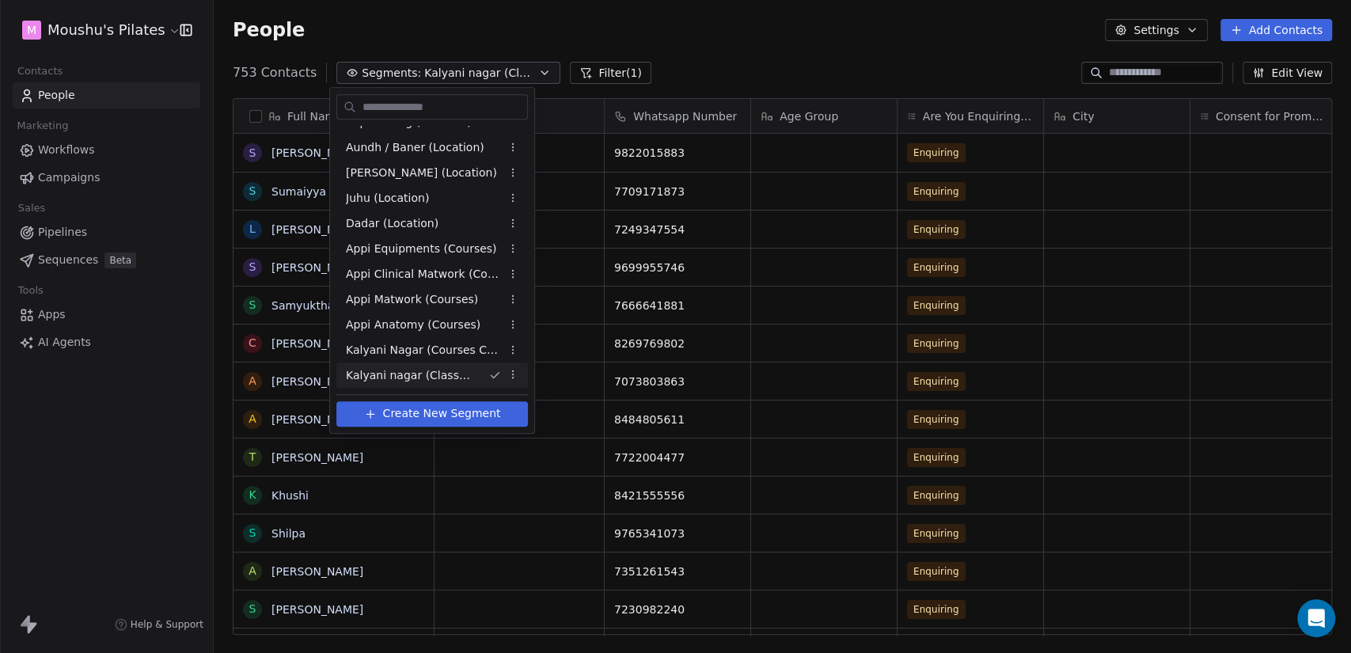
click at [761, 66] on html "M Moushu's Pilates Contacts People Marketing Workflows Campaigns Sales Pipeline…" at bounding box center [675, 326] width 1351 height 653
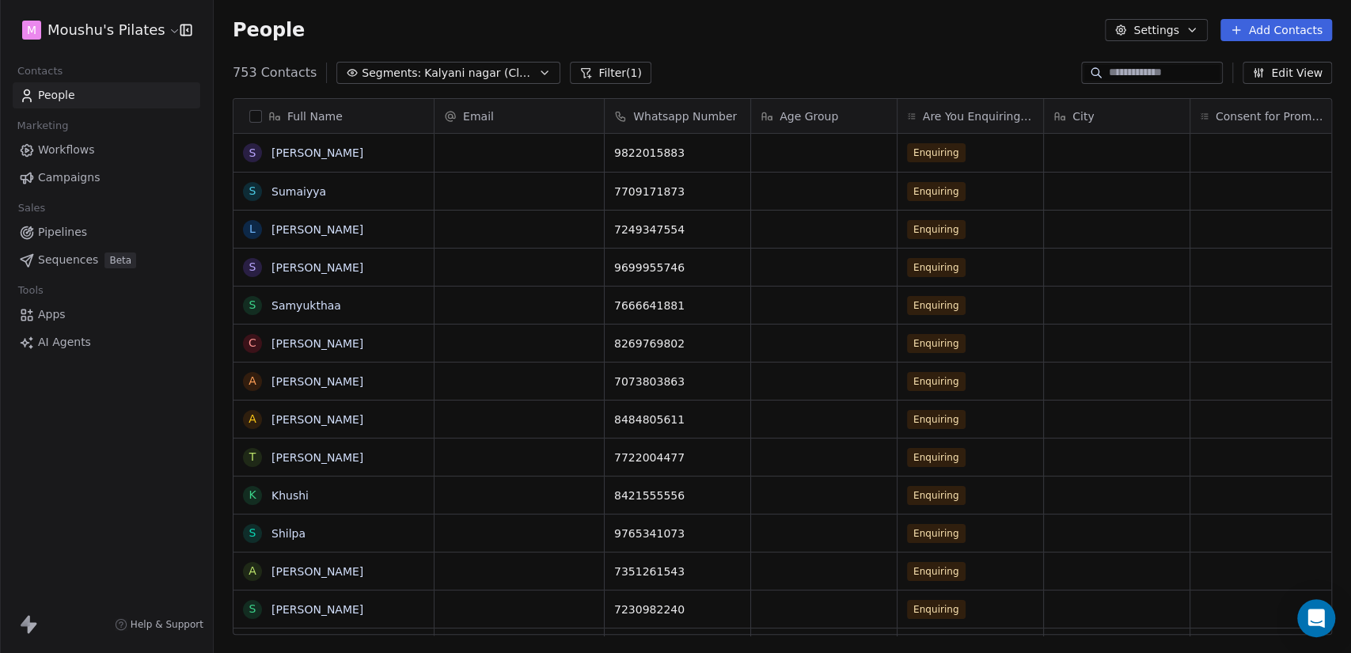
click at [439, 74] on span "Kalyani nagar (Classes)" at bounding box center [479, 73] width 111 height 17
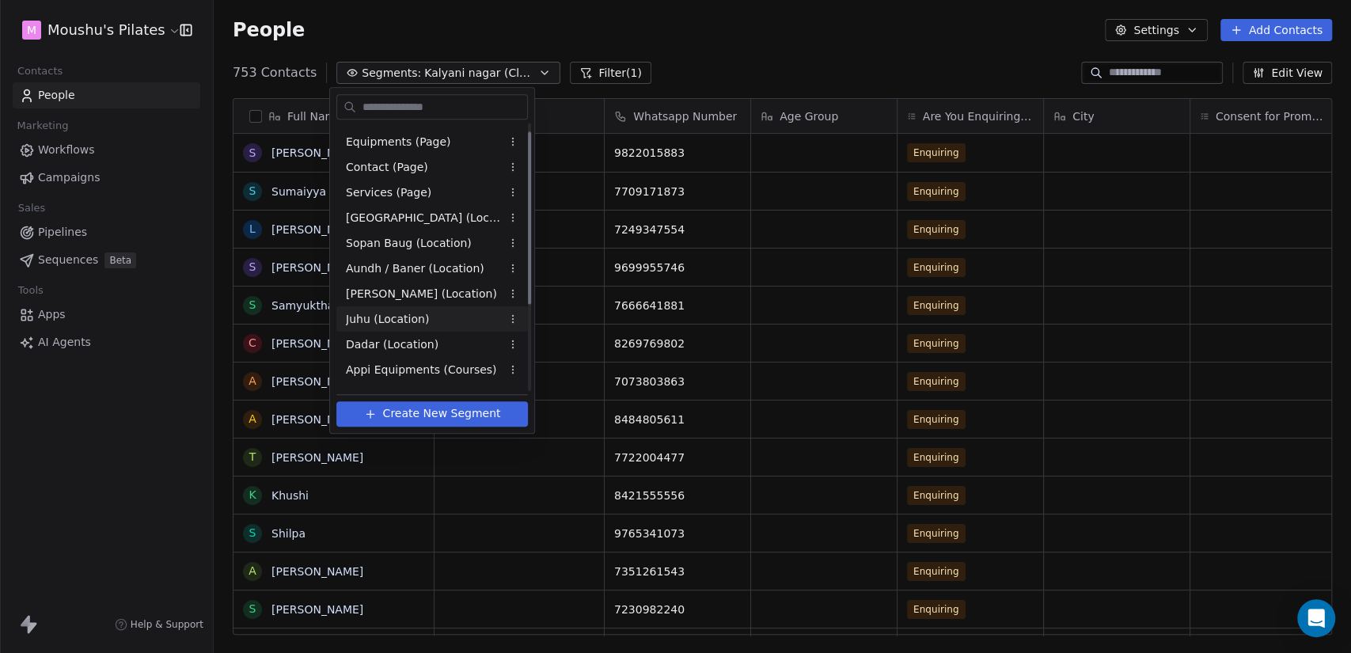
scroll to position [0, 0]
click at [425, 135] on div "All People" at bounding box center [432, 138] width 192 height 25
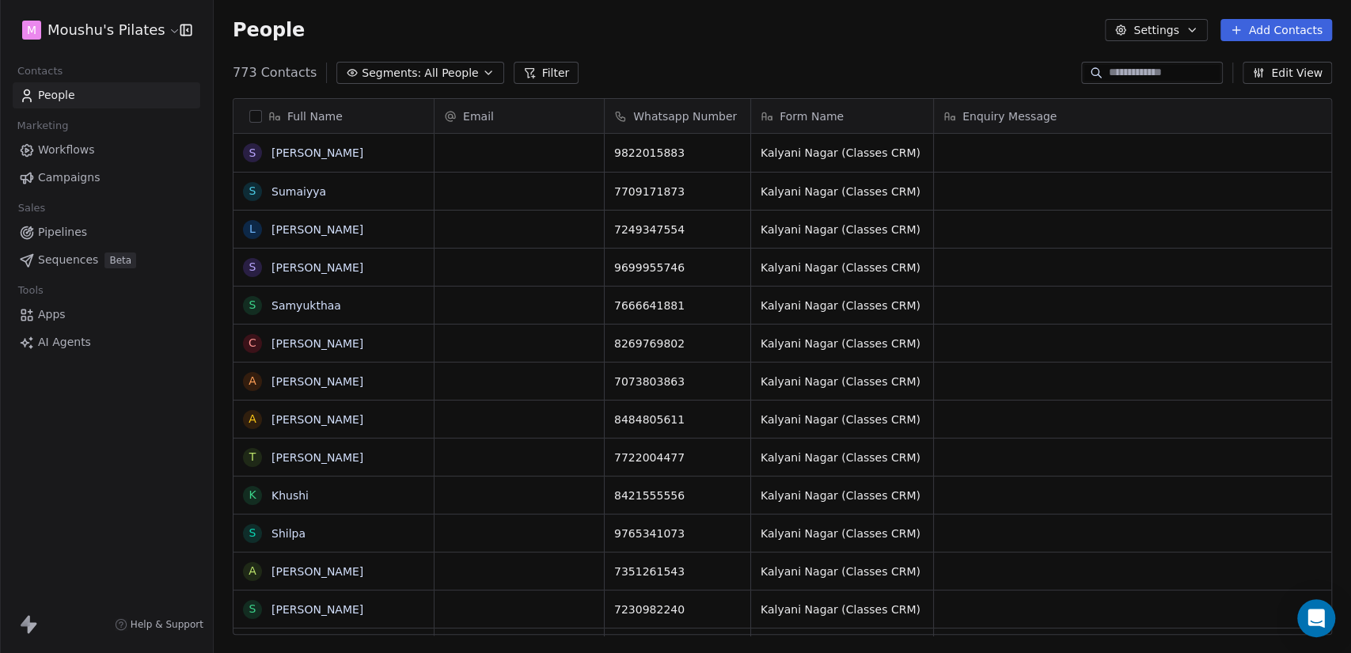
click at [719, 82] on div "773 Contacts Segments: All People Filter Edit View" at bounding box center [783, 72] width 1138 height 25
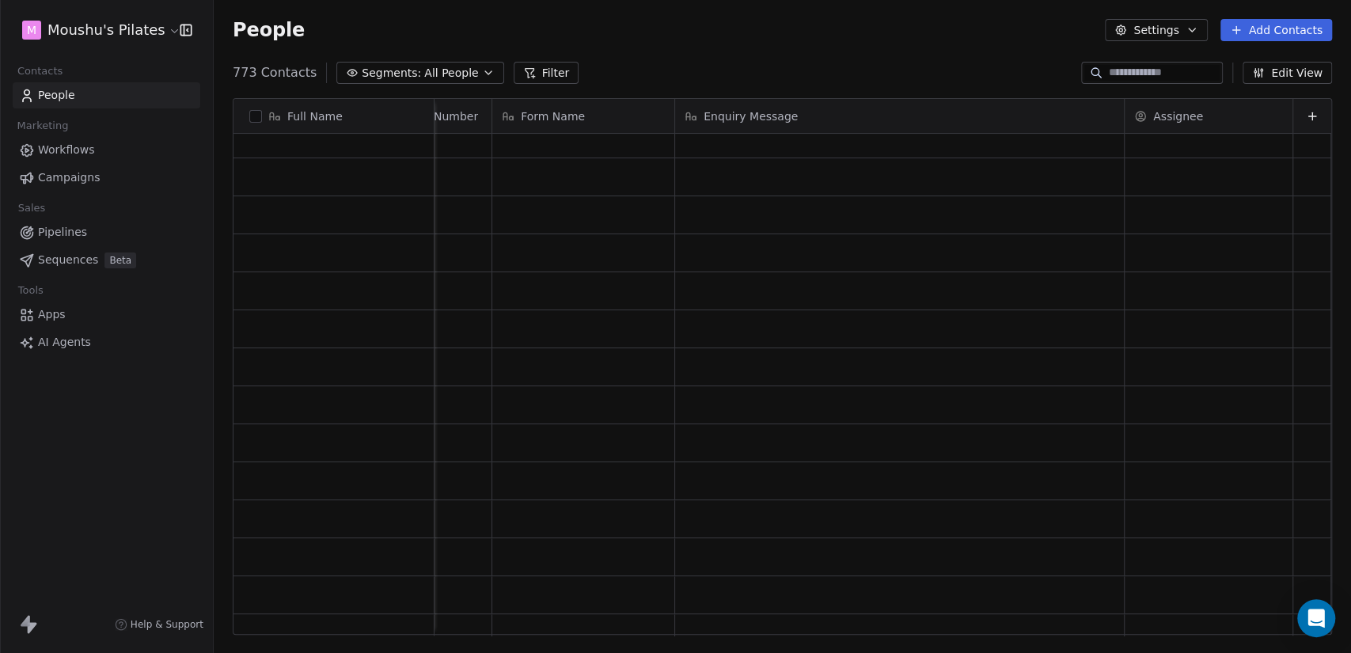
scroll to position [28873, 0]
click at [532, 63] on button "Filter" at bounding box center [547, 73] width 66 height 22
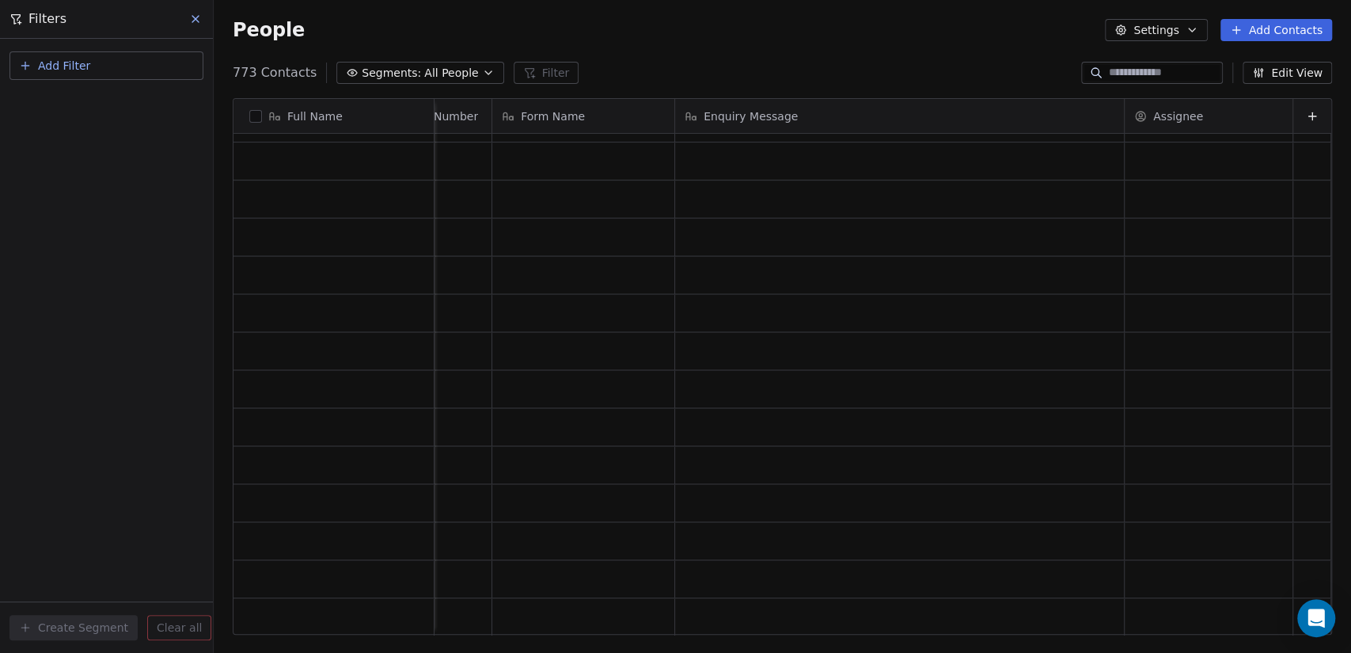
click at [190, 22] on icon at bounding box center [195, 19] width 13 height 13
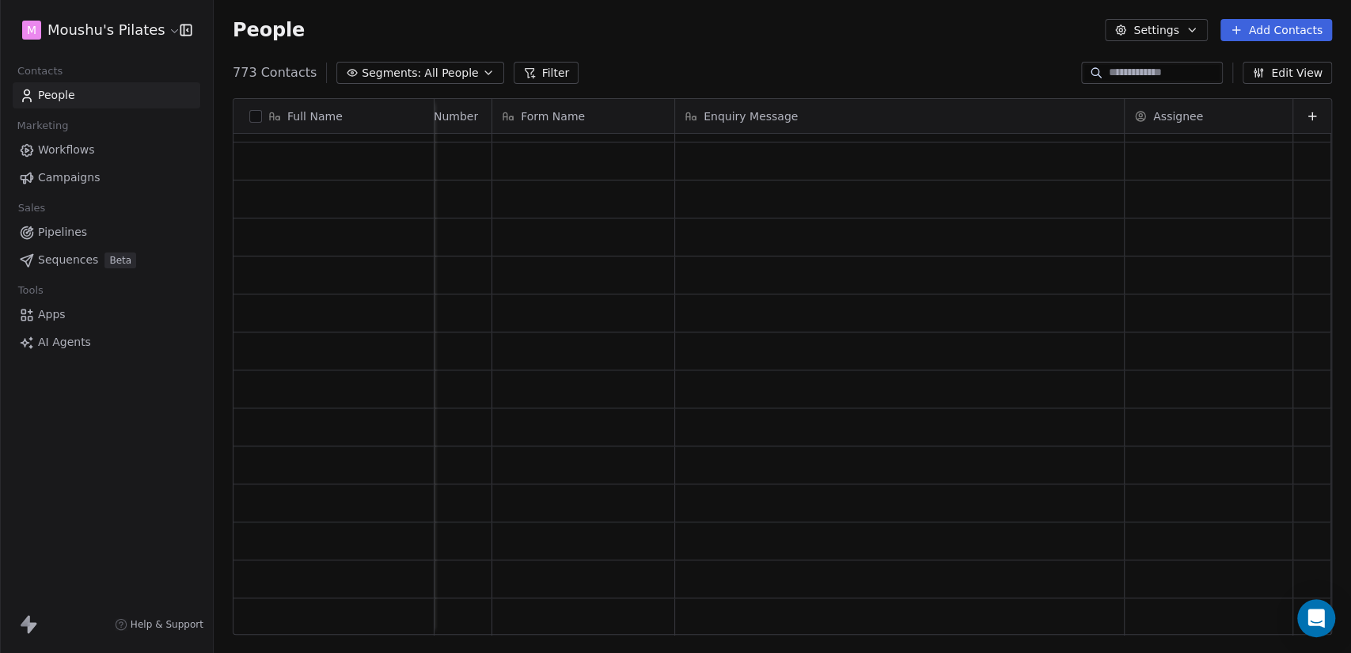
scroll to position [28792, 0]
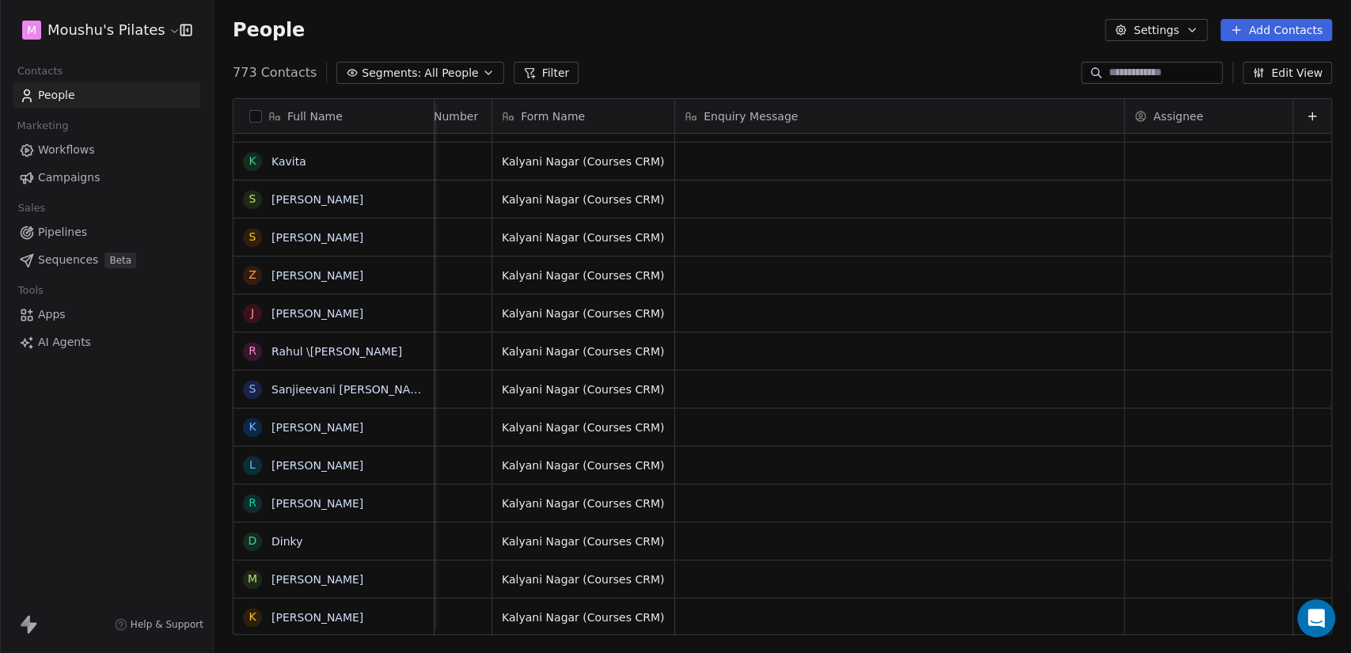
drag, startPoint x: 1316, startPoint y: 621, endPoint x: 1294, endPoint y: 469, distance: 154.3
click at [1294, 469] on body "M Moushu's Pilates Contacts People Marketing Workflows Campaigns Sales Pipeline…" at bounding box center [675, 326] width 1351 height 653
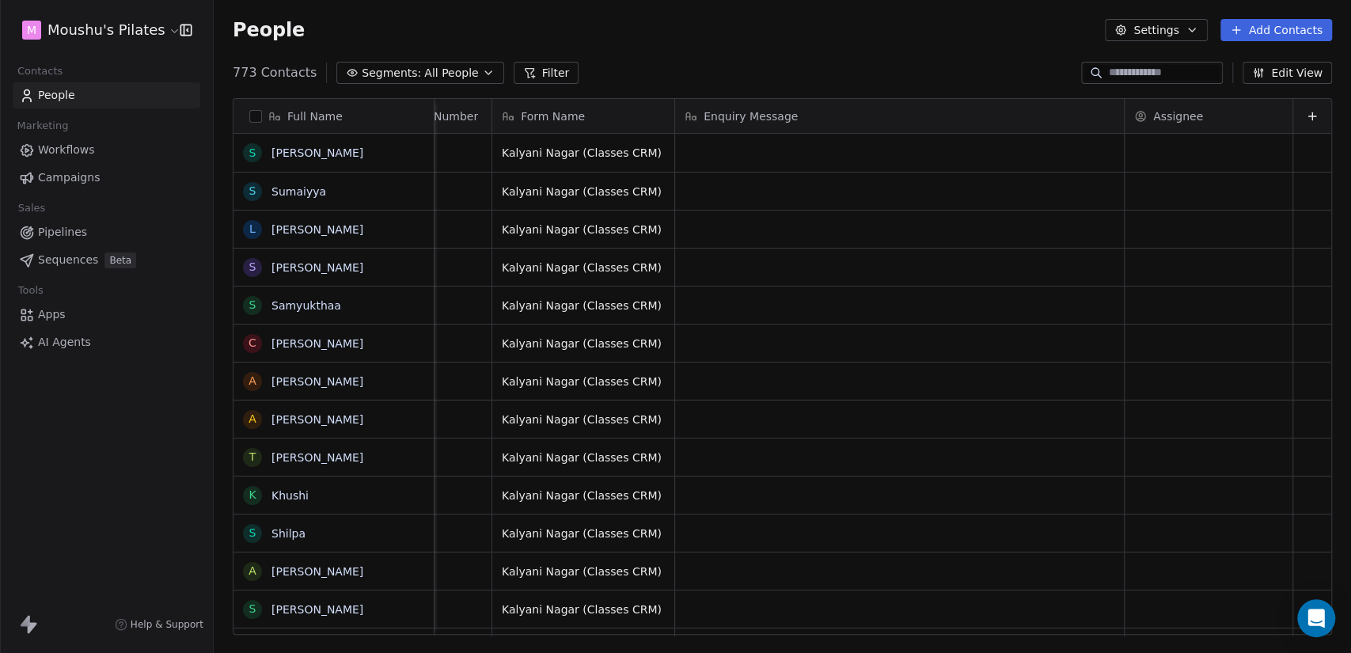
click at [362, 69] on span "Segments:" at bounding box center [391, 73] width 59 height 17
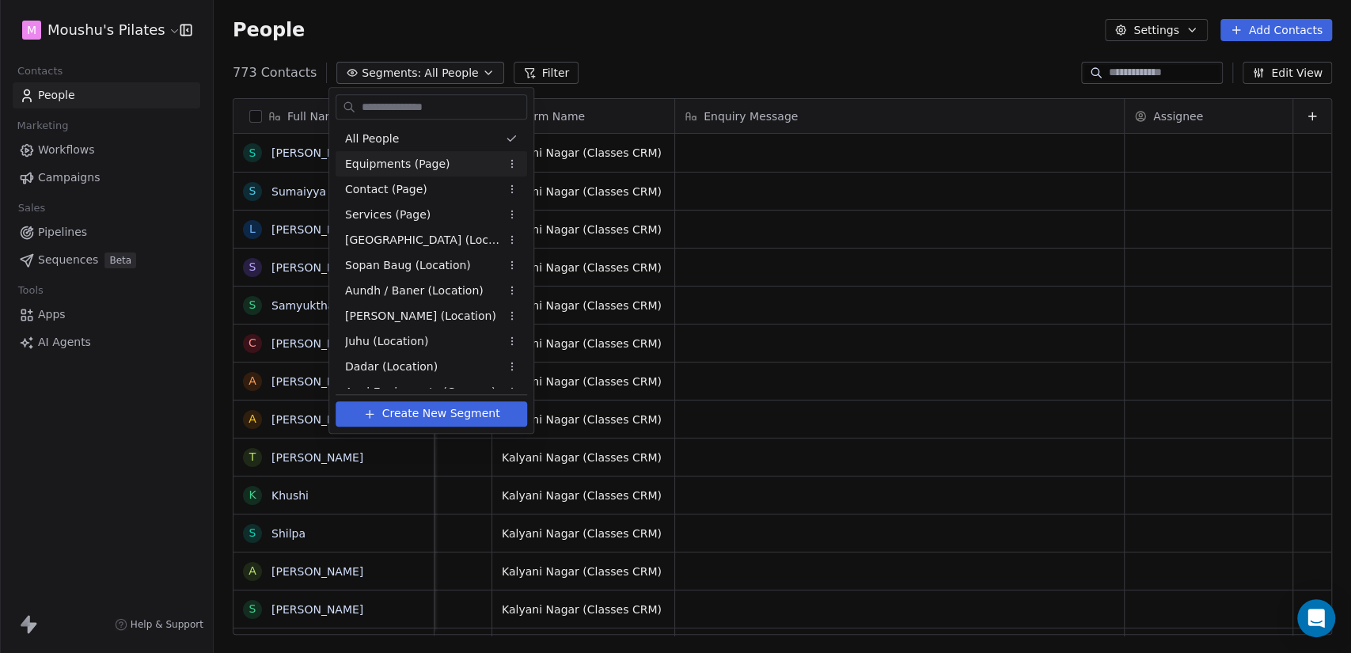
click at [404, 170] on span "Equipments (Page)" at bounding box center [397, 164] width 105 height 17
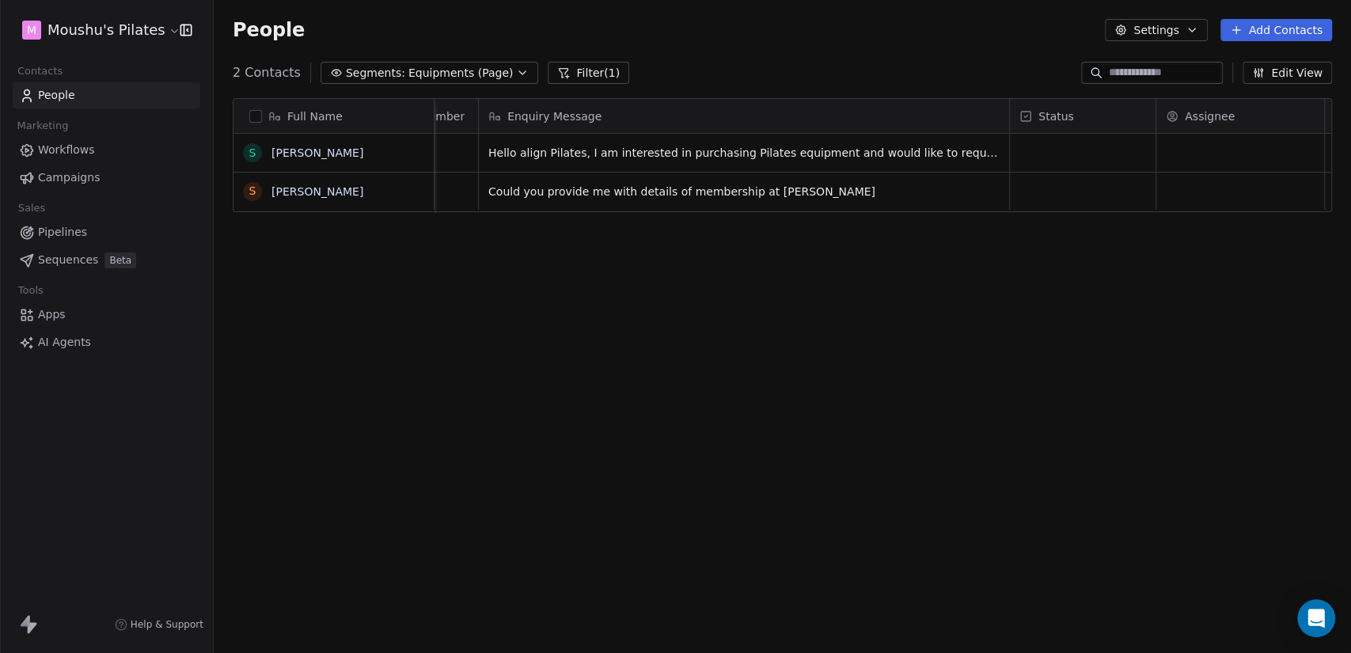
click at [409, 70] on span "Equipments (Page)" at bounding box center [461, 73] width 105 height 17
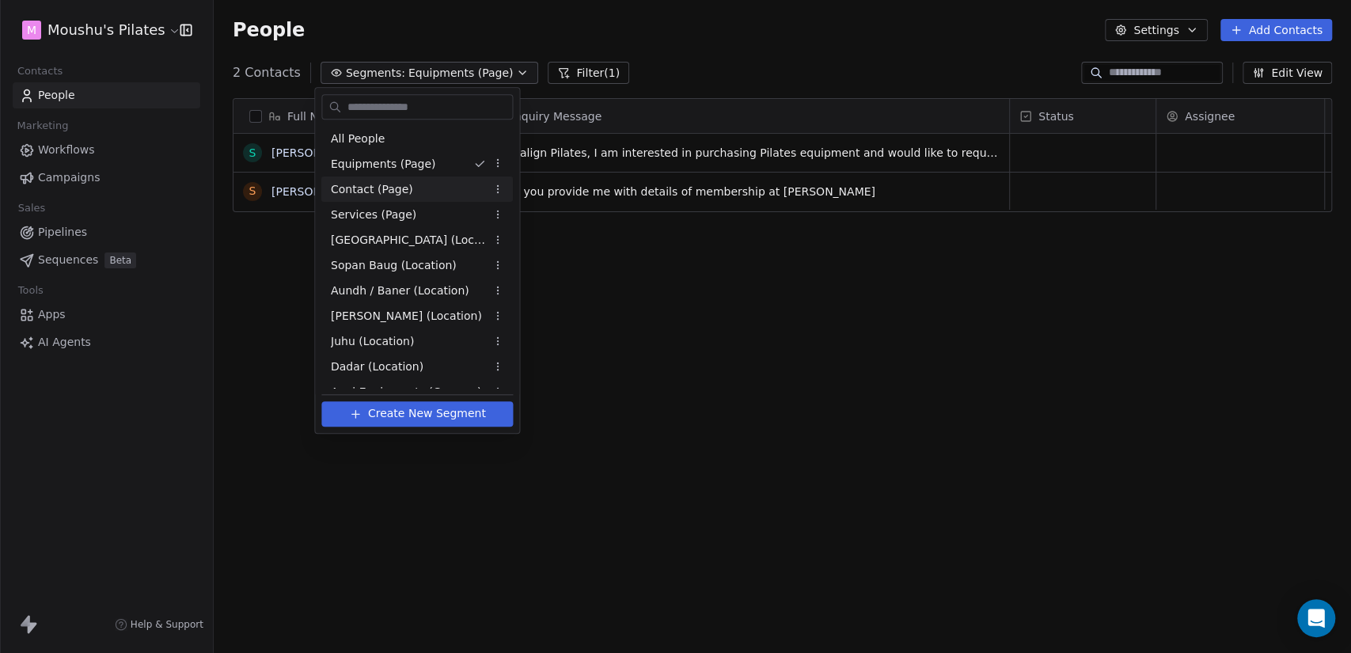
click at [416, 193] on div "Contact (Page)" at bounding box center [417, 189] width 192 height 25
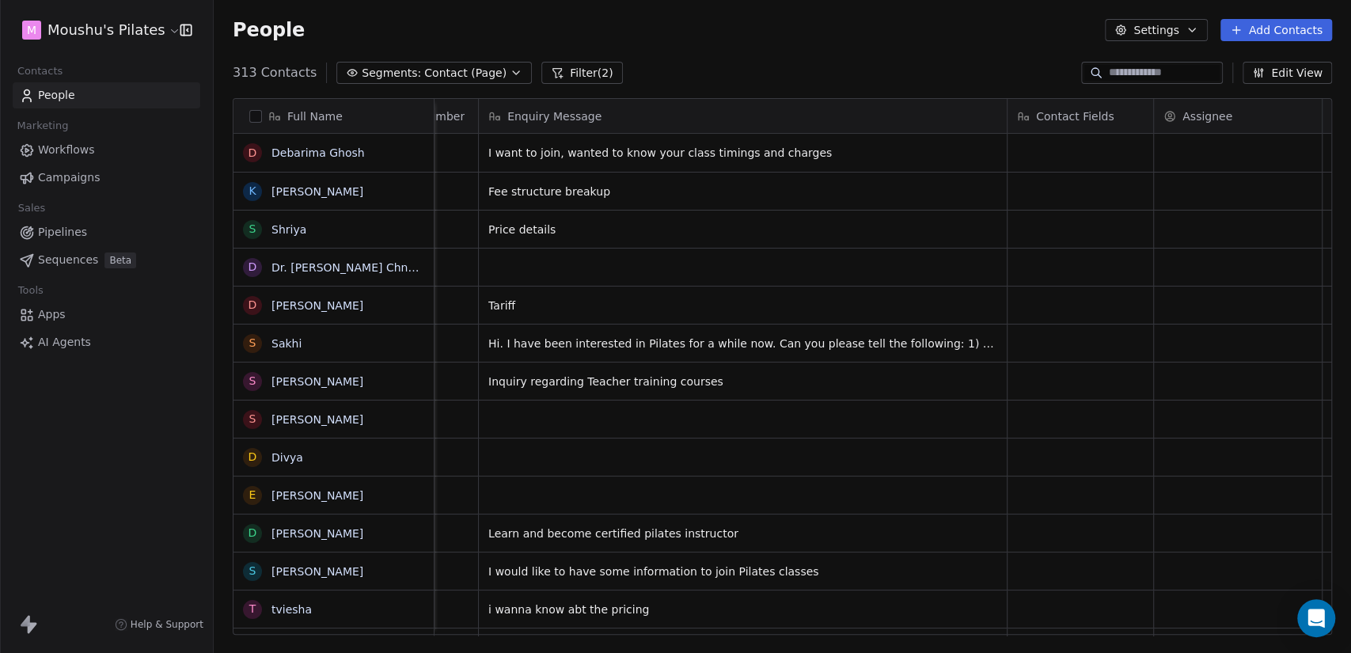
click at [426, 75] on span "Contact (Page)" at bounding box center [465, 73] width 82 height 17
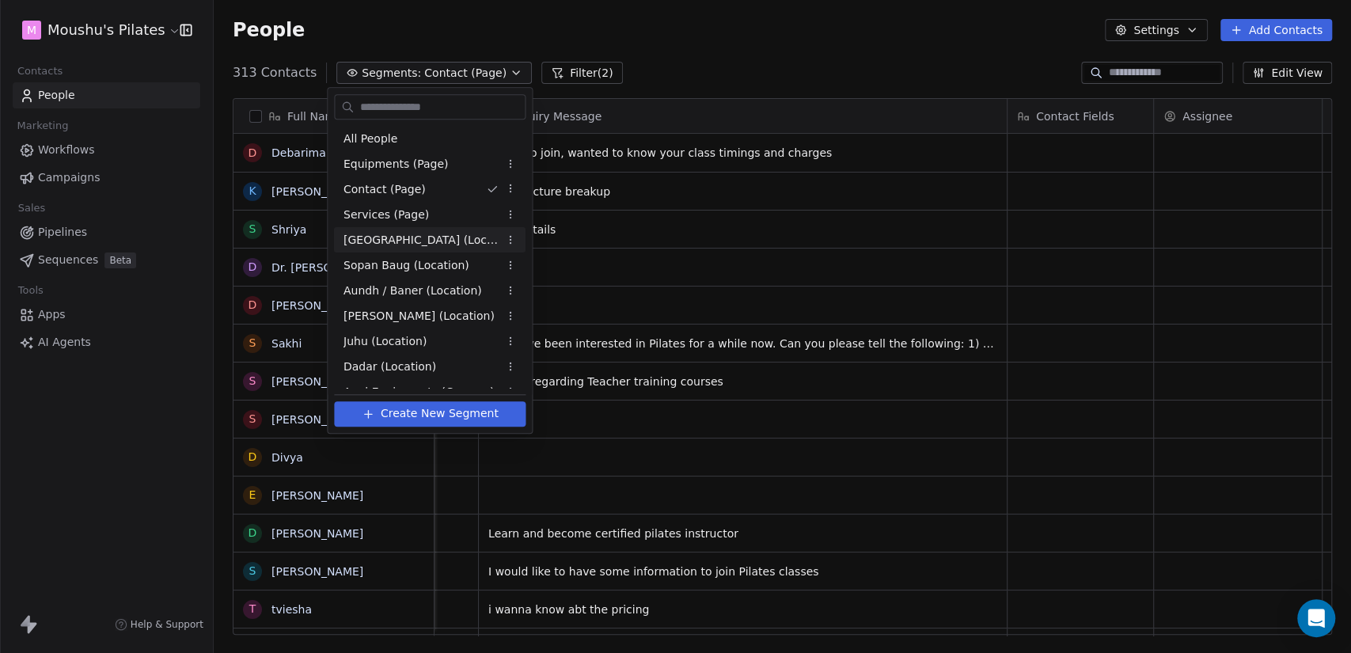
click at [429, 244] on span "[GEOGRAPHIC_DATA] (Location)" at bounding box center [421, 240] width 155 height 17
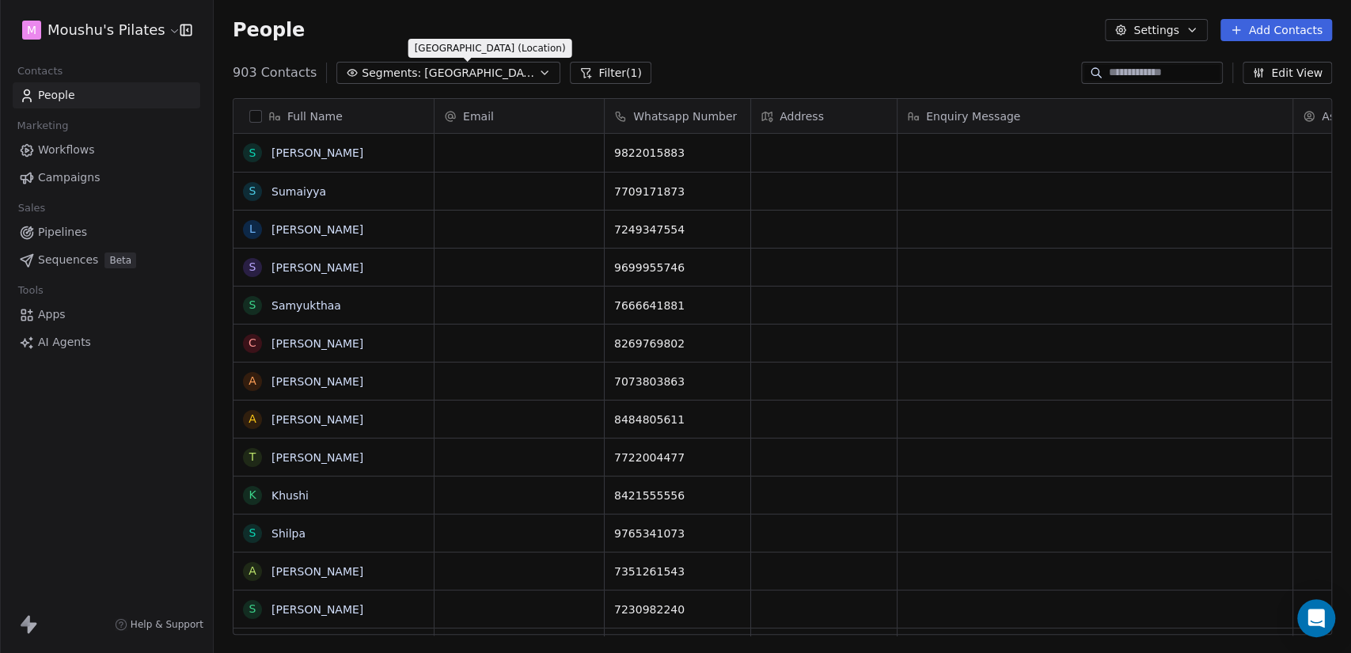
click at [455, 74] on span "[GEOGRAPHIC_DATA] (Location)" at bounding box center [479, 73] width 111 height 17
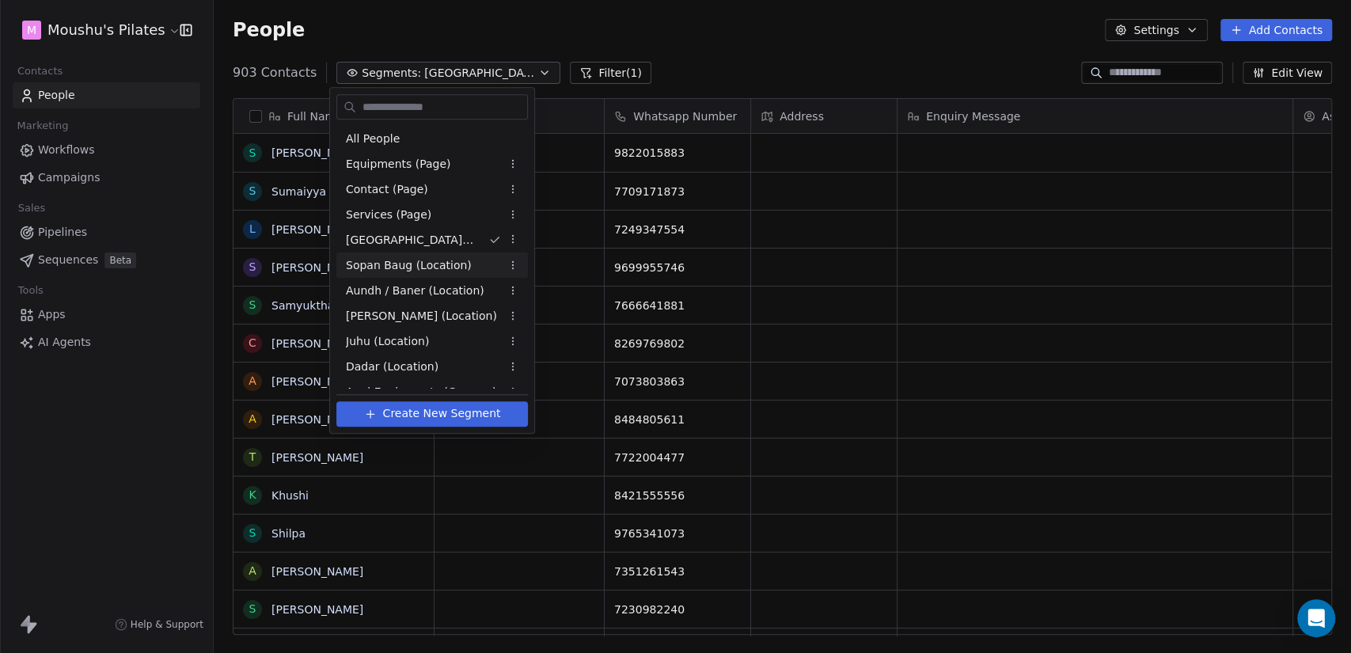
click at [458, 262] on span "Sopan Baug (Location)" at bounding box center [409, 265] width 126 height 17
click at [442, 269] on span "Sopan Baug (Location)" at bounding box center [409, 265] width 126 height 17
click at [453, 296] on span "Aundh / Baner (Location)" at bounding box center [415, 291] width 139 height 17
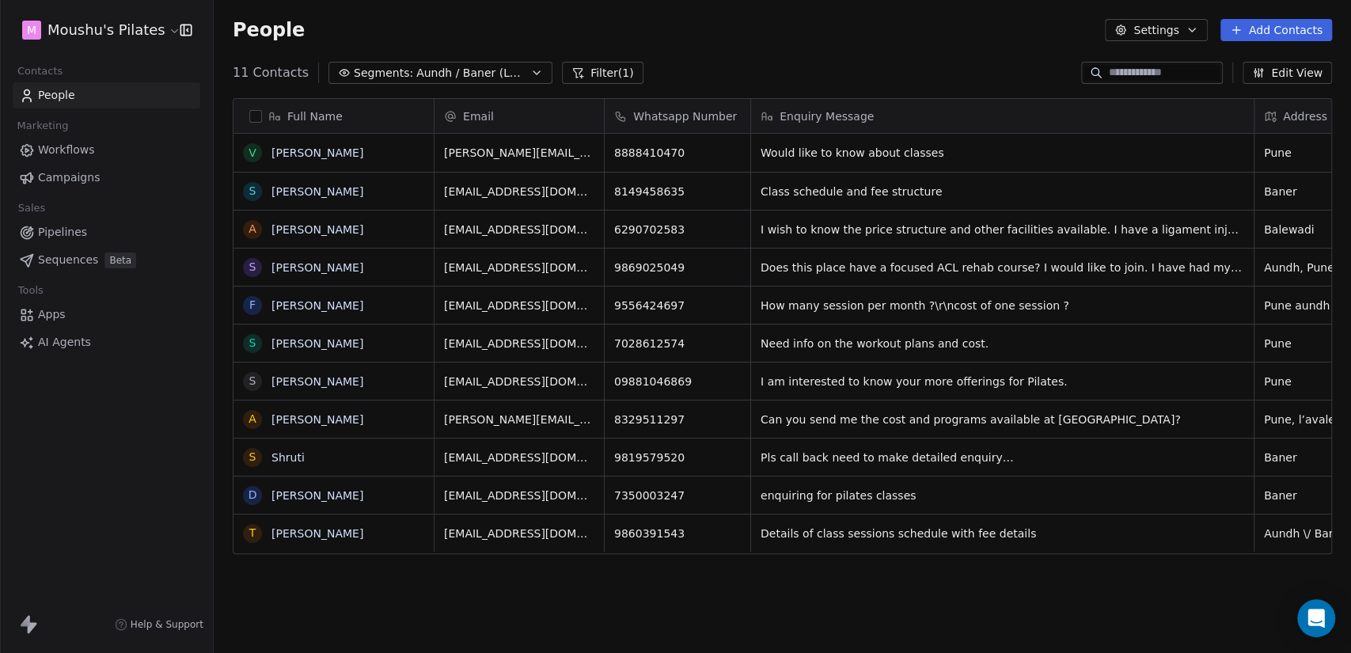
click at [416, 69] on span "Aundh / Baner (Location)" at bounding box center [471, 73] width 111 height 17
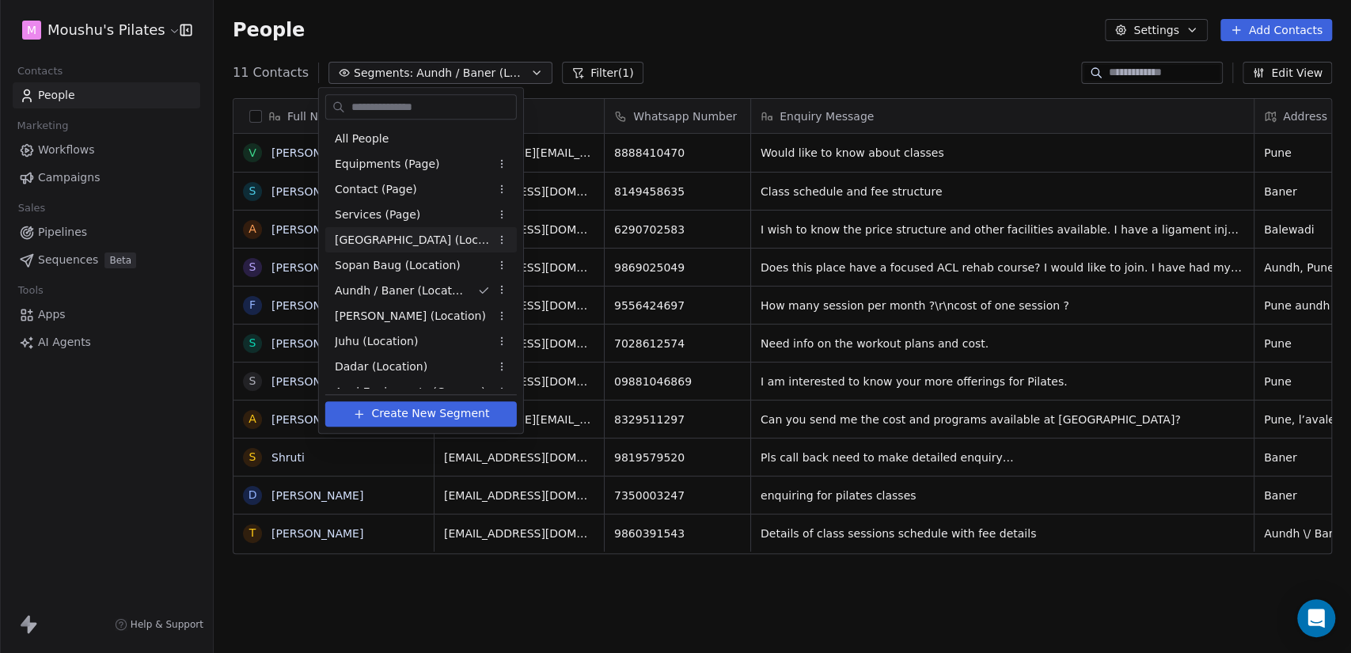
click at [433, 239] on span "[GEOGRAPHIC_DATA] (Location)" at bounding box center [412, 240] width 155 height 17
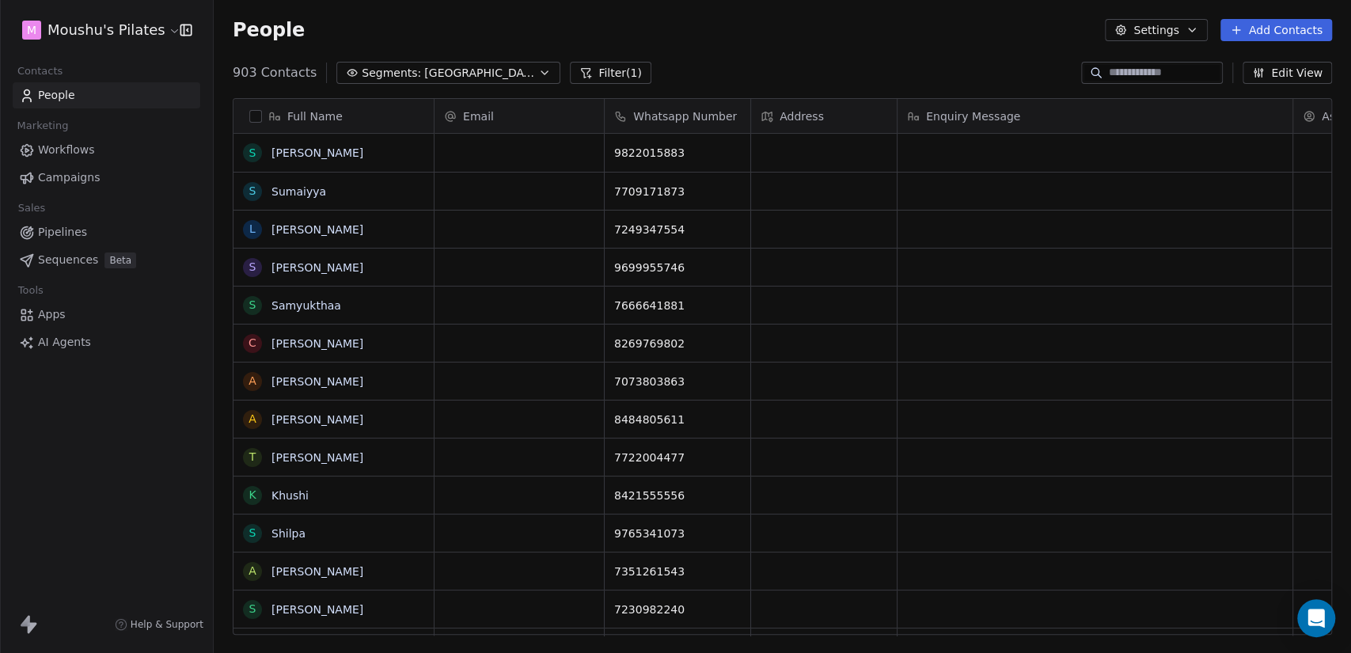
click at [599, 64] on button "Filter (1)" at bounding box center [611, 73] width 82 height 22
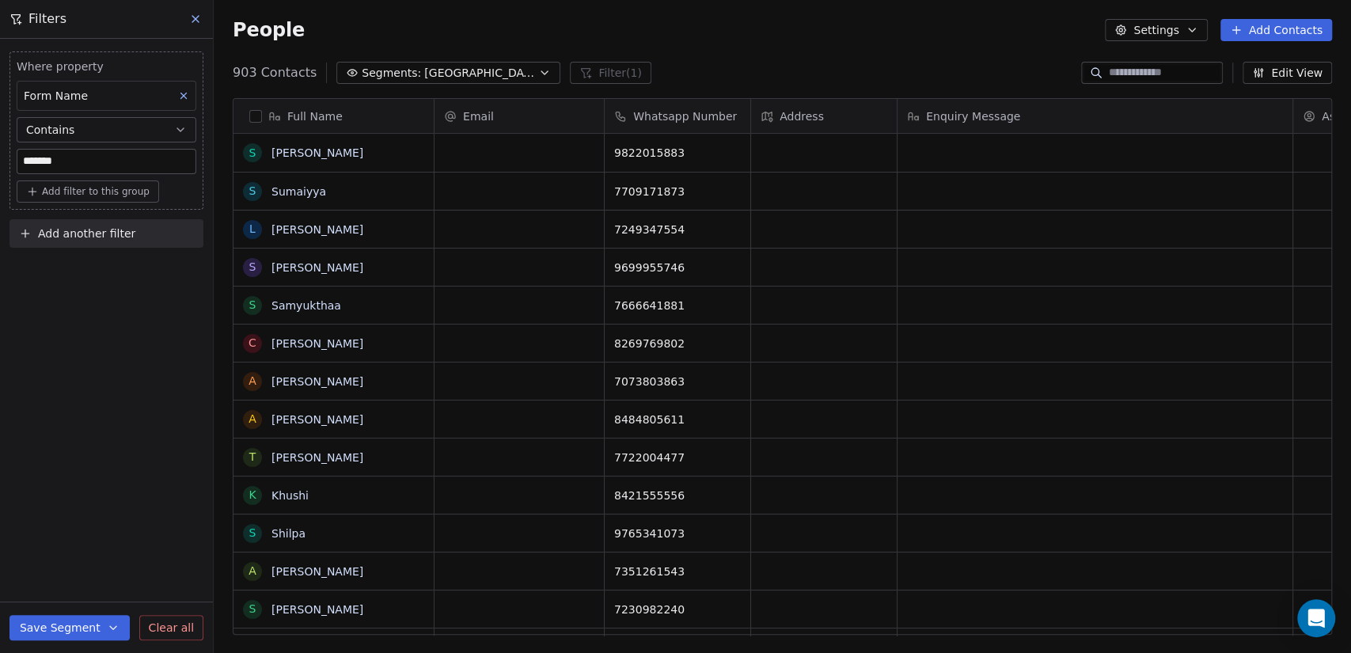
click at [114, 125] on button "Contains" at bounding box center [107, 129] width 180 height 25
click at [1272, 65] on button "Edit View" at bounding box center [1287, 73] width 89 height 22
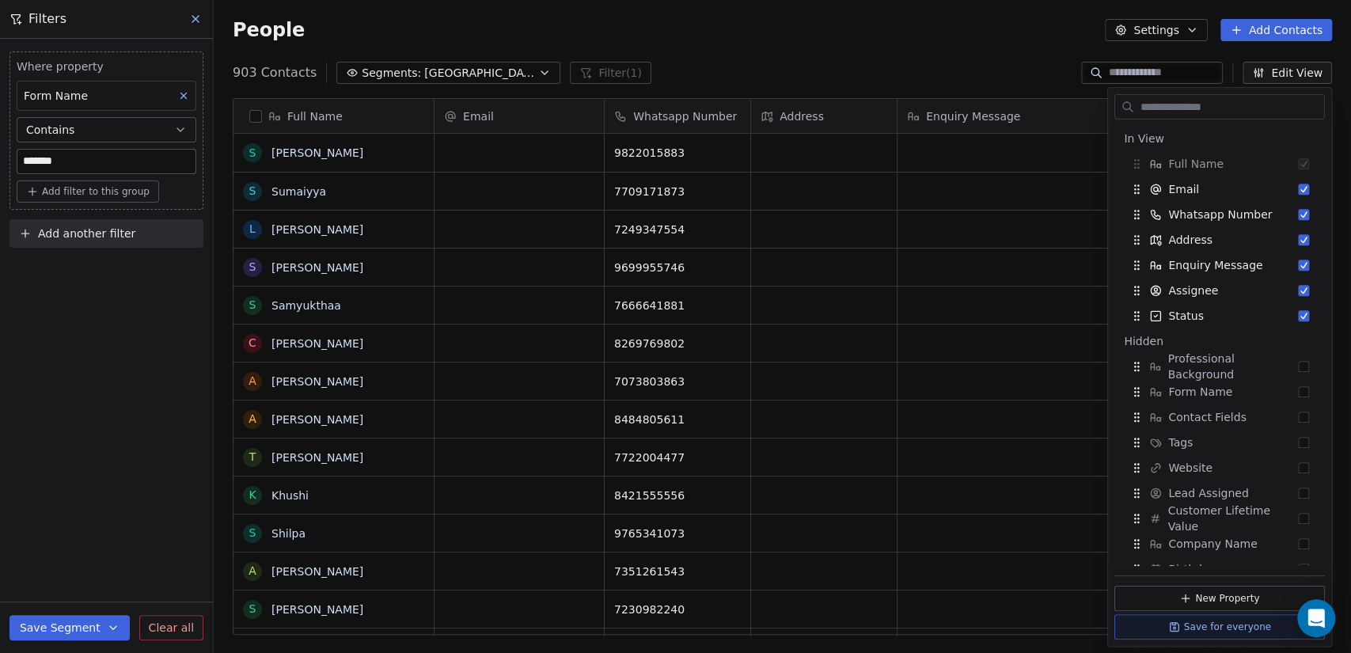
type input "*"
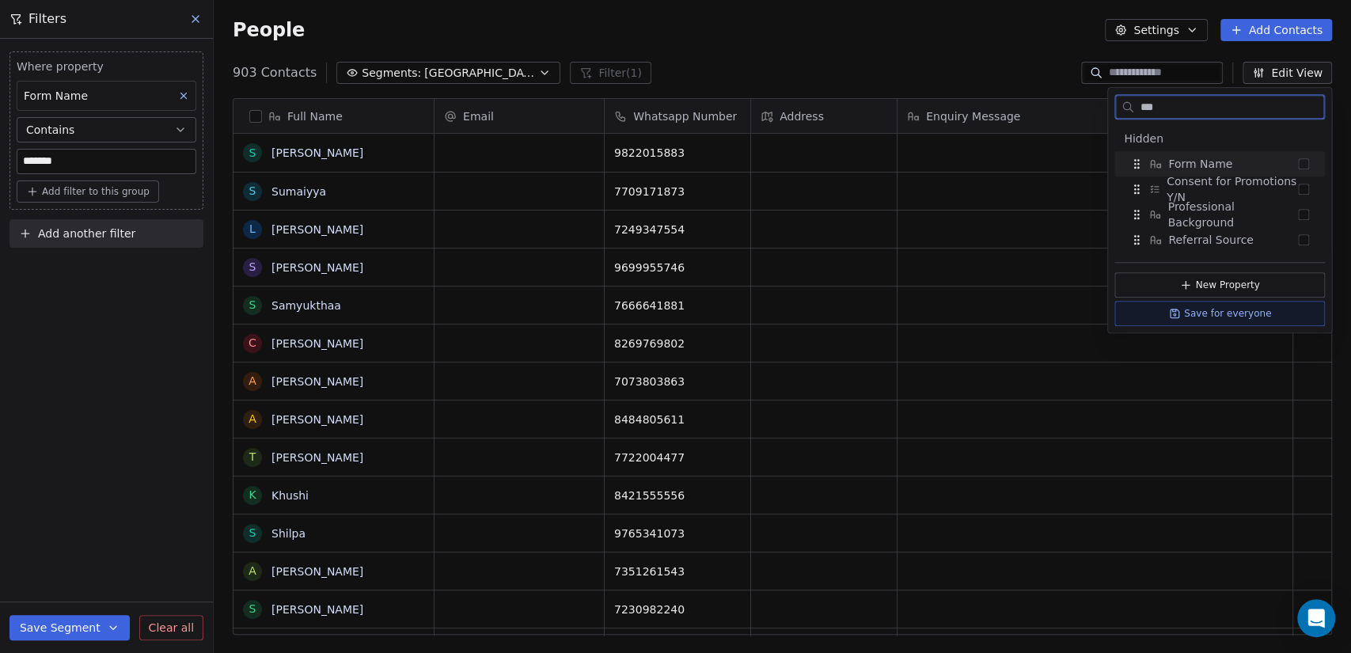
click at [1308, 163] on button "Suggestions" at bounding box center [1303, 163] width 11 height 11
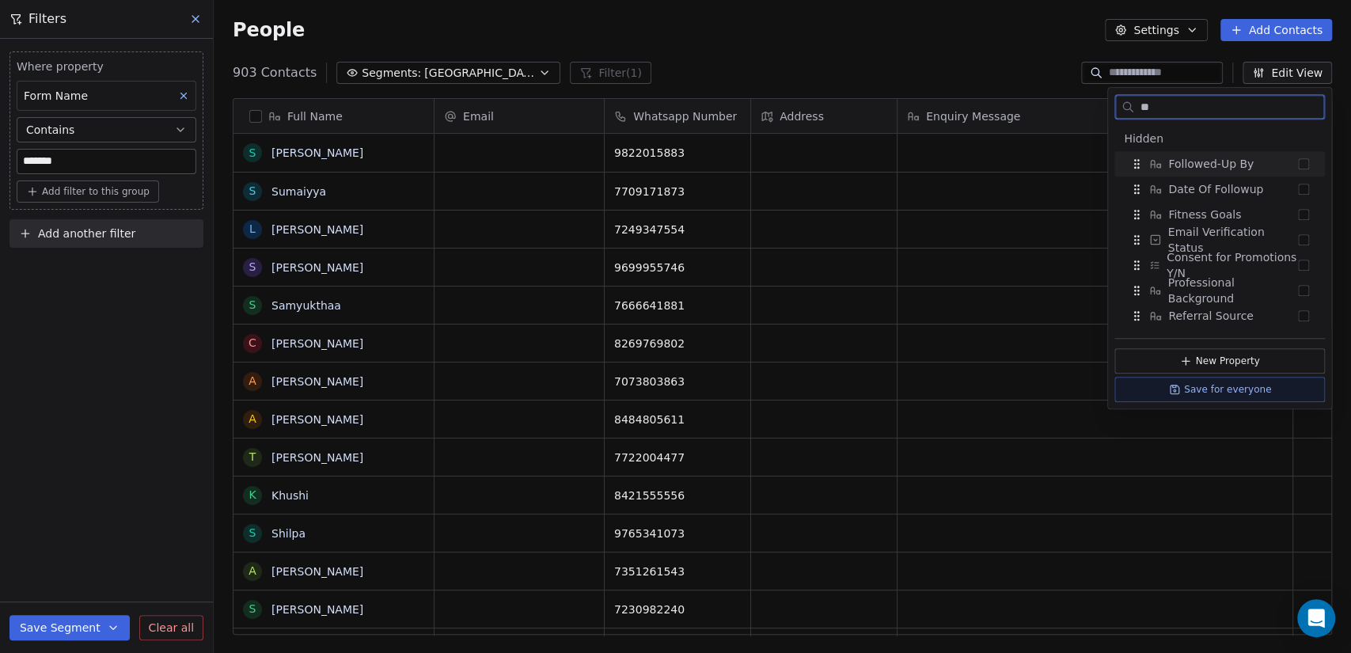
type input "*"
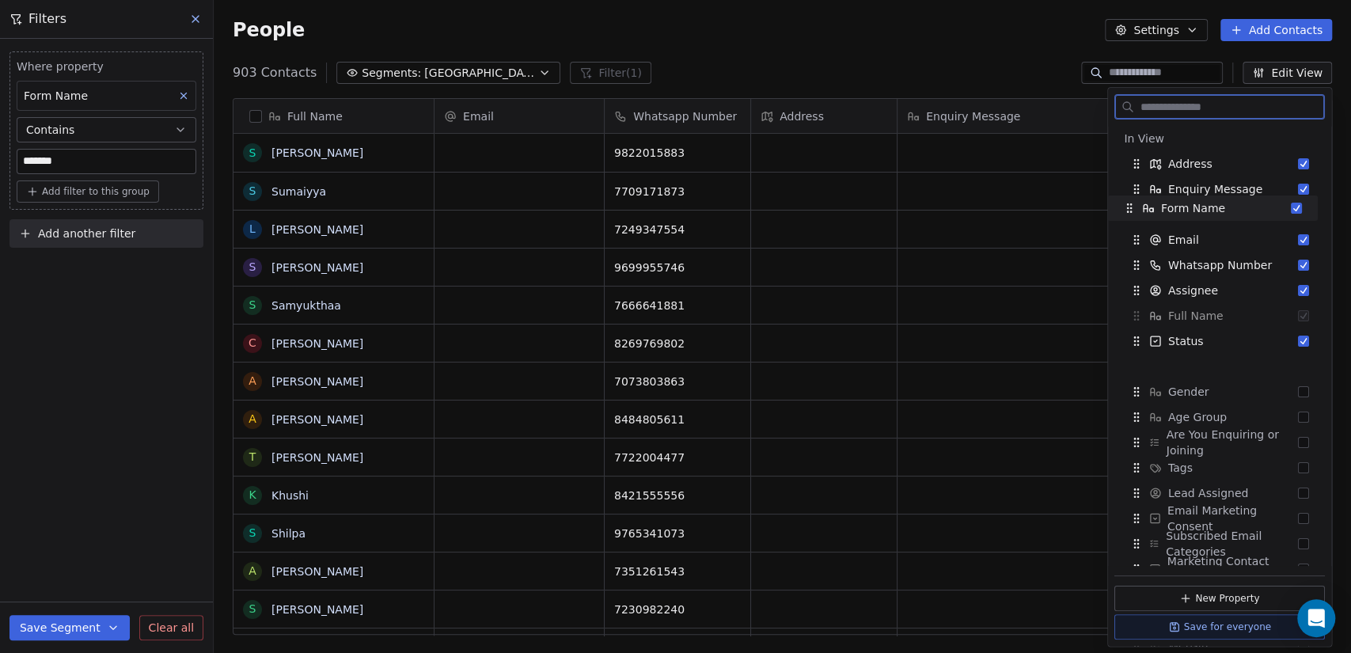
drag, startPoint x: 1138, startPoint y: 342, endPoint x: 1131, endPoint y: 209, distance: 133.2
click at [1131, 209] on icon "Suggestions" at bounding box center [1129, 208] width 13 height 13
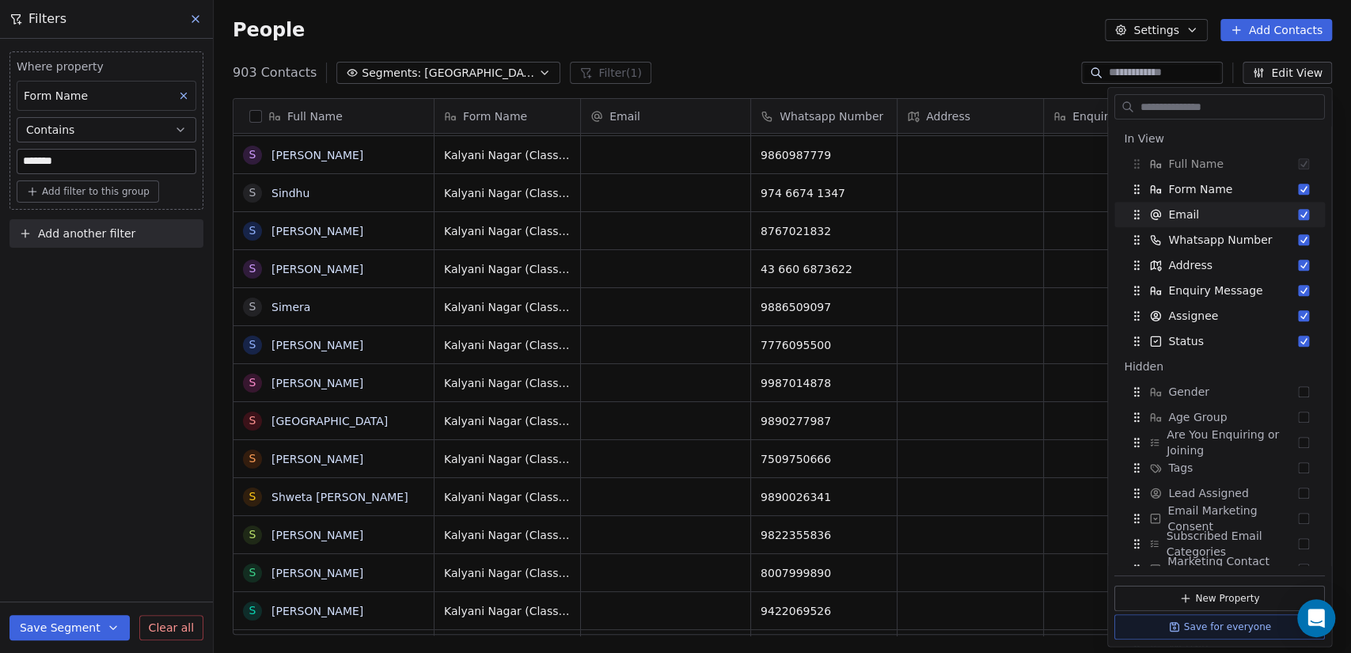
click at [963, 62] on div "903 Contacts Segments: Kalyani Nagar (Location) Filter (1) Edit View" at bounding box center [783, 72] width 1138 height 25
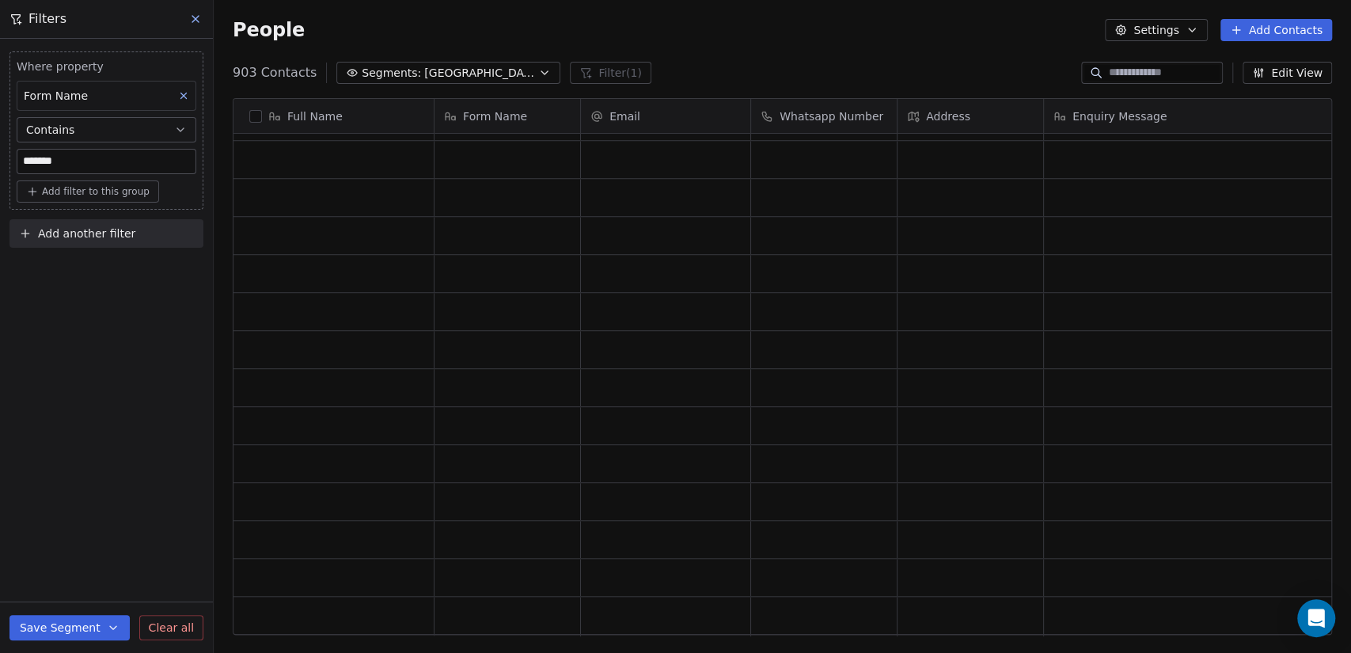
scroll to position [32579, 0]
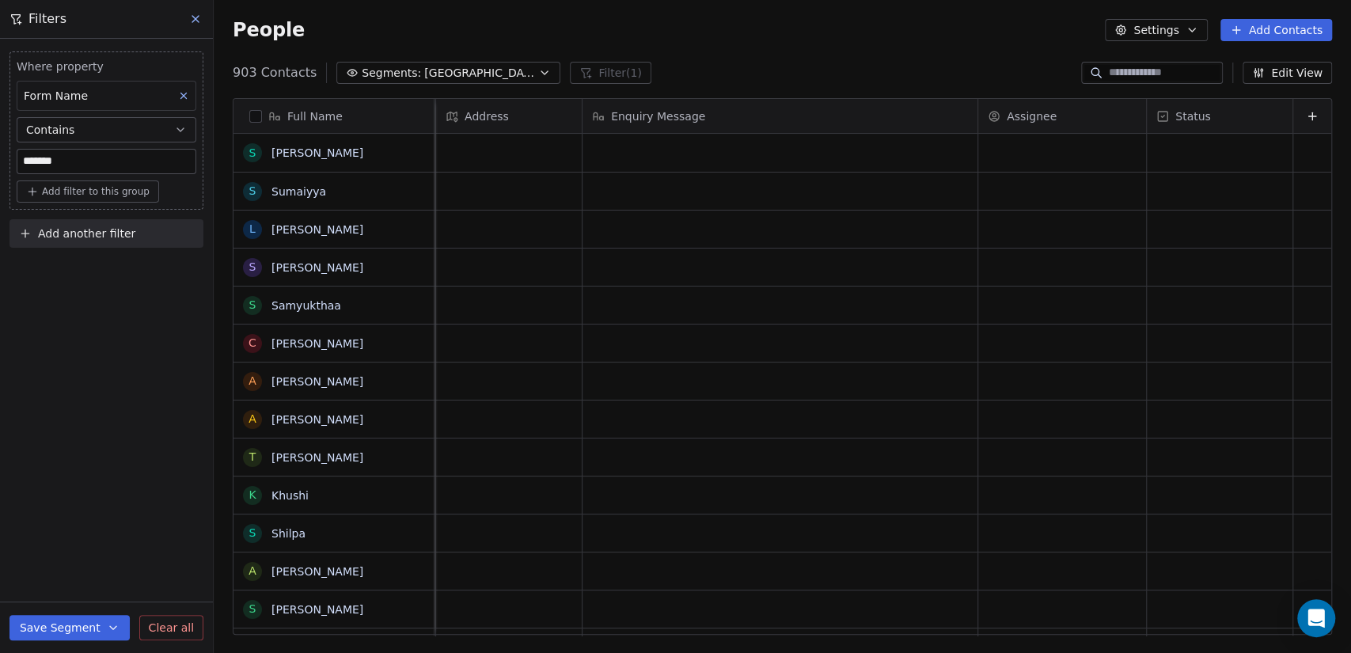
click at [114, 127] on button "Contains" at bounding box center [107, 129] width 180 height 25
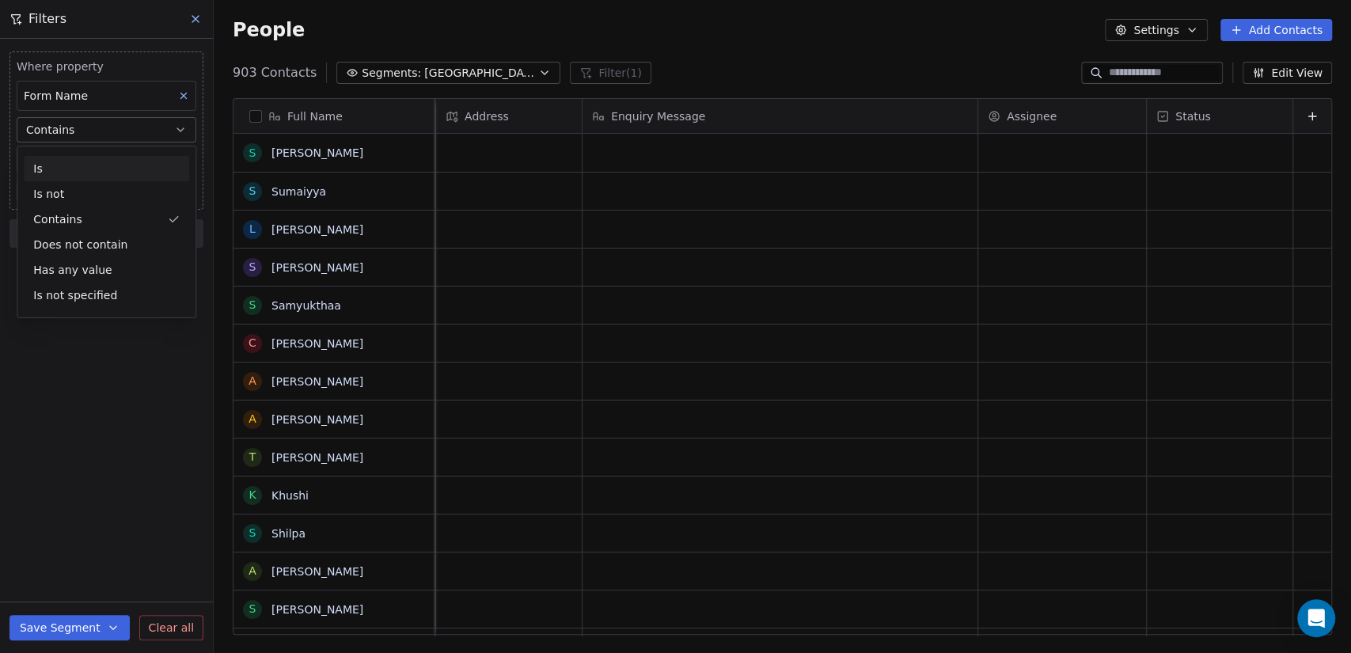
click at [102, 169] on div "Is" at bounding box center [106, 168] width 165 height 25
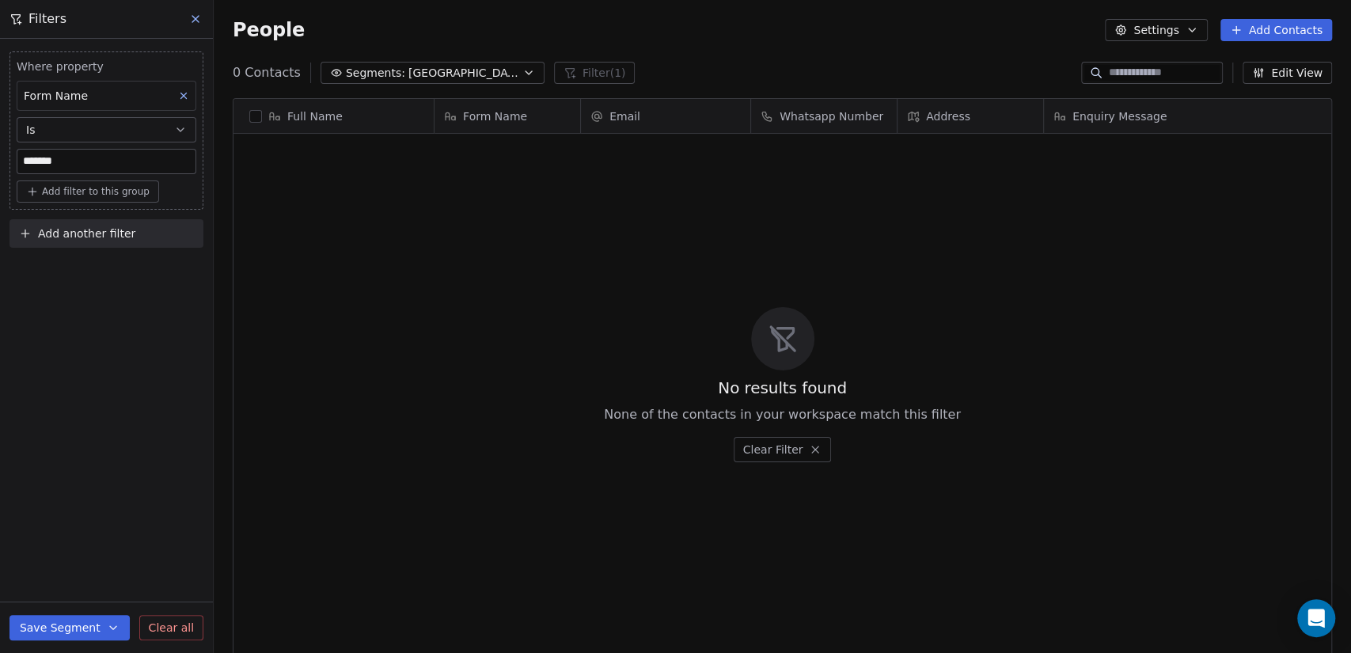
click at [120, 130] on button "Is" at bounding box center [107, 129] width 180 height 25
click at [115, 207] on div "Contains" at bounding box center [106, 219] width 165 height 25
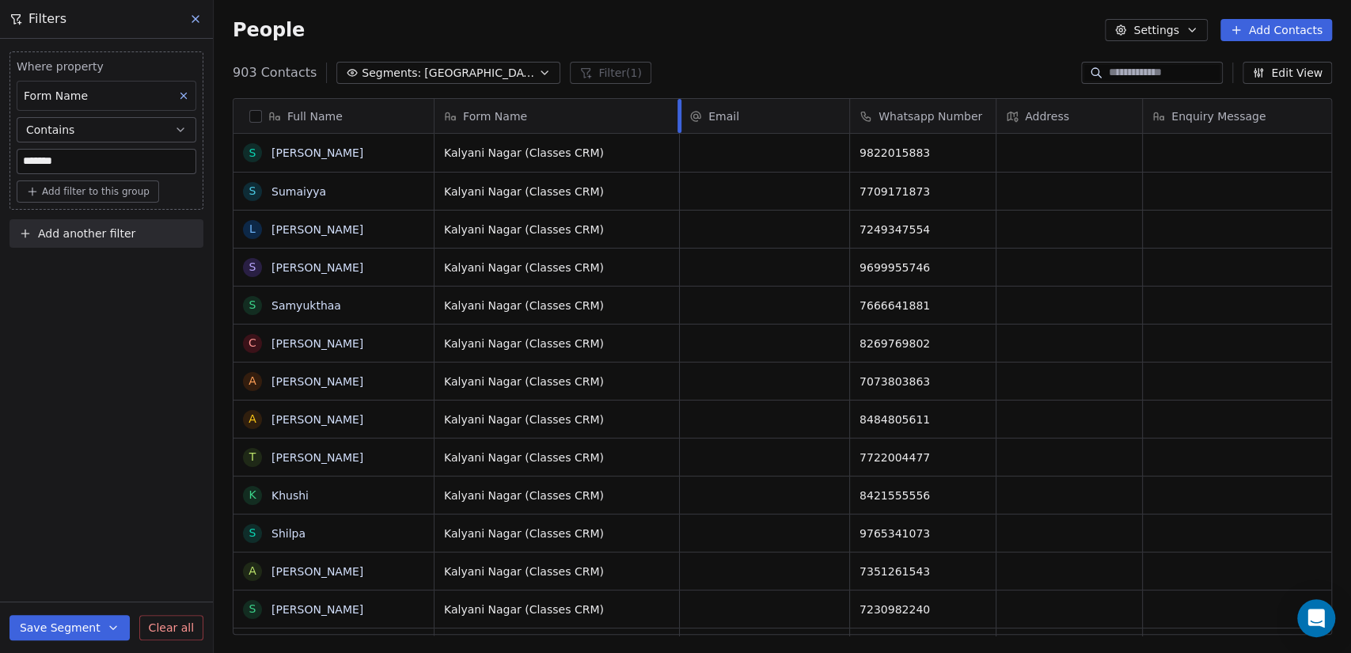
drag, startPoint x: 580, startPoint y: 108, endPoint x: 646, endPoint y: 123, distance: 68.0
click at [678, 123] on div at bounding box center [680, 116] width 4 height 34
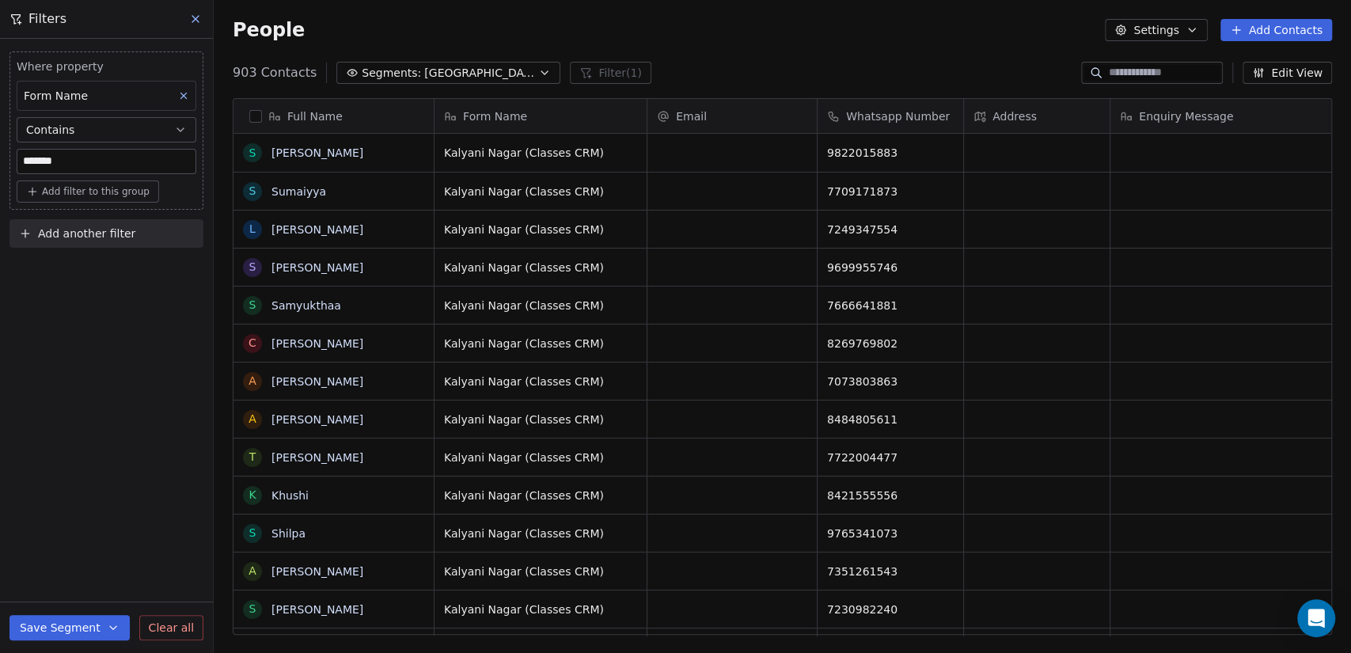
click at [64, 226] on span "Add another filter" at bounding box center [86, 234] width 97 height 17
click at [78, 263] on span "Contact properties" at bounding box center [77, 270] width 103 height 17
type input "****"
click at [74, 336] on div "Form Name" at bounding box center [107, 326] width 180 height 25
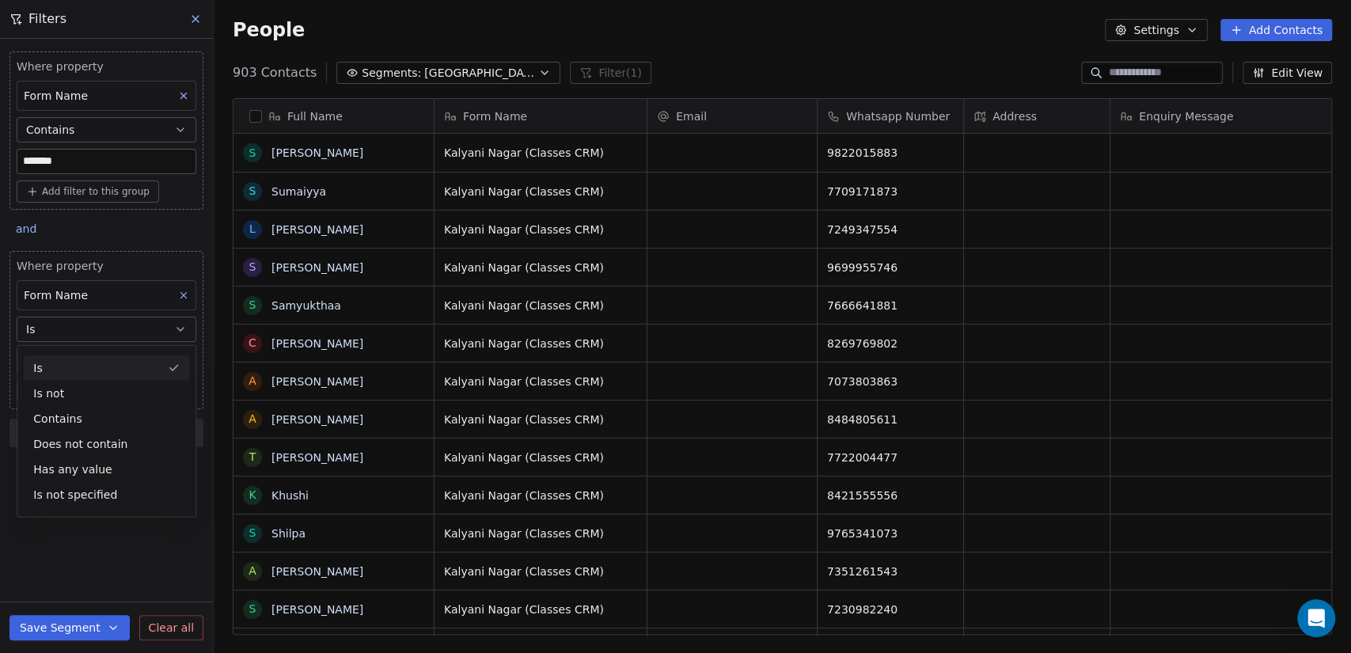
click at [24, 226] on span "and" at bounding box center [26, 228] width 21 height 13
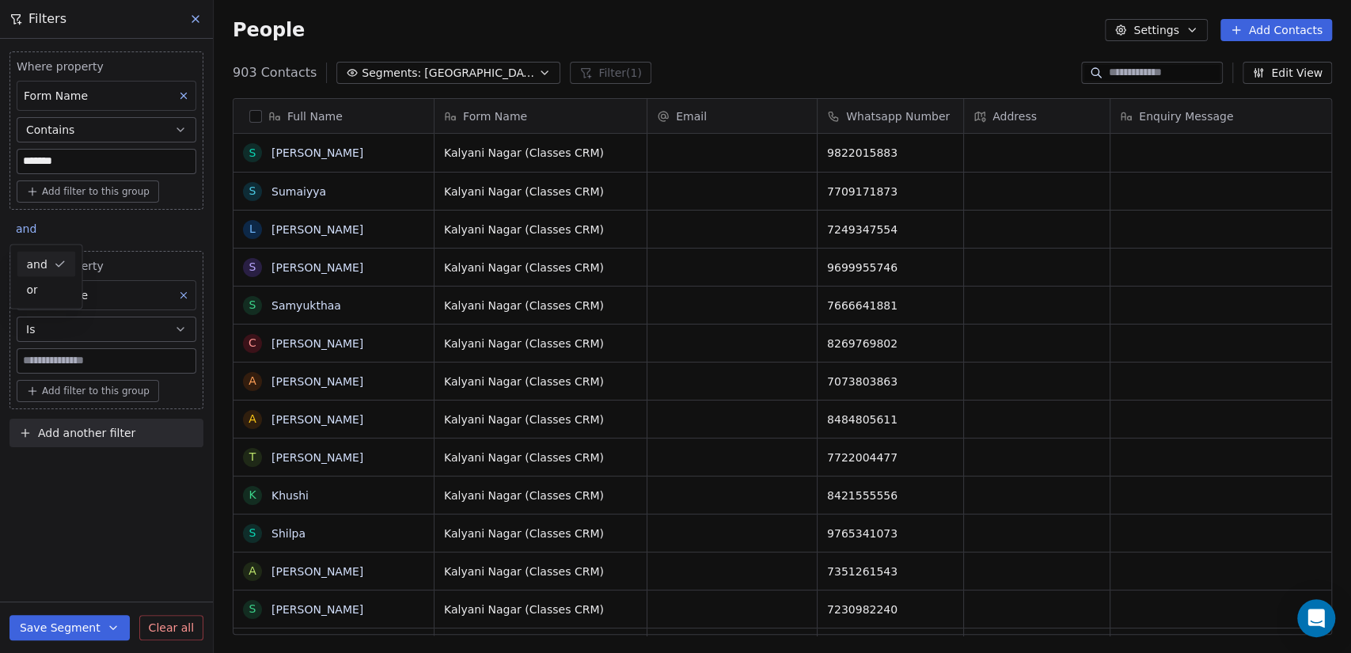
click at [108, 230] on html "M Moushu's Pilates Contacts People Marketing Workflows Campaigns Sales Pipeline…" at bounding box center [675, 326] width 1351 height 653
click at [17, 230] on span "and" at bounding box center [26, 228] width 21 height 13
click at [112, 222] on html "M Moushu's Pilates Contacts People Marketing Workflows Campaigns Sales Pipeline…" at bounding box center [675, 326] width 1351 height 653
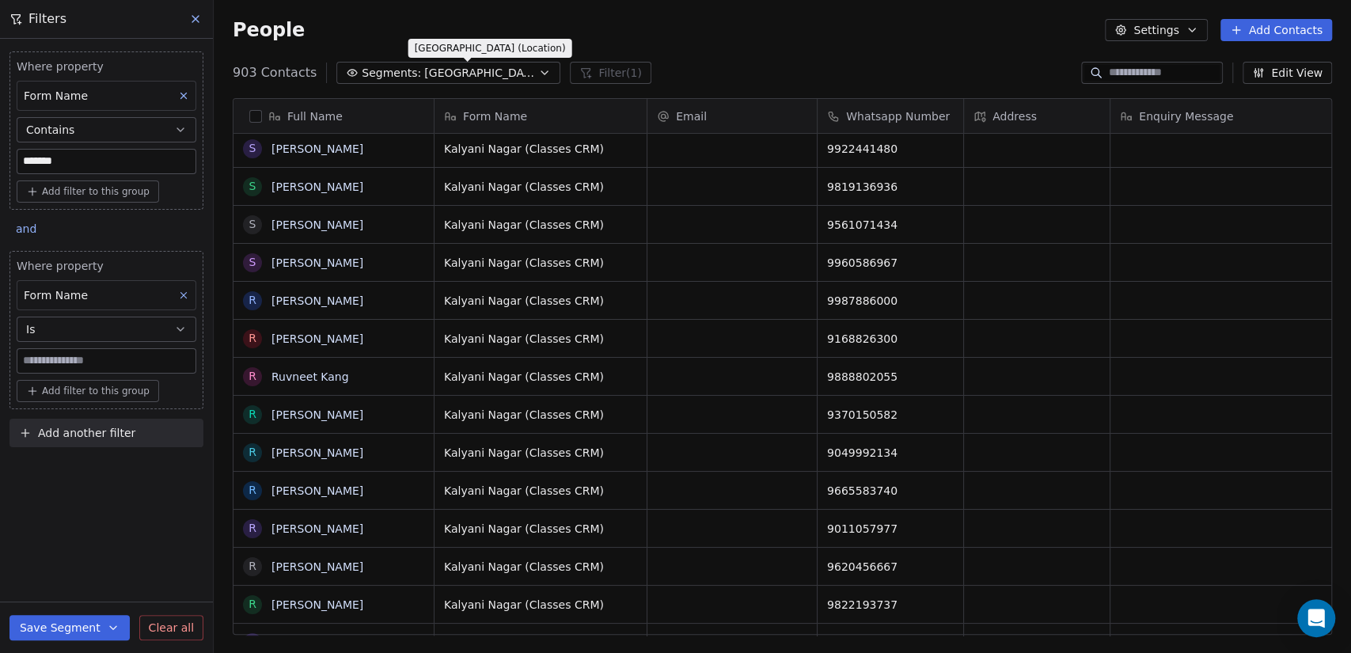
click at [474, 75] on span "[GEOGRAPHIC_DATA] (Location)" at bounding box center [479, 73] width 111 height 17
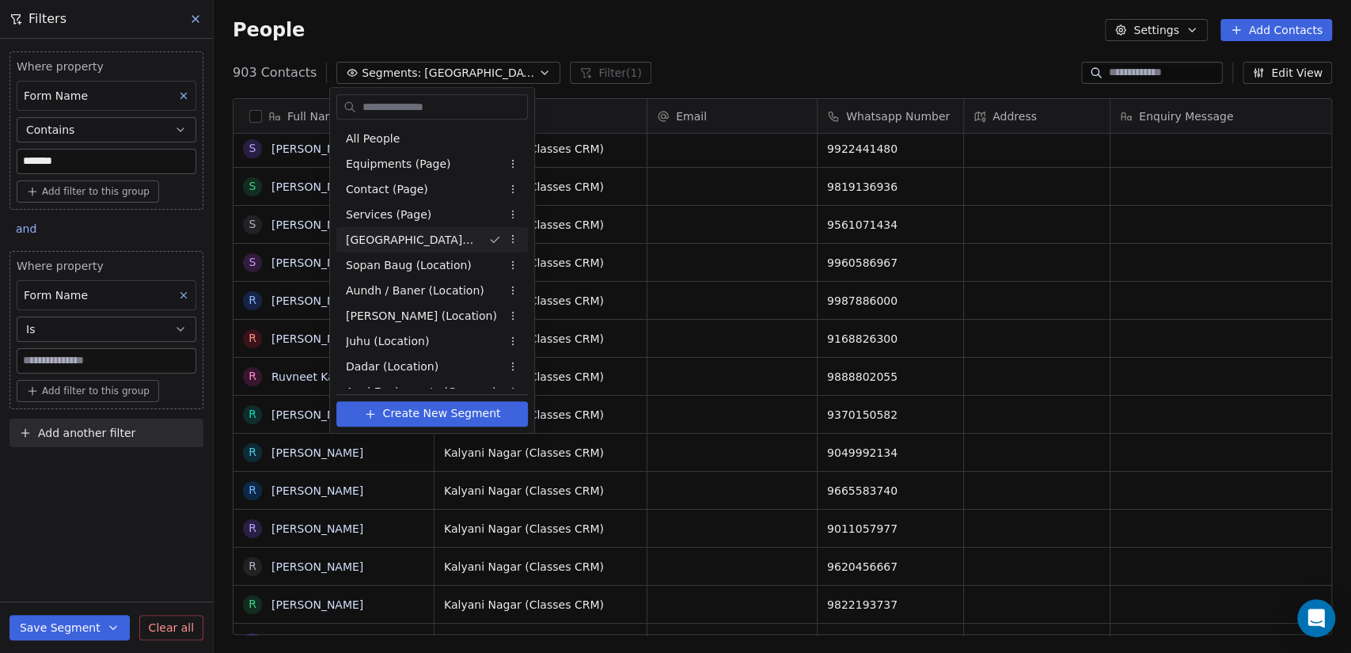
click at [474, 75] on html "M Moushu's Pilates Contacts People Marketing Workflows Campaigns Sales Pipeline…" at bounding box center [675, 326] width 1351 height 653
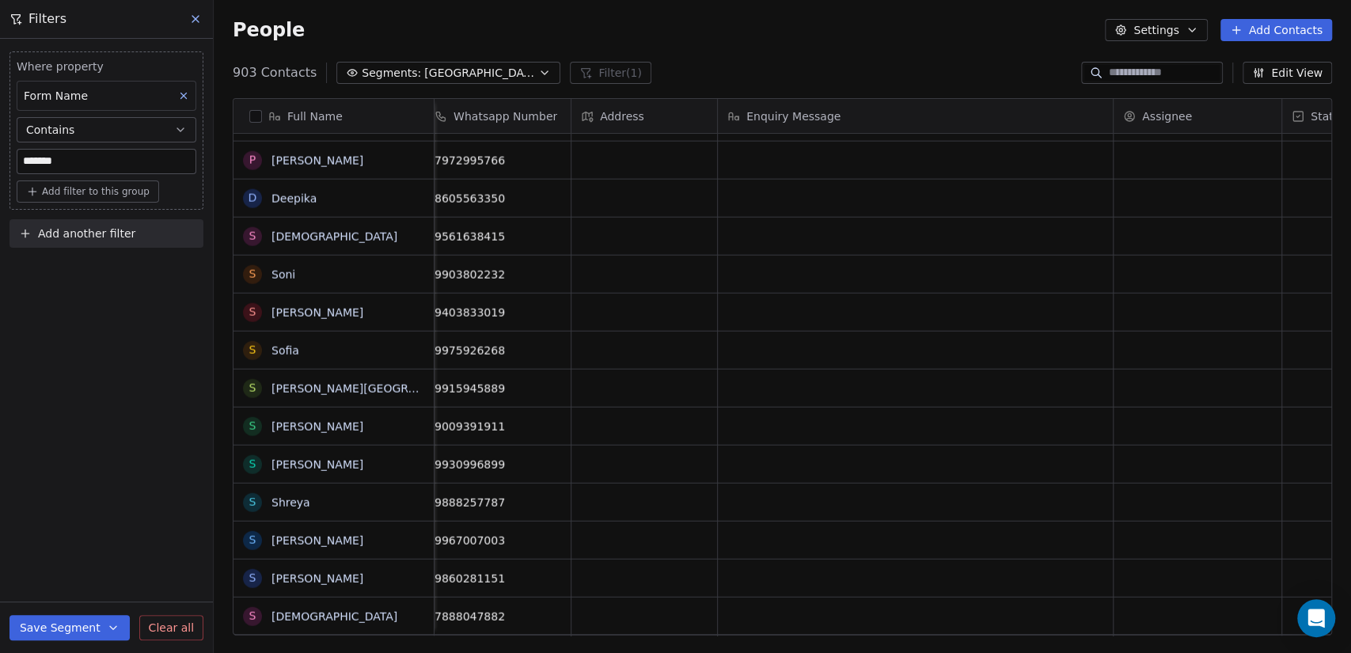
scroll to position [13, 541]
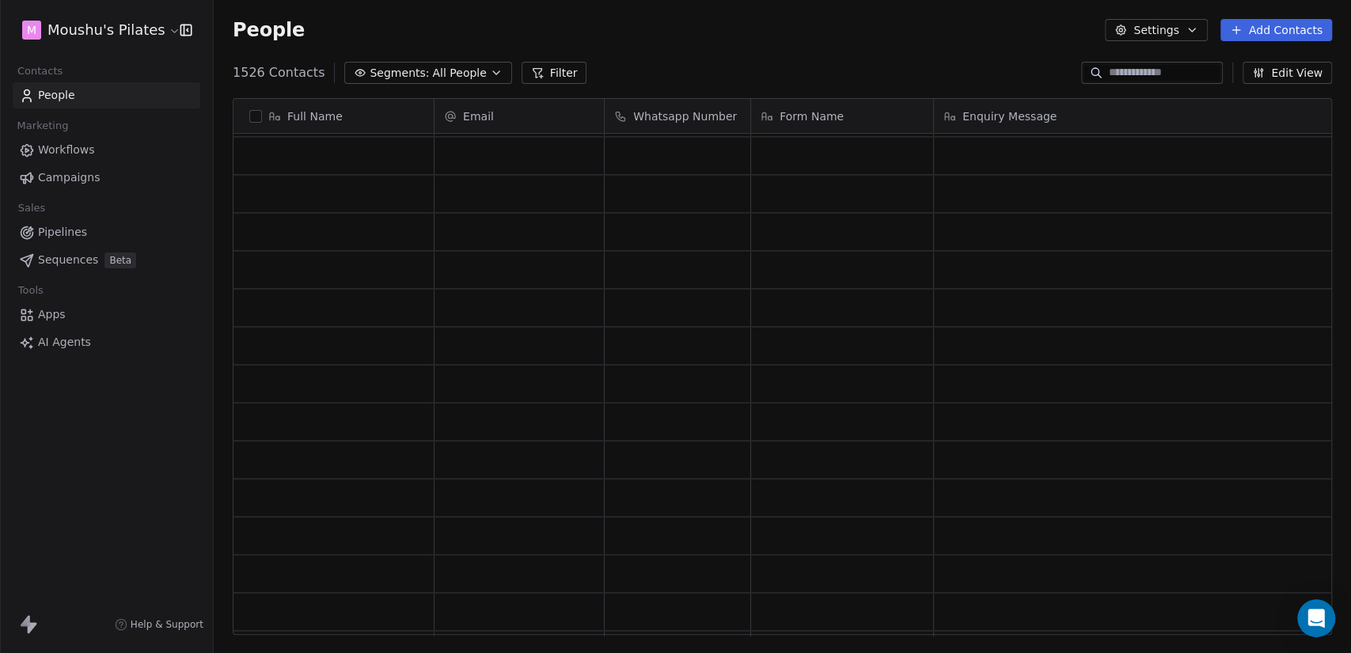
click at [411, 86] on div "Full Name Email Whatsapp Number Form Name Enquiry Message Assignee To pick up a…" at bounding box center [783, 373] width 1138 height 575
click at [432, 74] on span "All People" at bounding box center [459, 73] width 54 height 17
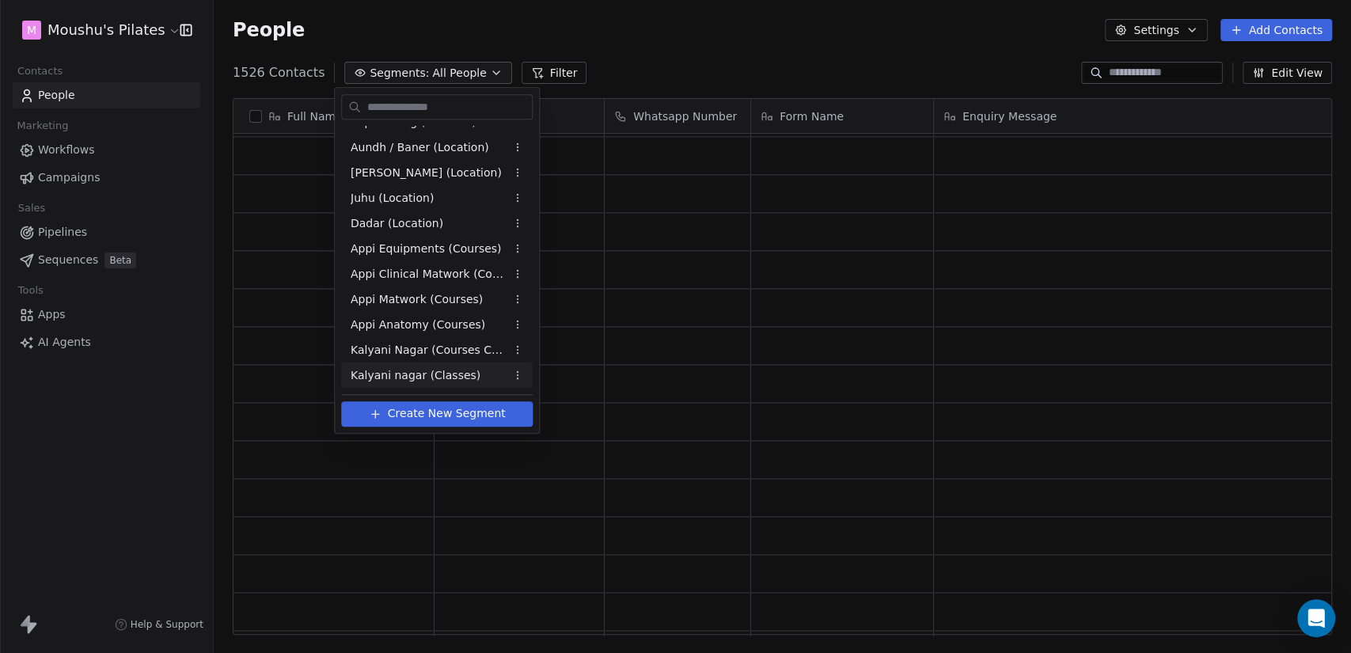
click at [519, 371] on html "M Moushu's Pilates Contacts People Marketing Workflows Campaigns Sales Pipeline…" at bounding box center [675, 326] width 1351 height 653
click at [552, 425] on div "Rename" at bounding box center [569, 431] width 107 height 25
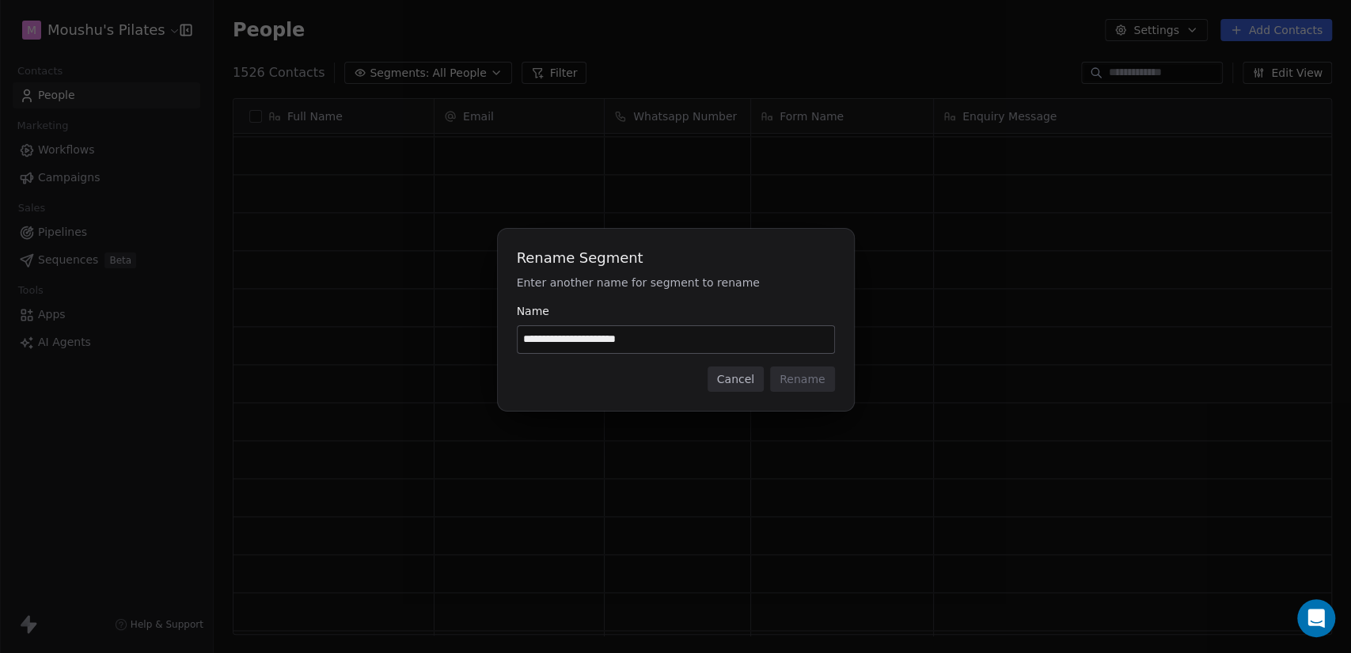
click at [633, 337] on input "**********" at bounding box center [676, 339] width 317 height 27
type input "**********"
click at [796, 374] on button "Rename" at bounding box center [802, 379] width 64 height 25
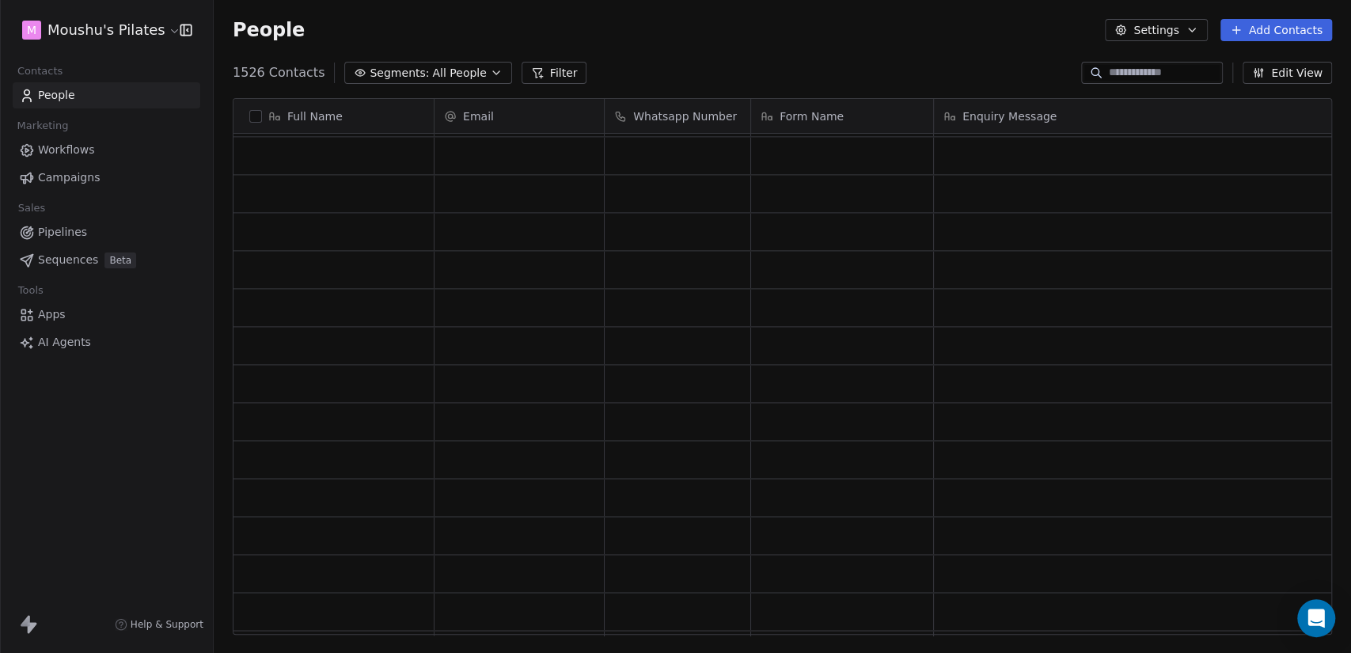
click at [490, 67] on icon "button" at bounding box center [496, 73] width 13 height 13
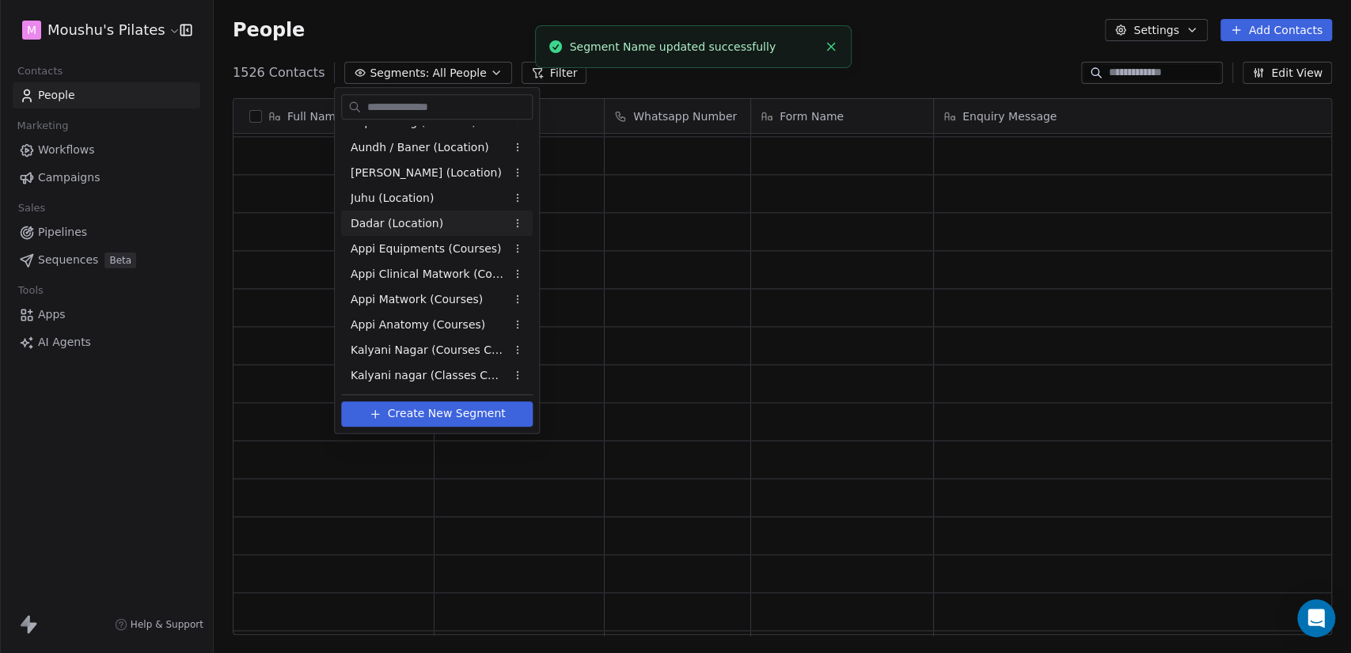
drag, startPoint x: 978, startPoint y: 52, endPoint x: 911, endPoint y: 53, distance: 66.5
click at [978, 51] on html "M Moushu's Pilates Contacts People Marketing Workflows Campaigns Sales Pipeline…" at bounding box center [675, 326] width 1351 height 653
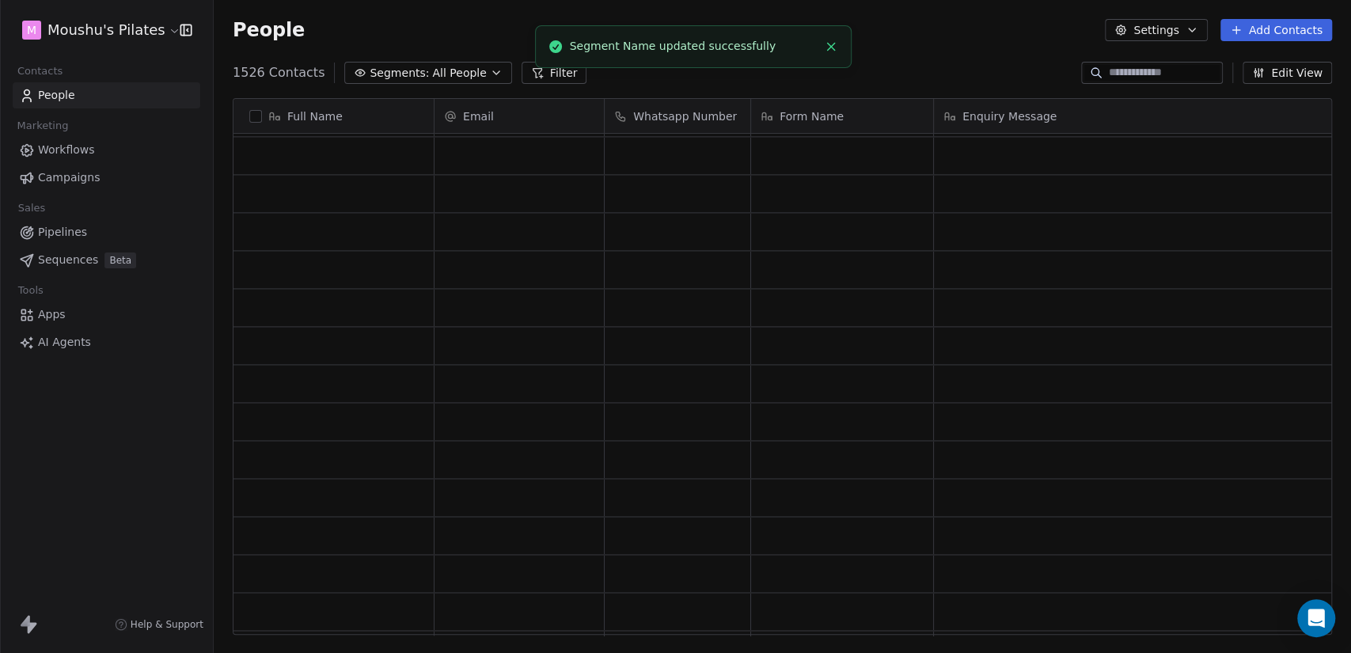
click at [834, 43] on line "Close toast" at bounding box center [830, 46] width 7 height 7
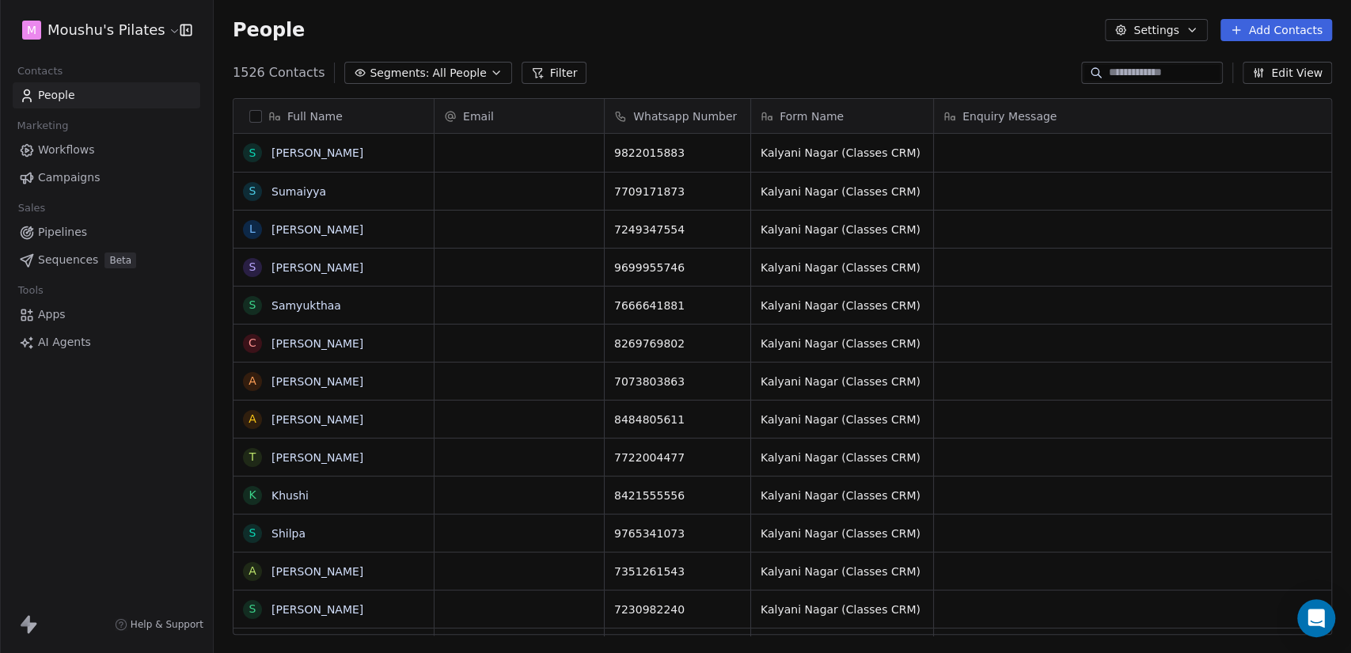
click at [849, 112] on div "Form Name" at bounding box center [841, 116] width 160 height 16
click at [849, 51] on html "M Moushu's Pilates Contacts People Marketing Workflows Campaigns Sales Pipeline…" at bounding box center [675, 326] width 1351 height 653
click at [370, 73] on span "Segments:" at bounding box center [399, 73] width 59 height 17
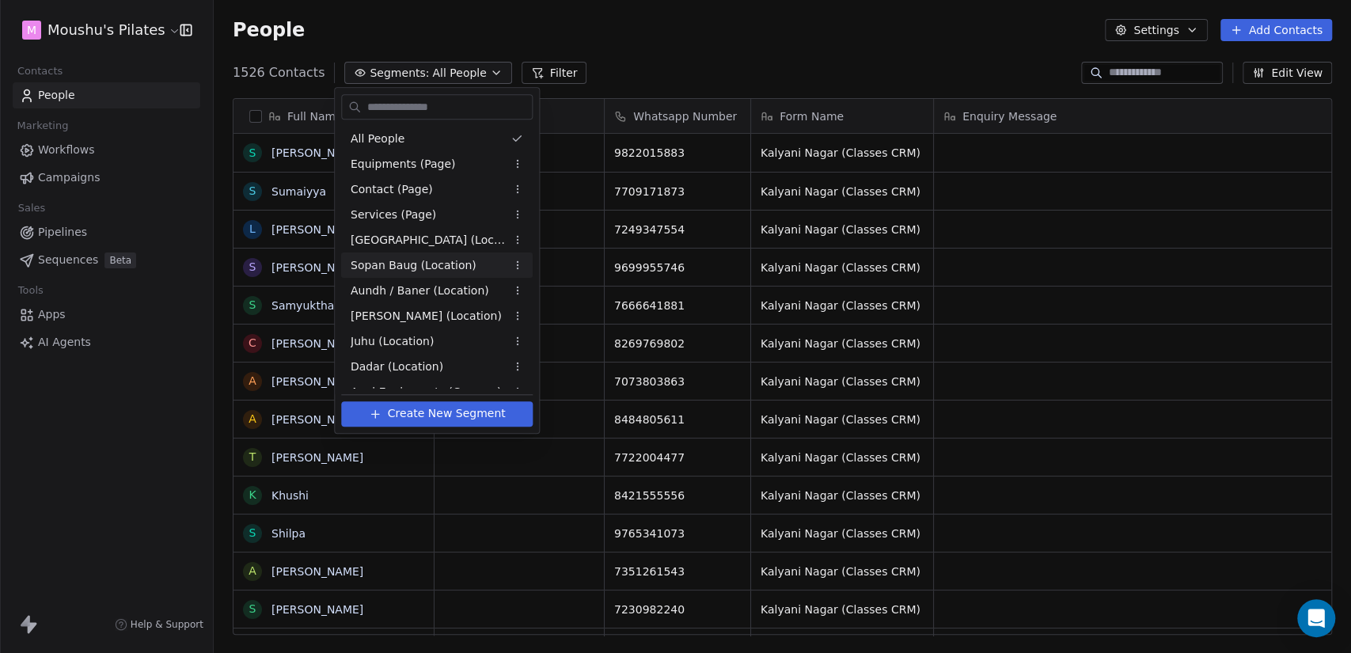
click at [418, 253] on div "Sopan Baug (Location)" at bounding box center [437, 265] width 192 height 25
click at [414, 297] on span "Aundh / Baner (Location)" at bounding box center [420, 291] width 139 height 17
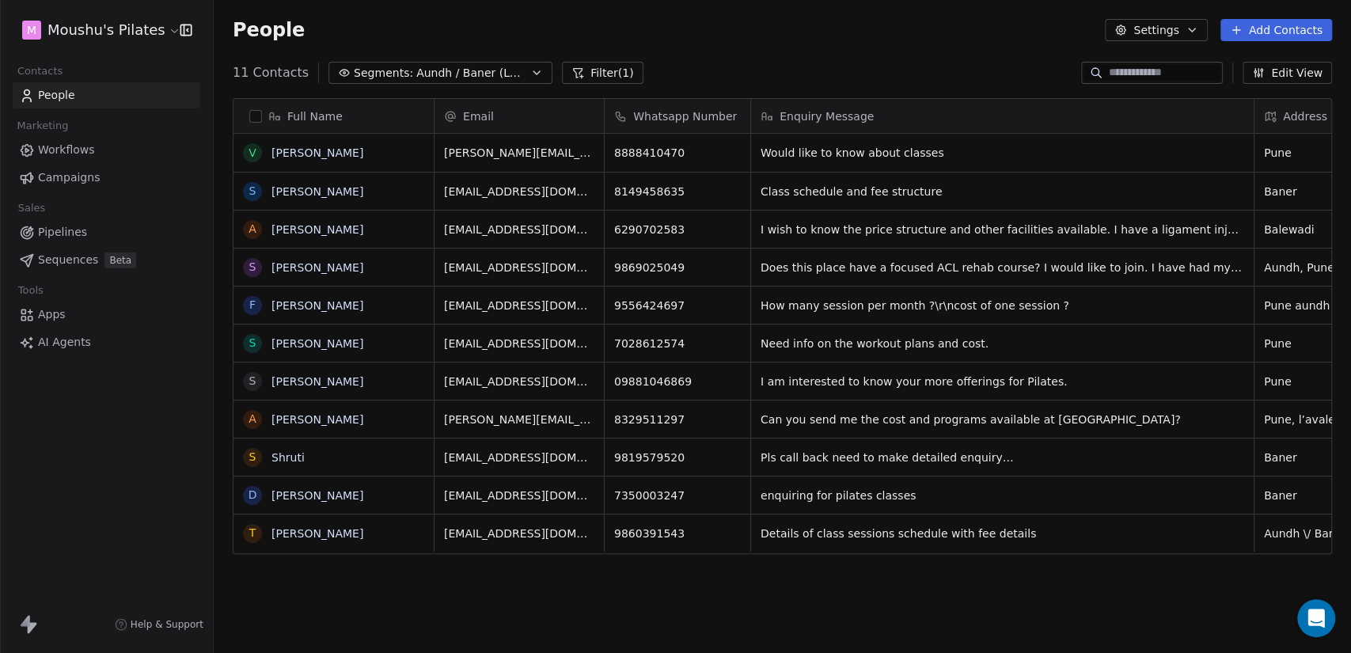
scroll to position [561, 1124]
click at [462, 74] on span "Aundh / Baner (Location)" at bounding box center [471, 73] width 111 height 17
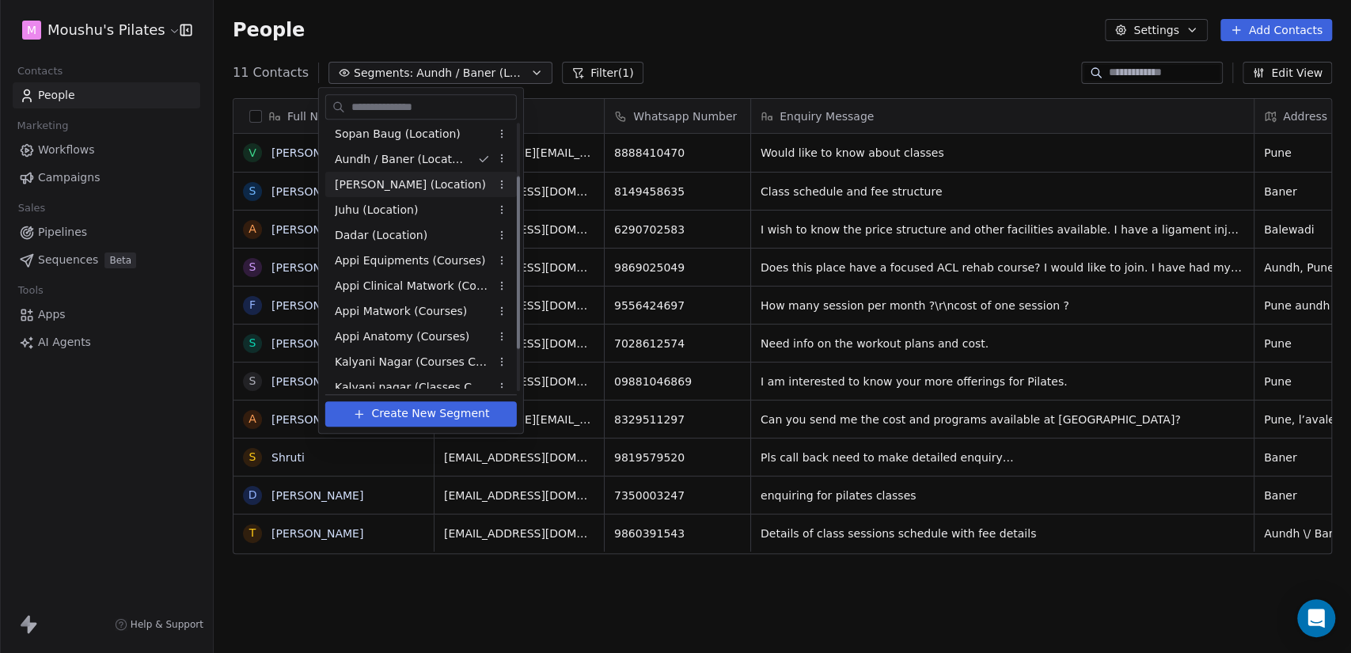
scroll to position [143, 0]
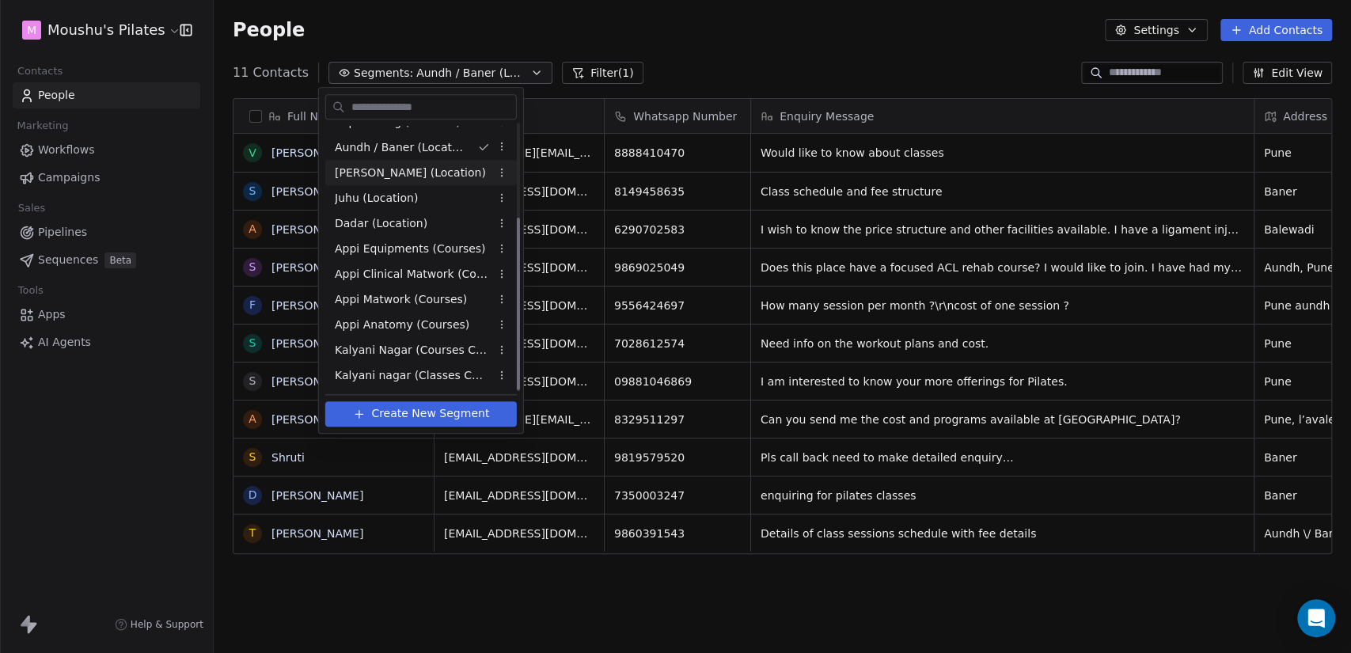
click at [444, 177] on div "[PERSON_NAME] (Location)" at bounding box center [421, 172] width 192 height 25
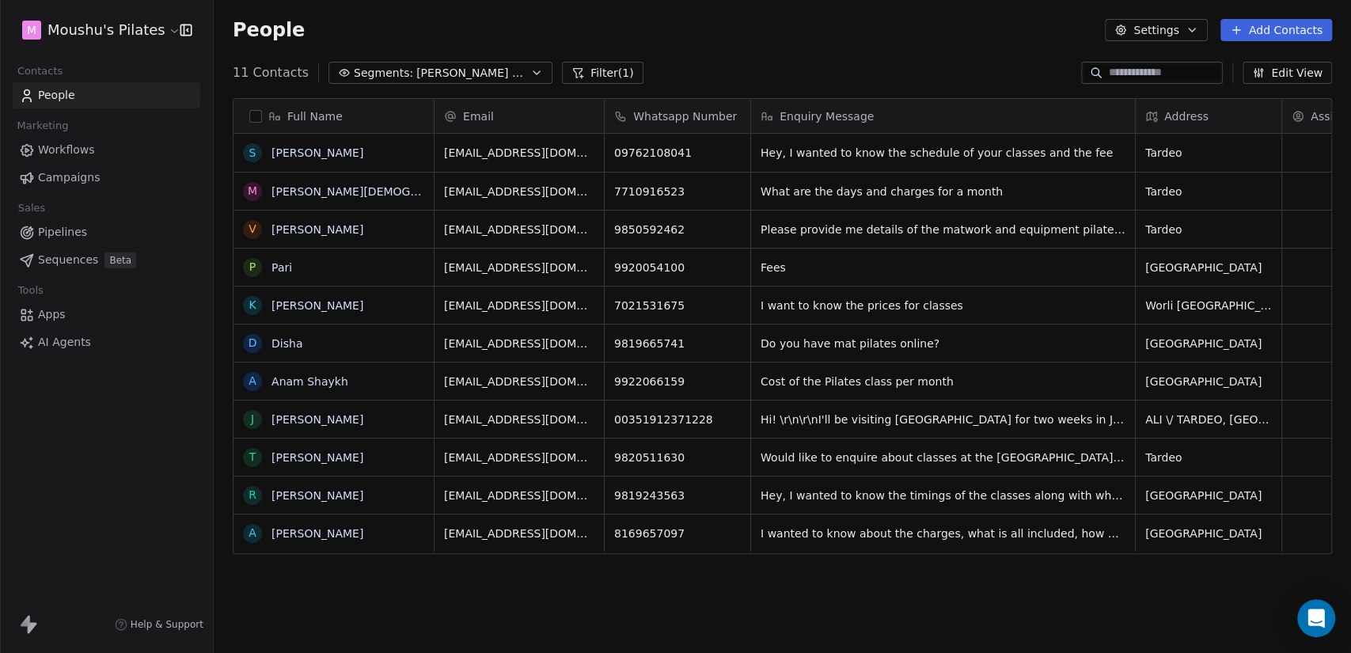
scroll to position [561, 1124]
click at [462, 74] on span "[PERSON_NAME] (Location)" at bounding box center [471, 73] width 111 height 17
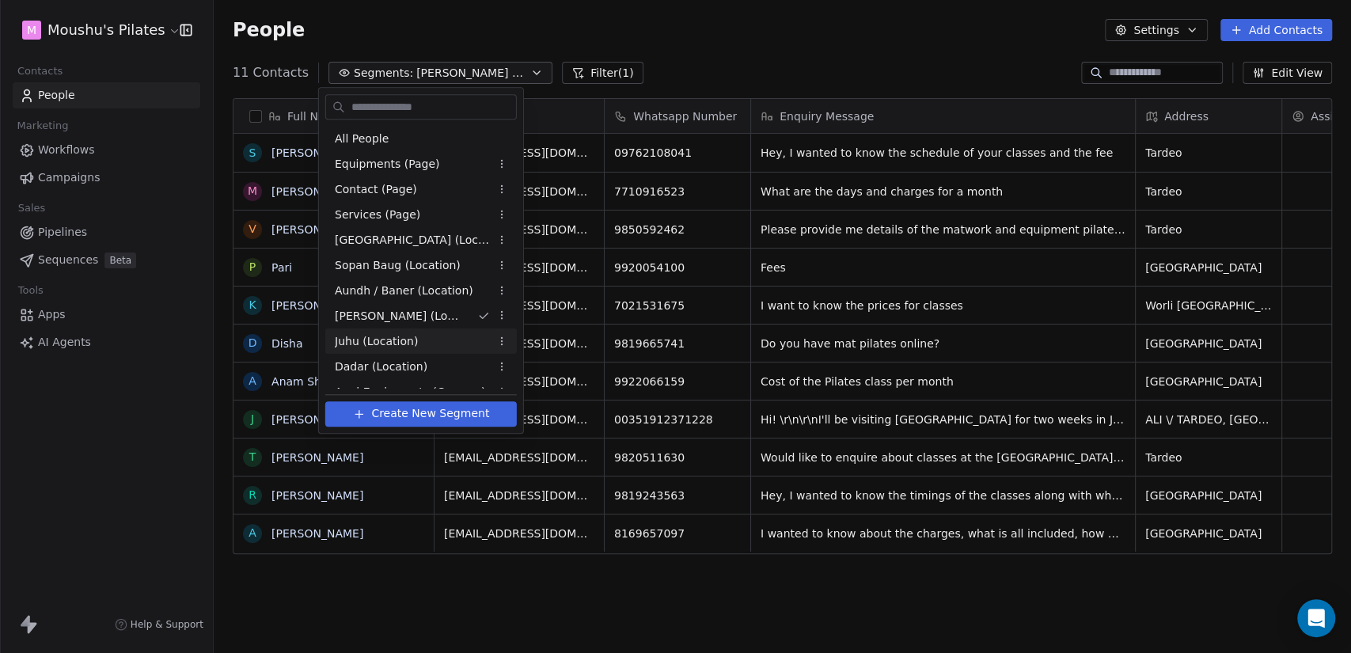
click at [448, 340] on div "Juhu (Location)" at bounding box center [421, 341] width 192 height 25
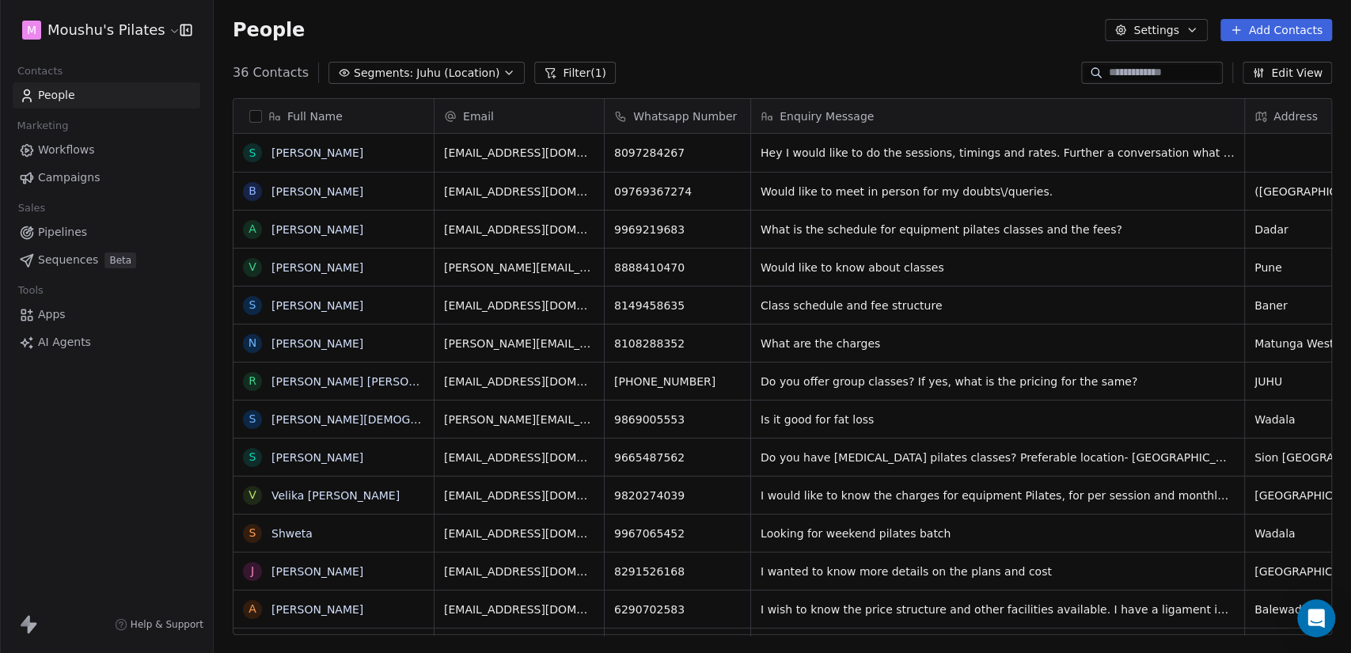
click at [434, 71] on span "Juhu (Location)" at bounding box center [457, 73] width 83 height 17
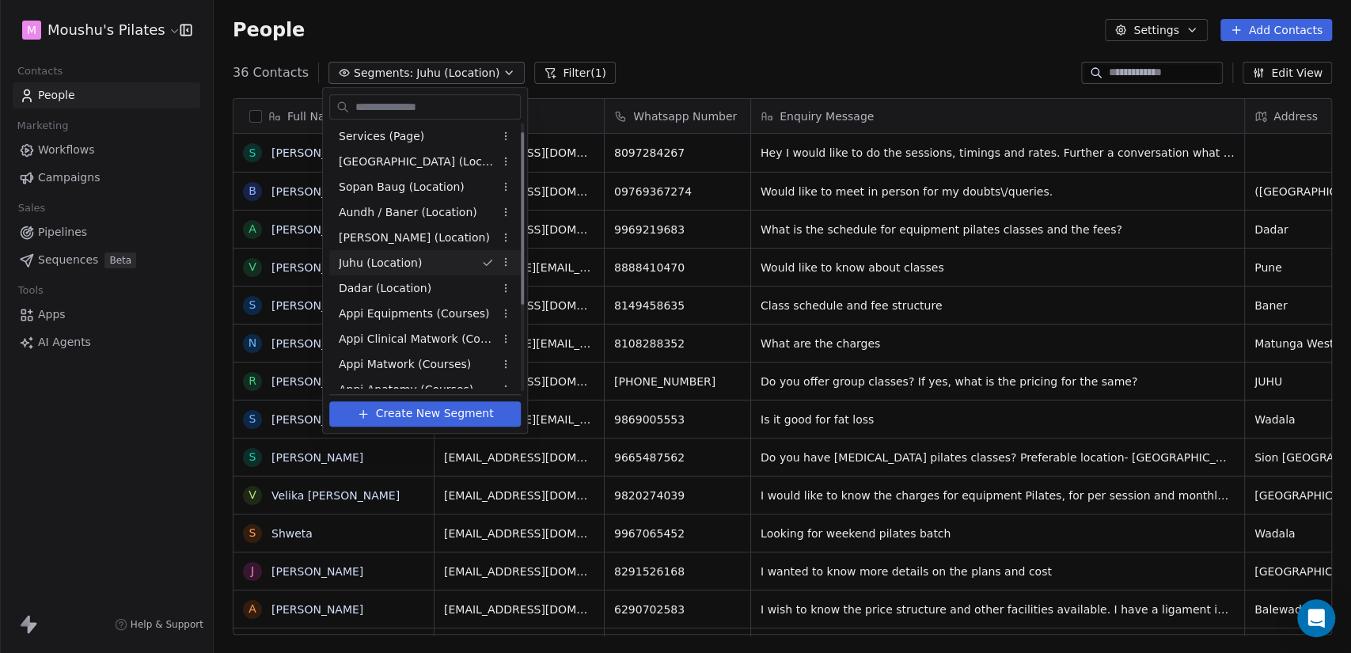
scroll to position [88, 0]
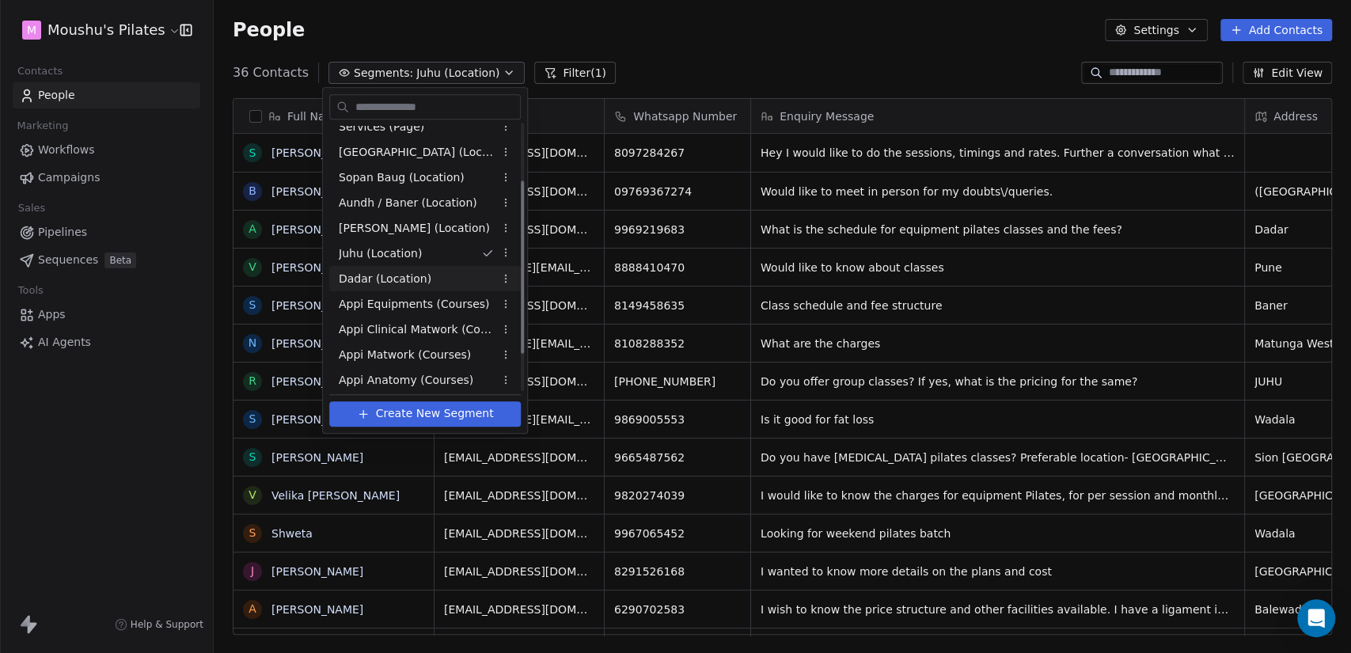
click at [452, 274] on div "Dadar (Location)" at bounding box center [425, 278] width 192 height 25
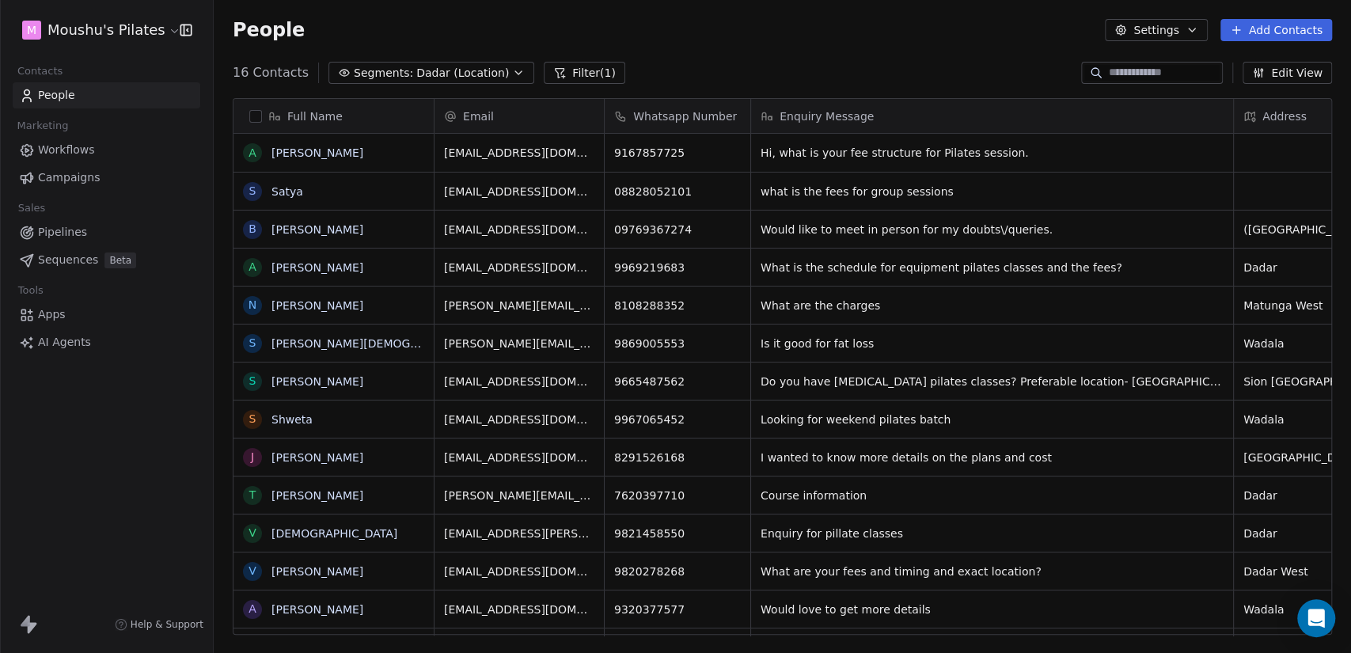
click at [416, 78] on span "Dadar (Location)" at bounding box center [462, 73] width 93 height 17
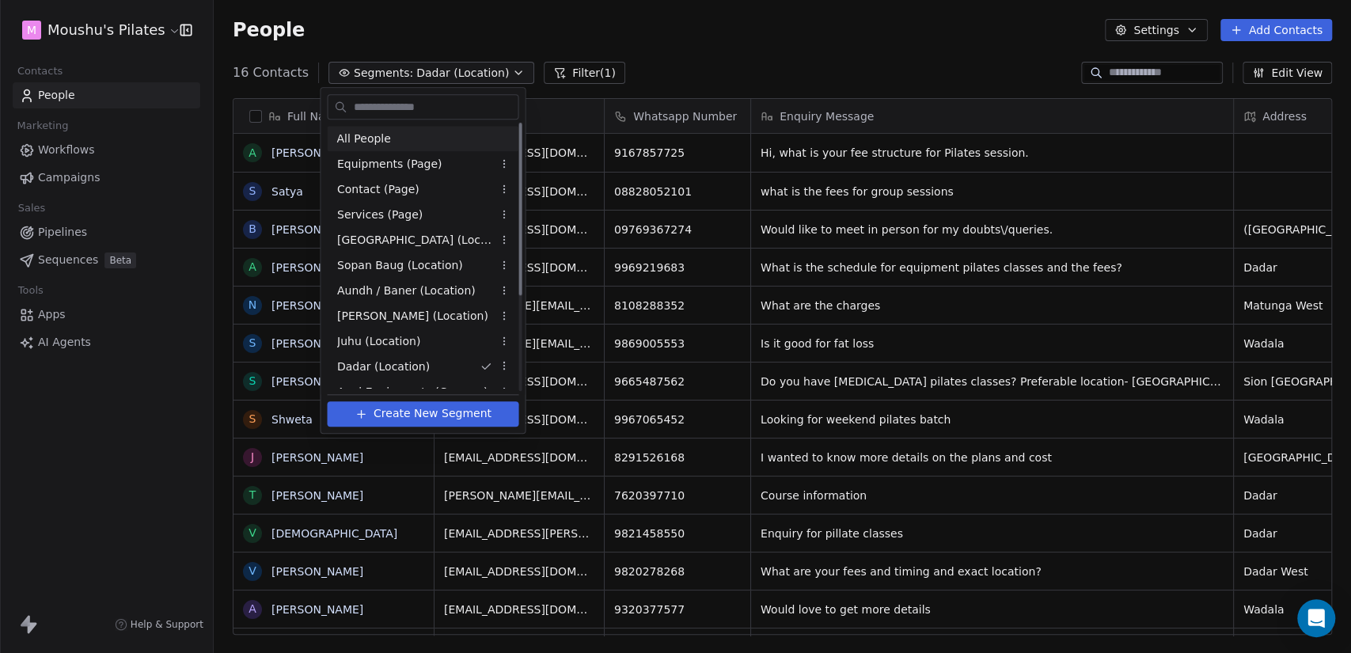
click at [454, 139] on div "All People" at bounding box center [423, 138] width 192 height 25
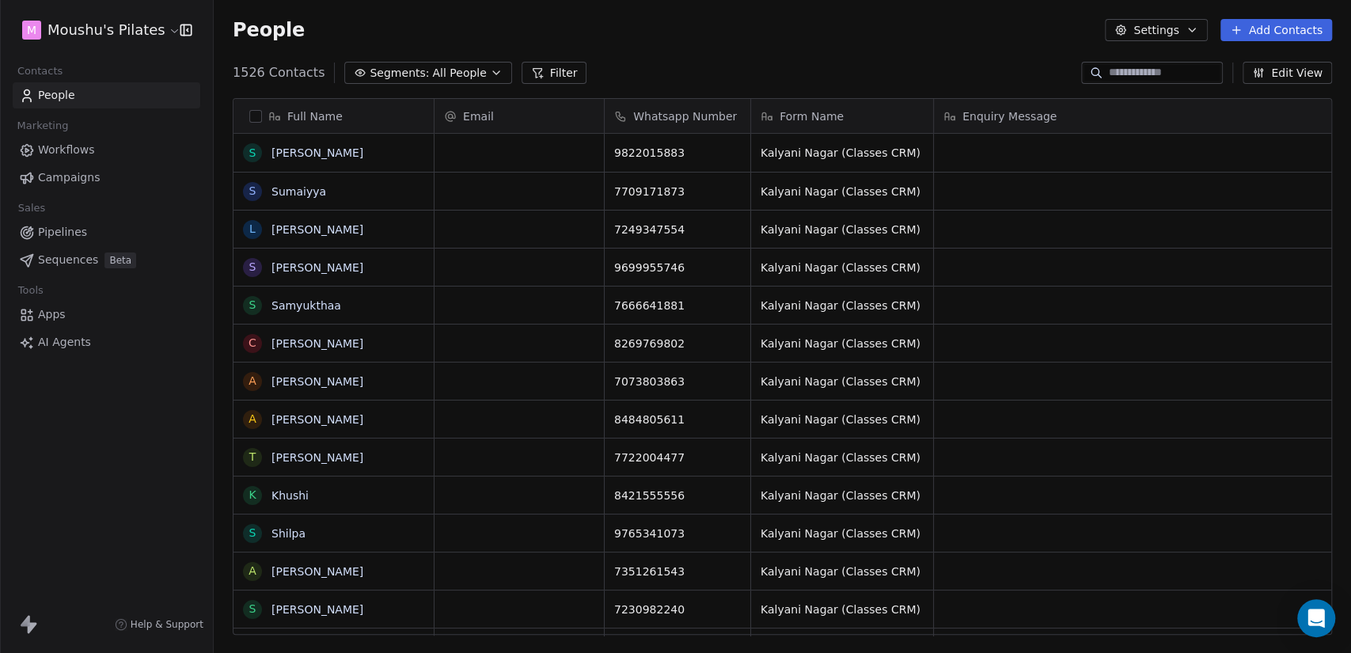
click at [432, 74] on span "All People" at bounding box center [459, 73] width 54 height 17
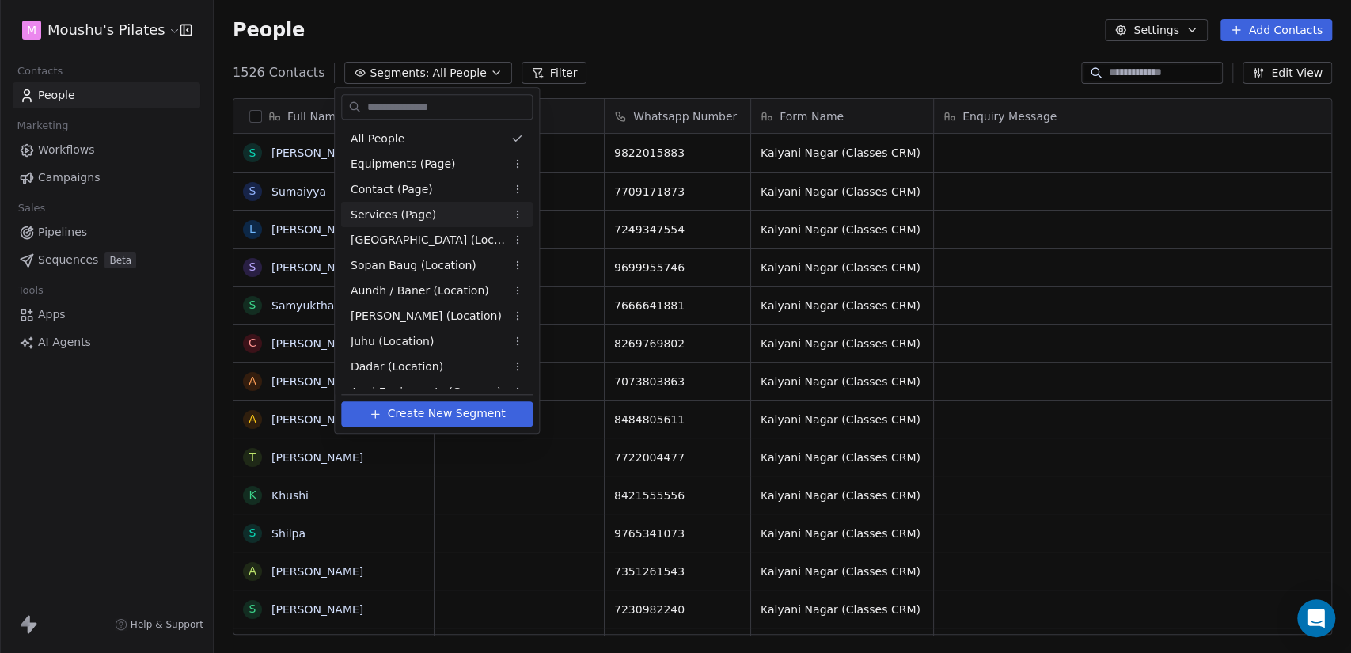
click at [671, 66] on html "M Moushu's Pilates Contacts People Marketing Workflows Campaigns Sales Pipeline…" at bounding box center [675, 326] width 1351 height 653
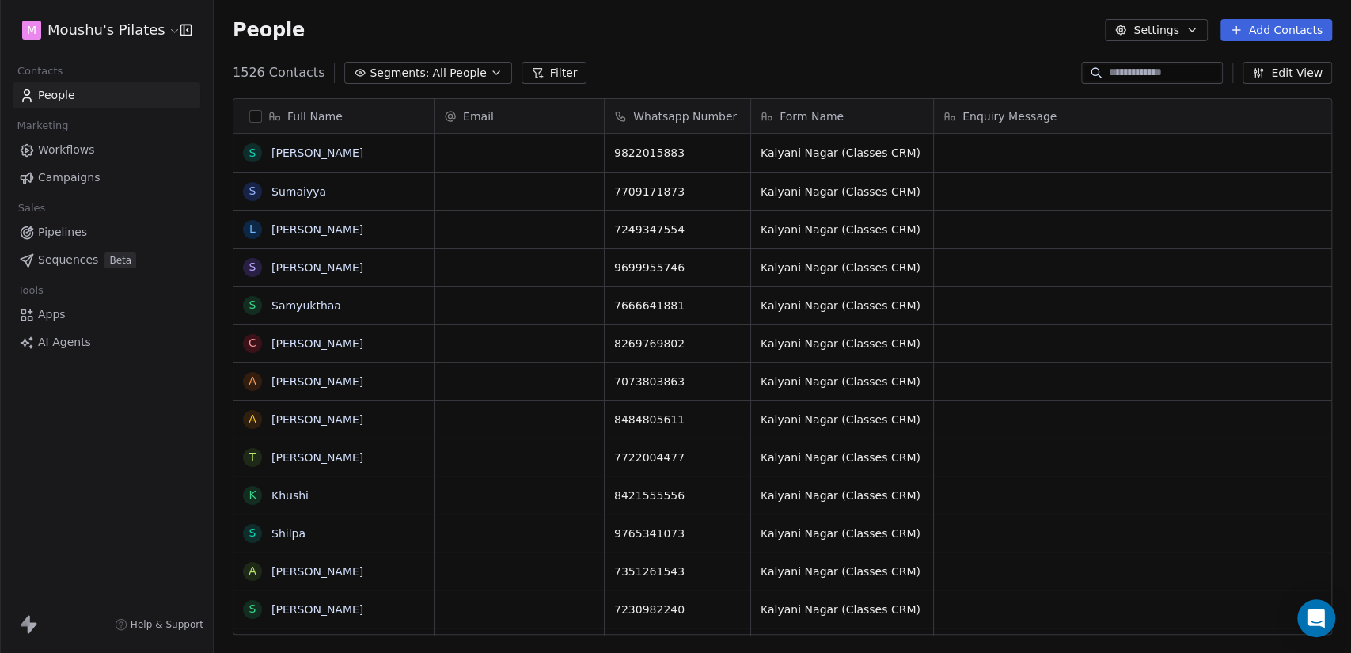
click at [126, 13] on div "M Moushu's Pilates" at bounding box center [106, 30] width 213 height 60
click at [120, 21] on html "M Moushu's Pilates Contacts People Marketing Workflows Campaigns Sales Pipeline…" at bounding box center [675, 326] width 1351 height 653
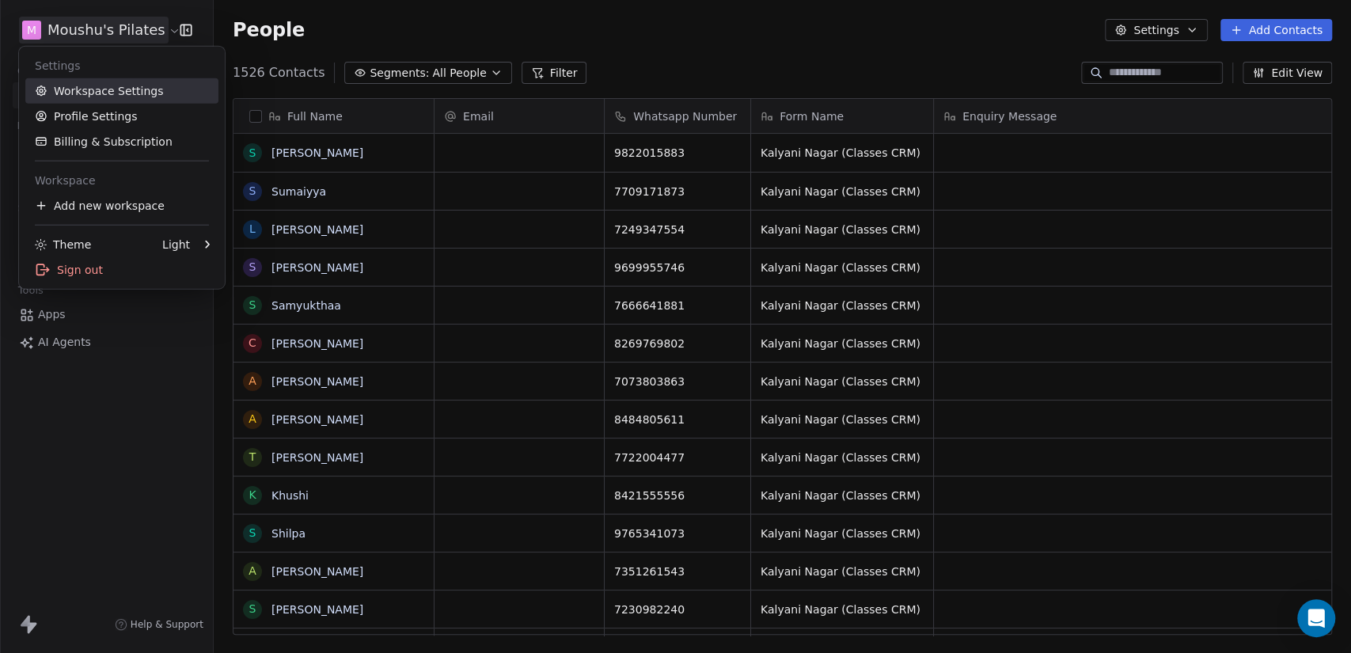
click at [88, 96] on link "Workspace Settings" at bounding box center [121, 90] width 193 height 25
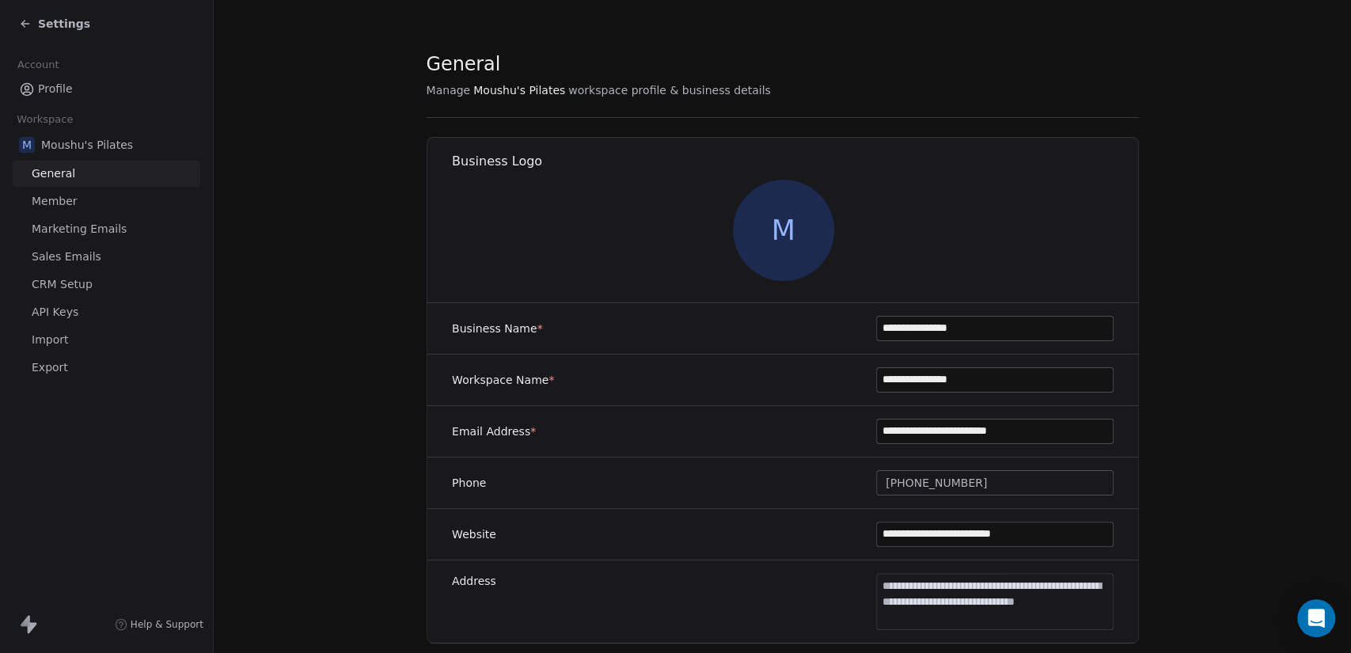
click at [88, 343] on link "Import" at bounding box center [107, 340] width 188 height 26
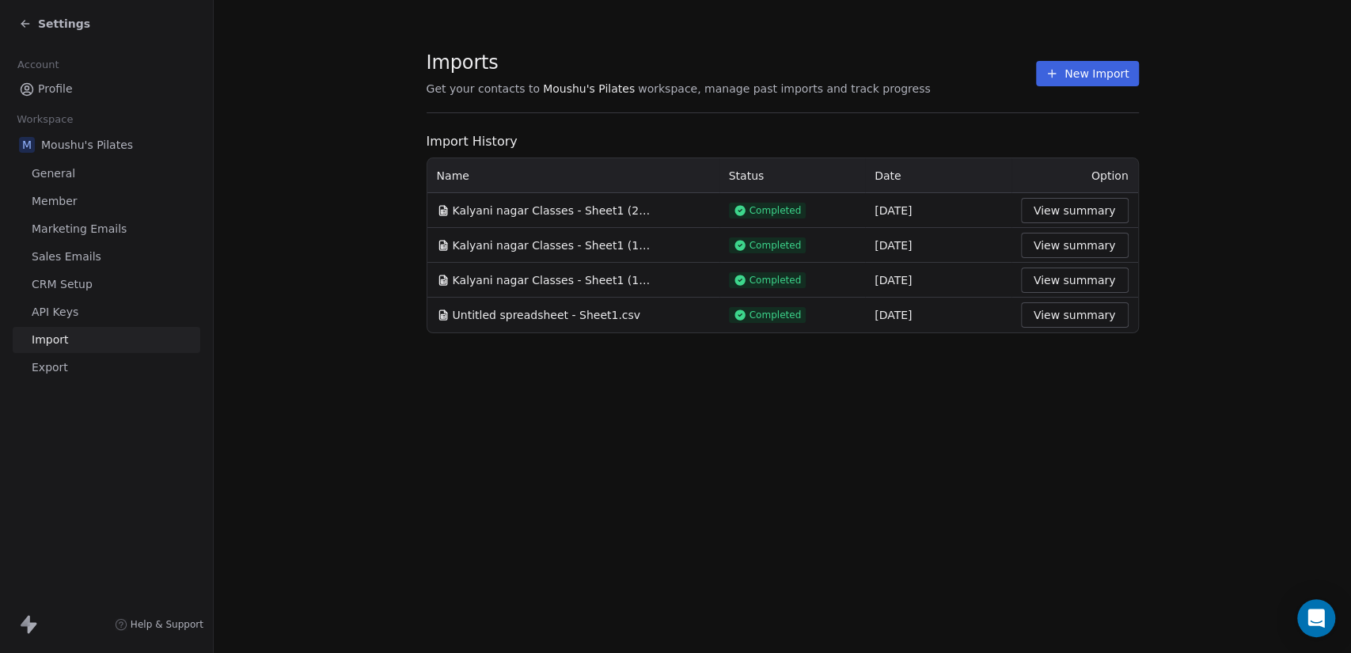
click at [1102, 70] on button "New Import" at bounding box center [1087, 73] width 102 height 25
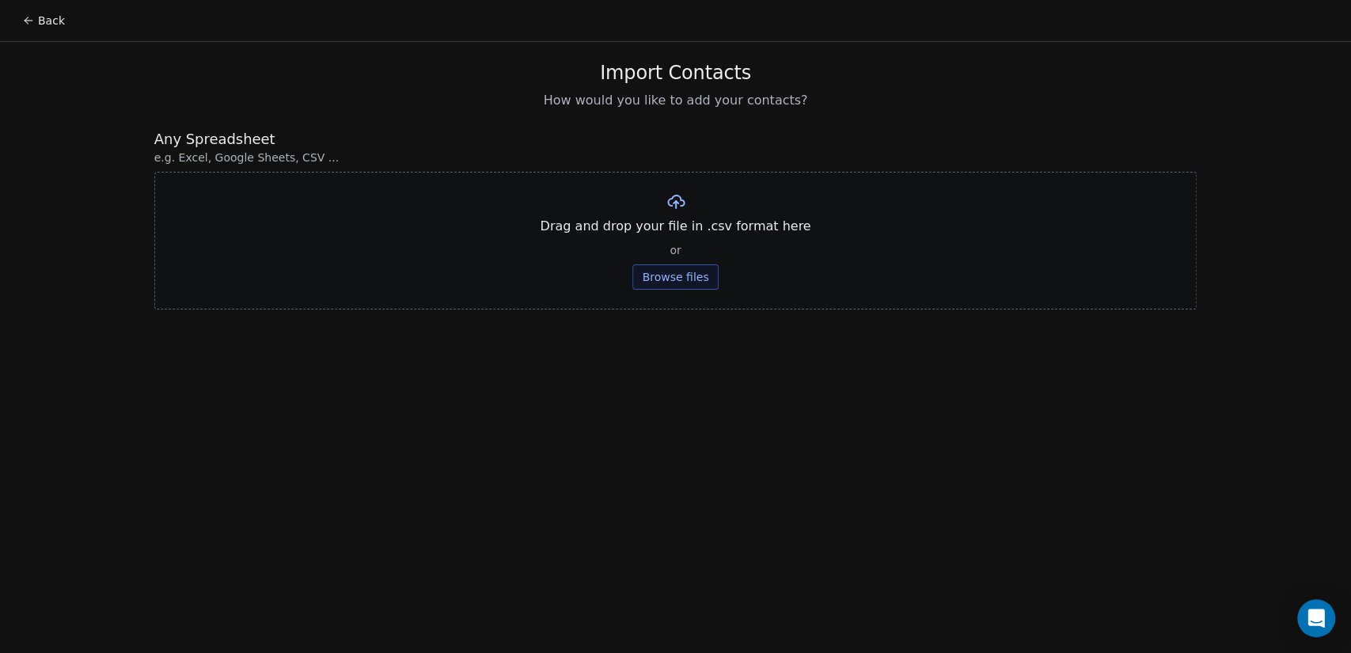
click at [671, 276] on button "Browse files" at bounding box center [676, 276] width 86 height 25
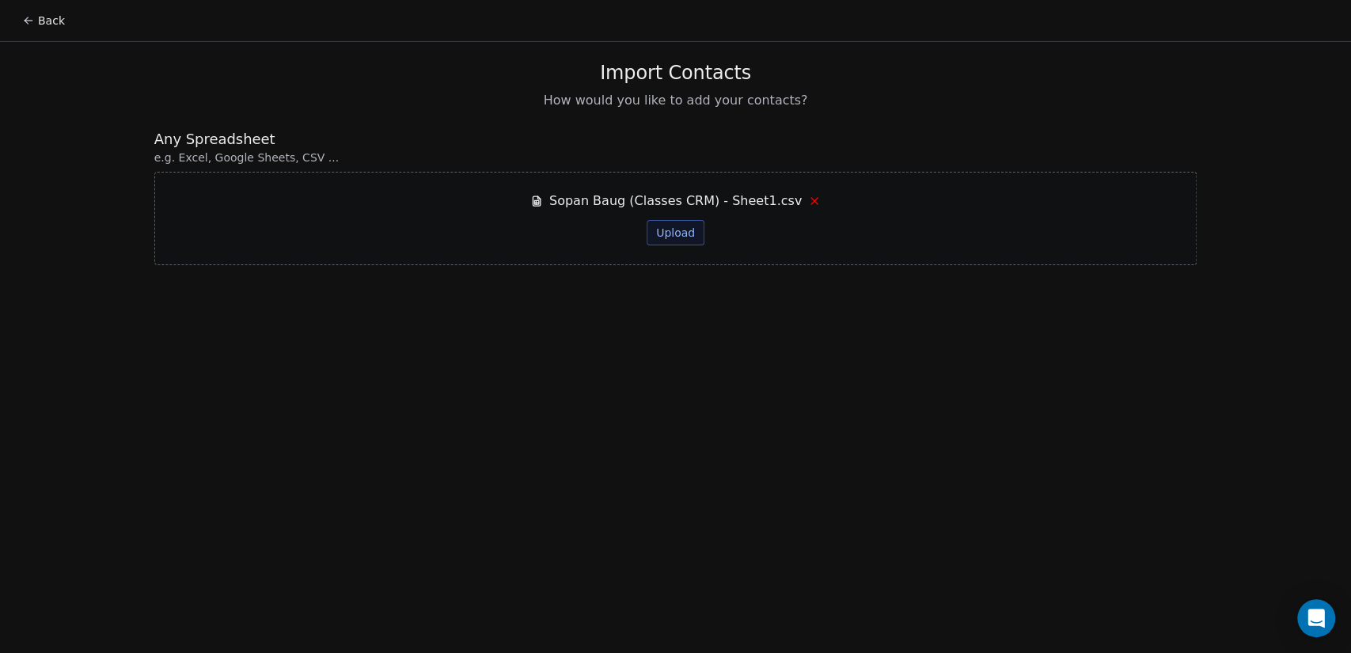
click at [674, 226] on button "Upload" at bounding box center [676, 232] width 58 height 25
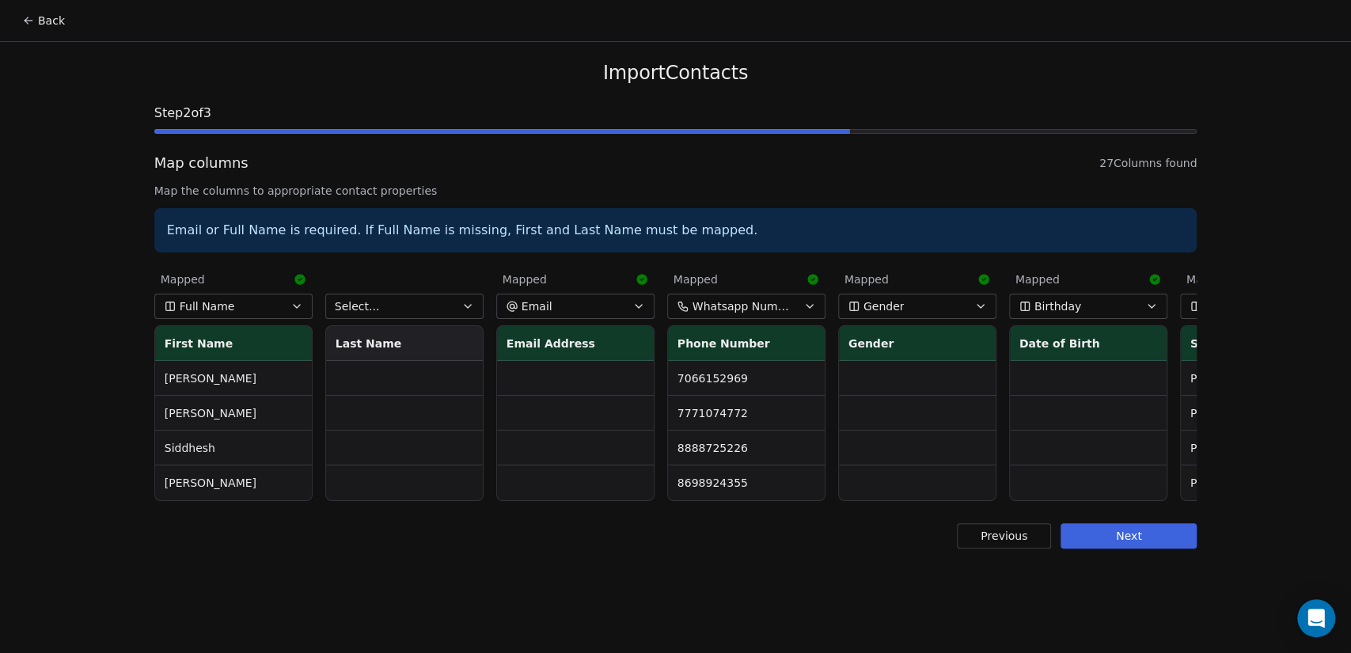
click at [429, 306] on button "Select..." at bounding box center [404, 306] width 158 height 25
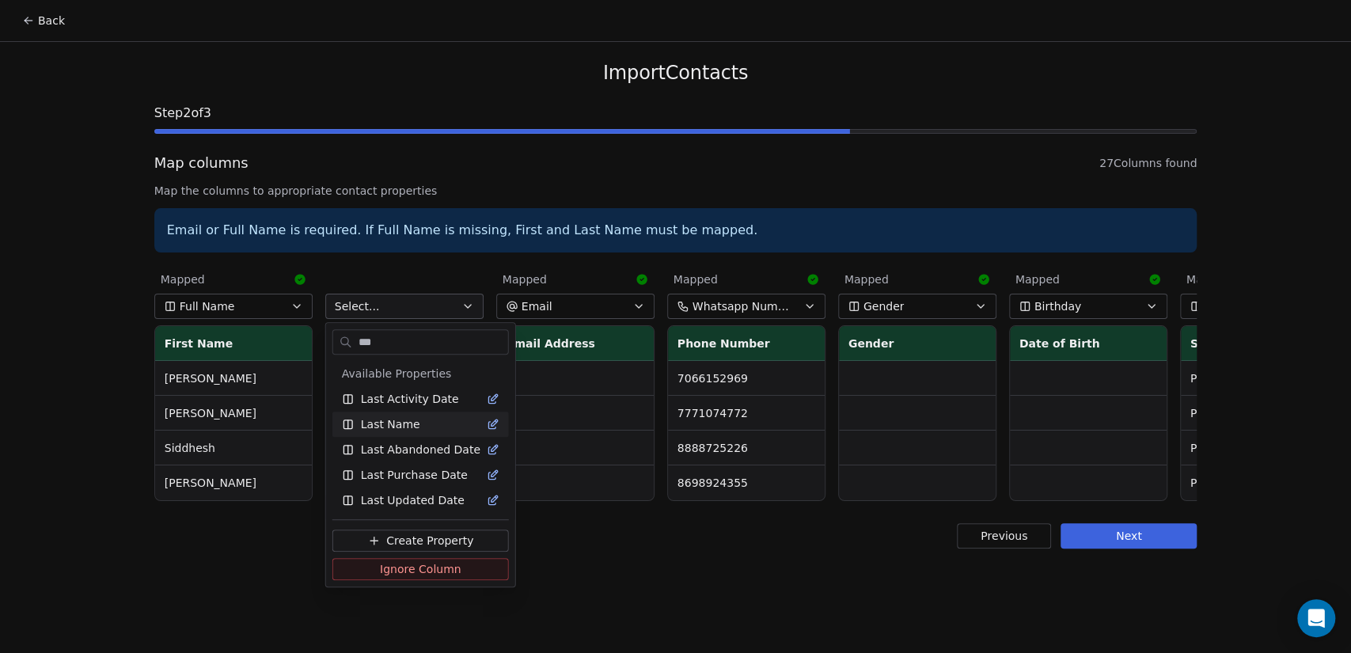
type input "***"
click at [437, 431] on div "Last Name" at bounding box center [421, 424] width 158 height 16
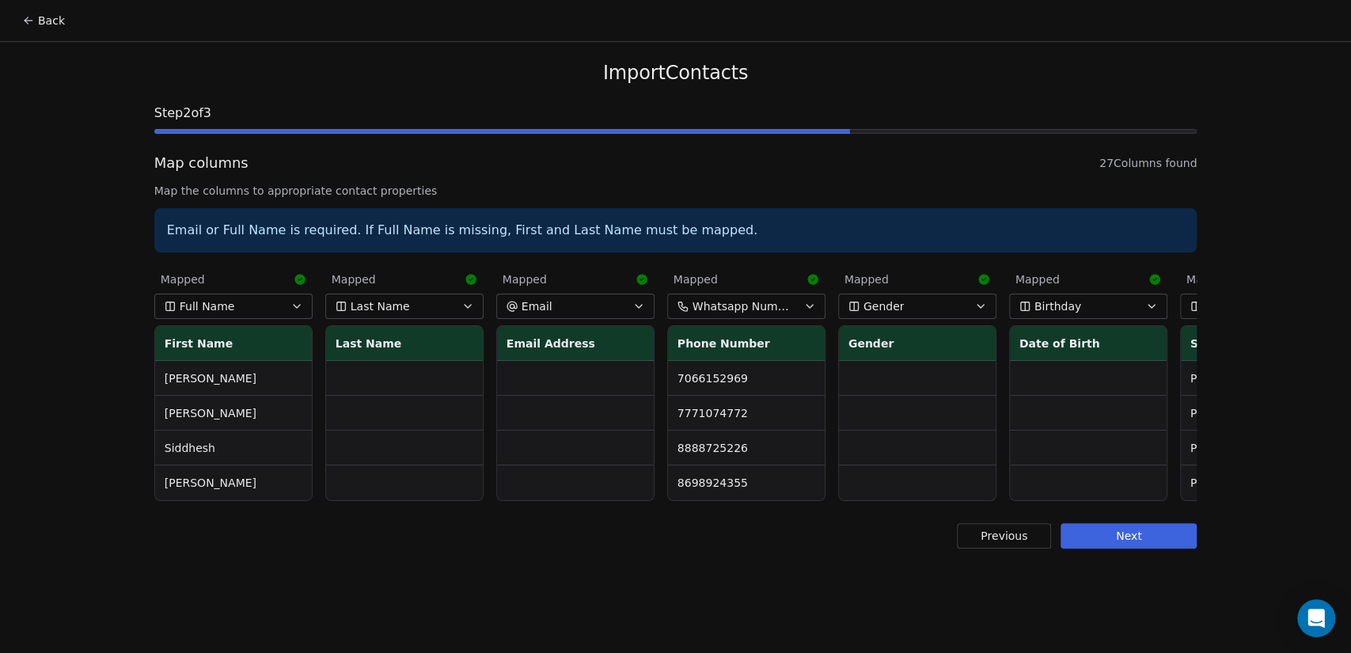
click at [233, 310] on button "Full Name" at bounding box center [233, 306] width 158 height 25
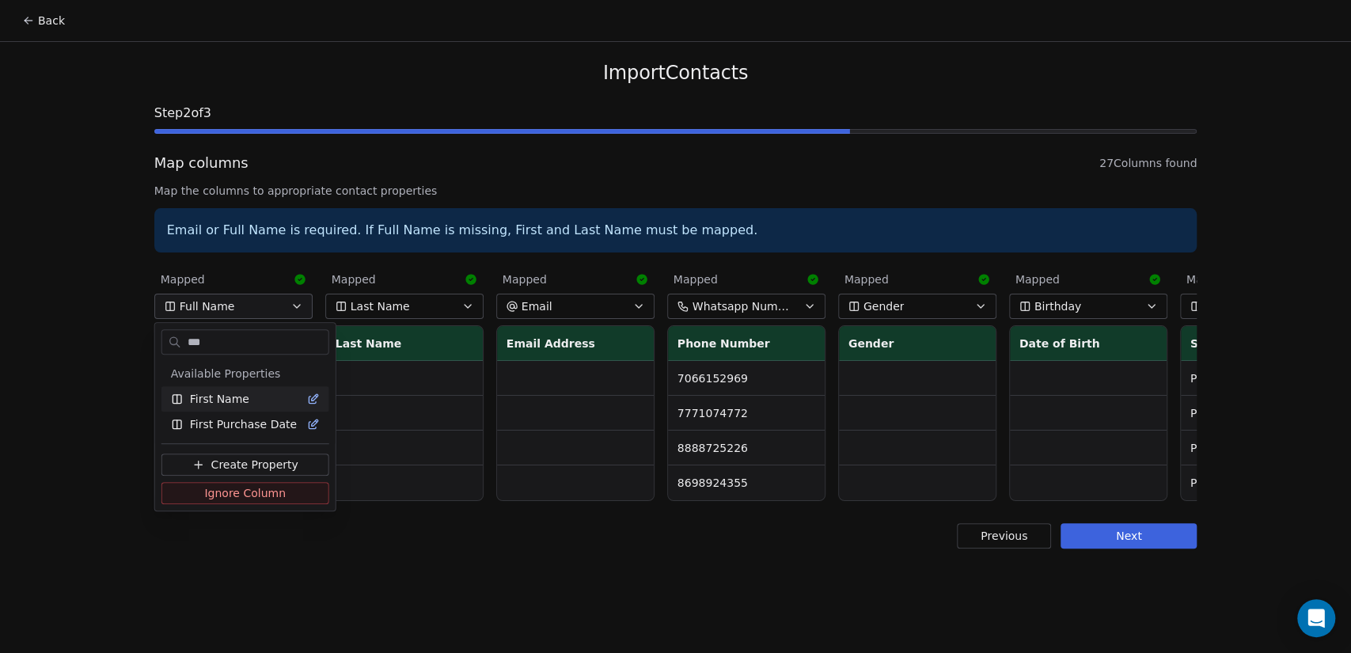
type input "***"
click at [245, 403] on div "First Name" at bounding box center [245, 399] width 149 height 16
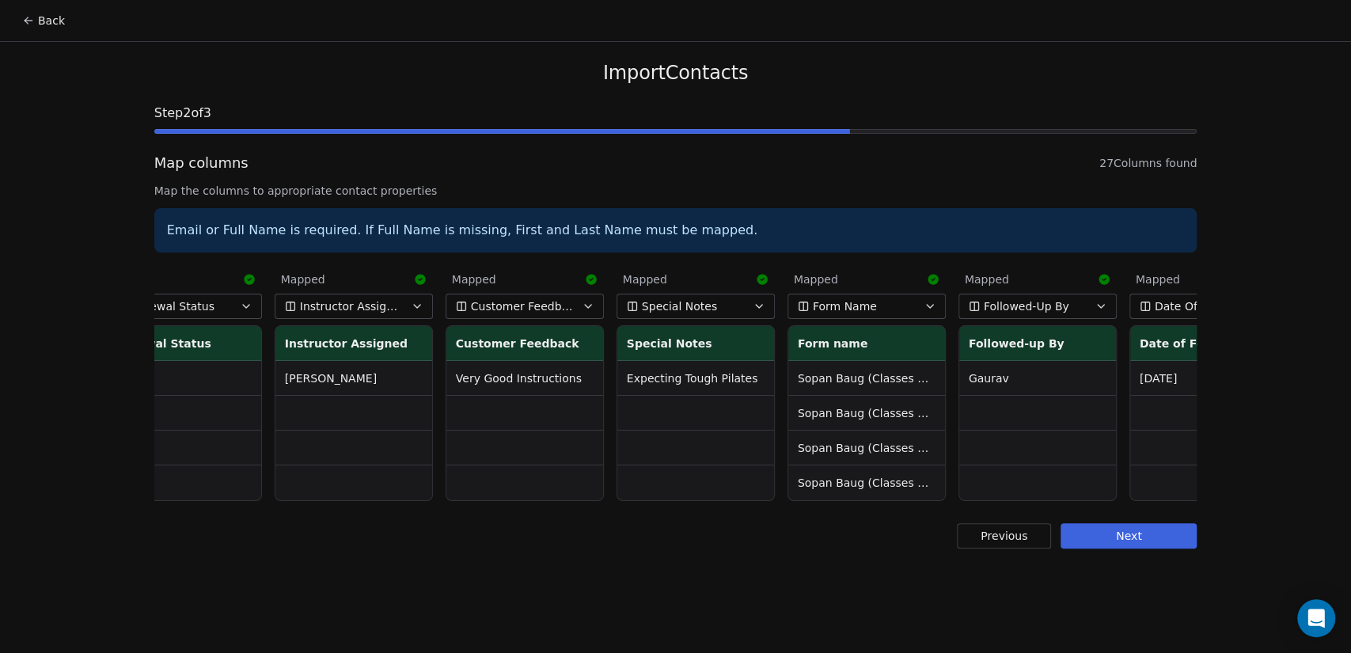
scroll to position [0, 3561]
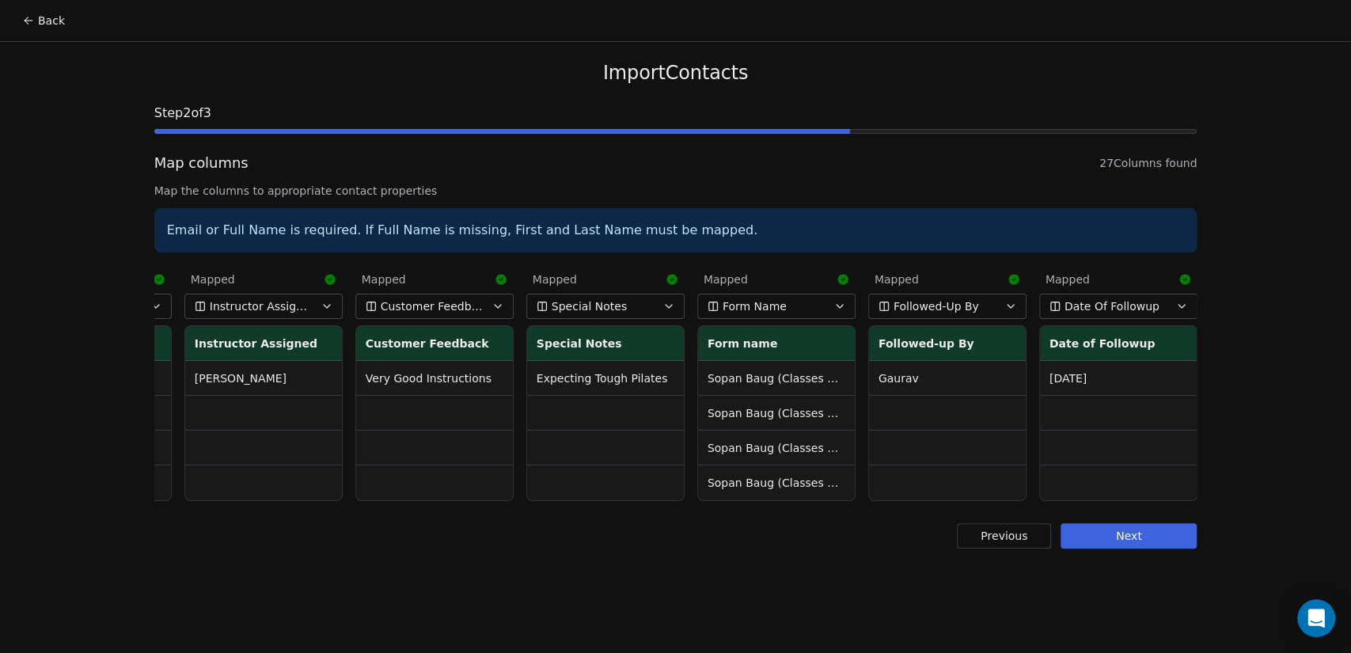
click at [1144, 549] on button "Next" at bounding box center [1129, 535] width 136 height 25
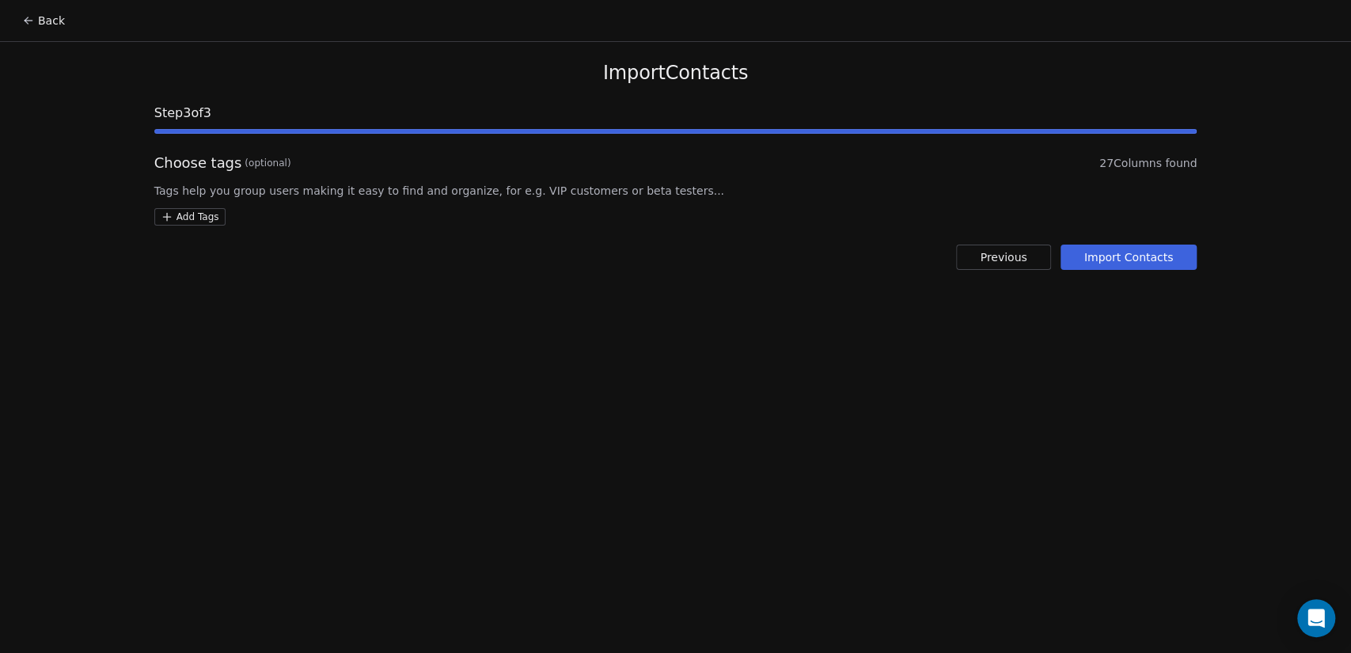
click at [1143, 251] on button "Import Contacts" at bounding box center [1129, 257] width 137 height 25
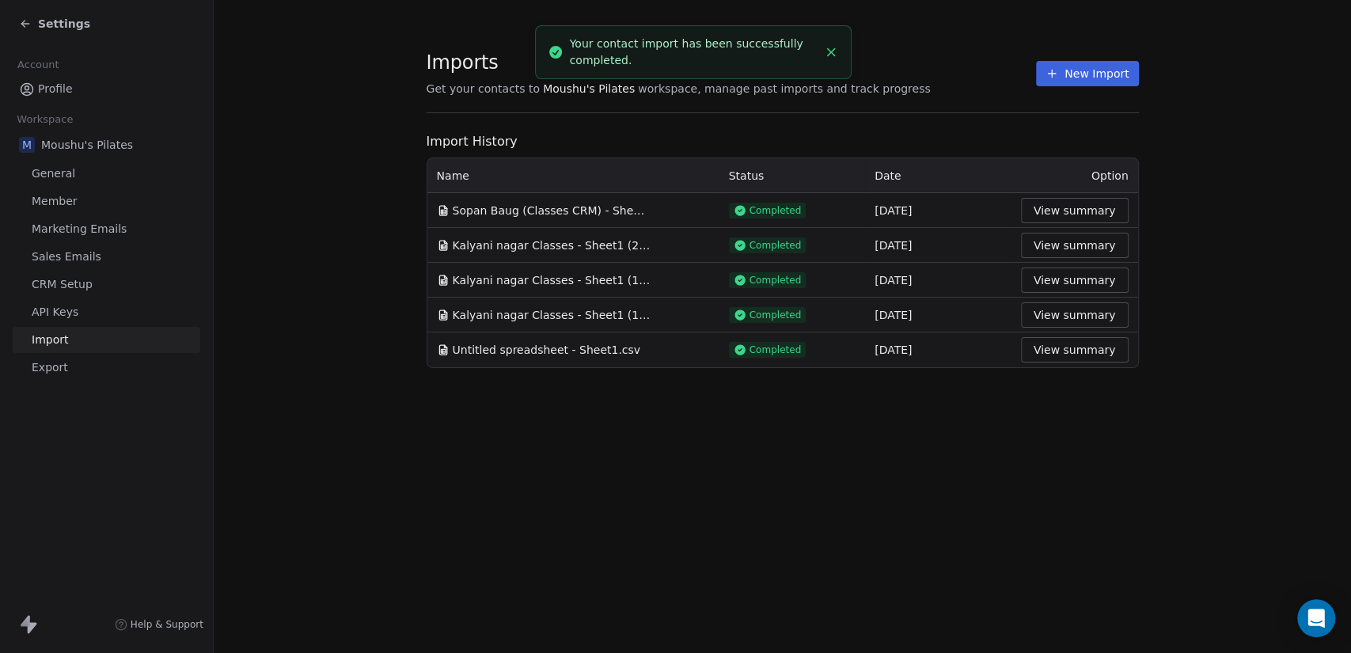
click at [37, 29] on div "Settings" at bounding box center [54, 24] width 71 height 16
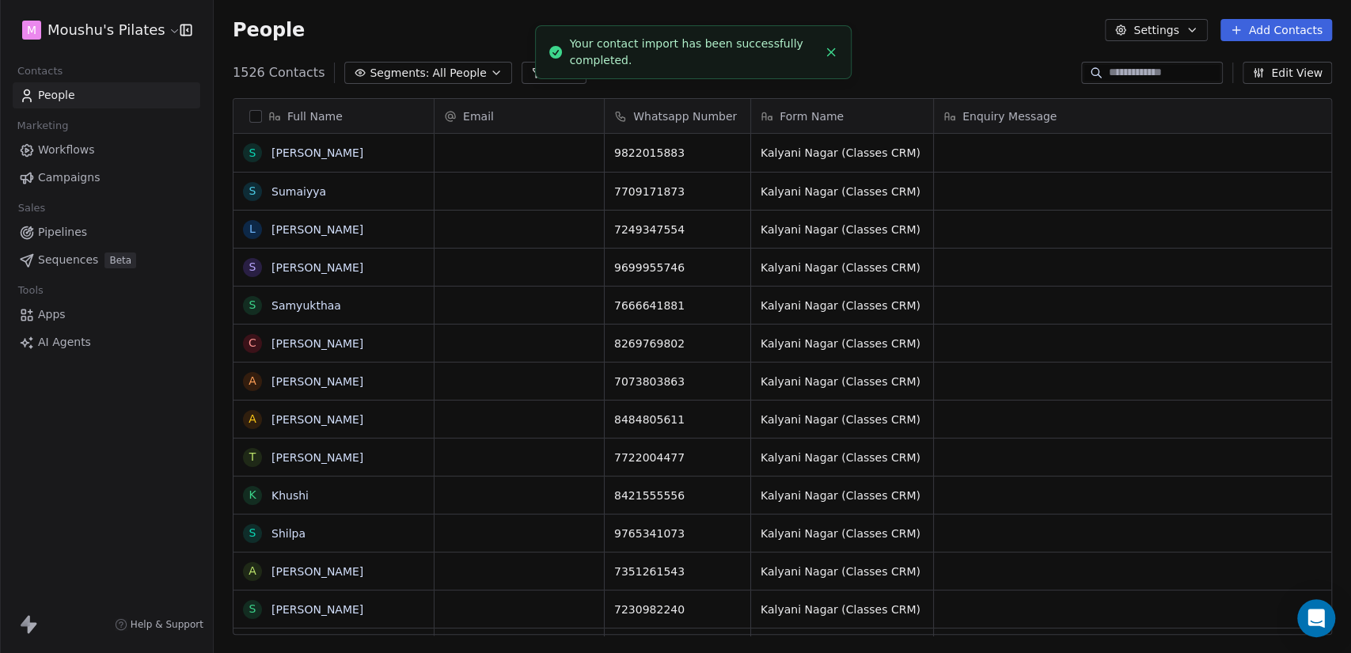
scroll to position [561, 1124]
click at [449, 74] on span "All People" at bounding box center [459, 73] width 54 height 17
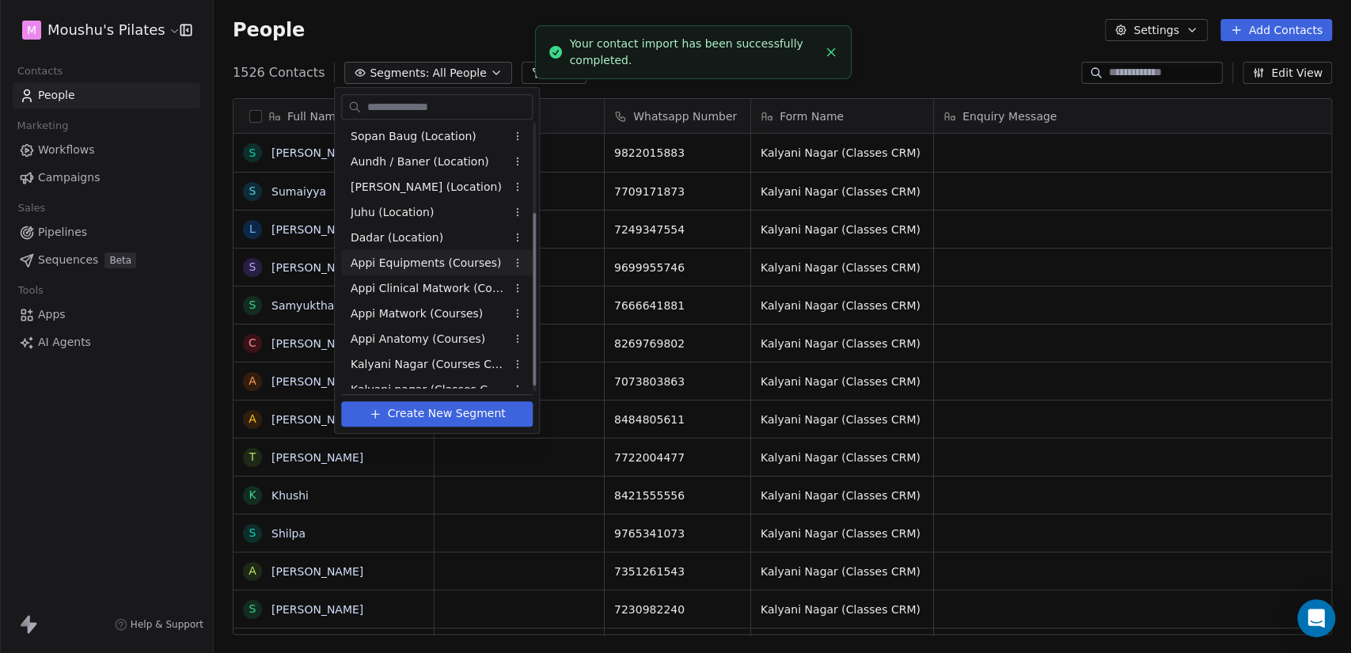
scroll to position [143, 0]
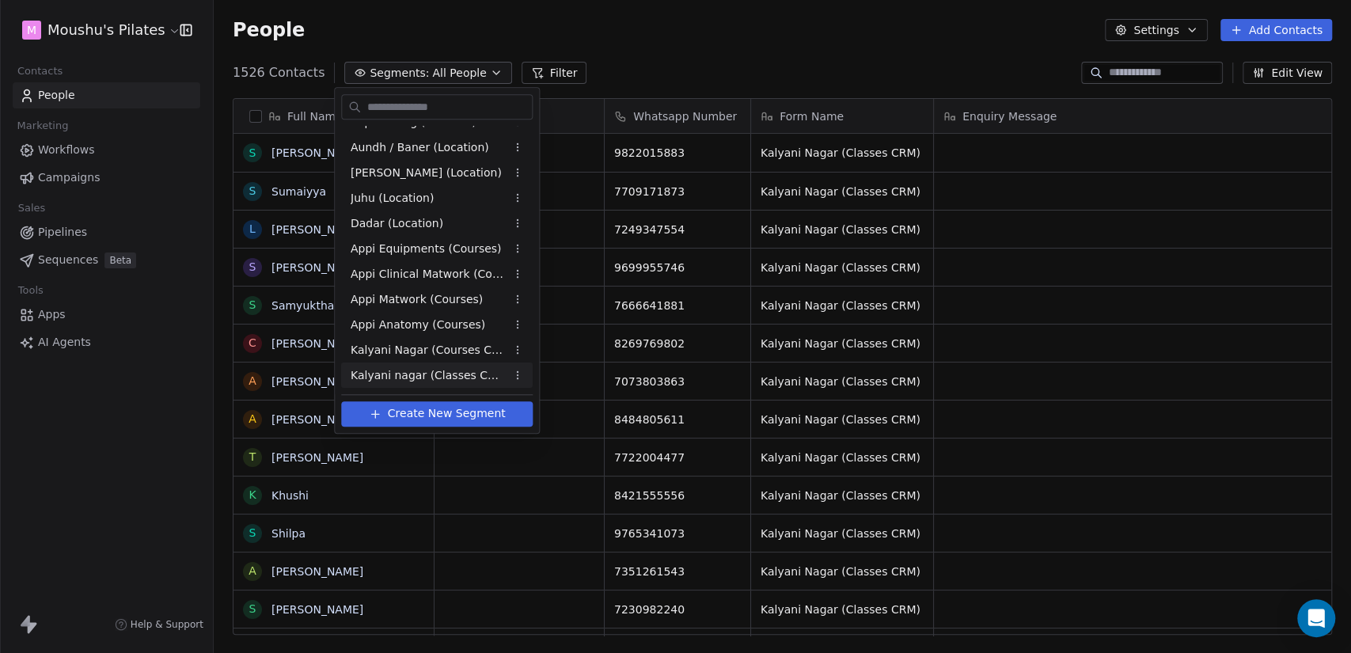
click at [458, 420] on span "Create New Segment" at bounding box center [447, 413] width 118 height 17
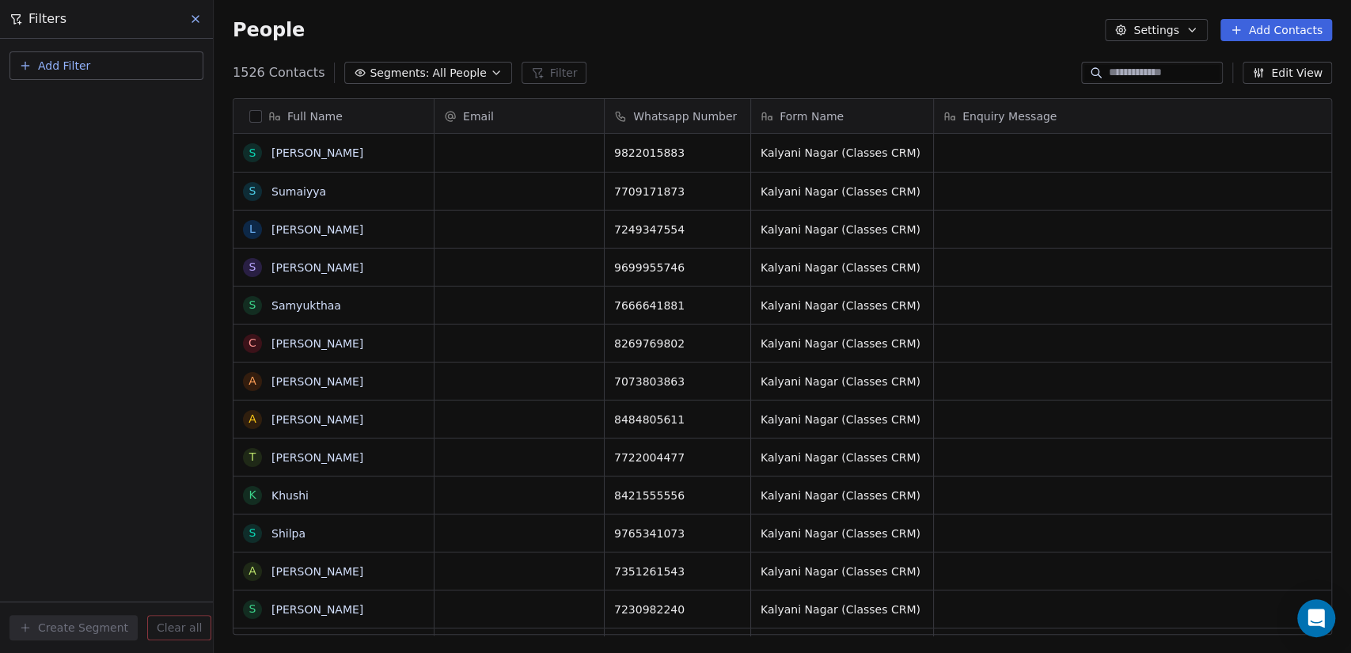
click at [92, 68] on button "Add Filter" at bounding box center [107, 65] width 194 height 29
click at [112, 97] on span "Contact properties" at bounding box center [77, 102] width 103 height 17
type input "****"
click at [120, 154] on div "Form Name" at bounding box center [106, 160] width 161 height 16
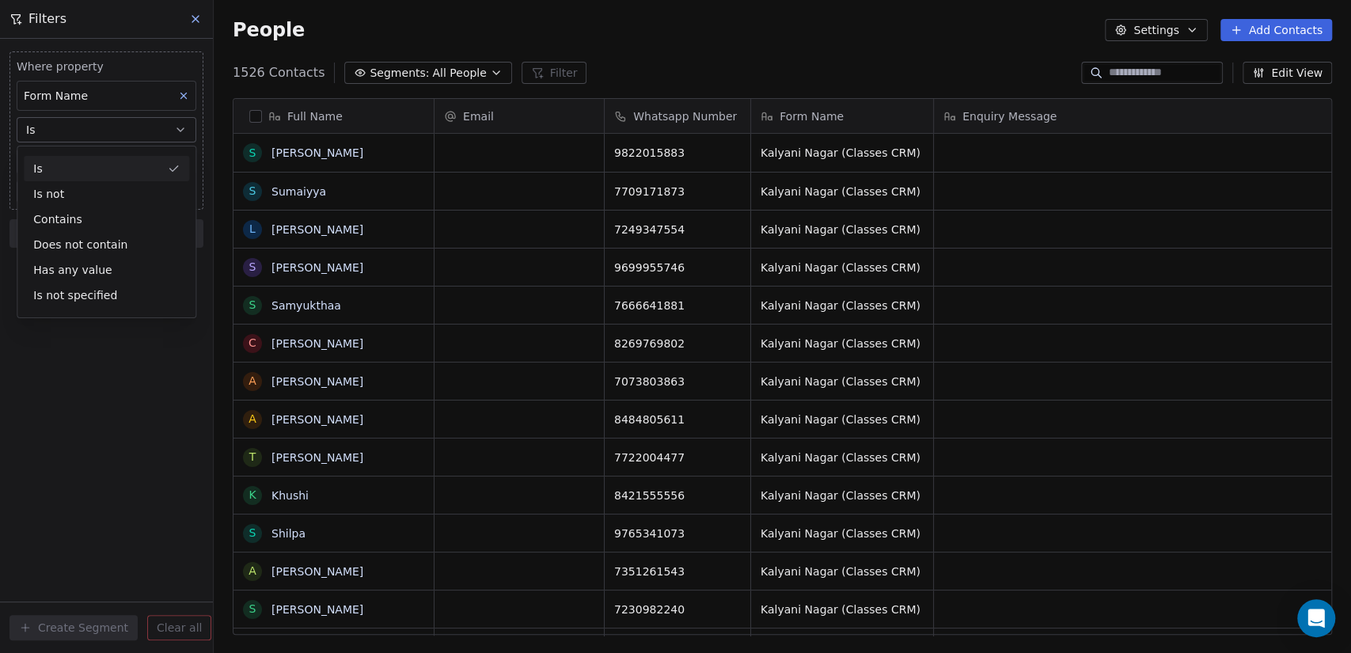
click at [99, 164] on div "Is" at bounding box center [106, 168] width 165 height 25
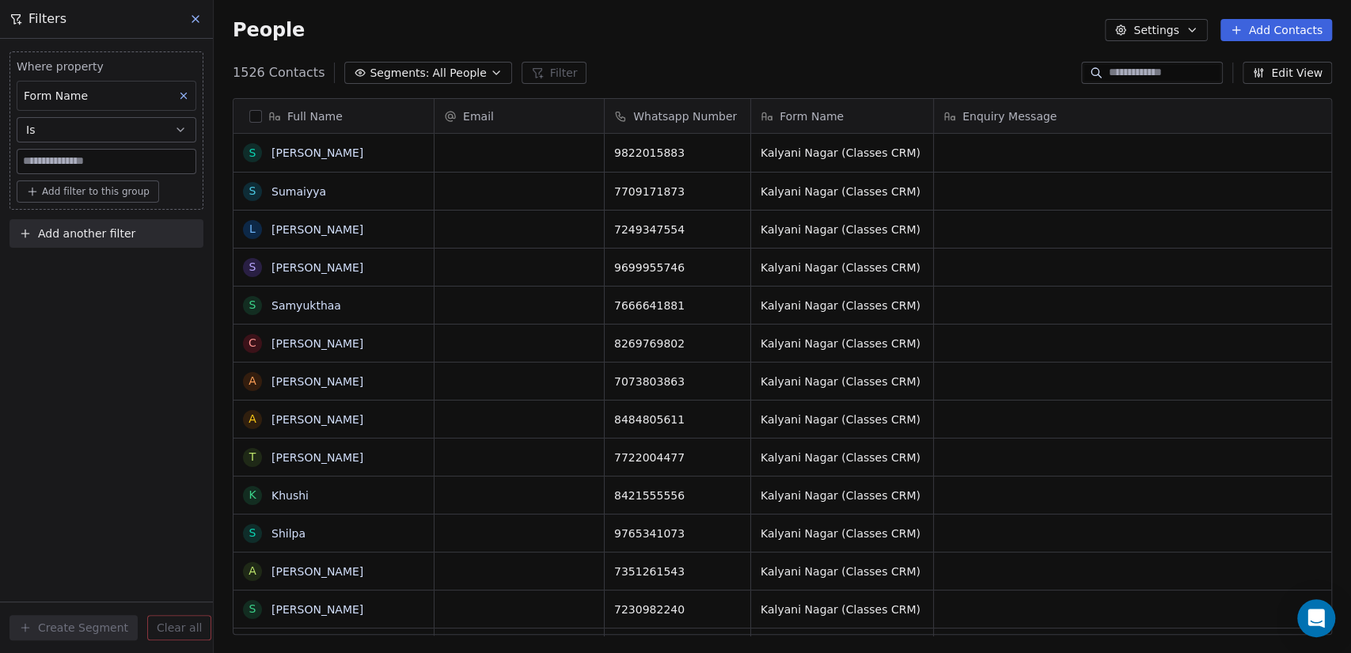
click at [98, 155] on input at bounding box center [106, 162] width 178 height 24
paste input "**********"
type input "**********"
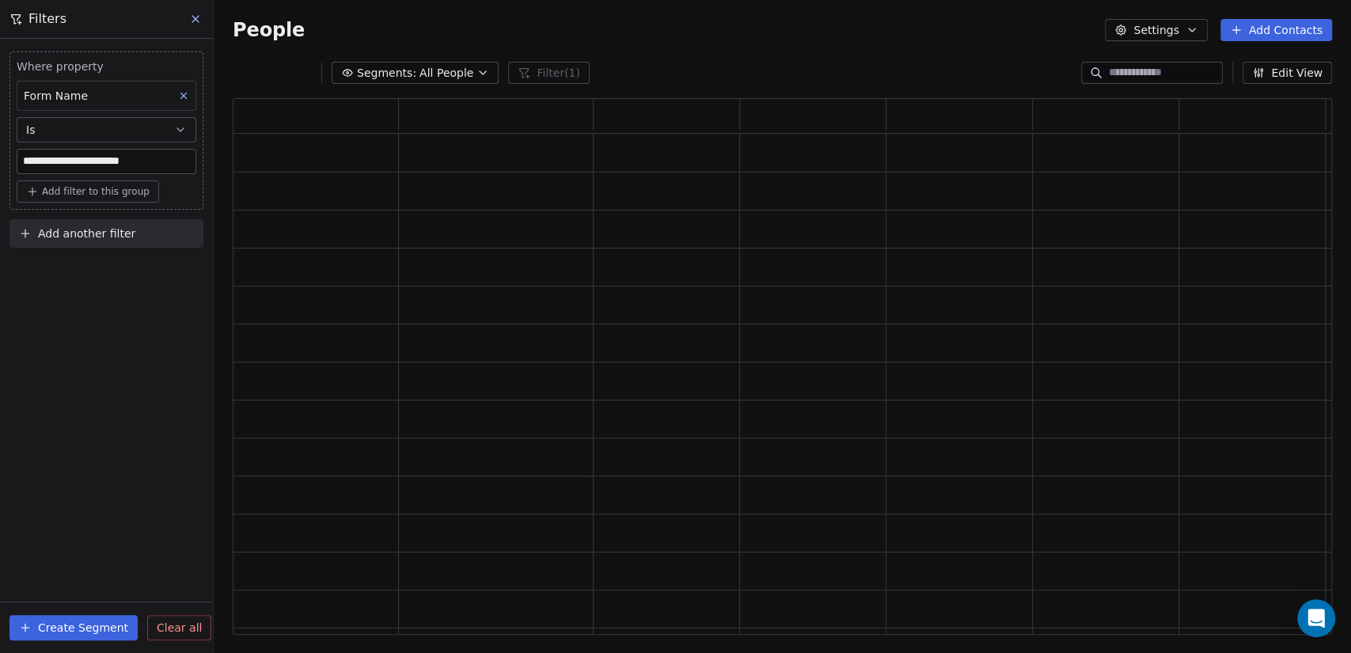
click at [81, 369] on div "**********" at bounding box center [106, 346] width 213 height 614
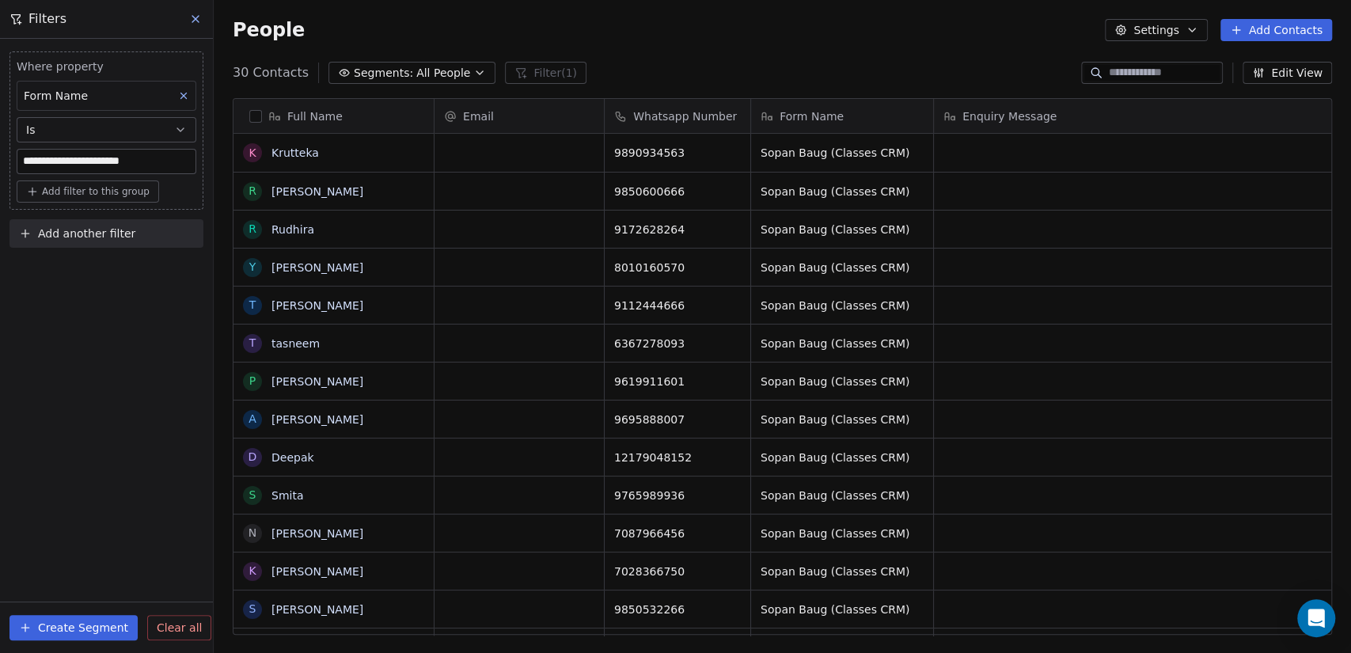
scroll to position [561, 1124]
click at [81, 631] on button "Create Segment" at bounding box center [74, 627] width 128 height 25
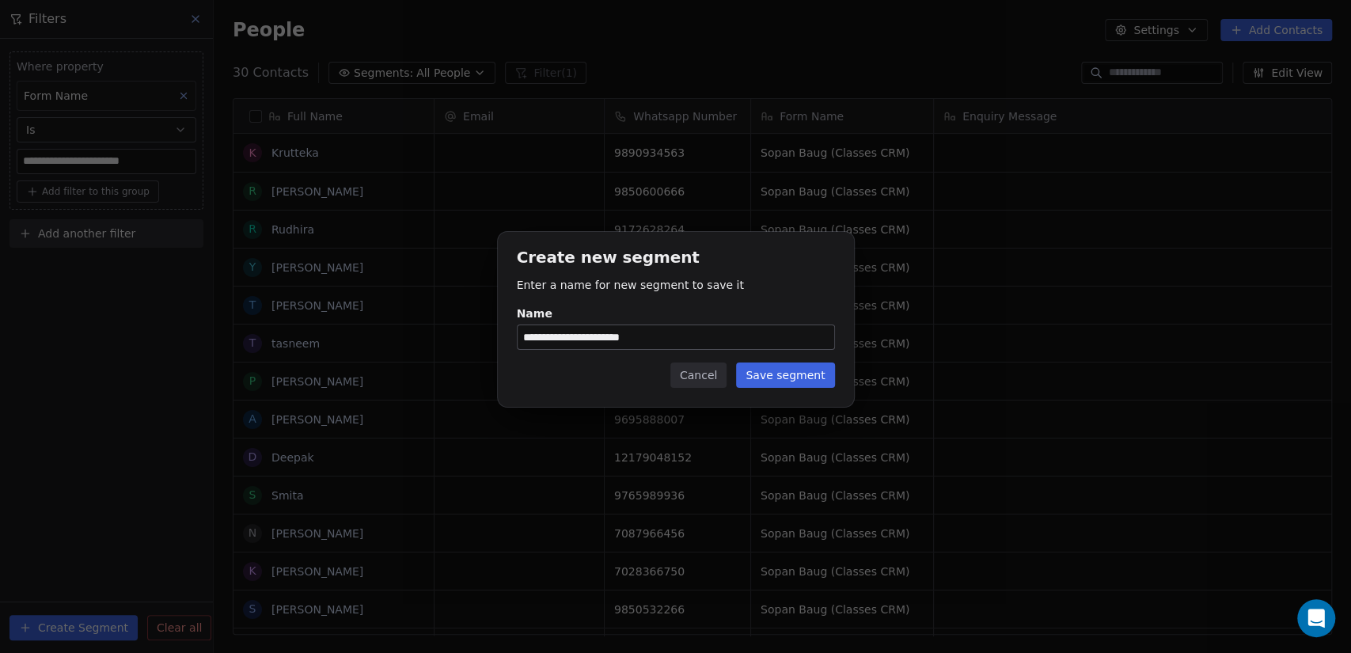
type input "**********"
click at [790, 375] on button "Save segment" at bounding box center [785, 375] width 98 height 25
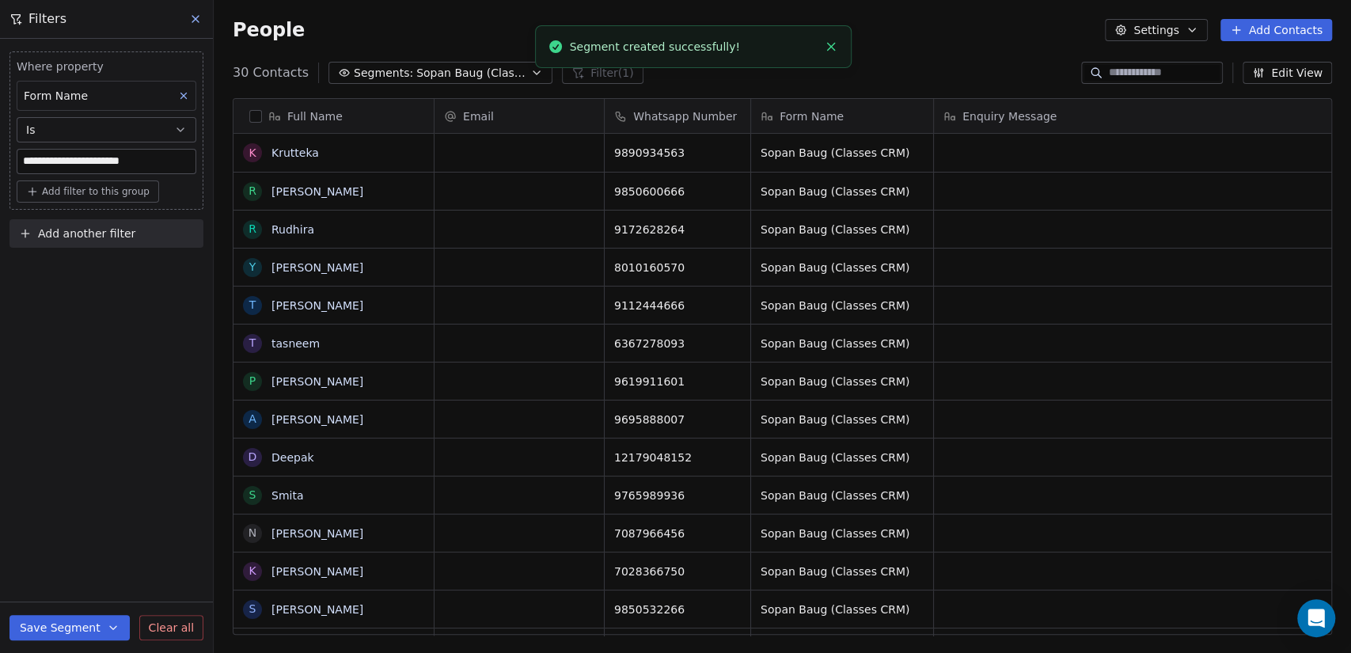
click at [1314, 74] on button "Edit View" at bounding box center [1287, 73] width 89 height 22
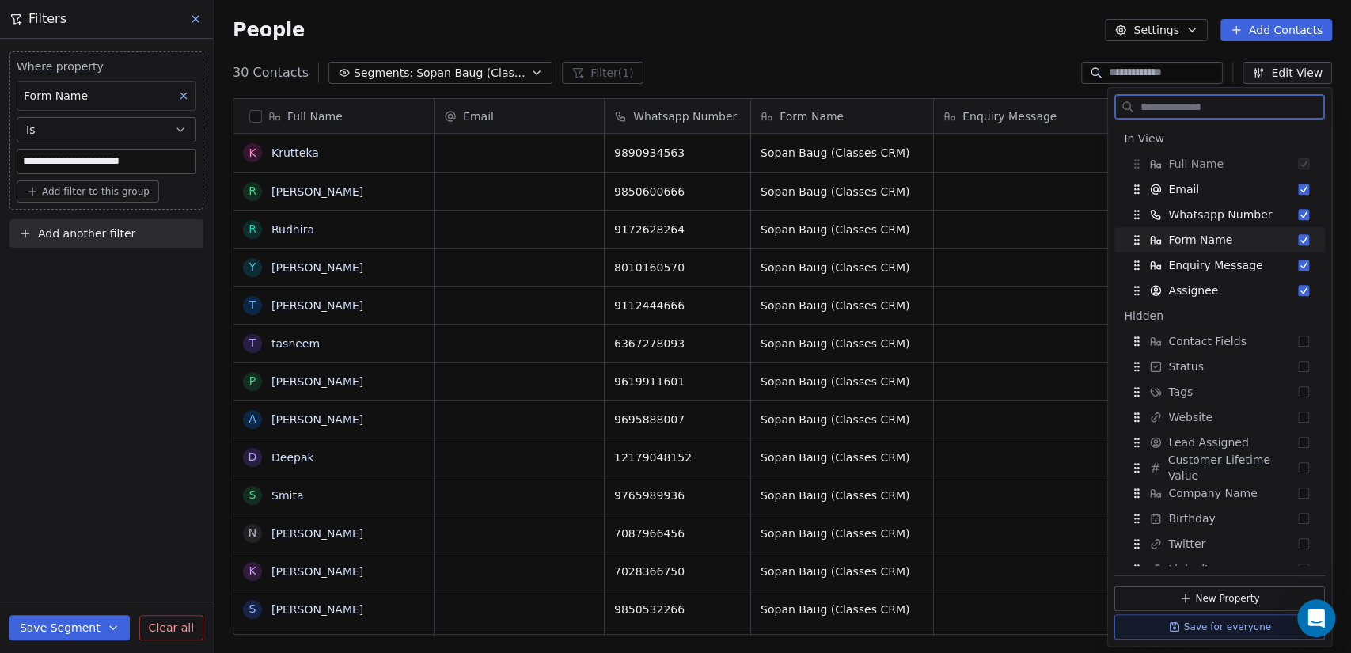
click at [1298, 245] on button "Suggestions" at bounding box center [1303, 239] width 11 height 11
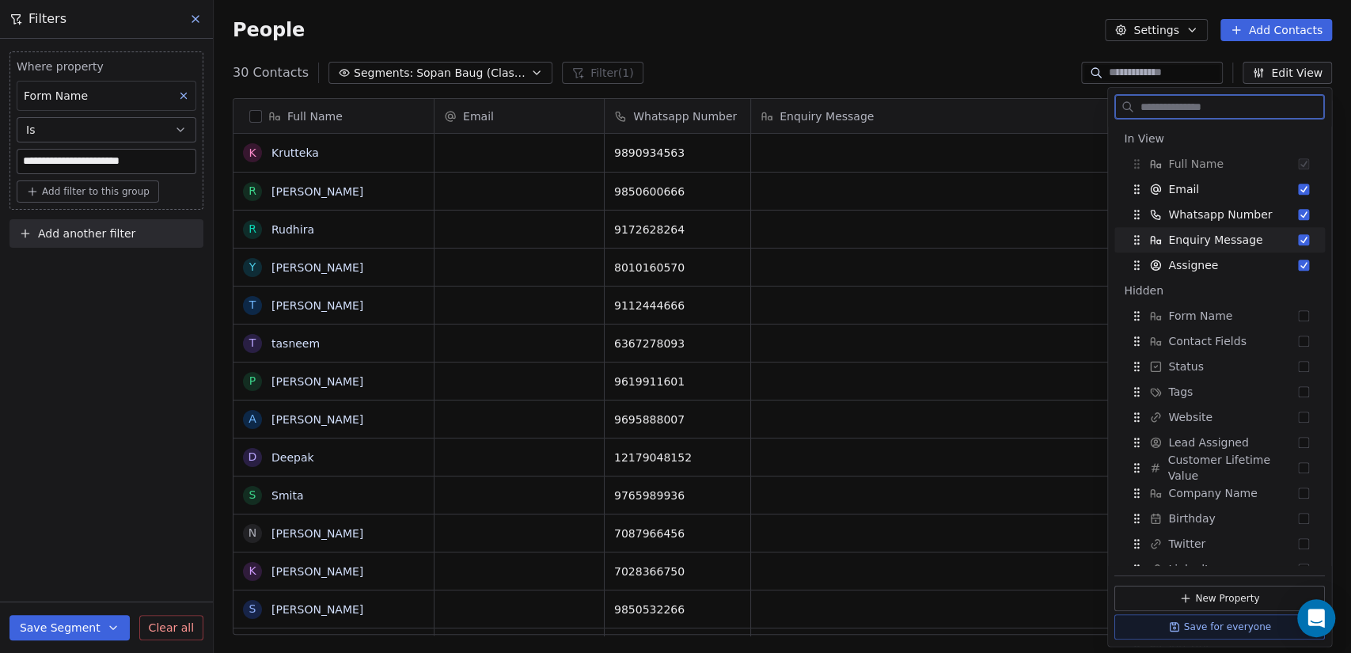
click at [1298, 243] on button "Suggestions" at bounding box center [1303, 239] width 11 height 11
click at [1298, 239] on button "Suggestions" at bounding box center [1303, 239] width 11 height 11
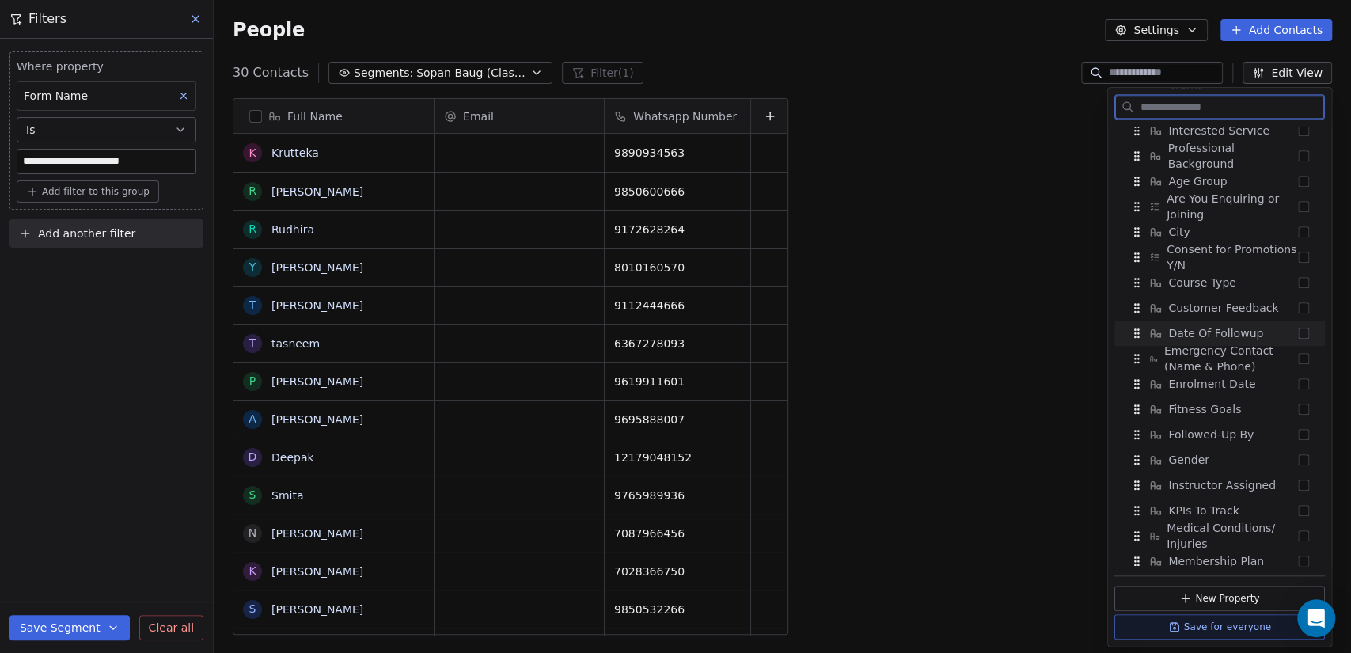
scroll to position [815, 0]
click at [1298, 188] on button "Suggestions" at bounding box center [1303, 185] width 11 height 11
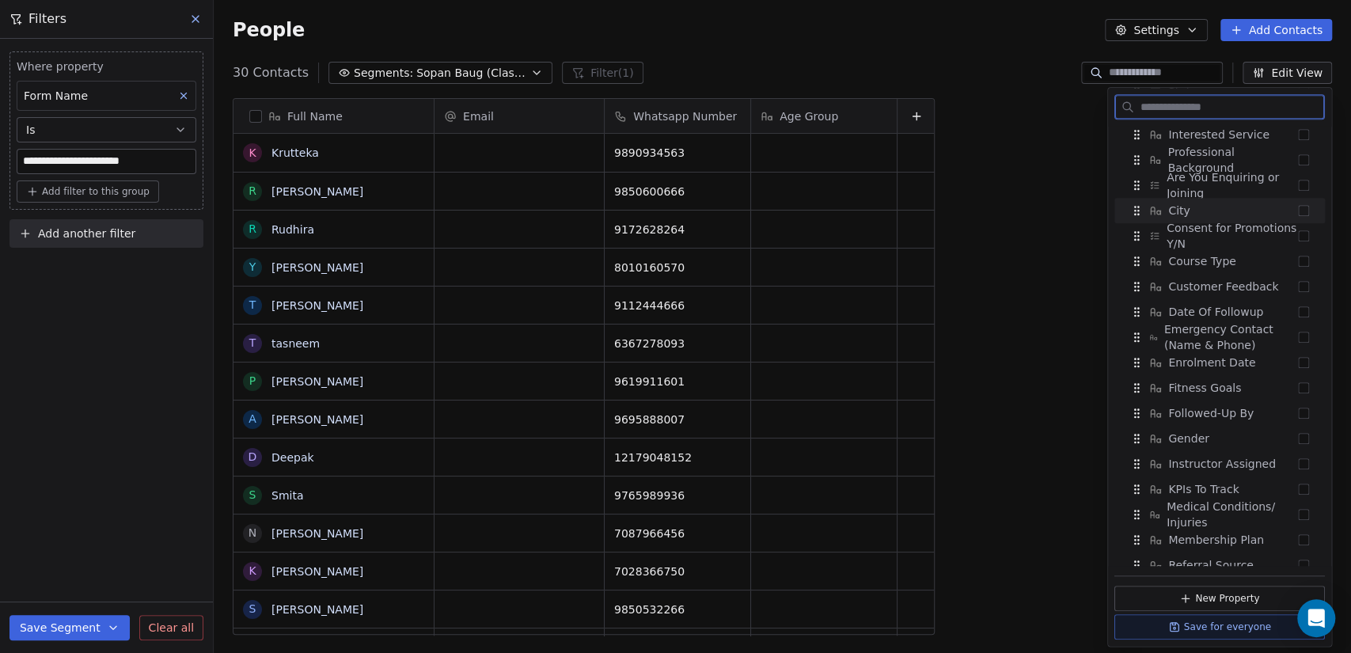
click at [1298, 210] on button "Suggestions" at bounding box center [1303, 210] width 11 height 11
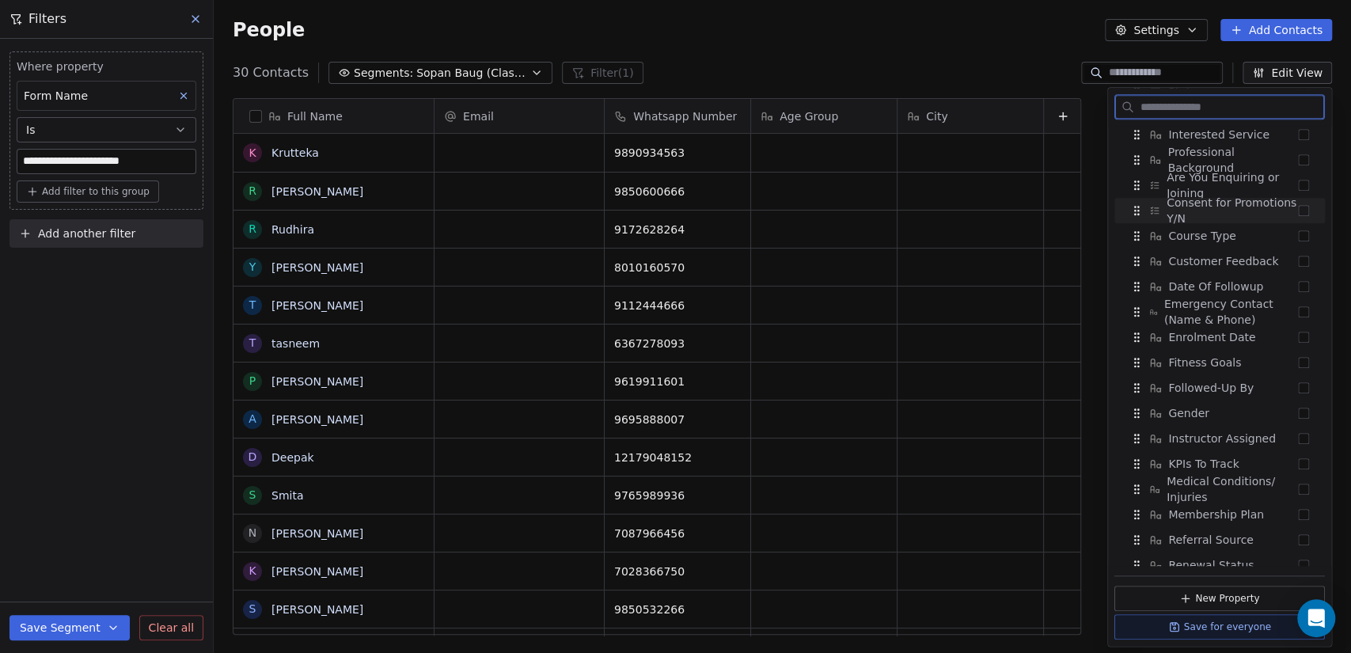
click at [1298, 211] on button "Suggestions" at bounding box center [1303, 210] width 11 height 11
click at [1298, 213] on button "Suggestions" at bounding box center [1303, 210] width 11 height 11
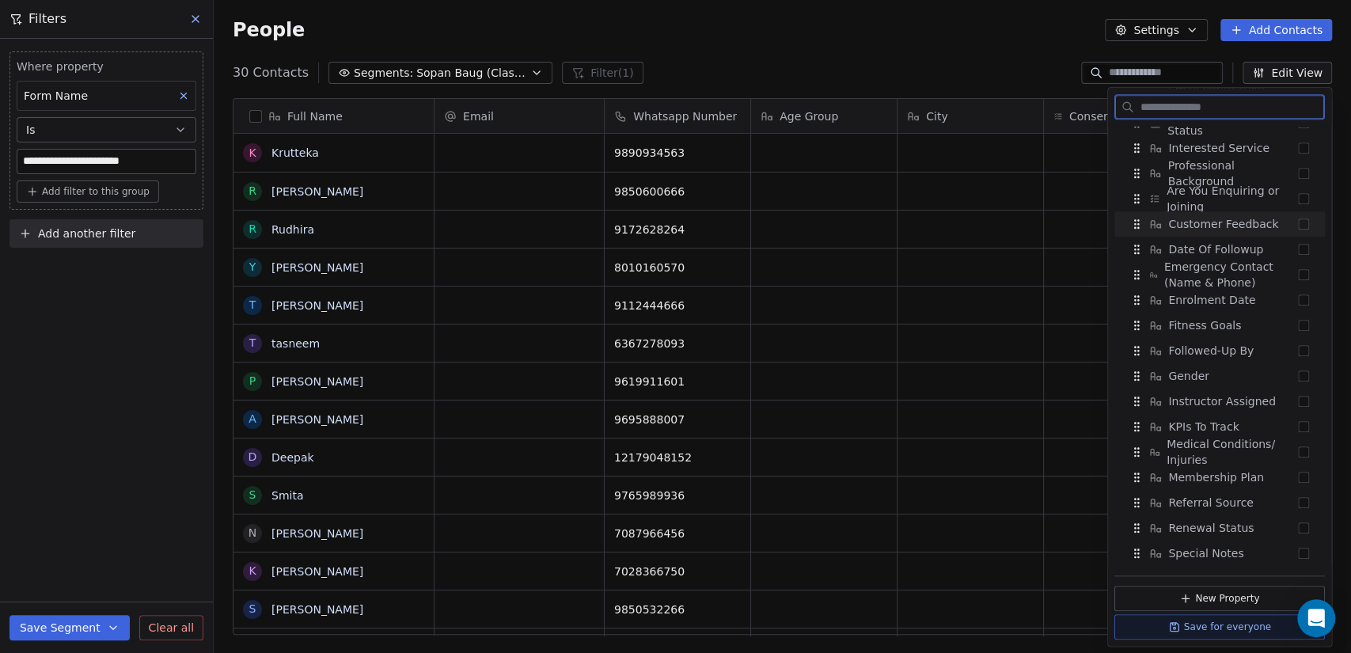
click at [1298, 226] on button "Suggestions" at bounding box center [1303, 224] width 11 height 11
click at [1298, 223] on button "Suggestions" at bounding box center [1303, 224] width 11 height 11
click at [1298, 246] on button "Suggestions" at bounding box center [1303, 249] width 11 height 11
click at [1295, 264] on div "Emergency Contact (Name & Phone)" at bounding box center [1220, 274] width 198 height 25
click at [1298, 296] on button "Suggestions" at bounding box center [1303, 300] width 11 height 11
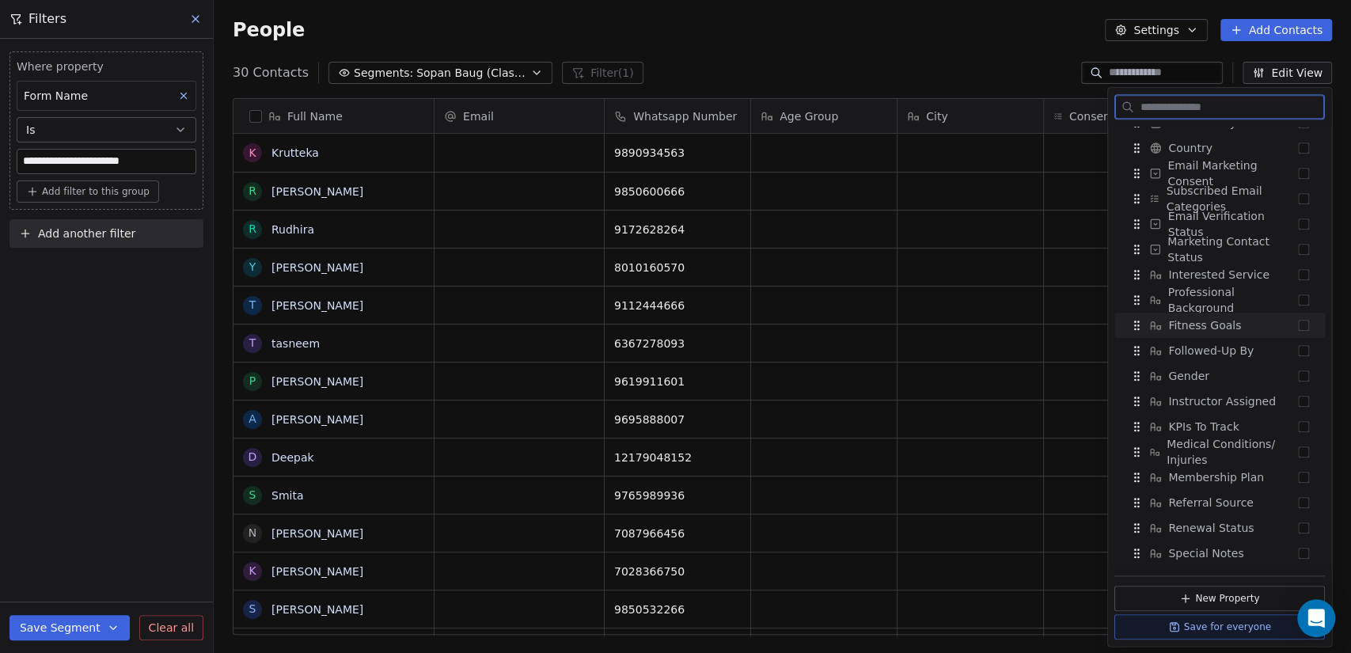
click at [1298, 321] on button "Suggestions" at bounding box center [1303, 325] width 11 height 11
click at [1298, 349] on button "Suggestions" at bounding box center [1303, 350] width 11 height 11
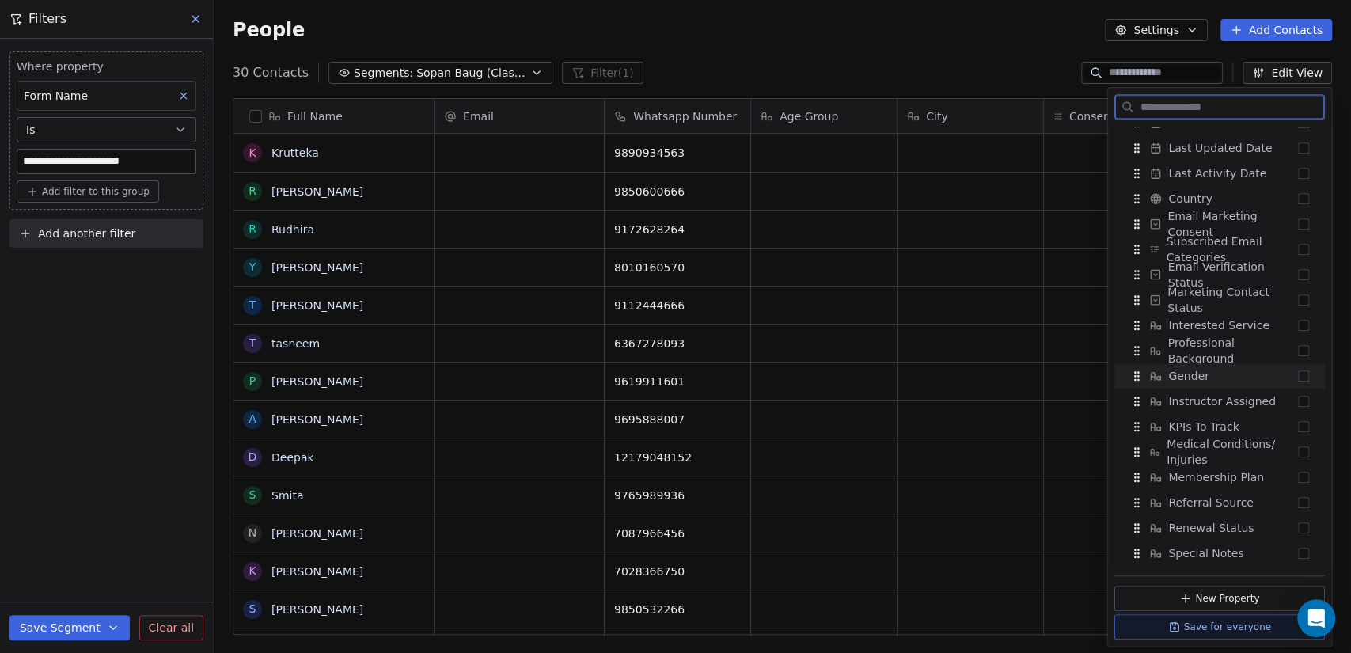
click at [1297, 381] on div "Gender" at bounding box center [1220, 375] width 198 height 25
click at [1296, 397] on div "Instructor Assigned" at bounding box center [1220, 401] width 198 height 25
click at [1298, 403] on div "Gender" at bounding box center [1220, 401] width 198 height 25
click at [1298, 428] on button "Suggestions" at bounding box center [1303, 426] width 11 height 11
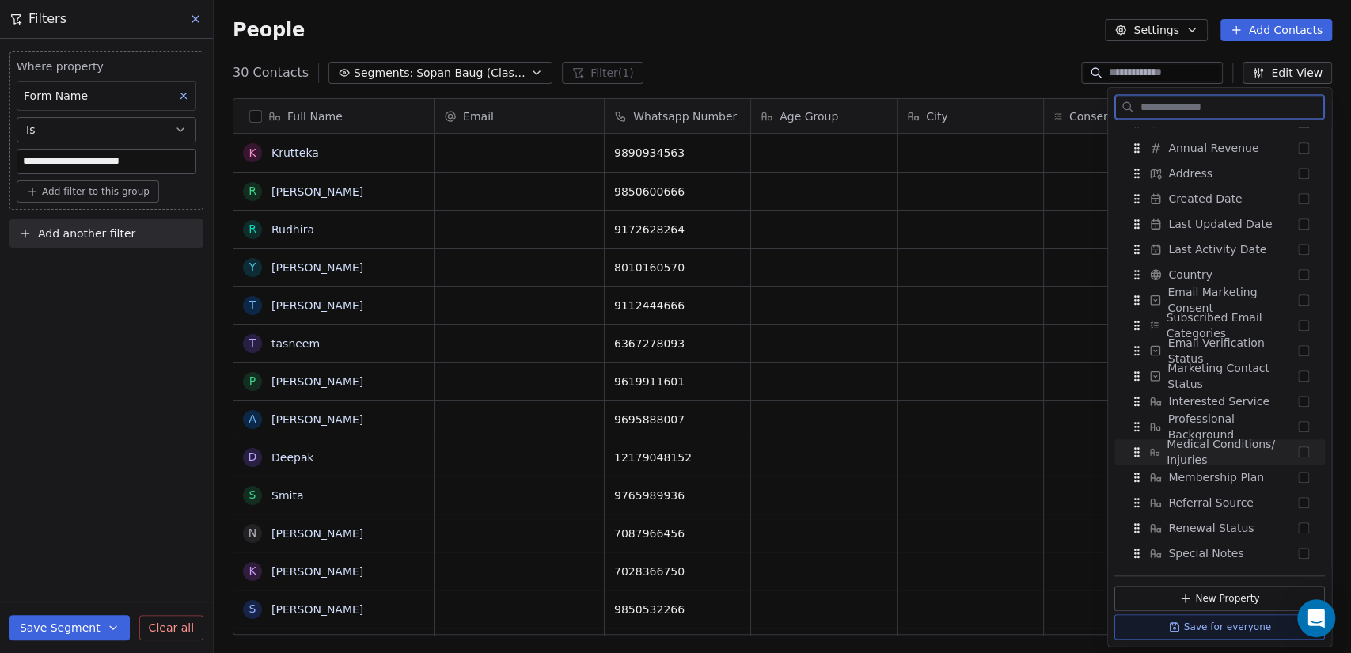
click at [1298, 453] on button "Suggestions" at bounding box center [1303, 452] width 11 height 11
click at [1298, 477] on button "Suggestions" at bounding box center [1303, 477] width 11 height 11
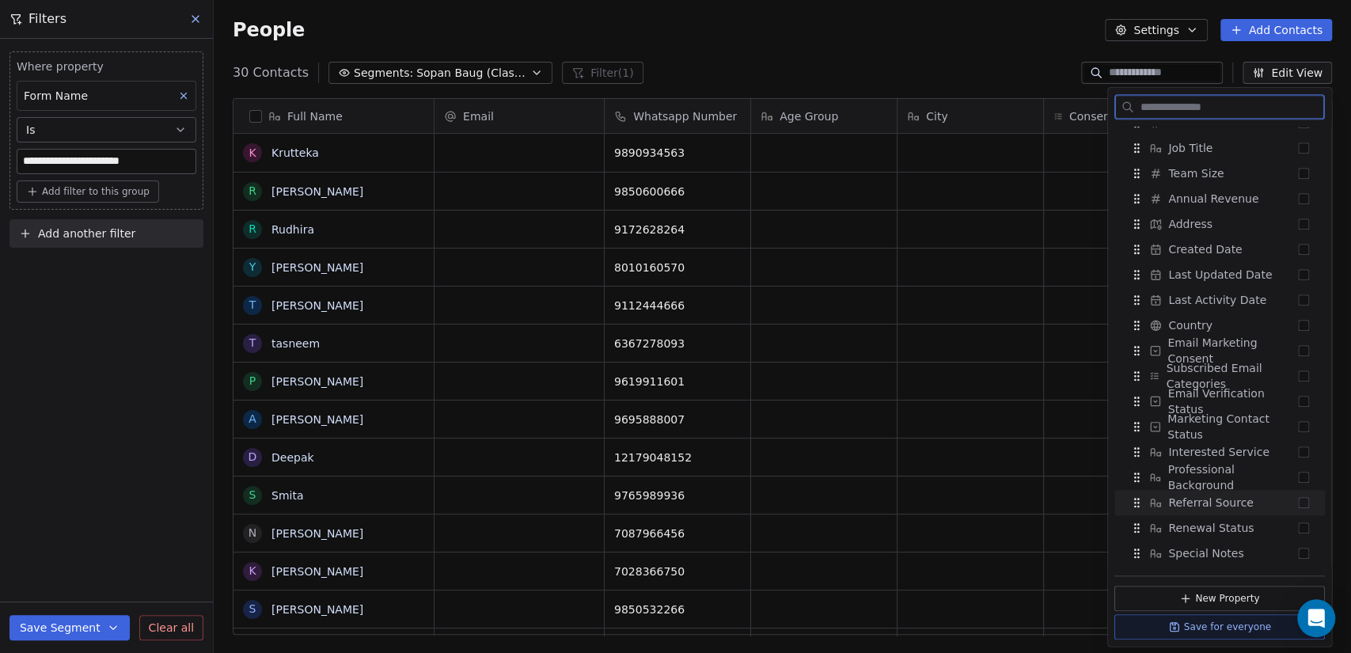
click at [1298, 500] on button "Suggestions" at bounding box center [1303, 502] width 11 height 11
click at [1294, 535] on div "Renewal Status" at bounding box center [1220, 527] width 198 height 25
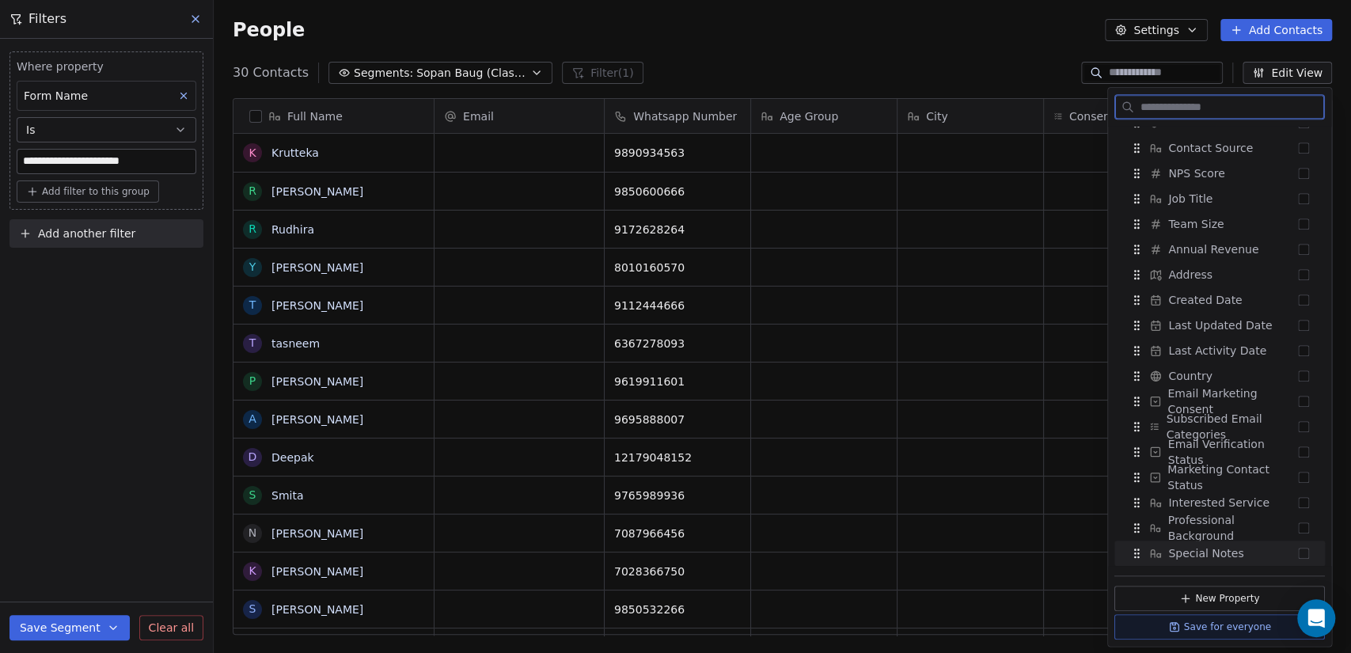
click at [1298, 554] on button "Suggestions" at bounding box center [1303, 553] width 11 height 11
click at [1240, 626] on button "Save for everyone" at bounding box center [1220, 626] width 211 height 25
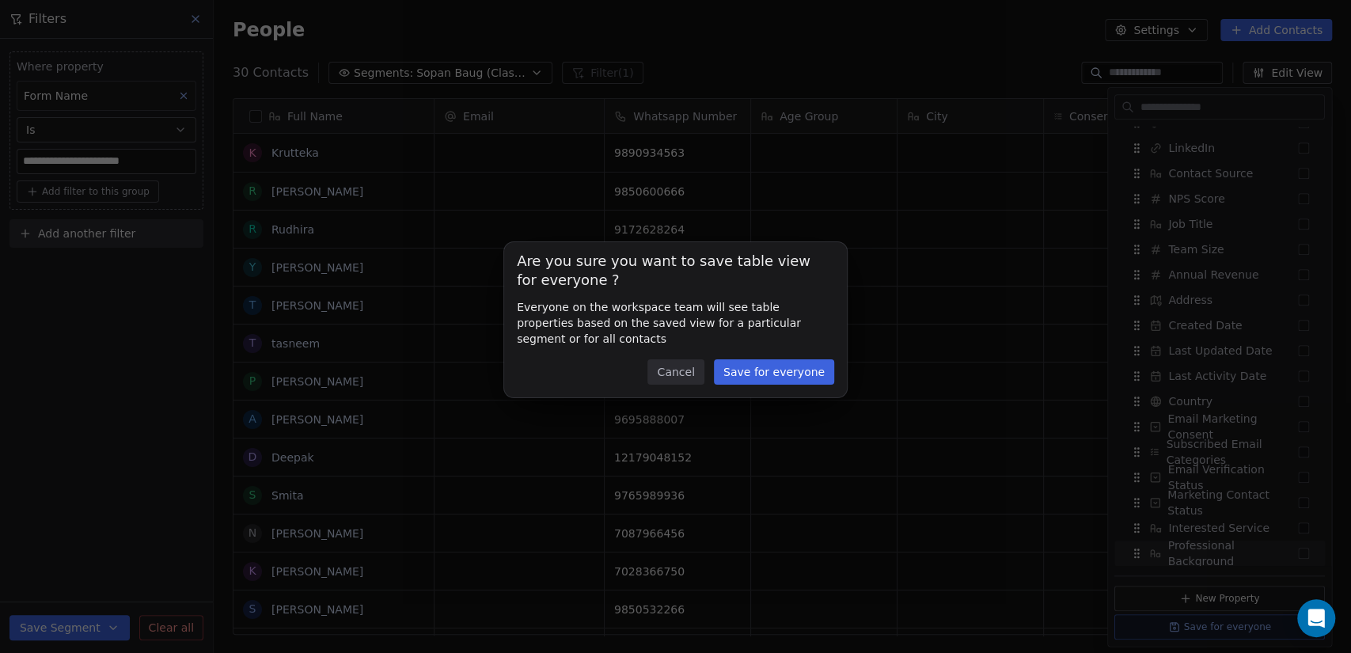
click at [786, 374] on button "Save for everyone" at bounding box center [774, 371] width 120 height 25
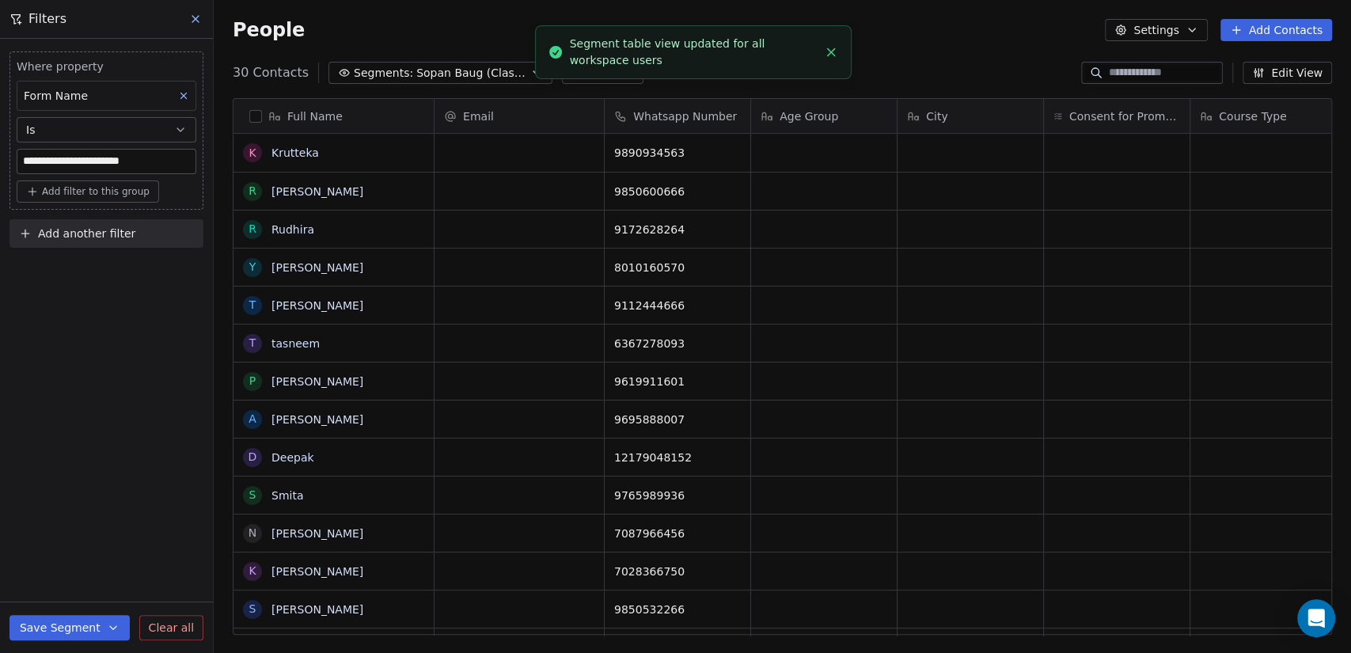
click at [832, 55] on icon "Close toast" at bounding box center [831, 52] width 14 height 14
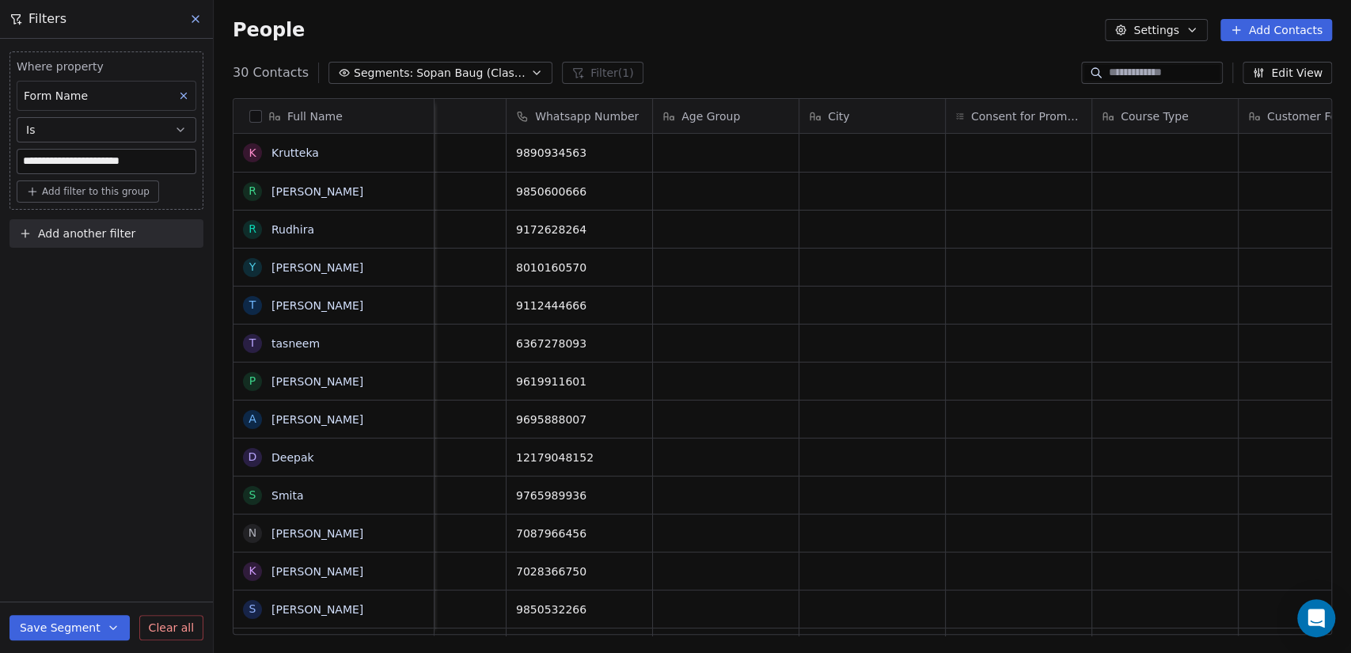
scroll to position [0, 0]
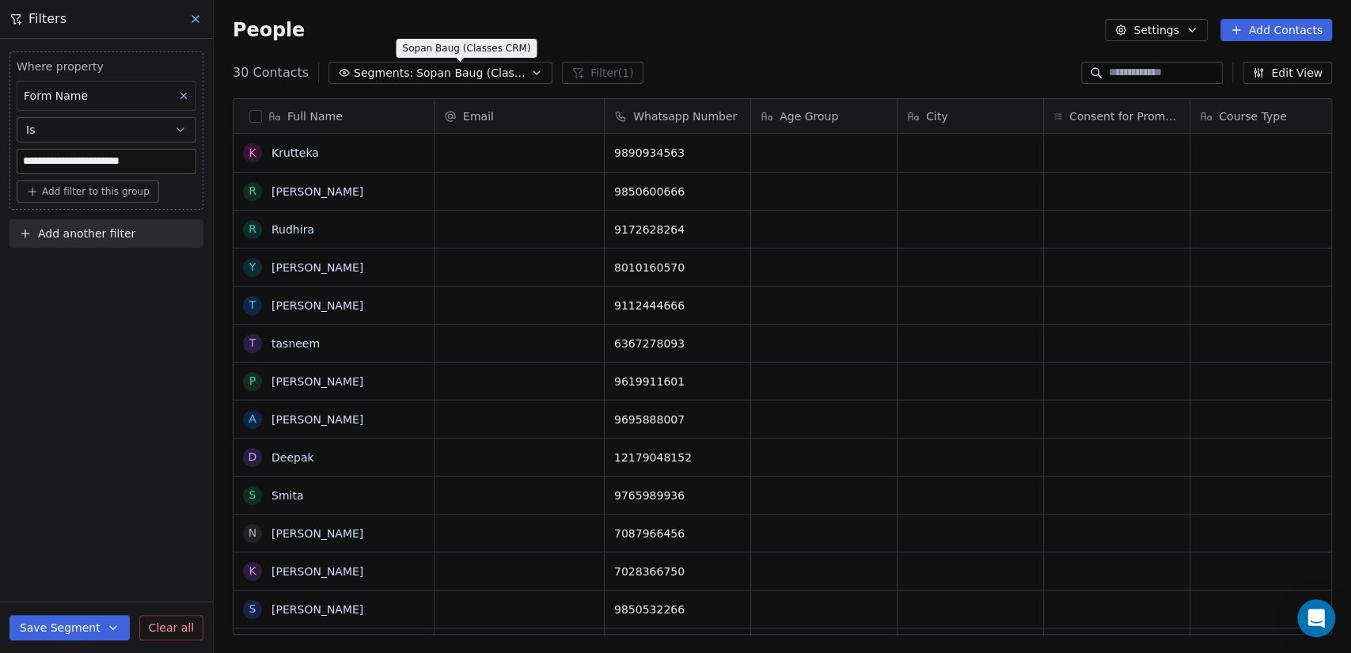
click at [416, 65] on span "Sopan Baug (Classes CRM)" at bounding box center [471, 73] width 111 height 17
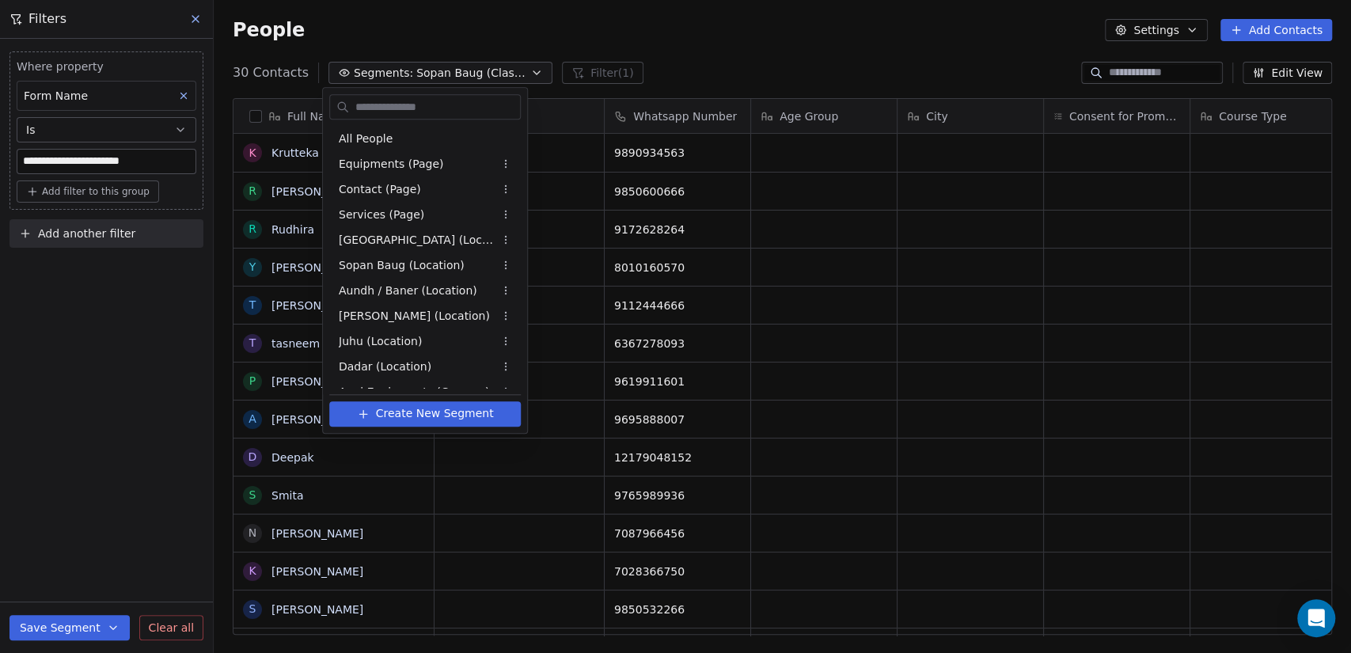
scroll to position [169, 0]
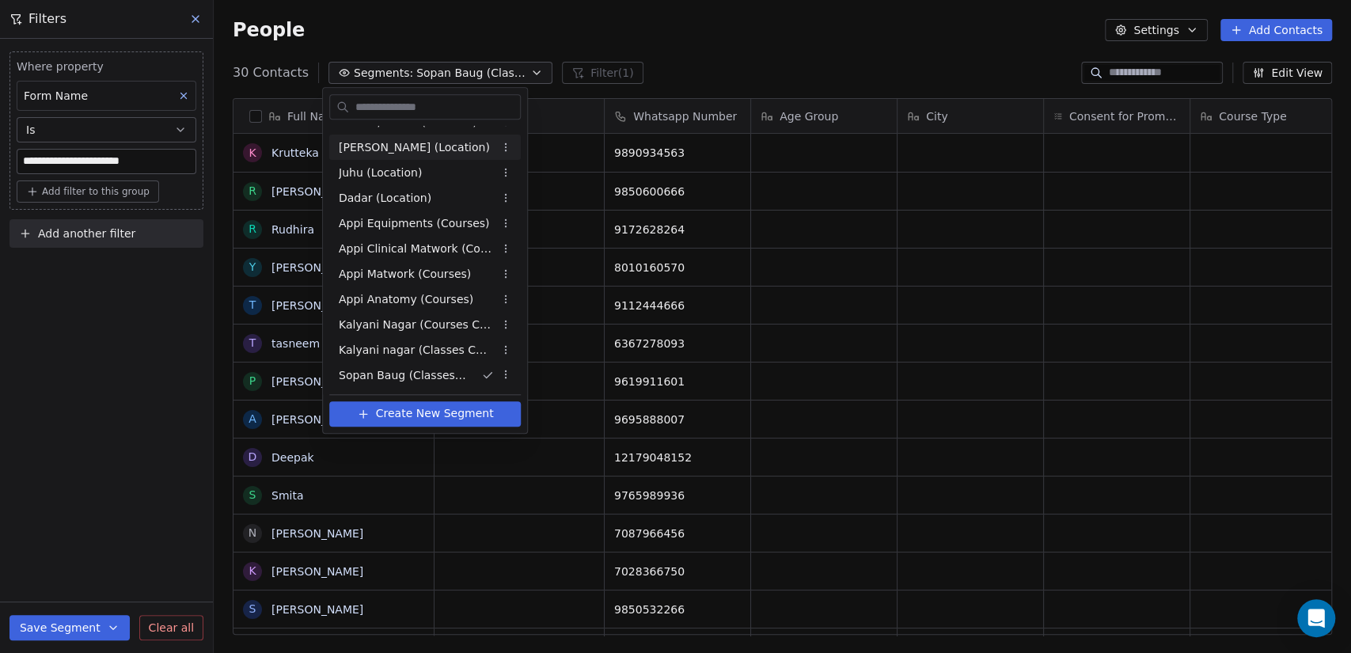
click at [424, 150] on span "[PERSON_NAME] (Location)" at bounding box center [414, 147] width 151 height 17
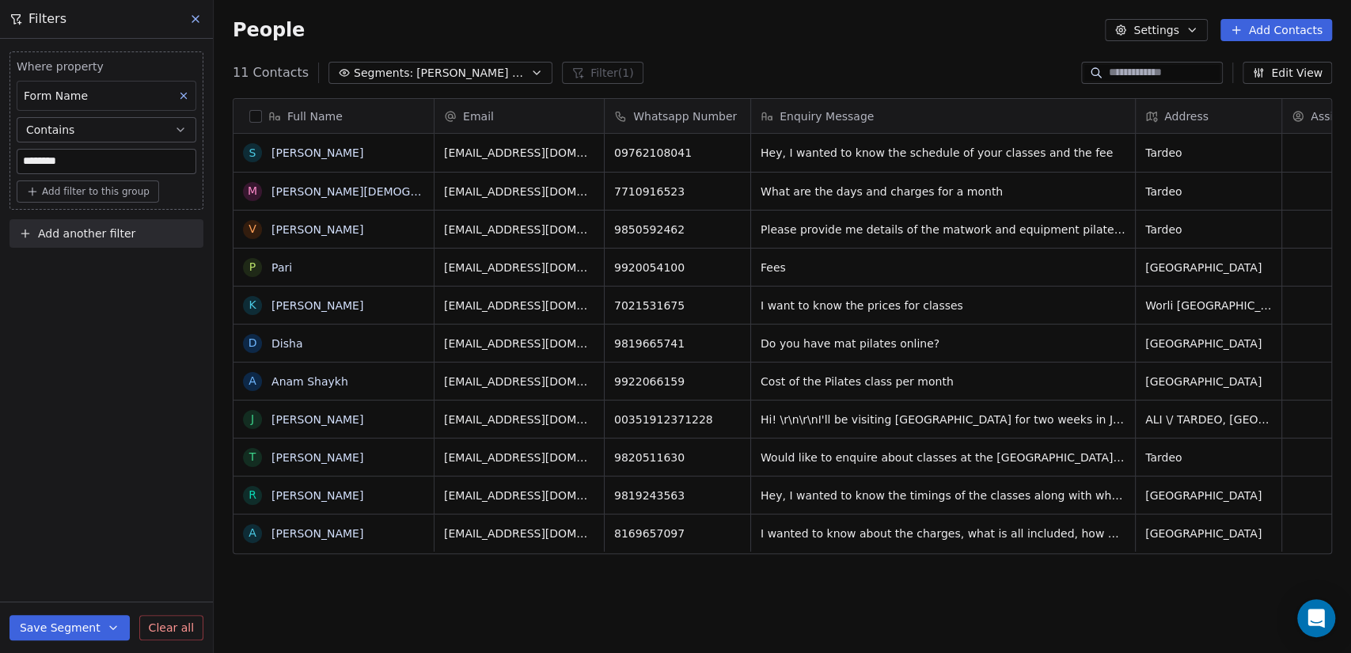
scroll to position [561, 1124]
click at [424, 67] on span "[PERSON_NAME] (Location)" at bounding box center [471, 73] width 111 height 17
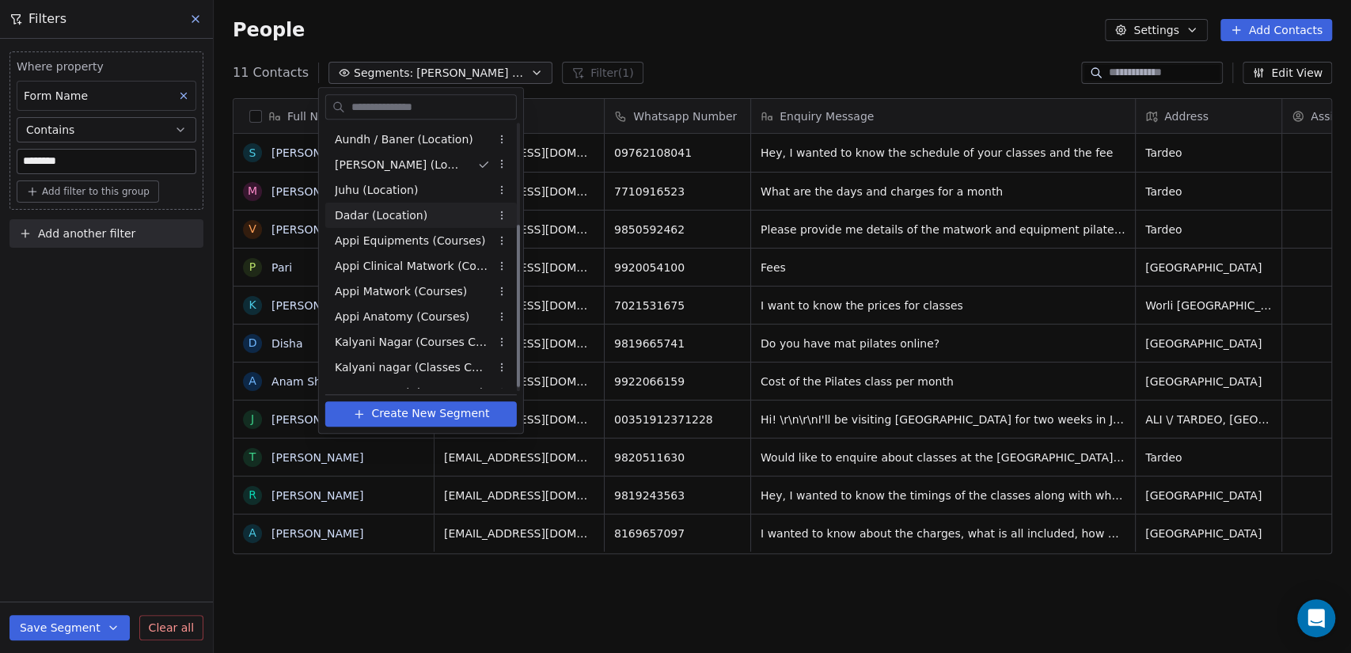
scroll to position [169, 0]
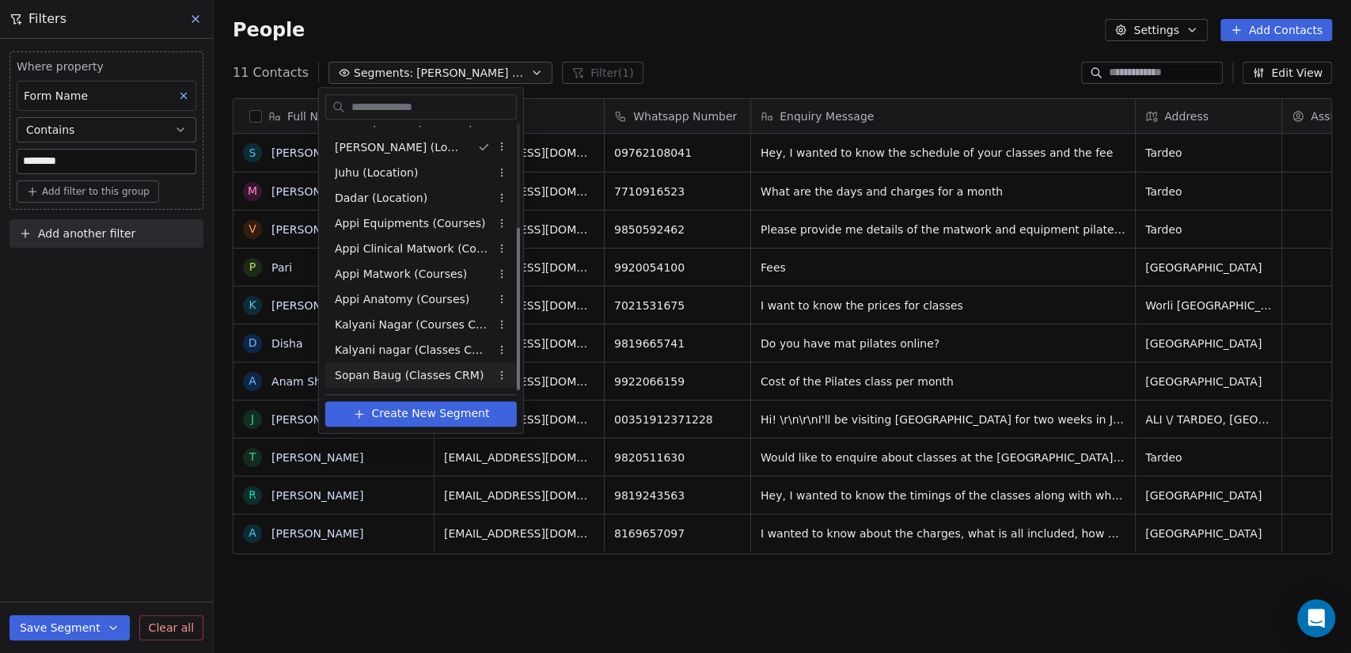
click at [454, 378] on span "Sopan Baug (Classes CRM)" at bounding box center [409, 375] width 149 height 17
type input "**********"
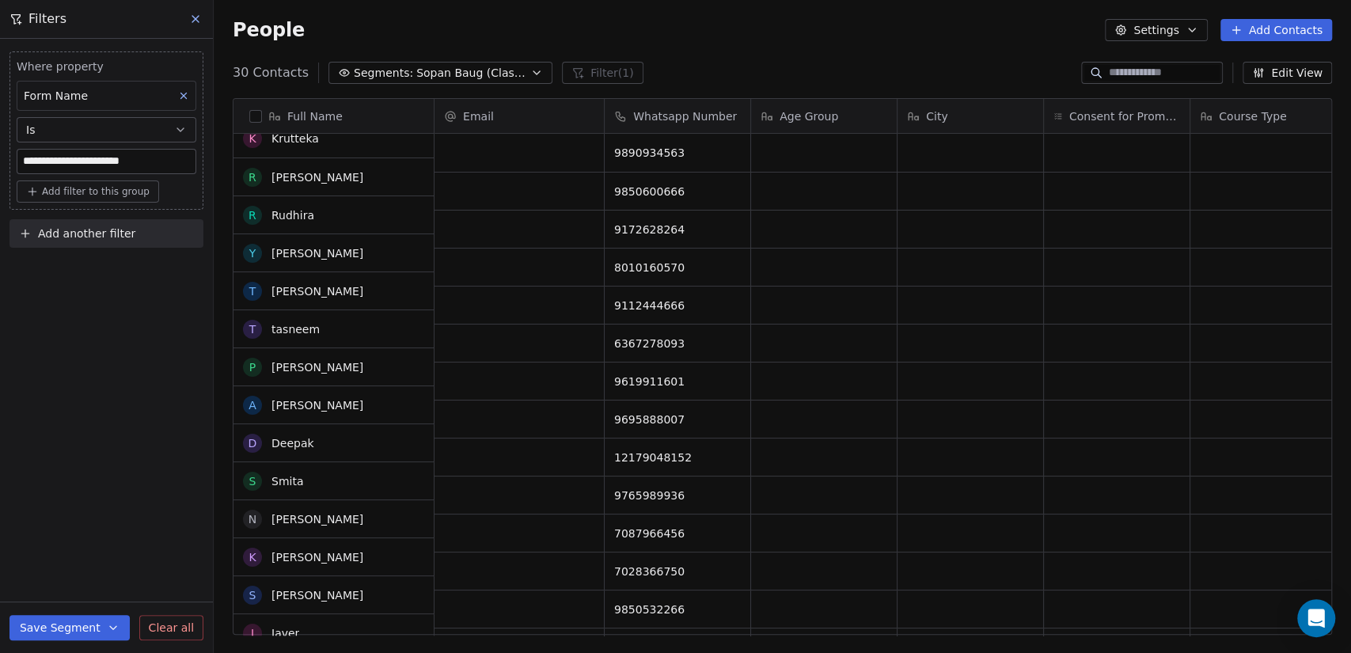
scroll to position [0, 0]
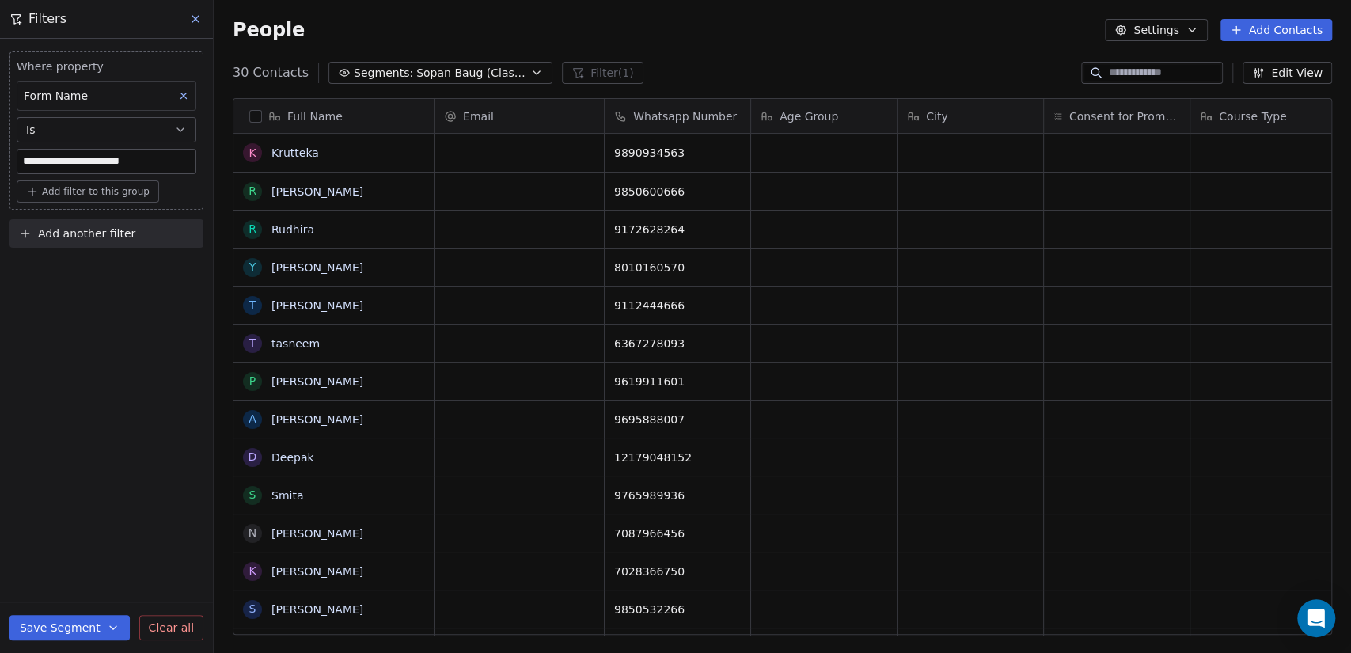
click at [1278, 78] on button "Edit View" at bounding box center [1287, 73] width 89 height 22
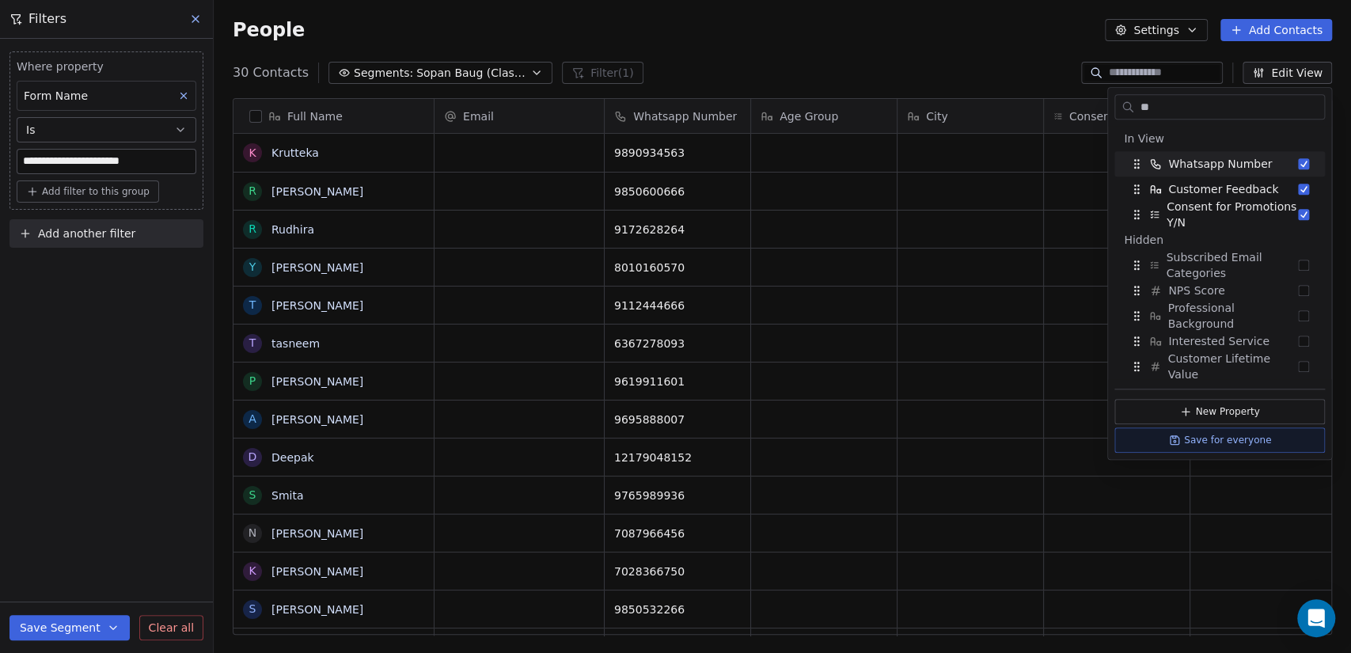
type input "*"
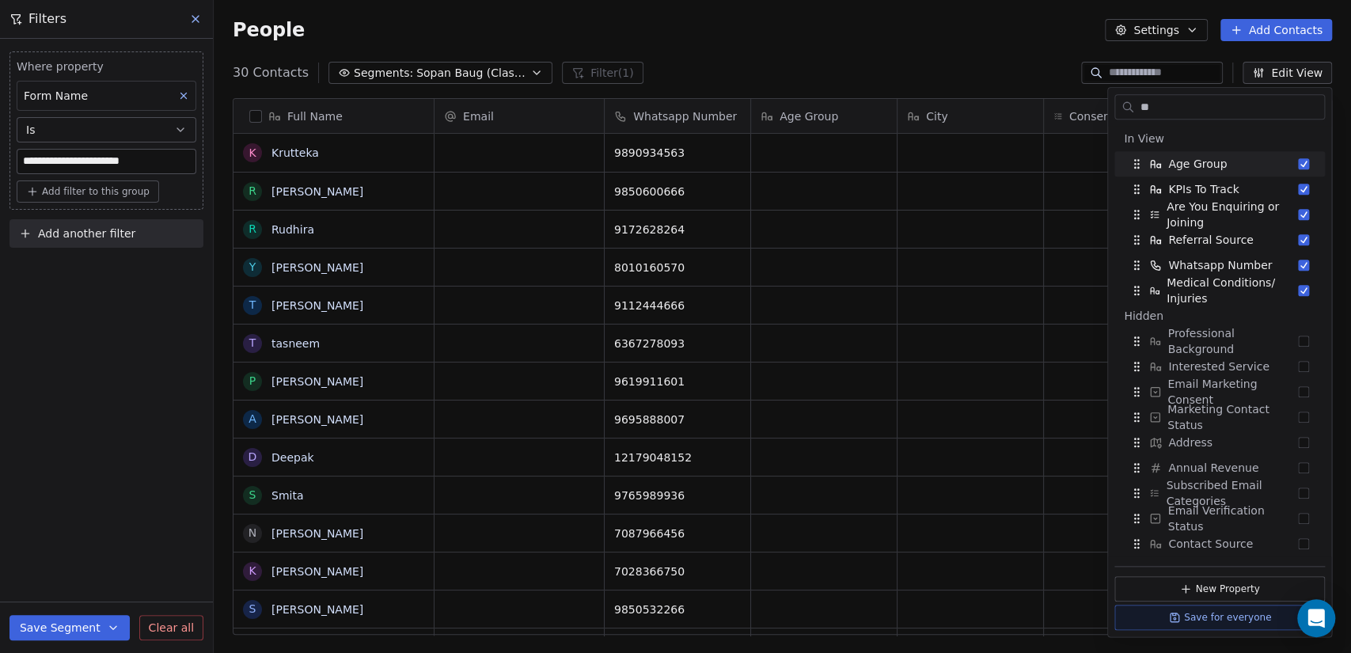
type input "*"
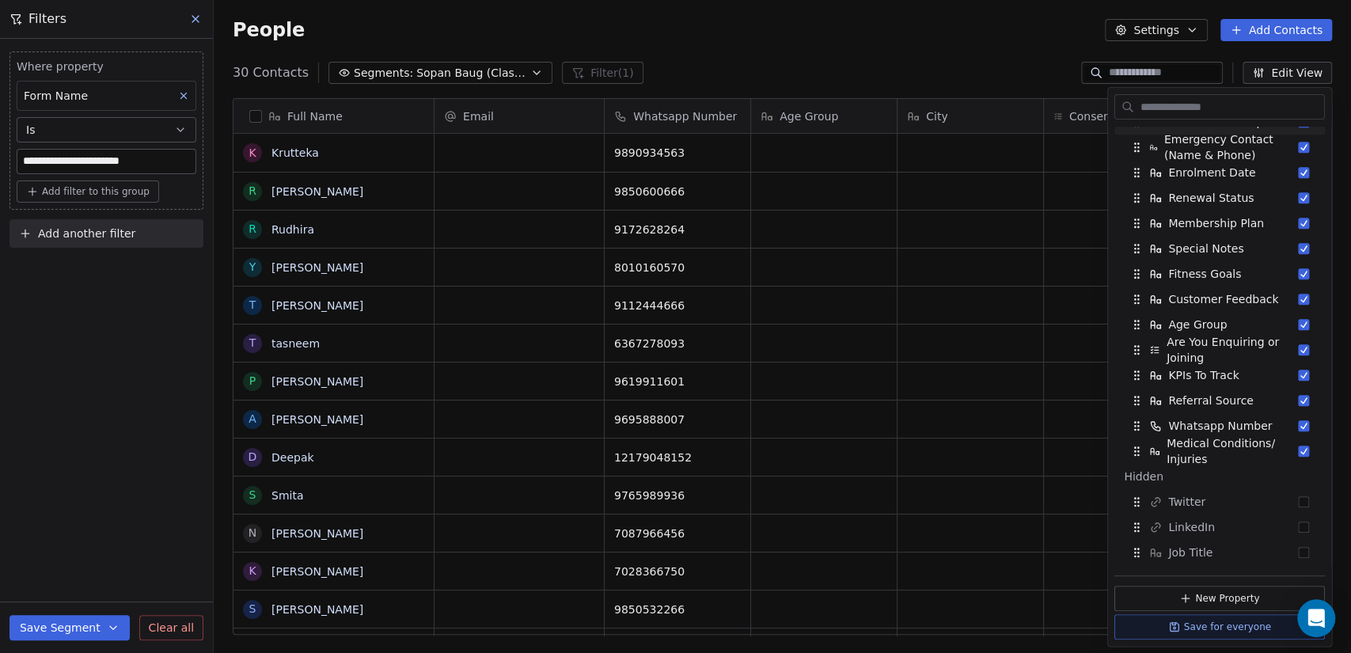
scroll to position [264, 0]
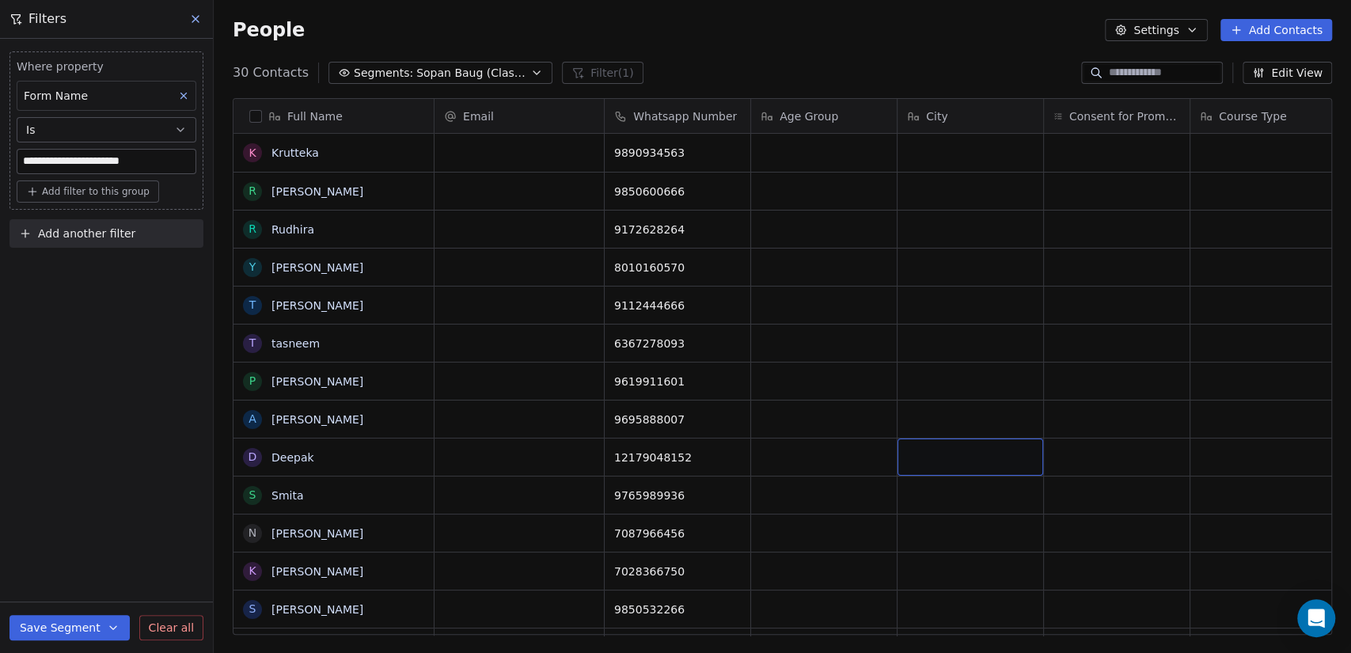
click at [1265, 74] on icon "button" at bounding box center [1258, 73] width 13 height 13
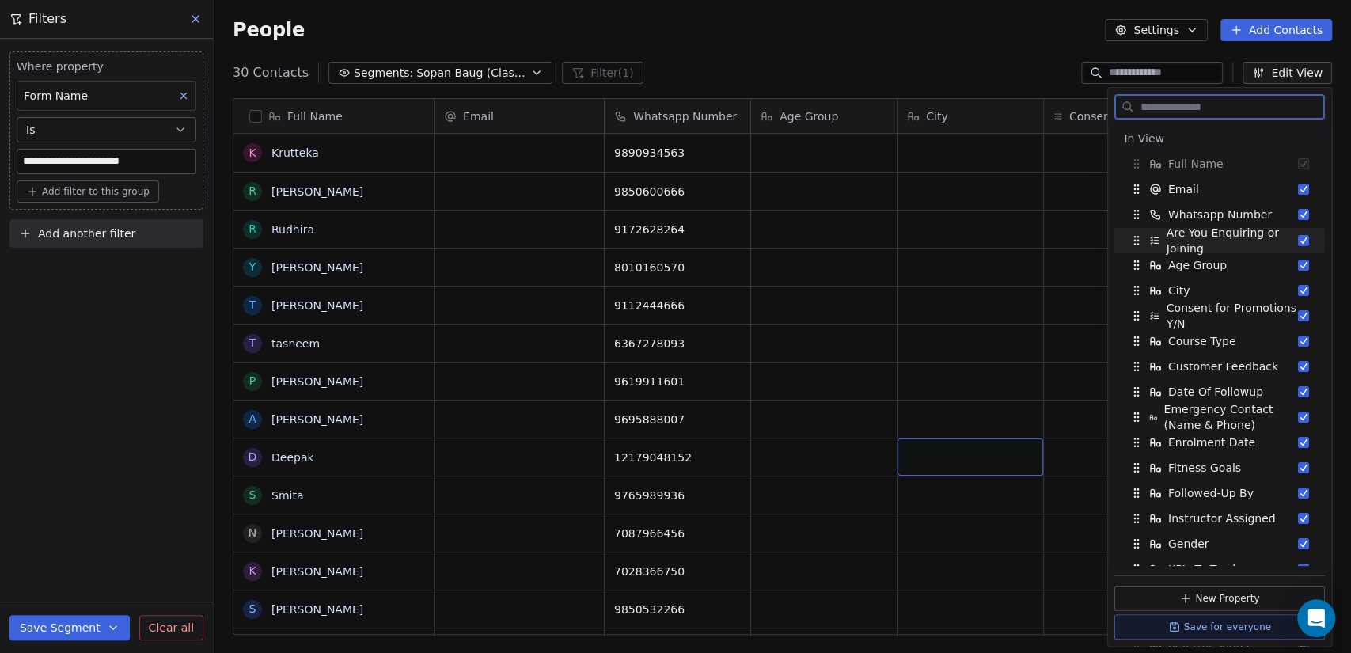
drag, startPoint x: 1137, startPoint y: 366, endPoint x: 1138, endPoint y: 239, distance: 126.7
click at [1137, 239] on icon "Suggestions" at bounding box center [1137, 240] width 13 height 13
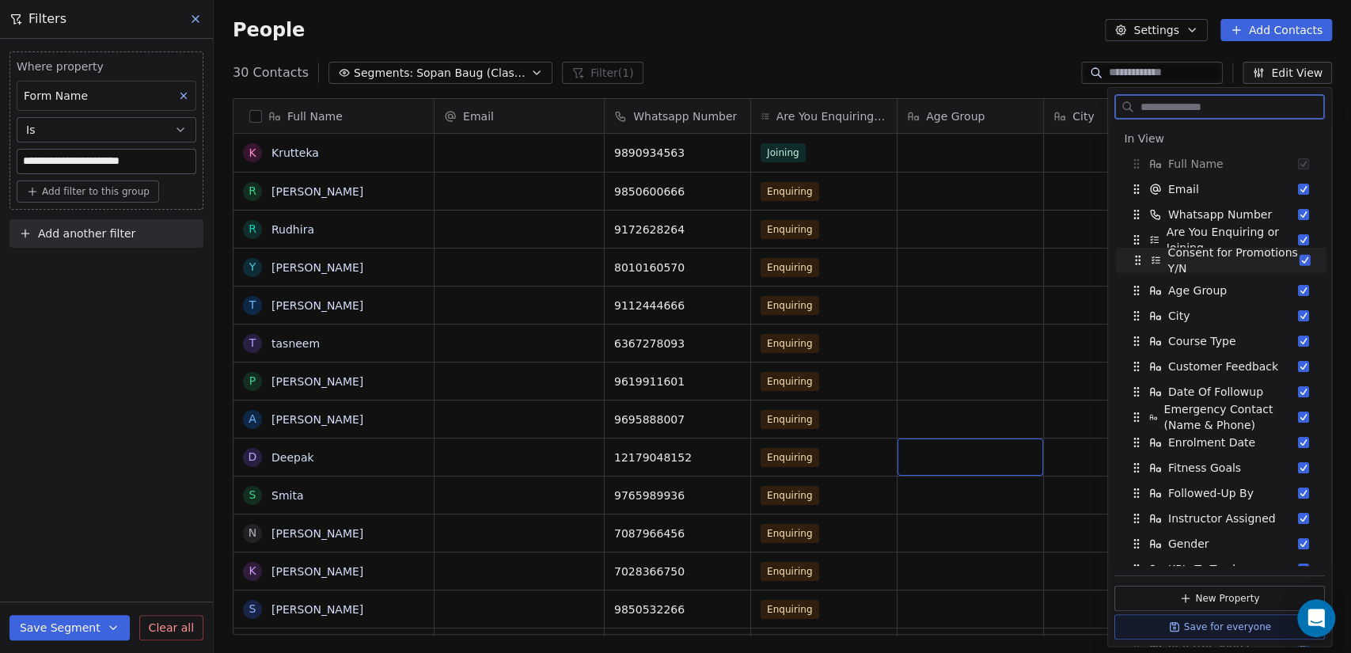
drag, startPoint x: 1140, startPoint y: 314, endPoint x: 1141, endPoint y: 258, distance: 55.4
click at [1141, 258] on icon "Suggestions" at bounding box center [1138, 260] width 13 height 13
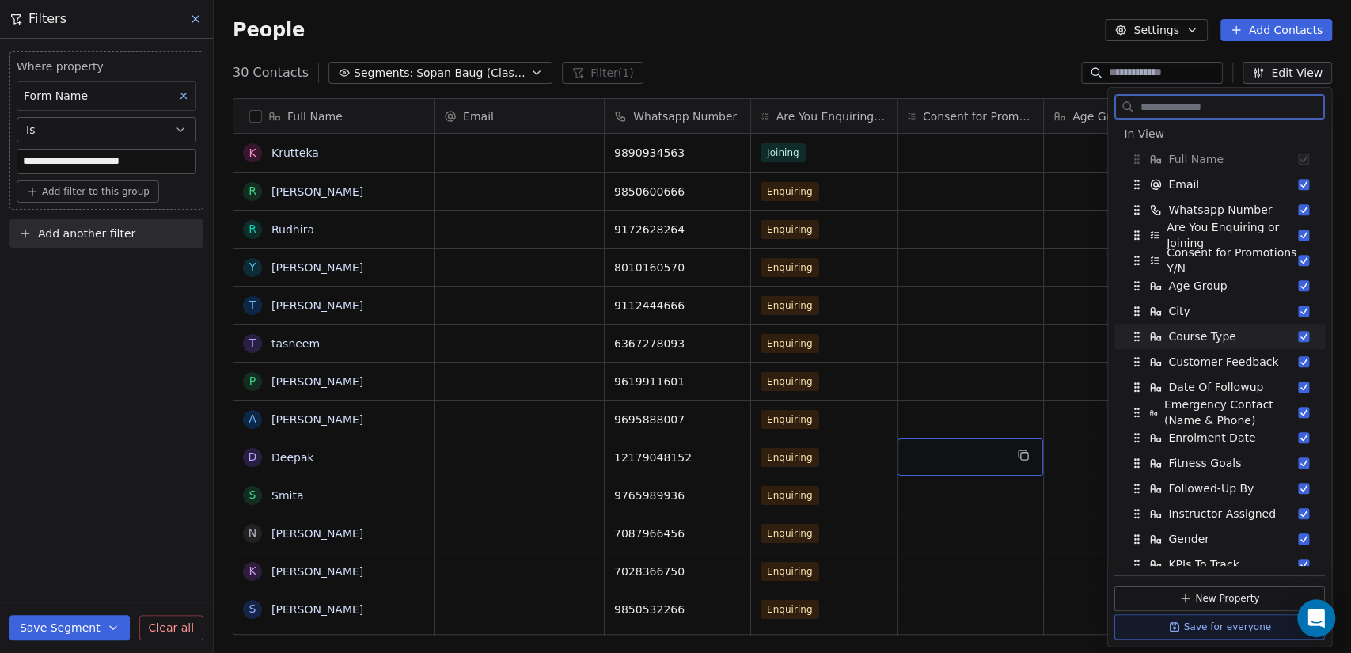
scroll to position [0, 0]
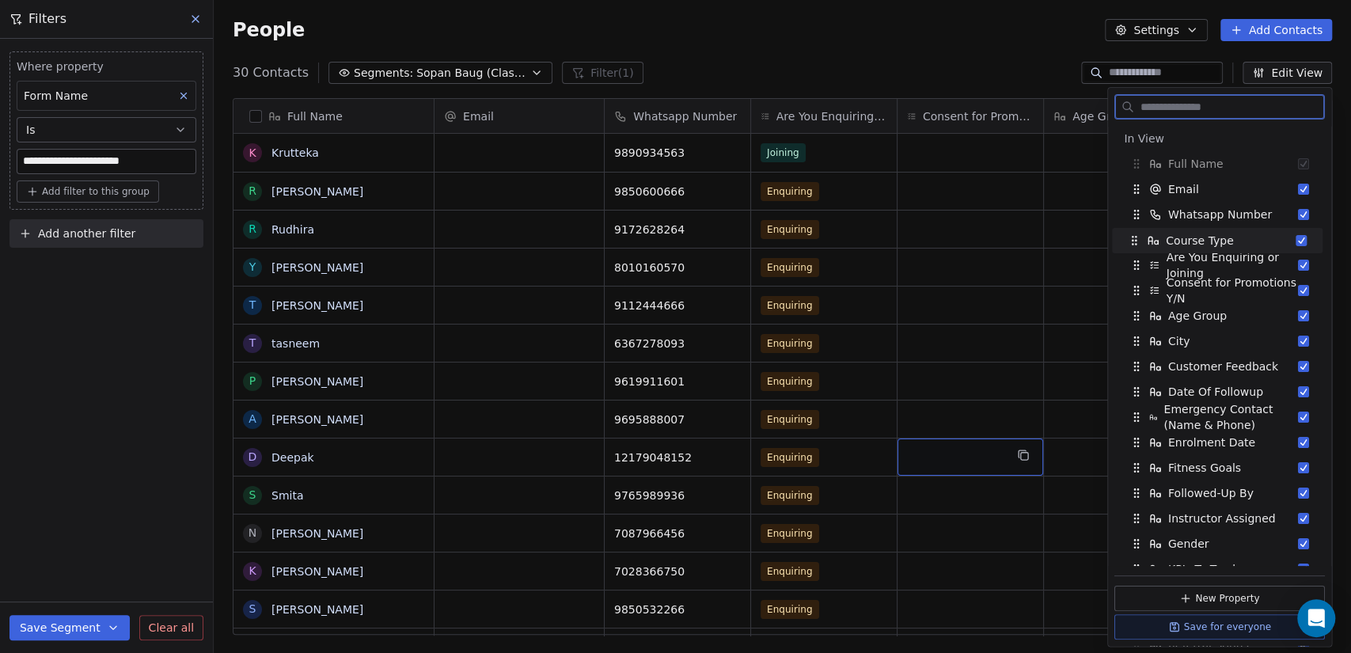
drag, startPoint x: 1139, startPoint y: 340, endPoint x: 1137, endPoint y: 239, distance: 100.6
click at [1137, 239] on icon "Suggestions" at bounding box center [1134, 240] width 13 height 13
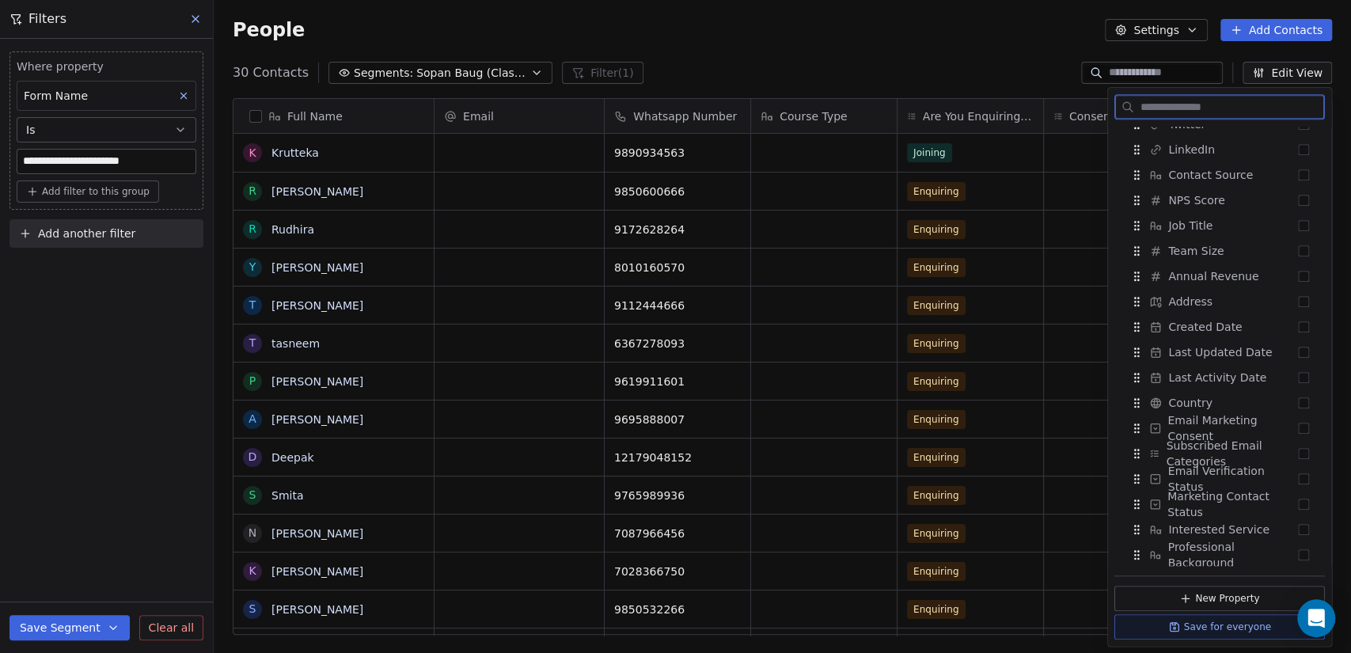
scroll to position [903, 0]
click at [1298, 532] on button "Suggestions" at bounding box center [1303, 528] width 11 height 11
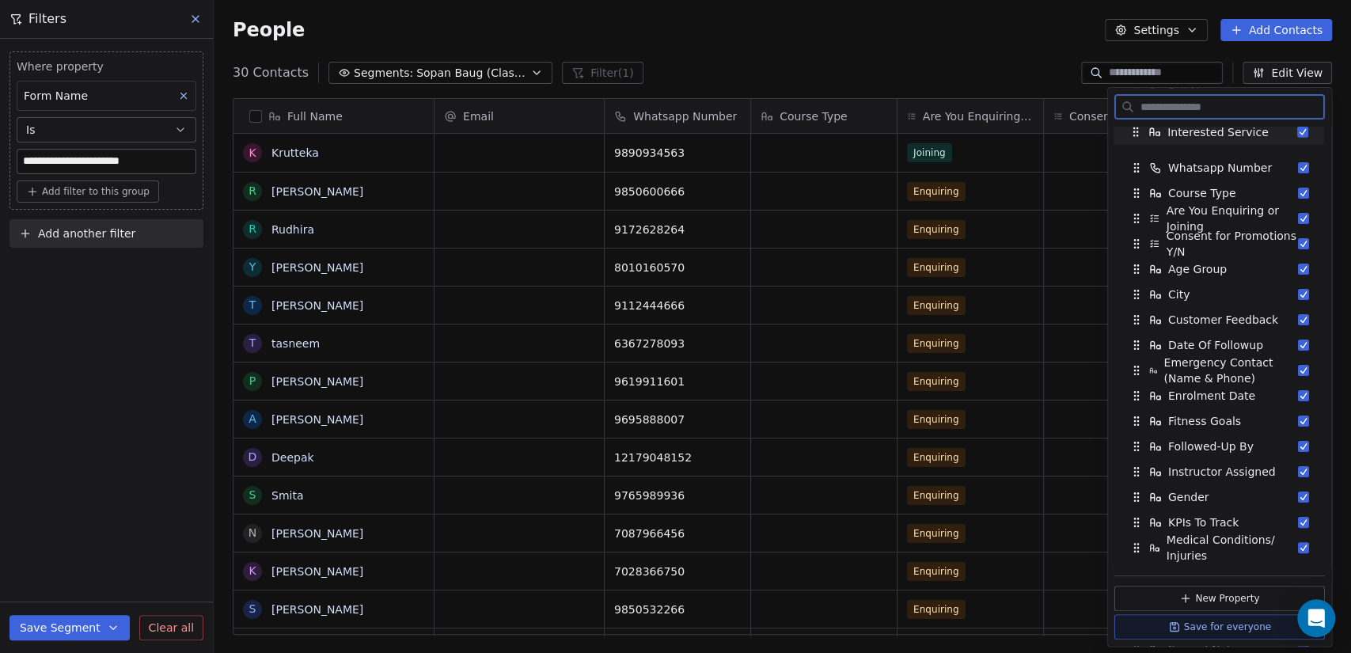
scroll to position [0, 0]
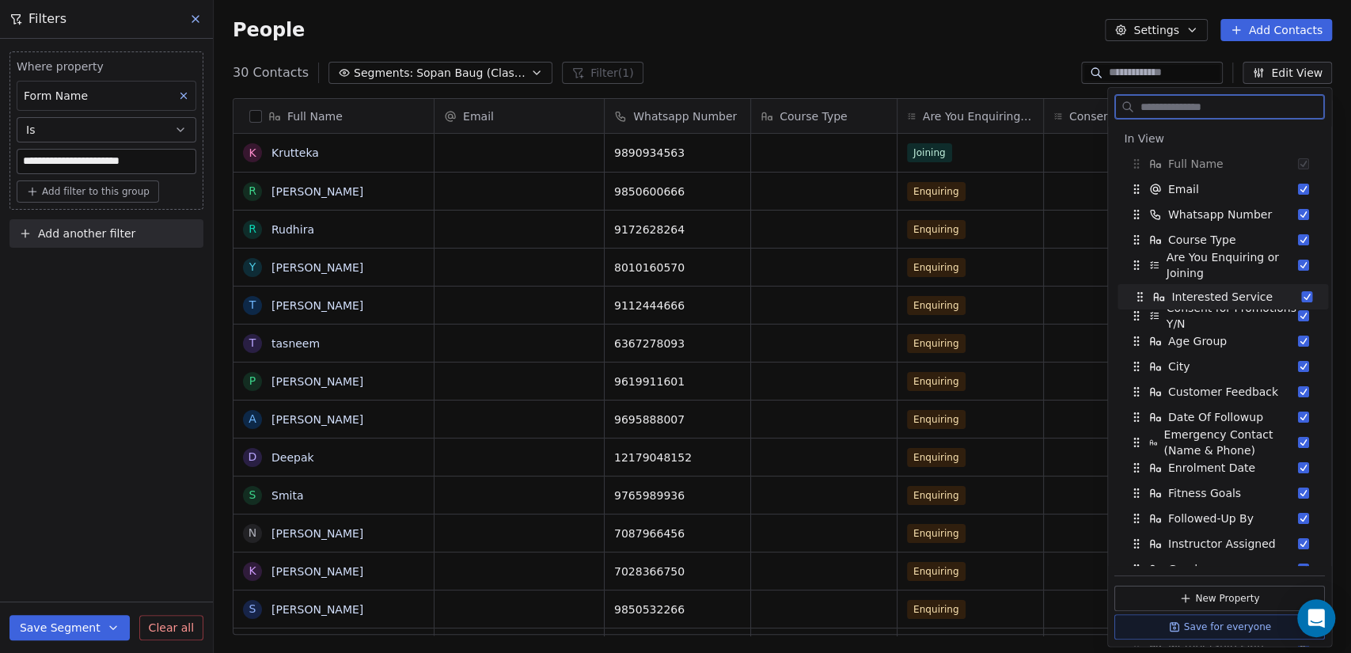
drag, startPoint x: 1140, startPoint y: 458, endPoint x: 1143, endPoint y: 297, distance: 160.7
click at [1143, 297] on icon "Suggestions" at bounding box center [1141, 297] width 13 height 13
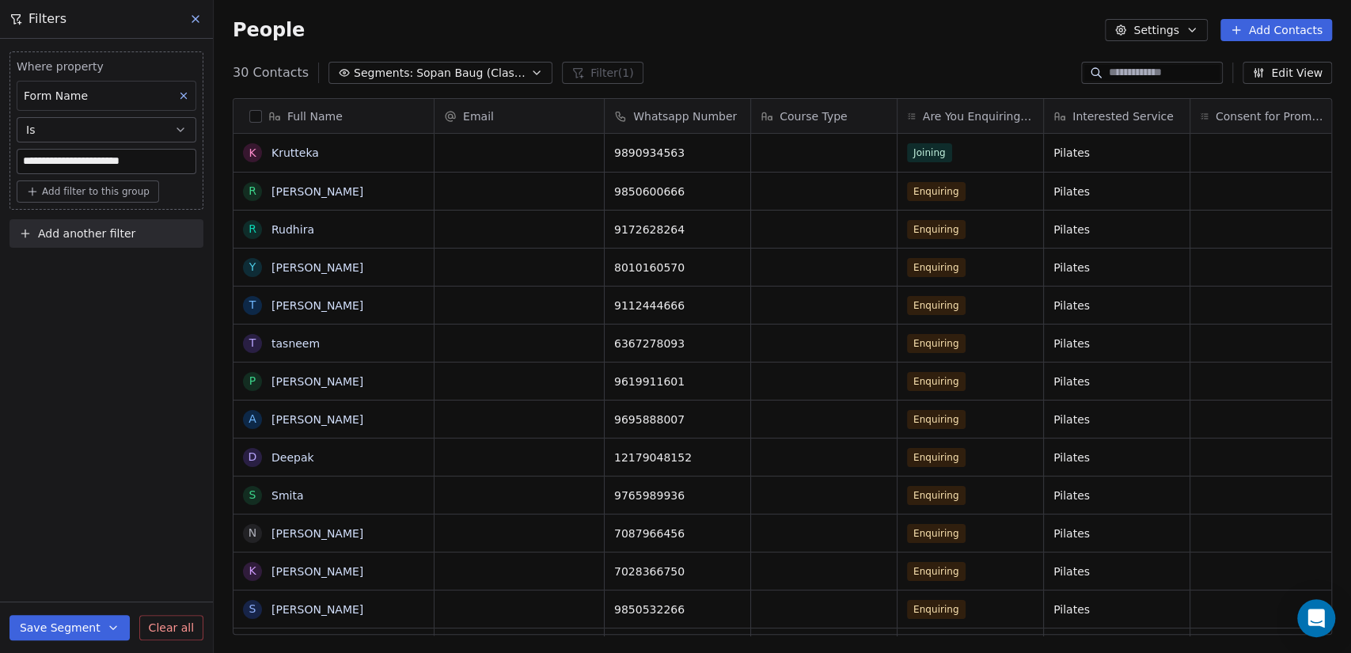
click at [1289, 77] on button "Edit View" at bounding box center [1287, 73] width 89 height 22
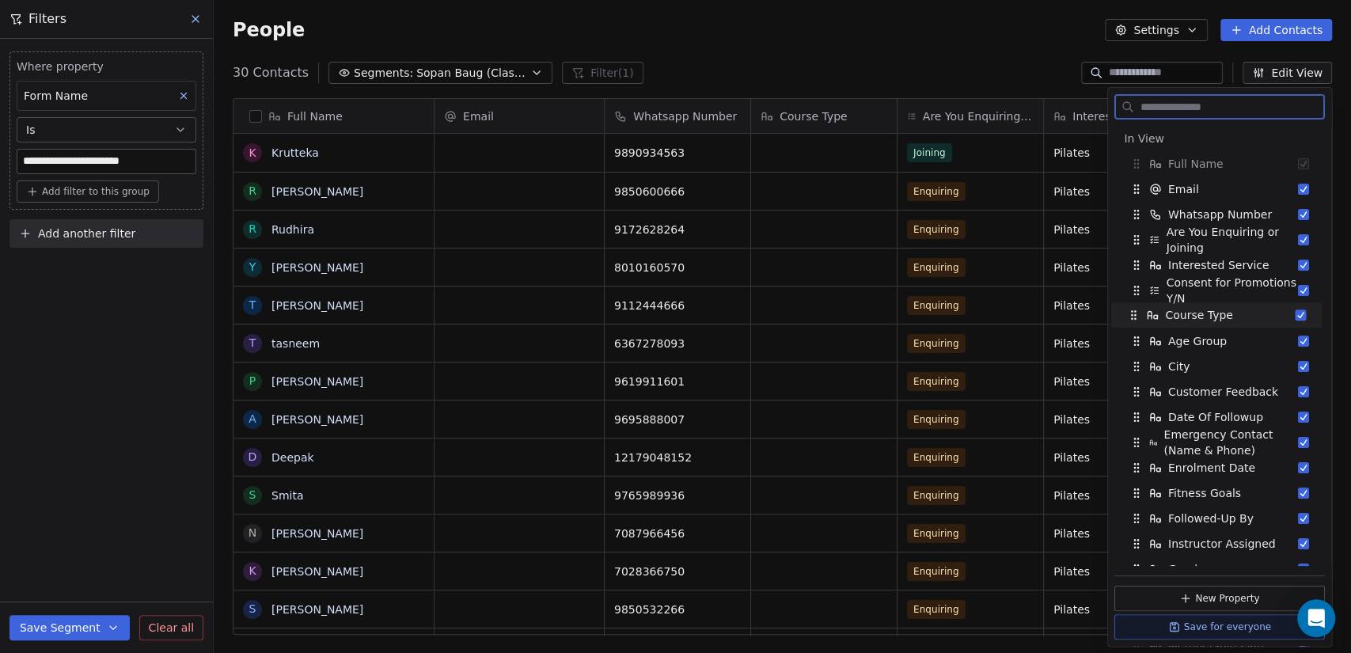
drag, startPoint x: 1138, startPoint y: 241, endPoint x: 1135, endPoint y: 316, distance: 75.3
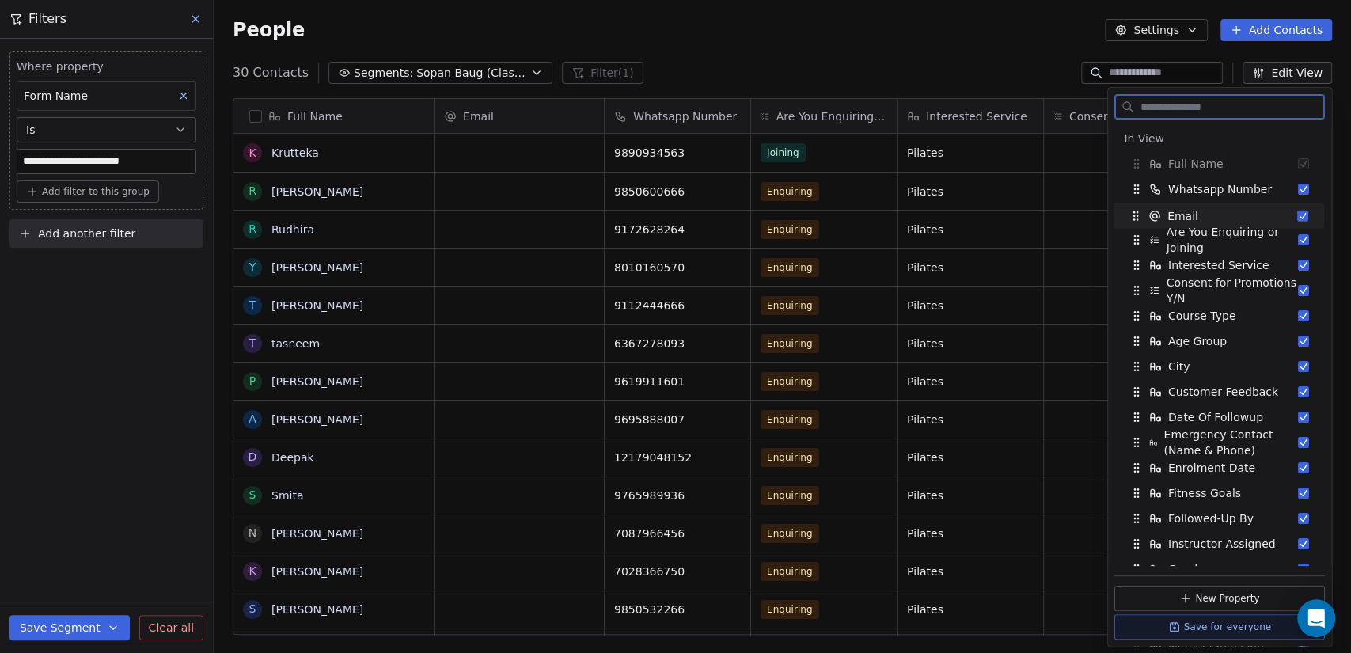
drag, startPoint x: 1136, startPoint y: 188, endPoint x: 1135, endPoint y: 215, distance: 26.9
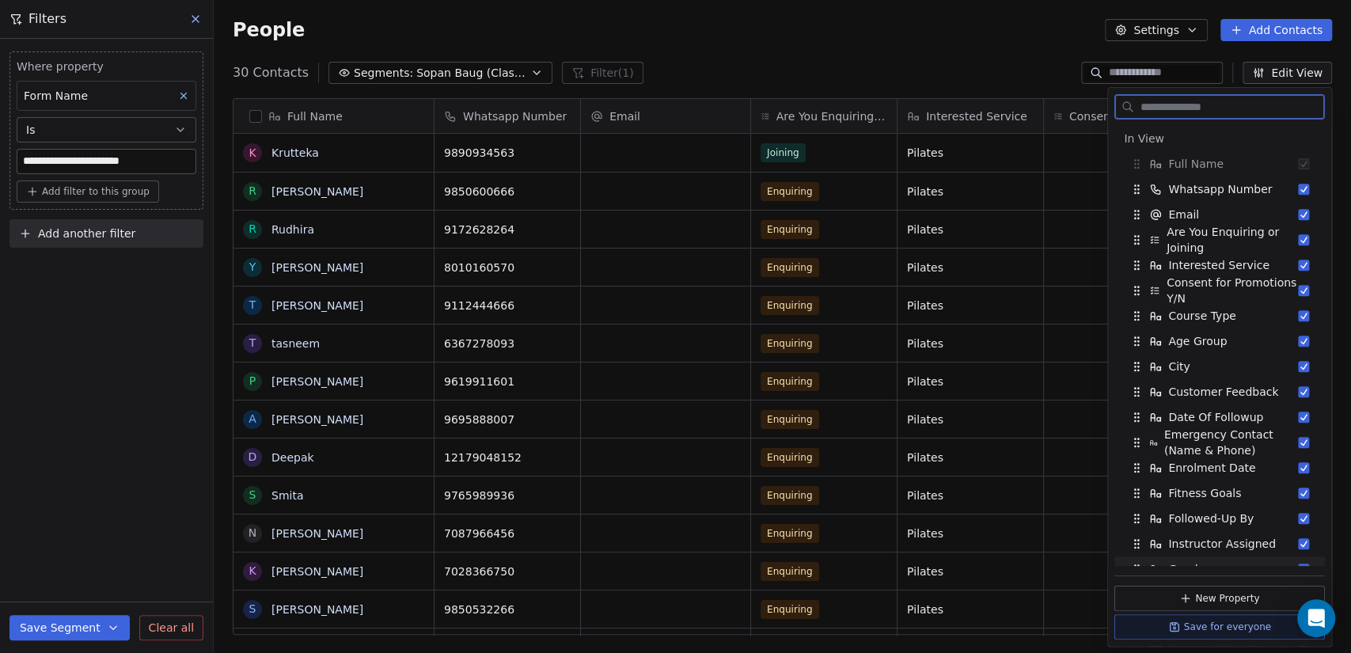
click at [1214, 626] on button "Save for everyone" at bounding box center [1220, 626] width 211 height 25
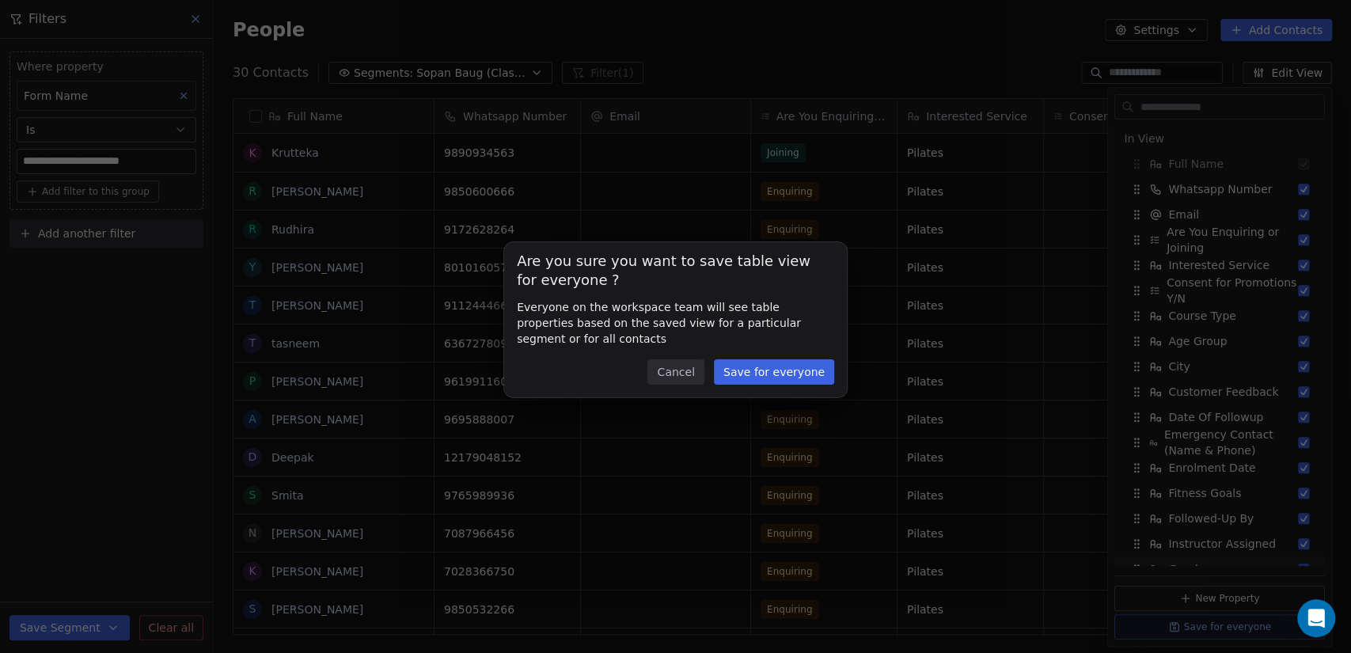
click at [770, 378] on button "Save for everyone" at bounding box center [774, 371] width 120 height 25
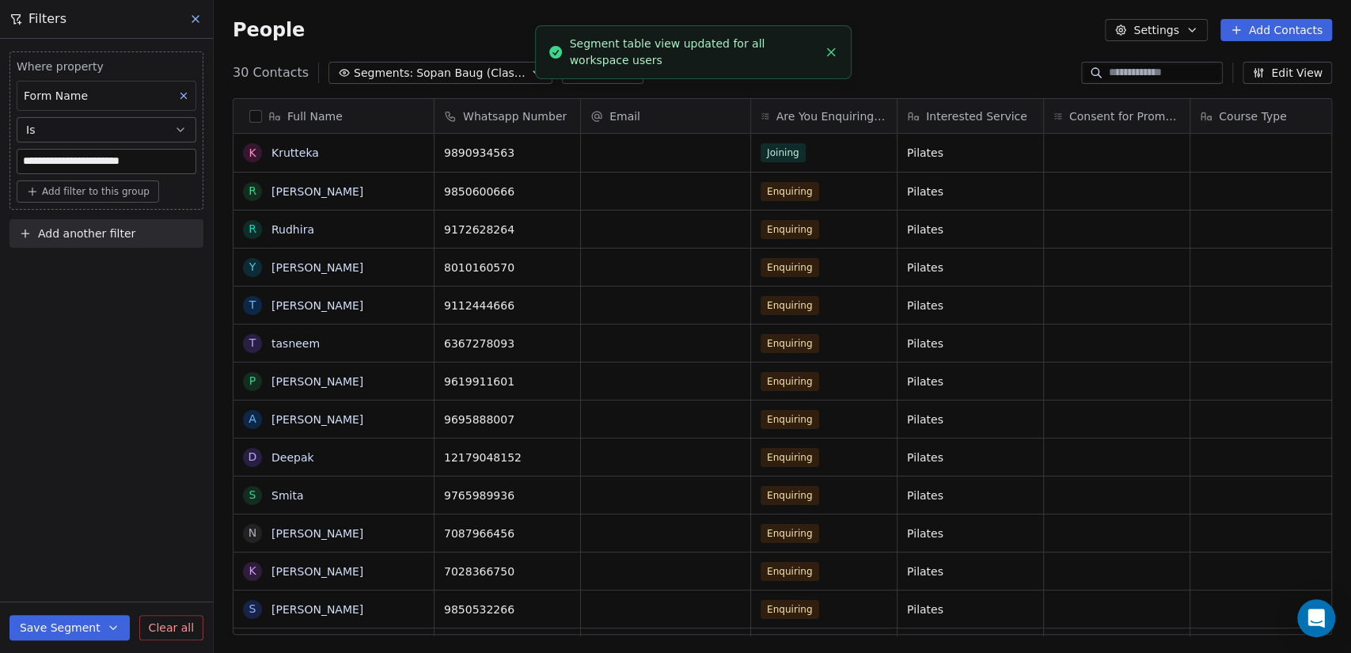
click at [192, 24] on icon at bounding box center [195, 19] width 13 height 13
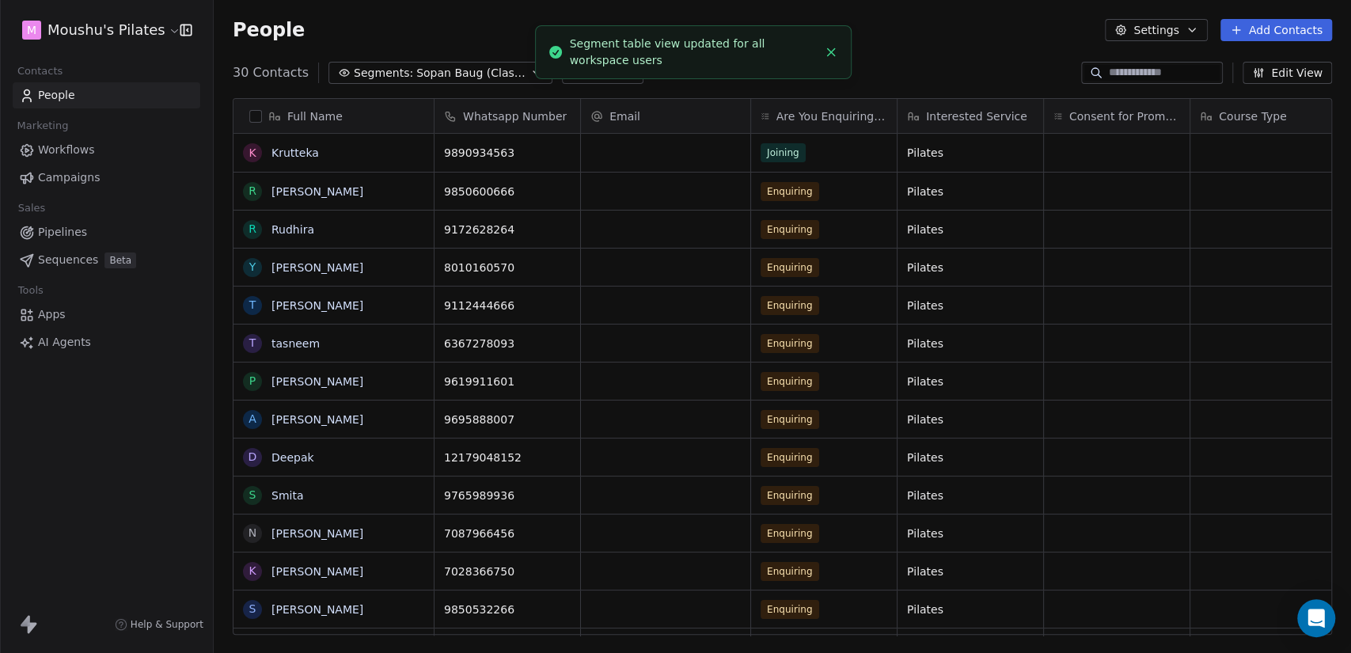
click at [830, 55] on icon "Close toast" at bounding box center [831, 52] width 14 height 14
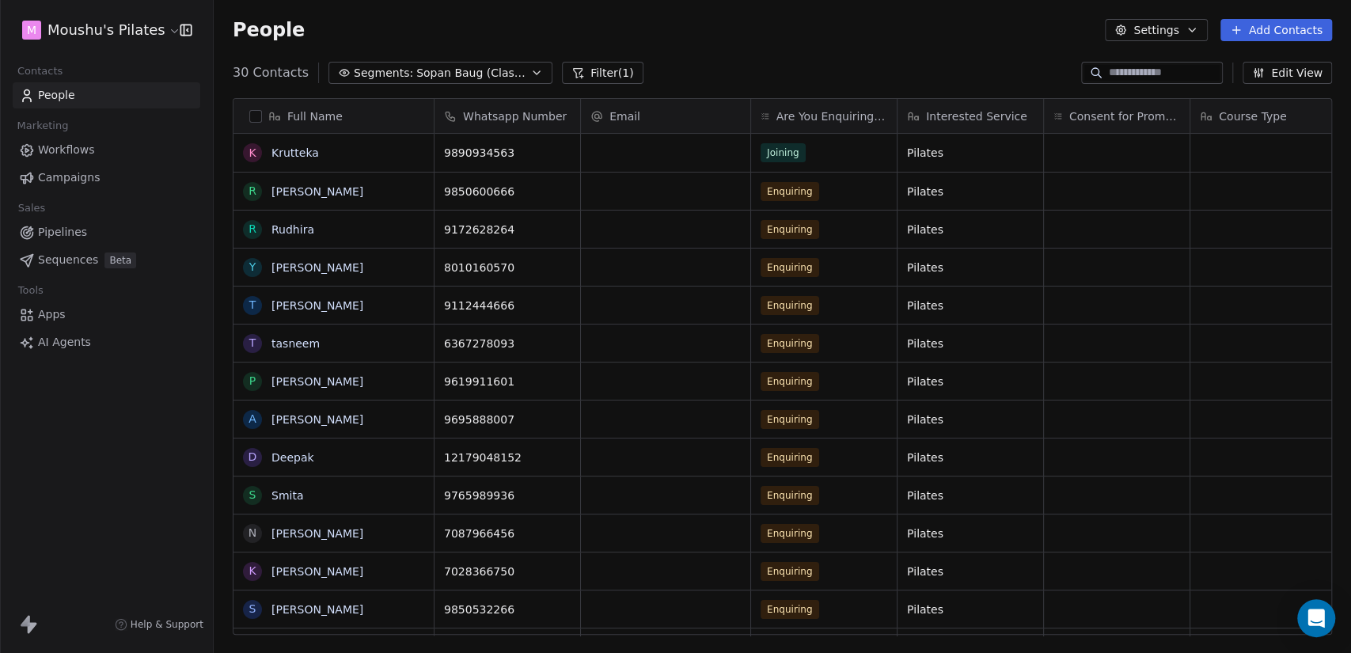
click at [902, 50] on div "People Settings Add Contacts" at bounding box center [783, 30] width 1138 height 60
click at [465, 65] on span "Sopan Baug (Classes CRM)" at bounding box center [471, 73] width 111 height 17
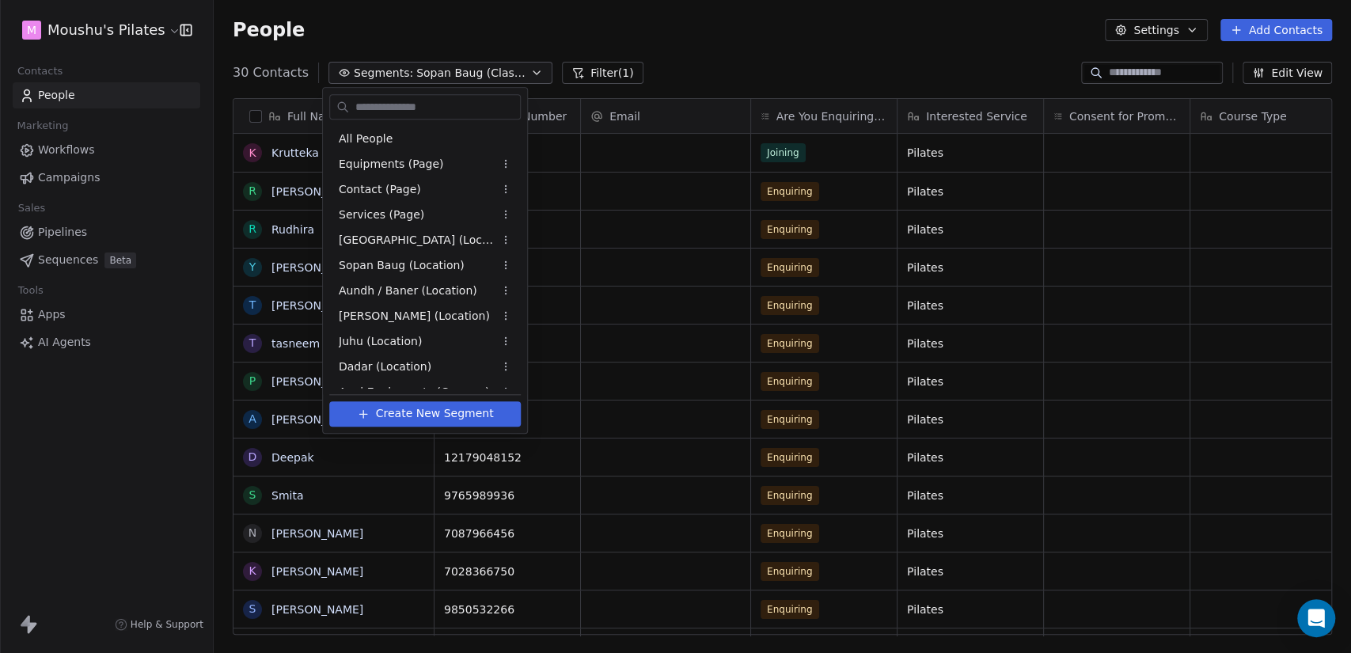
scroll to position [169, 0]
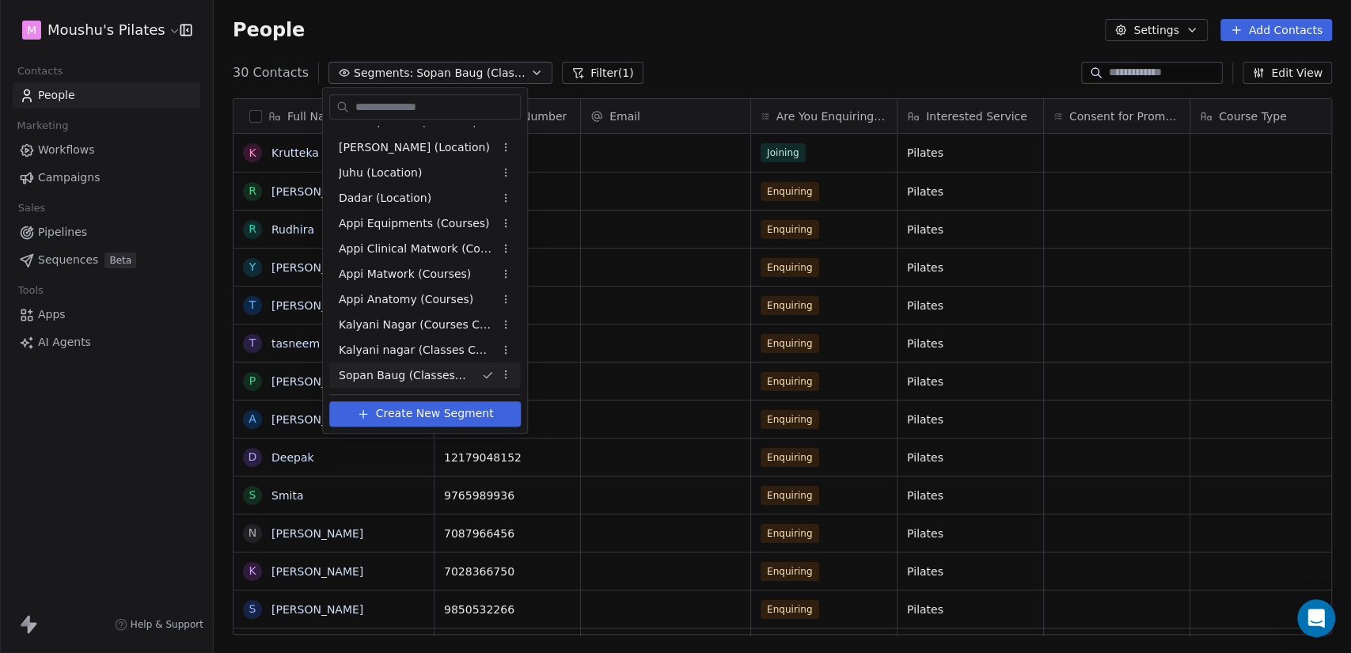
click at [606, 448] on html "M Moushu's Pilates Contacts People Marketing Workflows Campaigns Sales Pipeline…" at bounding box center [675, 326] width 1351 height 653
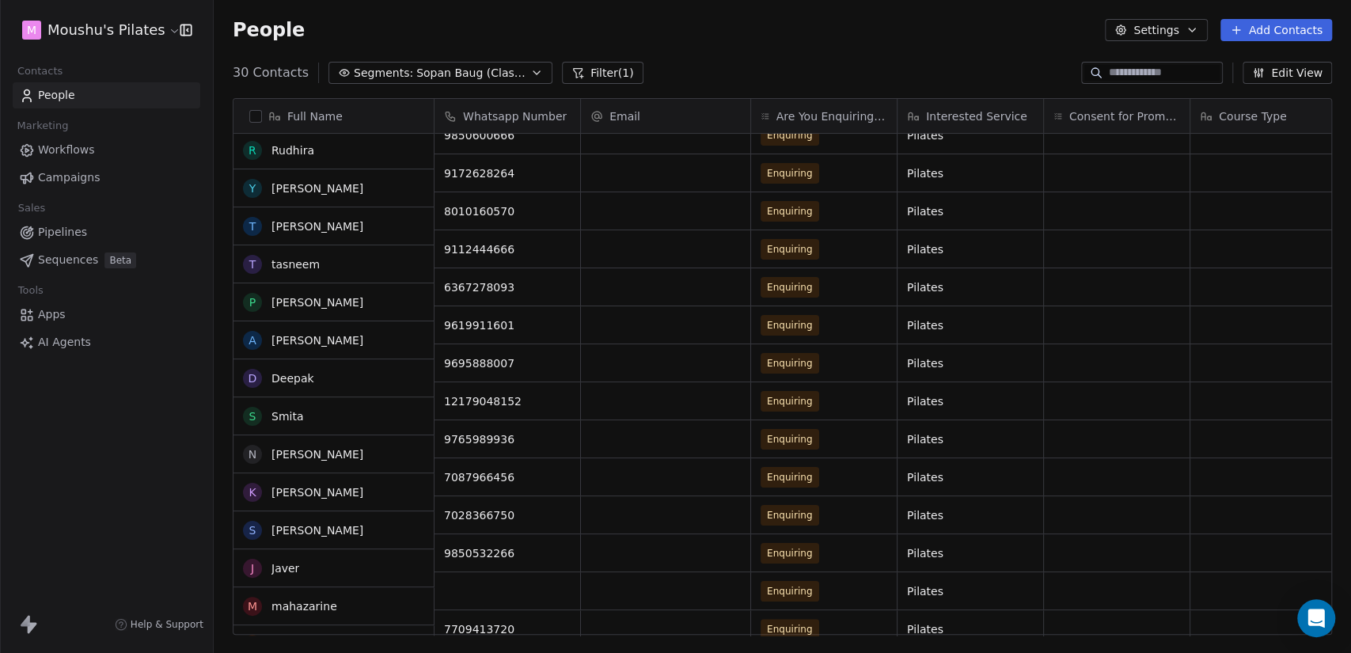
scroll to position [0, 0]
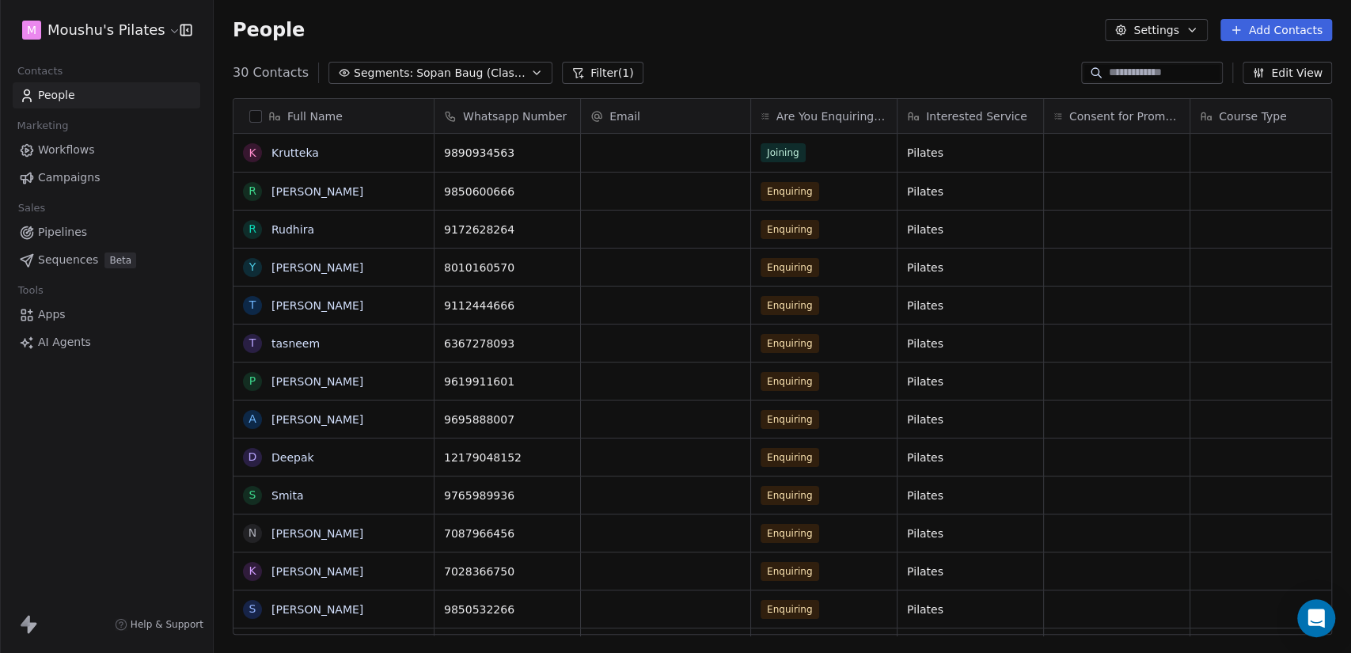
click at [698, 52] on div "People Settings Add Contacts" at bounding box center [783, 30] width 1138 height 60
click at [401, 77] on button "Segments: Sopan Baug (Classes CRM)" at bounding box center [441, 73] width 224 height 22
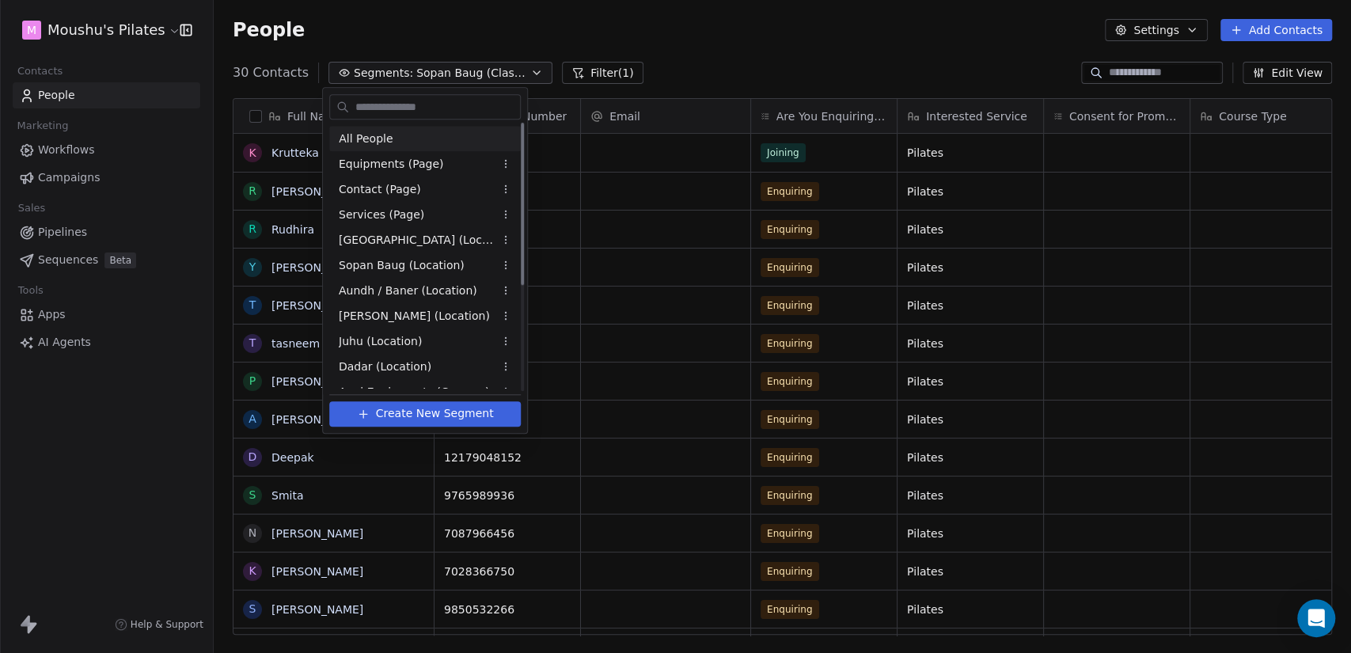
click at [419, 142] on div "All People" at bounding box center [425, 138] width 192 height 25
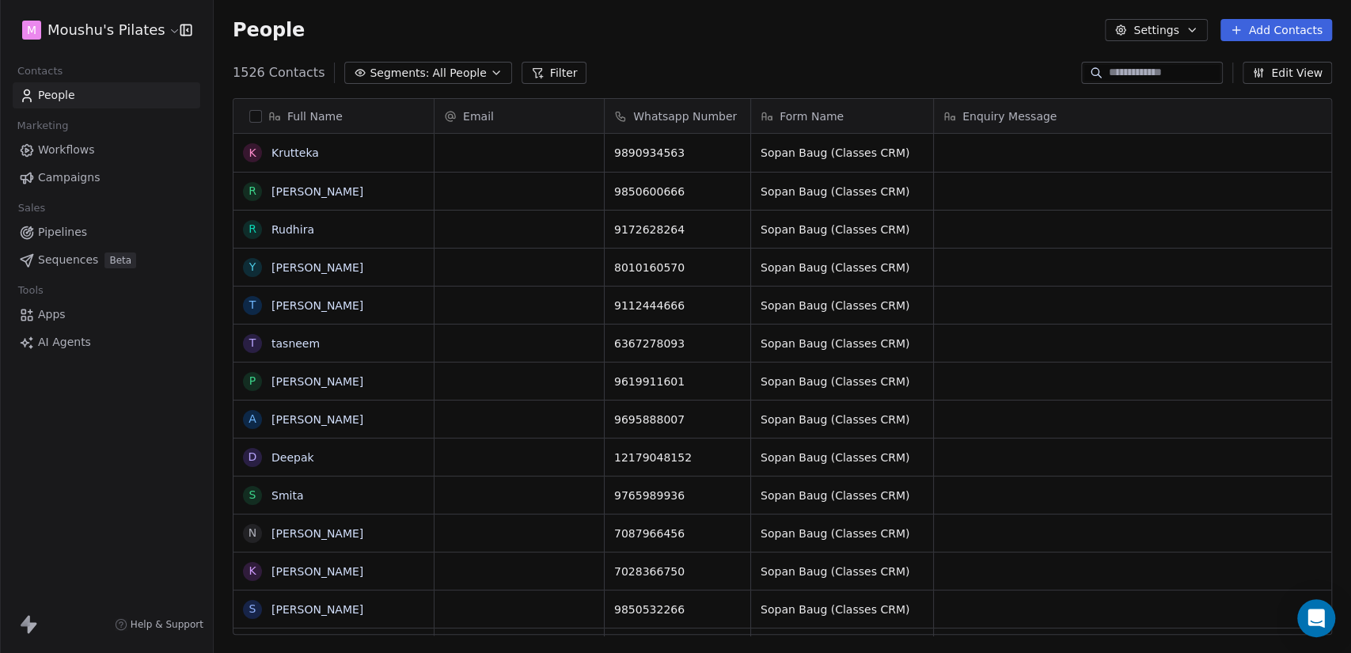
click at [779, 79] on div "1526 Contacts Segments: All People Filter Edit View" at bounding box center [783, 72] width 1138 height 25
click at [719, 50] on div "People Settings Add Contacts" at bounding box center [783, 30] width 1138 height 60
